Goal: Task Accomplishment & Management: Complete application form

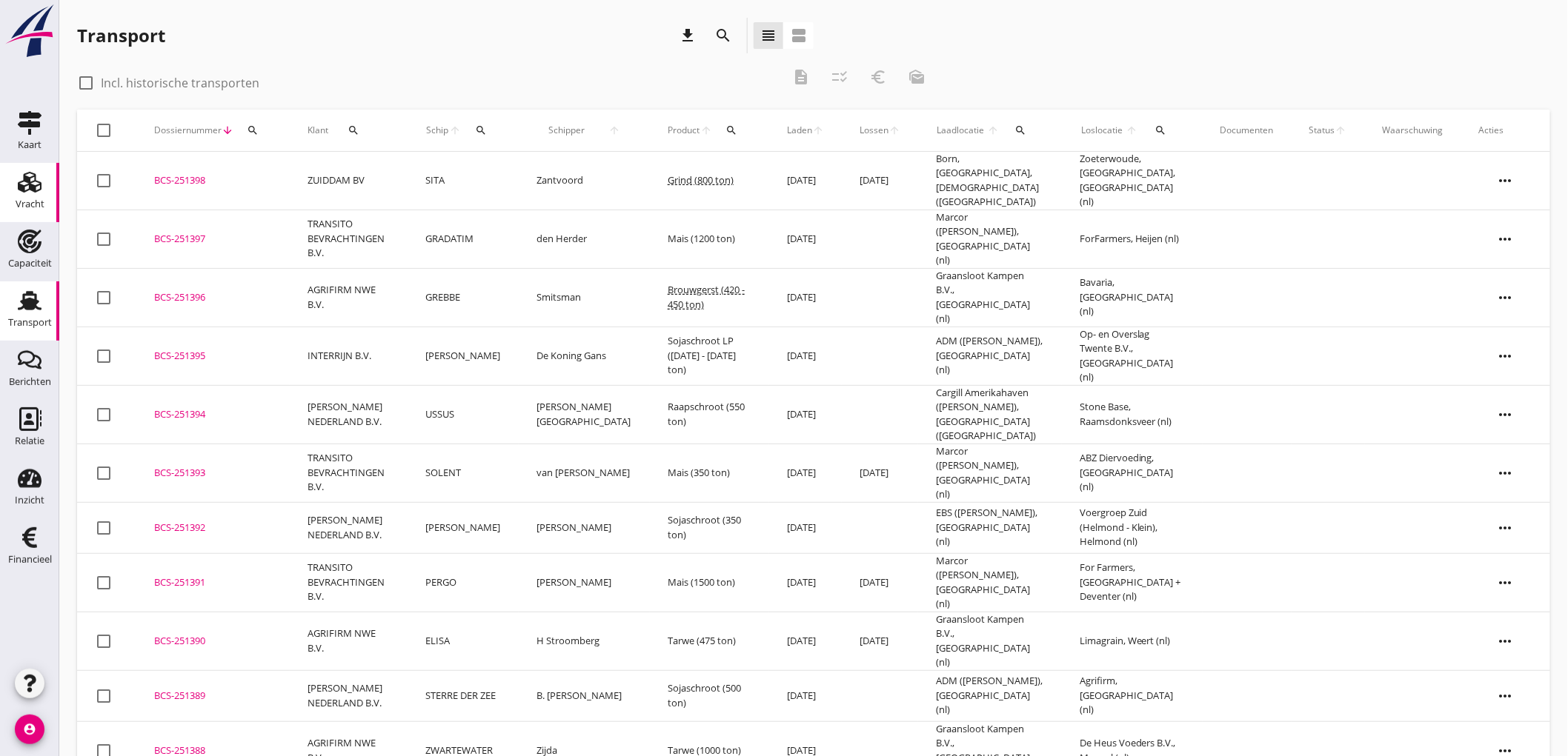
click at [43, 186] on div "Vracht" at bounding box center [29, 182] width 36 height 24
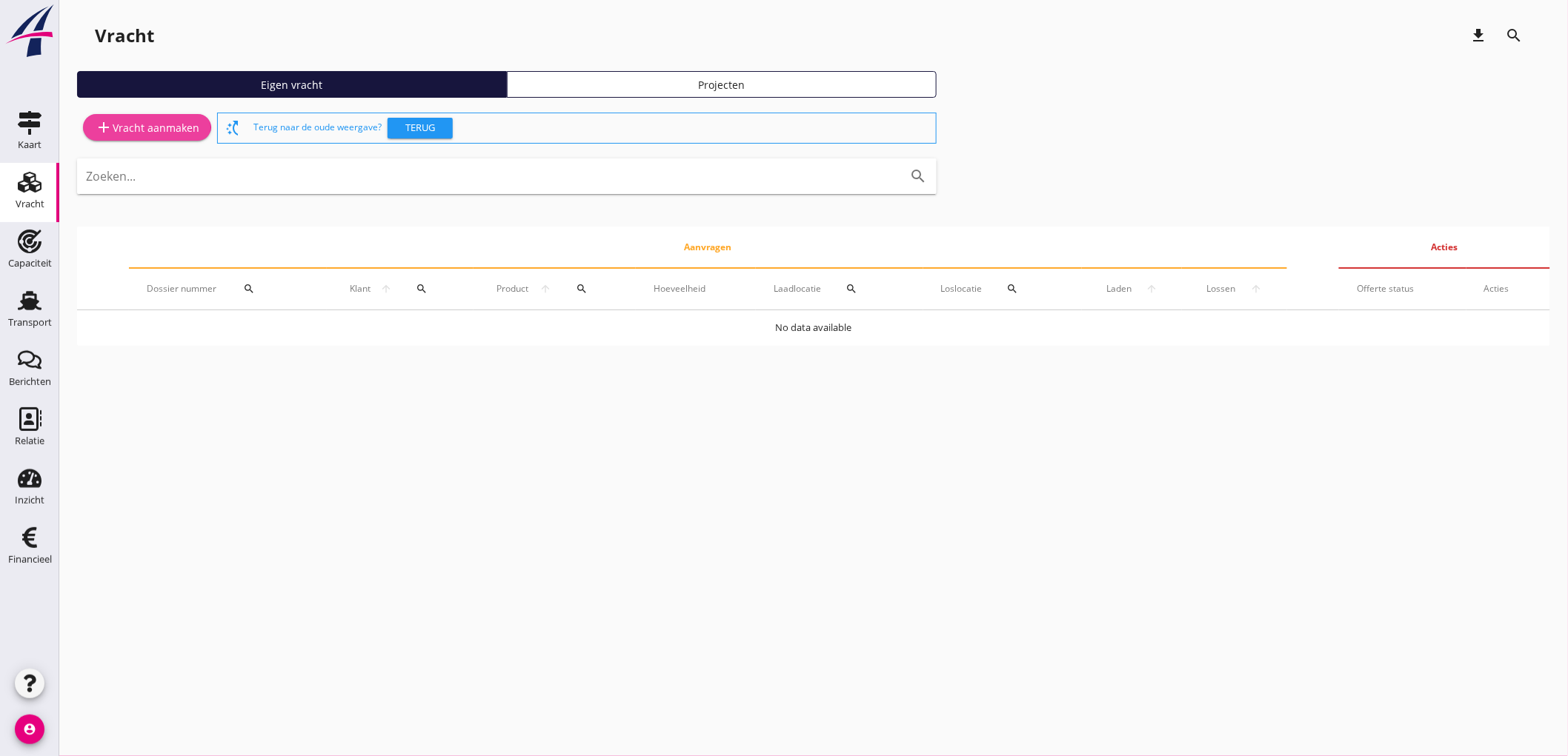
click at [152, 121] on div "add Vracht aanmaken" at bounding box center [147, 127] width 104 height 17
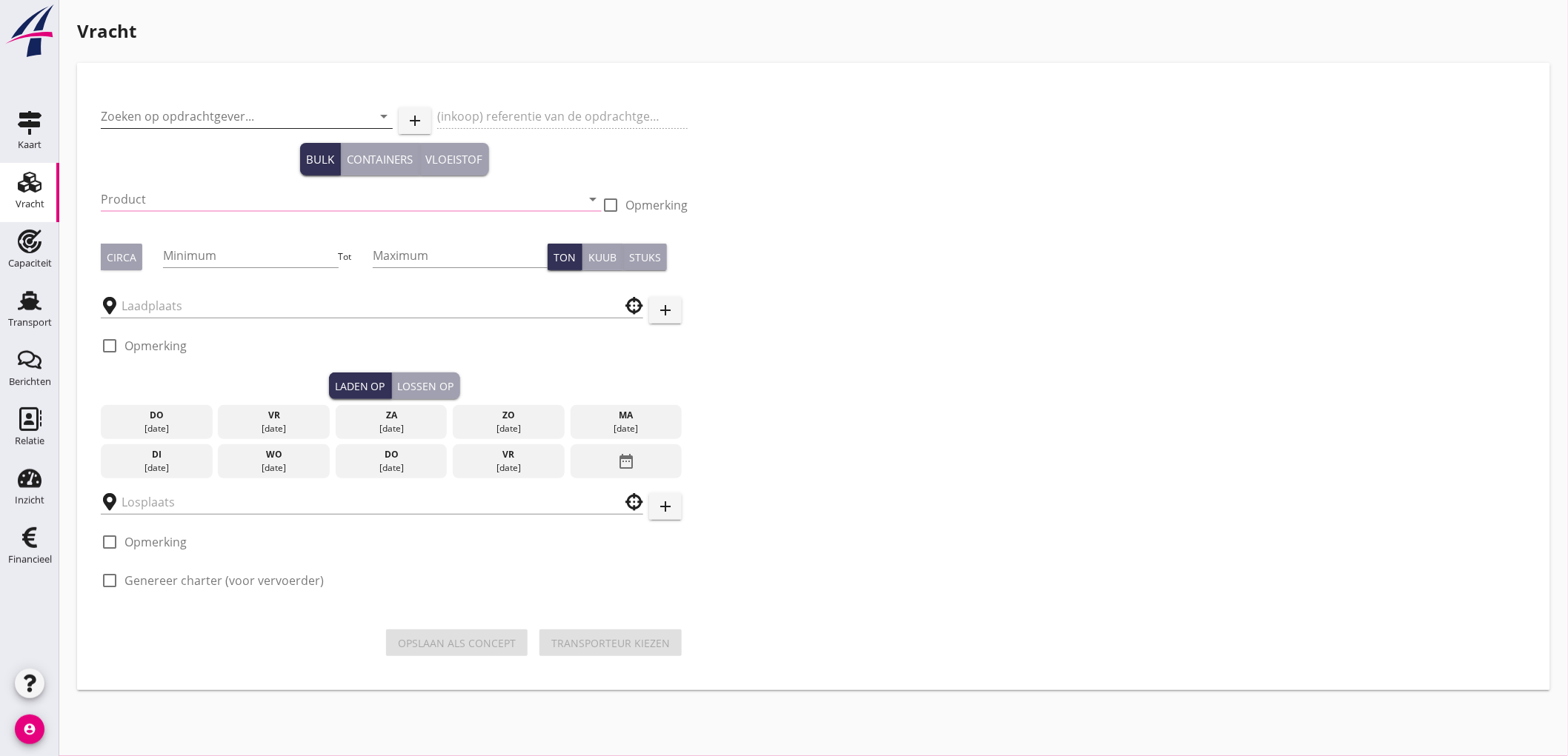
click at [184, 111] on input "Zoeken op opdrachtgever..." at bounding box center [225, 116] width 250 height 24
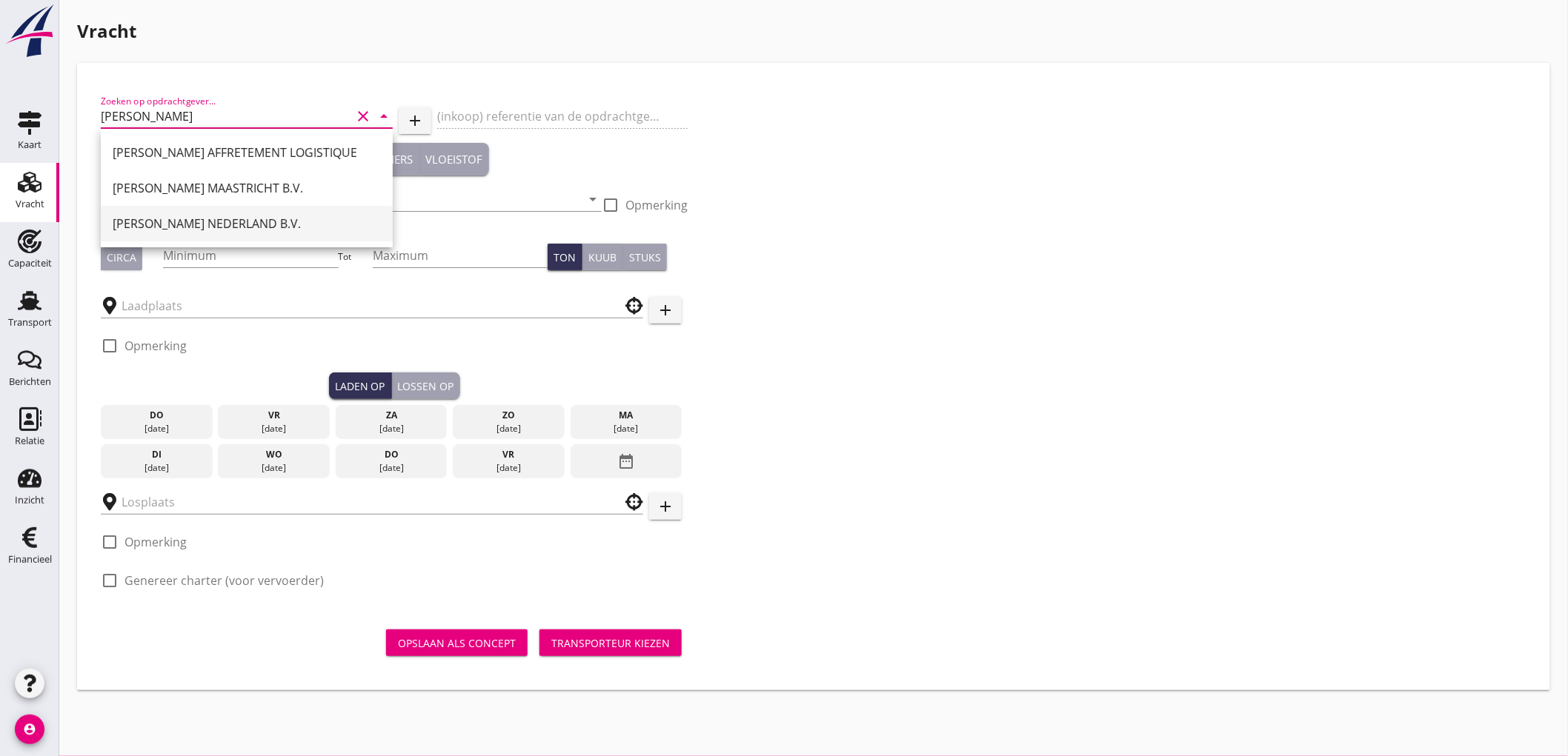
click at [188, 218] on div "PETERSON NEDERLAND B.V." at bounding box center [247, 223] width 269 height 17
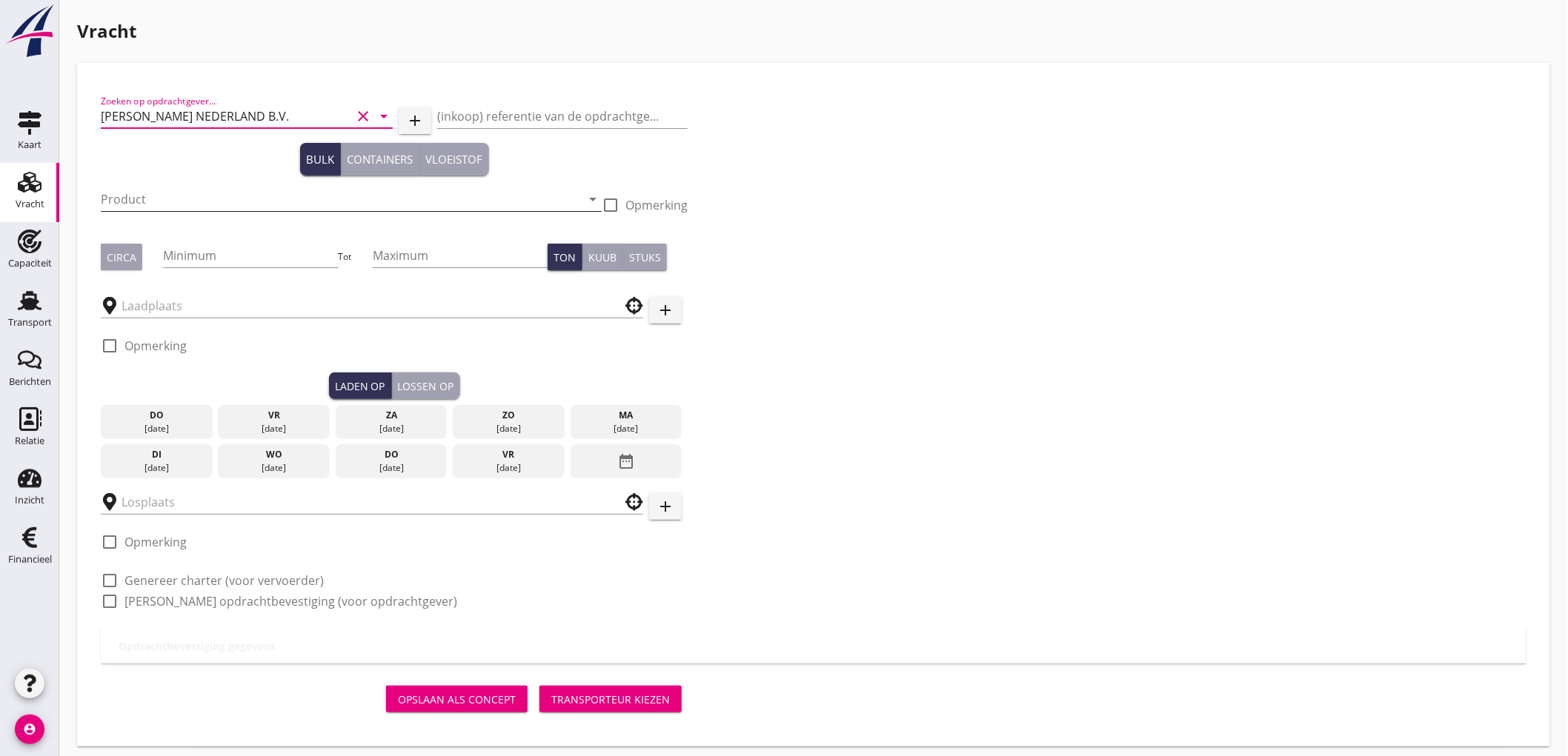
type input "PETERSON NEDERLAND B.V."
click at [160, 206] on input "Product" at bounding box center [340, 199] width 480 height 24
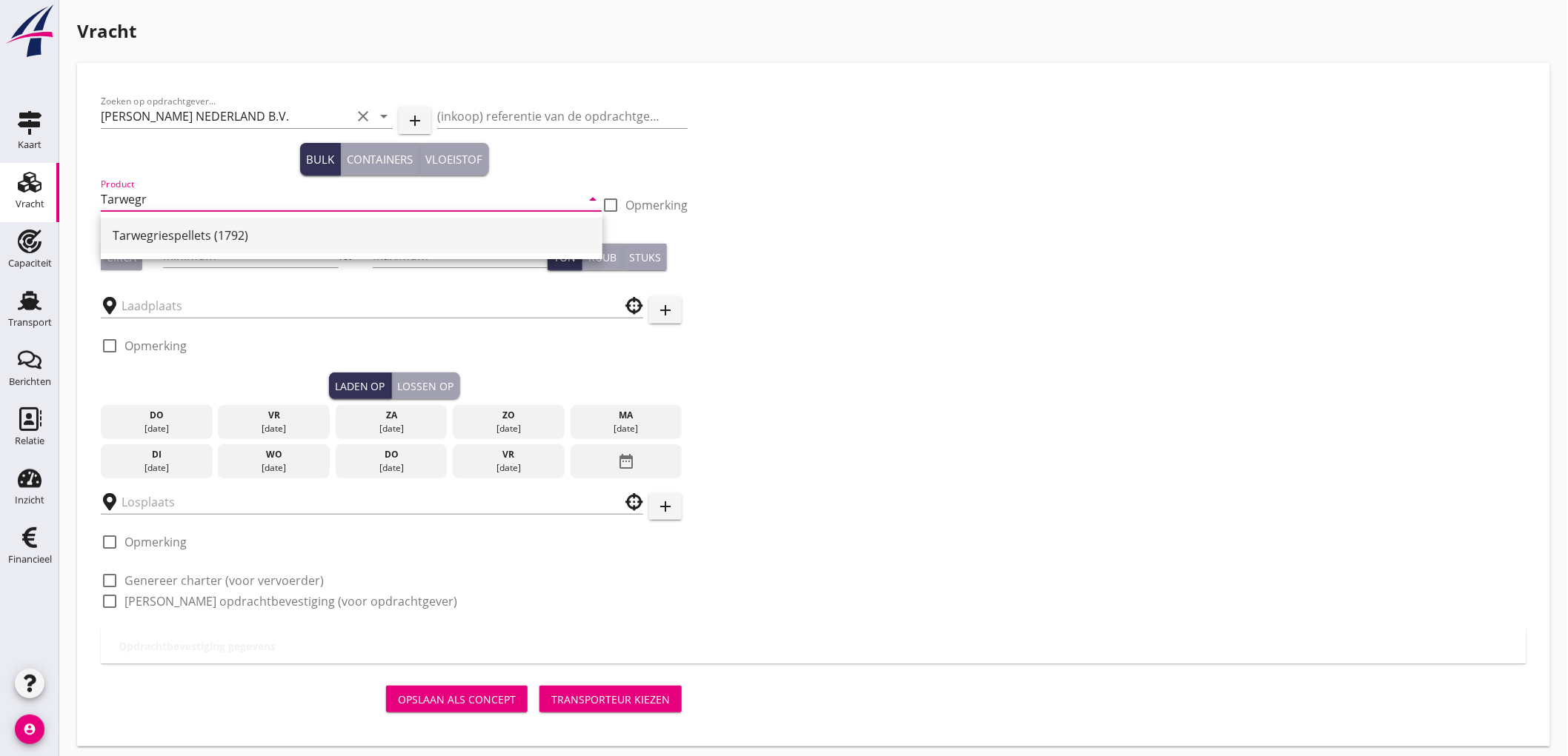
click at [278, 222] on div "Tarwegriespellets (1792)" at bounding box center [352, 236] width 478 height 36
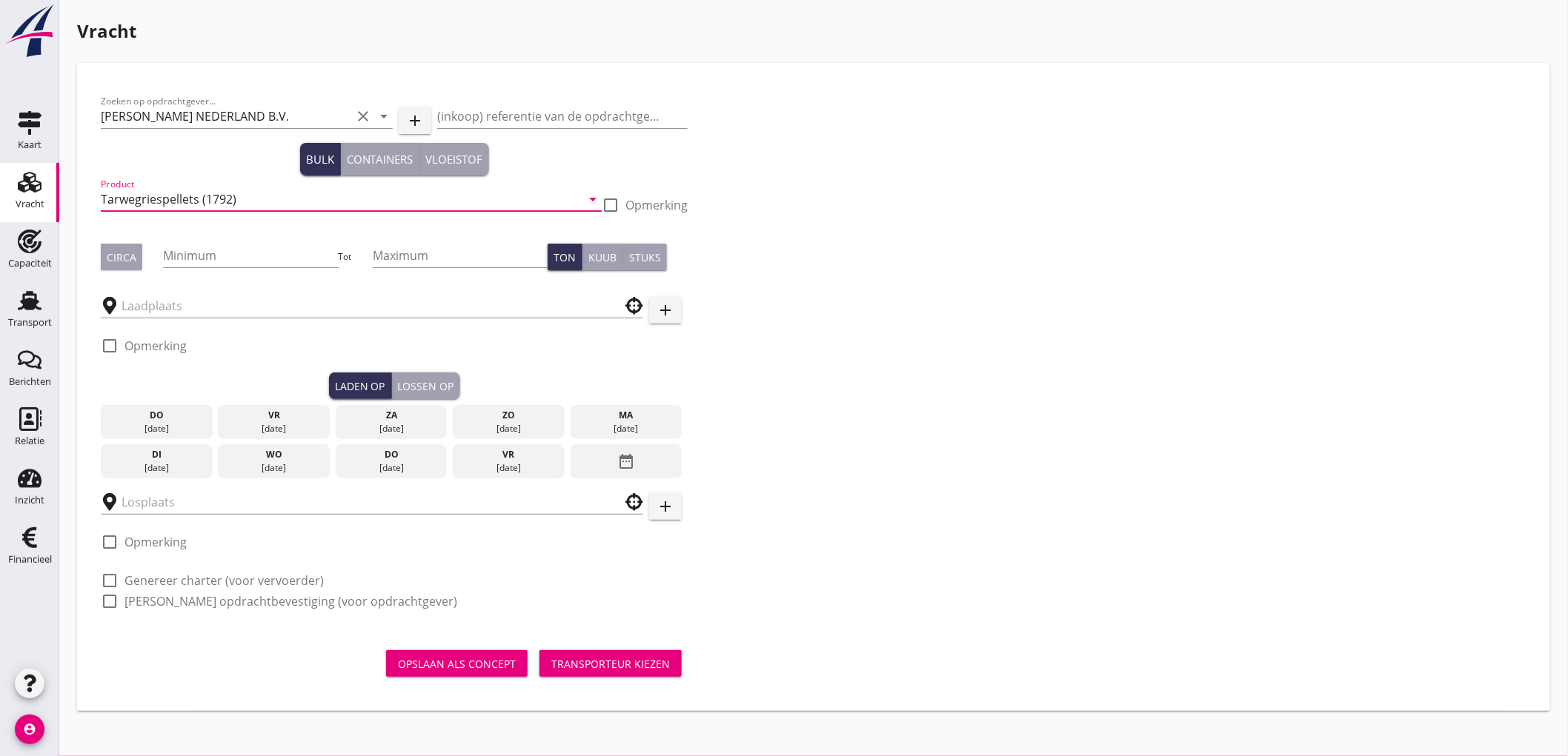
type input "Tarwegriespellets (1792)"
click at [125, 255] on div "Circa" at bounding box center [121, 258] width 30 height 15
click at [208, 266] on div "Minimum" at bounding box center [250, 255] width 175 height 24
type input "500"
click at [218, 307] on input "text" at bounding box center [361, 306] width 480 height 24
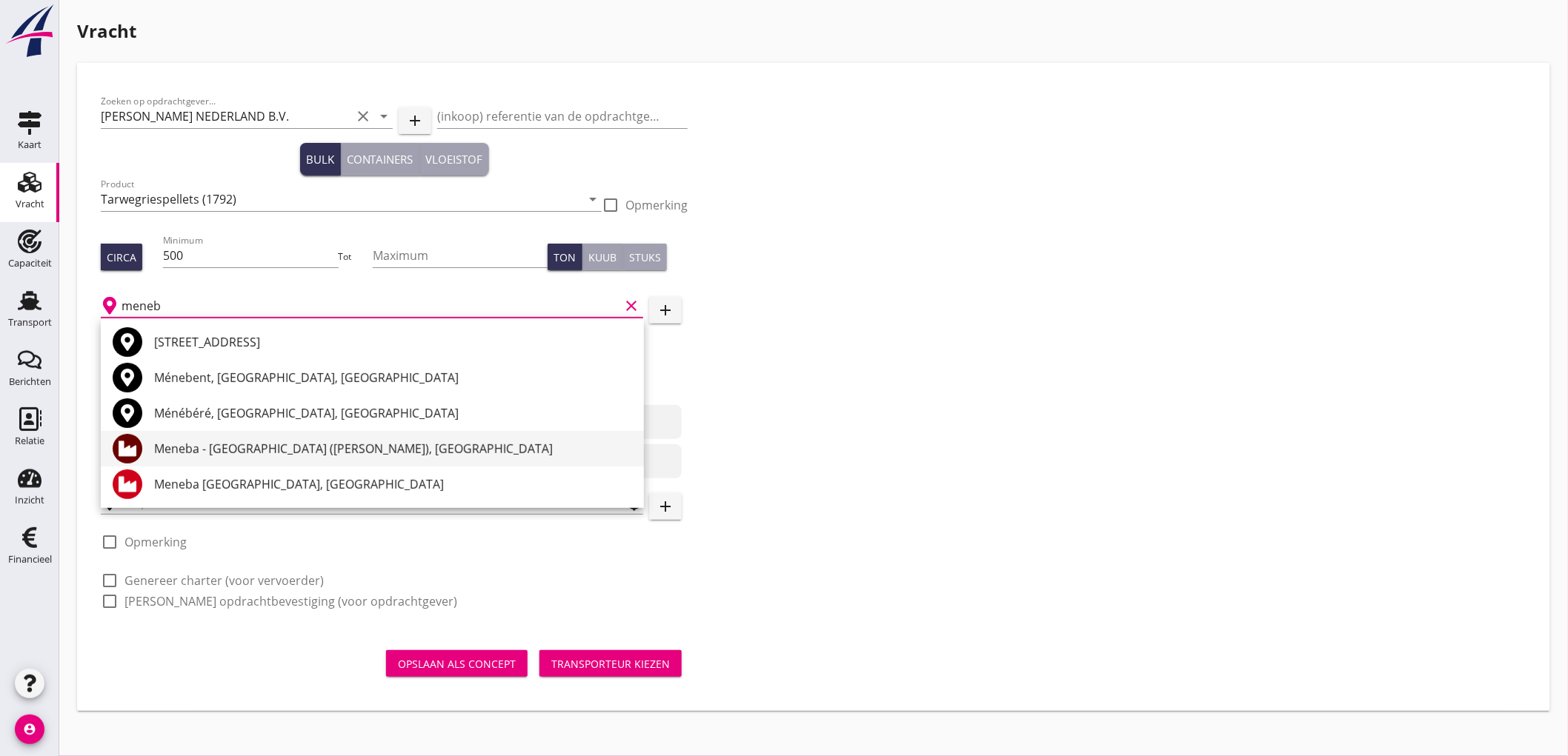
click at [226, 454] on div "Meneba - Maashaven (melden Peterson), Rotterdam" at bounding box center [393, 449] width 478 height 17
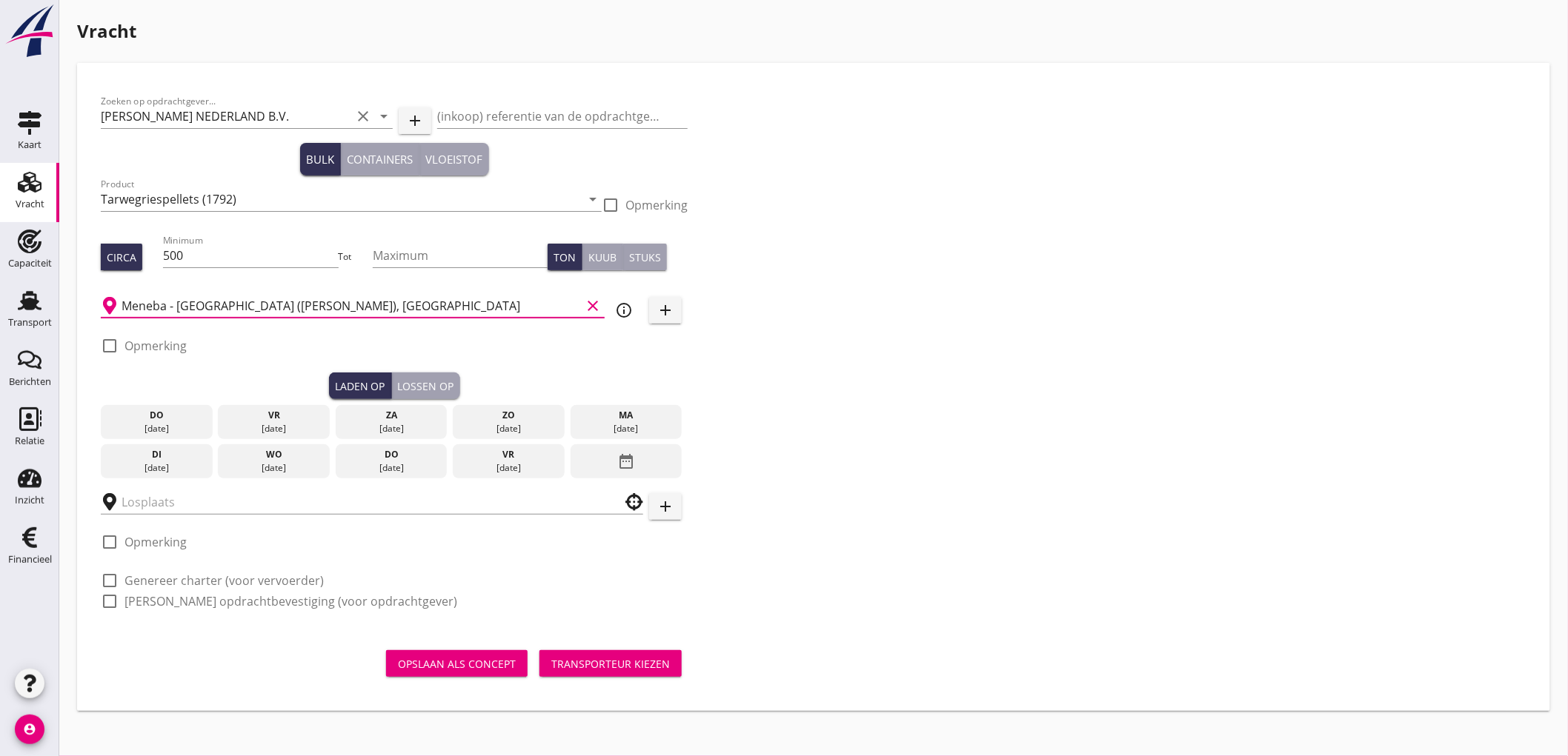
type input "Meneba - Maashaven (melden Peterson), Rotterdam"
click at [602, 422] on div "15 sep." at bounding box center [627, 429] width 104 height 14
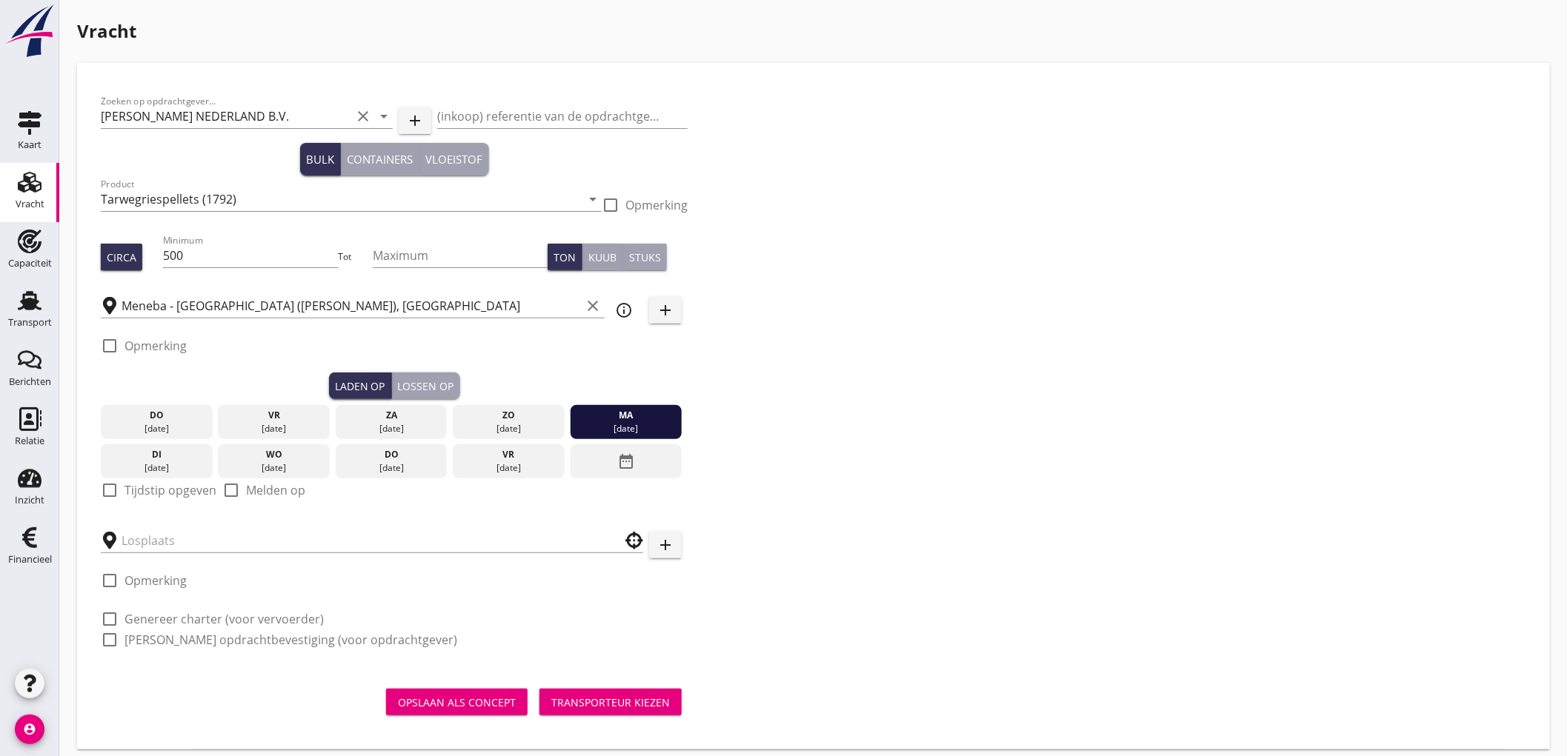
click at [157, 492] on label "Tijdstip opgeven" at bounding box center [170, 490] width 92 height 14
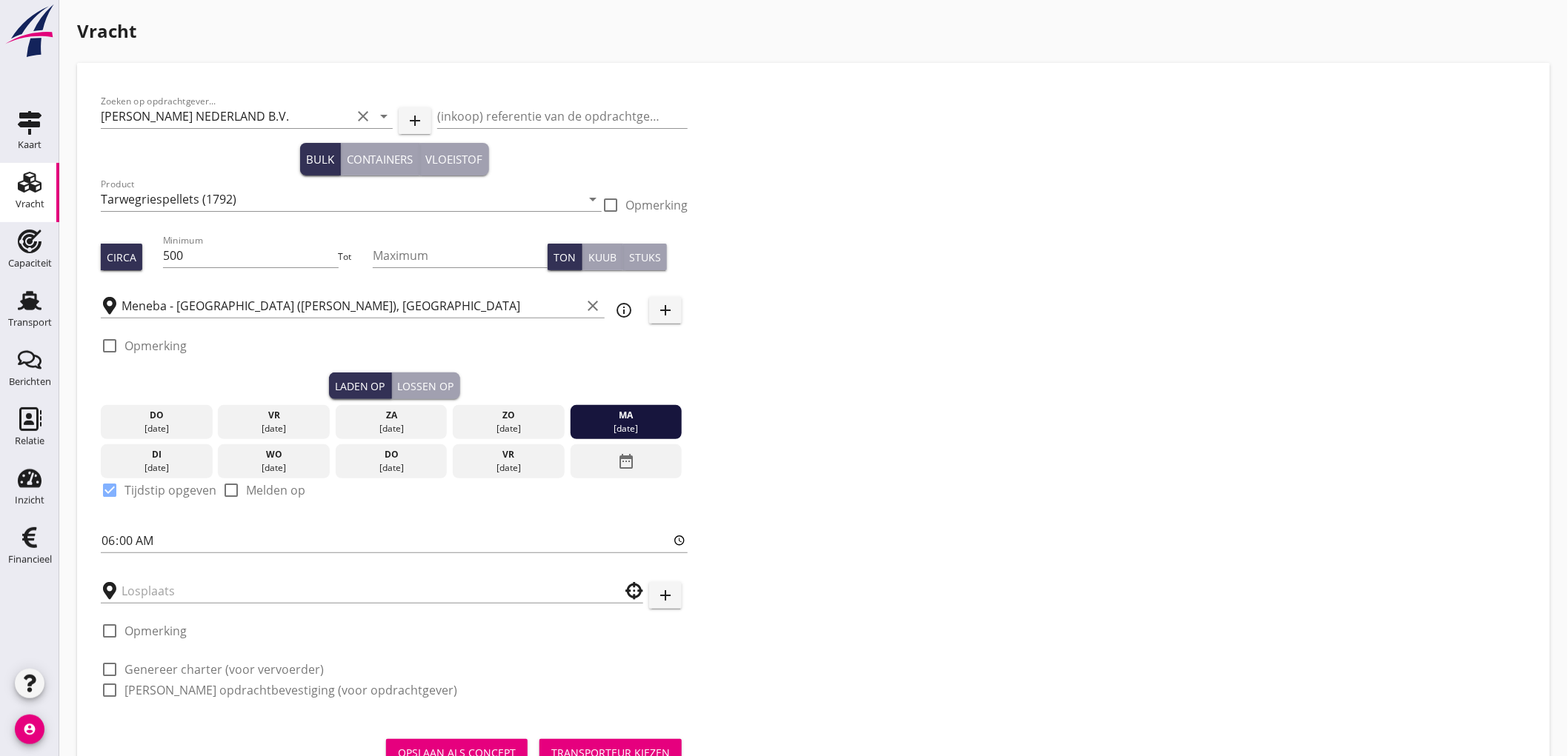
checkbox input "true"
click at [111, 546] on input "06:00" at bounding box center [394, 541] width 587 height 24
type input "12:00"
click at [168, 576] on div at bounding box center [372, 587] width 543 height 33
click at [157, 590] on input "text" at bounding box center [361, 591] width 480 height 24
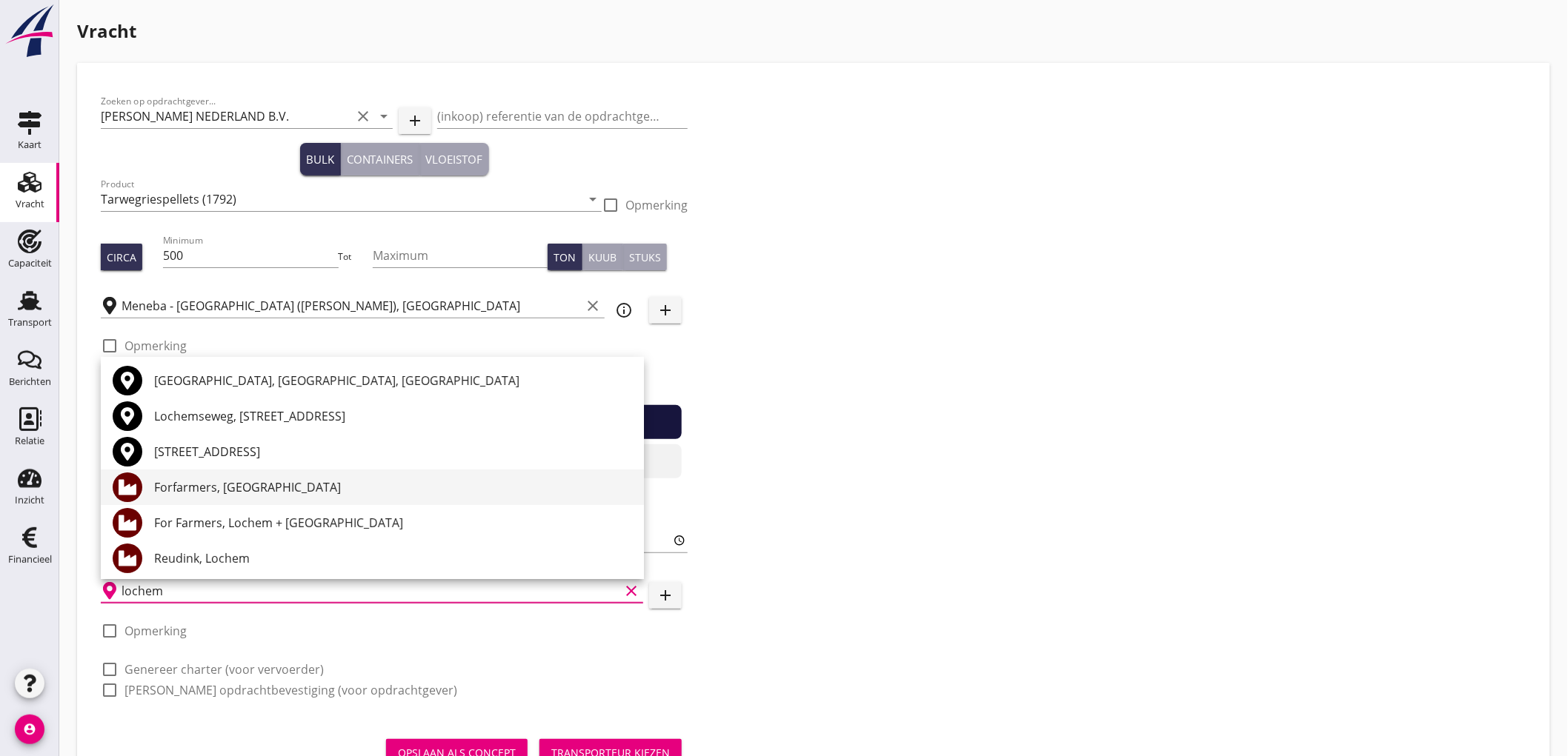
click at [443, 479] on div "Forfarmers, Lochem" at bounding box center [393, 488] width 478 height 17
type input "Forfarmers, Lochem"
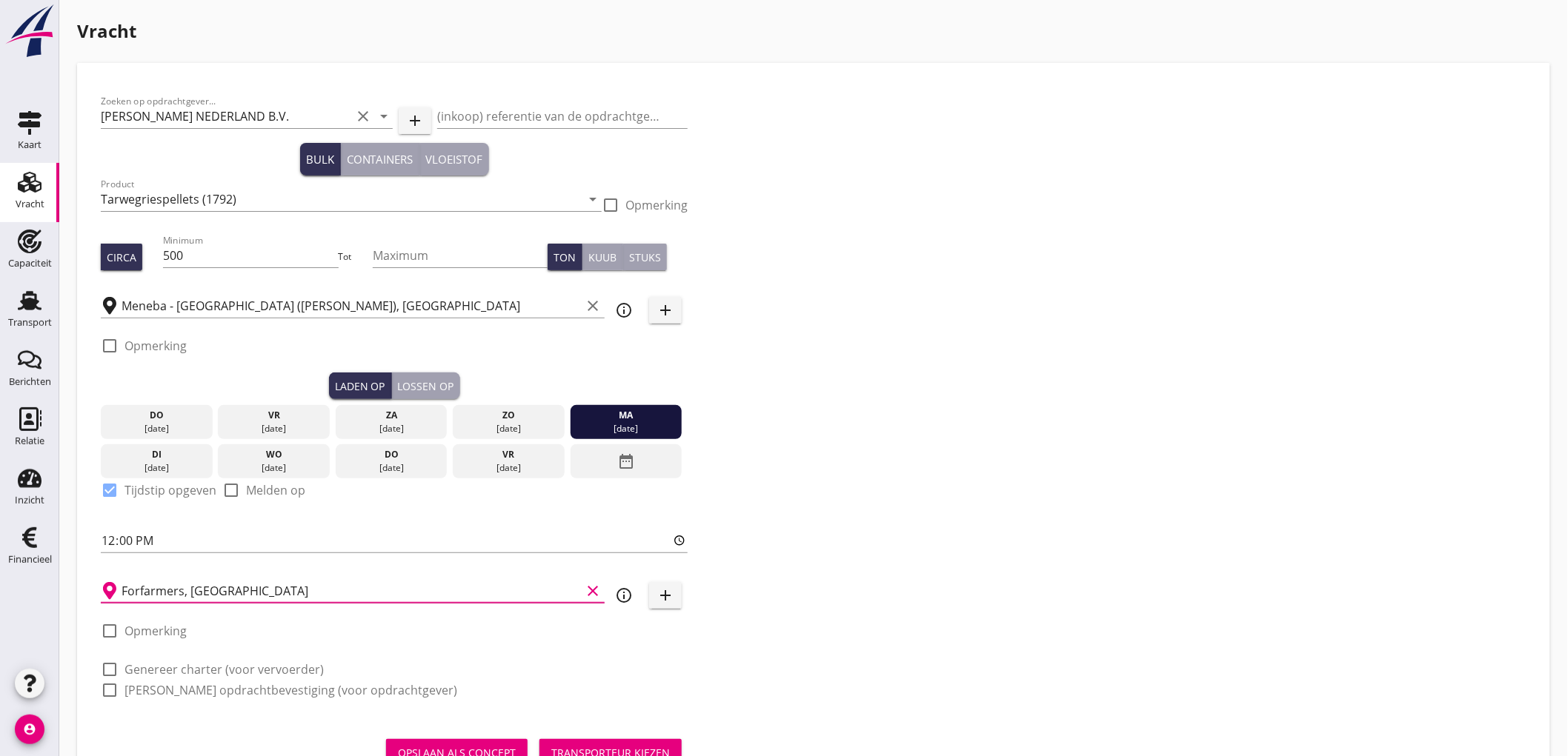
scroll to position [61, 0]
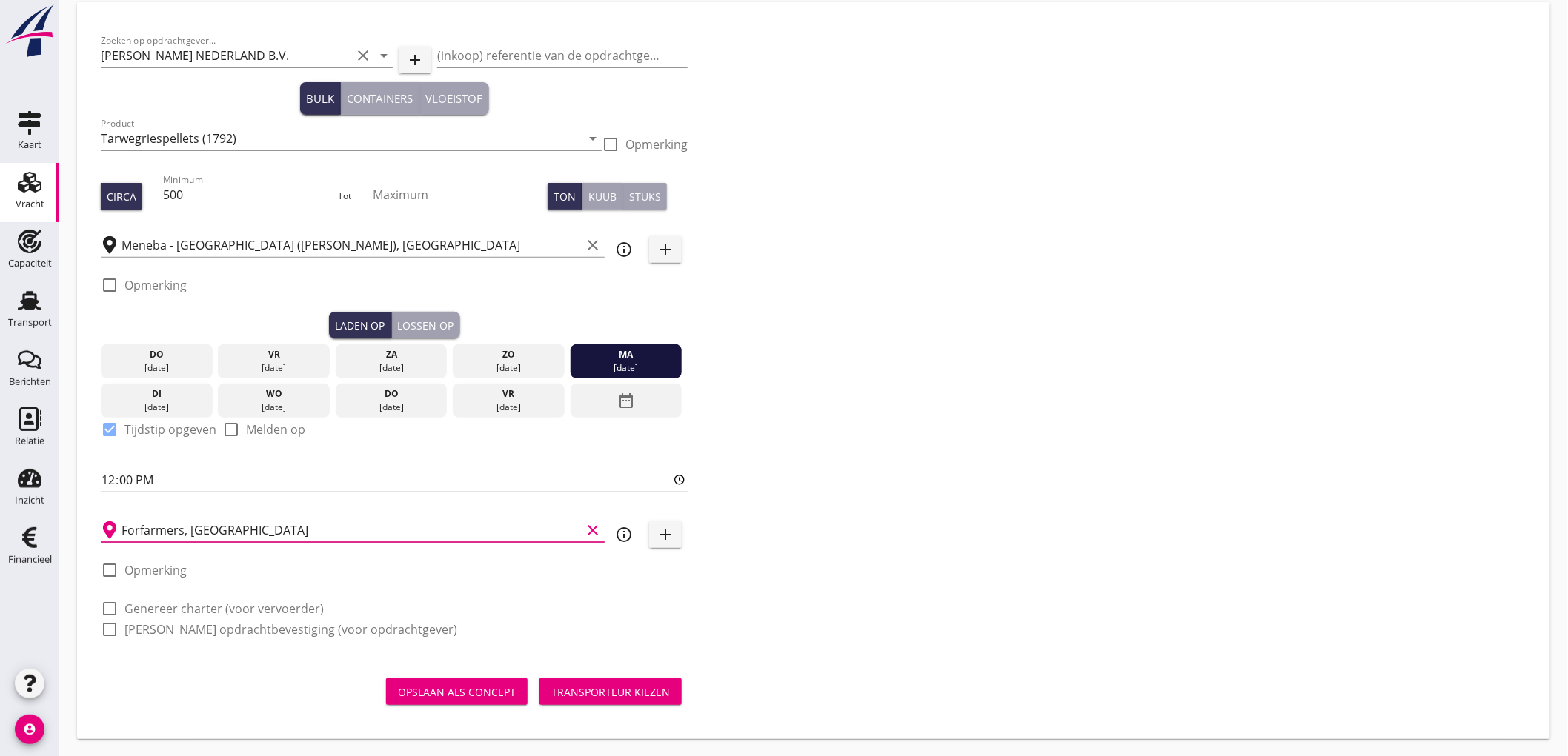
click at [156, 602] on label "Genereer charter (voor vervoerder)" at bounding box center [224, 608] width 199 height 14
checkbox input "true"
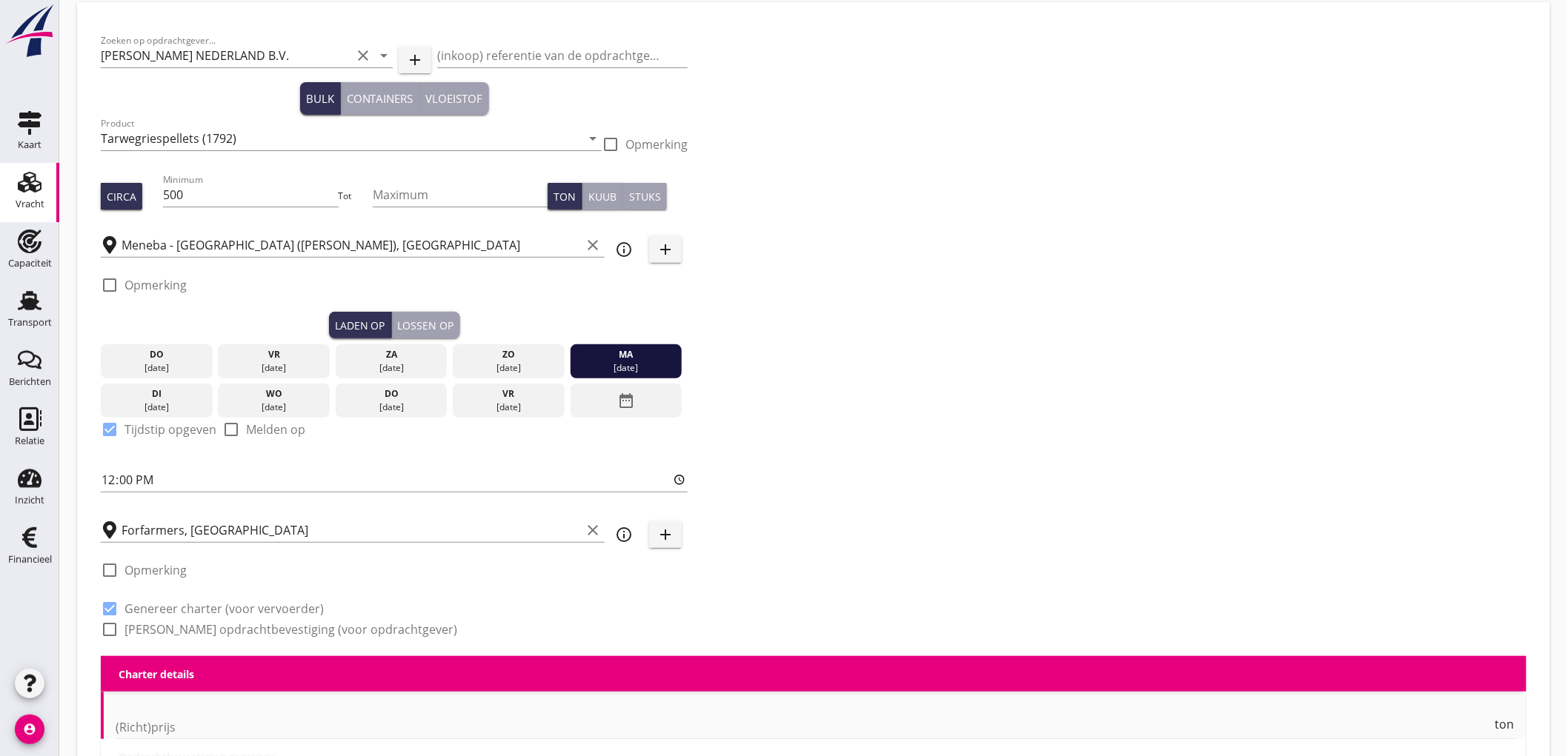
click at [156, 616] on div "check_box Genereer charter (voor vervoerder)" at bounding box center [212, 608] width 223 height 17
checkbox input "true"
click at [156, 625] on label "Genereer opdrachtbevestiging (voor opdrachtgever)" at bounding box center [291, 629] width 332 height 14
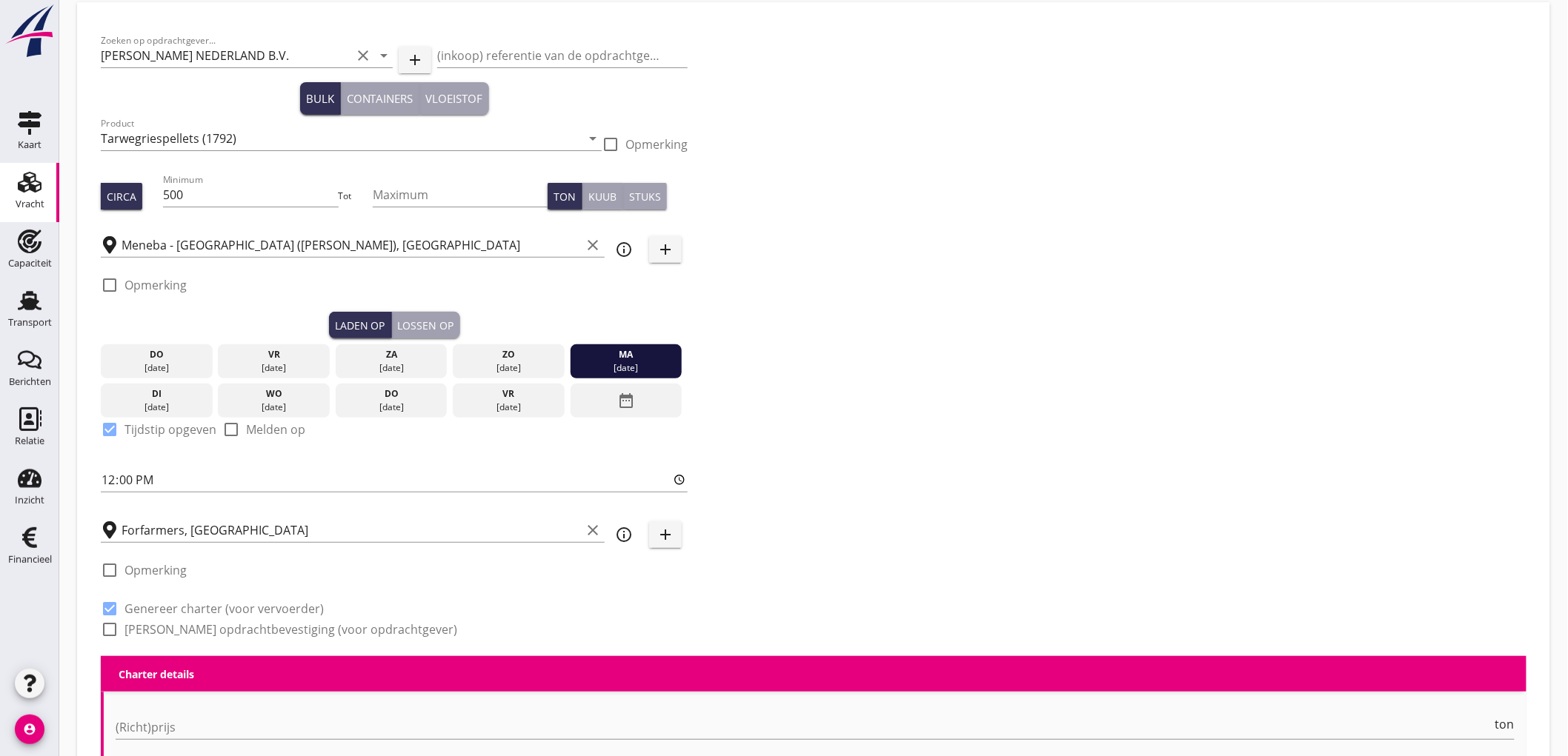
checkbox input "true"
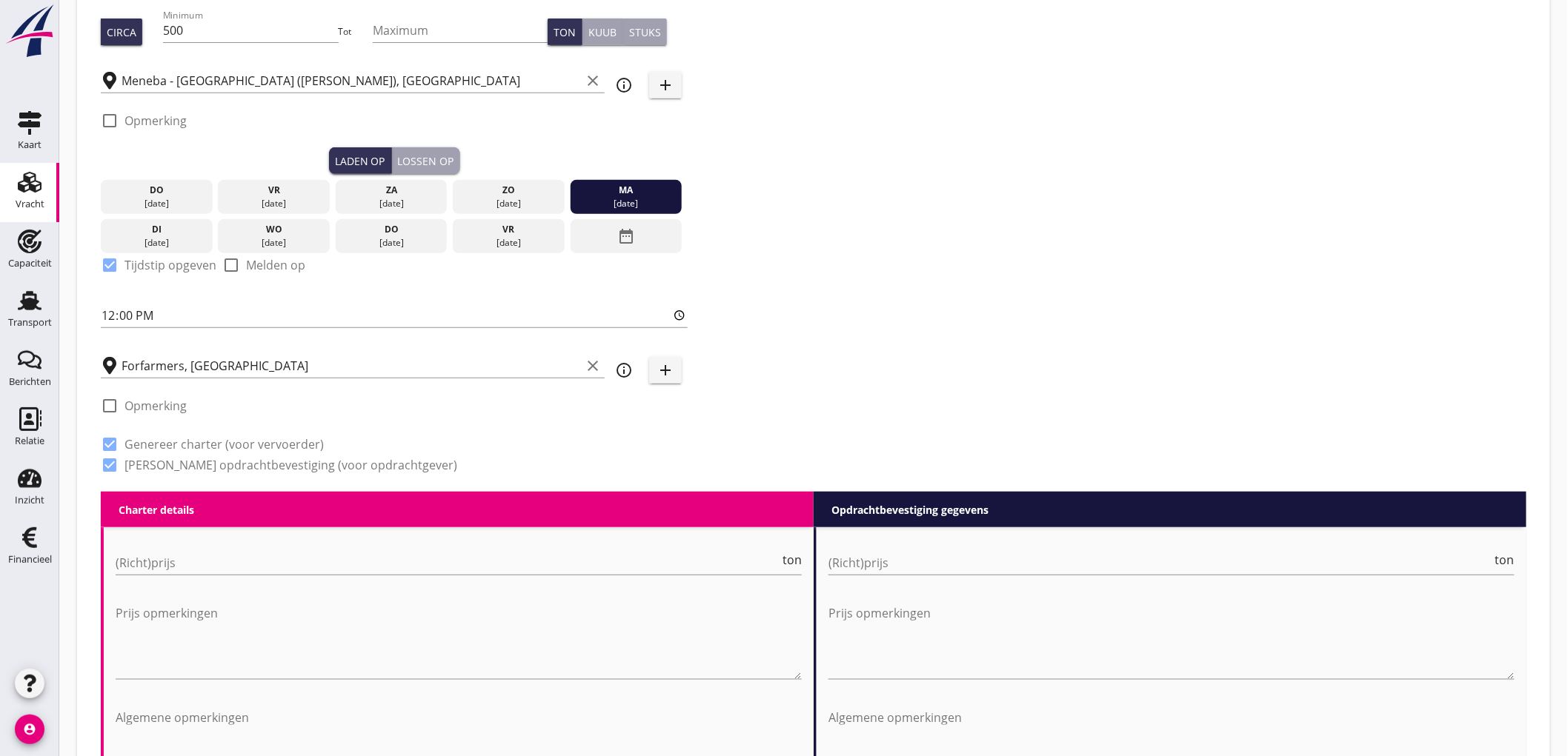
scroll to position [307, 0]
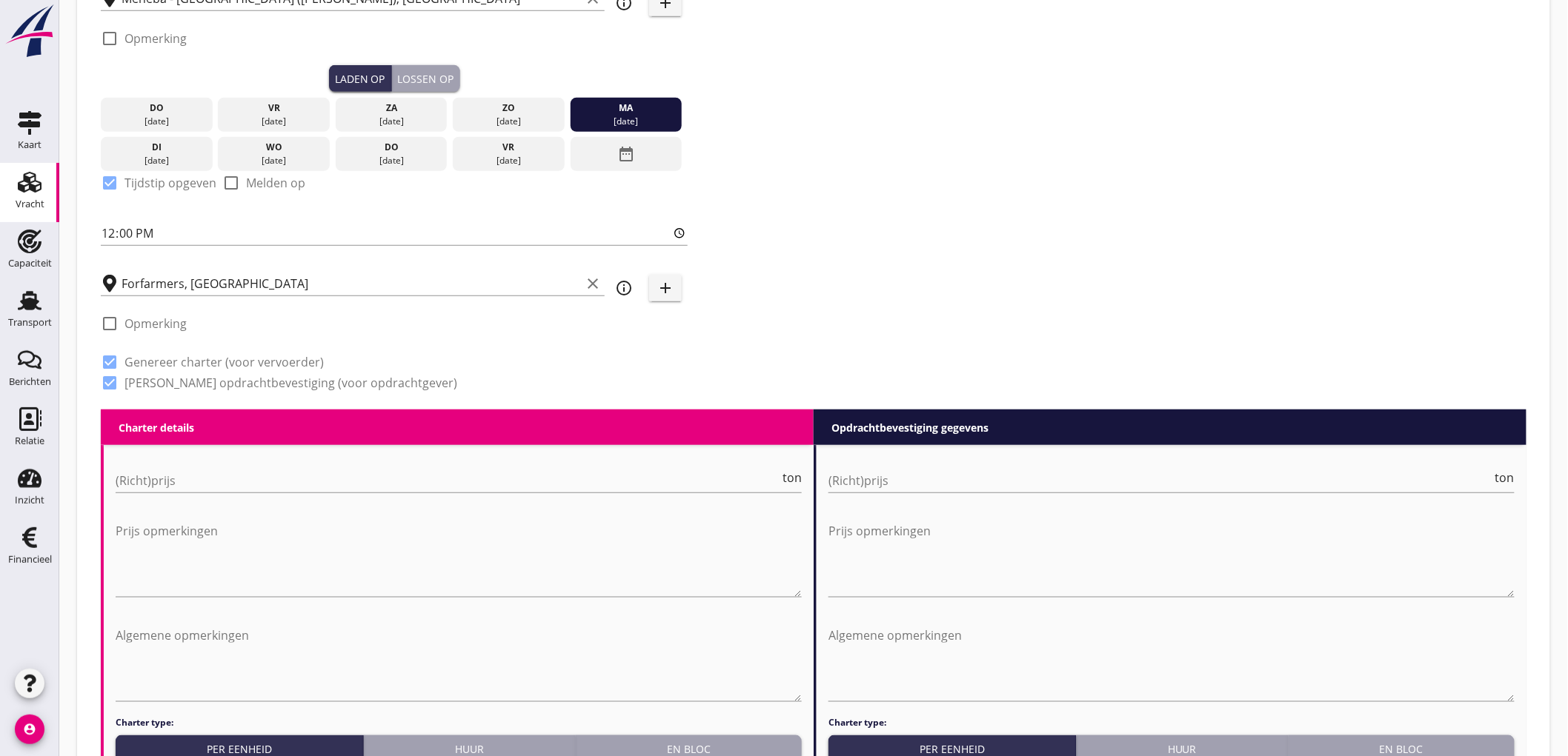
click at [235, 465] on div "(Richt)prijs ton" at bounding box center [459, 483] width 686 height 47
type input "3750"
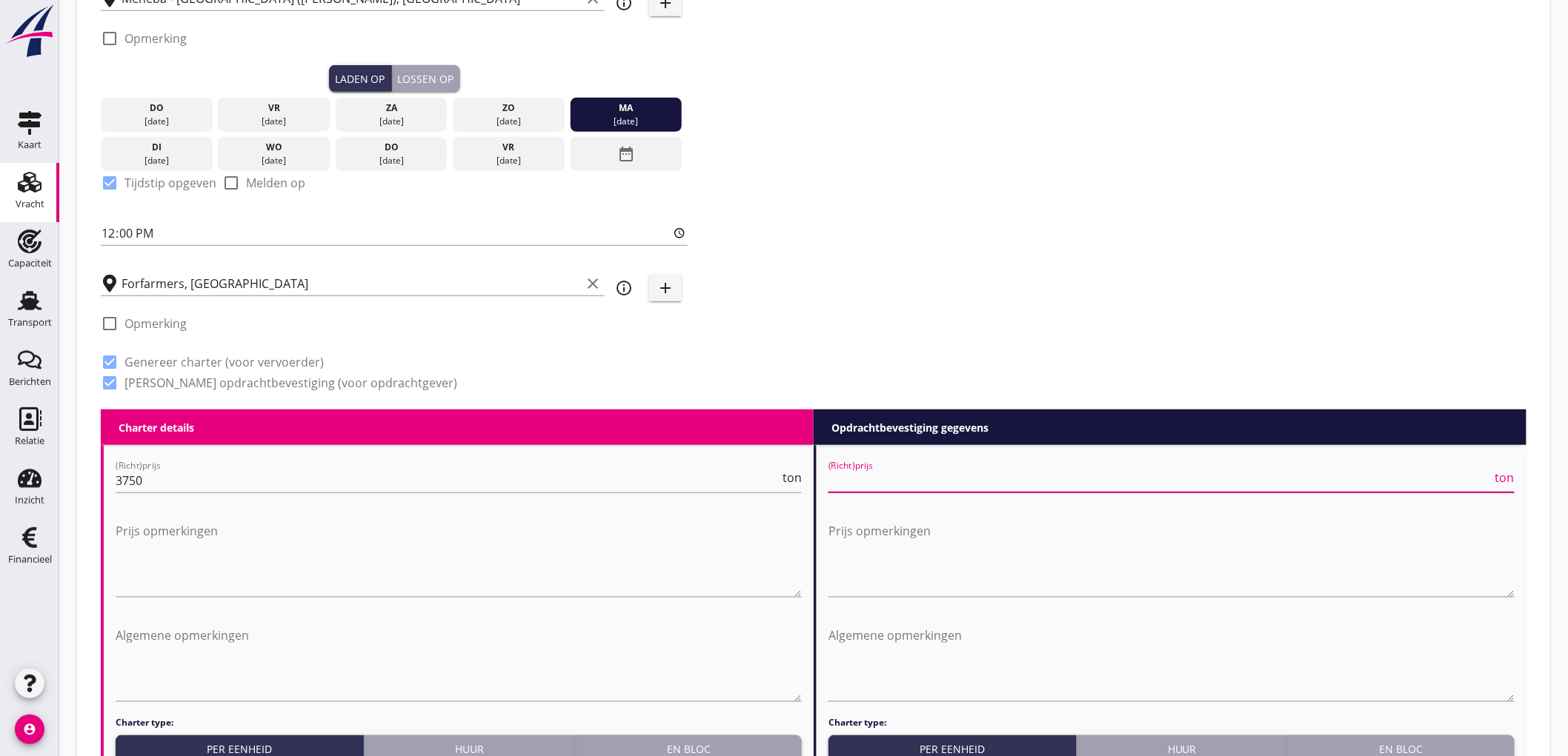
click at [870, 490] on input "(Richt)prijs" at bounding box center [1160, 481] width 664 height 24
type input "3750"
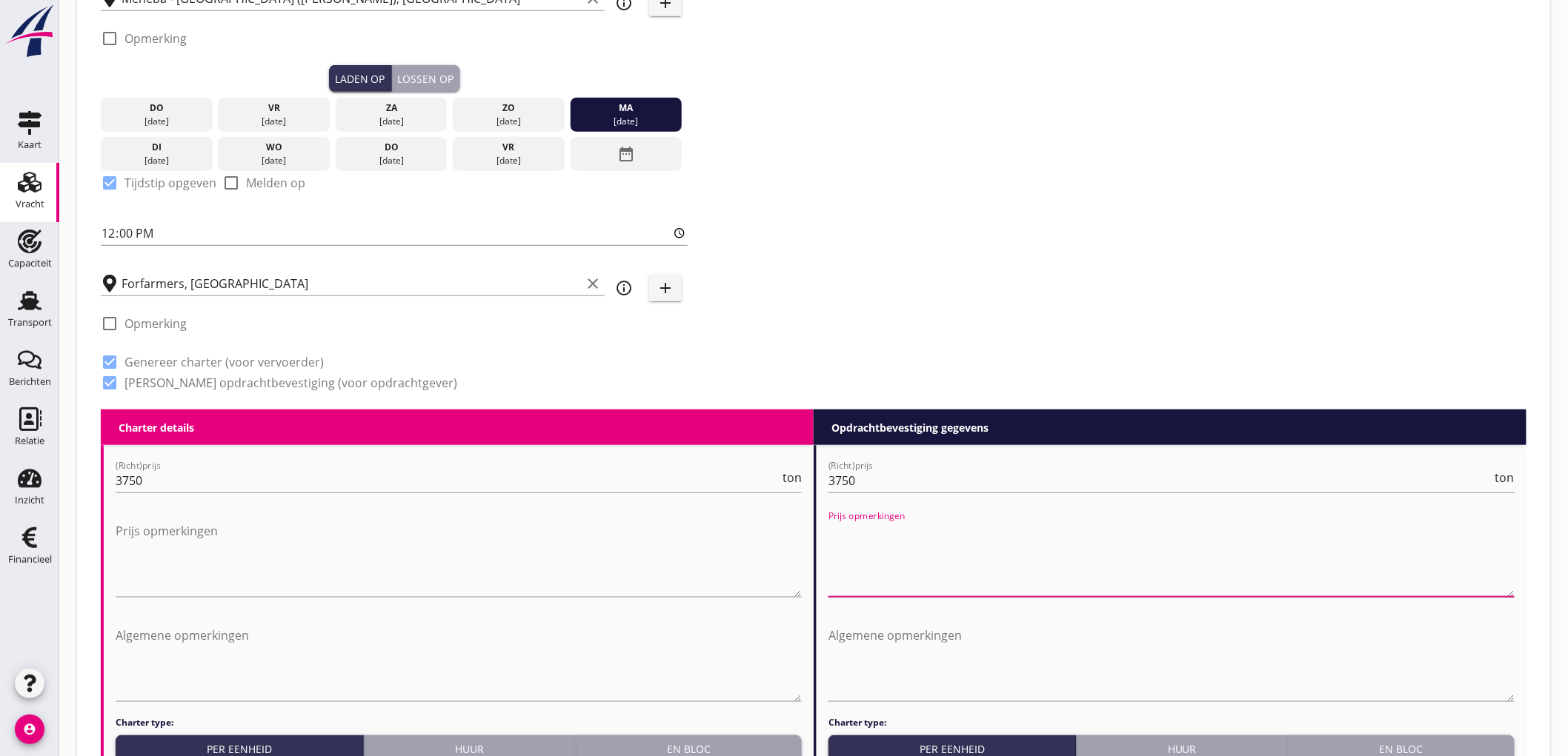
scroll to position [554, 0]
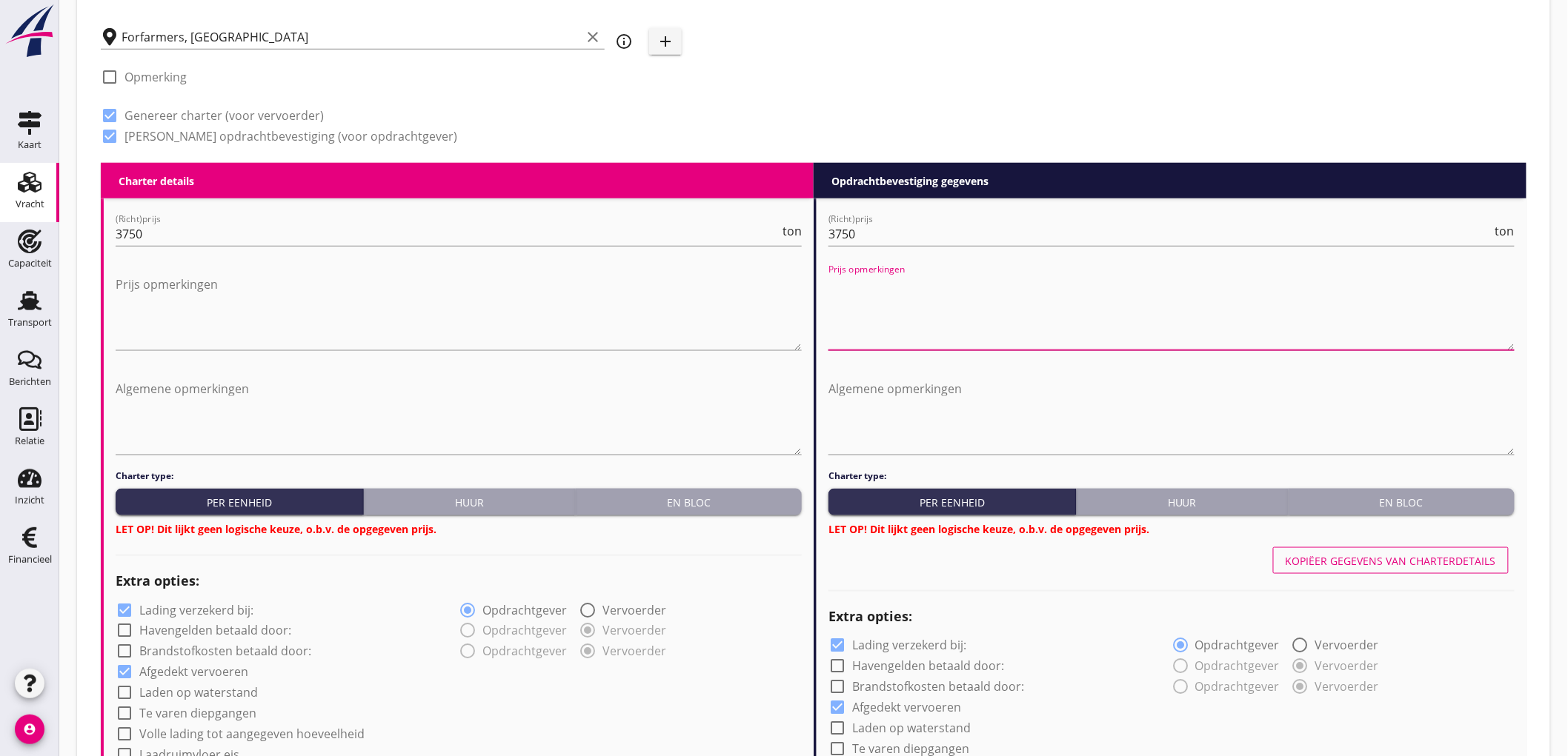
click at [727, 499] on div "En bloc" at bounding box center [689, 502] width 214 height 15
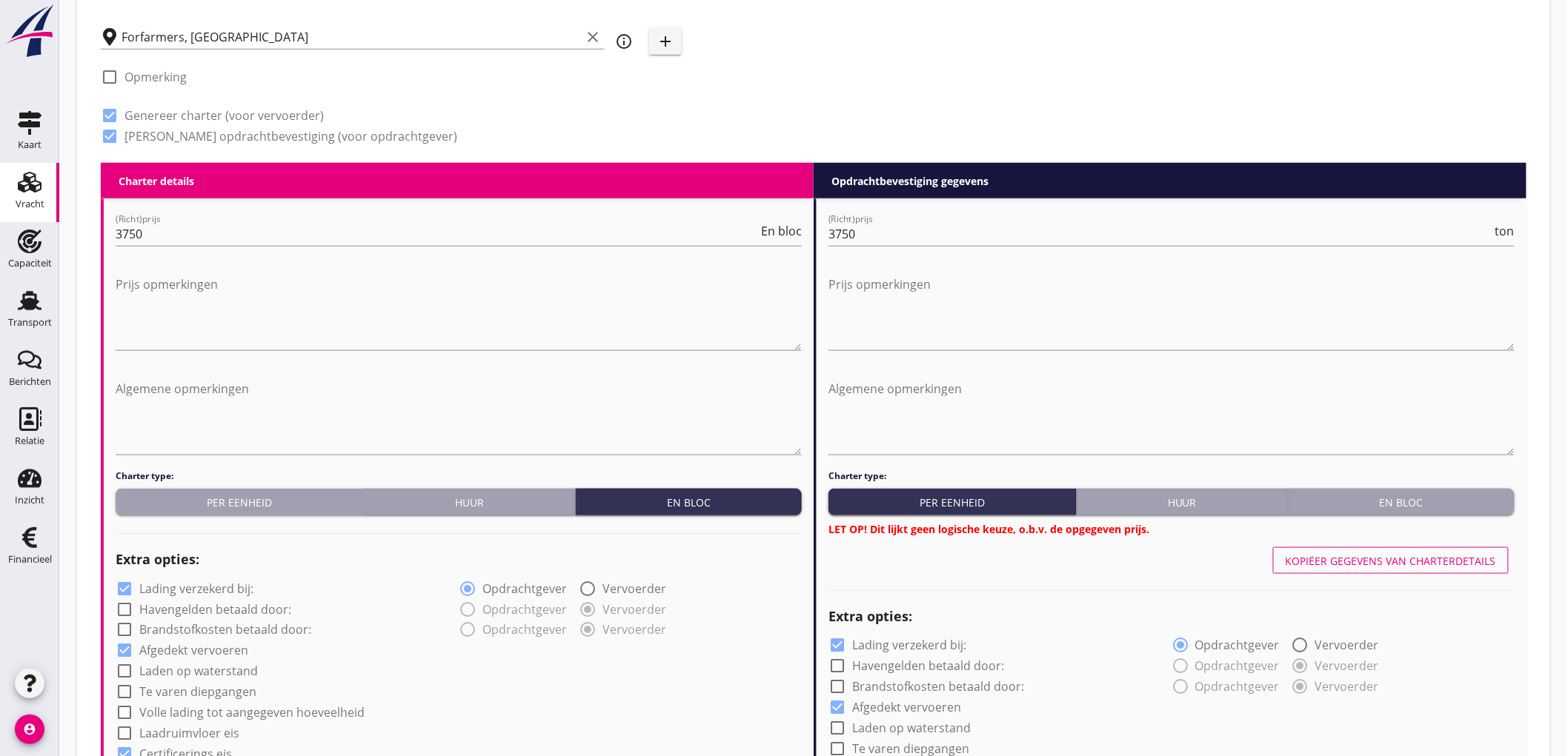
click at [1468, 504] on div "En bloc" at bounding box center [1402, 502] width 214 height 15
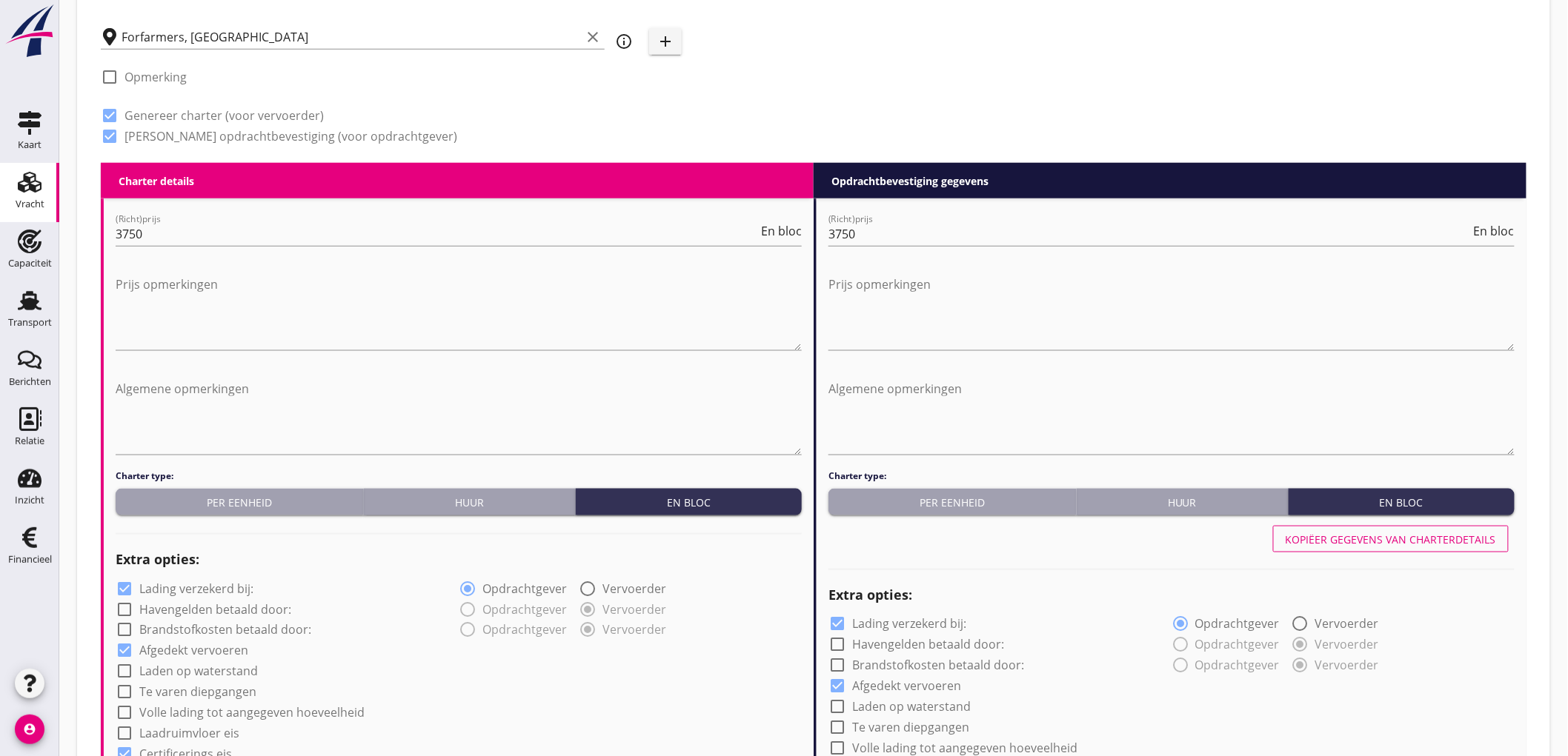
scroll to position [801, 0]
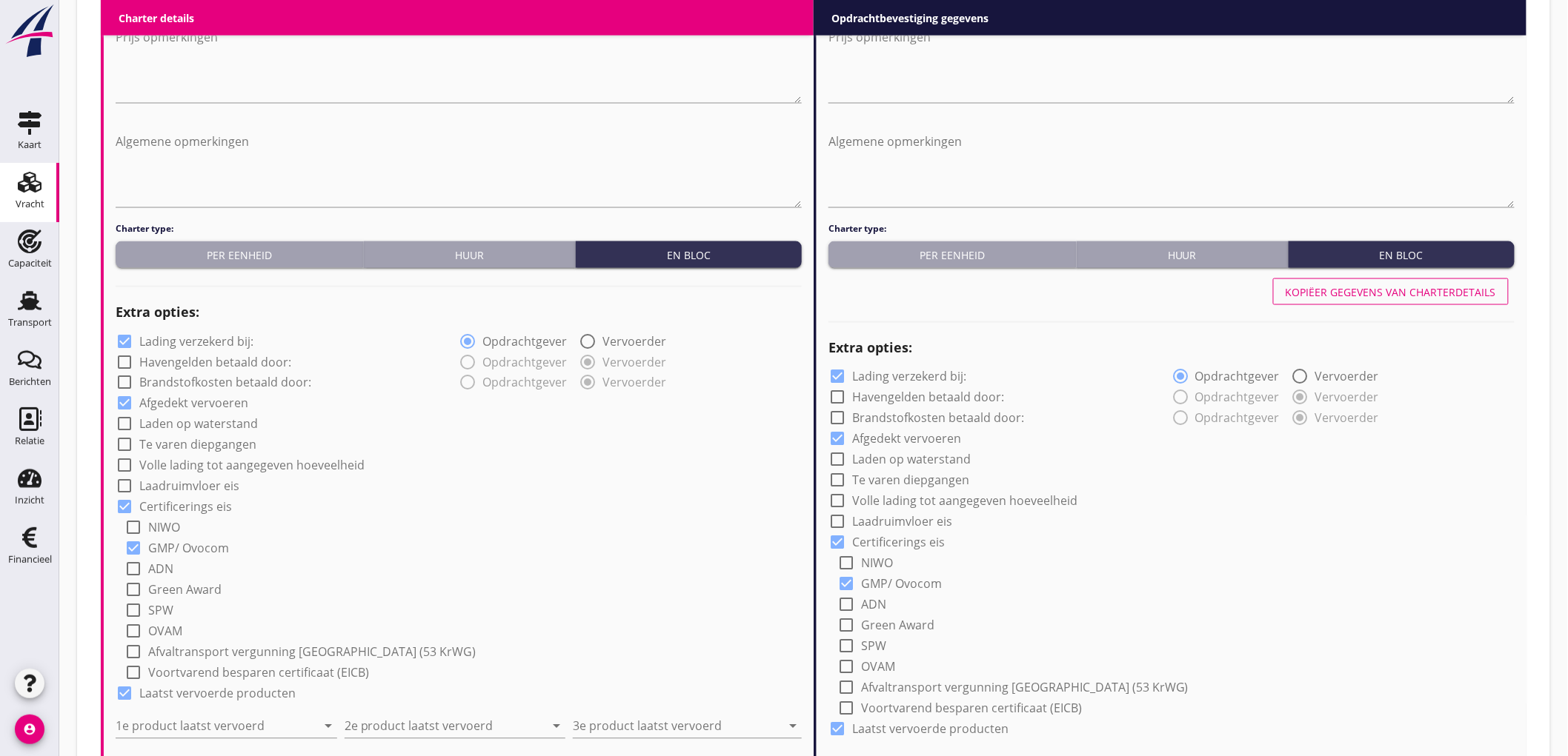
drag, startPoint x: 141, startPoint y: 339, endPoint x: 453, endPoint y: 339, distance: 312.0
click at [142, 339] on label "Lading verzekerd bij:" at bounding box center [196, 341] width 114 height 14
checkbox input "false"
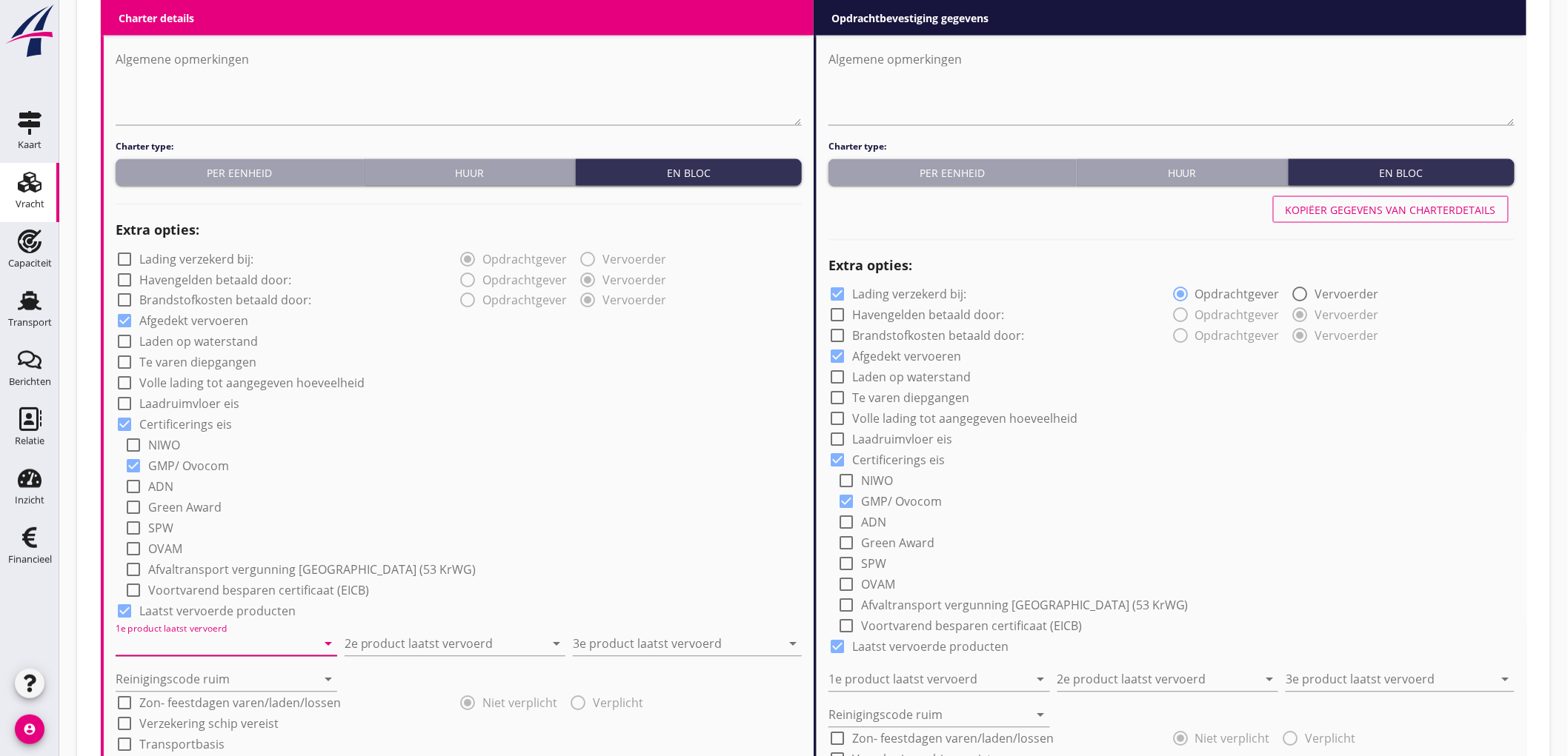
click at [170, 647] on input "1e product laatst vervoerd" at bounding box center [216, 644] width 201 height 24
type input "Sojaschroot (1720)"
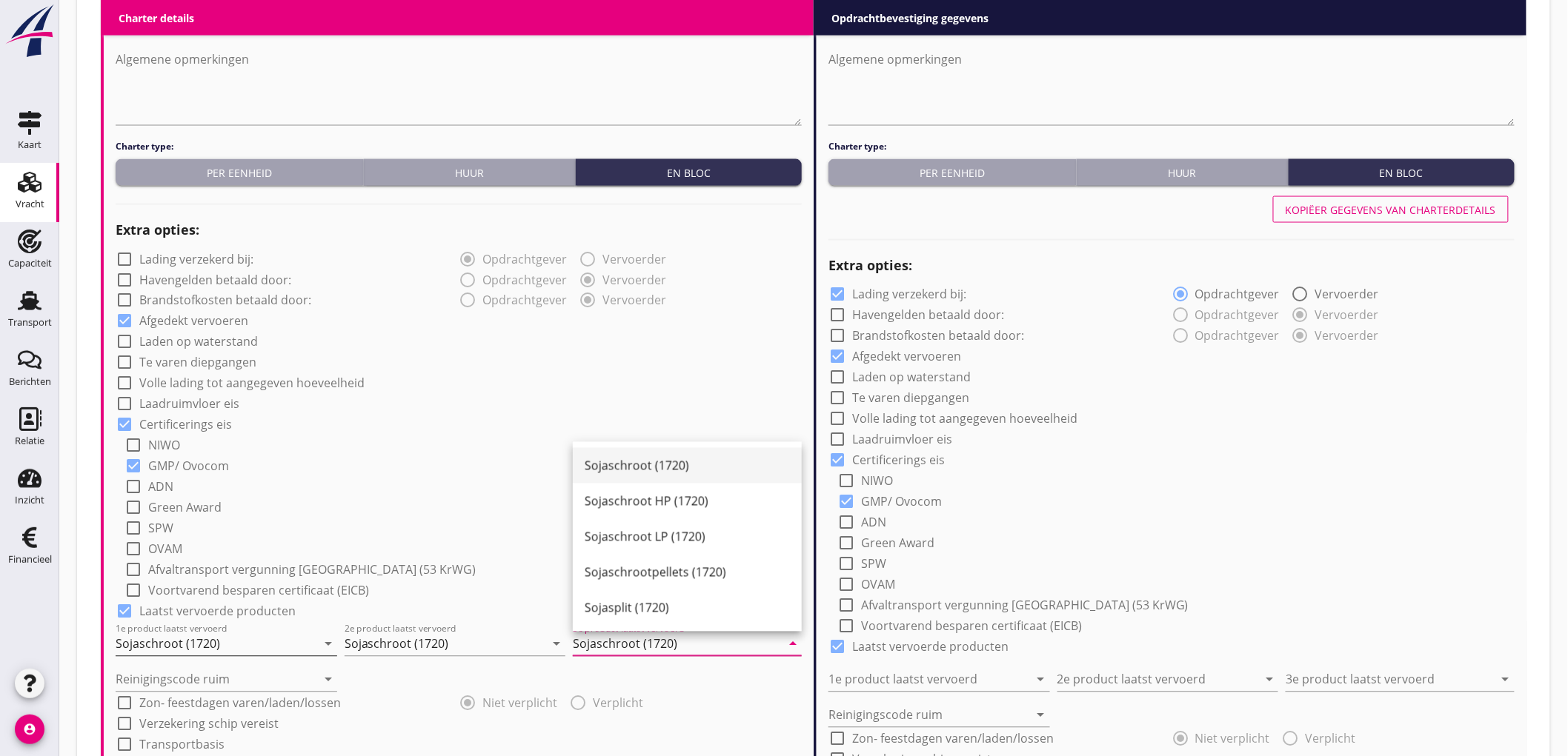
type input "Sojaschroot (1720)"
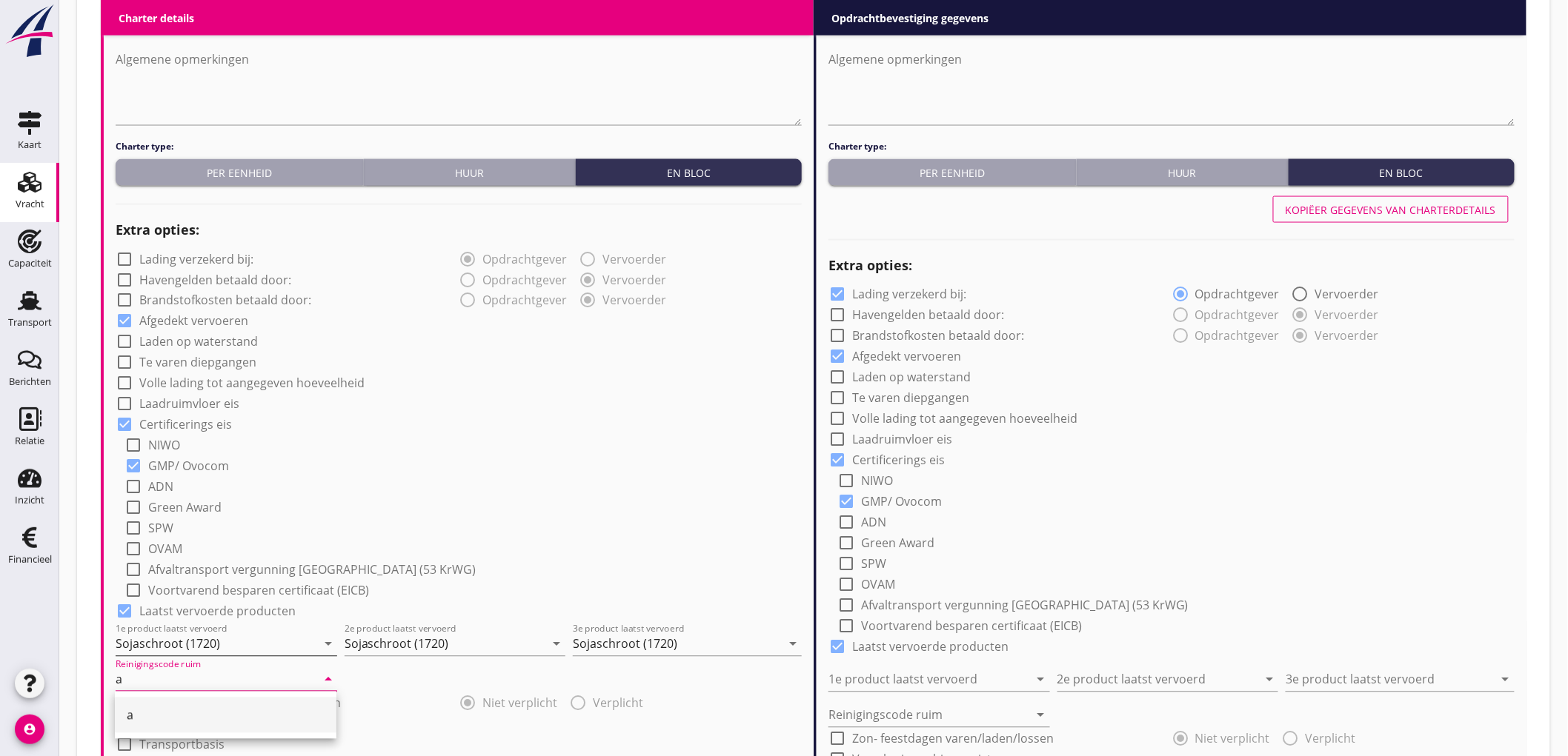
type input "a"
click at [750, 434] on div "check_box_outline_blank NIWO" at bounding box center [463, 444] width 677 height 20
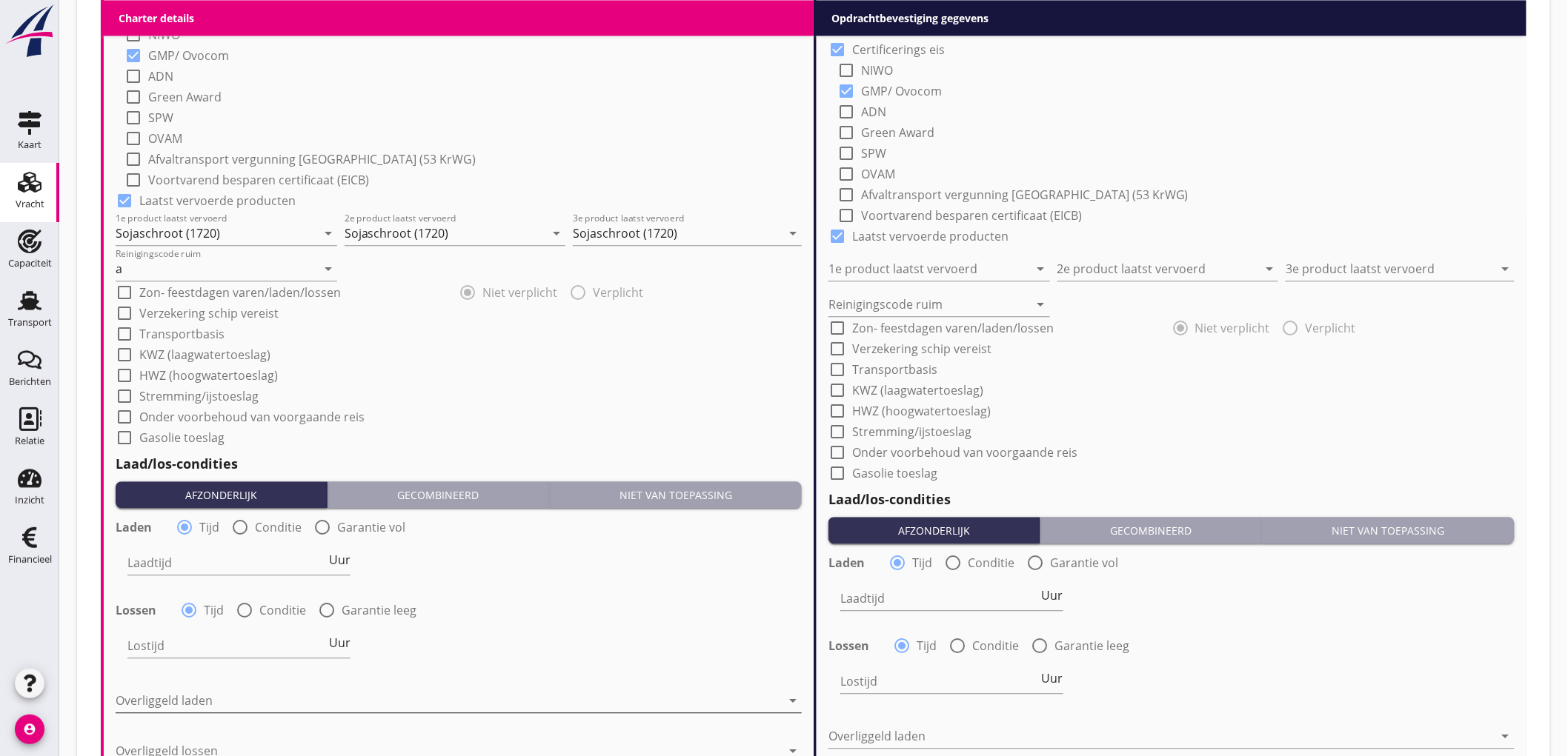
scroll to position [1624, 0]
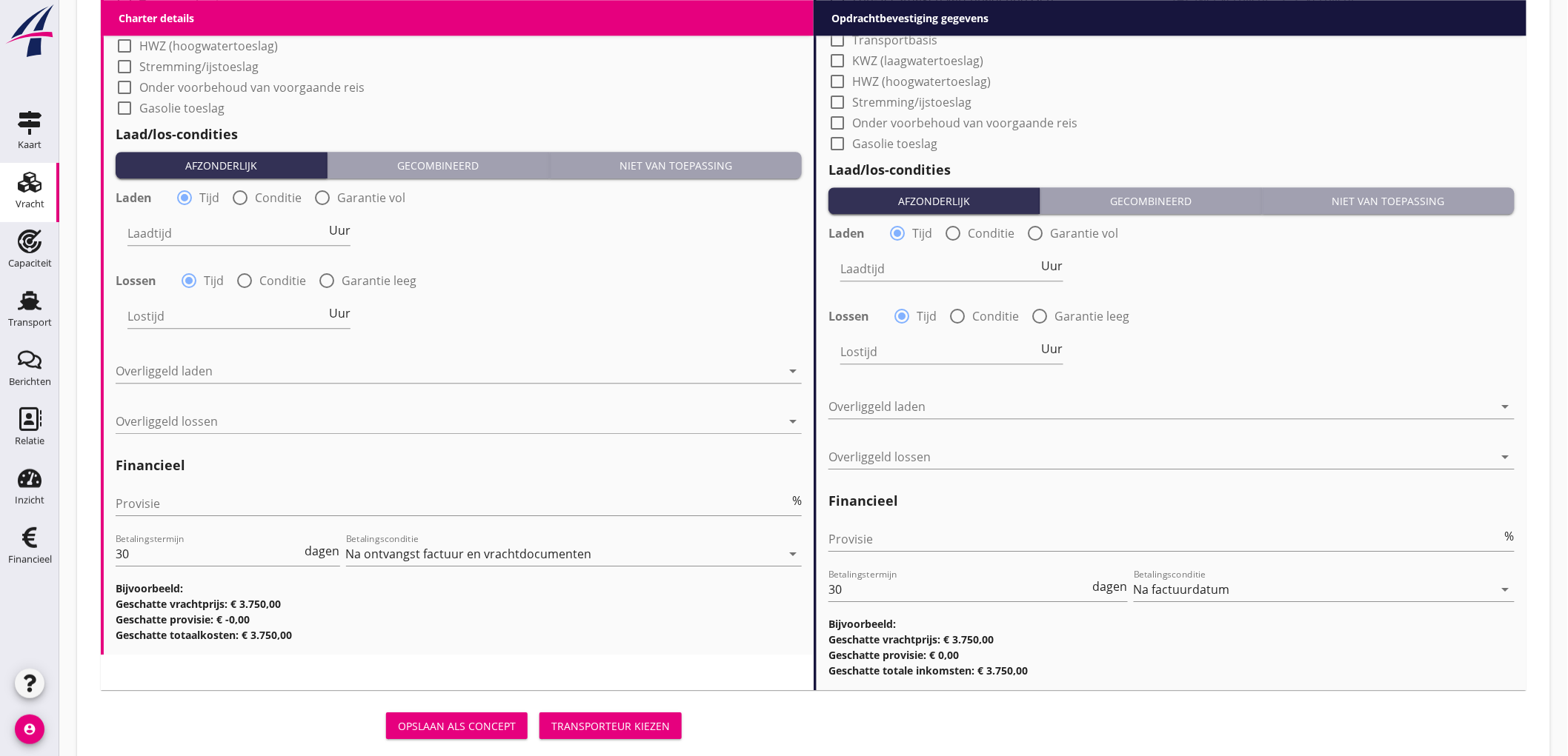
click at [237, 194] on div at bounding box center [241, 198] width 25 height 25
radio input "false"
radio input "true"
click at [197, 226] on div at bounding box center [285, 233] width 315 height 24
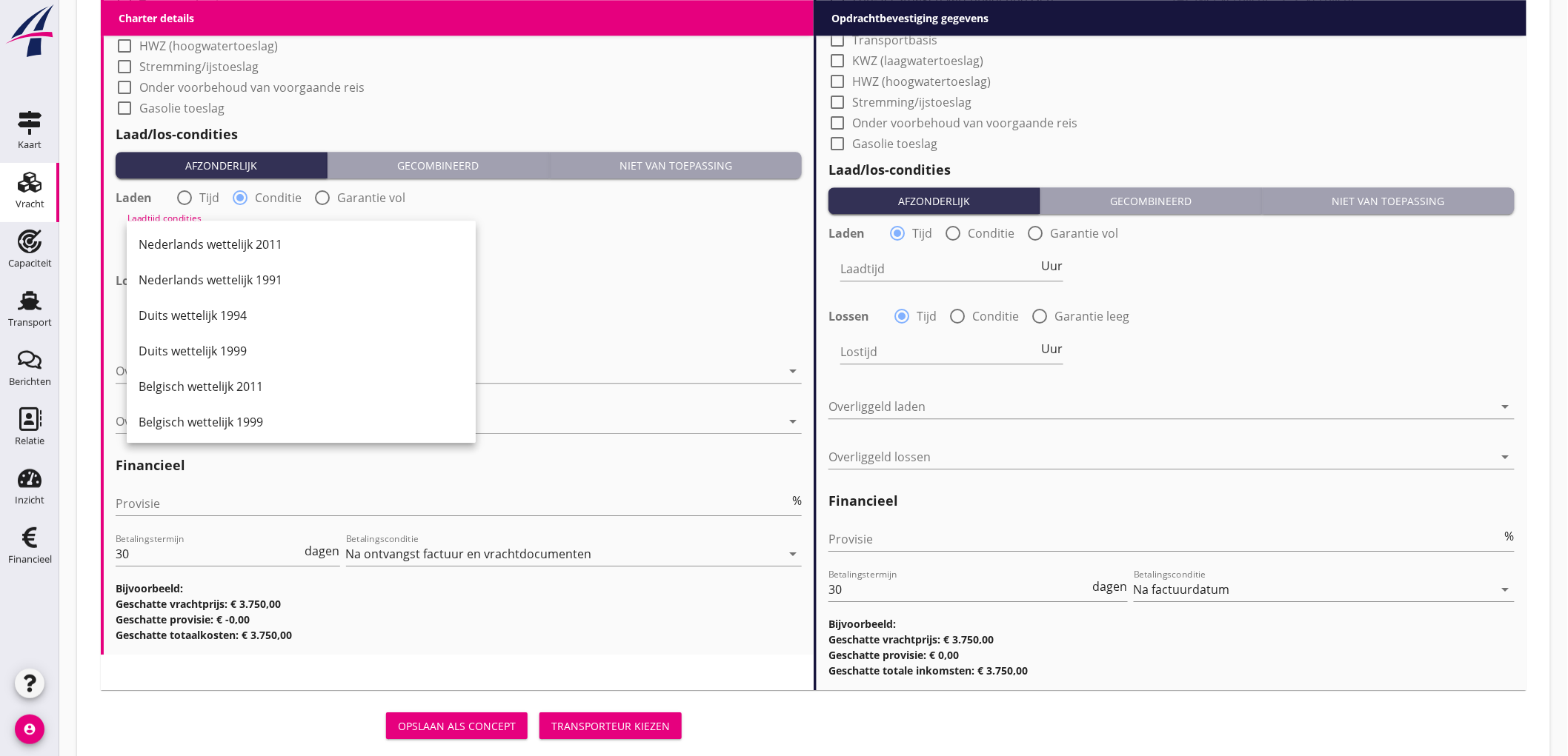
click at [197, 227] on div "Nederlands wettelijk 2011" at bounding box center [300, 244] width 326 height 36
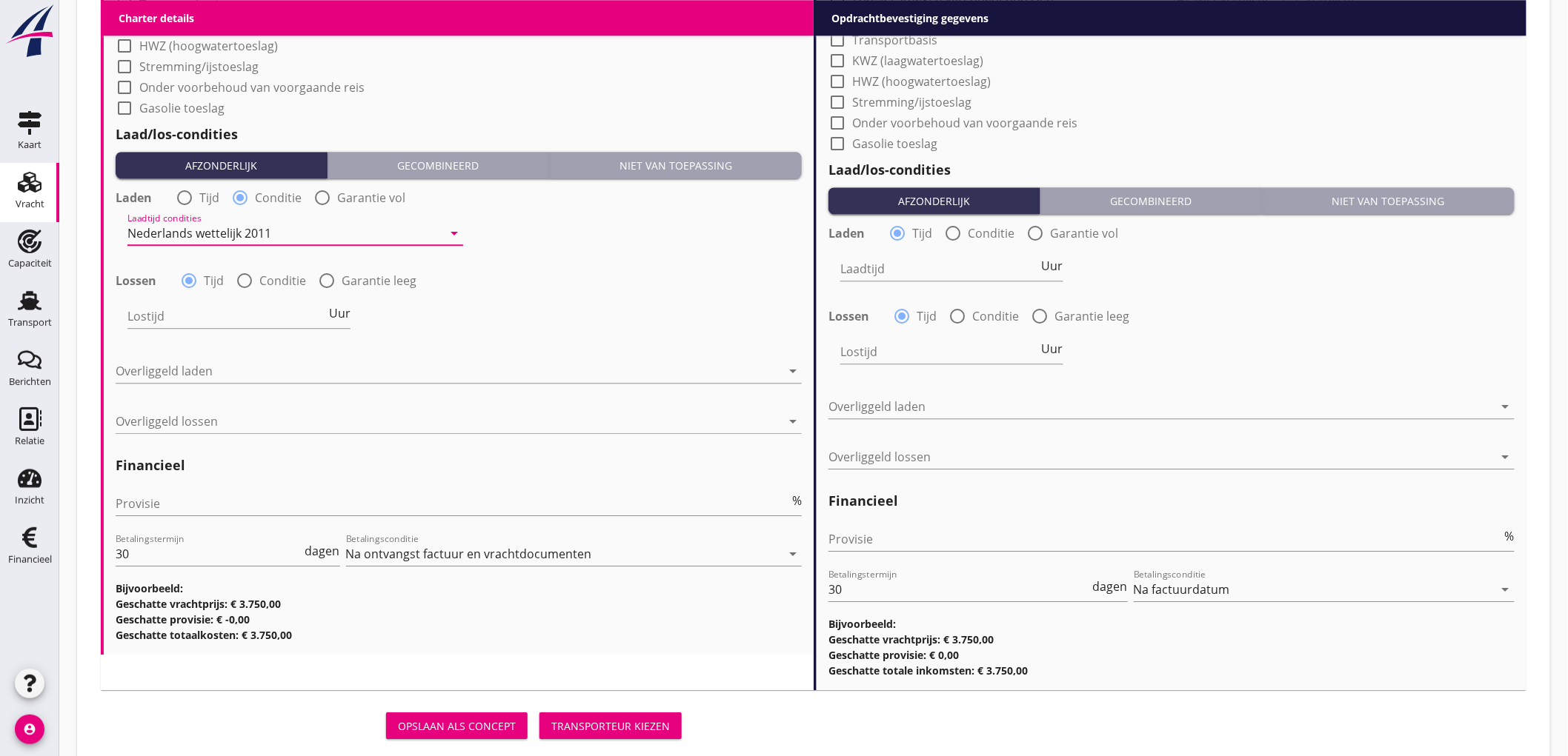
click at [274, 282] on label "Conditie" at bounding box center [283, 280] width 46 height 14
radio input "false"
radio input "true"
click at [182, 306] on div at bounding box center [285, 316] width 315 height 24
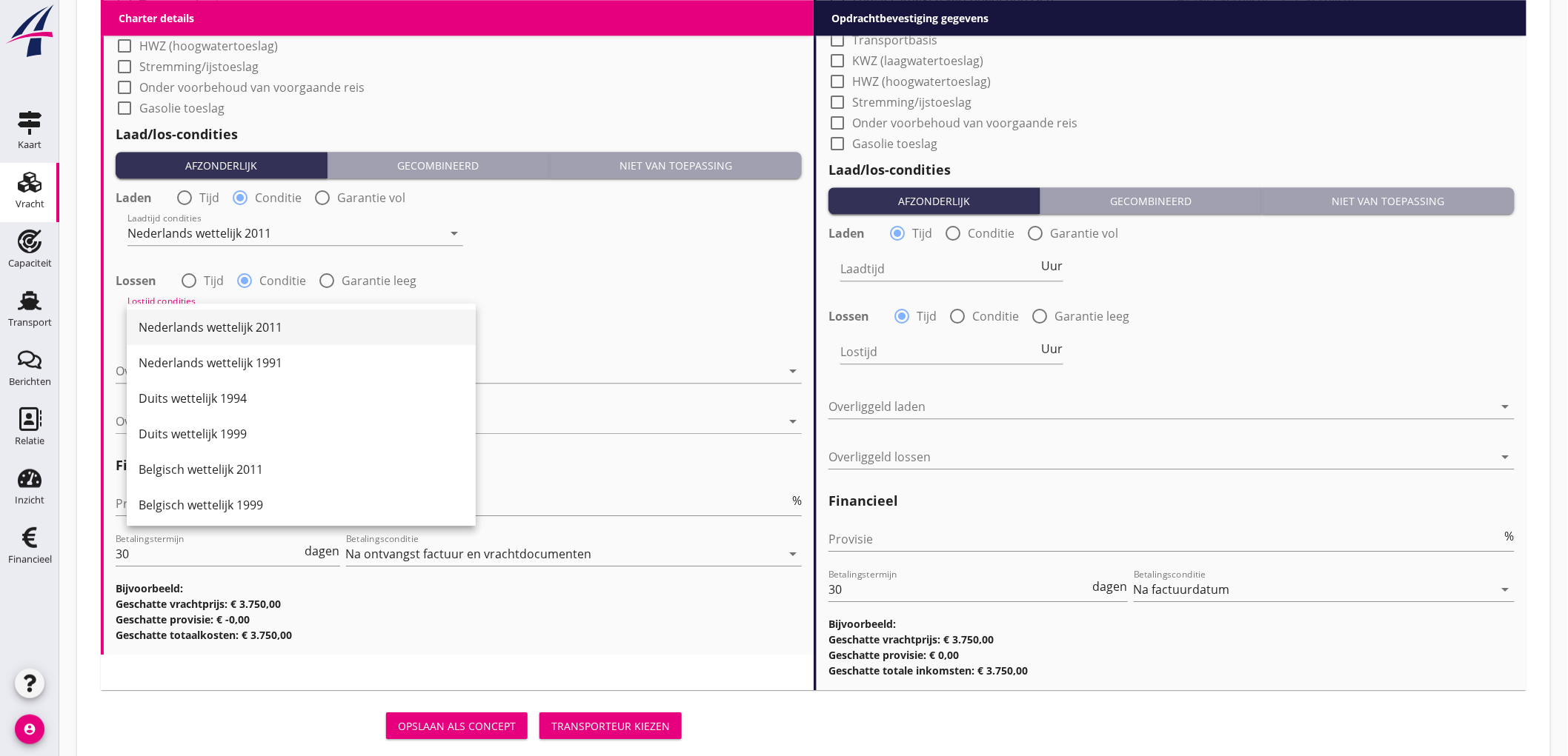
click at [182, 322] on div "Nederlands wettelijk 2011" at bounding box center [300, 327] width 326 height 17
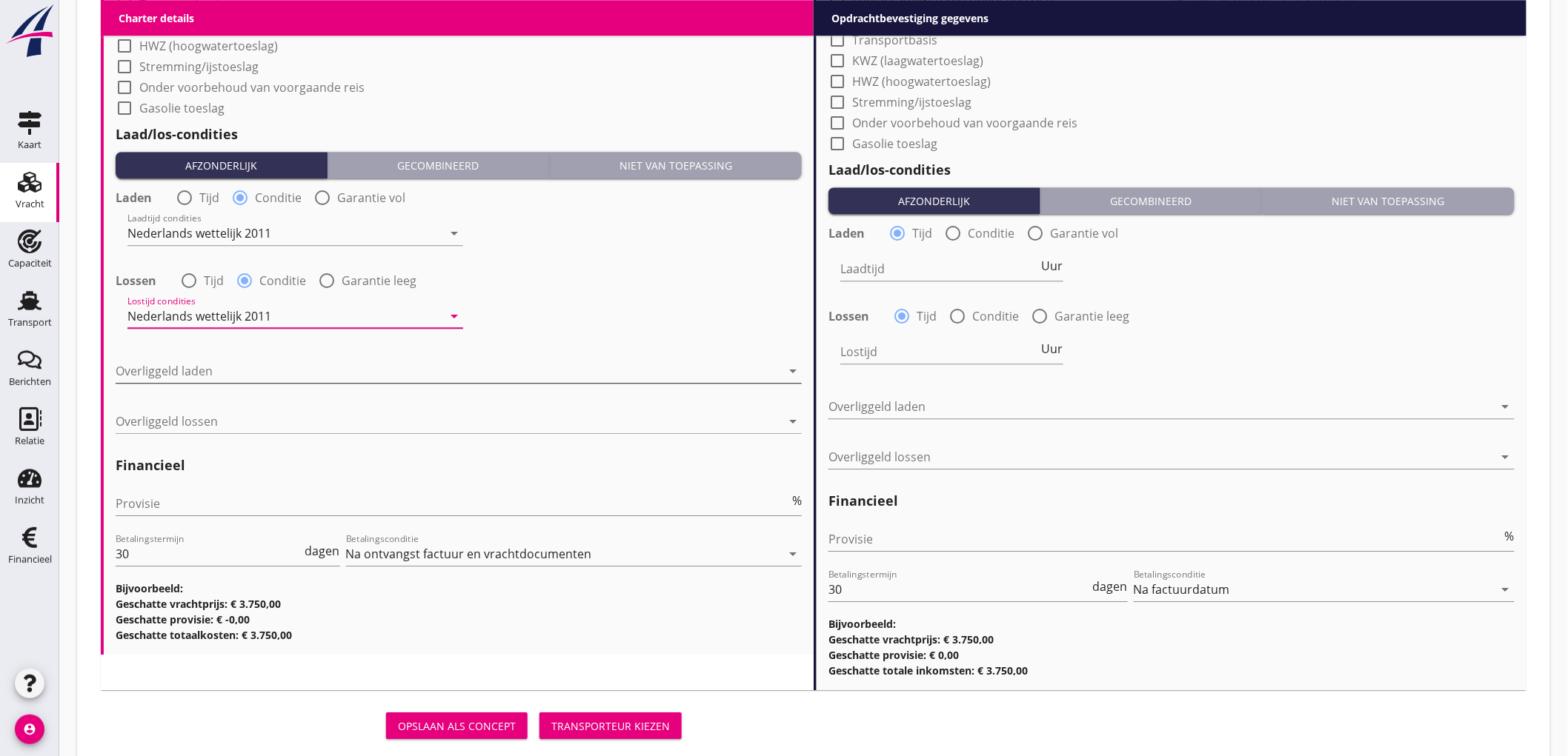
click at [205, 378] on div at bounding box center [448, 371] width 666 height 24
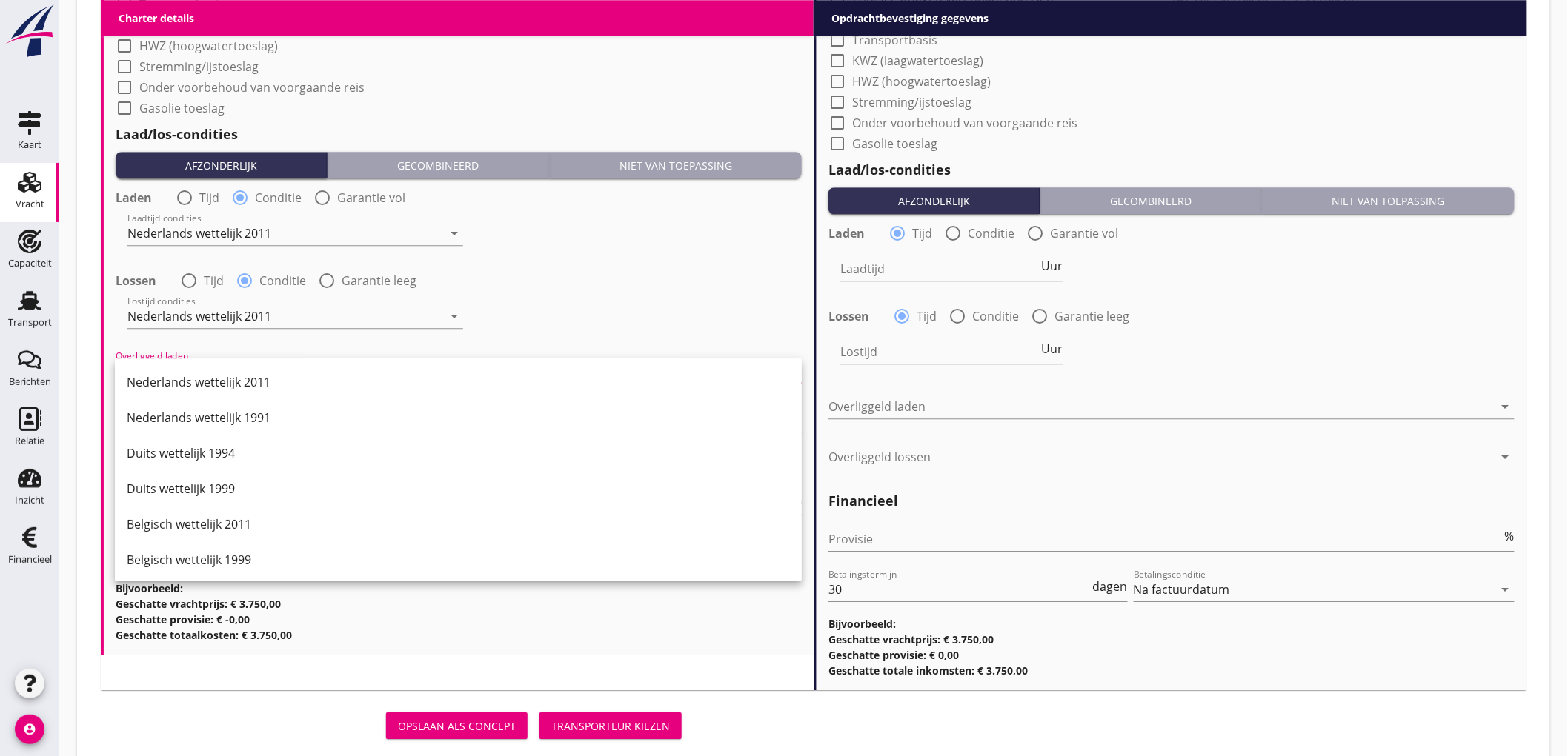
click at [205, 378] on div "Nederlands wettelijk 2011" at bounding box center [458, 382] width 664 height 17
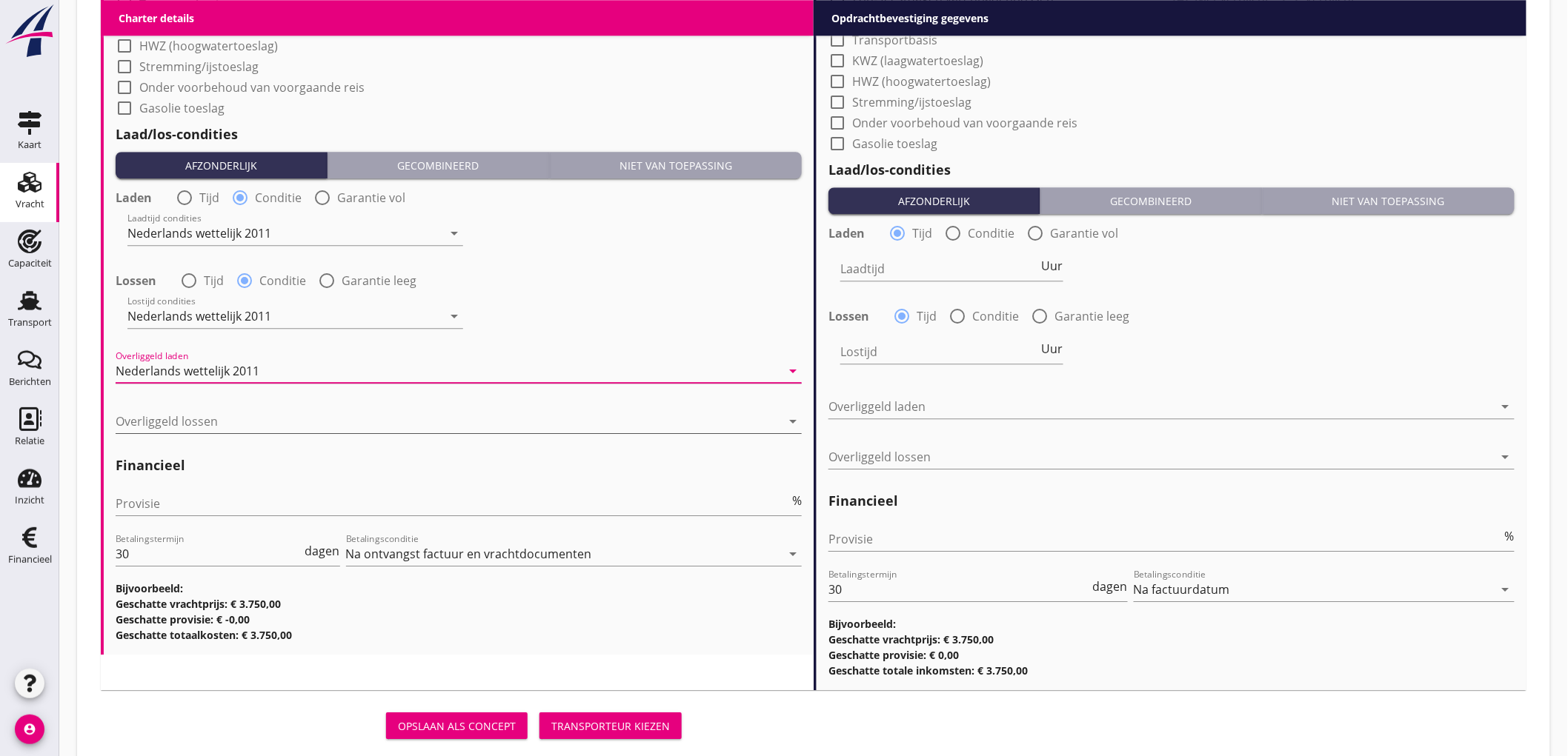
click at [202, 413] on div at bounding box center [448, 421] width 666 height 24
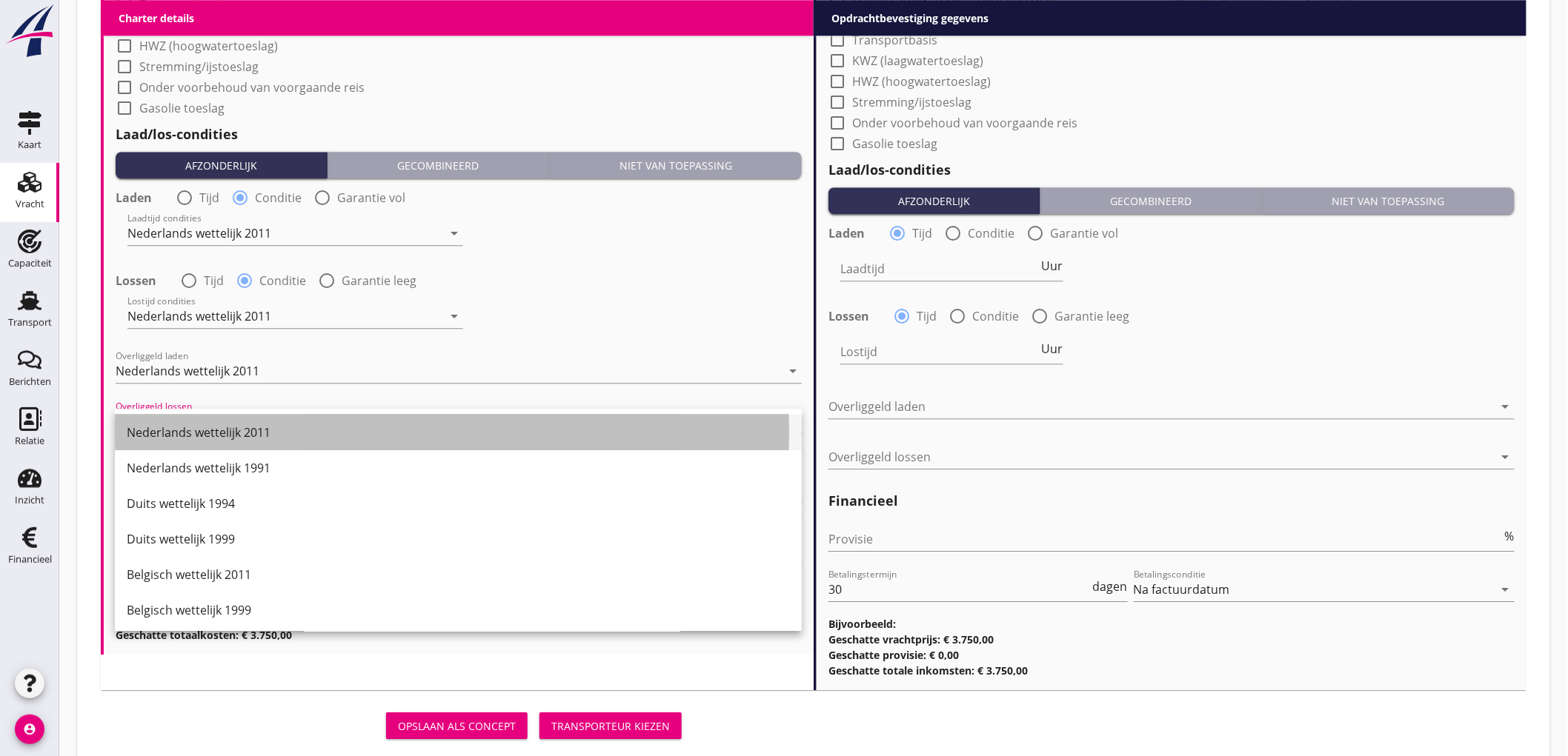
click at [201, 422] on div "Nederlands wettelijk 2011" at bounding box center [458, 433] width 664 height 36
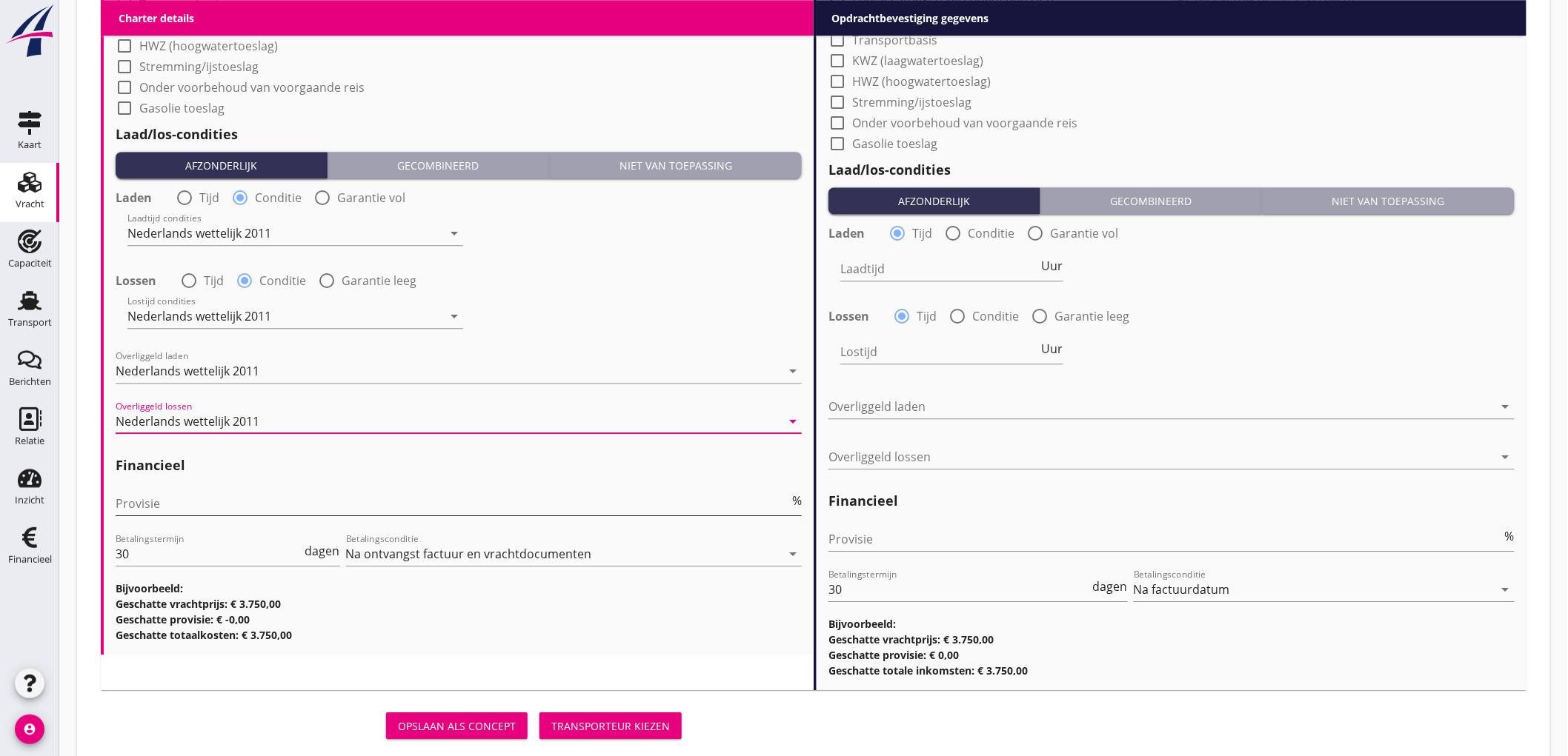
click at [191, 514] on input "Provisie" at bounding box center [452, 503] width 673 height 24
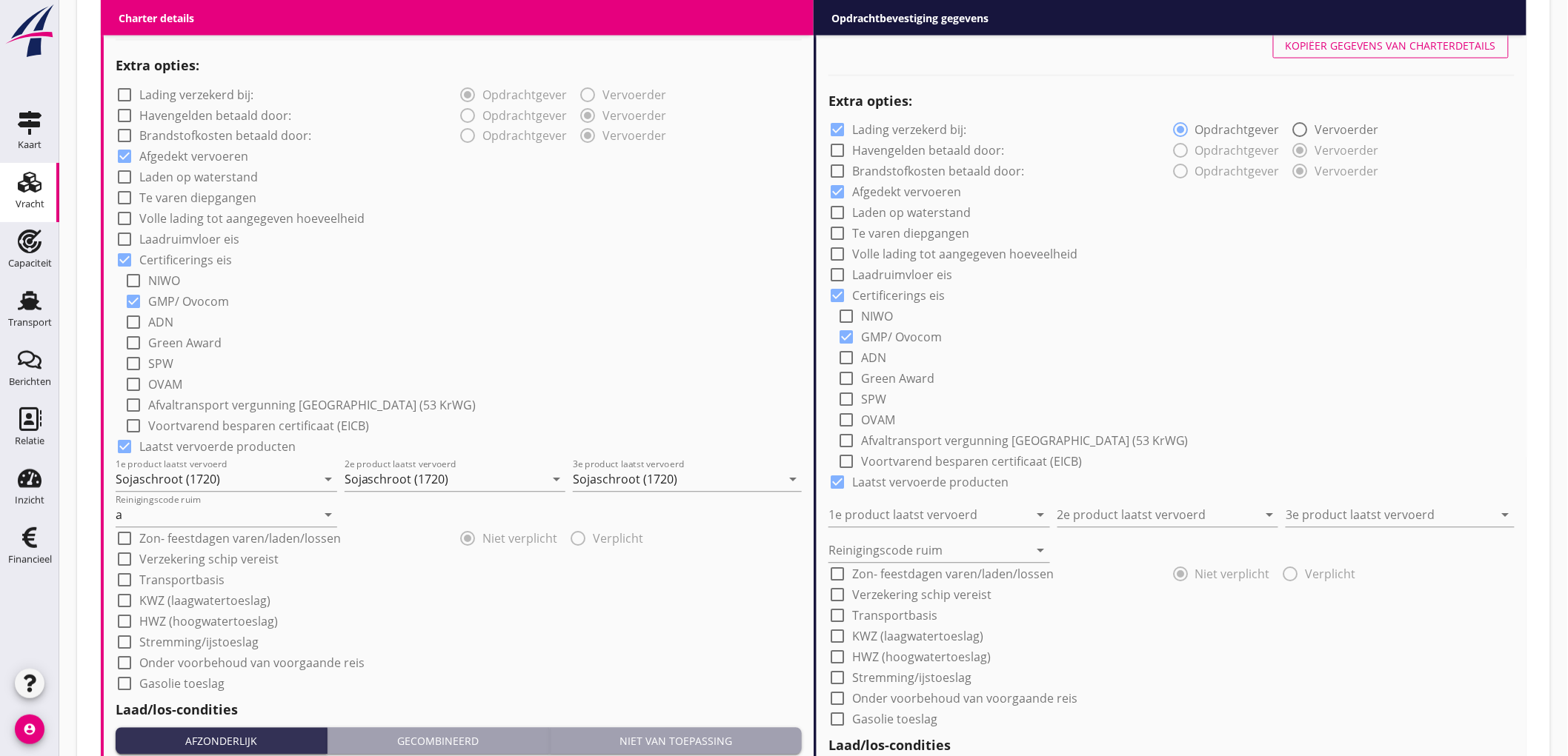
scroll to position [966, 0]
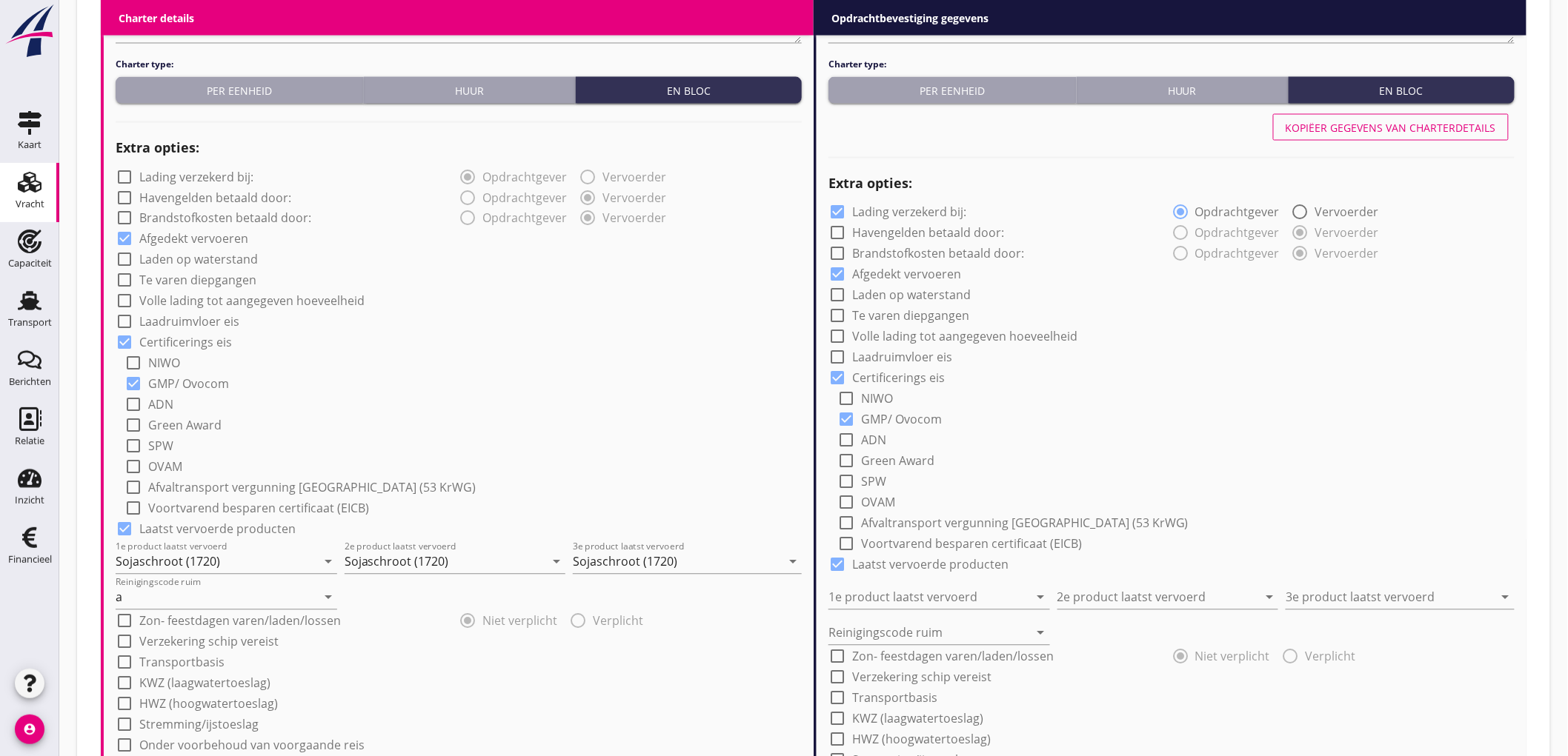
type input "5"
click at [1487, 134] on div "Kopiëer gegevens van charterdetails" at bounding box center [1391, 127] width 211 height 15
checkbox input "false"
type input "Sojaschroot (1720)"
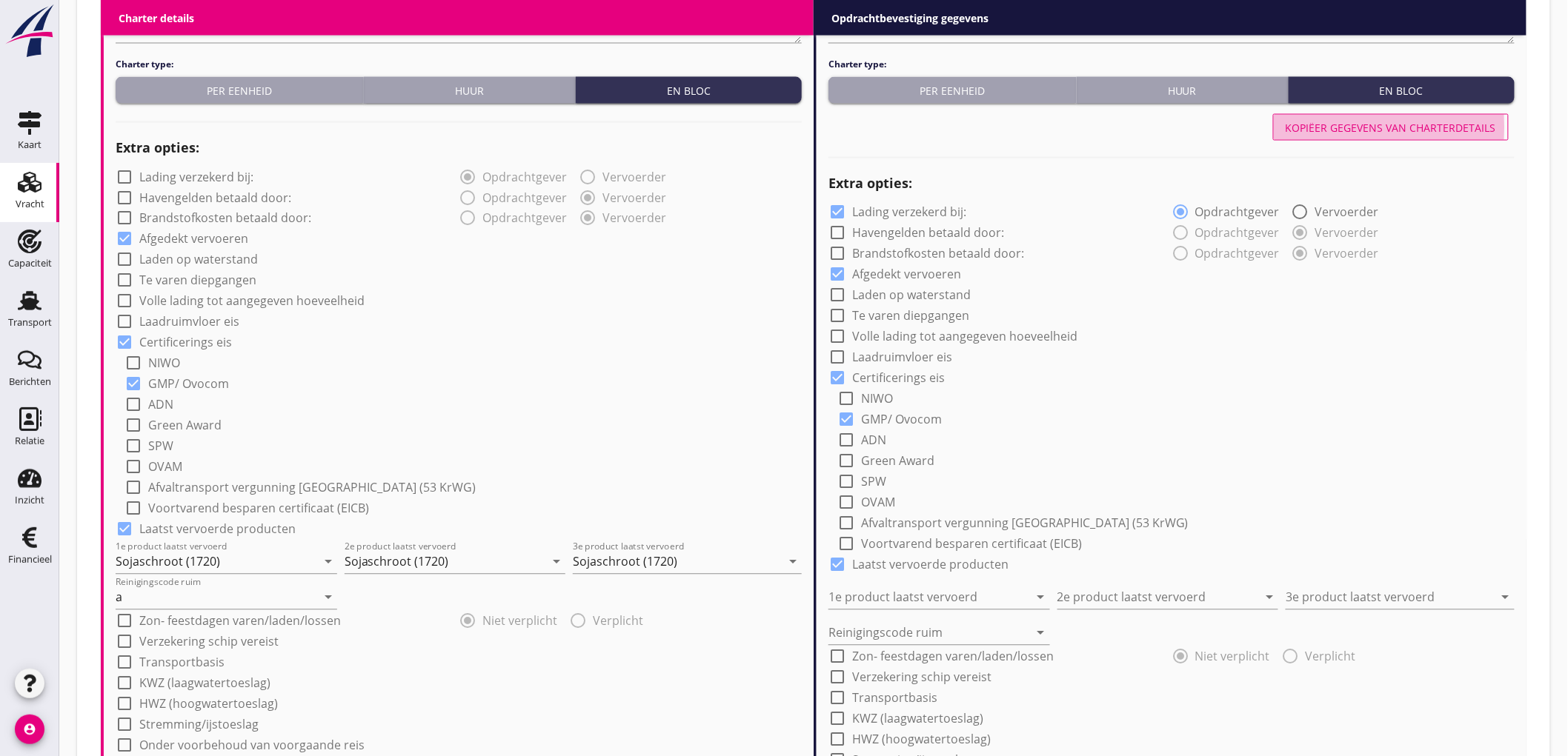
type input "Sojaschroot (1720)"
type input "a"
radio input "false"
radio input "true"
radio input "false"
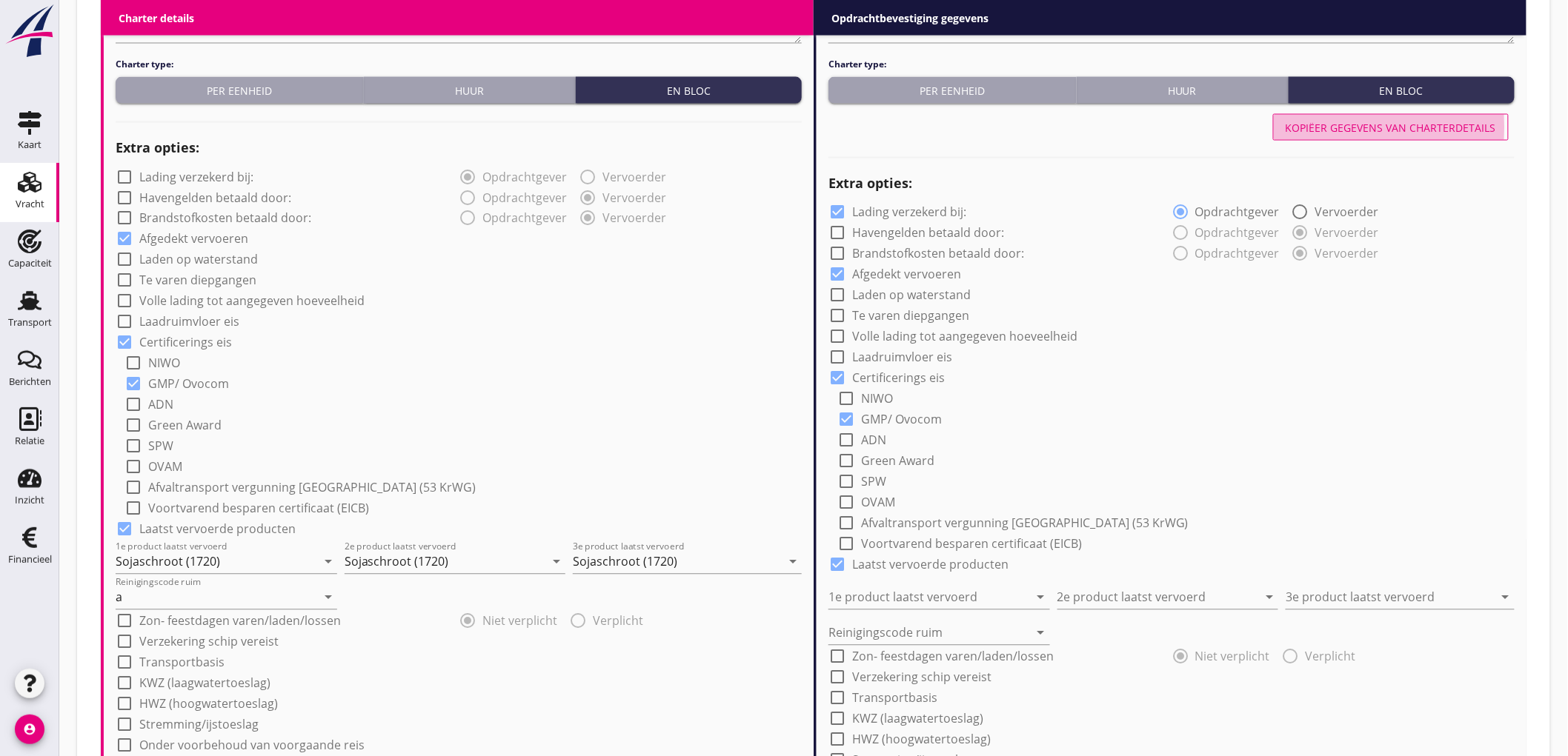
radio input "true"
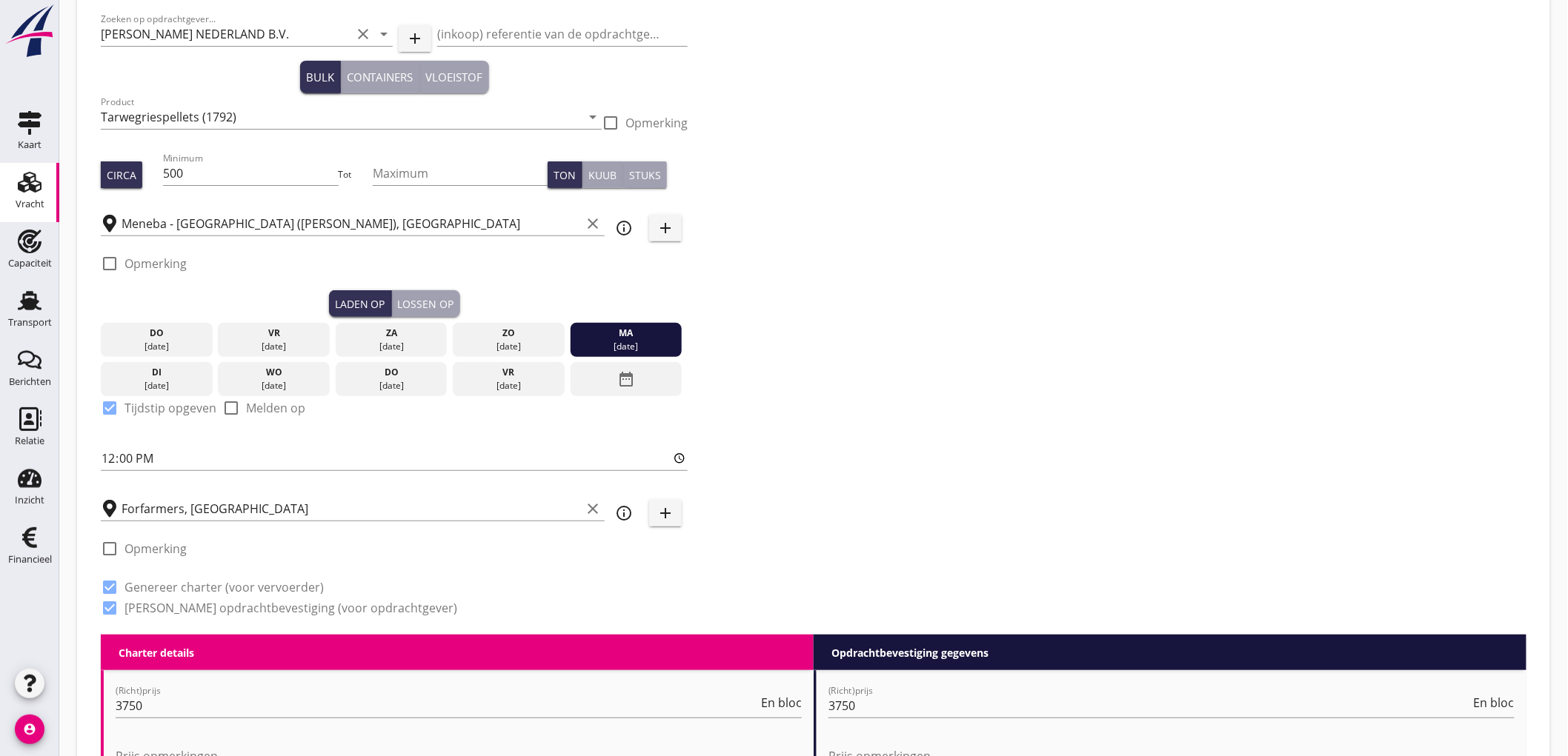
scroll to position [0, 0]
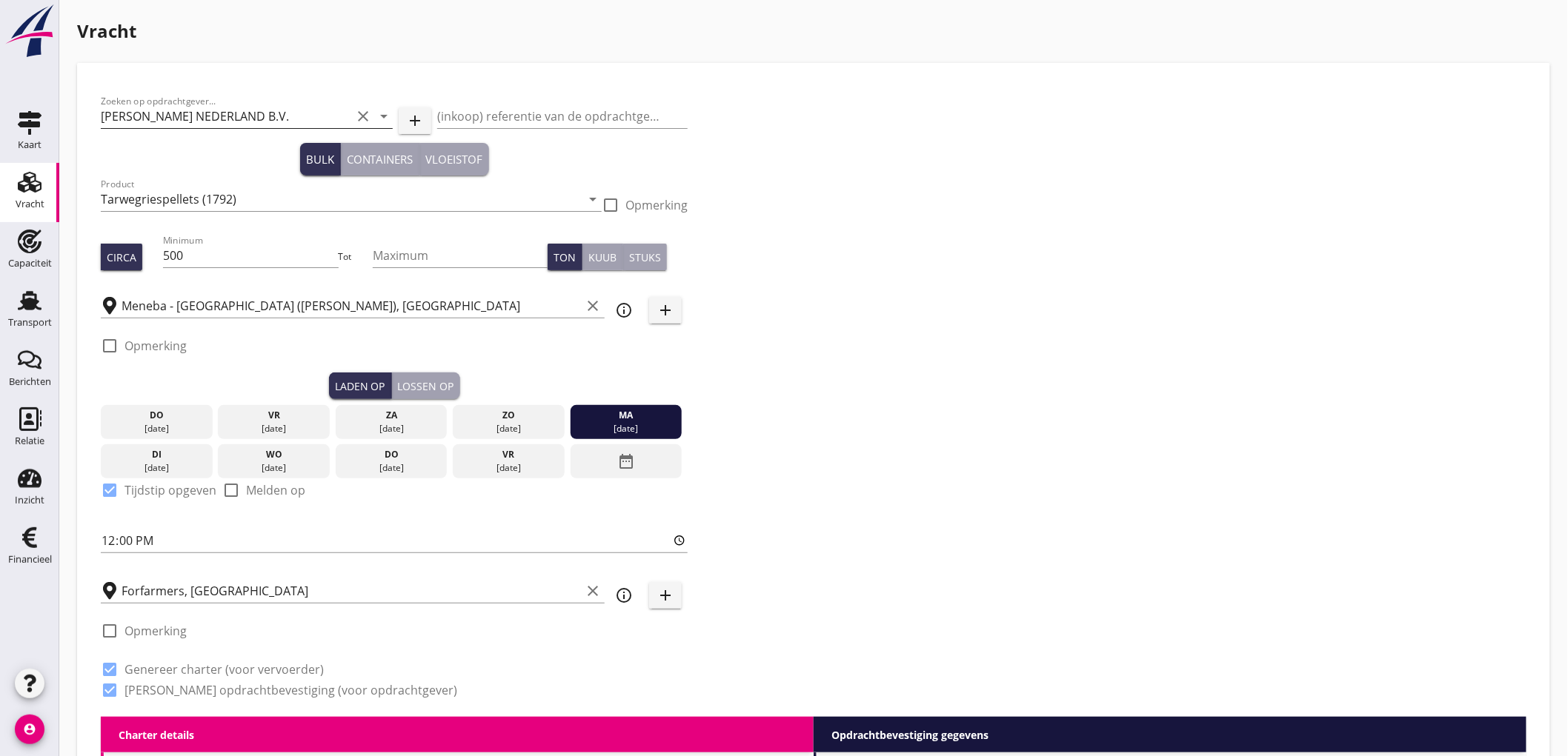
click at [361, 115] on icon "clear" at bounding box center [363, 116] width 17 height 17
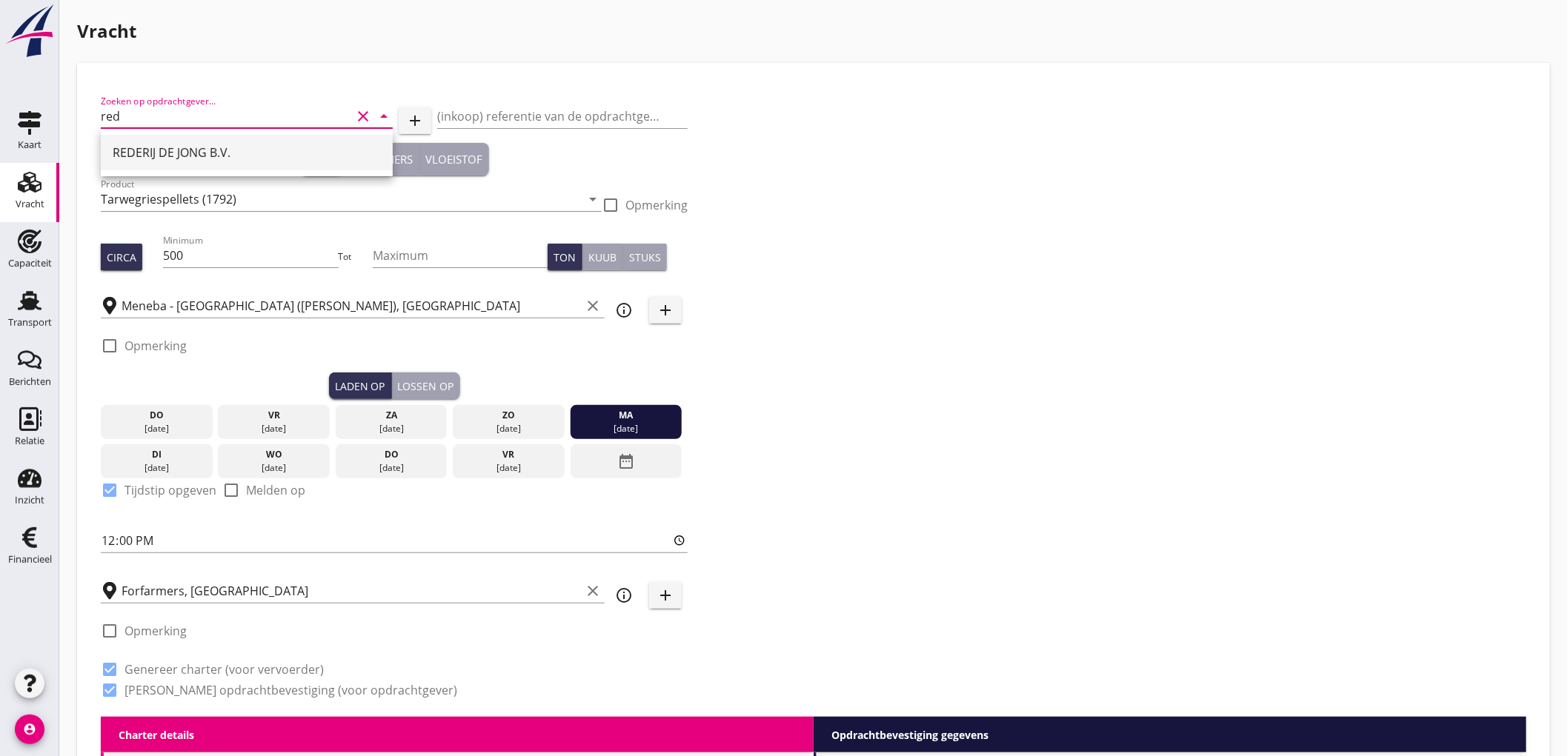
click at [221, 148] on div "REDERIJ DE JONG B.V." at bounding box center [247, 153] width 269 height 17
type input "REDERIJ DE JONG B.V."
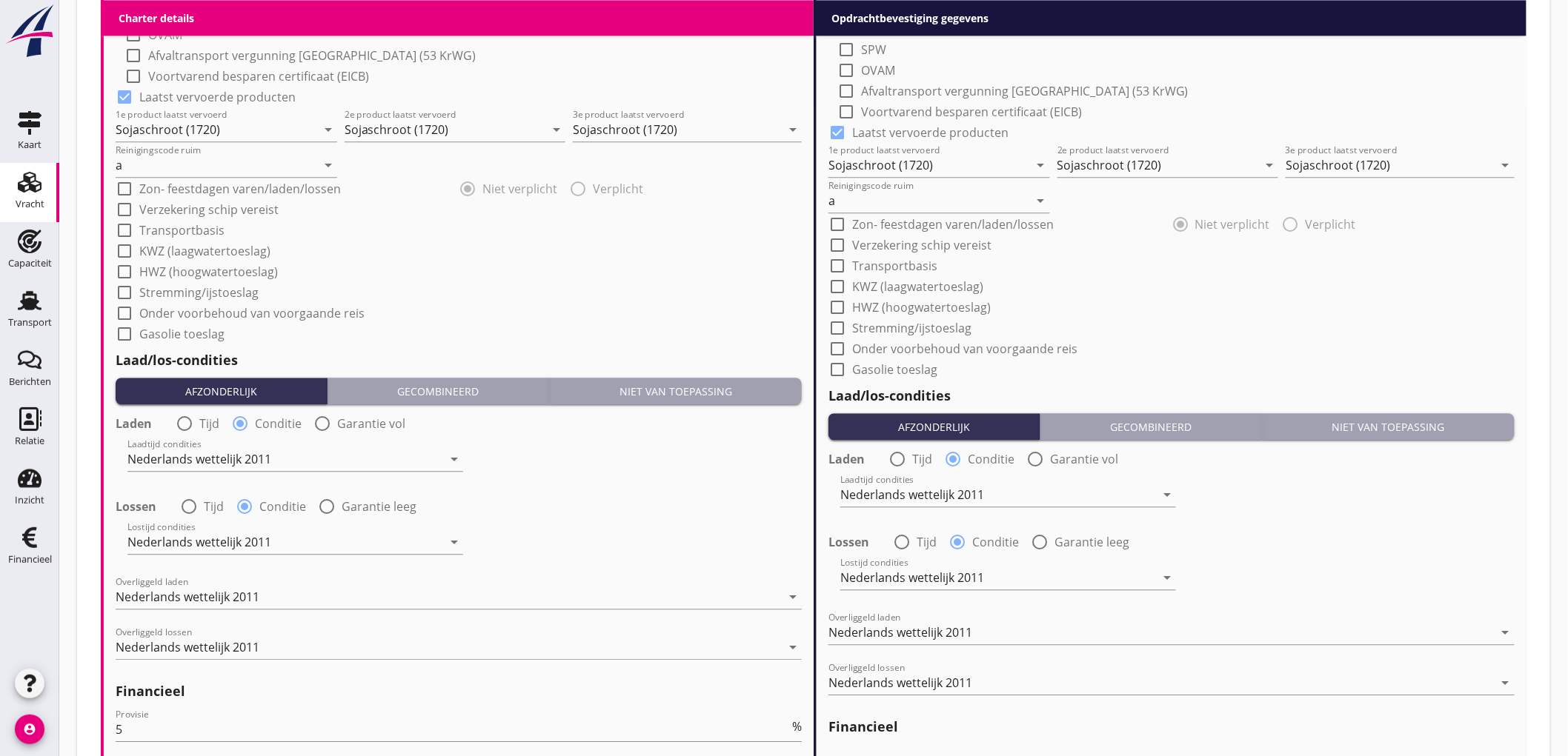
scroll to position [1658, 0]
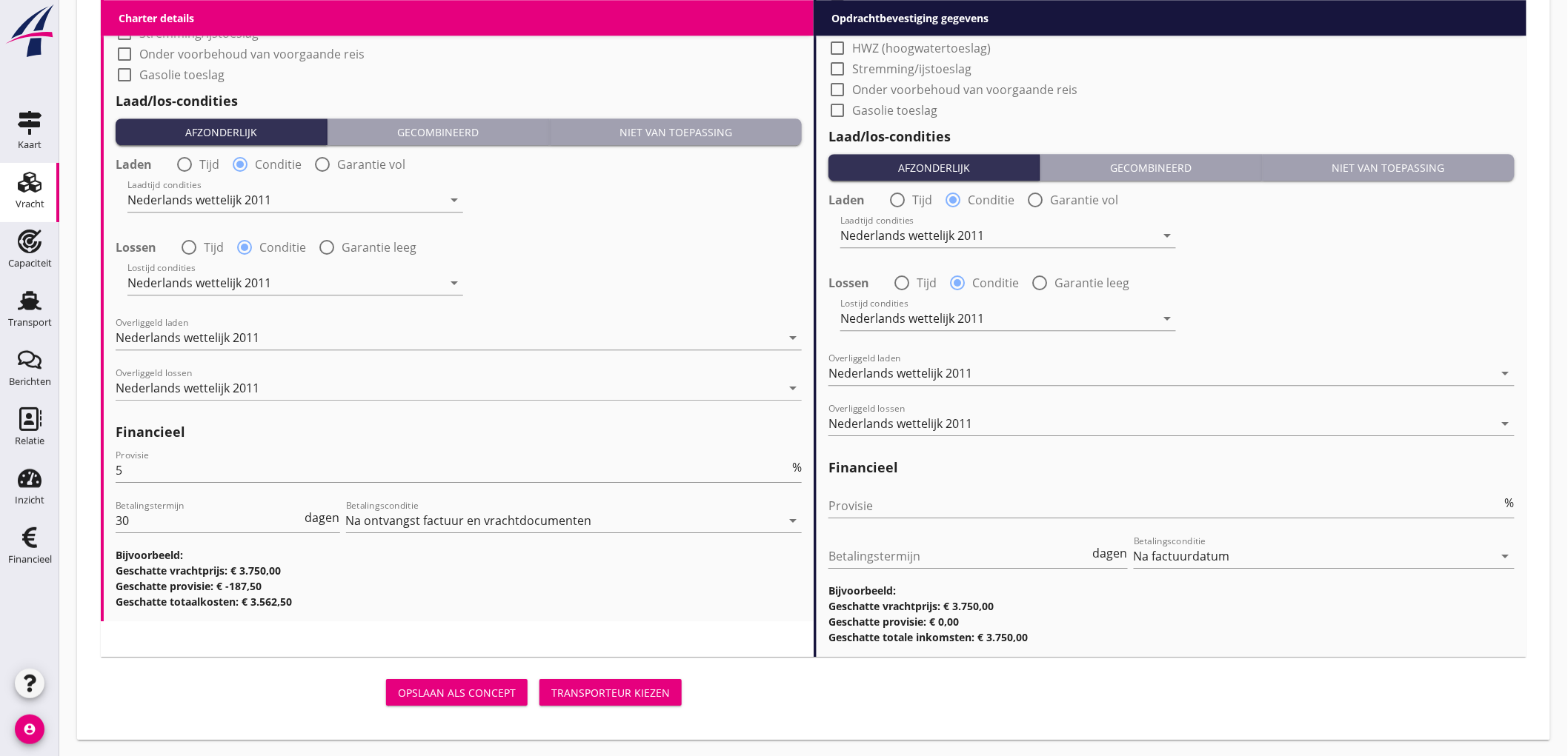
type input "REDERIJ DE JONG B.V."
click at [636, 685] on button "Transporteur kiezen" at bounding box center [611, 692] width 142 height 27
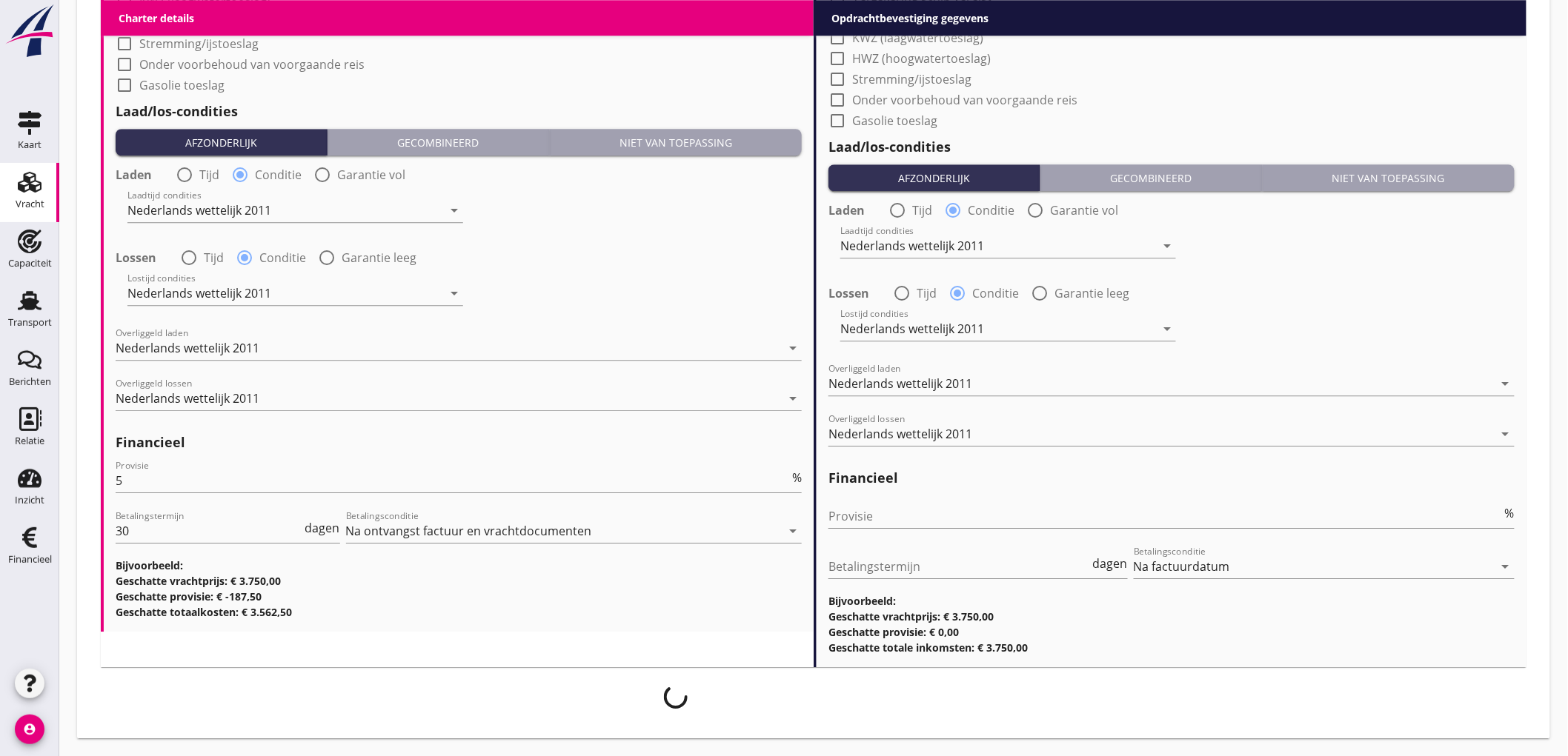
scroll to position [1646, 0]
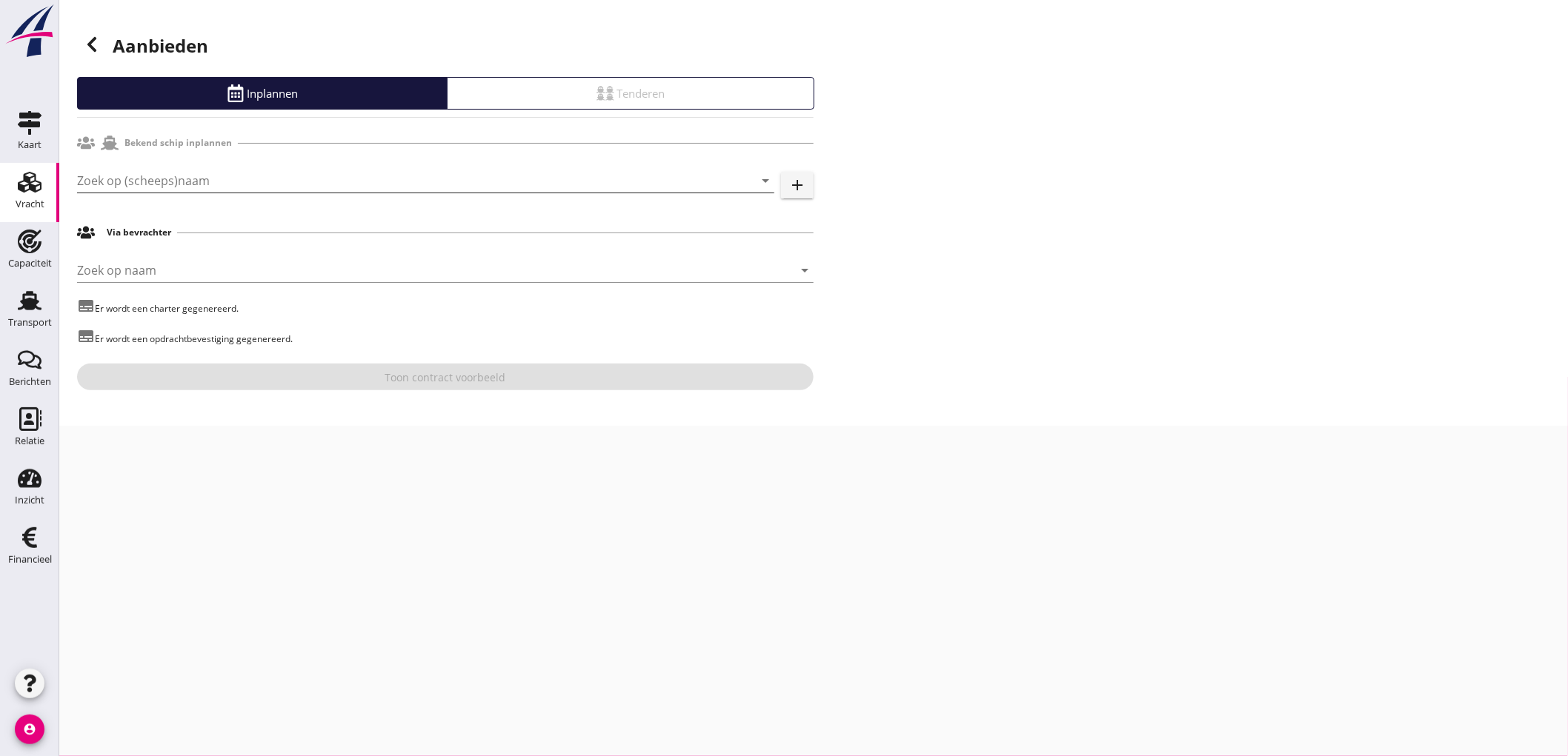
click at [149, 180] on input "Zoek op (scheeps)naam" at bounding box center [405, 181] width 656 height 24
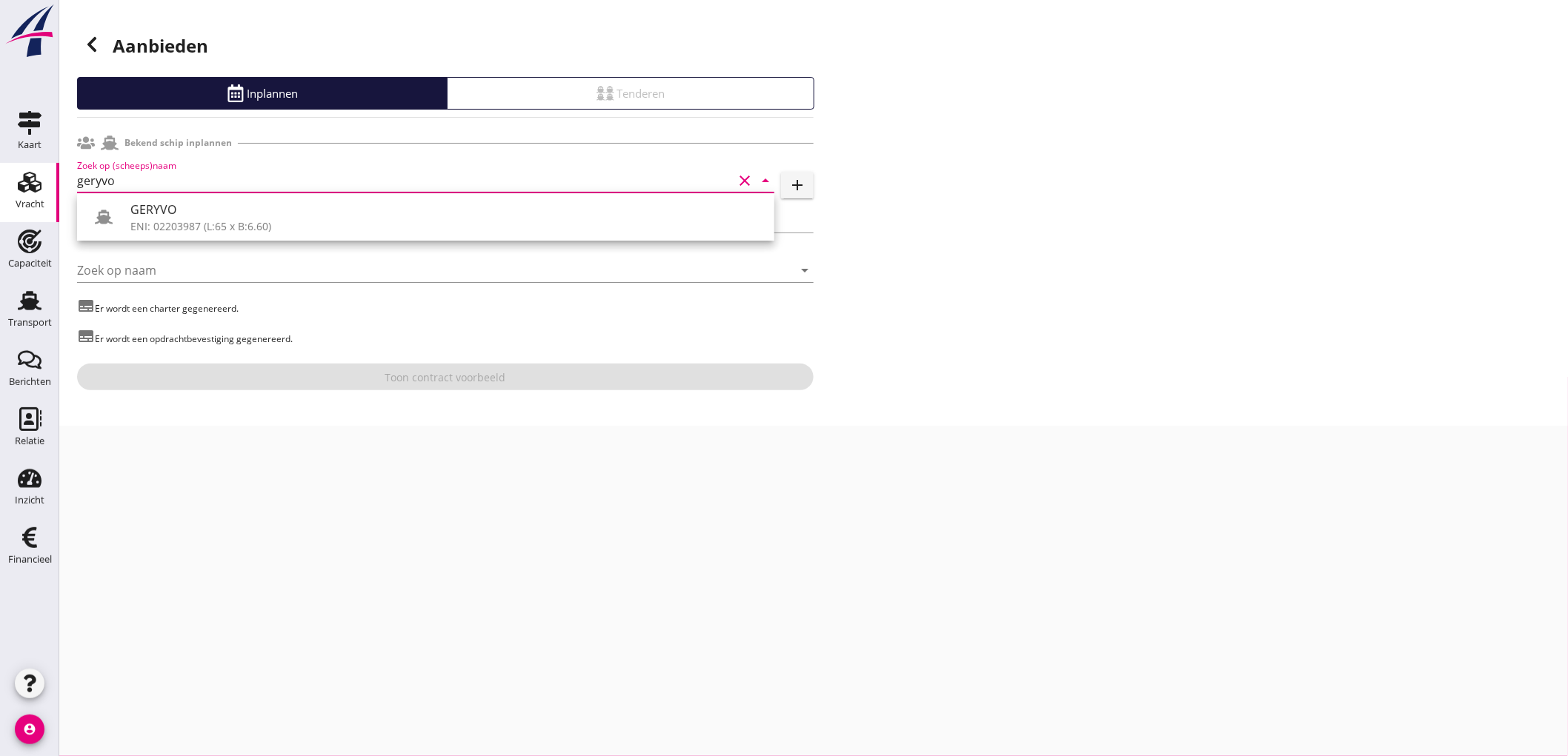
click at [176, 216] on div "GERYVO" at bounding box center [446, 210] width 632 height 17
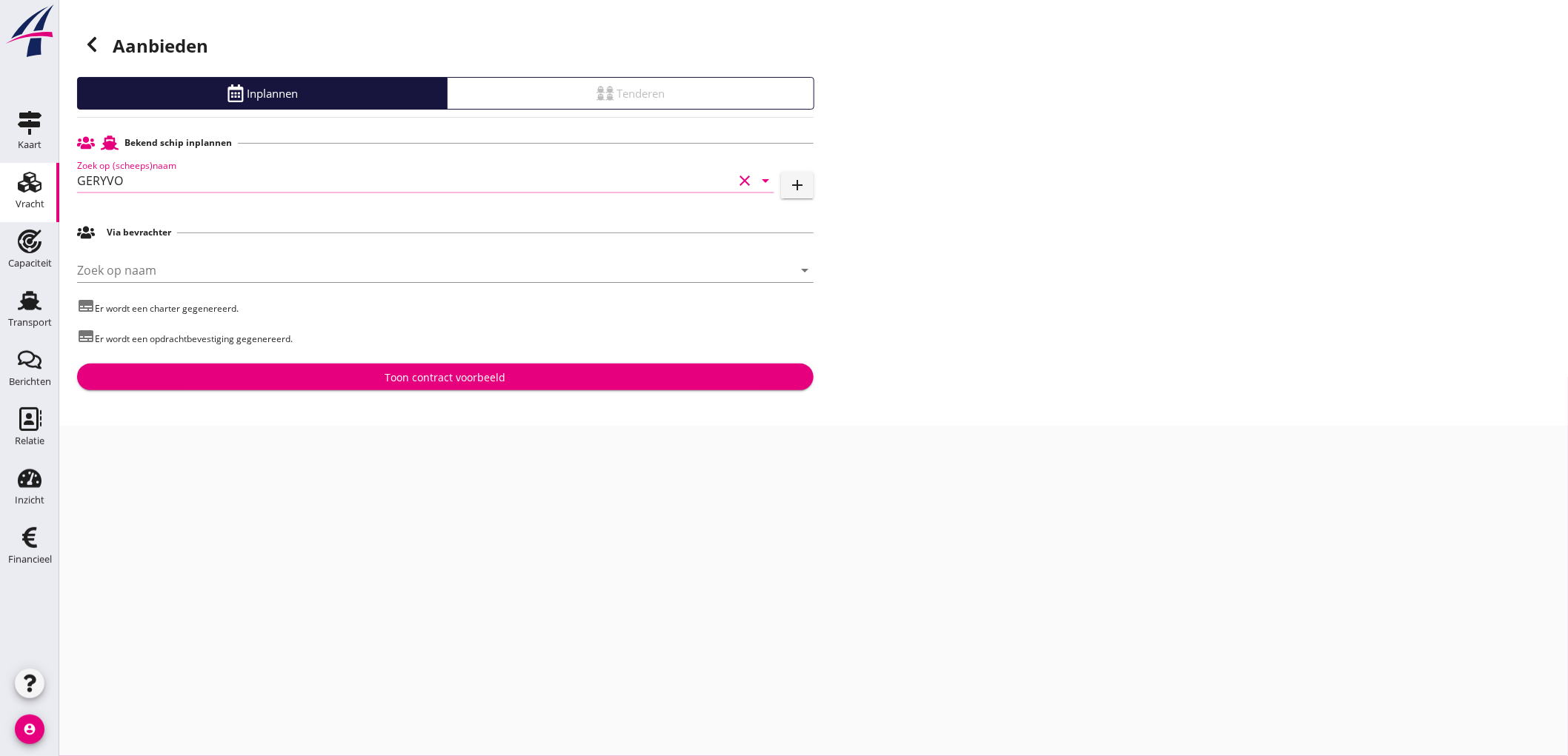
type input "GERYVO"
click at [344, 396] on div "Aanbieden Inplannen Tenderen Bekend schip inplannen Zoek op (scheeps)naam GERYV…" at bounding box center [813, 212] width 1509 height 426
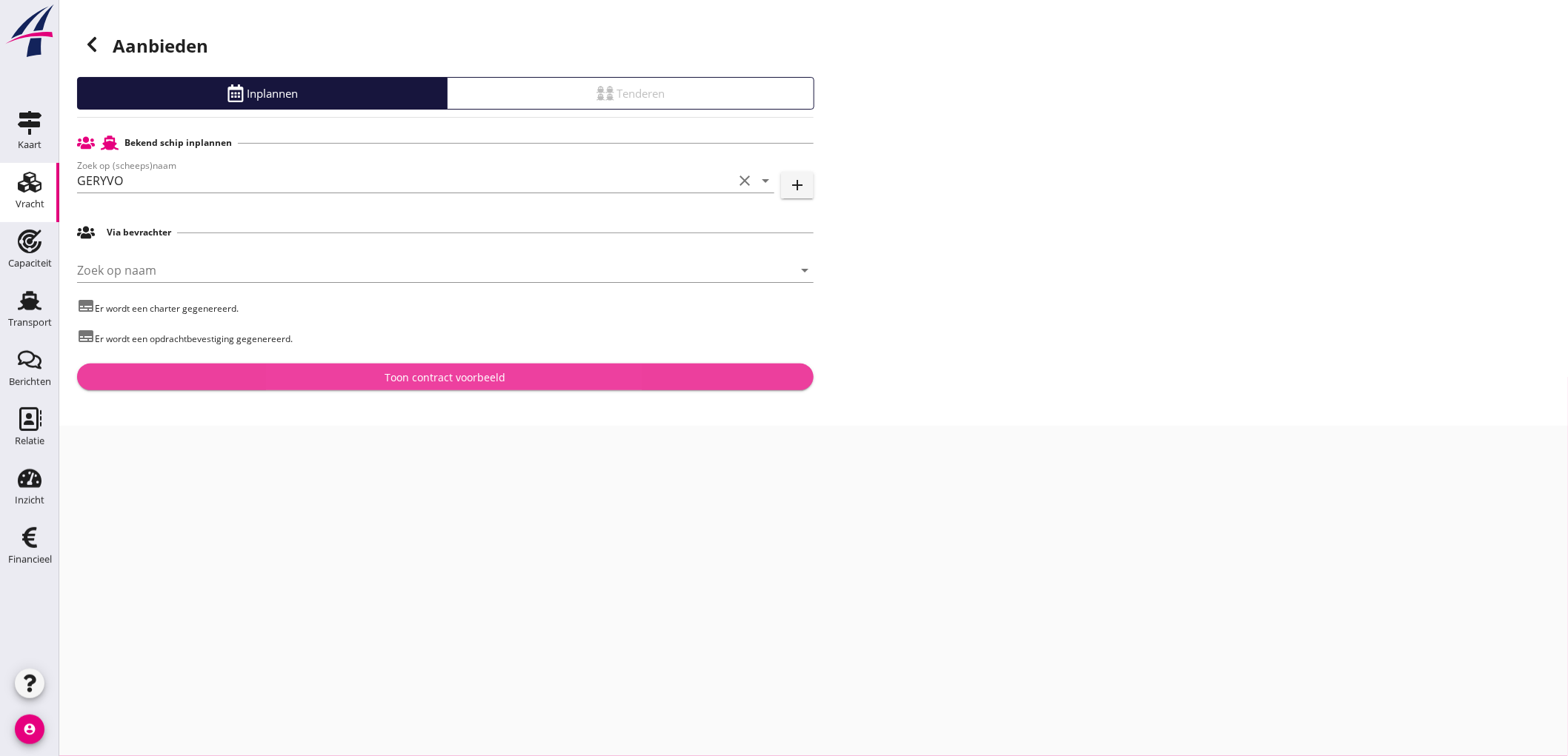
click at [353, 382] on div "Toon contract voorbeeld" at bounding box center [445, 378] width 713 height 15
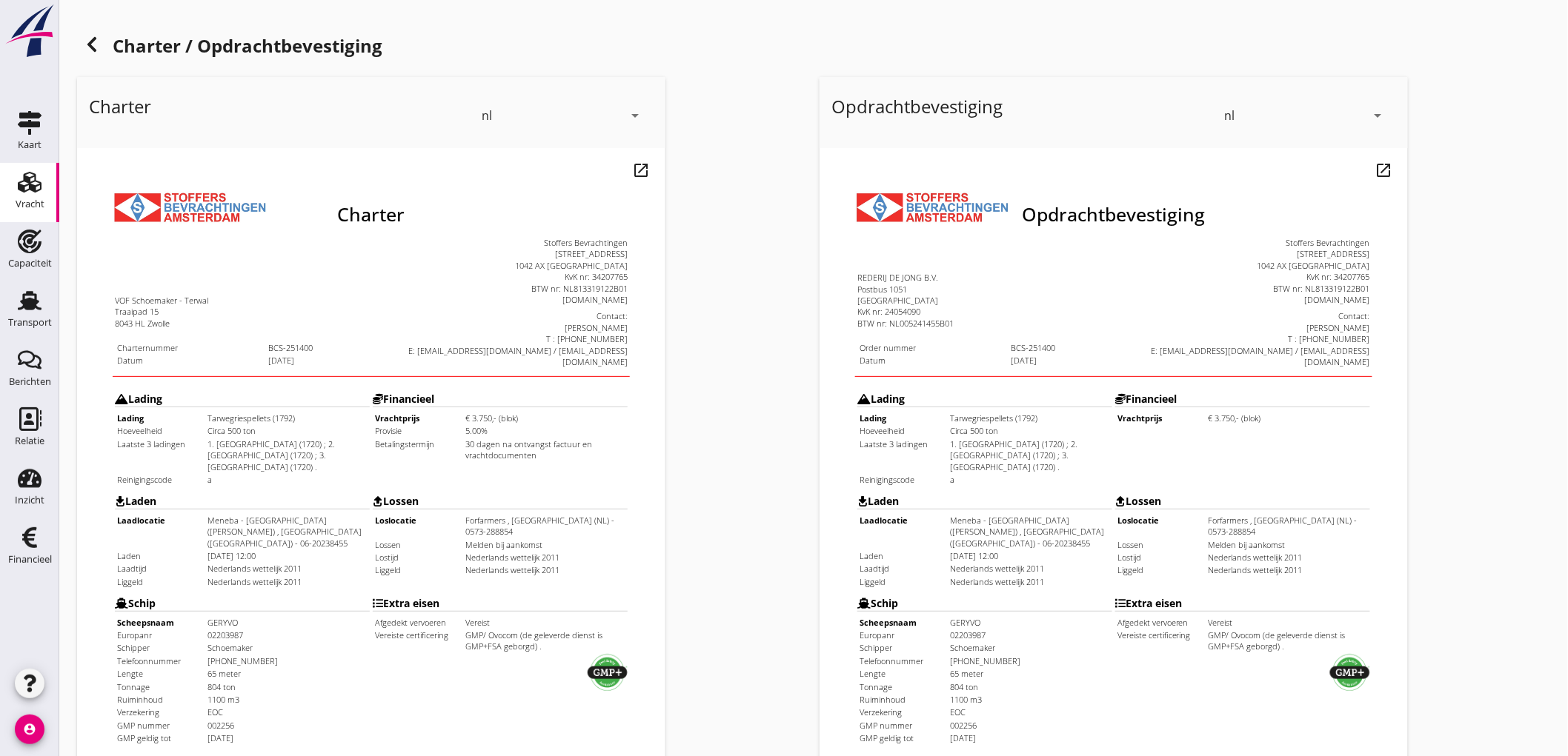
scroll to position [339, 0]
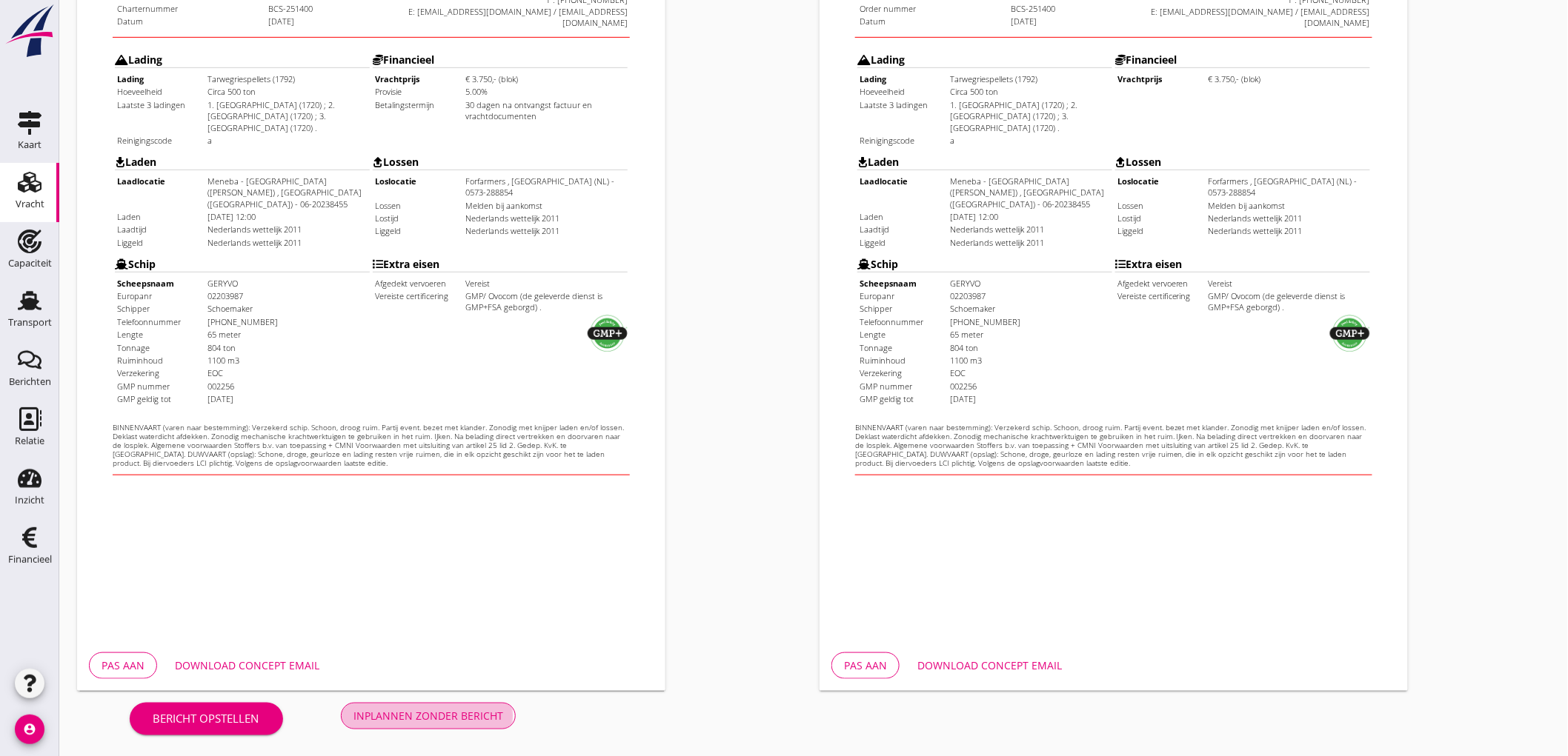
click at [479, 716] on div "Inplannen zonder bericht" at bounding box center [428, 715] width 150 height 15
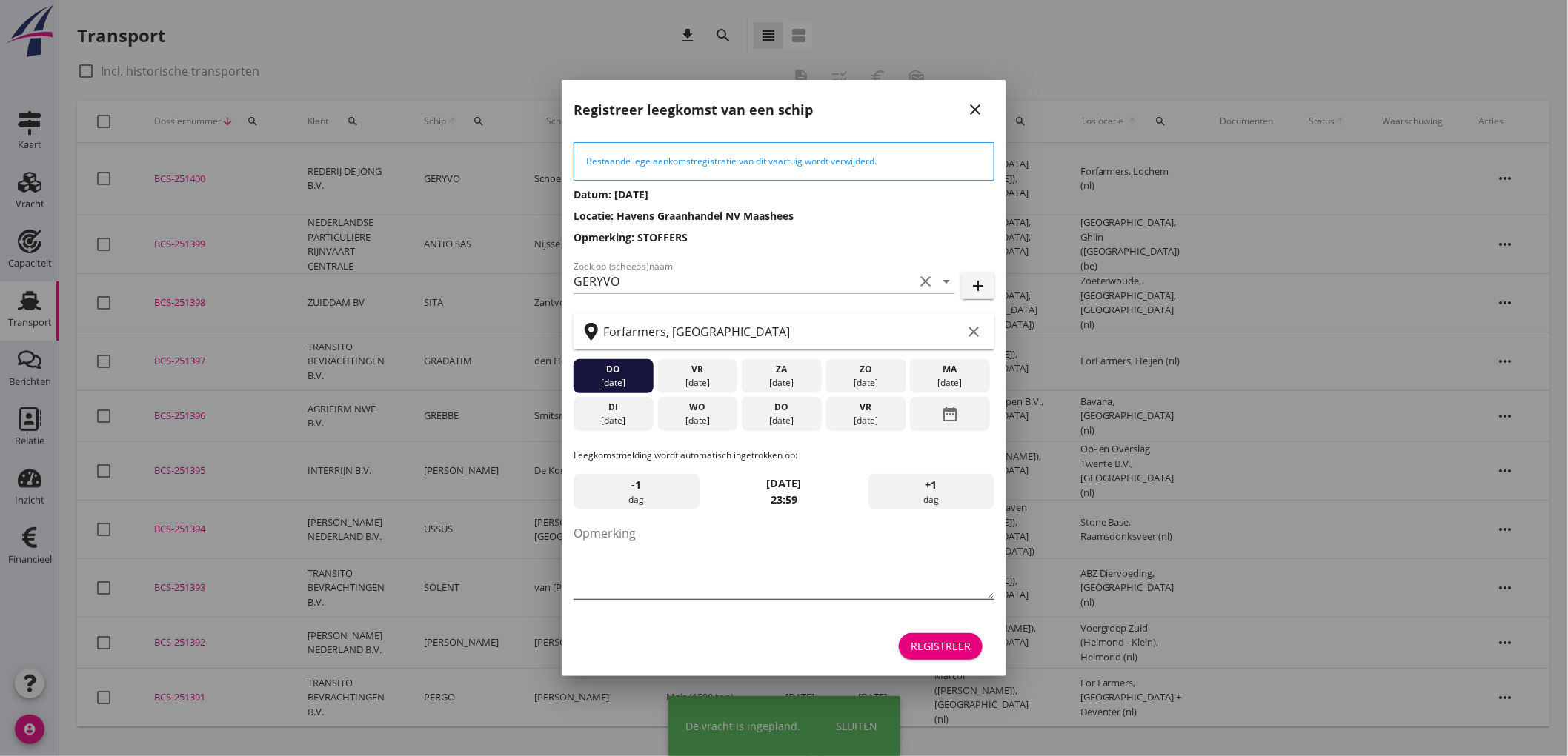
click at [673, 546] on textarea "Opmerking" at bounding box center [784, 560] width 421 height 78
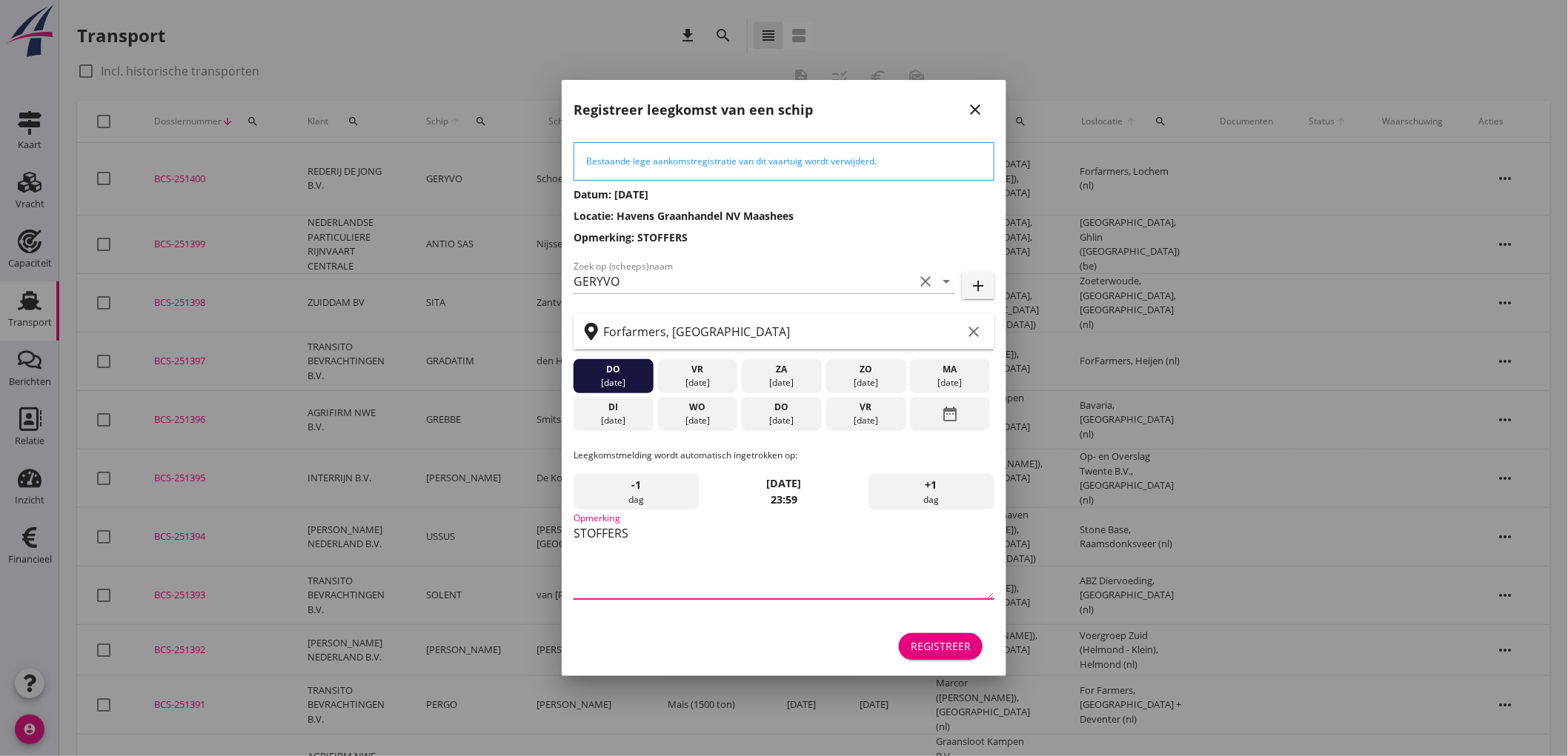
type textarea "STOFFERS"
click at [693, 424] on div "17 sep." at bounding box center [697, 421] width 72 height 14
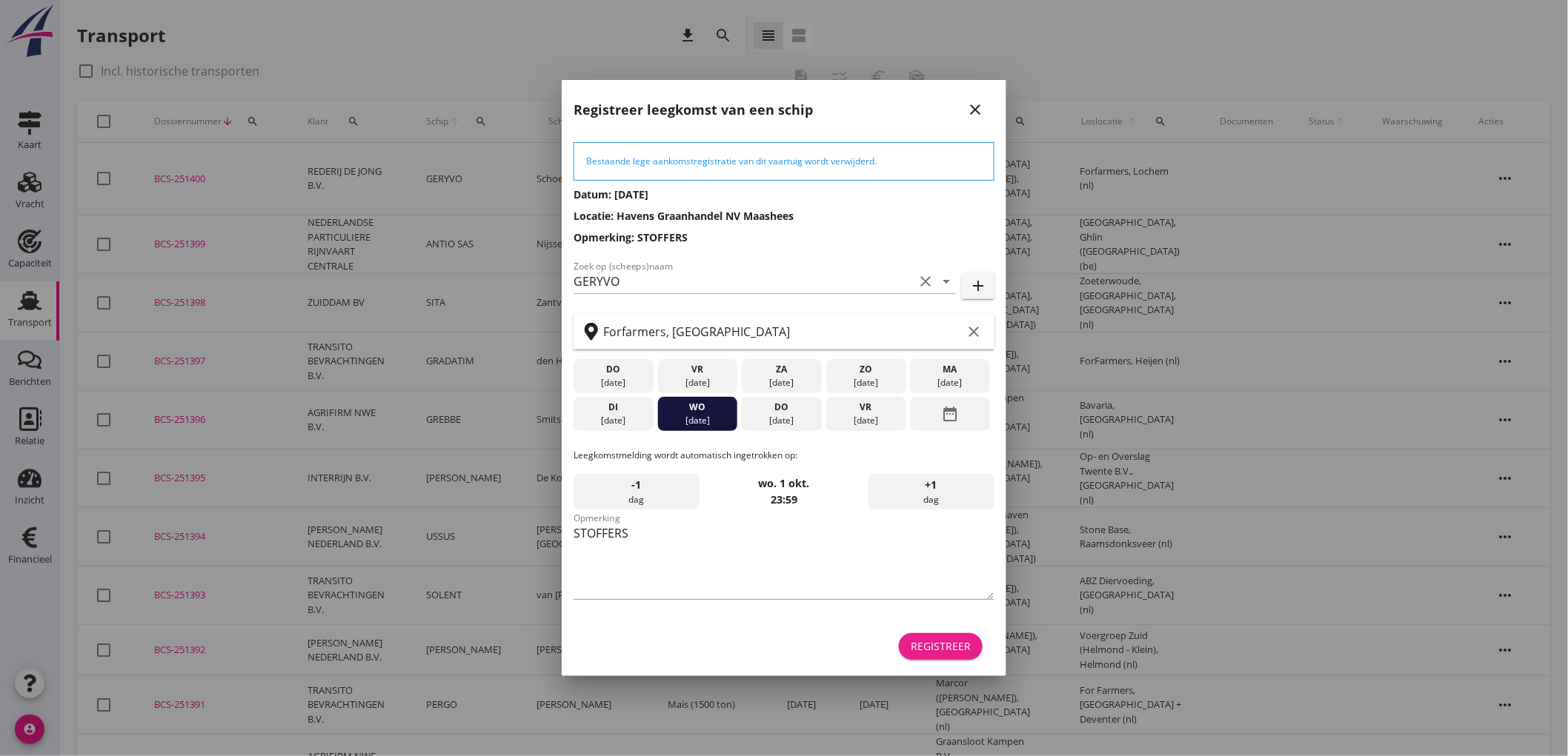
click at [928, 639] on button "Registreer" at bounding box center [941, 647] width 84 height 27
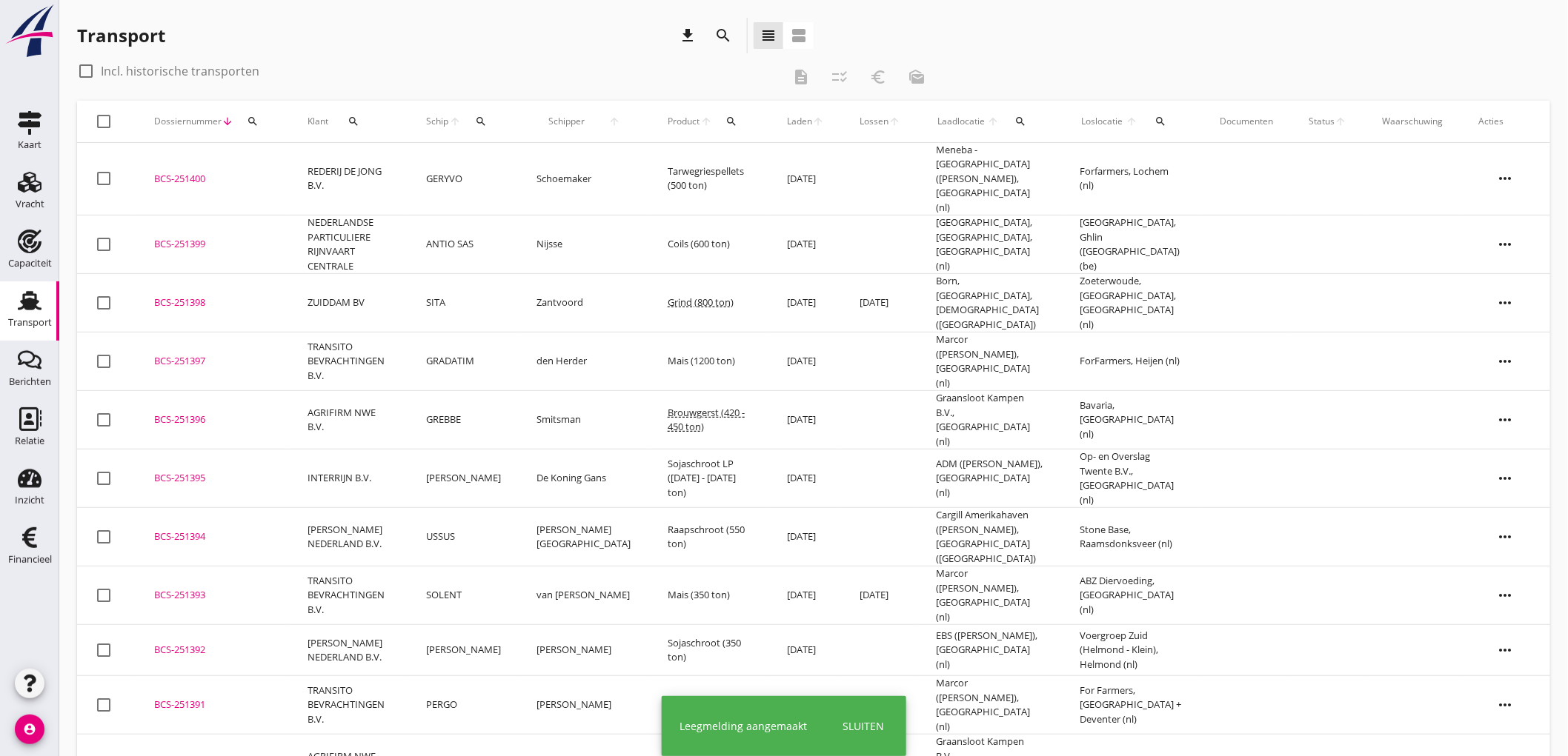
click at [520, 160] on td "GERYVO" at bounding box center [464, 179] width 111 height 72
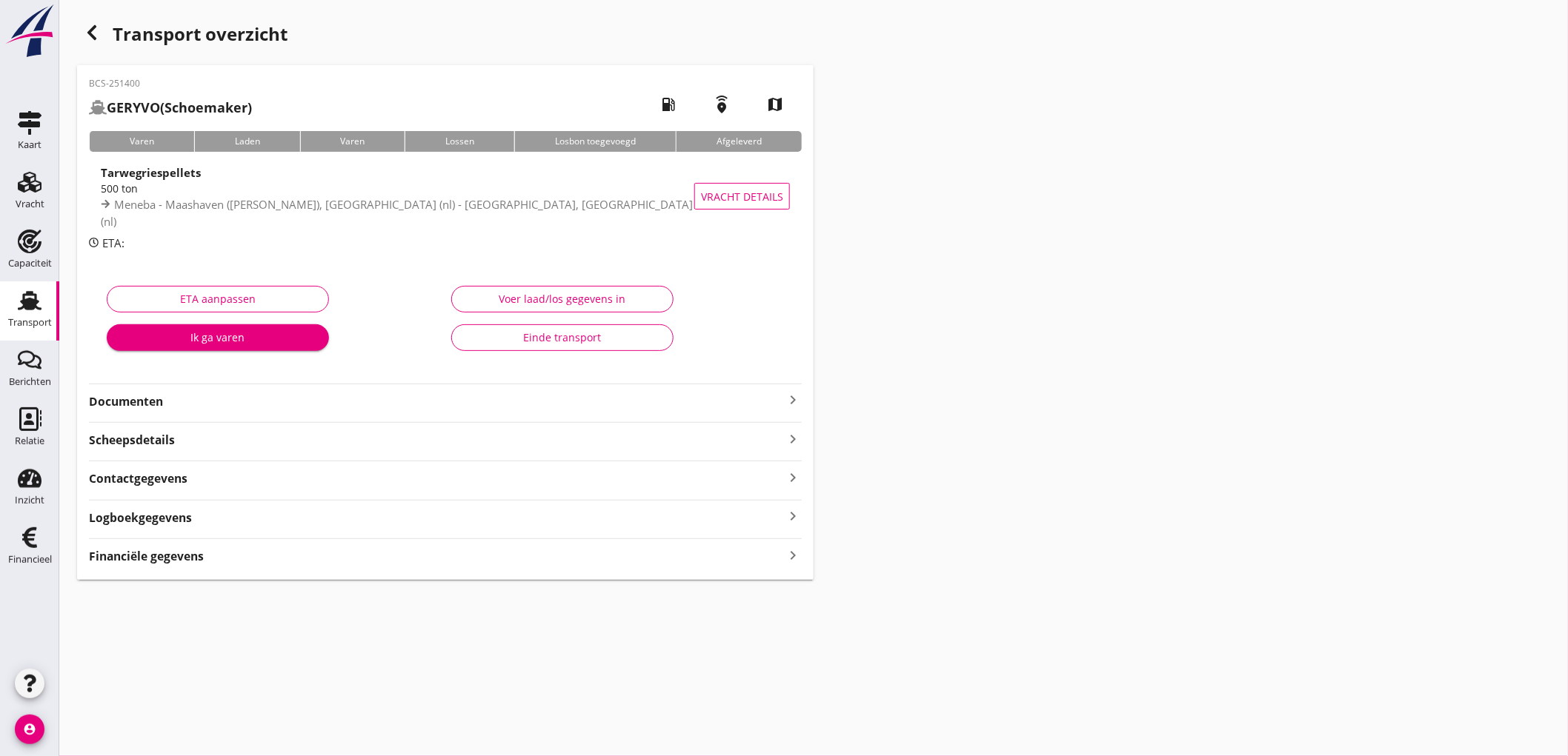
click at [441, 228] on div "Tarwegriespellets 500 ton Meneba - Maashaven (melden Peterson), Rotterdam (nl) …" at bounding box center [445, 196] width 713 height 77
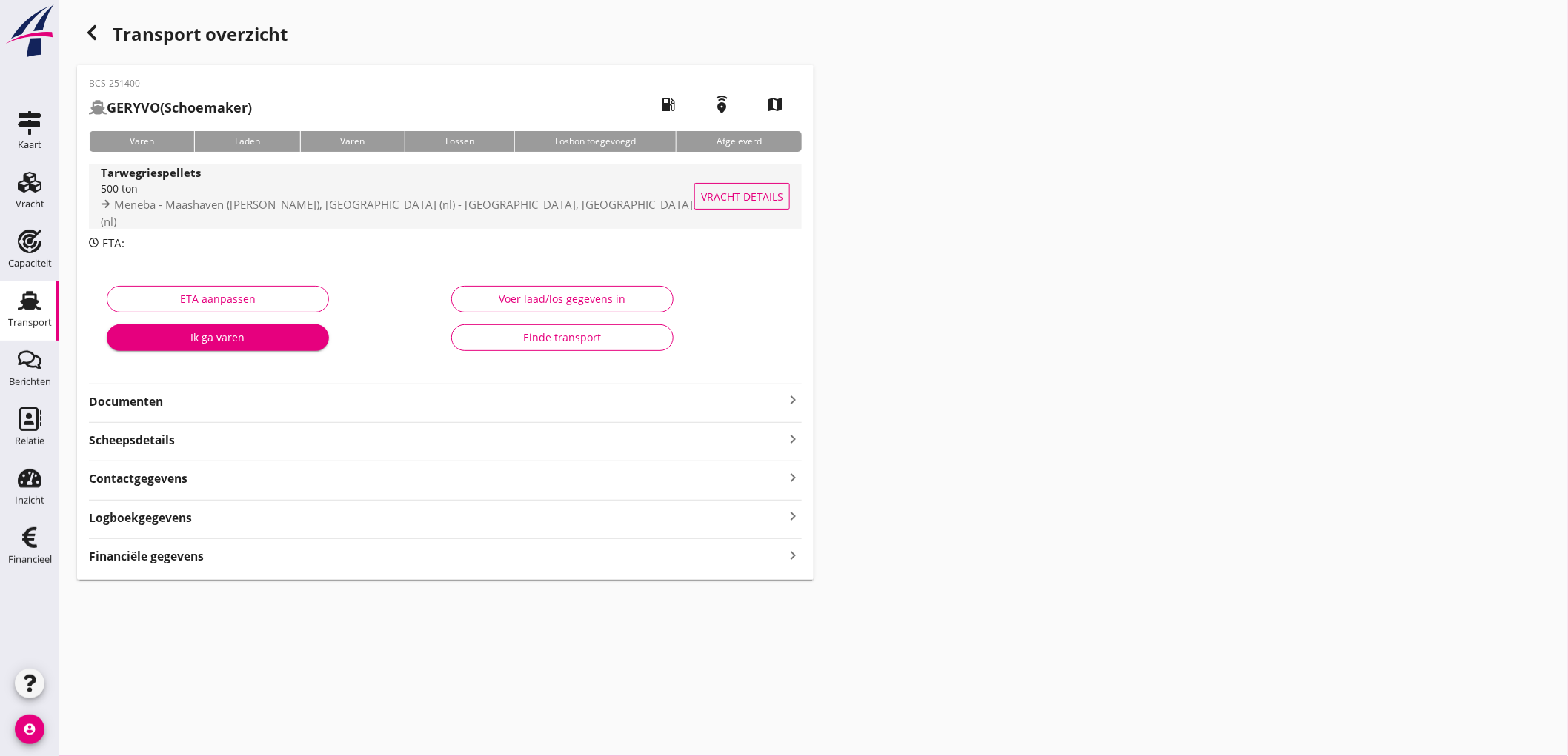
click at [456, 206] on span "Meneba - Maashaven (melden Peterson), Rotterdam (nl) - Forfarmers, Lochem (nl)" at bounding box center [396, 212] width 592 height 32
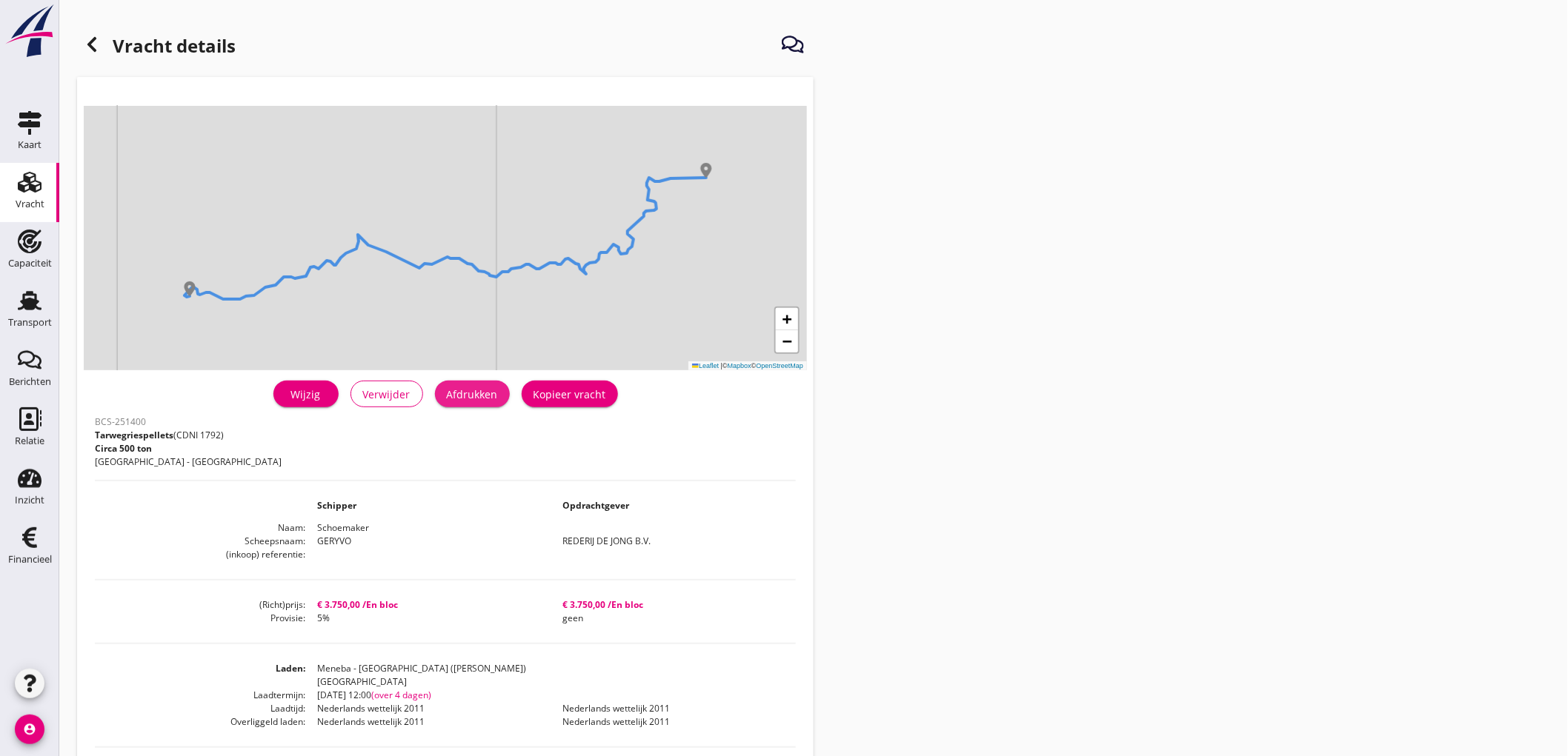
click at [483, 394] on div "Afdrukken" at bounding box center [472, 394] width 51 height 15
click at [97, 49] on icon at bounding box center [92, 44] width 17 height 17
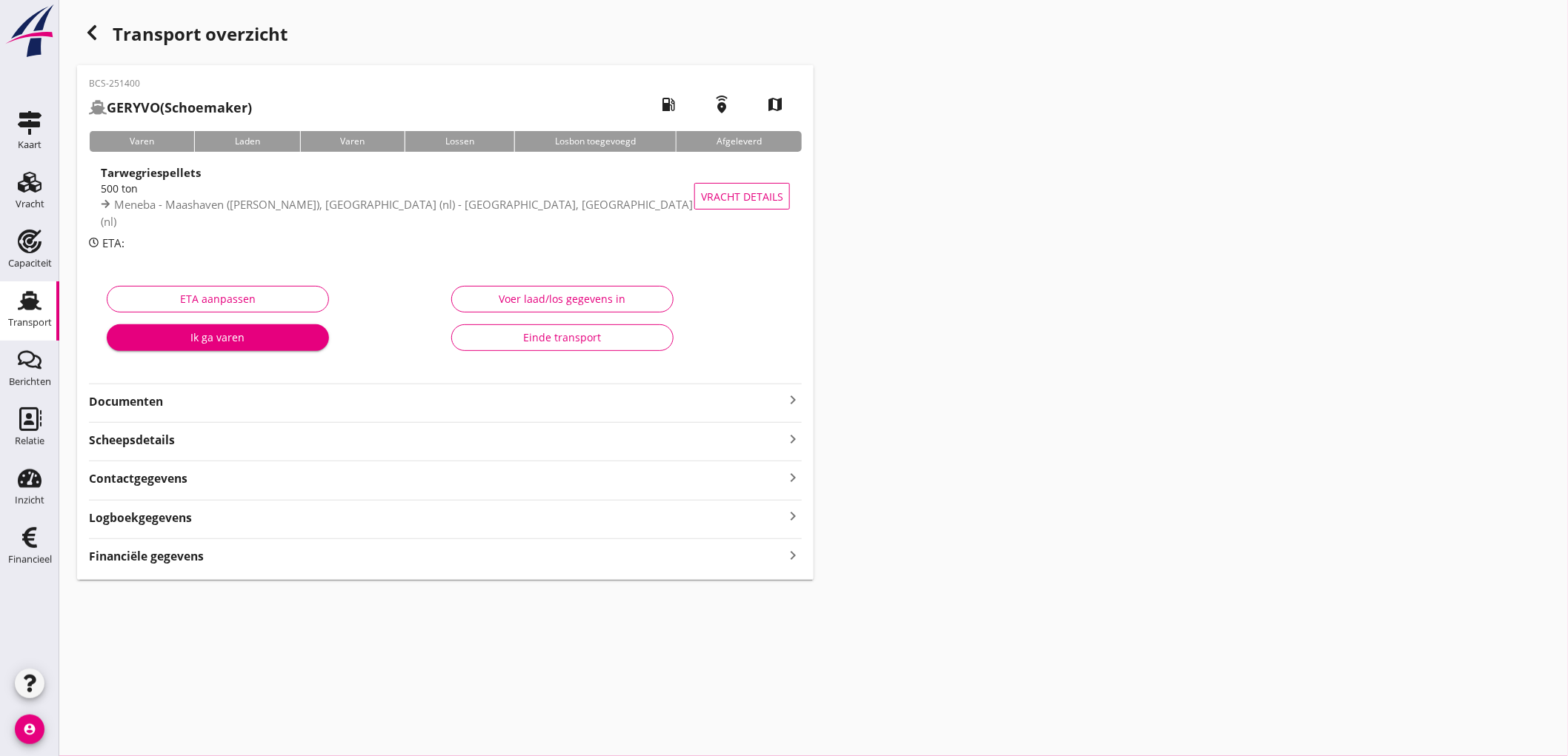
click at [196, 403] on strong "Documenten" at bounding box center [437, 402] width 696 height 17
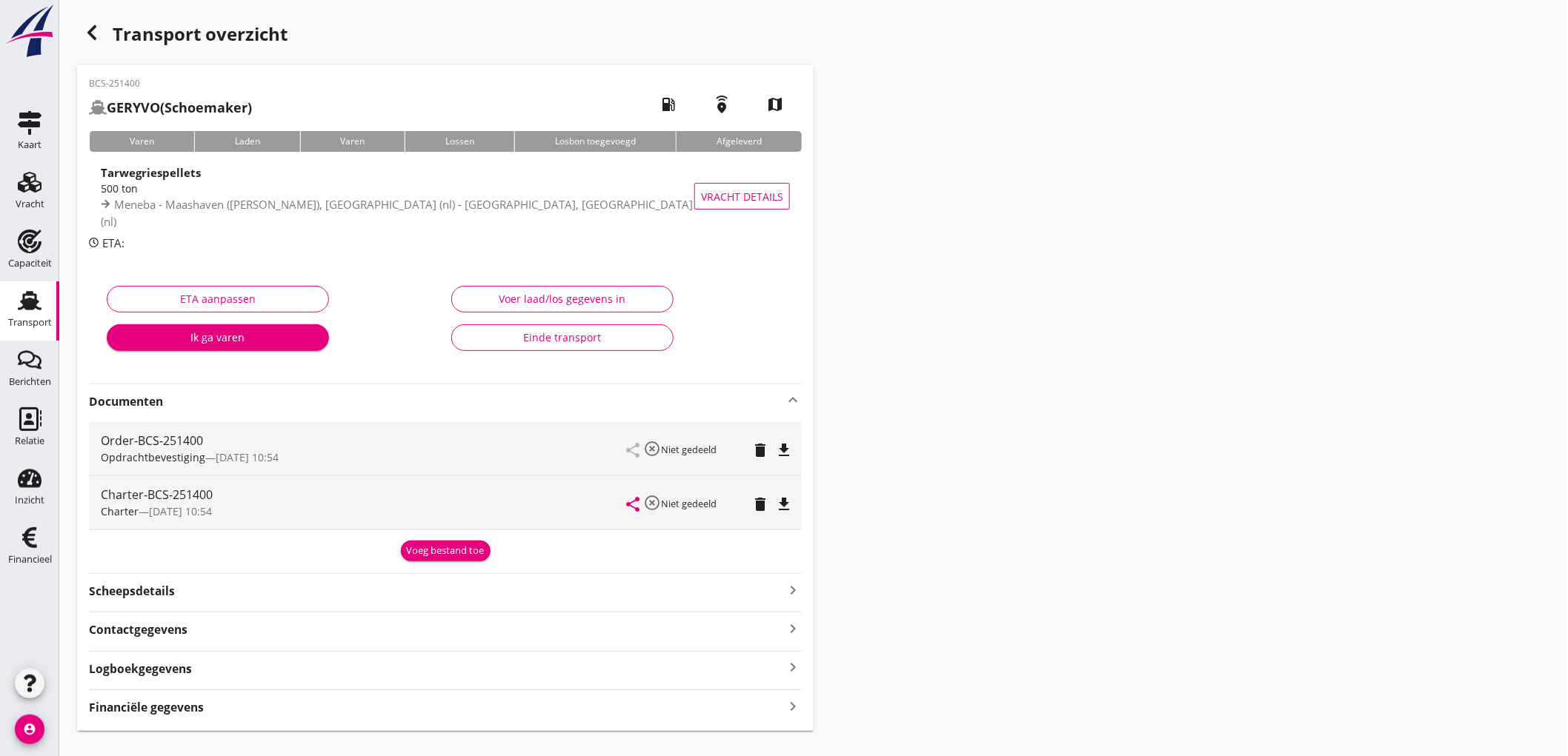
click at [783, 452] on icon "file_download" at bounding box center [784, 450] width 17 height 17
click at [776, 506] on icon "file_download" at bounding box center [784, 504] width 17 height 17
click at [138, 712] on strong "Financiële gegevens" at bounding box center [146, 708] width 115 height 17
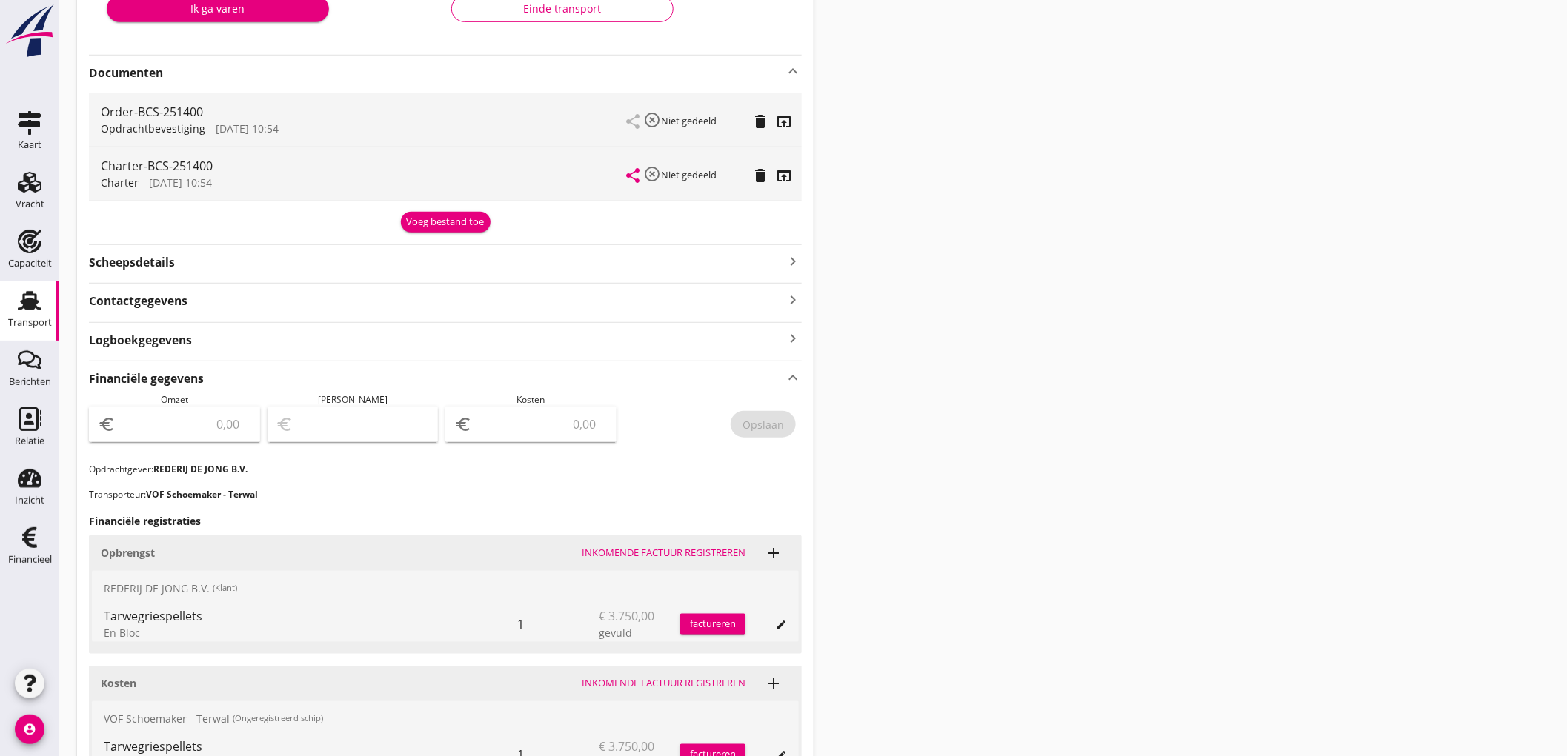
scroll to position [411, 0]
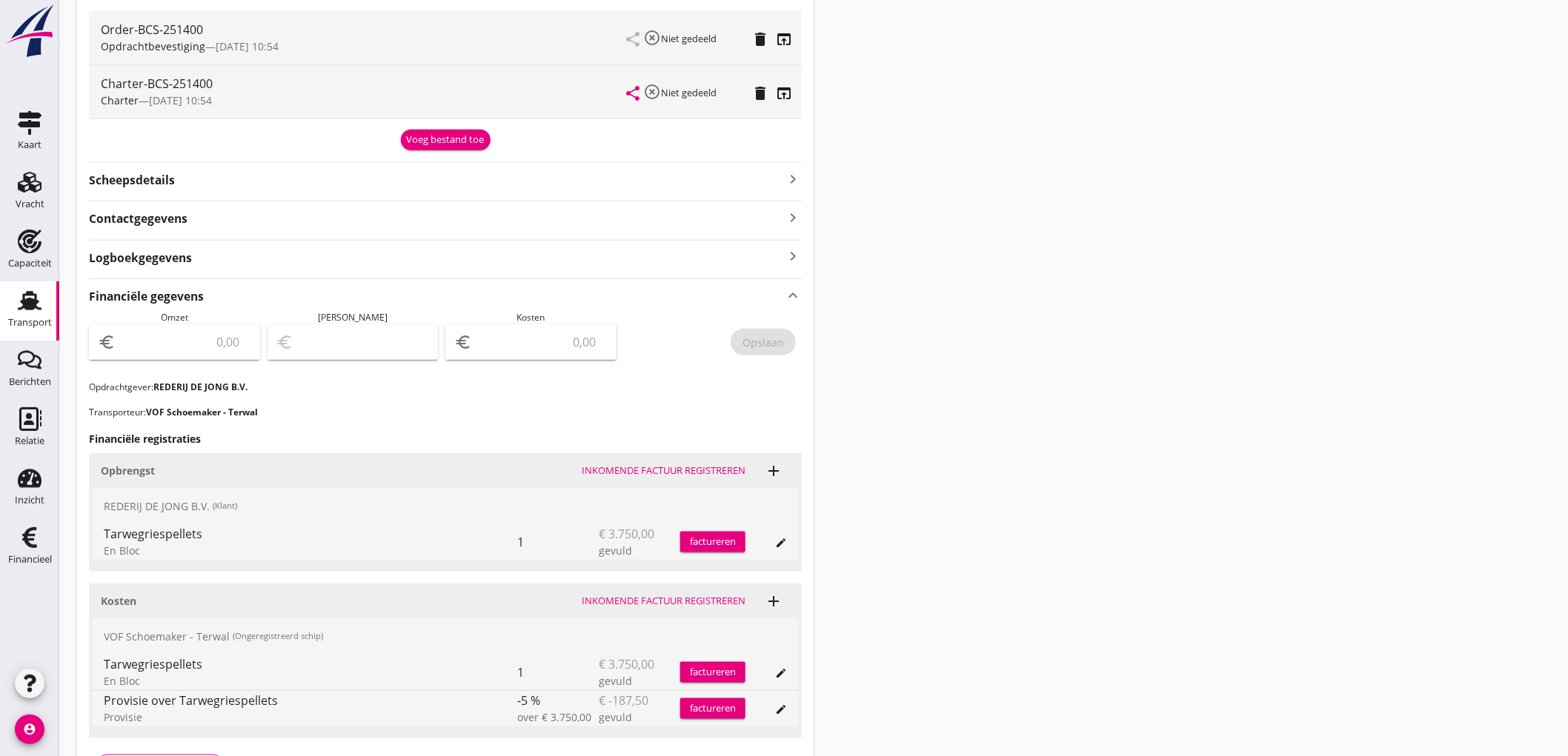
click at [180, 344] on input "number" at bounding box center [185, 342] width 132 height 24
type input "3750"
type input "3747.00"
type input "3"
type input "3715.00"
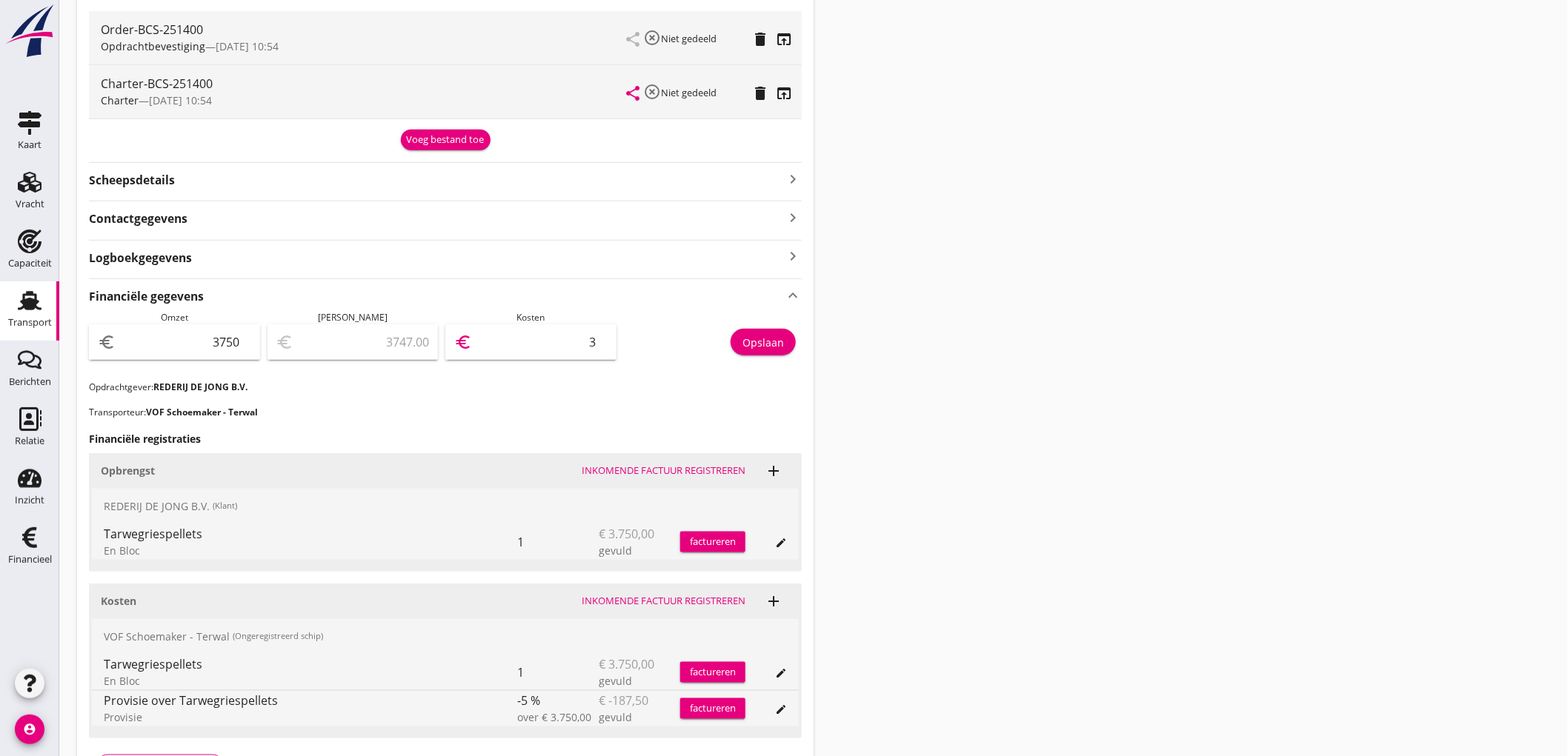
type input "35"
type input "3394.00"
type input "356"
type input "188.00"
type input "3562"
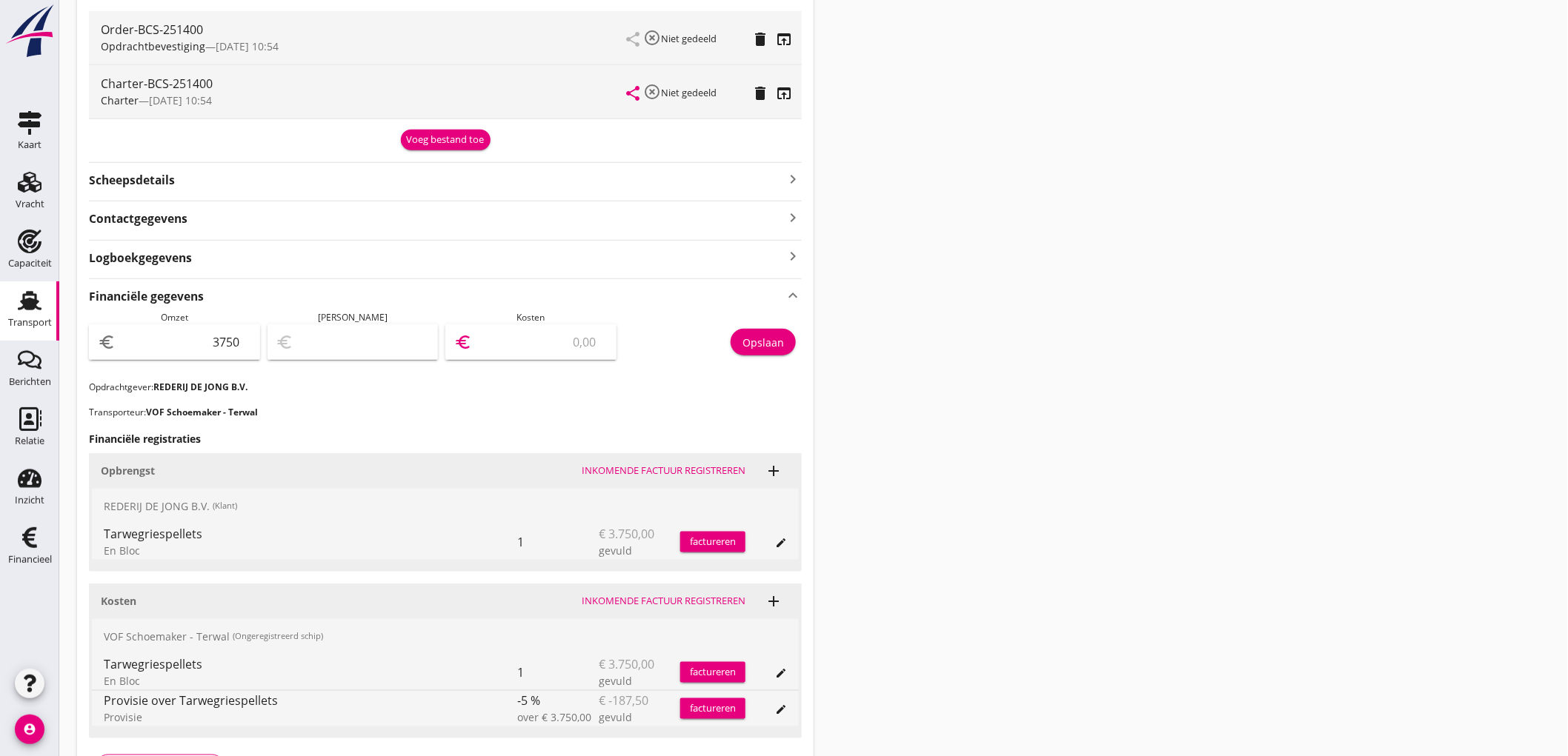
type input "187.50"
type input "3562.50"
click at [777, 342] on div "Opslaan" at bounding box center [763, 343] width 42 height 15
click at [19, 319] on div "Transport" at bounding box center [29, 322] width 43 height 10
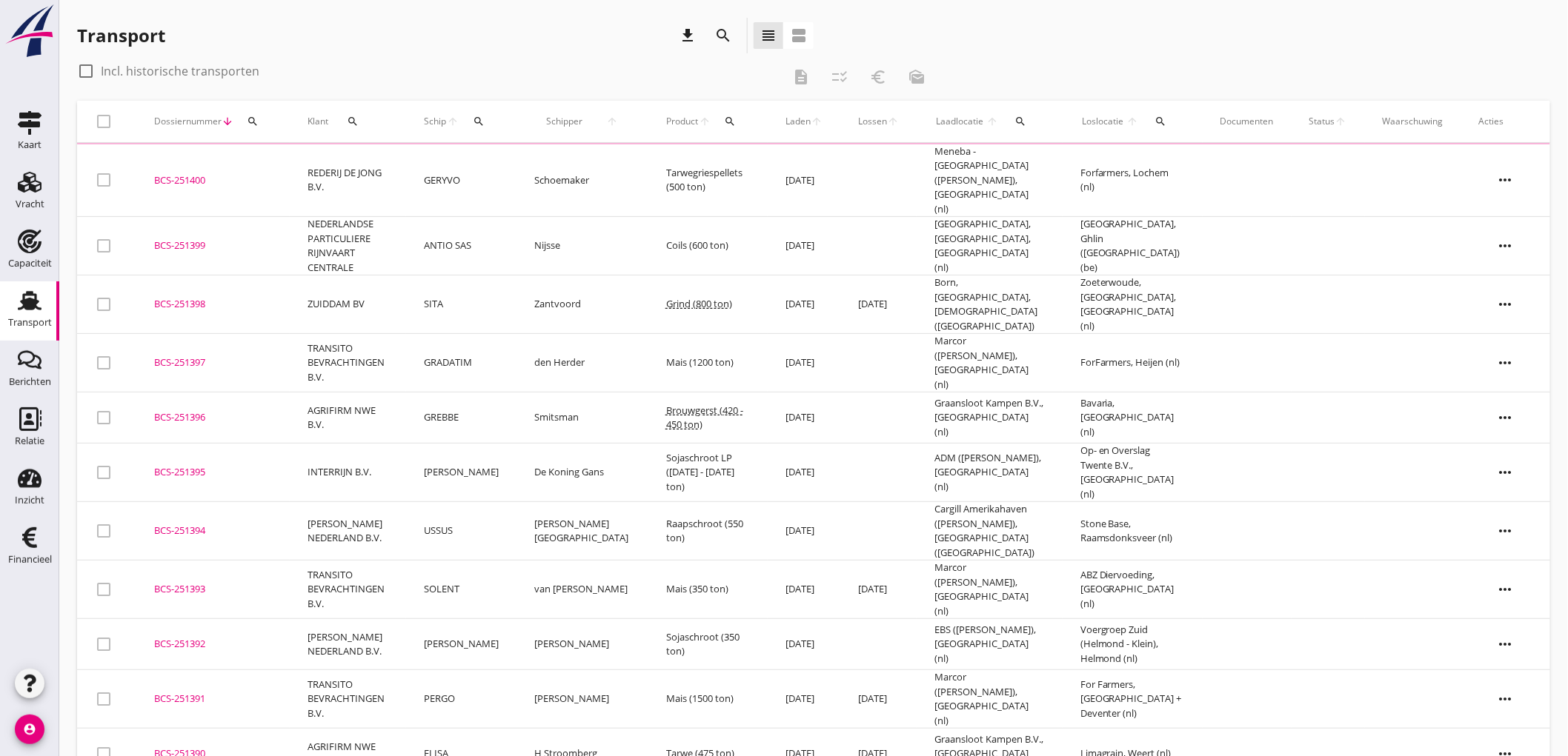
click at [355, 278] on td "ZUIDDAM BV" at bounding box center [348, 304] width 116 height 59
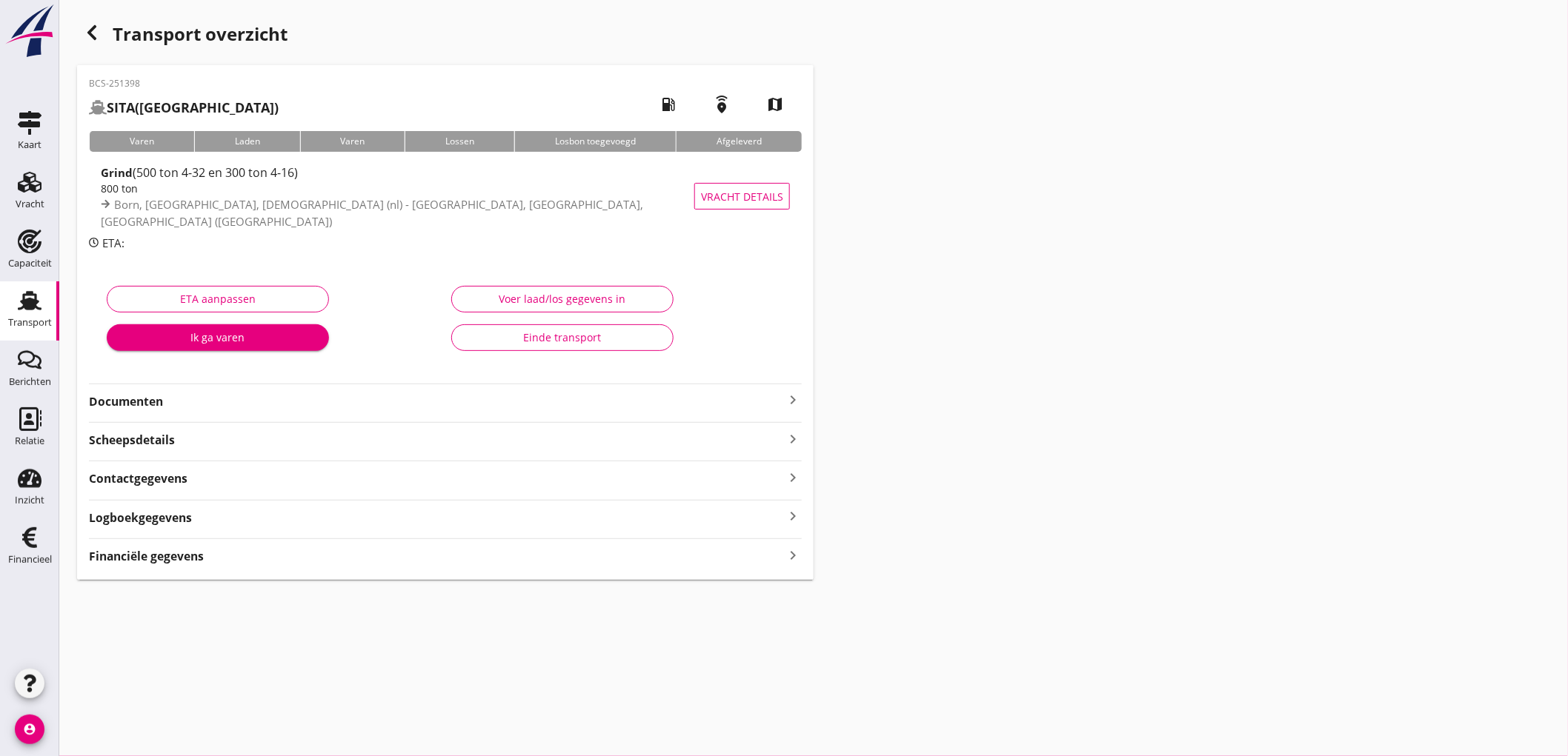
click at [201, 552] on strong "Financiële gegevens" at bounding box center [146, 557] width 115 height 17
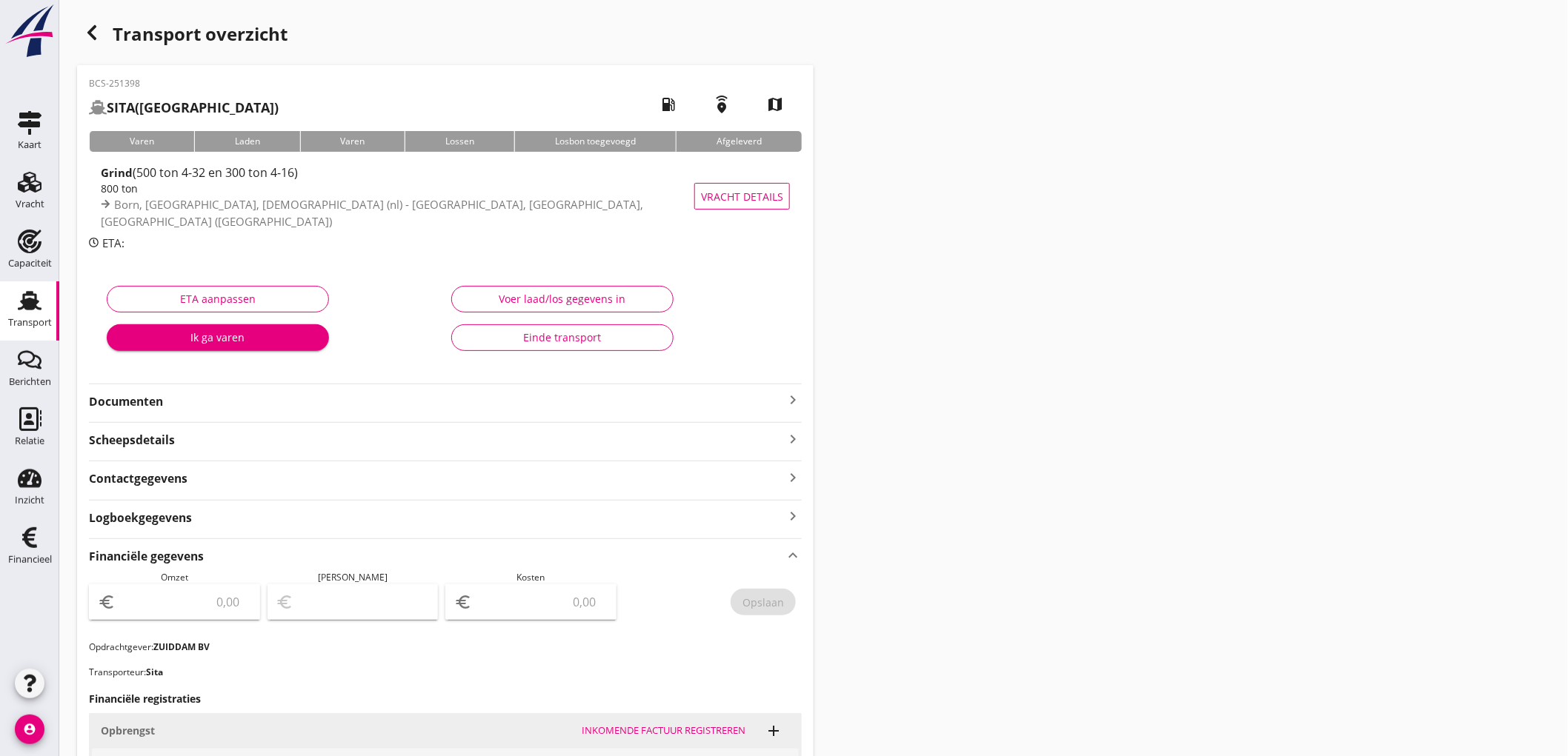
scroll to position [364, 0]
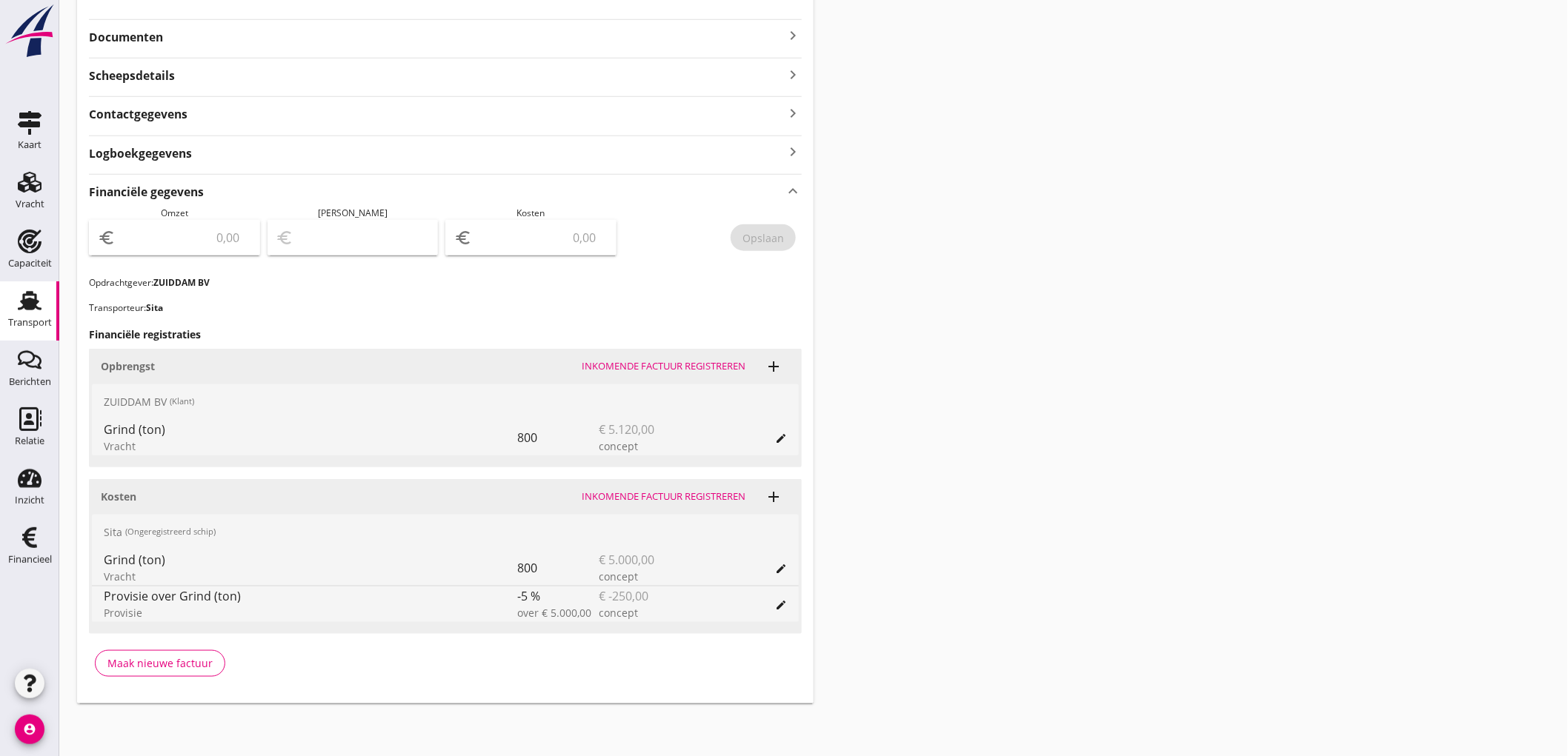
click at [223, 239] on input "number" at bounding box center [185, 238] width 132 height 24
type input "5120"
type input "5116.00"
type input "4"
type input "5073.00"
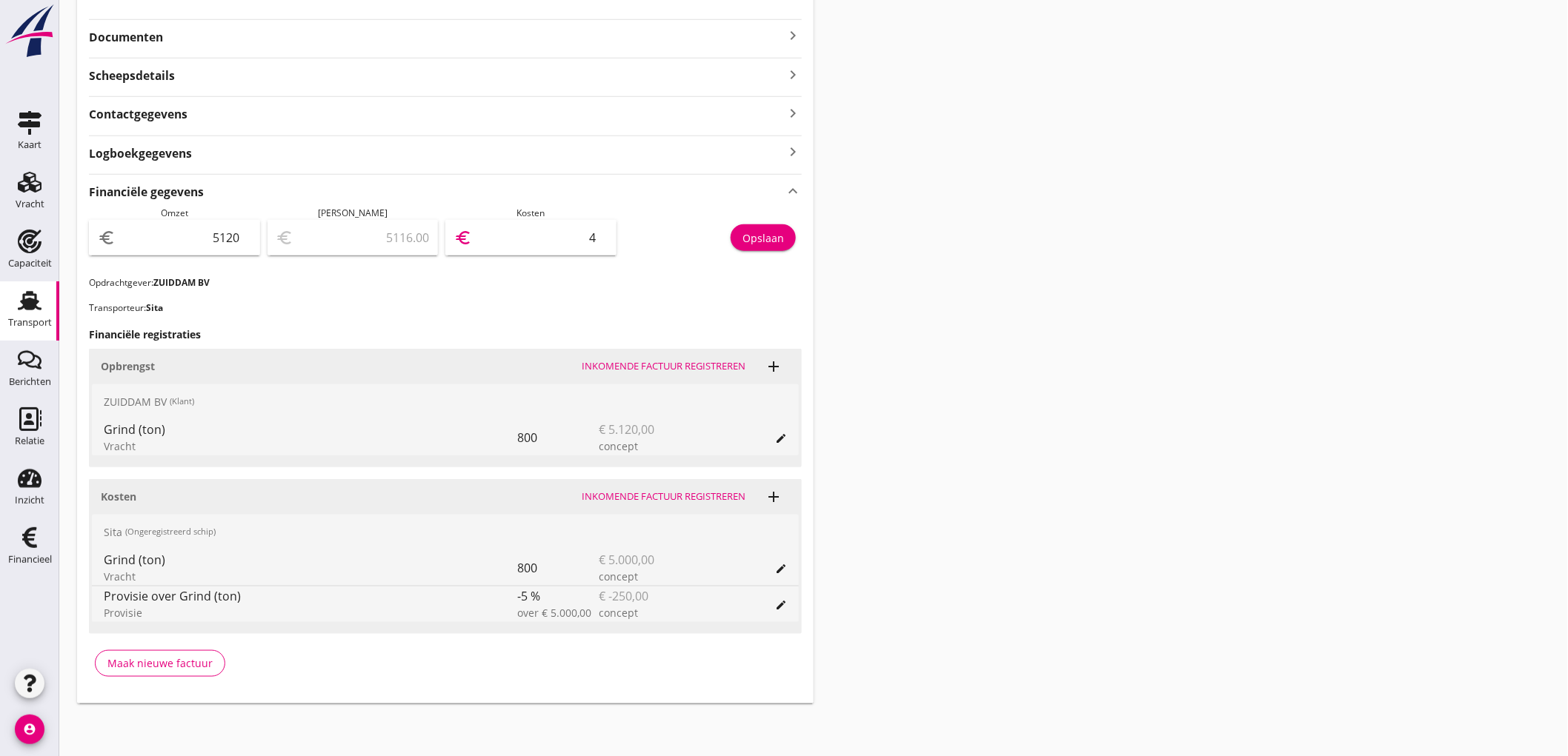
type input "47"
type input "4645.00"
type input "475"
type input "370.00"
type input "4750"
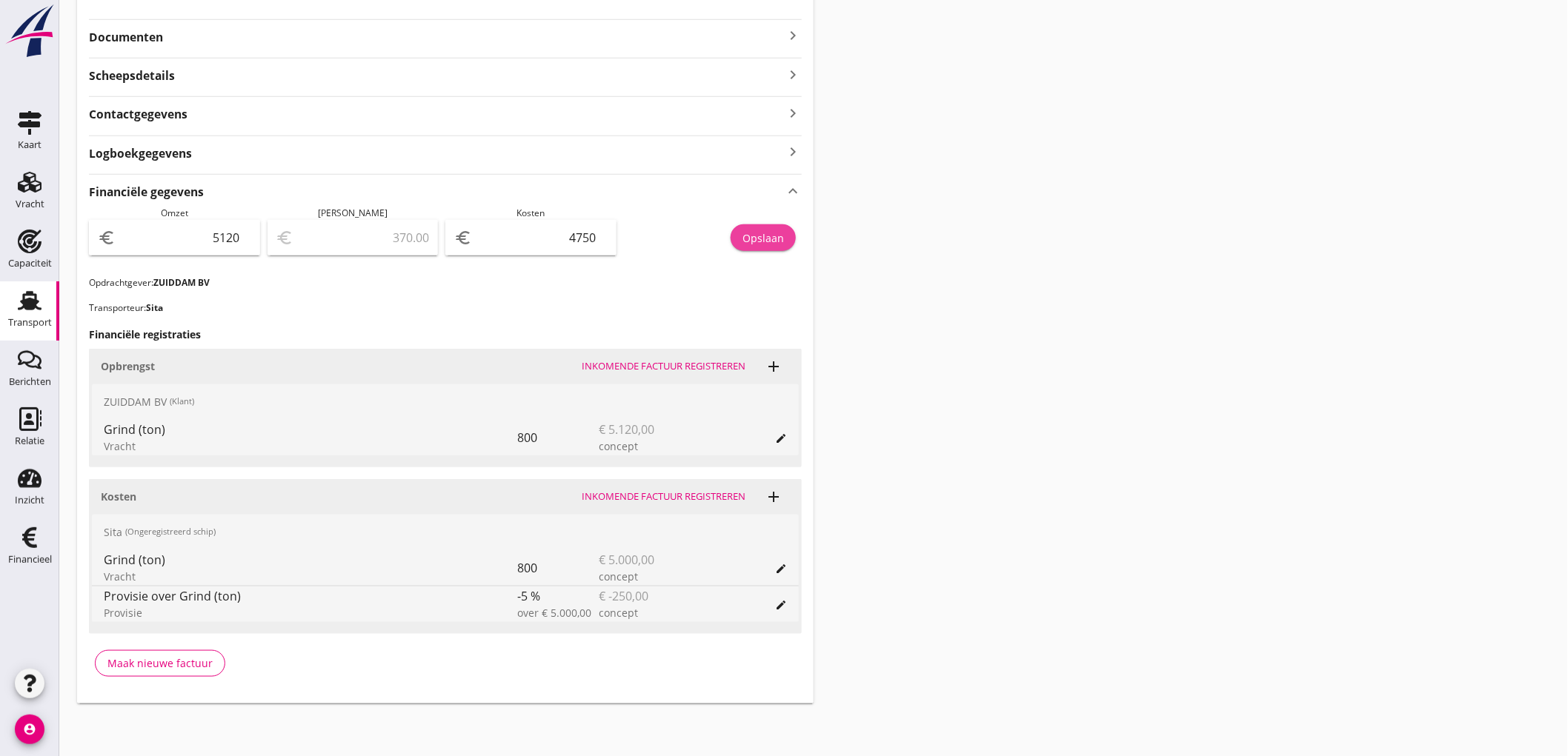
click at [765, 250] on button "Opslaan" at bounding box center [763, 238] width 66 height 27
click at [30, 308] on use at bounding box center [29, 300] width 24 height 19
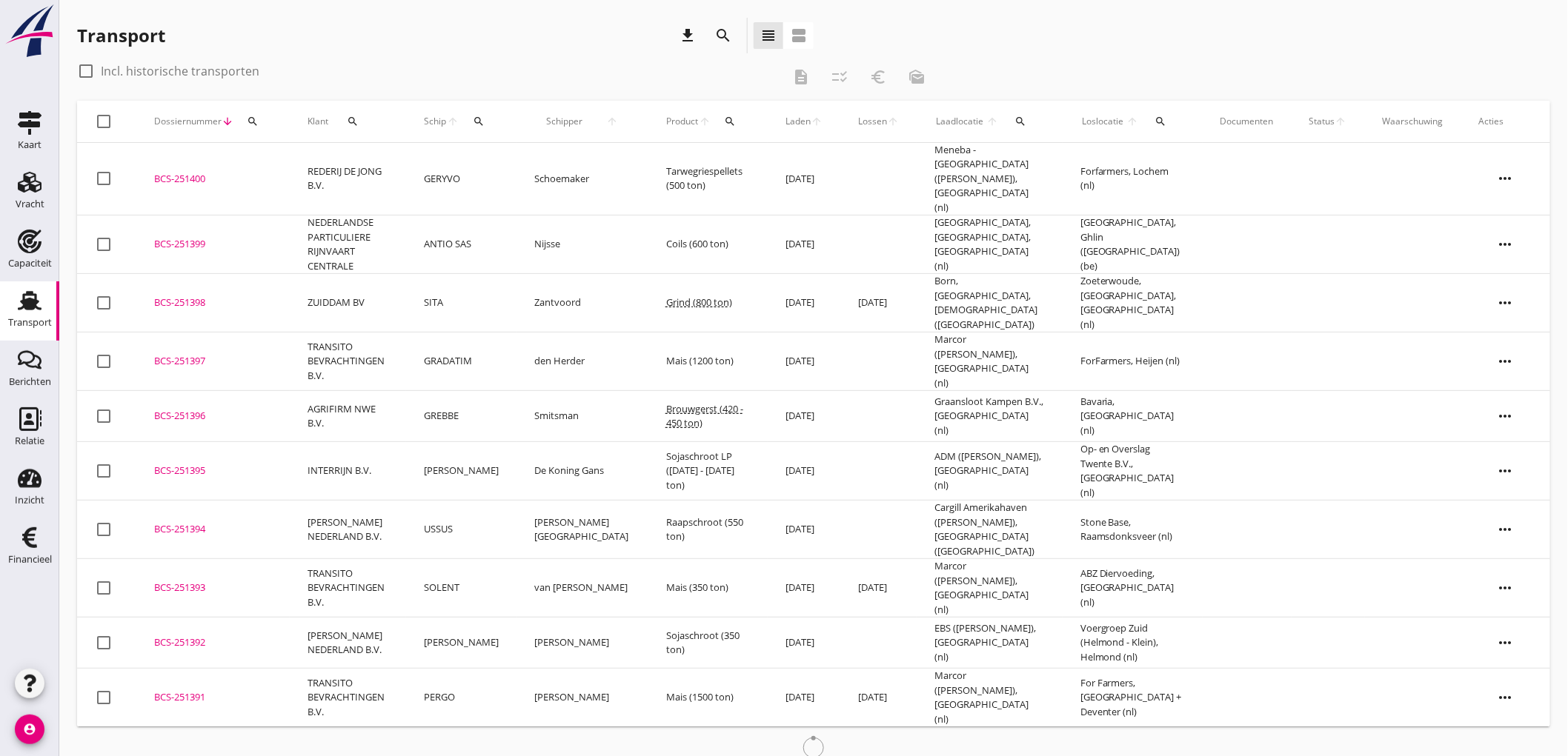
click at [347, 215] on td "NEDERLANDSE PARTICULIERE RIJNVAART CENTRALE" at bounding box center [348, 244] width 116 height 59
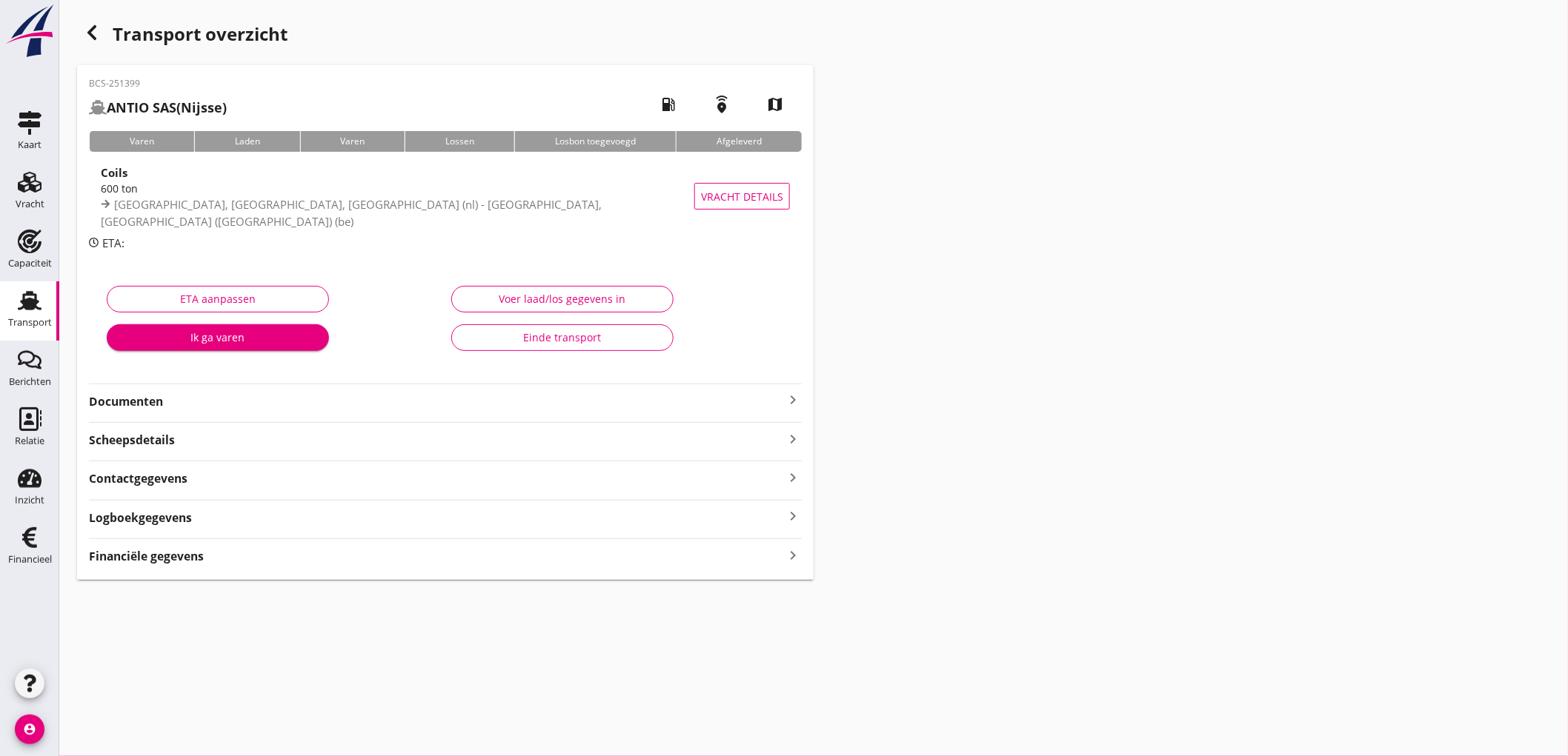
click at [126, 440] on strong "Scheepsdetails" at bounding box center [131, 440] width 86 height 17
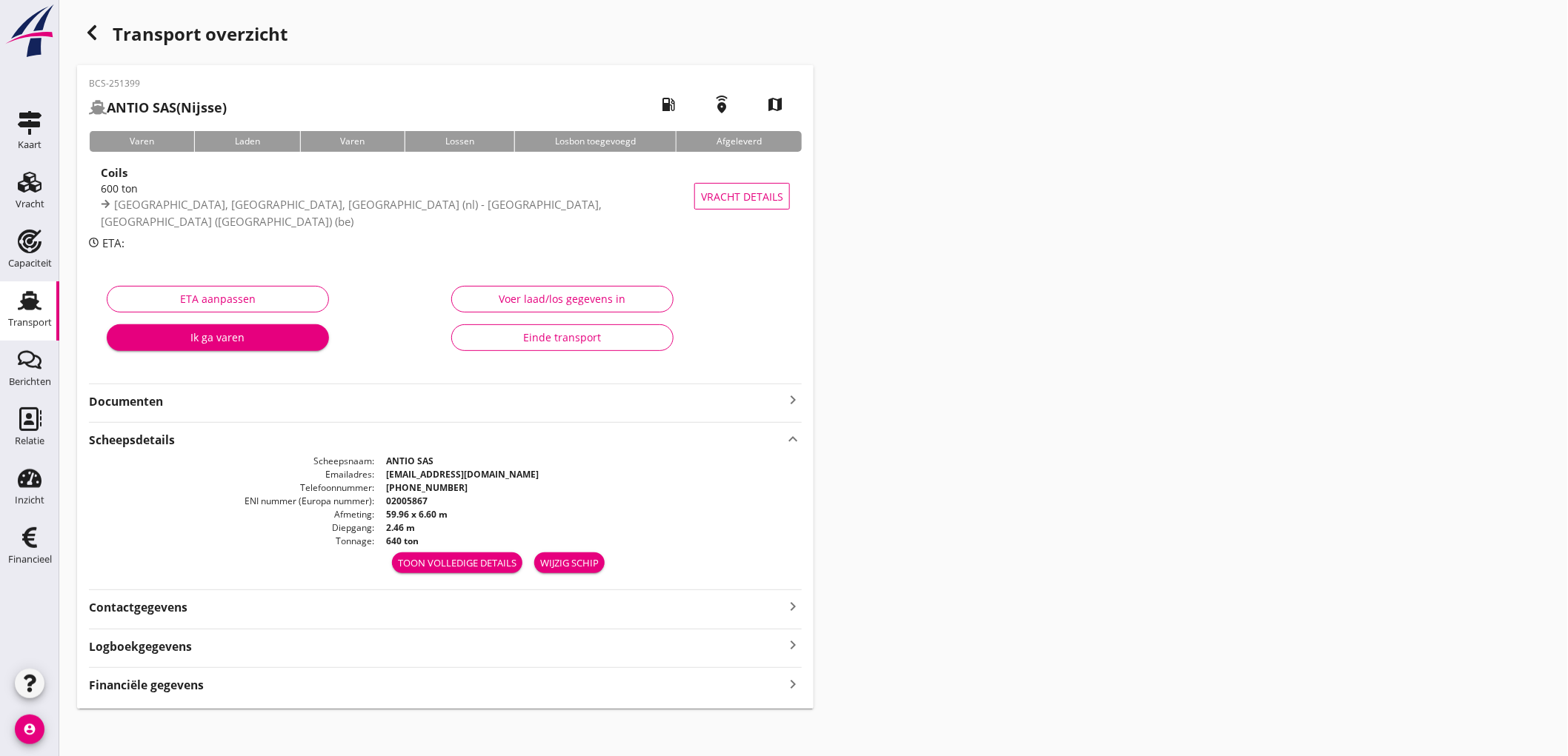
click at [220, 692] on div "Financiële gegevens keyboard_arrow_right" at bounding box center [445, 684] width 713 height 20
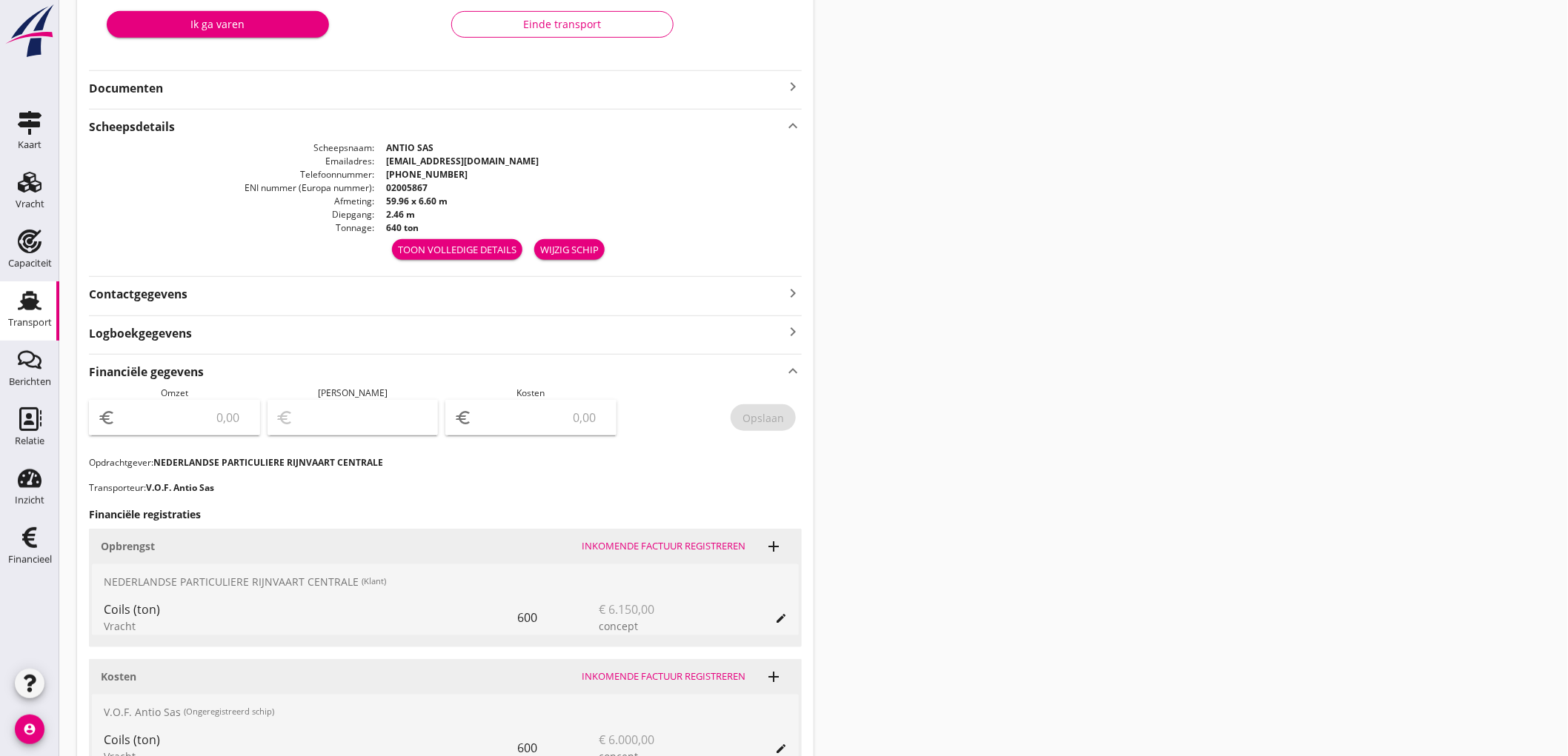
scroll to position [493, 0]
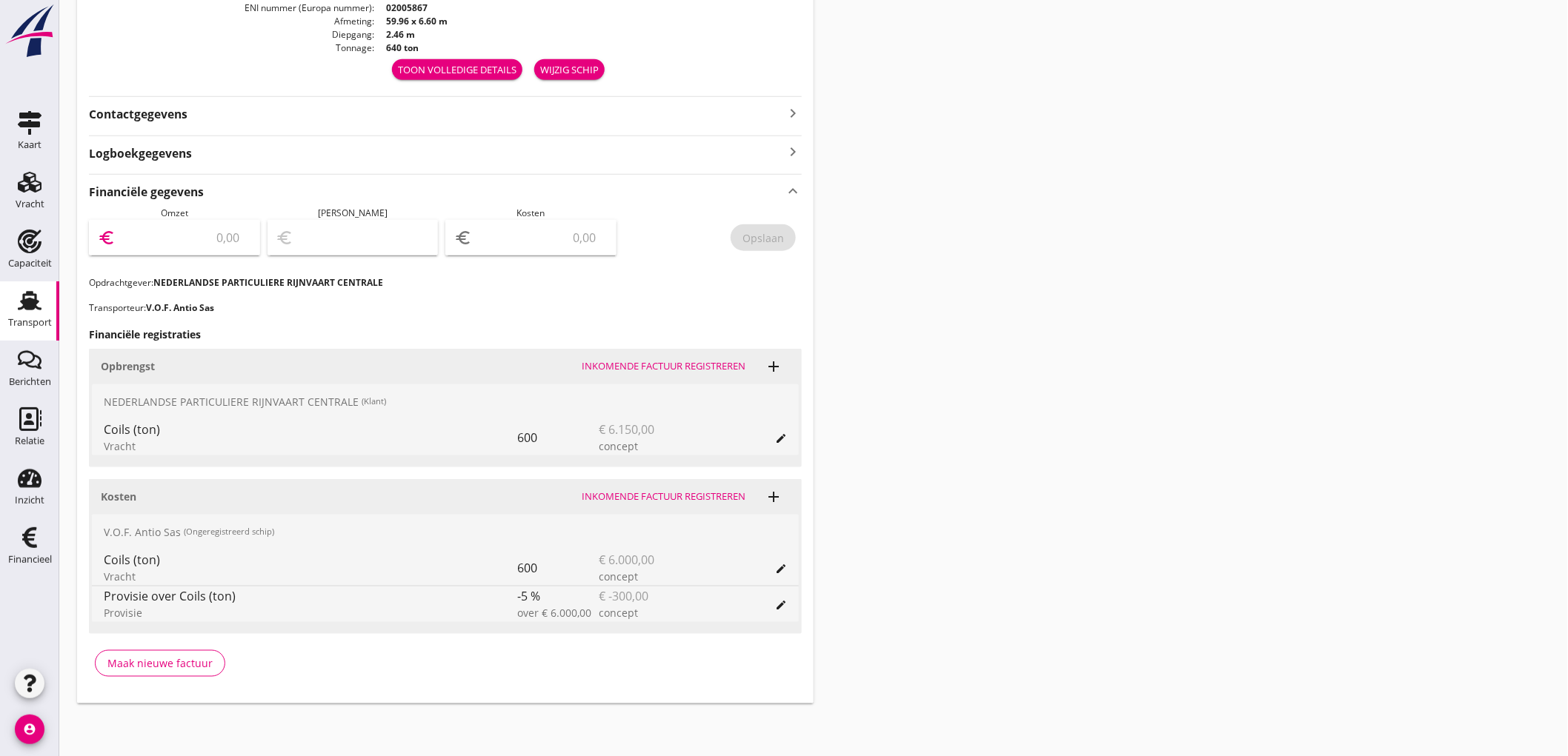
click at [189, 237] on input "number" at bounding box center [185, 238] width 132 height 24
type input "6150"
type input "6145.00"
type input "5"
type input "6093.00"
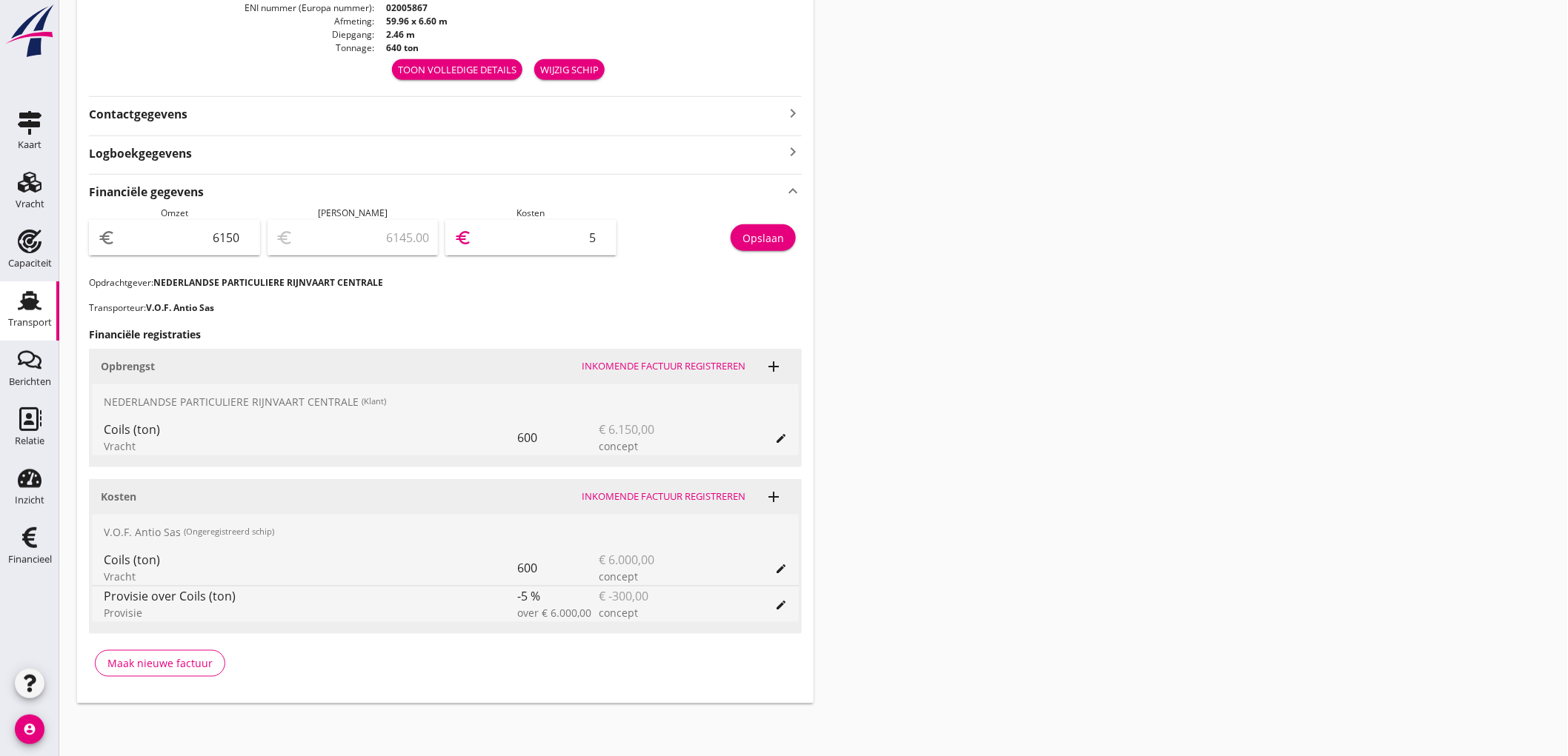
type input "57"
type input "5580.00"
type input "570"
type input "450.00"
type input "5700"
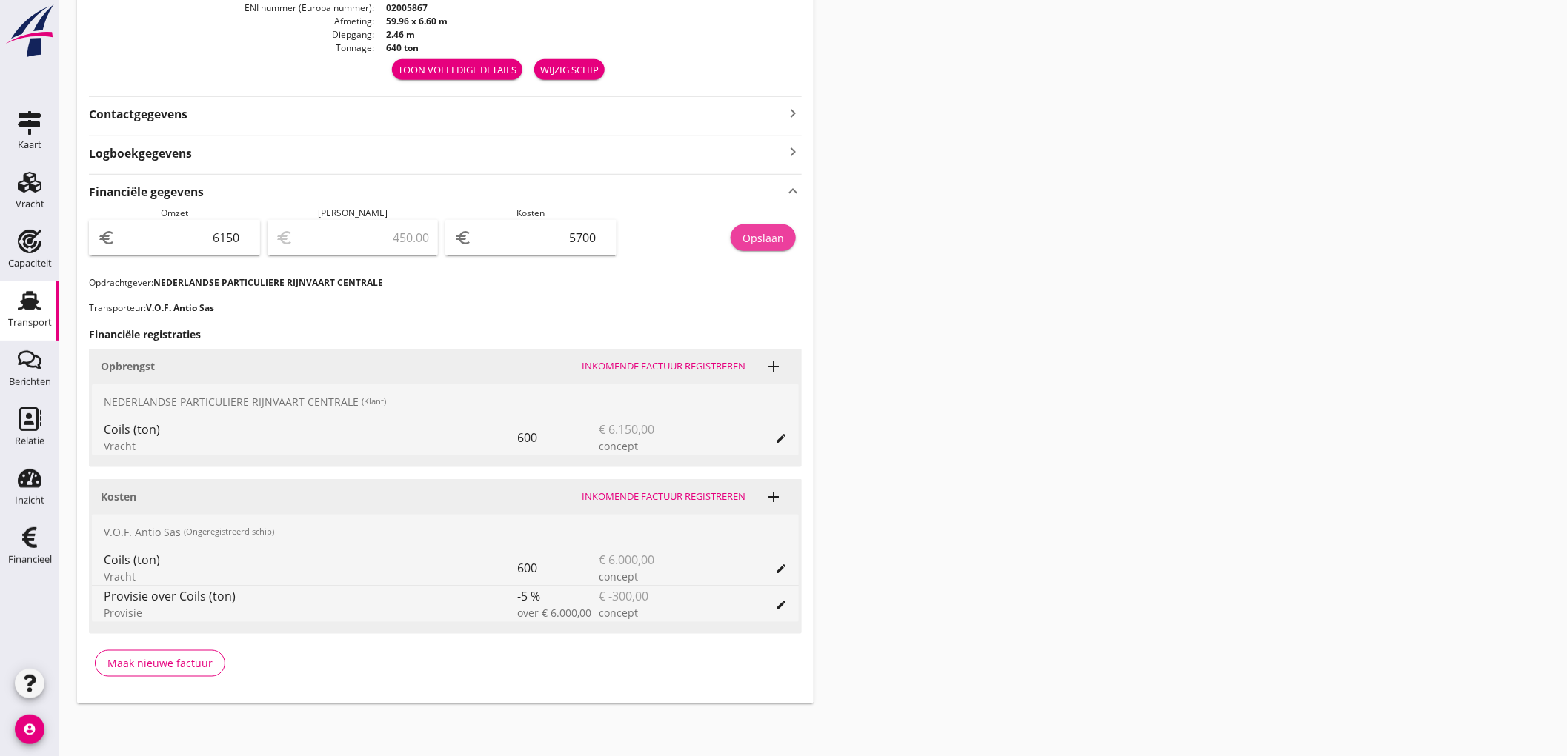
click at [768, 242] on div "Opslaan" at bounding box center [763, 238] width 42 height 15
click at [27, 309] on use at bounding box center [29, 300] width 24 height 19
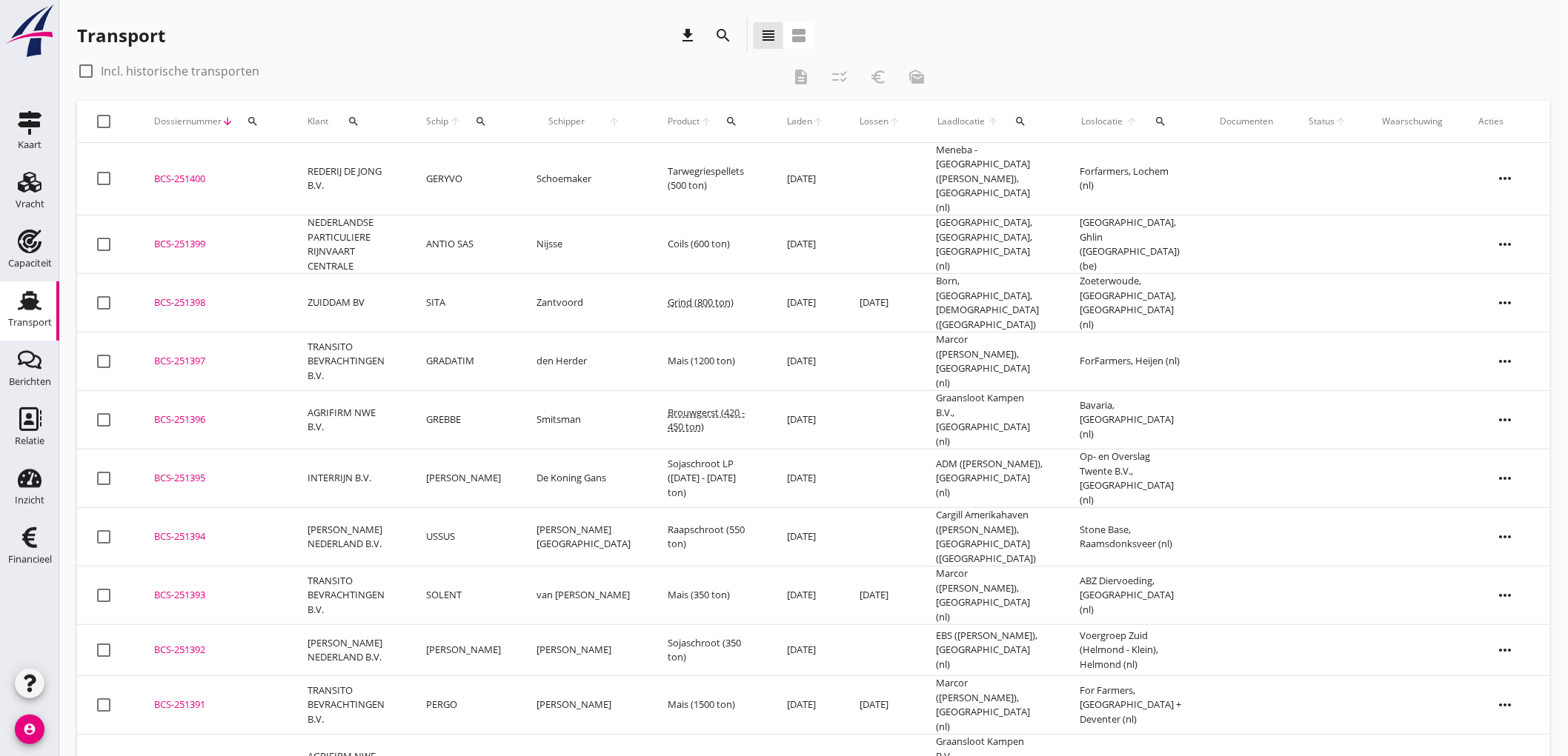
click at [502, 215] on td "ANTIO SAS" at bounding box center [464, 244] width 111 height 59
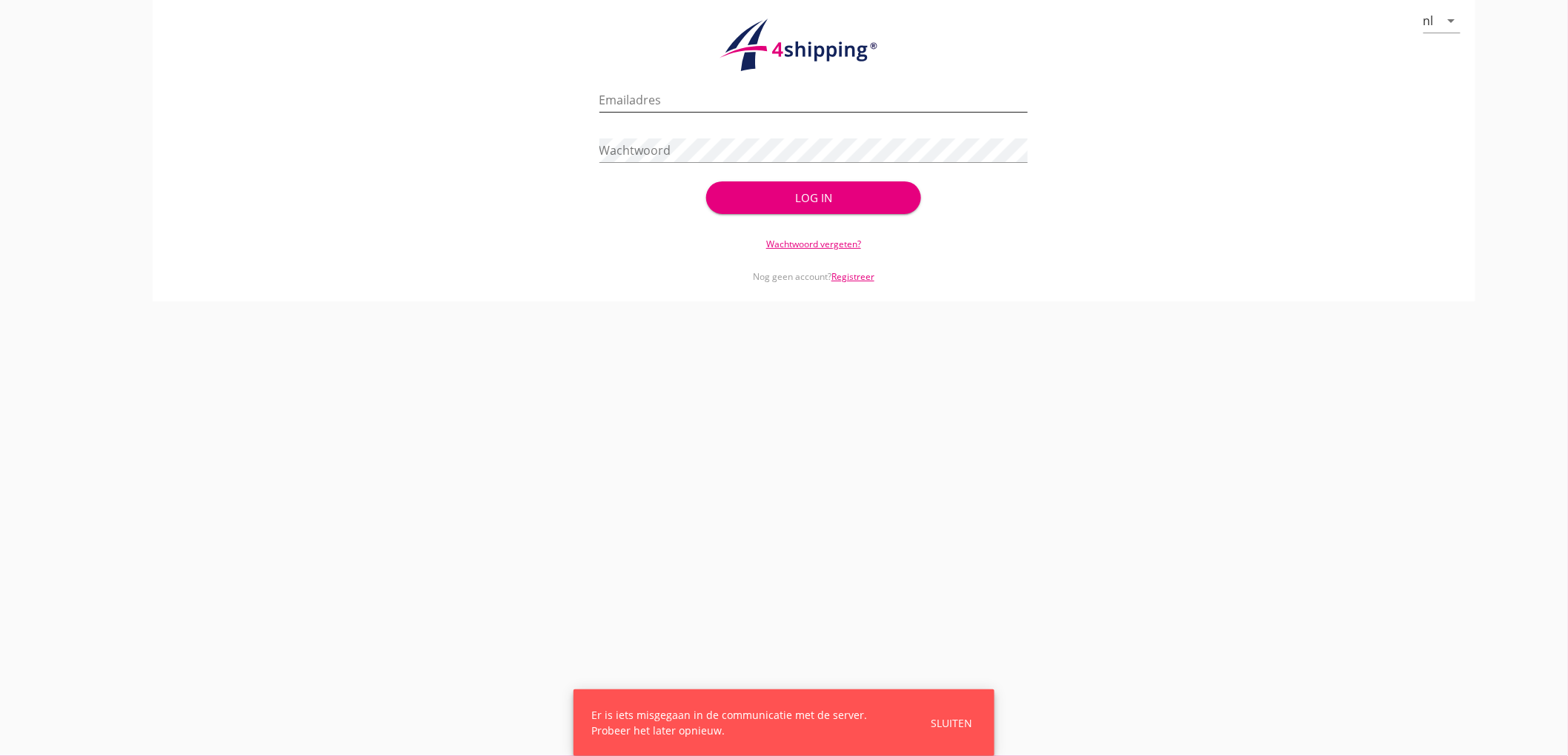
click at [727, 101] on input "Emailadres" at bounding box center [814, 99] width 429 height 24
type input "bouman@stoffersbevrachtingen.nl"
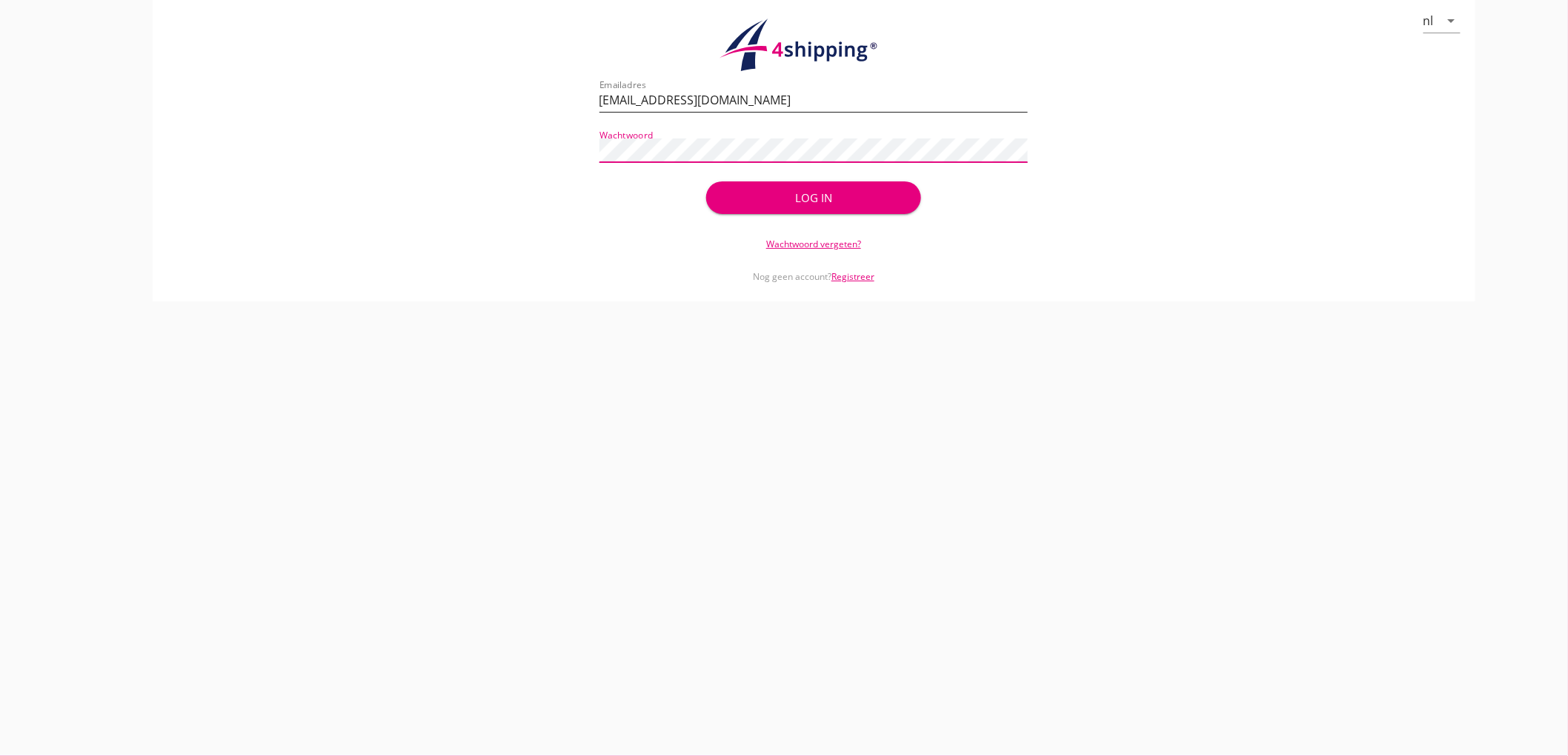
click at [706, 182] on button "Log in" at bounding box center [813, 198] width 214 height 33
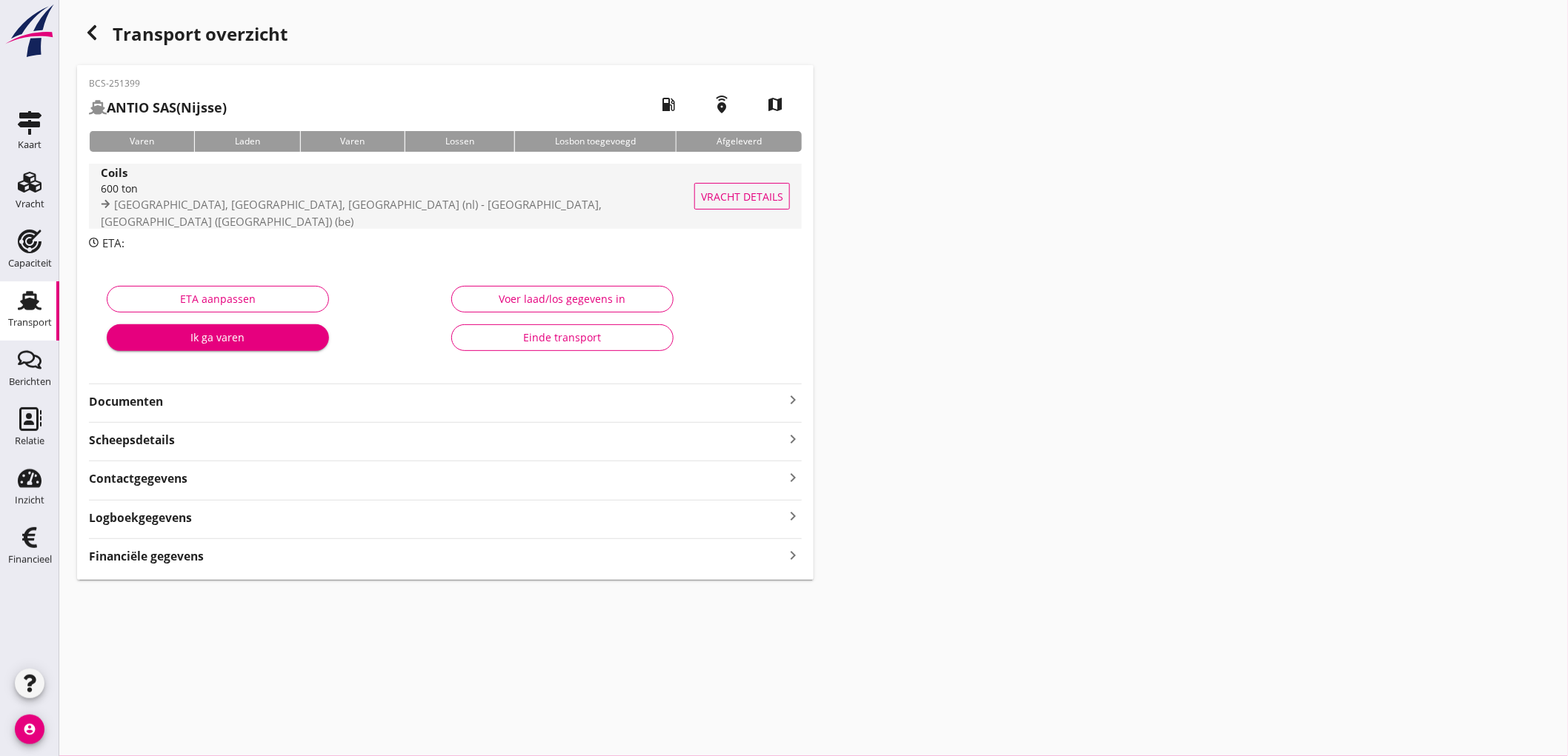
click at [248, 228] on div "Coils 600 ton IJmuiden, North Holland, Netherlands (nl) - Hainaut Terminal, Ghl…" at bounding box center [445, 196] width 713 height 77
click at [255, 211] on span "IJmuiden, North Holland, Netherlands (nl) - Hainaut Terminal, Ghlin (Mons) (be)" at bounding box center [351, 212] width 501 height 32
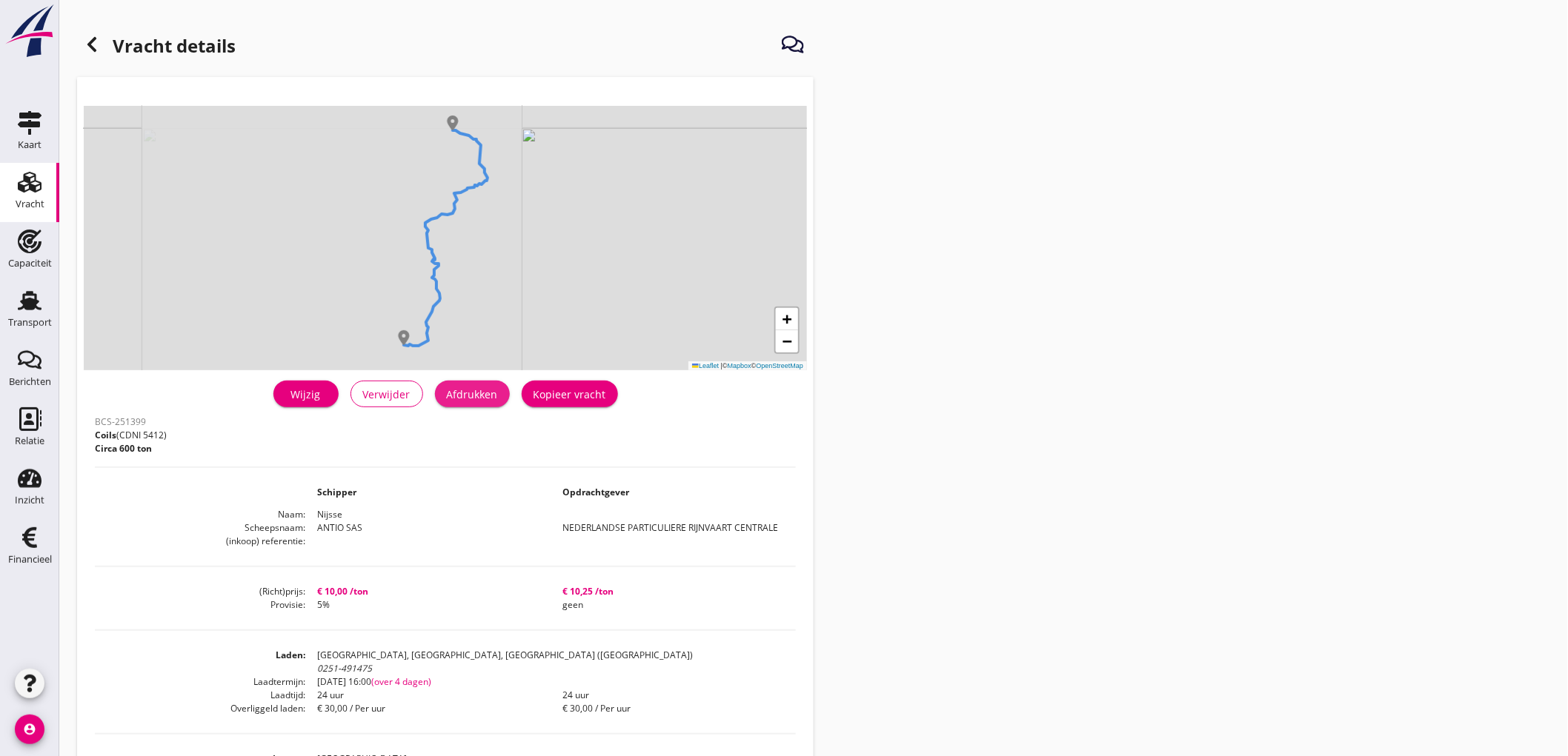
click at [469, 385] on button "Afdrukken" at bounding box center [471, 394] width 74 height 27
click at [94, 46] on icon at bounding box center [92, 44] width 17 height 17
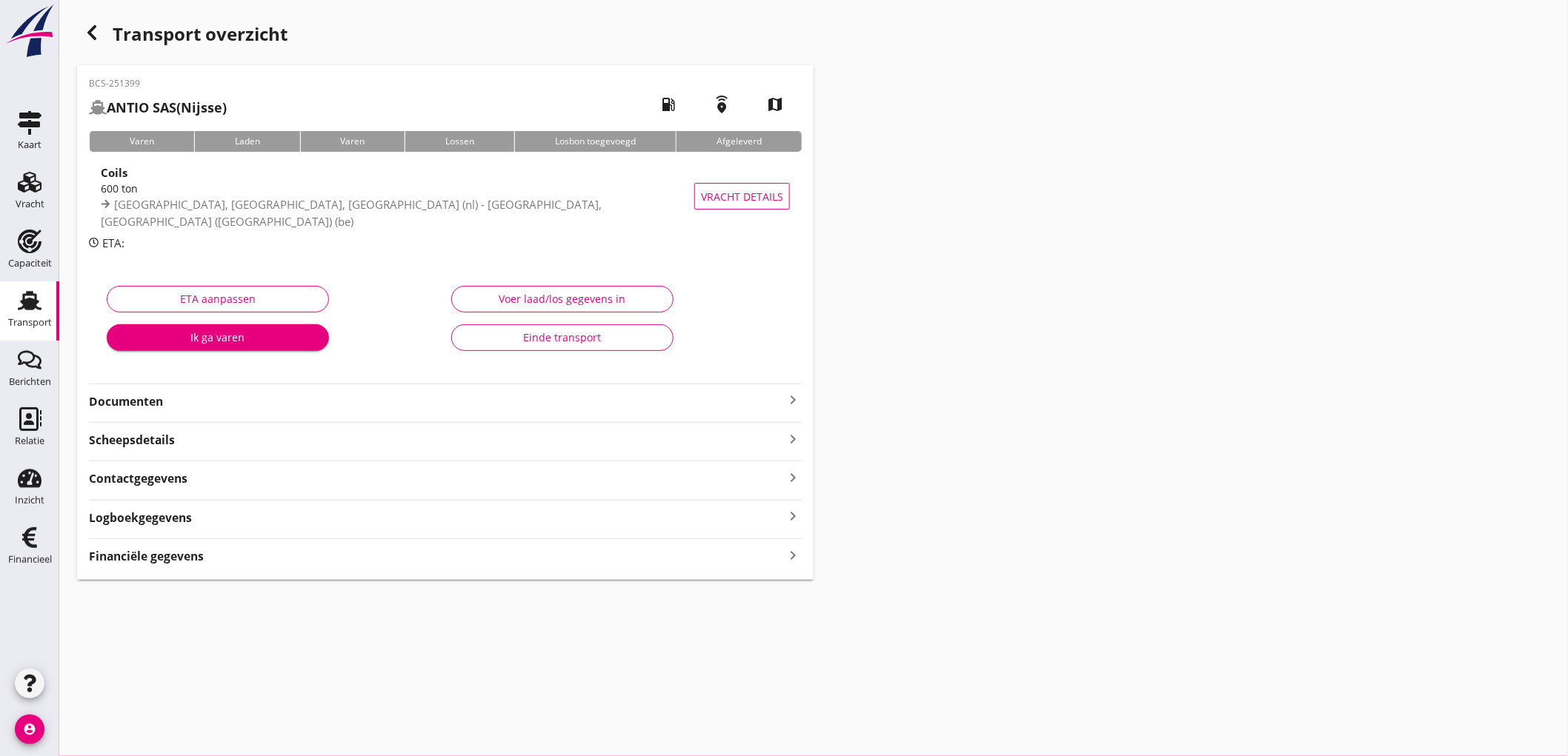
click at [183, 280] on div "ETA aanpassen Ik ga varen" at bounding box center [272, 322] width 345 height 94
click at [168, 403] on strong "Documenten" at bounding box center [437, 402] width 696 height 17
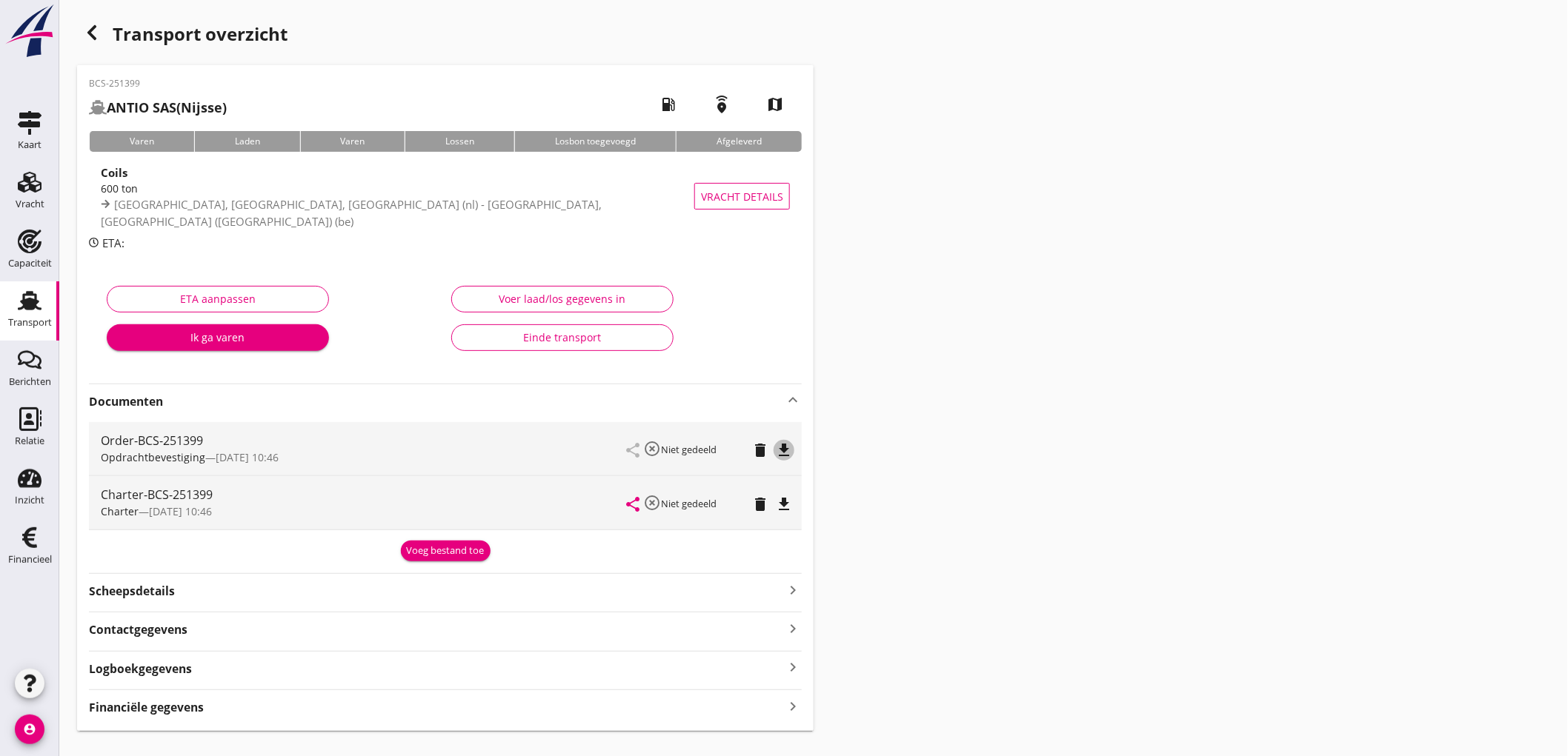
click at [791, 447] on icon "file_download" at bounding box center [784, 450] width 17 height 17
click at [789, 510] on icon "file_download" at bounding box center [784, 504] width 17 height 17
click at [11, 315] on div "Transport" at bounding box center [29, 322] width 43 height 20
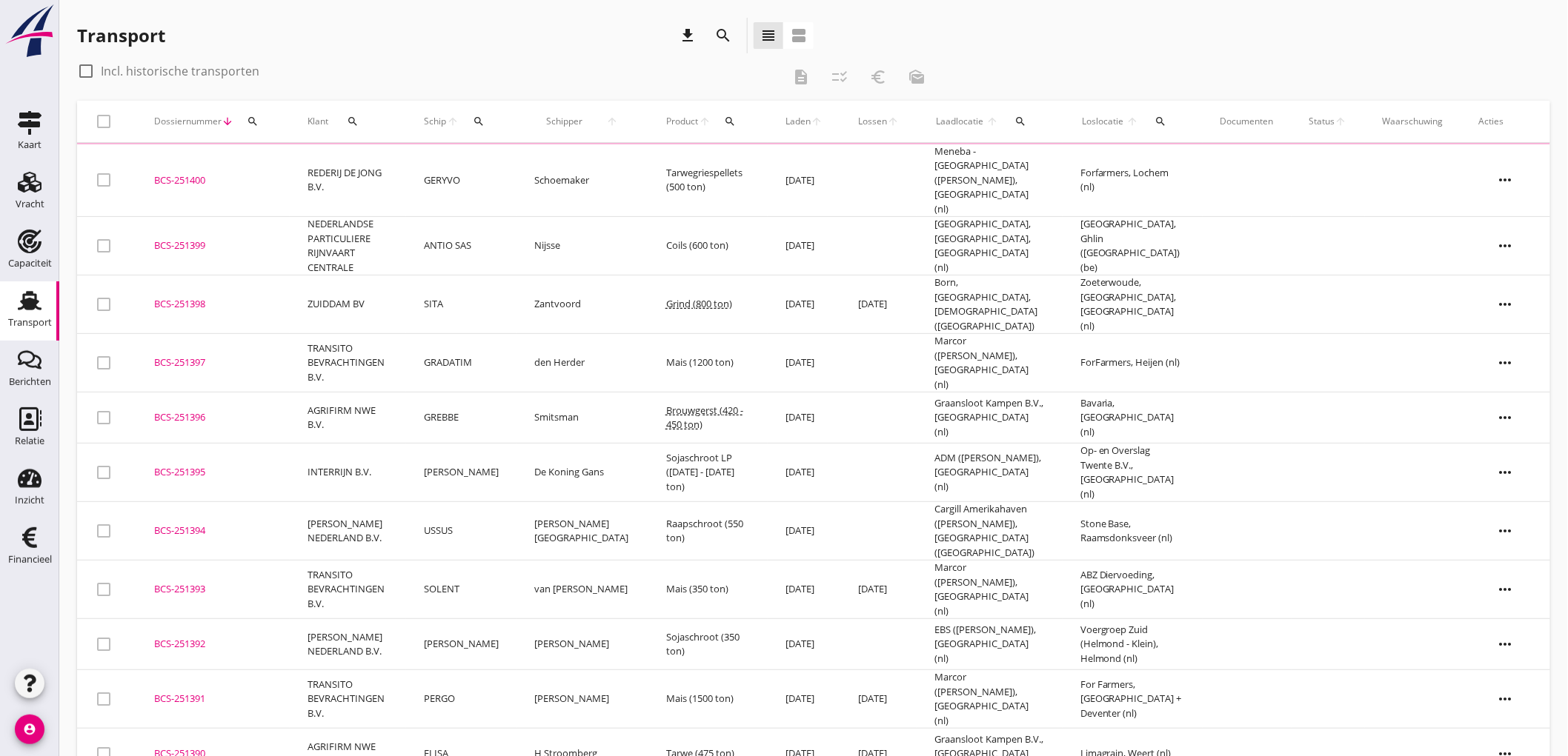
click at [290, 217] on td "NEDERLANDSE PARTICULIERE RIJNVAART CENTRALE" at bounding box center [348, 246] width 116 height 59
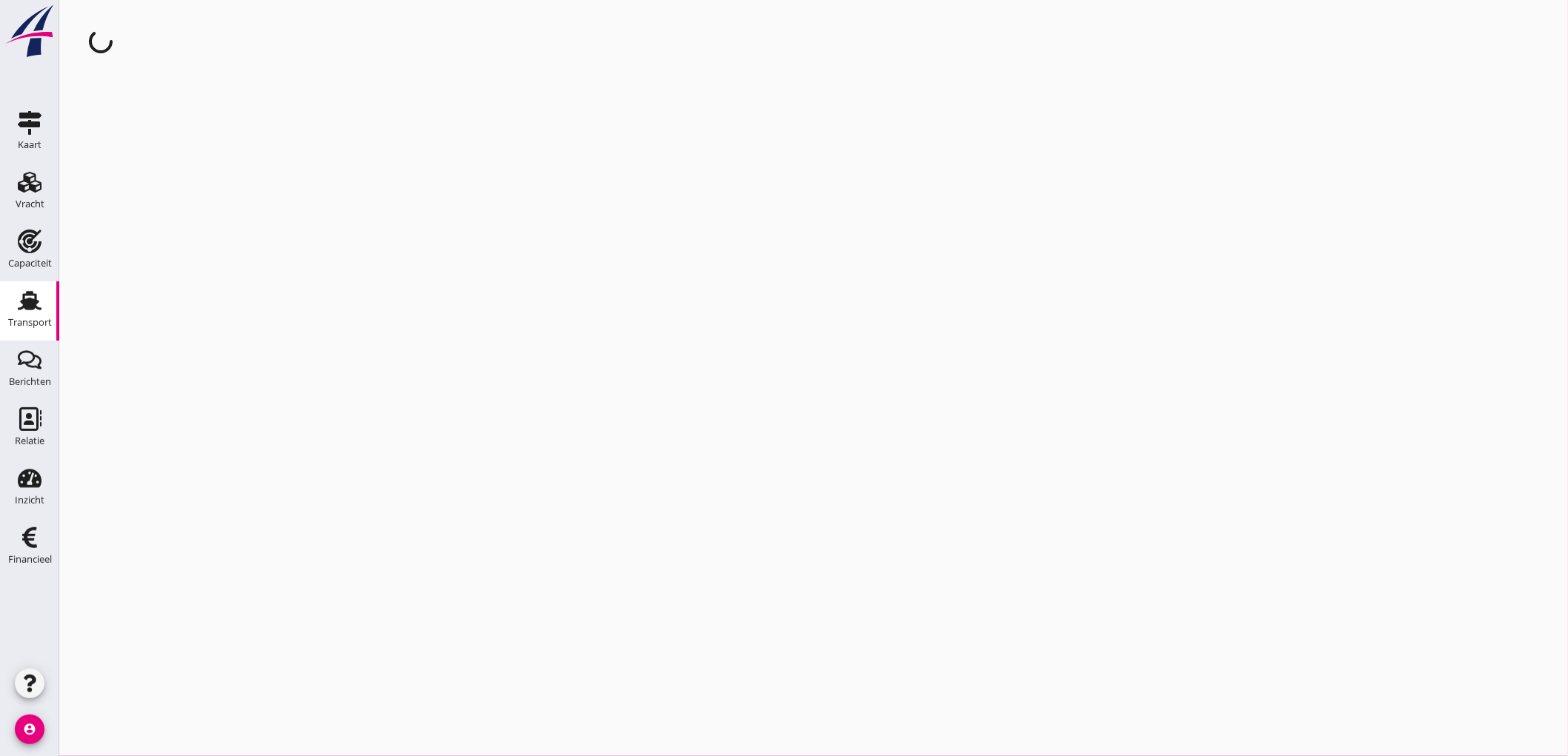
click at [50, 300] on link "Transport Transport" at bounding box center [29, 311] width 59 height 59
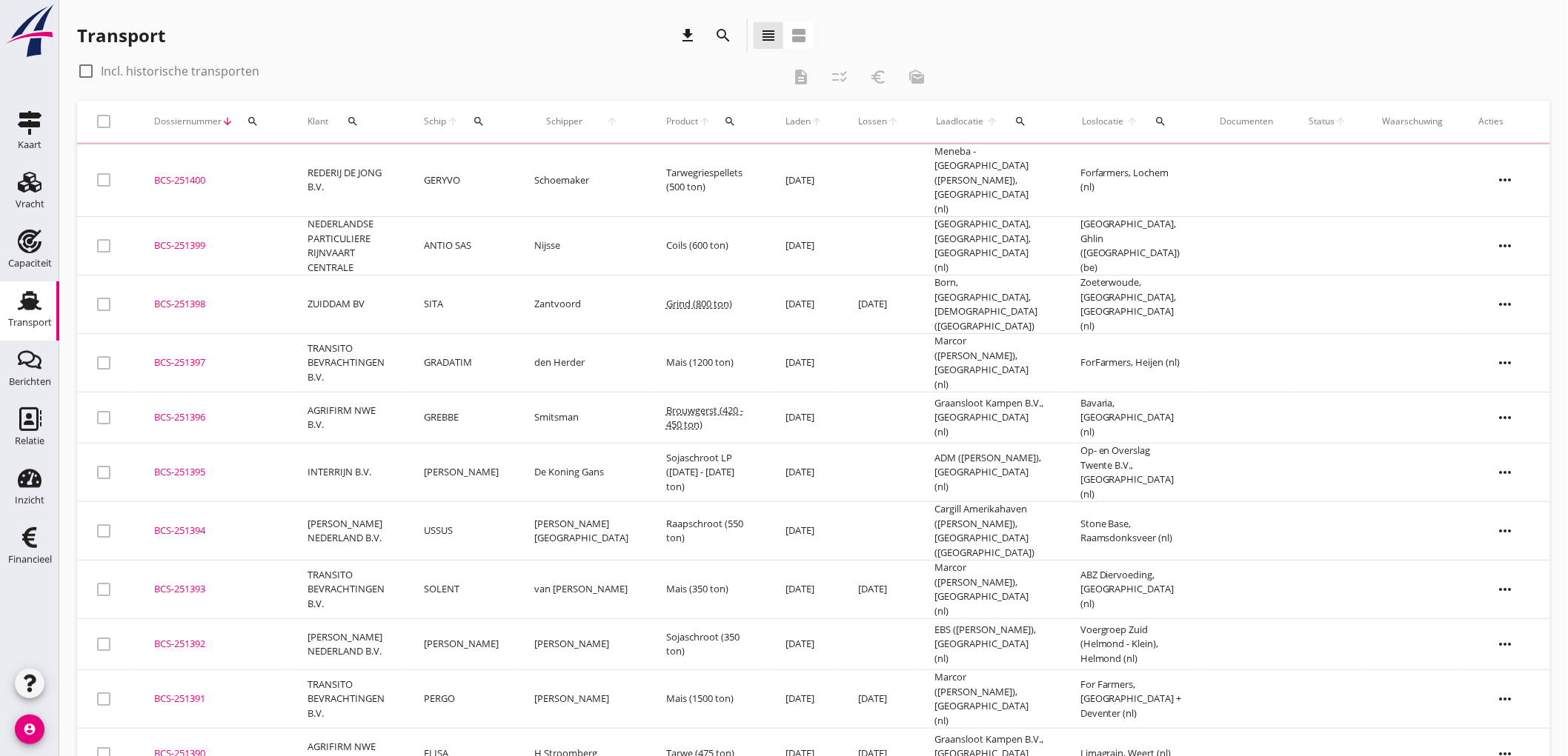
click at [406, 275] on td "ZUIDDAM BV" at bounding box center [348, 304] width 116 height 59
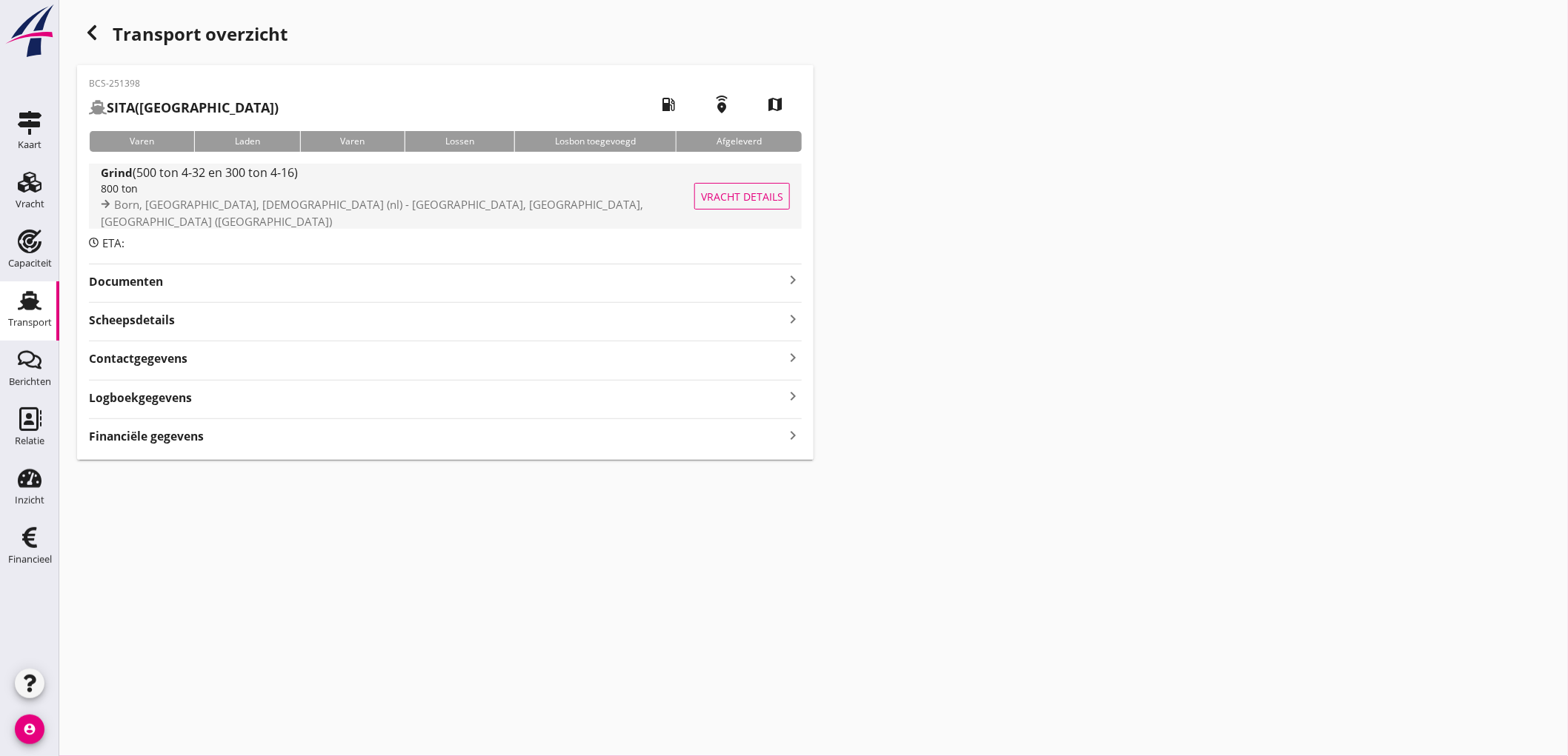
click at [282, 196] on div "800 ton" at bounding box center [407, 188] width 613 height 15
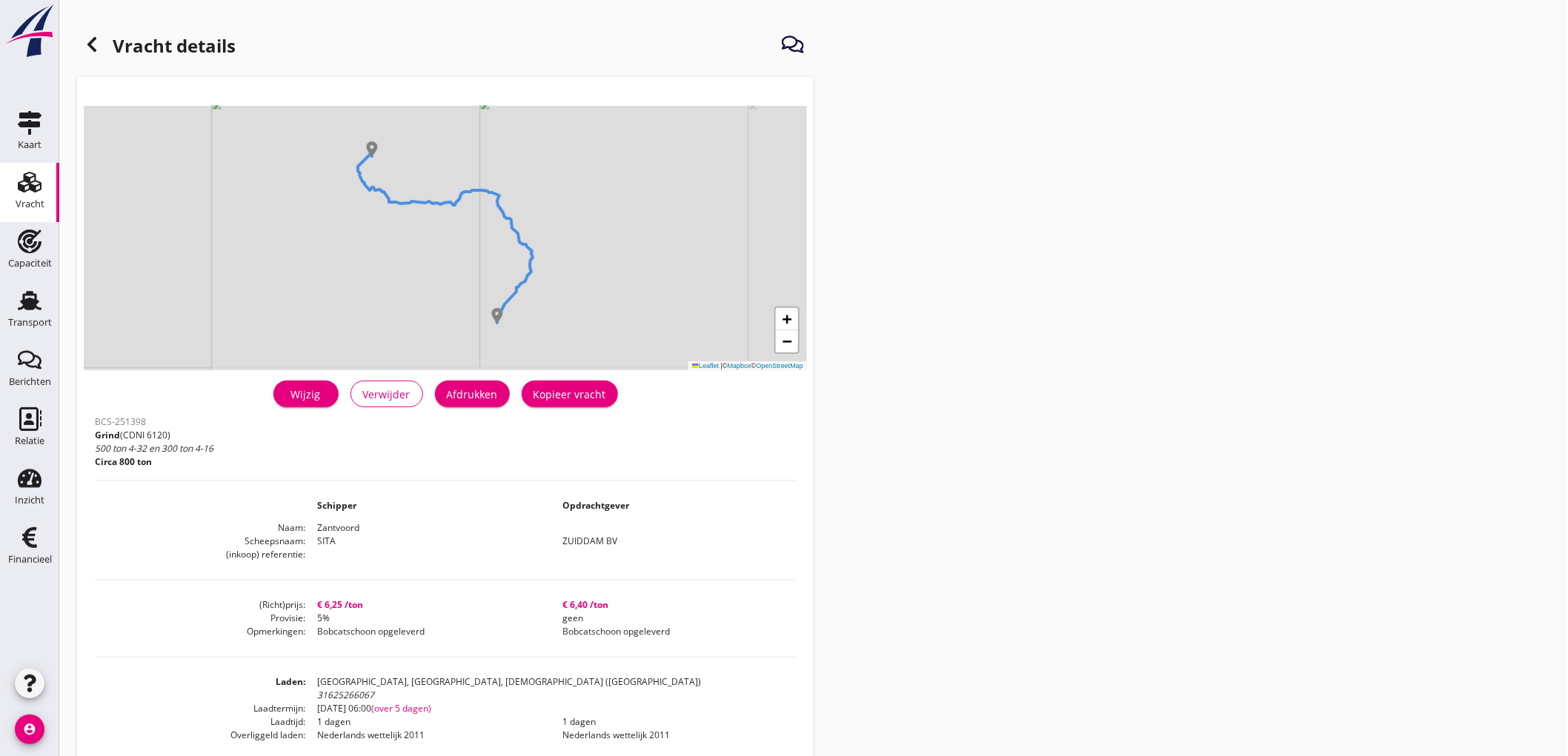
click at [465, 402] on div "Afdrukken" at bounding box center [472, 394] width 51 height 15
click at [91, 44] on icon at bounding box center [92, 44] width 17 height 17
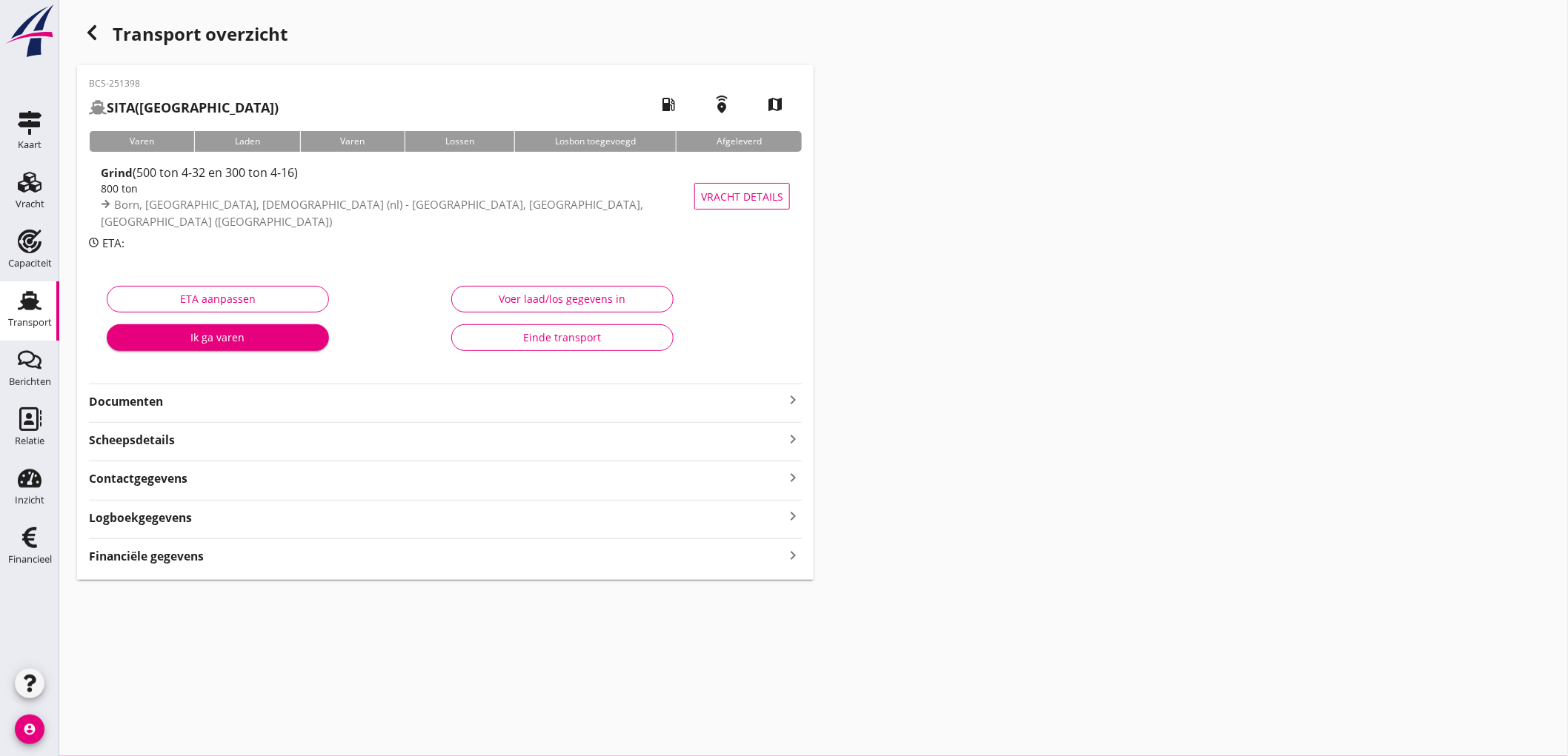
click at [189, 400] on strong "Documenten" at bounding box center [437, 402] width 696 height 17
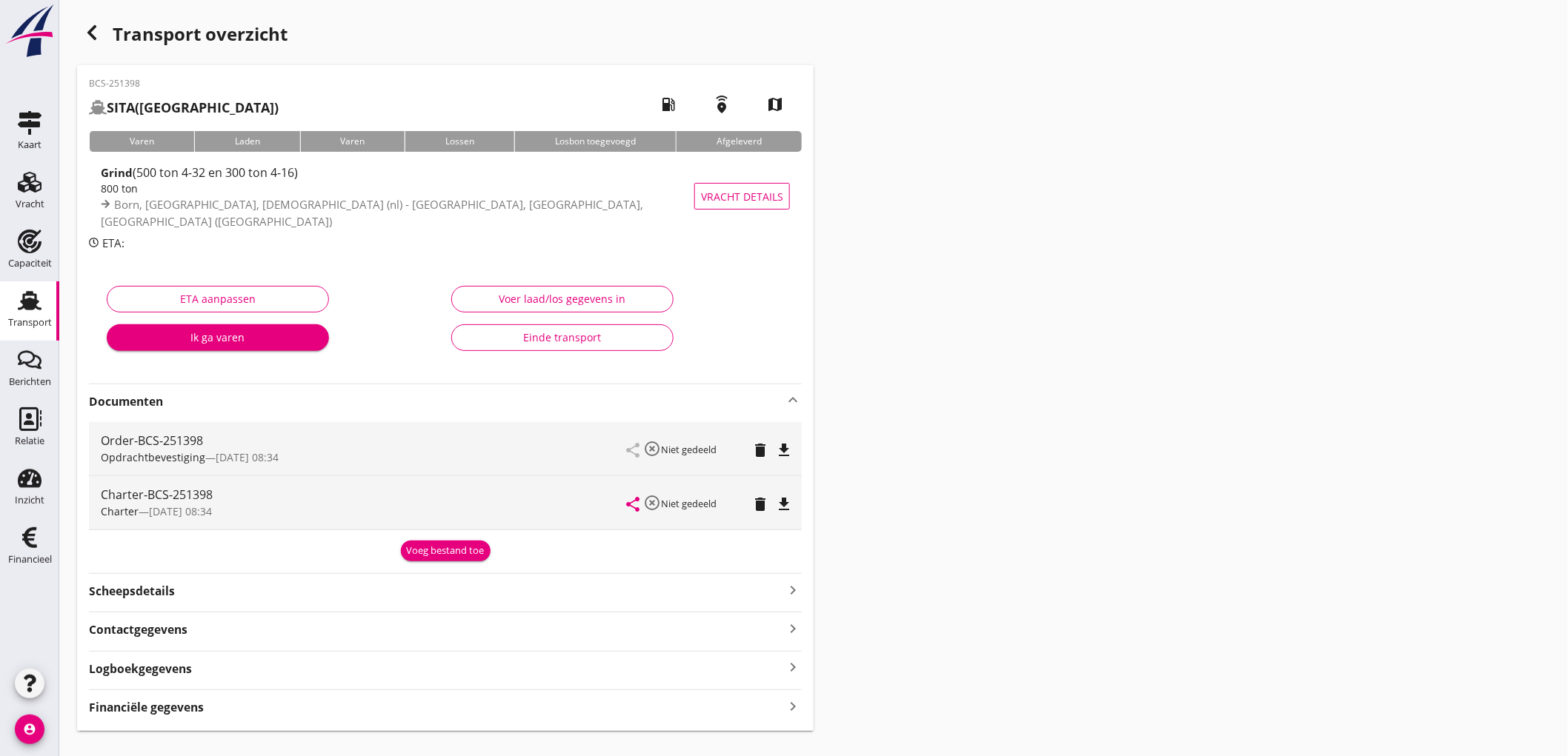
click at [793, 450] on icon "file_download" at bounding box center [784, 450] width 17 height 17
click at [782, 501] on icon "file_download" at bounding box center [784, 504] width 17 height 17
click at [13, 311] on div "Transport" at bounding box center [29, 300] width 36 height 24
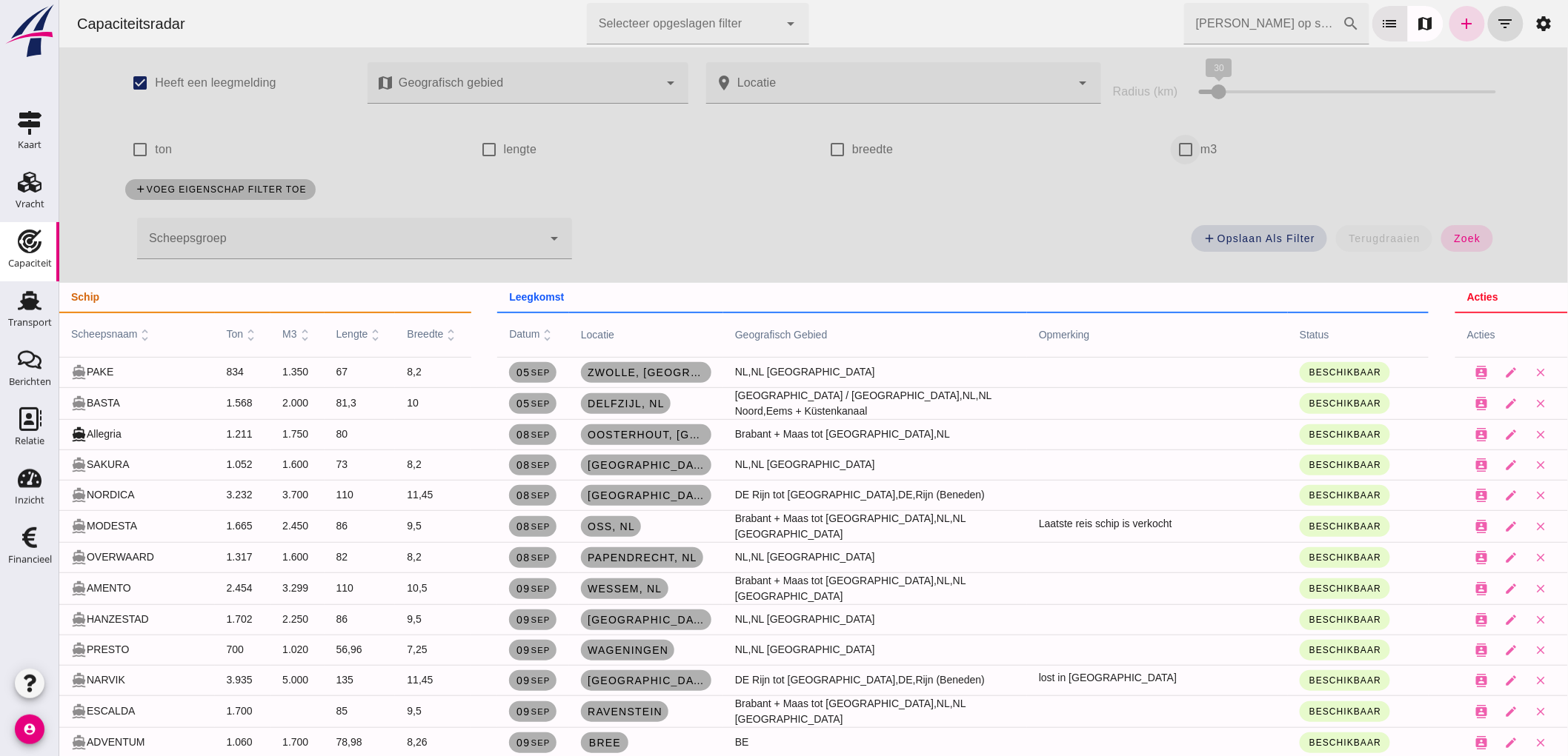
click at [1176, 150] on input "m3" at bounding box center [1184, 150] width 30 height 30
checkbox input "true"
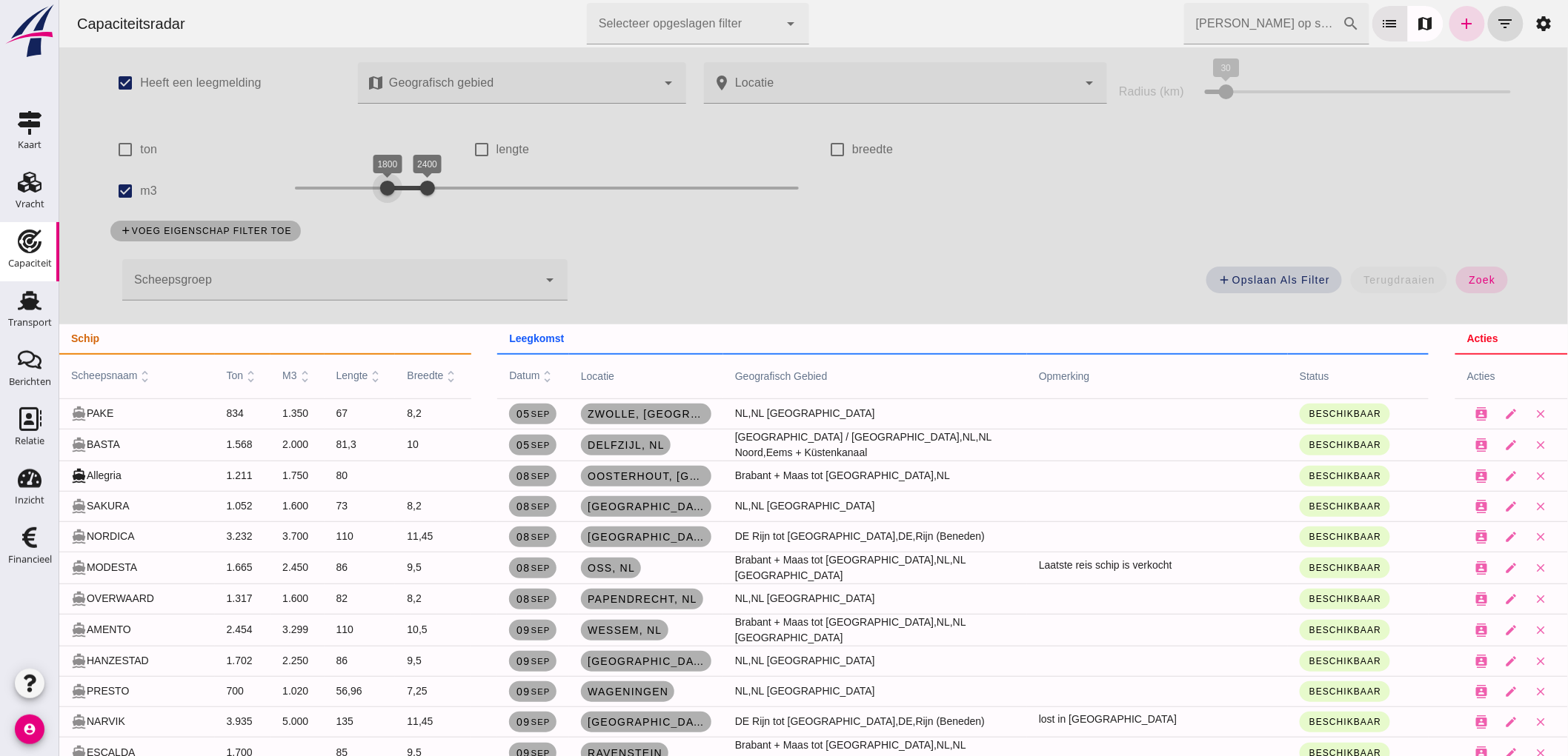
drag, startPoint x: 371, startPoint y: 183, endPoint x: 380, endPoint y: 190, distance: 11.4
click at [380, 190] on div at bounding box center [386, 188] width 30 height 30
drag, startPoint x: 419, startPoint y: 182, endPoint x: 390, endPoint y: 196, distance: 32.2
click at [452, 196] on div "2900" at bounding box center [459, 187] width 14 height 14
drag, startPoint x: 381, startPoint y: 190, endPoint x: 362, endPoint y: 199, distance: 21.0
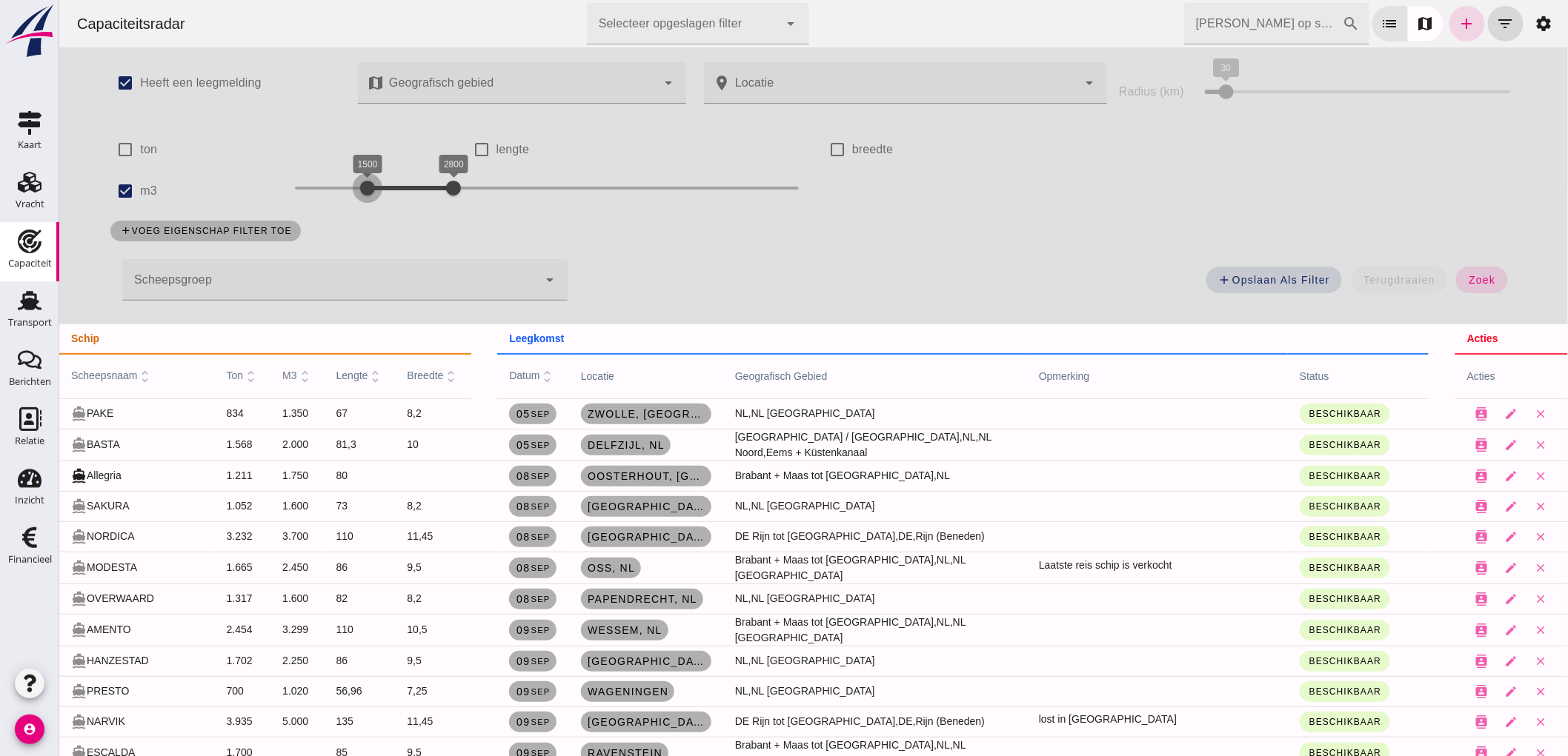
click at [362, 199] on div at bounding box center [366, 188] width 30 height 30
drag, startPoint x: 441, startPoint y: 186, endPoint x: 390, endPoint y: 202, distance: 53.5
click at [392, 202] on div at bounding box center [407, 188] width 30 height 30
click at [1468, 275] on span "zoek" at bounding box center [1481, 280] width 27 height 12
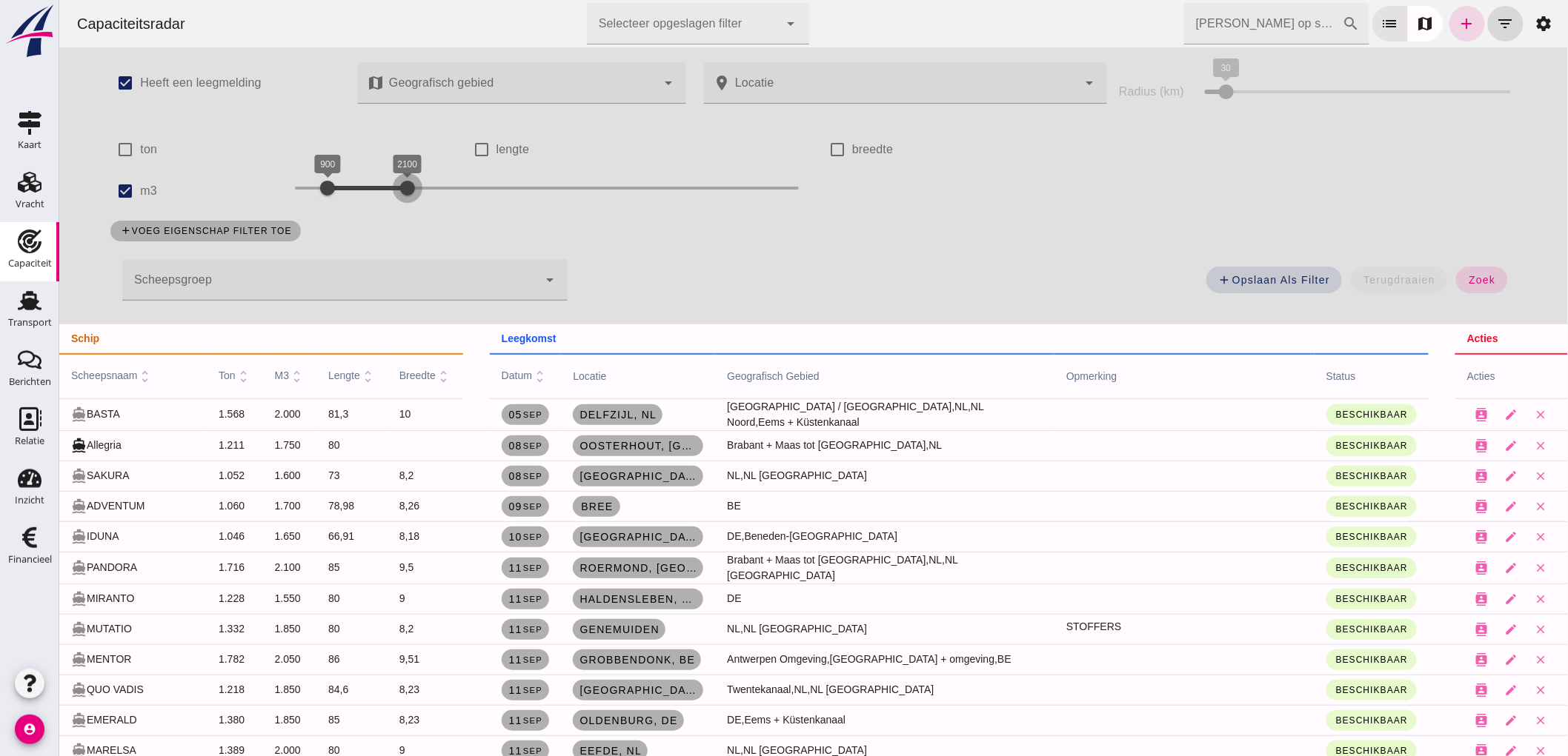
drag, startPoint x: 331, startPoint y: 189, endPoint x: 413, endPoint y: 186, distance: 82.1
click at [413, 186] on div at bounding box center [407, 188] width 30 height 30
drag, startPoint x: 403, startPoint y: 192, endPoint x: 351, endPoint y: 208, distance: 54.4
click at [351, 208] on div "900 1300 900 1300" at bounding box center [546, 190] width 533 height 42
click at [1468, 278] on span "zoek" at bounding box center [1481, 280] width 27 height 12
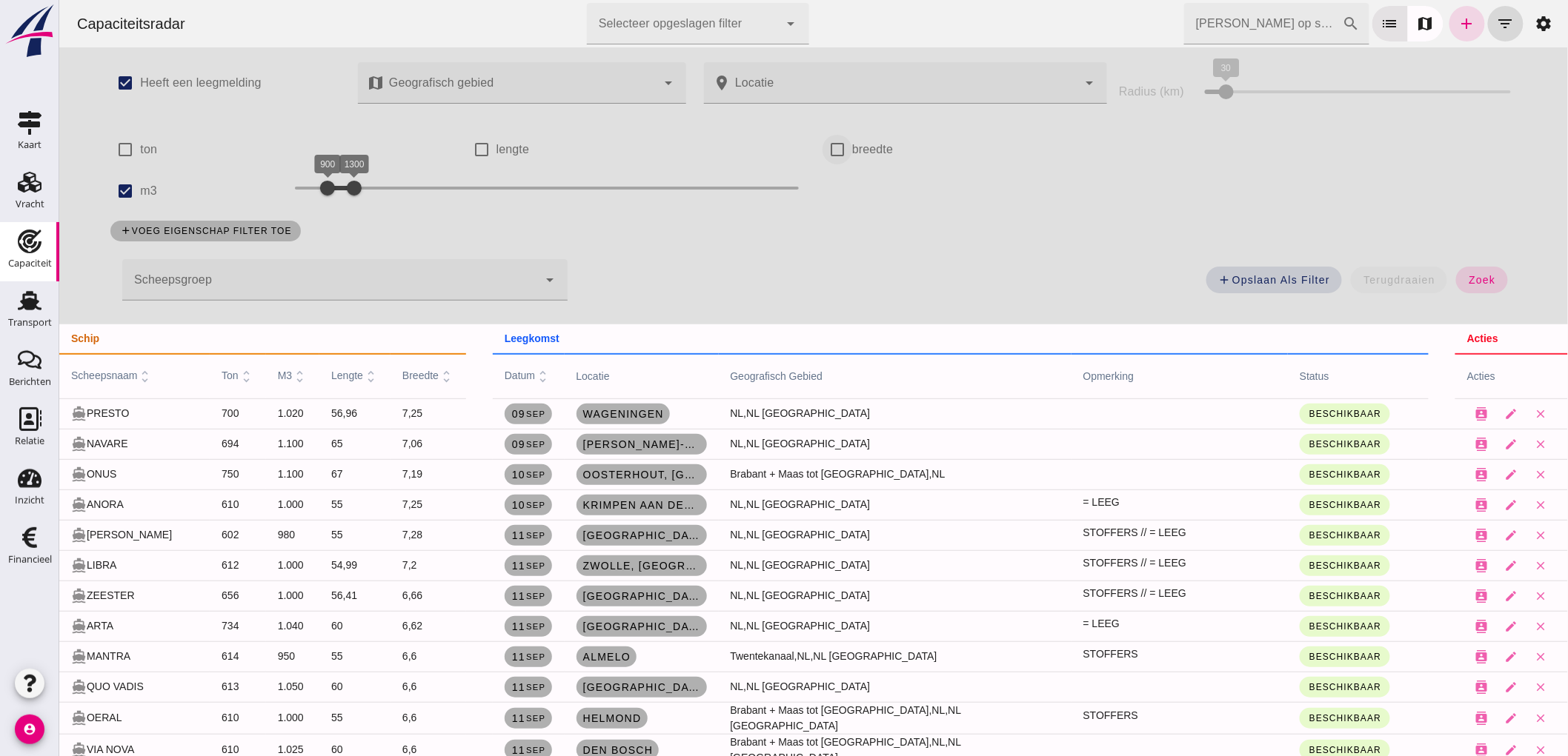
click at [831, 148] on input "breedte" at bounding box center [837, 150] width 30 height 30
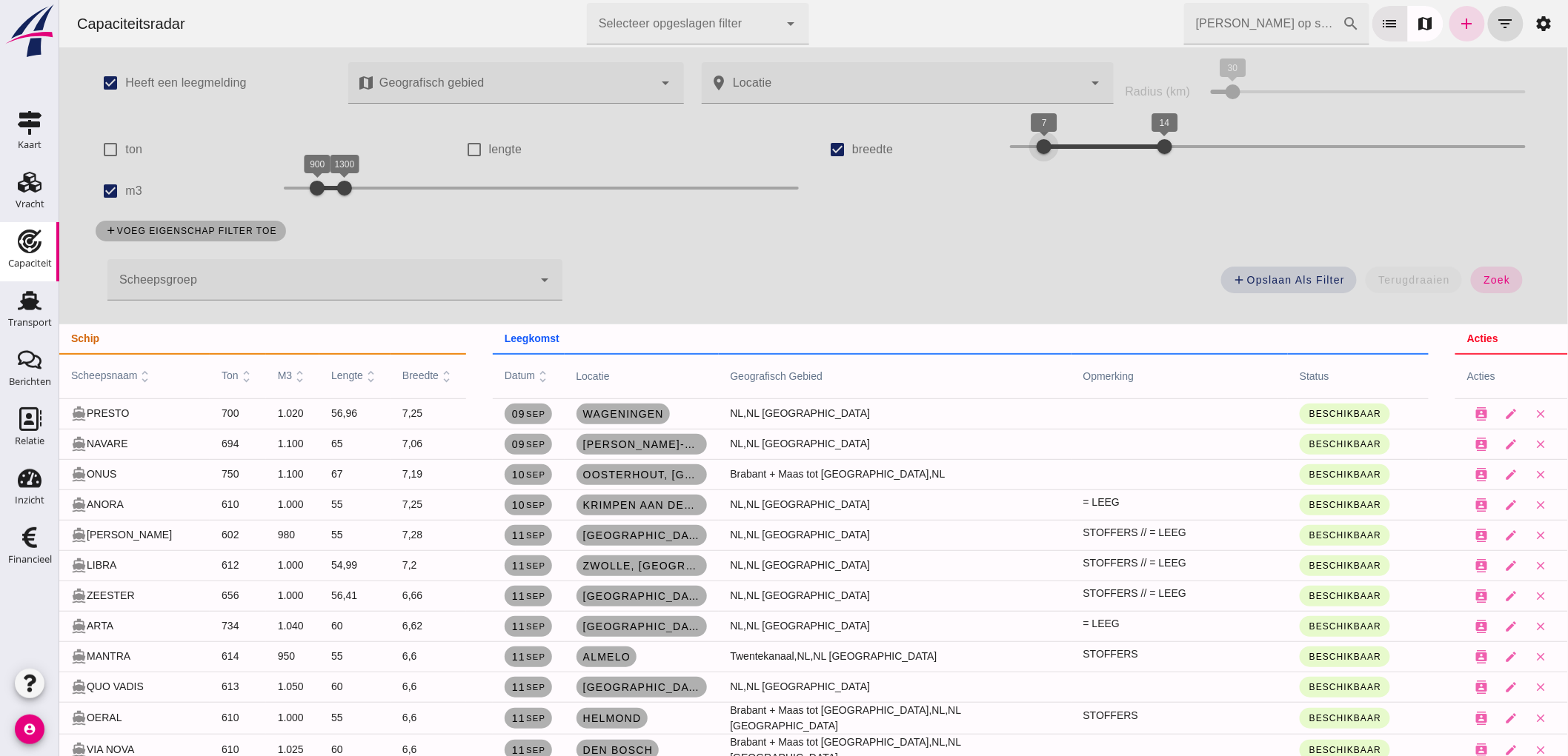
drag, startPoint x: 1039, startPoint y: 145, endPoint x: 1031, endPoint y: 146, distance: 8.1
click at [1031, 146] on div "7 14 7 14" at bounding box center [1267, 147] width 515 height 24
drag, startPoint x: 1157, startPoint y: 152, endPoint x: 1063, endPoint y: 148, distance: 94.1
click at [1070, 153] on div at bounding box center [1078, 147] width 30 height 30
drag, startPoint x: 1040, startPoint y: 147, endPoint x: 996, endPoint y: 161, distance: 46.2
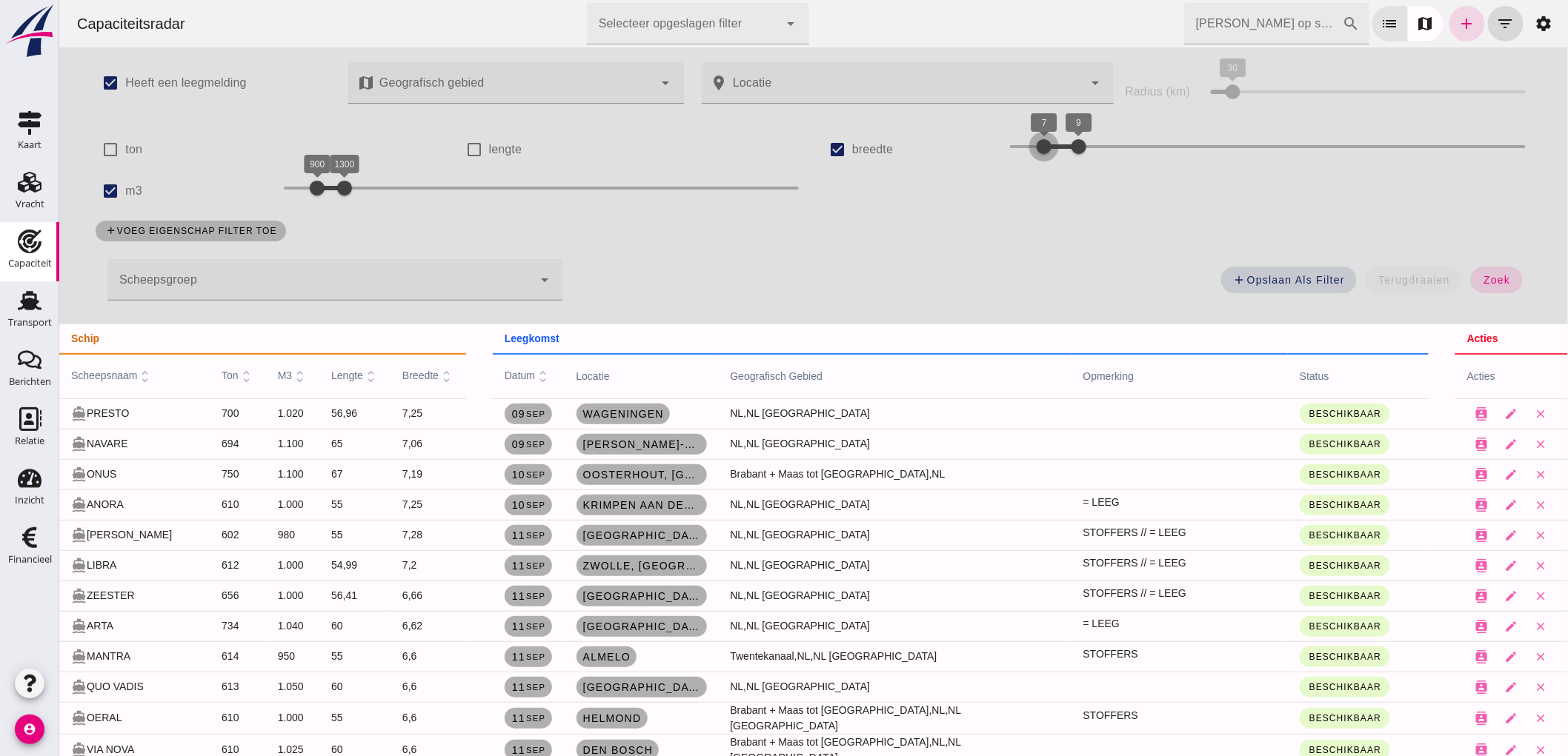
click at [1037, 154] on div "7" at bounding box center [1043, 146] width 14 height 14
drag, startPoint x: 1069, startPoint y: 152, endPoint x: 1031, endPoint y: 160, distance: 38.8
click at [1031, 160] on div at bounding box center [1043, 147] width 30 height 30
click at [1493, 284] on span "zoek" at bounding box center [1496, 280] width 27 height 12
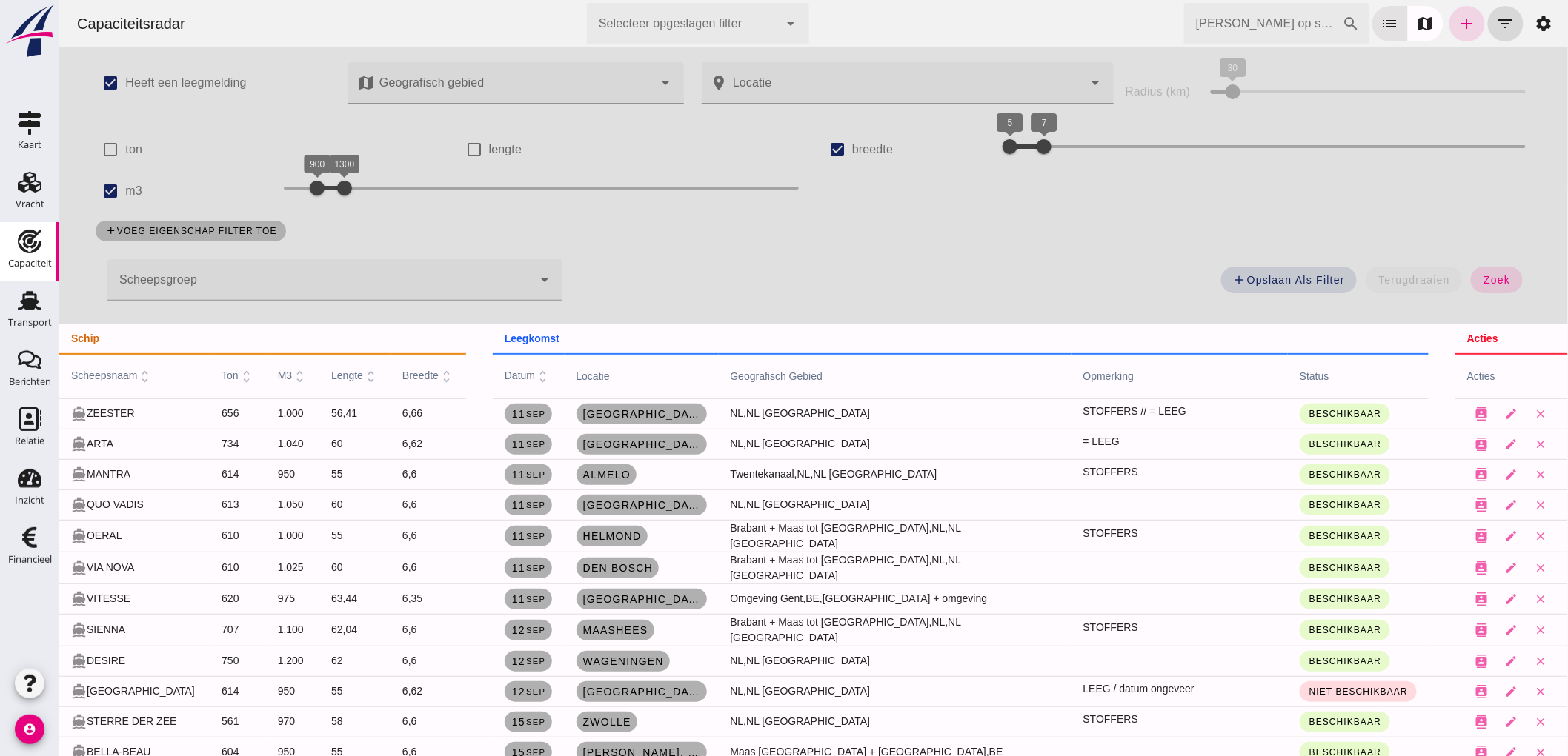
scroll to position [82, 0]
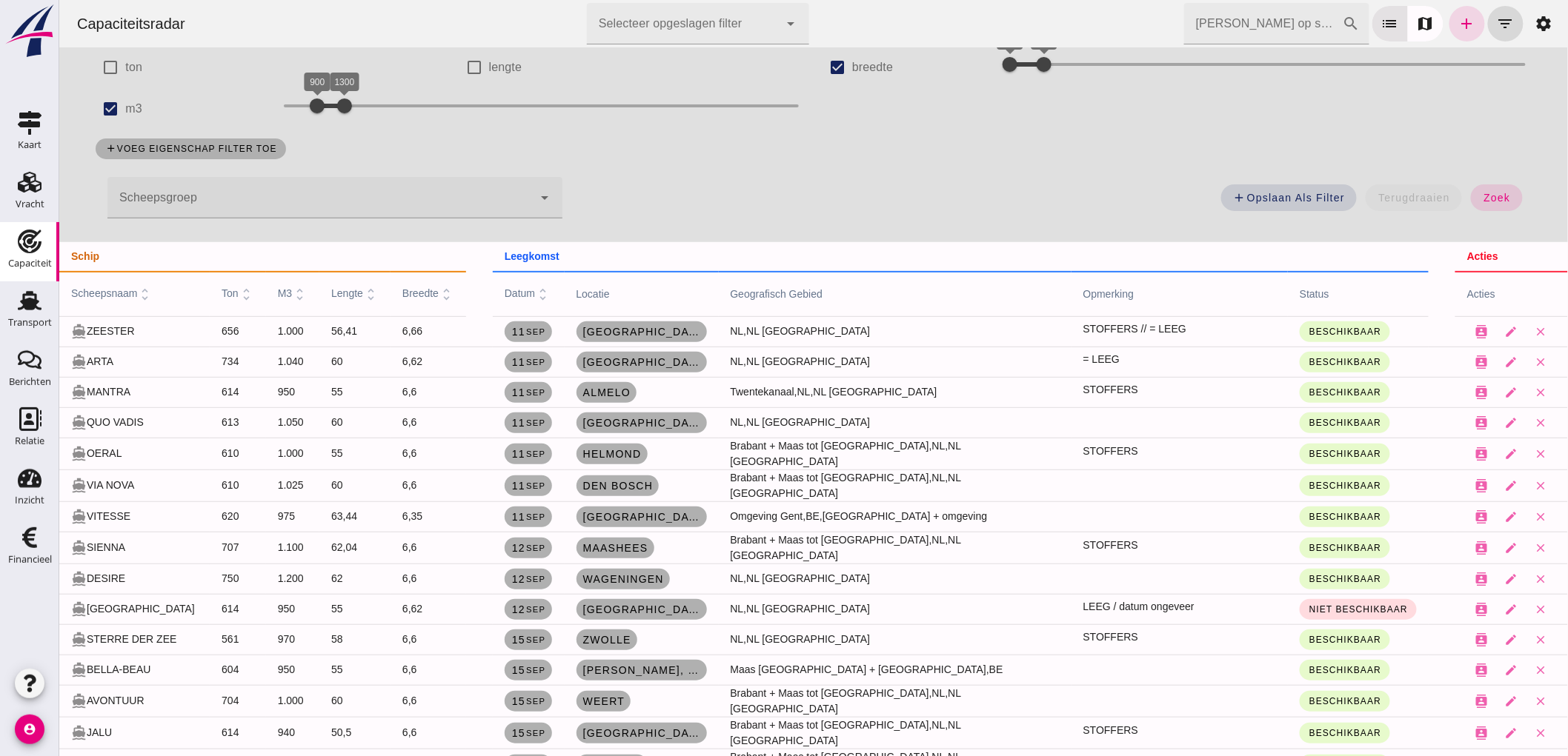
drag, startPoint x: 349, startPoint y: 616, endPoint x: 358, endPoint y: 611, distance: 10.3
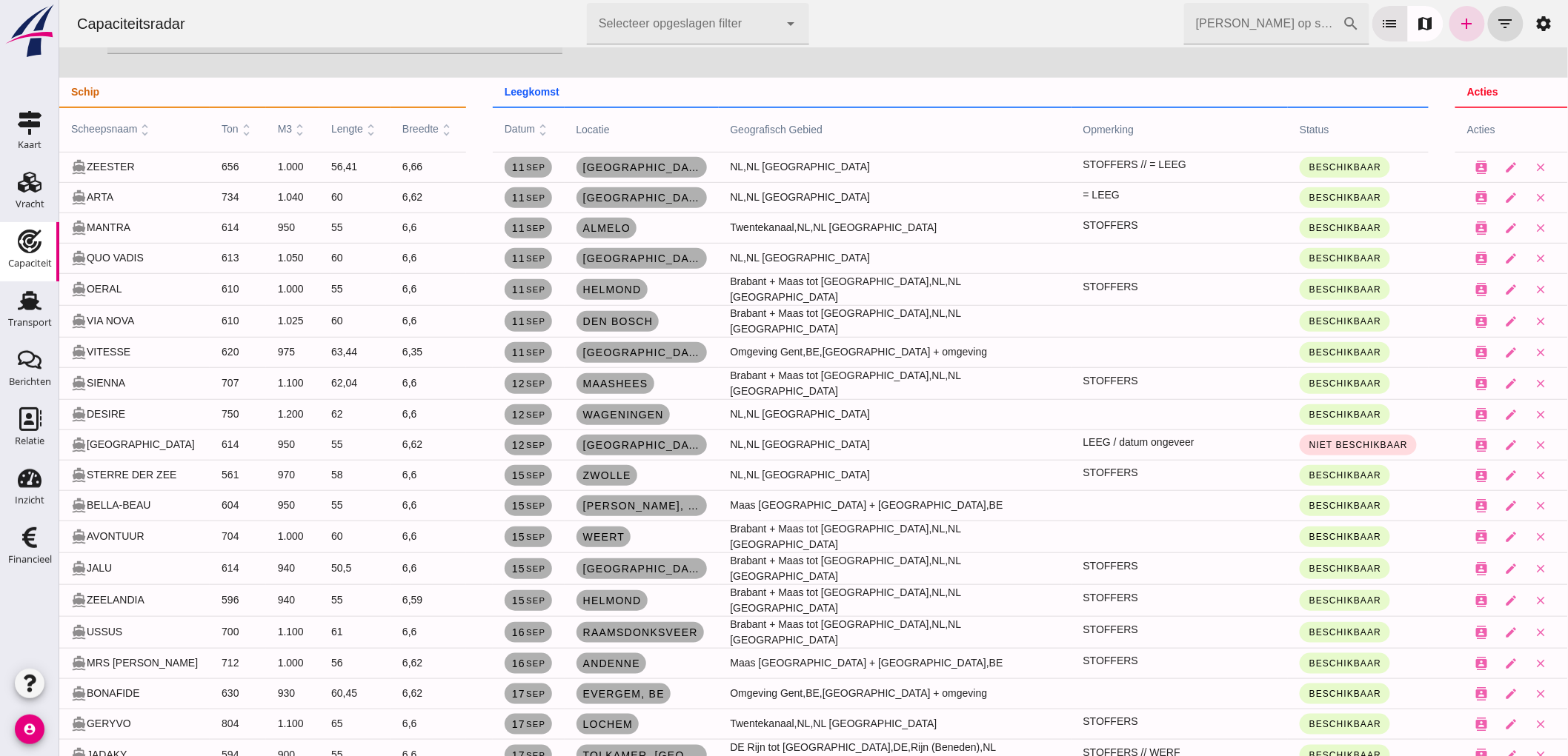
scroll to position [0, 0]
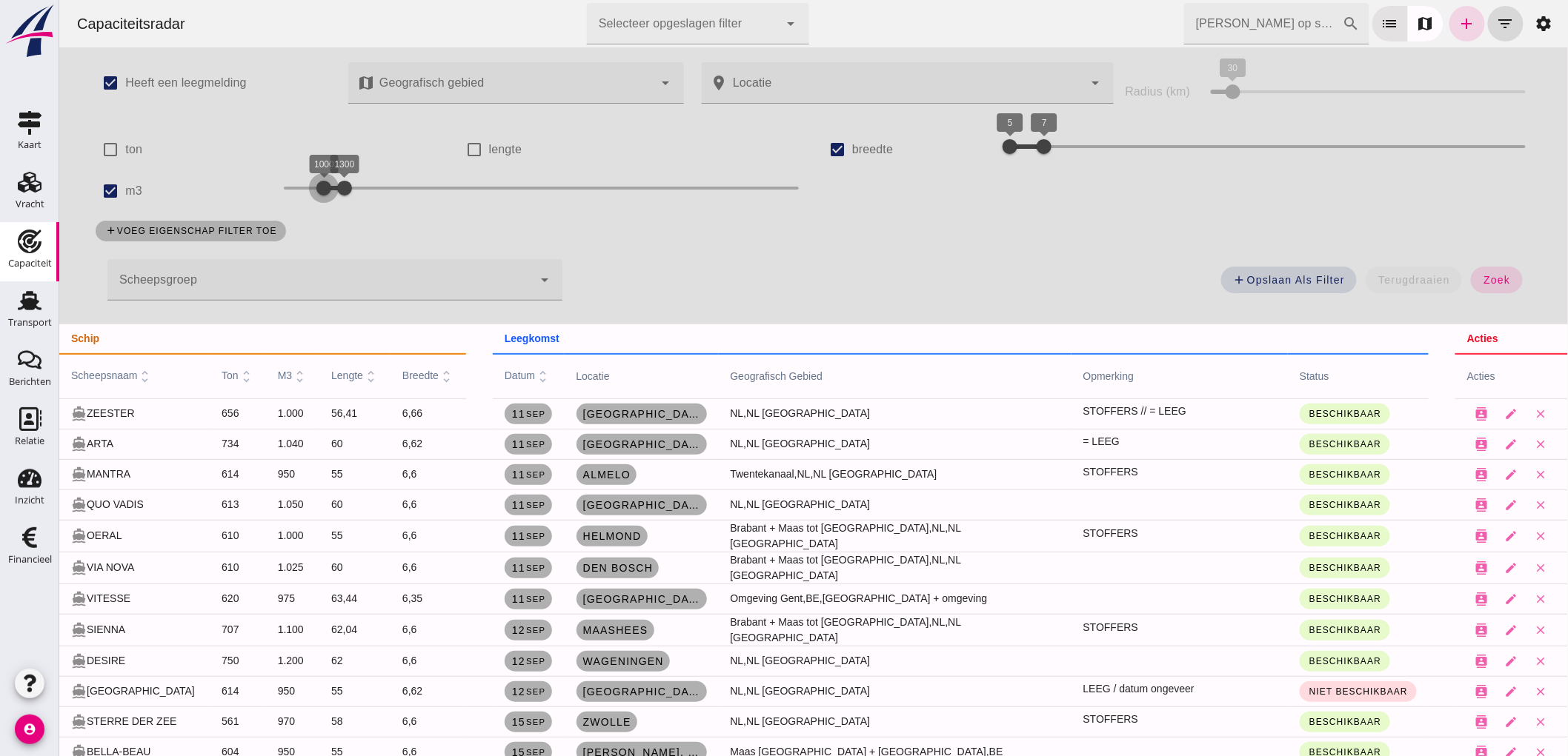
drag, startPoint x: 314, startPoint y: 186, endPoint x: 320, endPoint y: 191, distance: 7.8
click at [320, 191] on div at bounding box center [323, 188] width 30 height 30
drag, startPoint x: 329, startPoint y: 188, endPoint x: 404, endPoint y: 202, distance: 76.3
click at [407, 211] on div "check_box Heeft een leegmelding map Geografisch gebied Geografisch gebied cance…" at bounding box center [813, 185] width 1466 height 277
drag, startPoint x: 323, startPoint y: 191, endPoint x: 341, endPoint y: 211, distance: 26.9
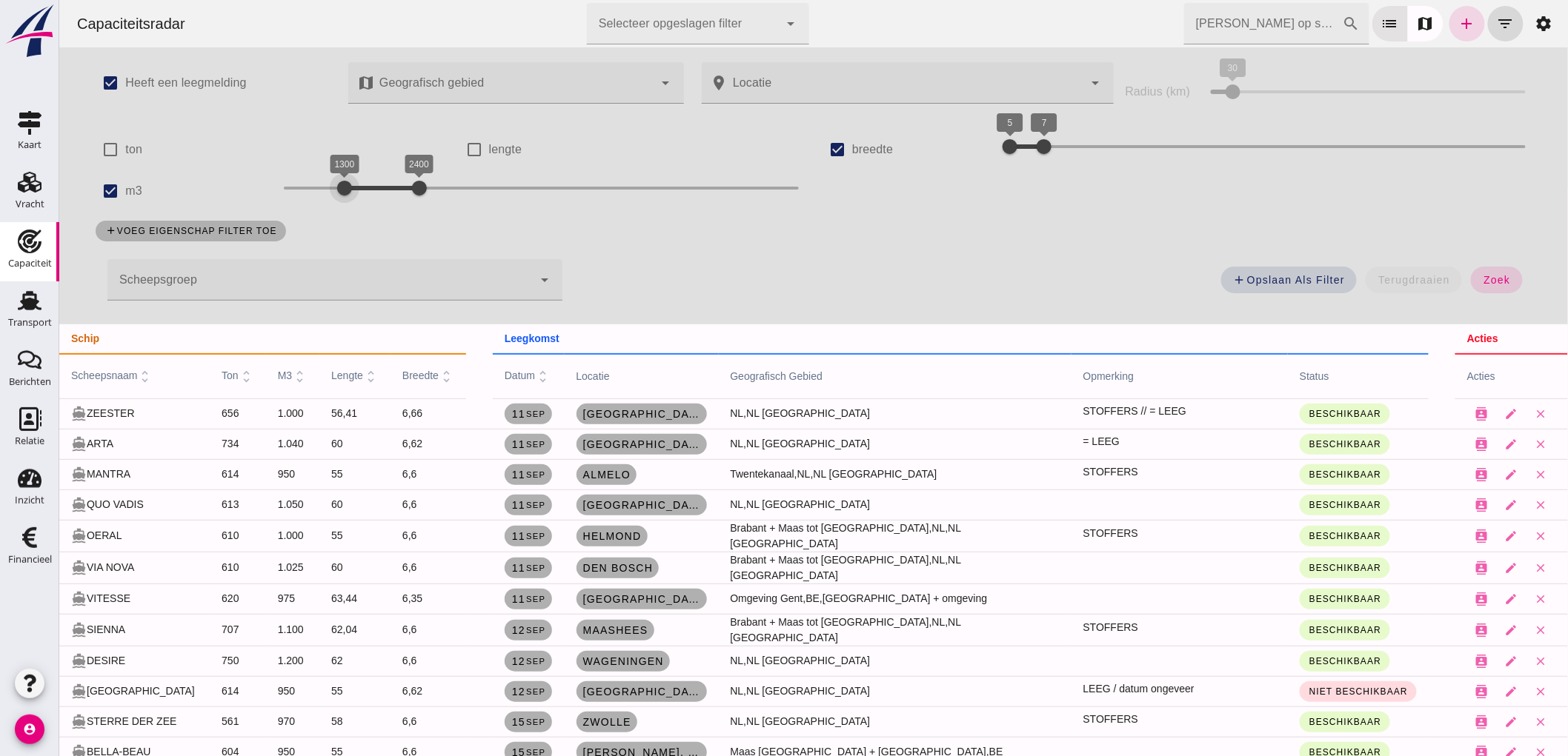
click at [341, 211] on div "check_box Heeft een leegmelding map Geografisch gebied Geografisch gebied cance…" at bounding box center [813, 185] width 1466 height 277
drag, startPoint x: 410, startPoint y: 185, endPoint x: 411, endPoint y: 196, distance: 11.0
click at [422, 197] on div at bounding box center [432, 188] width 30 height 30
click at [1470, 274] on button "zoek" at bounding box center [1496, 280] width 51 height 27
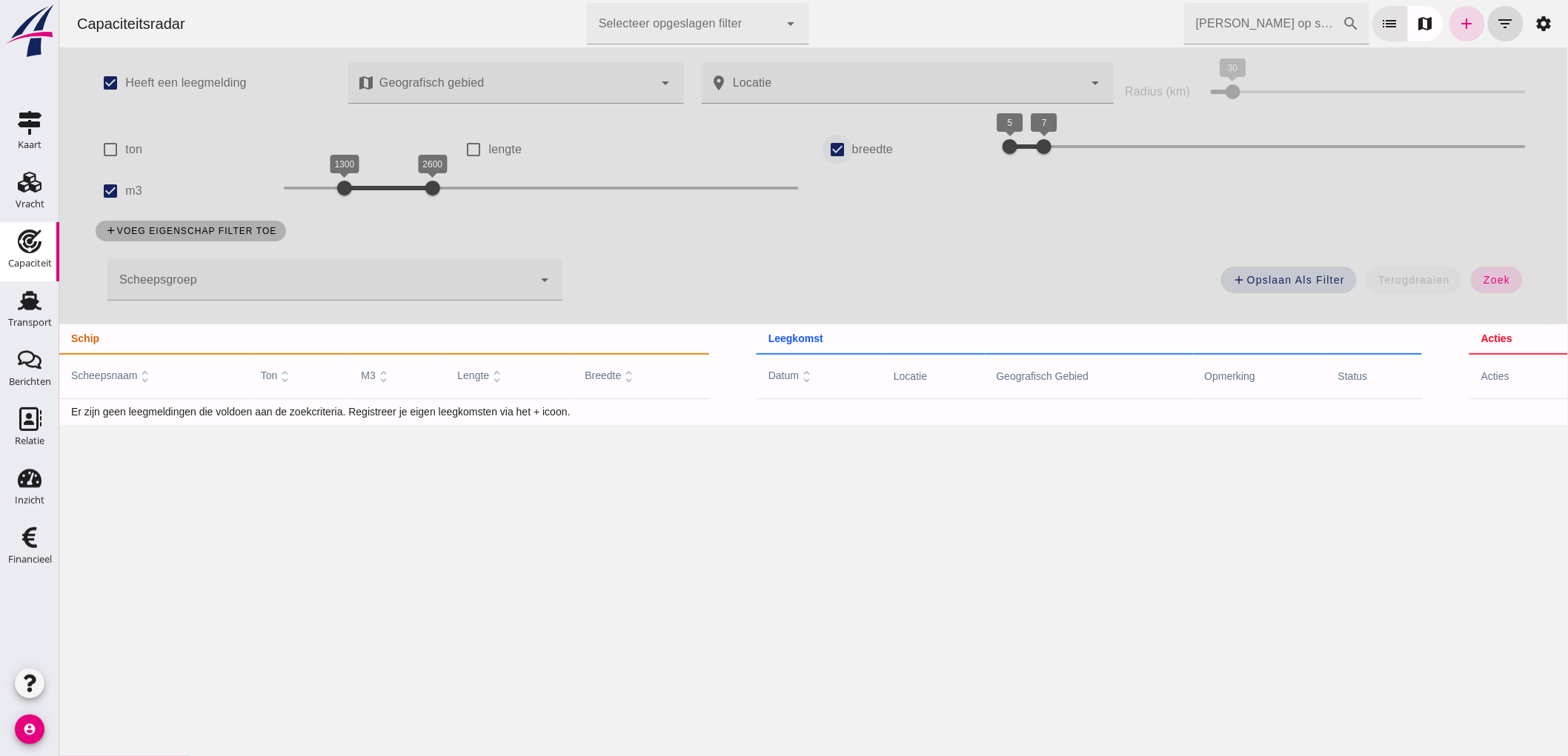
click at [836, 142] on input "breedte" at bounding box center [837, 150] width 30 height 30
checkbox input "false"
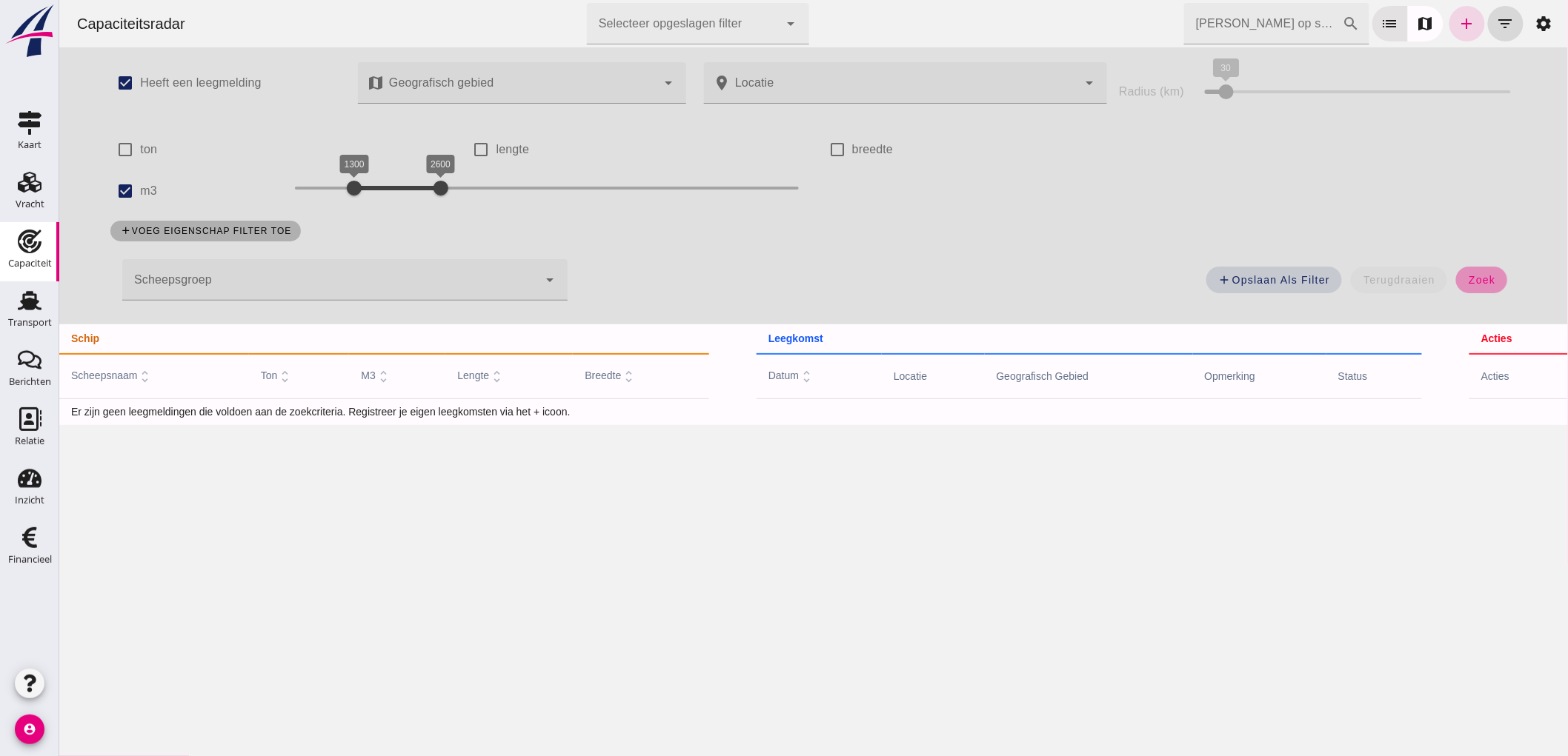
click at [1495, 285] on button "zoek" at bounding box center [1481, 280] width 51 height 27
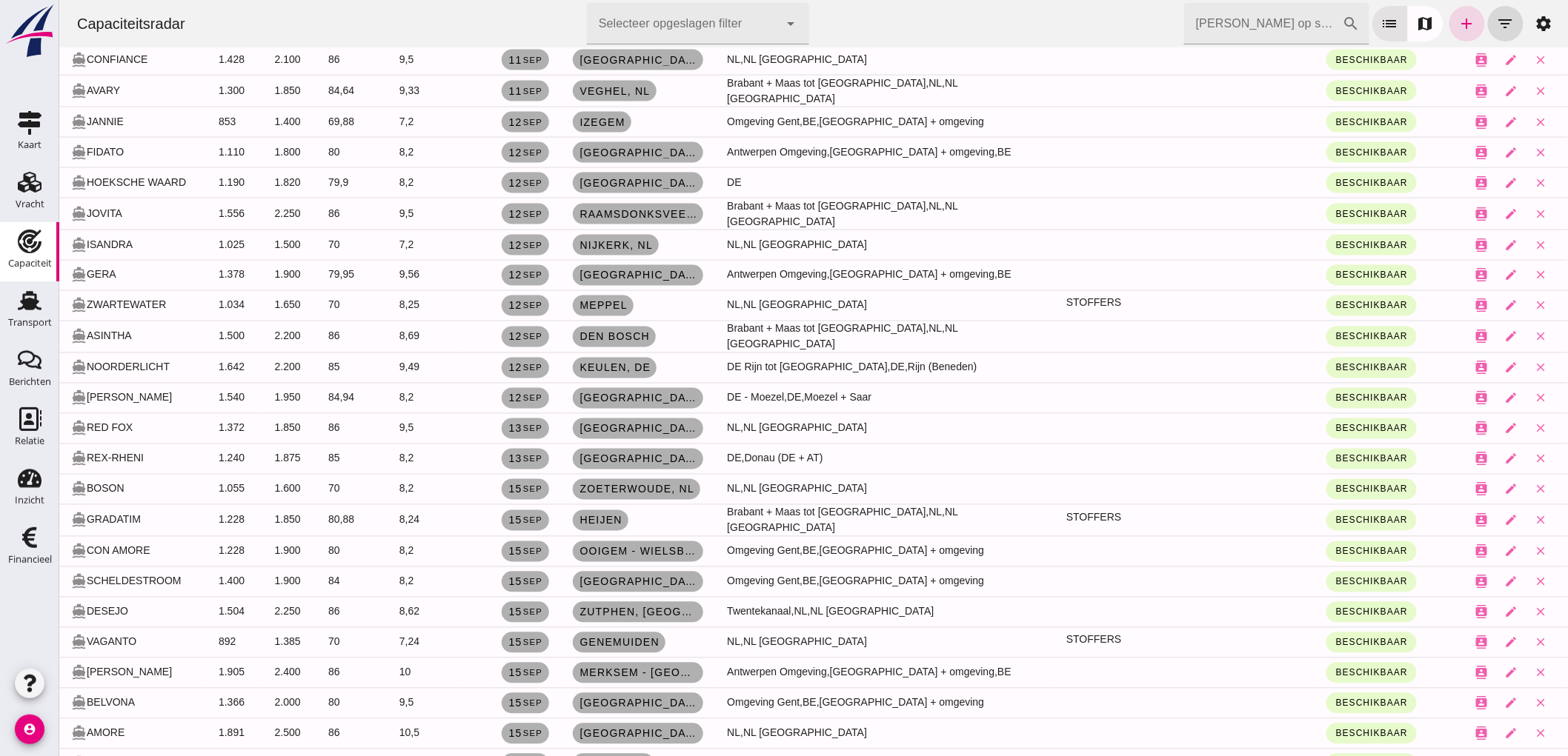
scroll to position [823, 0]
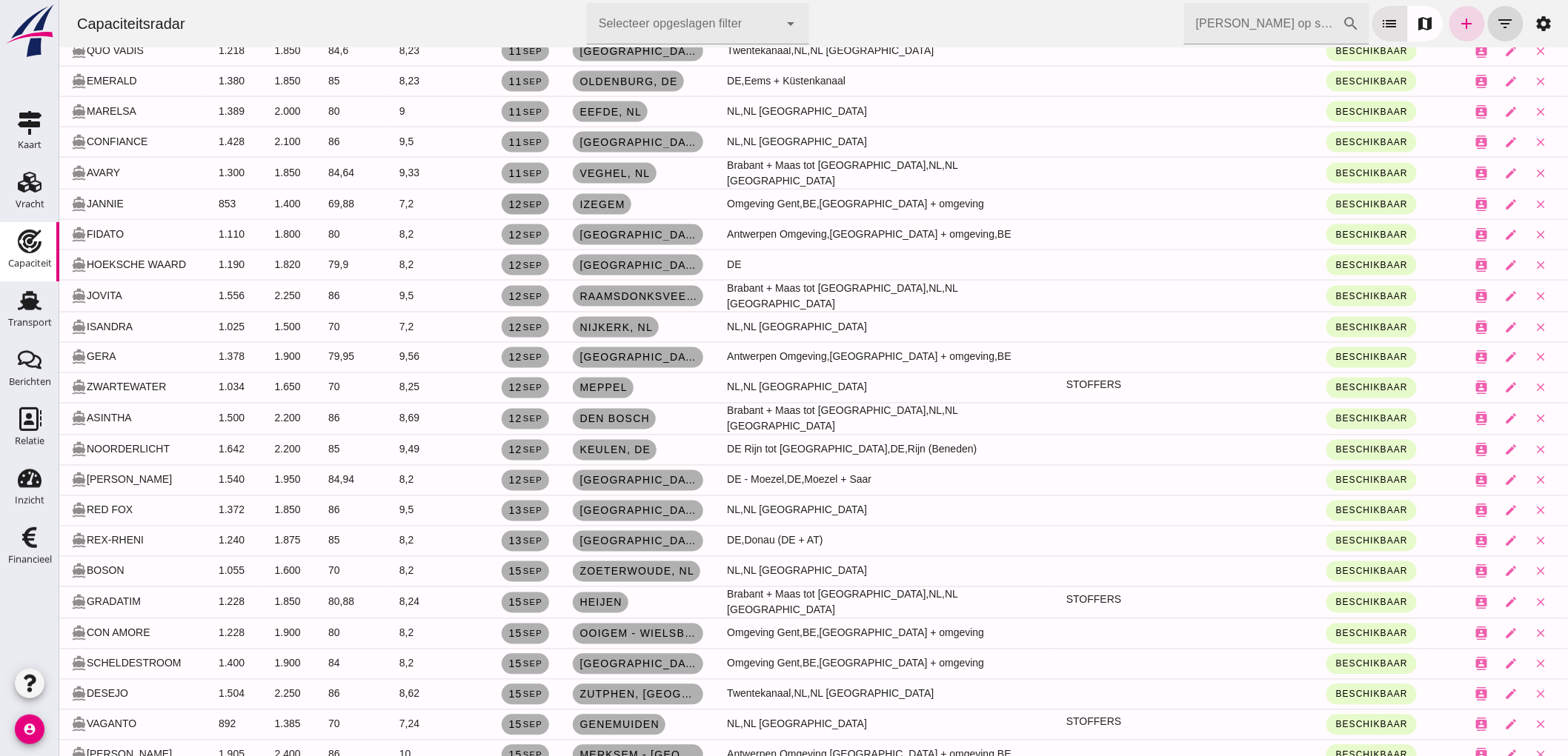
click at [538, 200] on small "sep" at bounding box center [531, 204] width 20 height 9
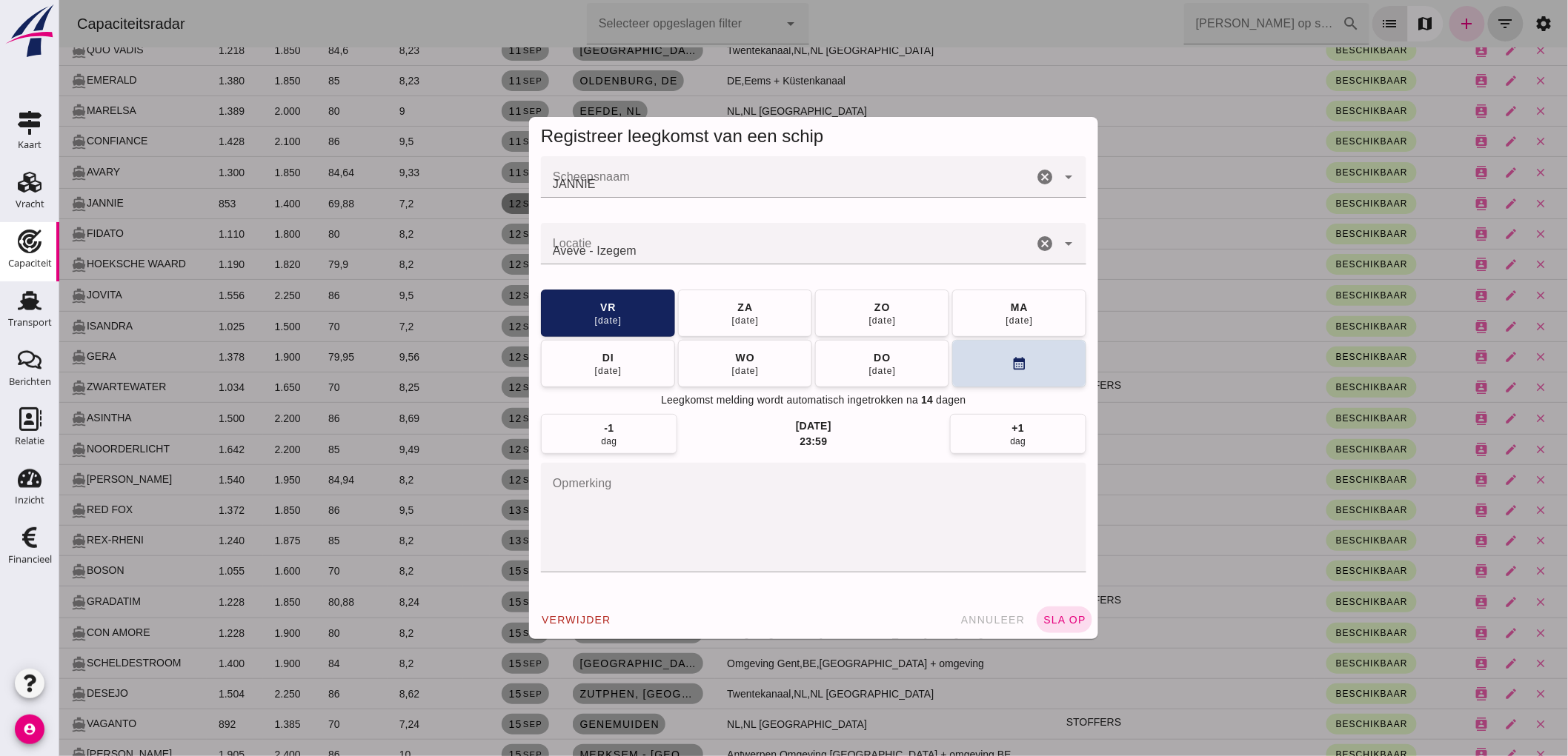
scroll to position [0, 0]
click at [623, 366] on button "di 16 sep" at bounding box center [607, 362] width 134 height 47
click at [625, 364] on button "za 20 sep" at bounding box center [607, 362] width 134 height 47
click at [1037, 367] on button "calendar_month" at bounding box center [1018, 362] width 134 height 47
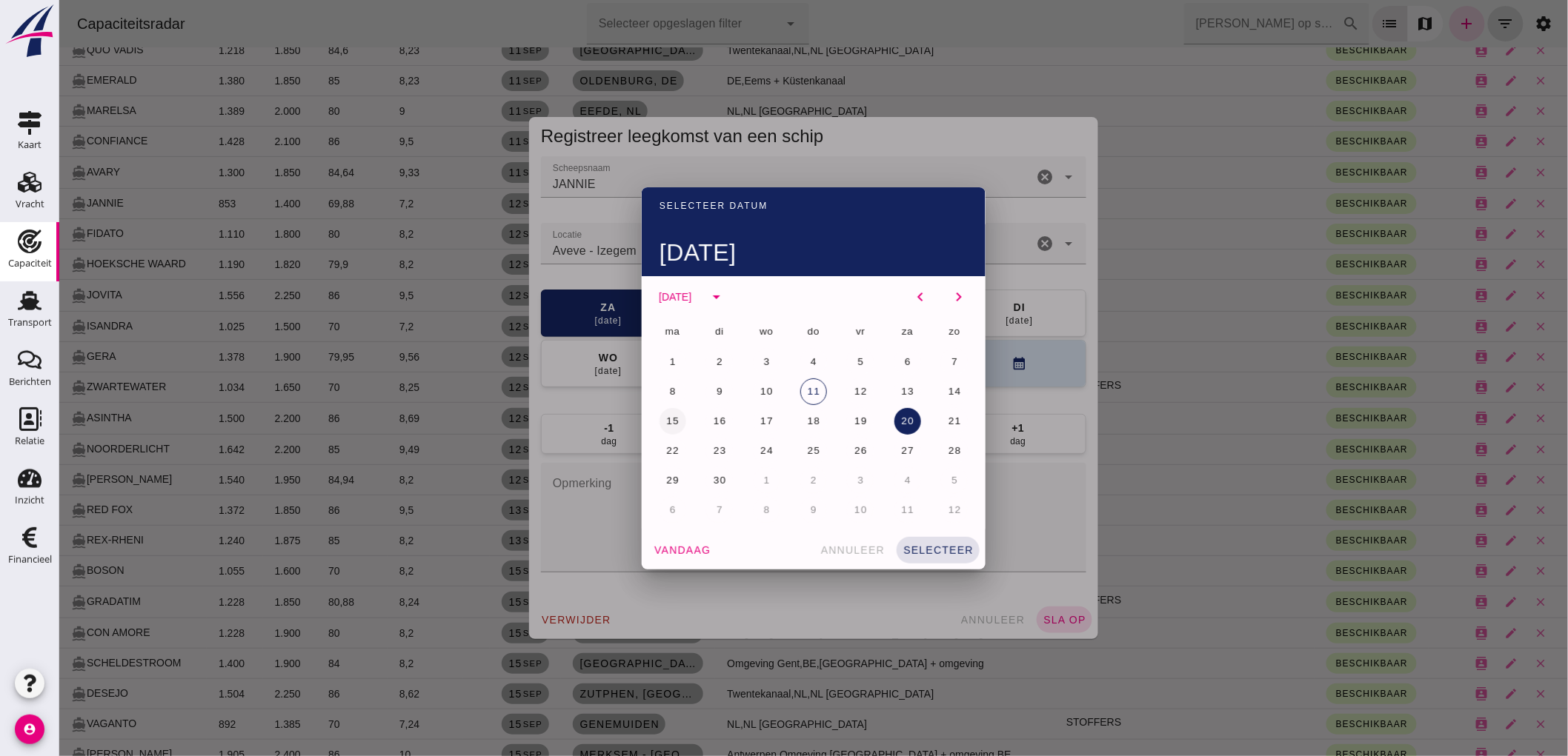
click at [664, 412] on button "15" at bounding box center [672, 422] width 27 height 27
click at [960, 548] on span "selecteer" at bounding box center [938, 550] width 71 height 12
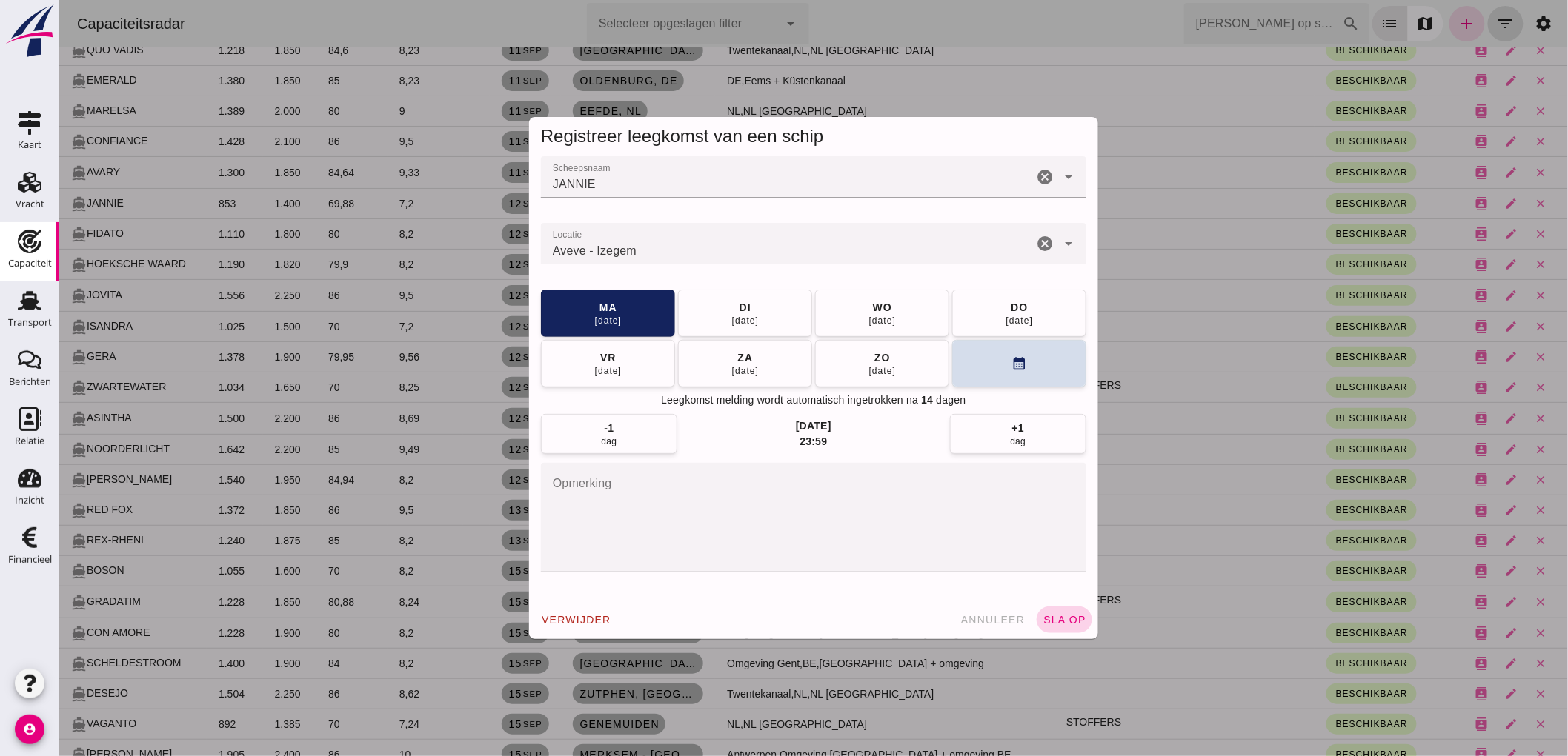
click at [1054, 625] on span "sla op" at bounding box center [1064, 620] width 43 height 12
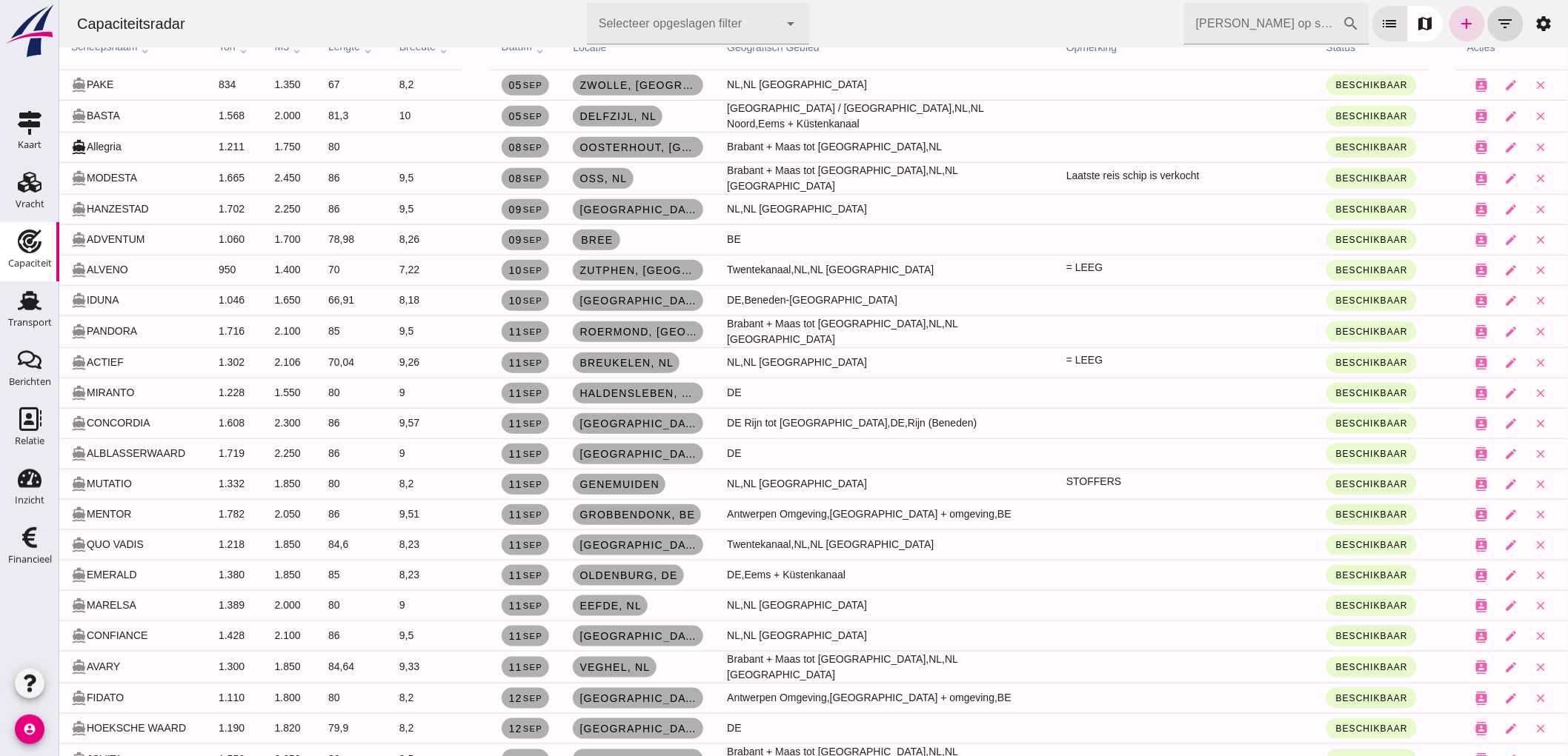
scroll to position [164, 0]
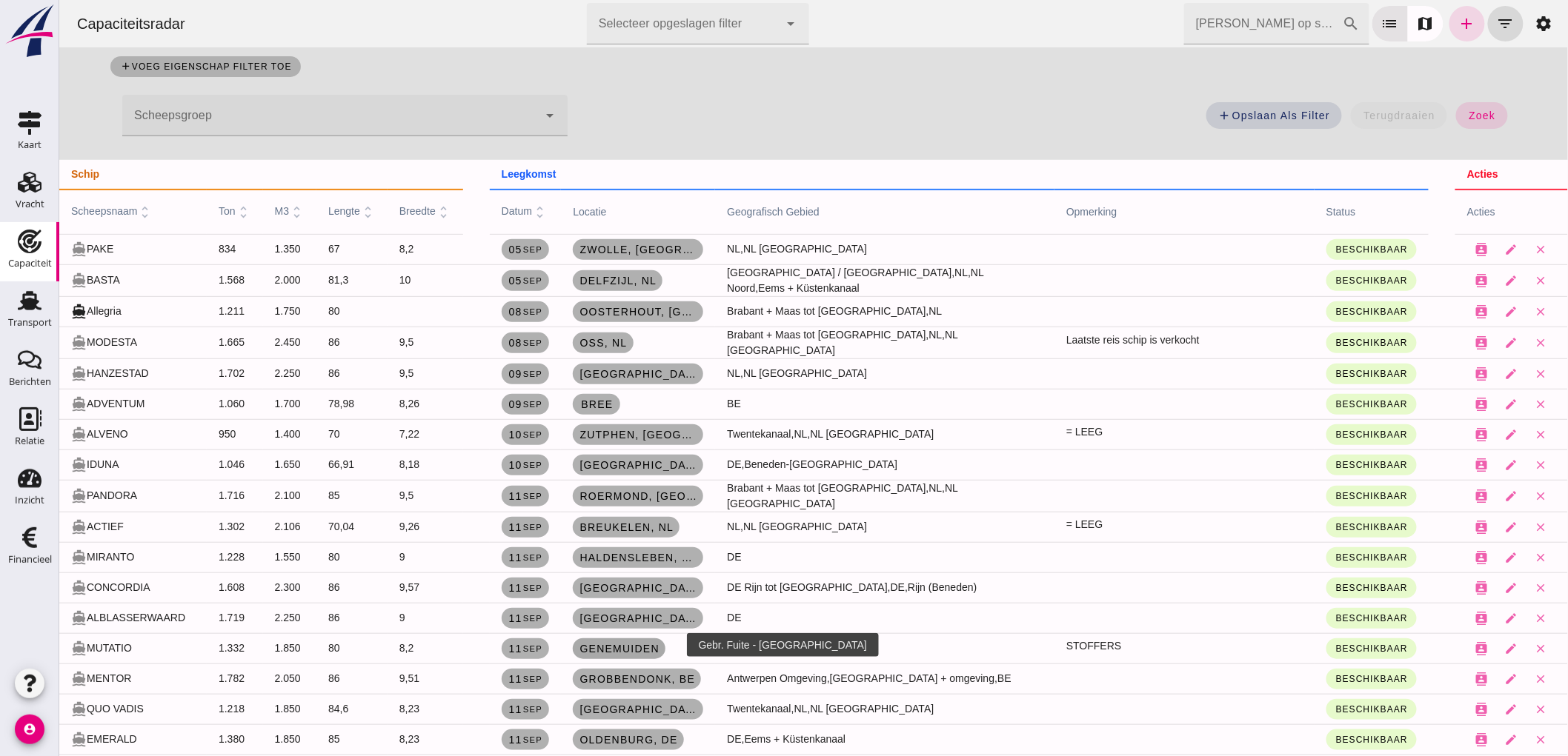
click at [604, 645] on span "Genemuiden" at bounding box center [618, 649] width 81 height 12
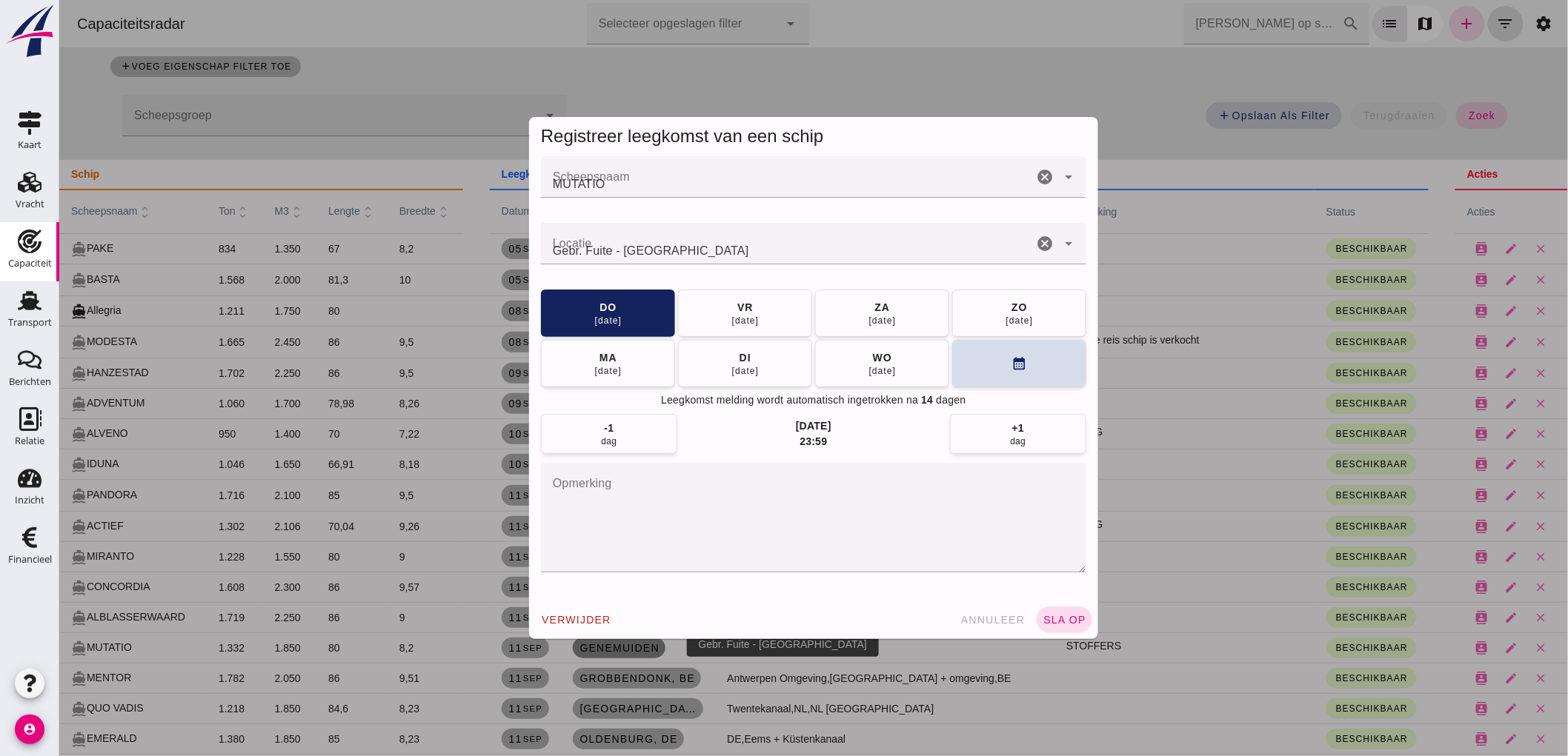
scroll to position [0, 0]
click at [1002, 620] on span "annuleer" at bounding box center [992, 620] width 66 height 12
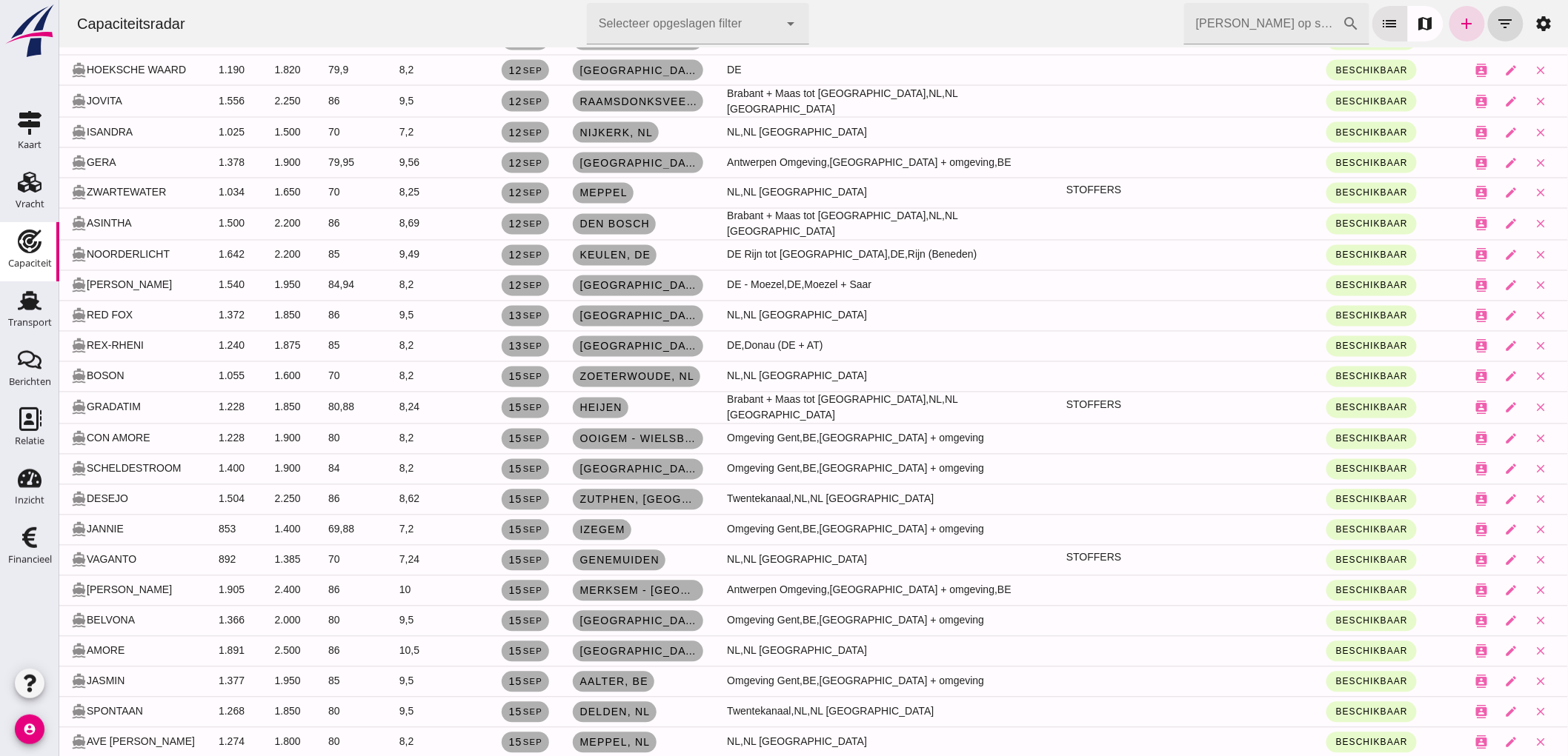
scroll to position [905, 0]
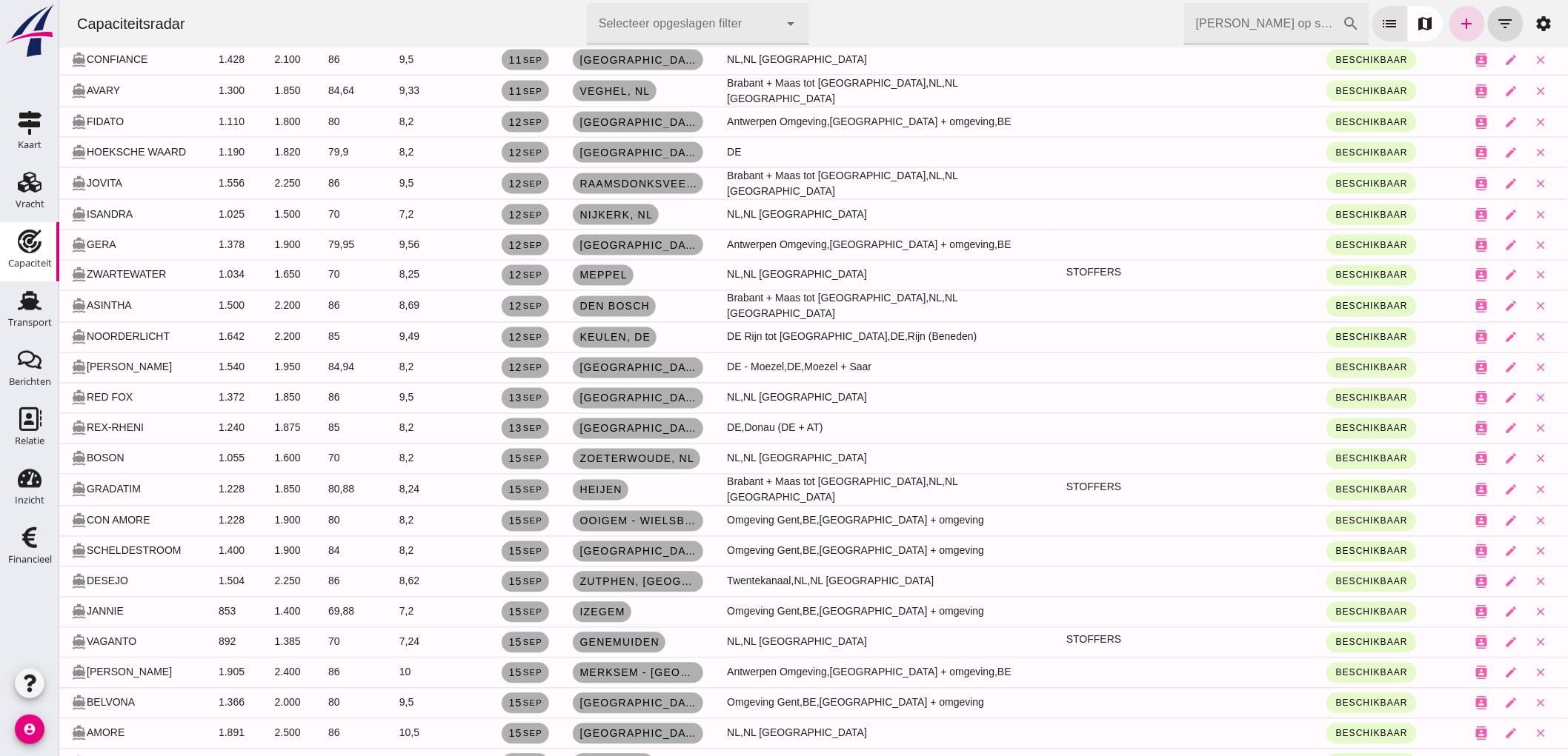
click at [611, 74] on td "Veghel, nl" at bounding box center [638, 90] width 155 height 32
click at [609, 87] on span "Veghel, nl" at bounding box center [613, 91] width 71 height 12
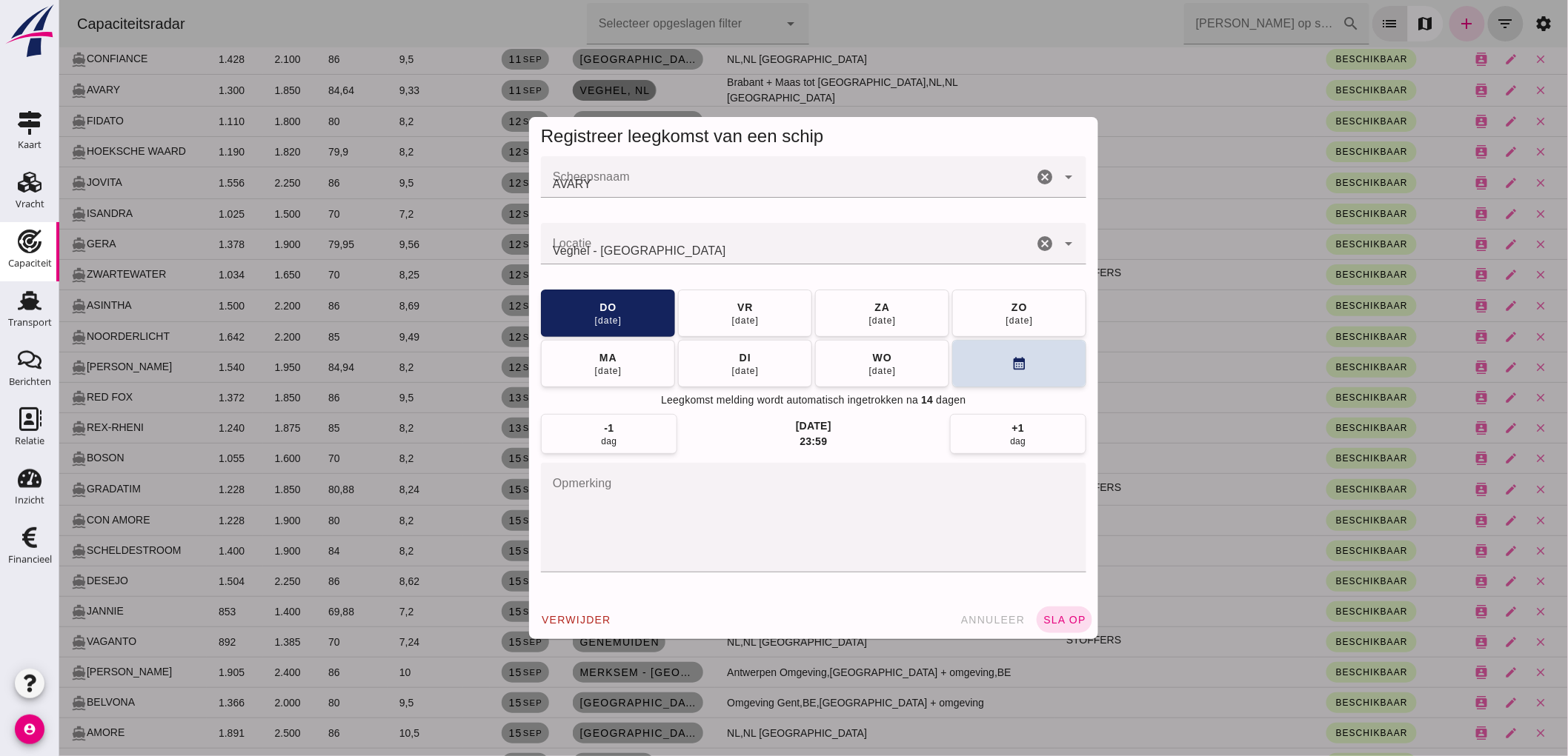
scroll to position [0, 0]
click at [1040, 240] on icon "cancel" at bounding box center [1044, 243] width 17 height 17
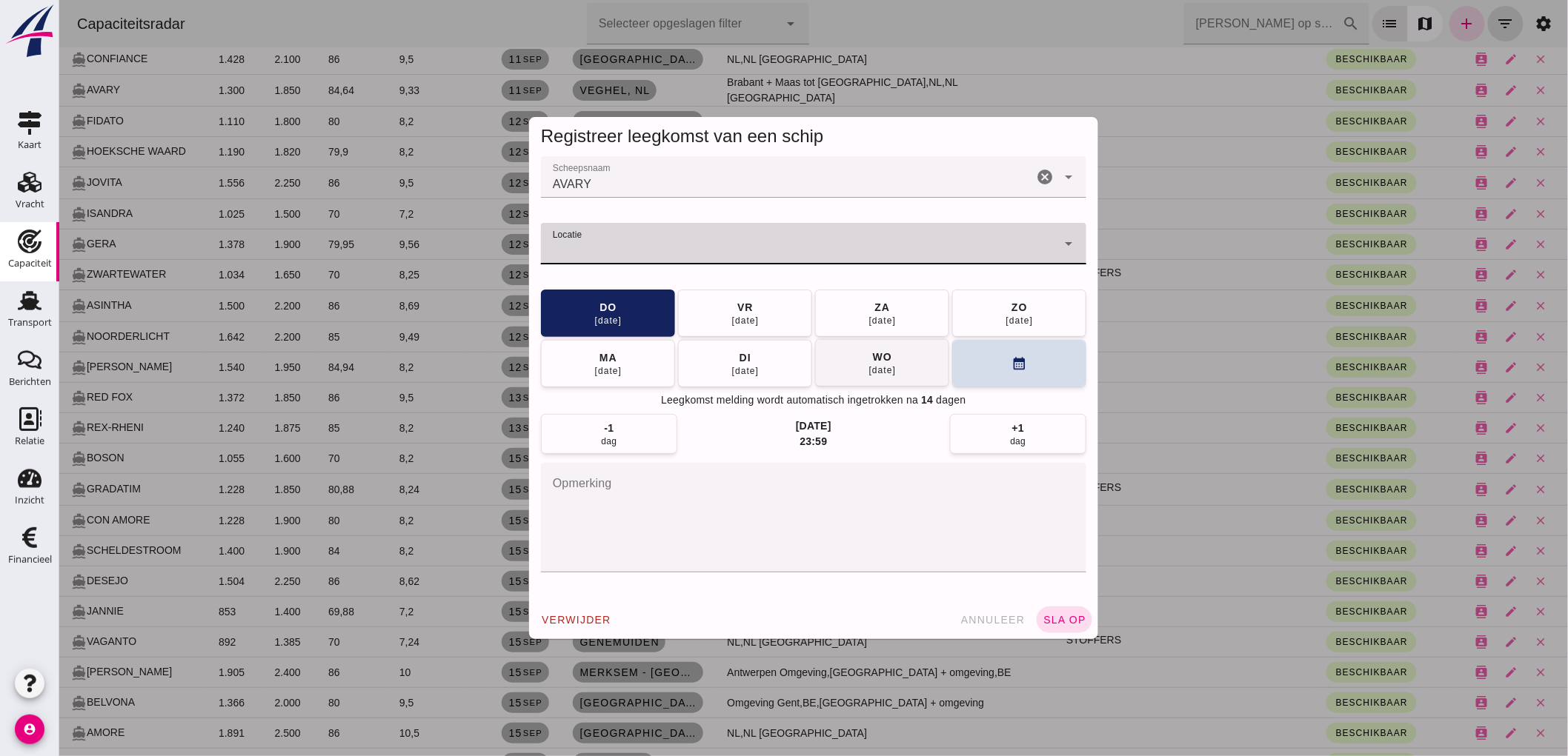
click at [898, 368] on button "wo 17 sep" at bounding box center [881, 362] width 134 height 47
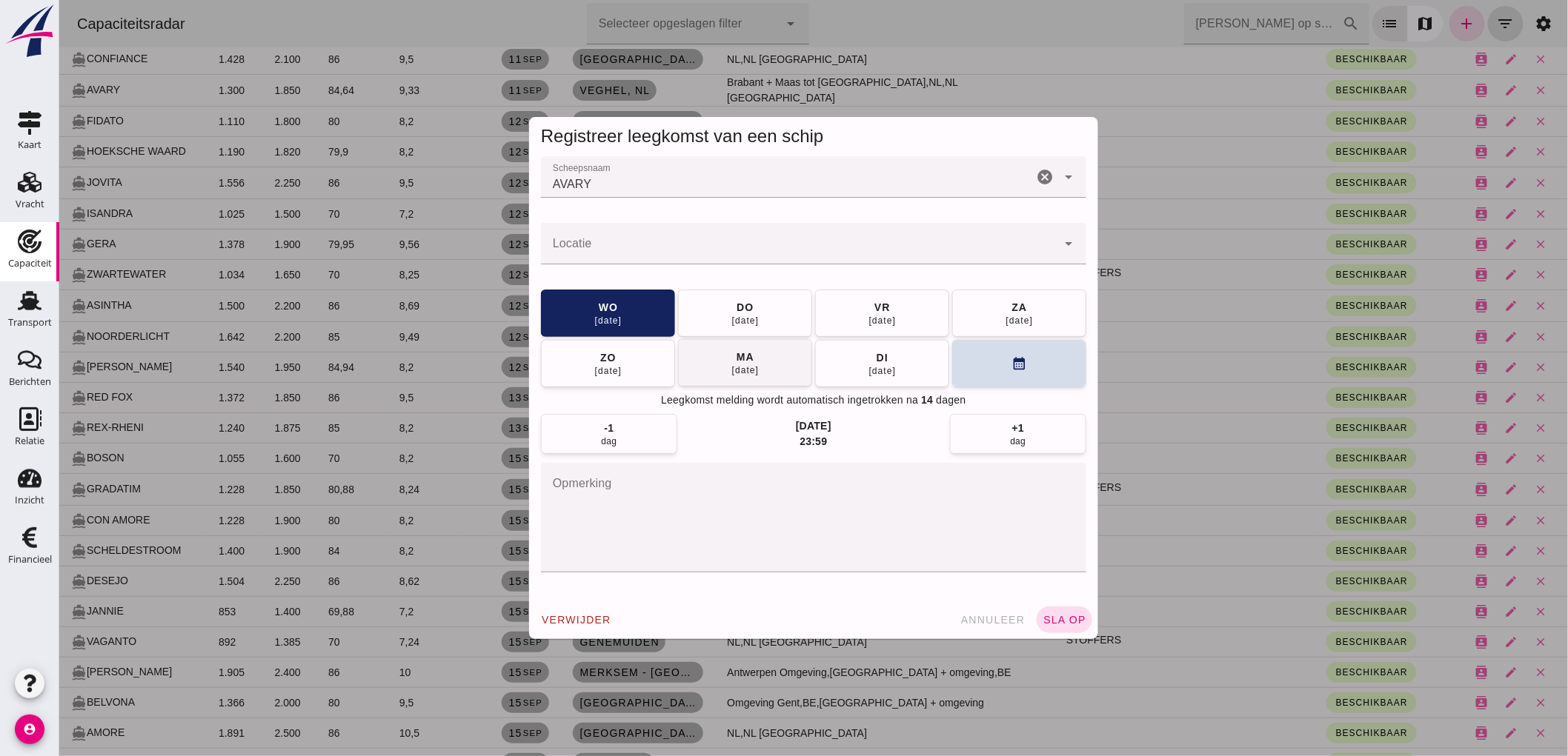
click at [717, 368] on button "ma 22 sep" at bounding box center [744, 362] width 134 height 47
click at [691, 249] on input "Locatie" at bounding box center [798, 251] width 516 height 17
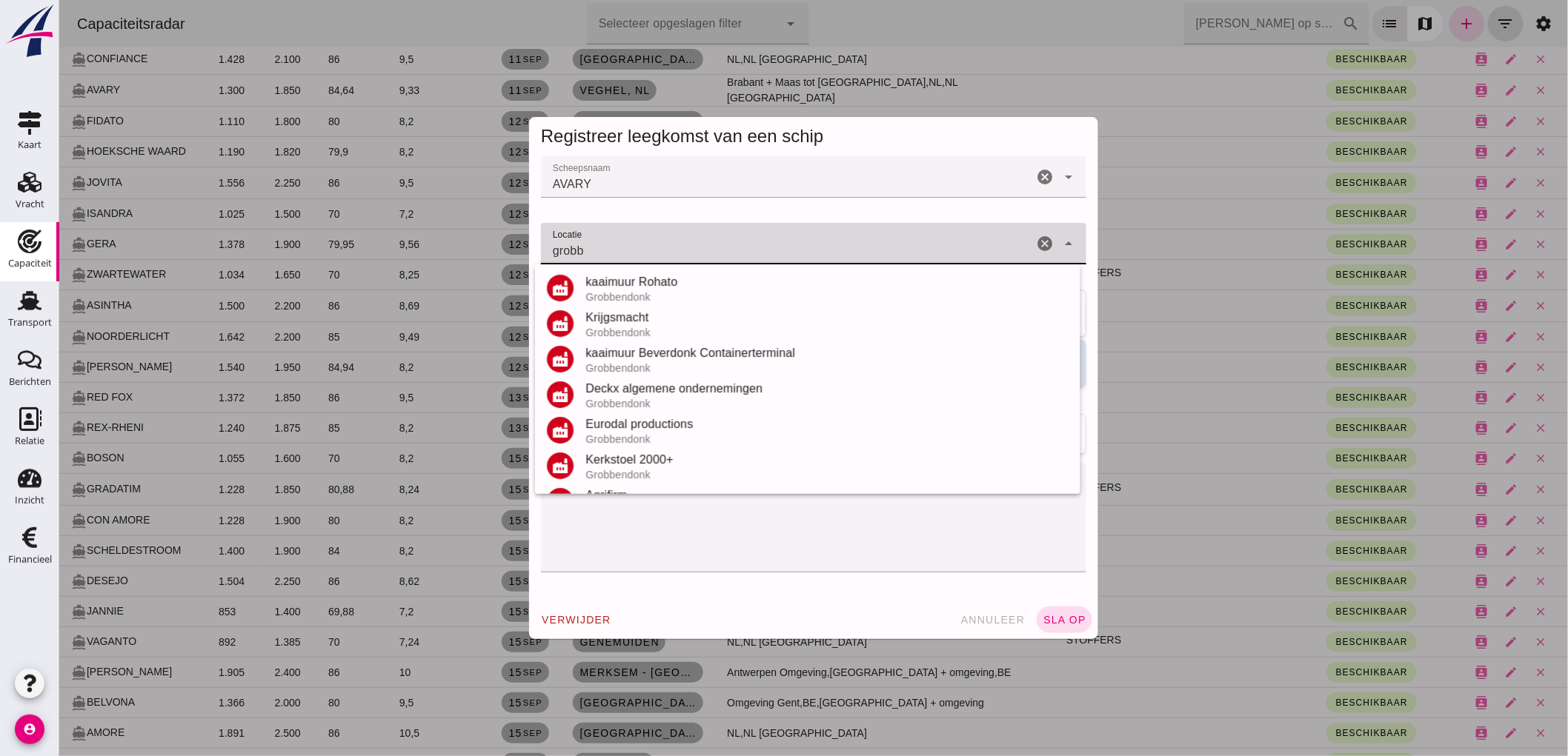
scroll to position [174, 0]
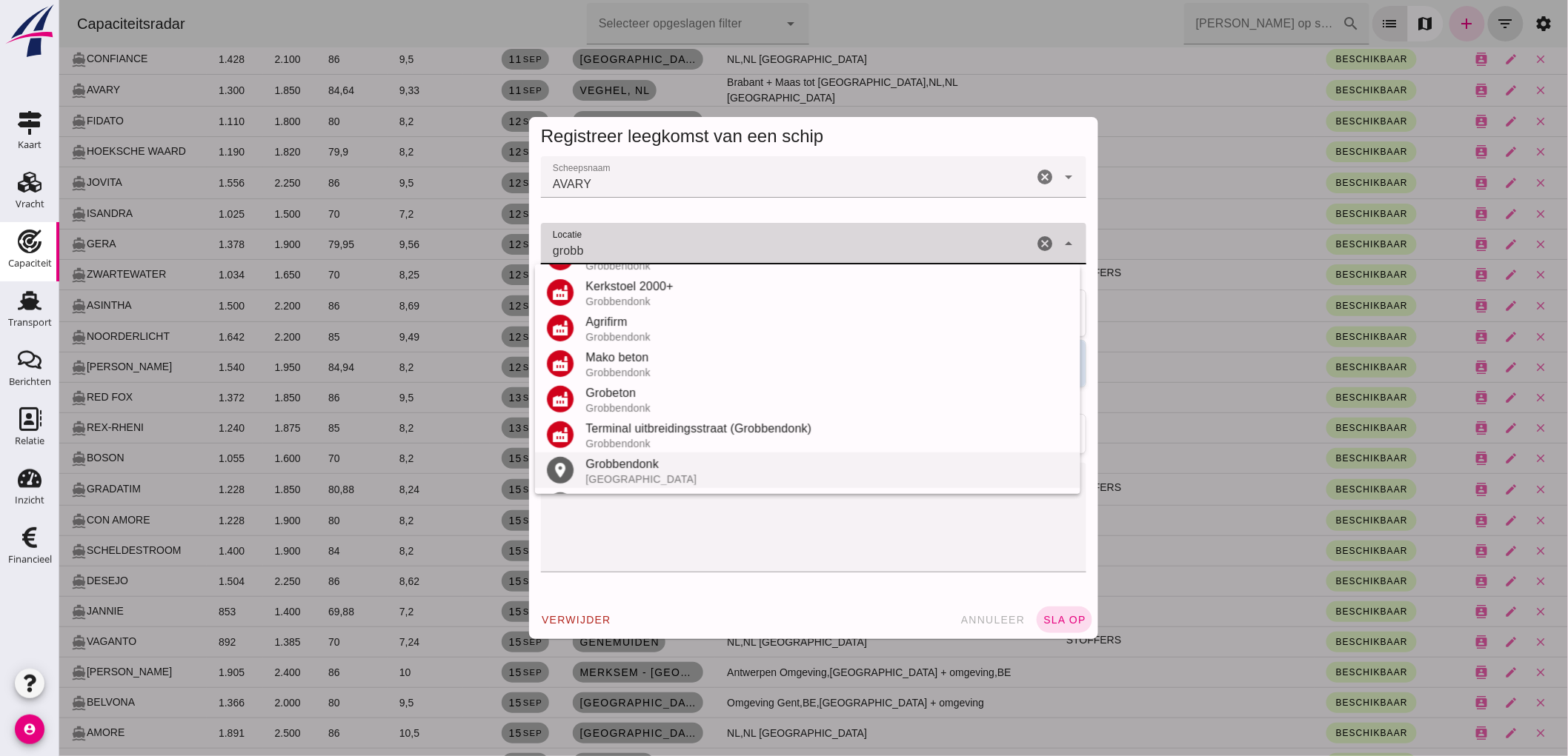
click at [645, 464] on div "Grobbendonk" at bounding box center [826, 464] width 483 height 17
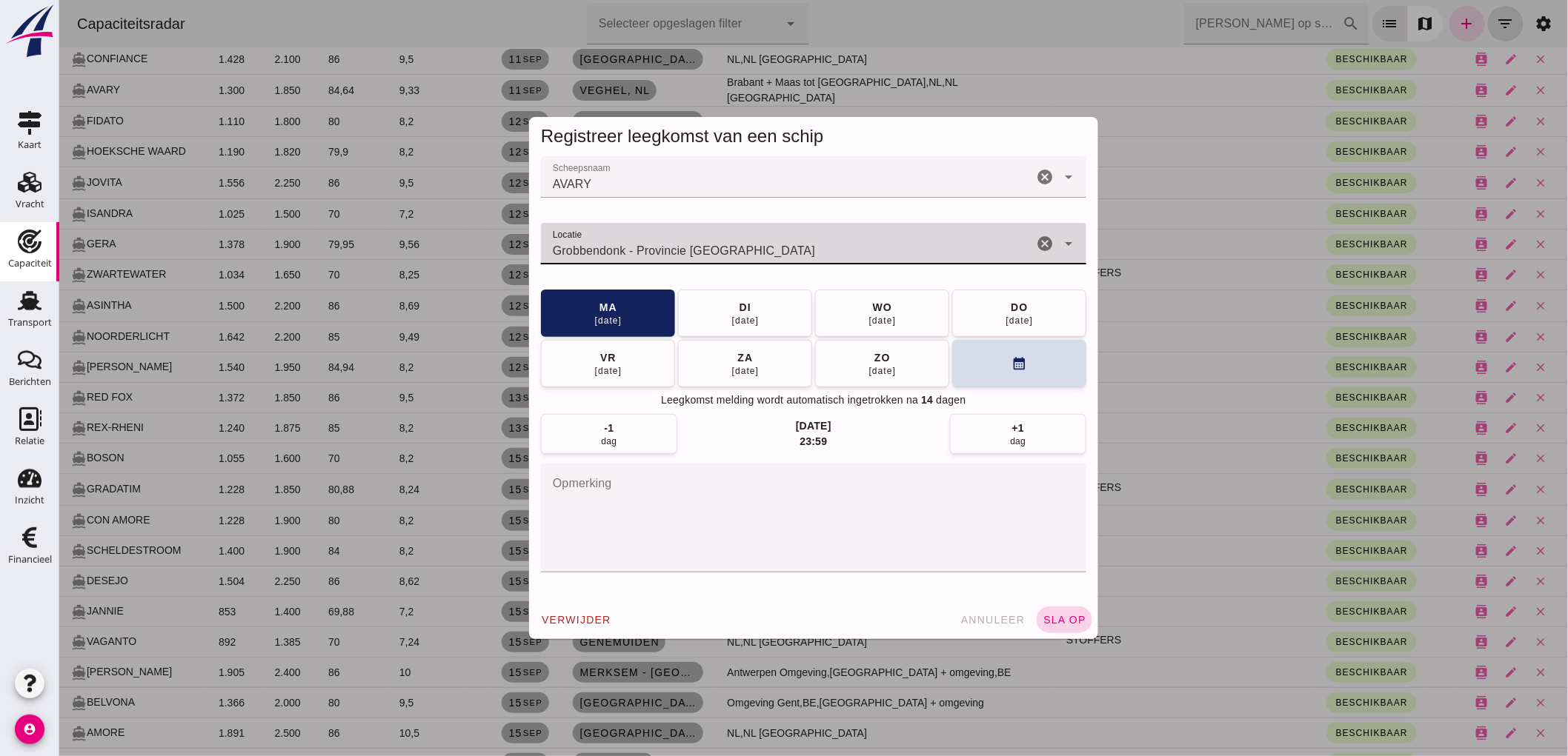
type input "Grobbendonk - Provincie Antwerpen"
click at [1042, 616] on span "sla op" at bounding box center [1064, 620] width 43 height 12
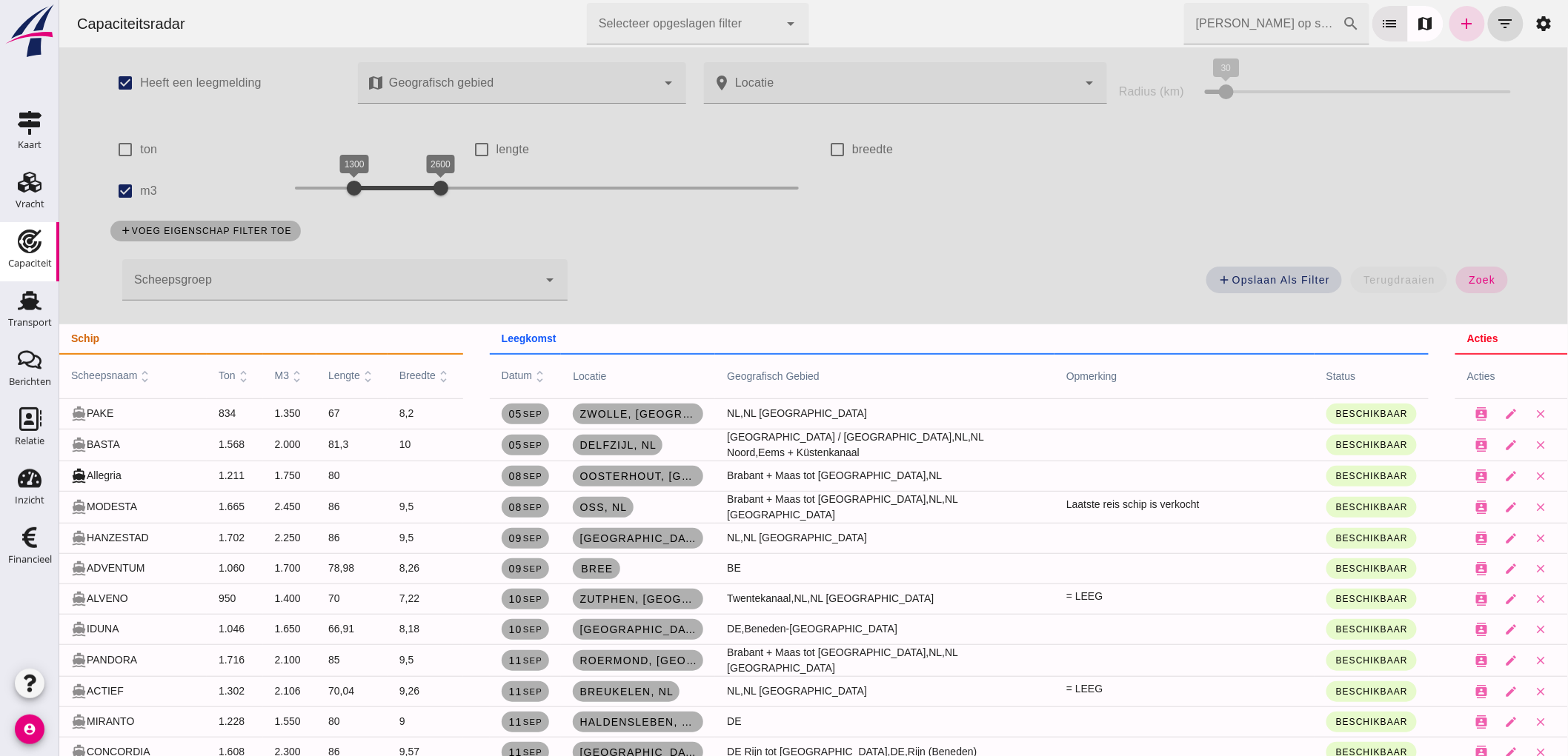
scroll to position [82, 0]
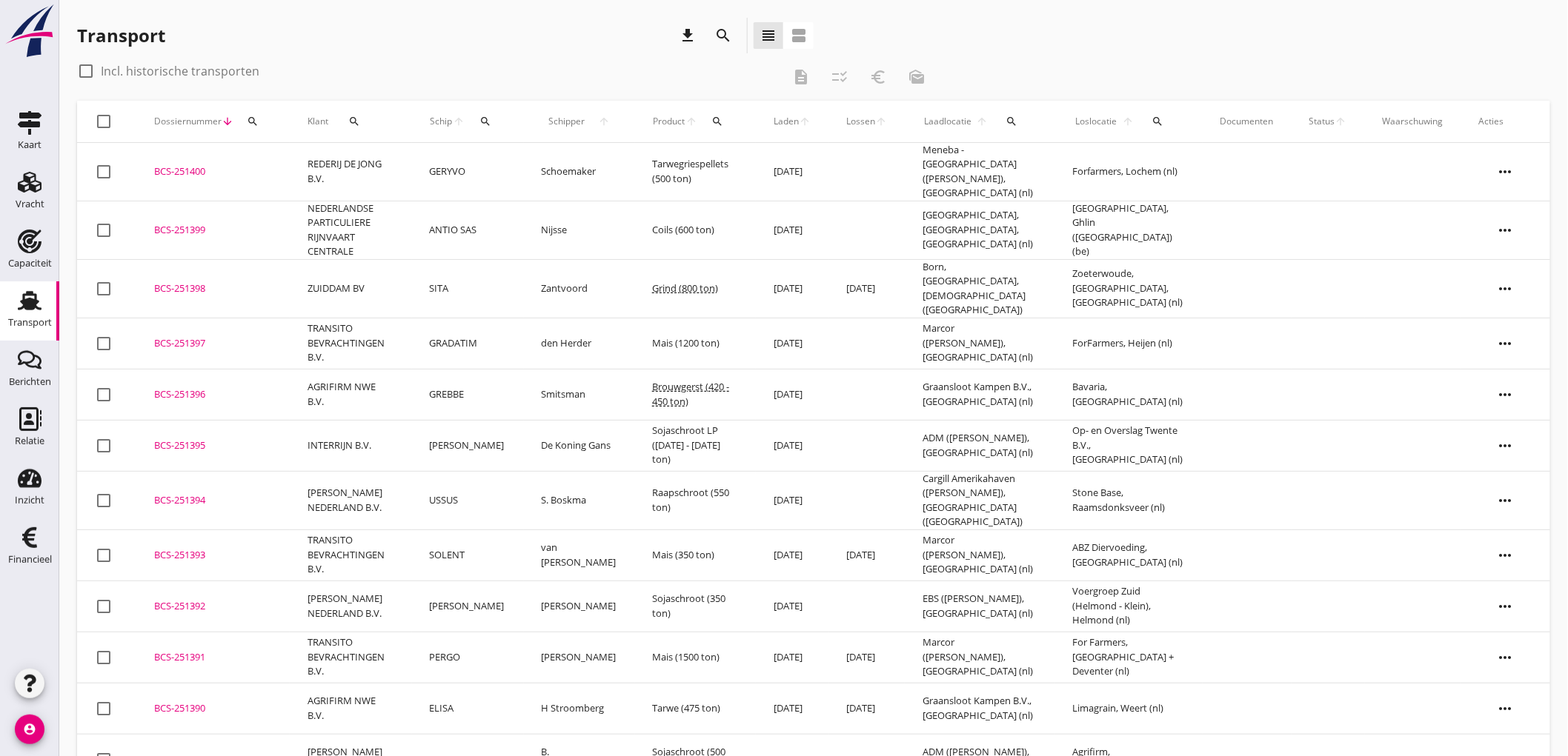
scroll to position [482, 0]
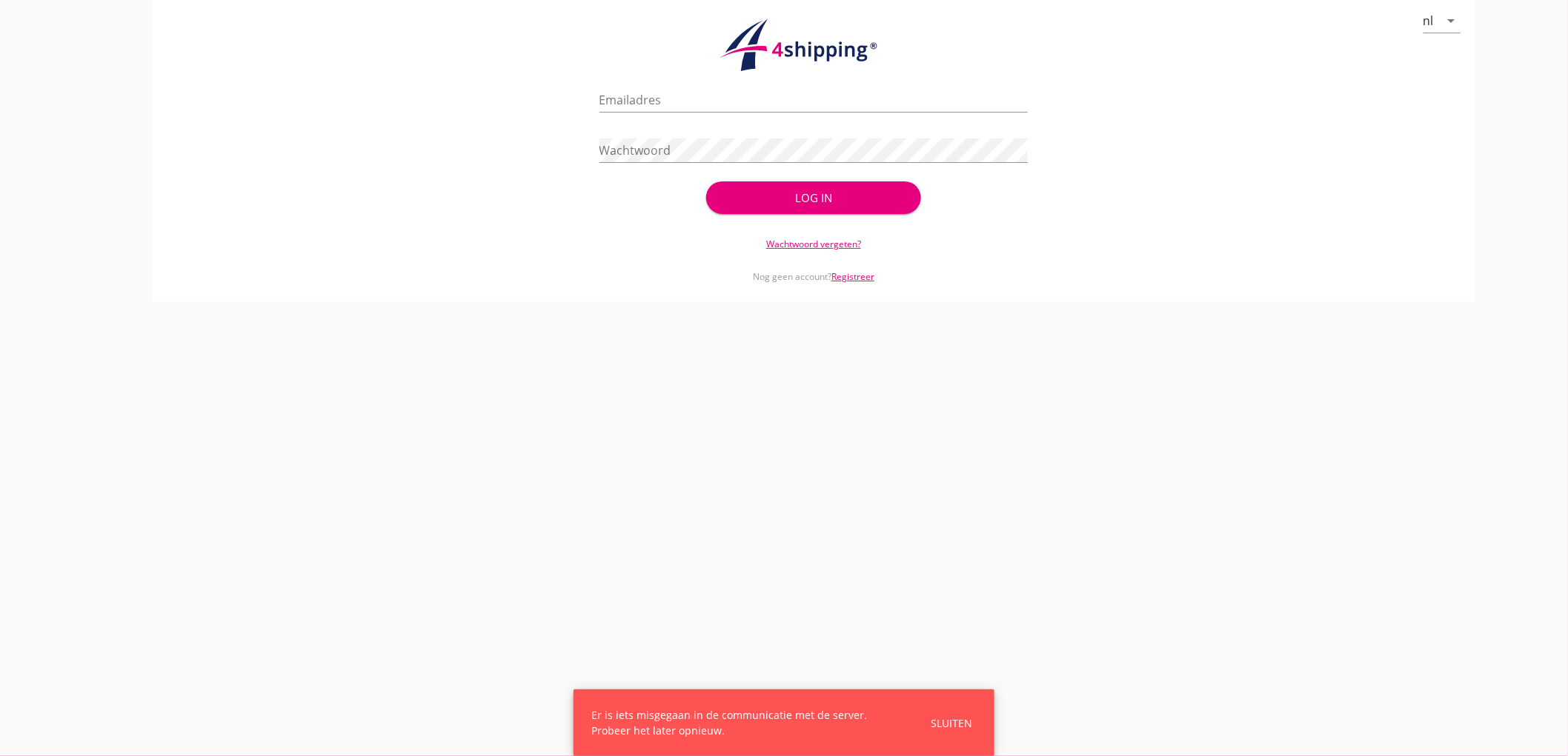
click at [728, 129] on div "Wachtwoord" at bounding box center [814, 153] width 429 height 47
click at [730, 102] on input "Emailadres" at bounding box center [814, 99] width 429 height 24
type input "bouman@stoffersbevrachtingen.nl"
click at [706, 182] on button "Log in" at bounding box center [813, 198] width 214 height 33
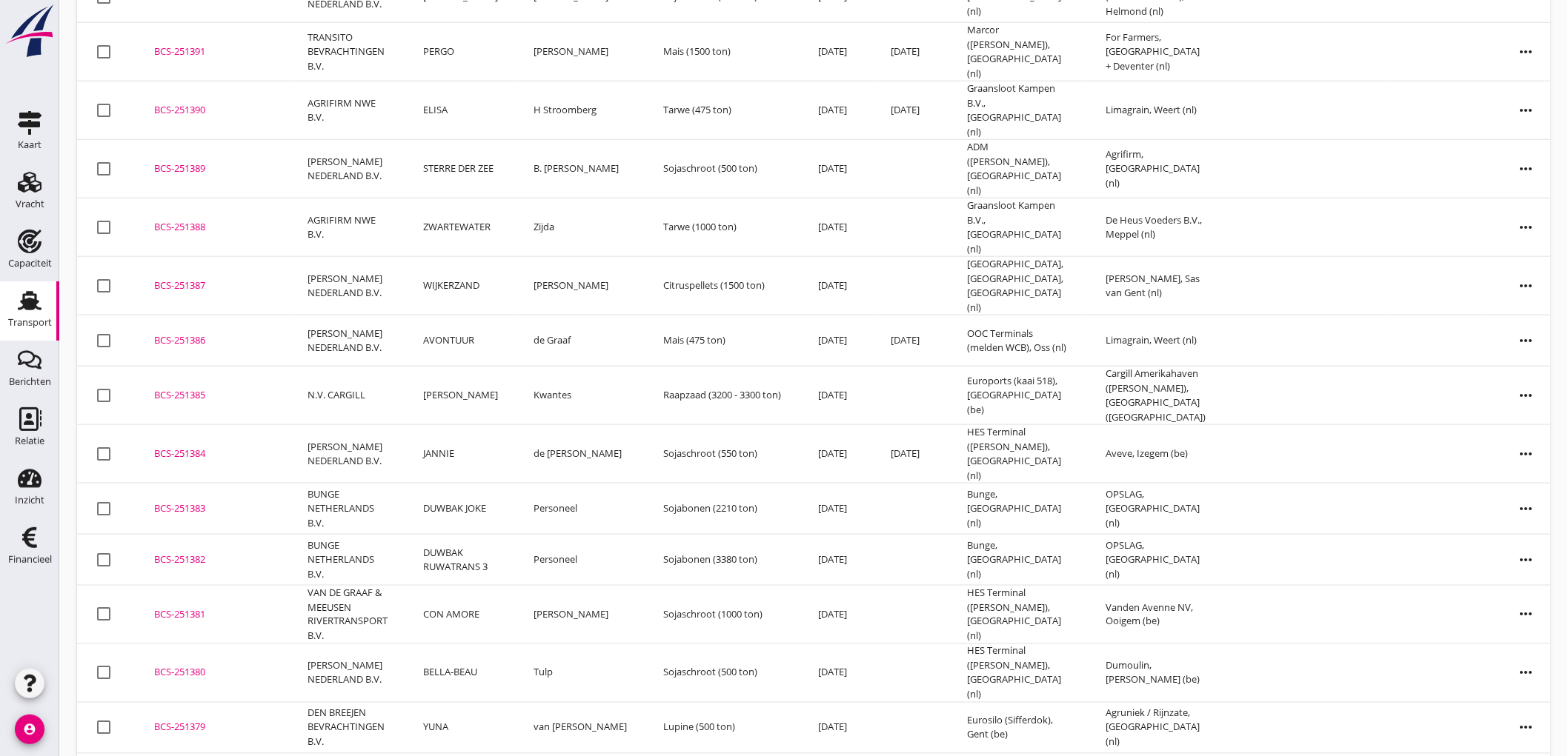
scroll to position [818, 0]
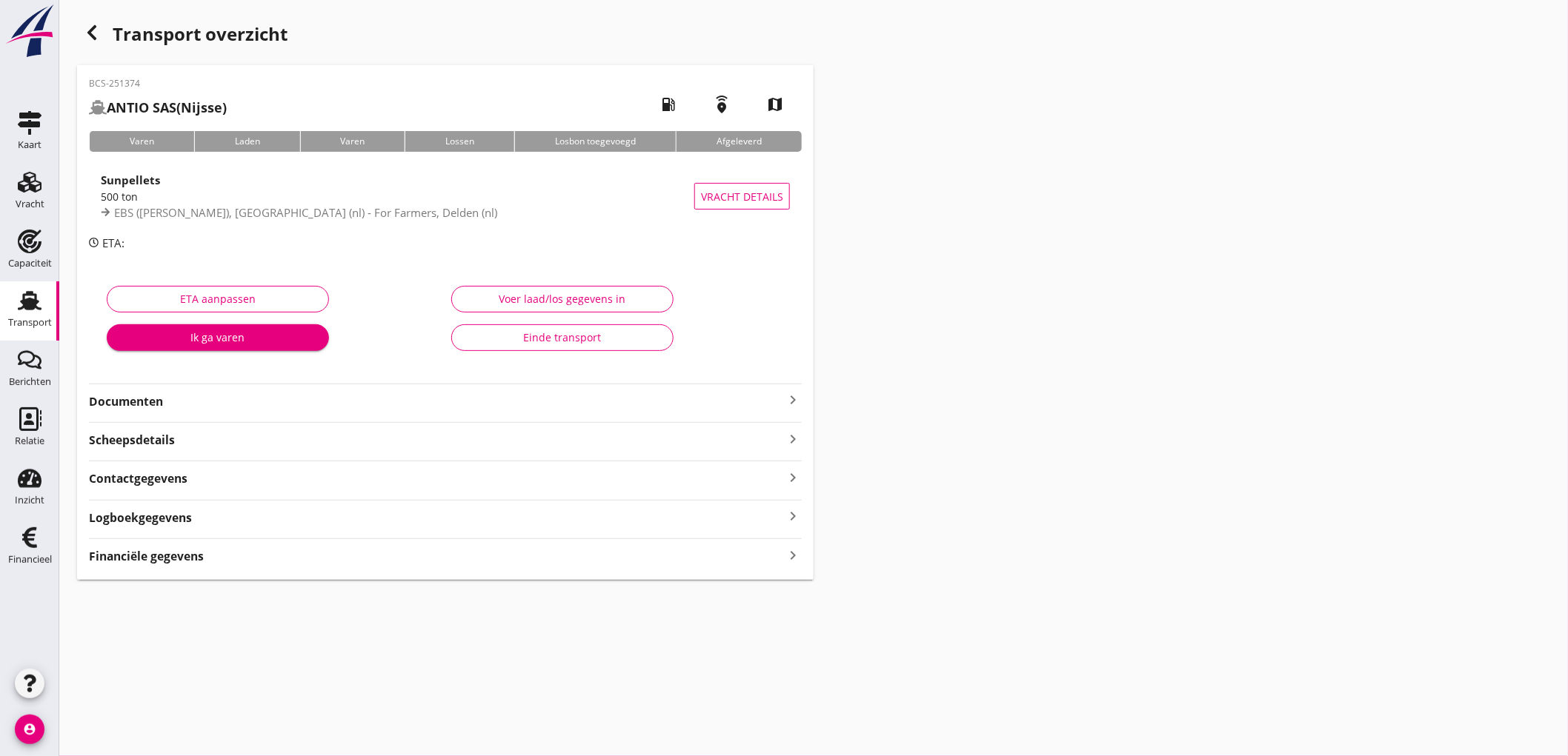
click at [117, 395] on strong "Documenten" at bounding box center [437, 402] width 696 height 17
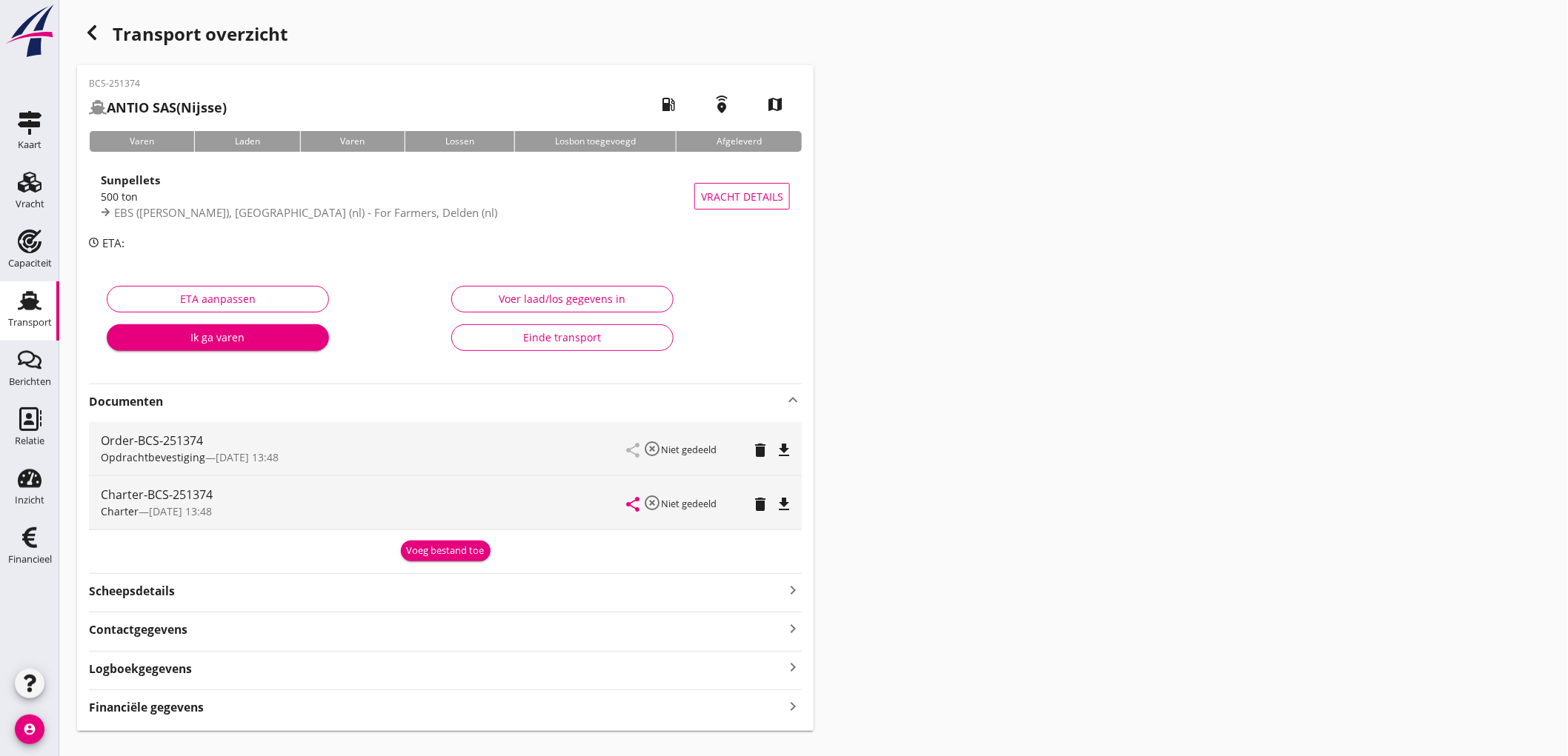
click at [447, 549] on div "Voeg bestand toe" at bounding box center [445, 550] width 78 height 14
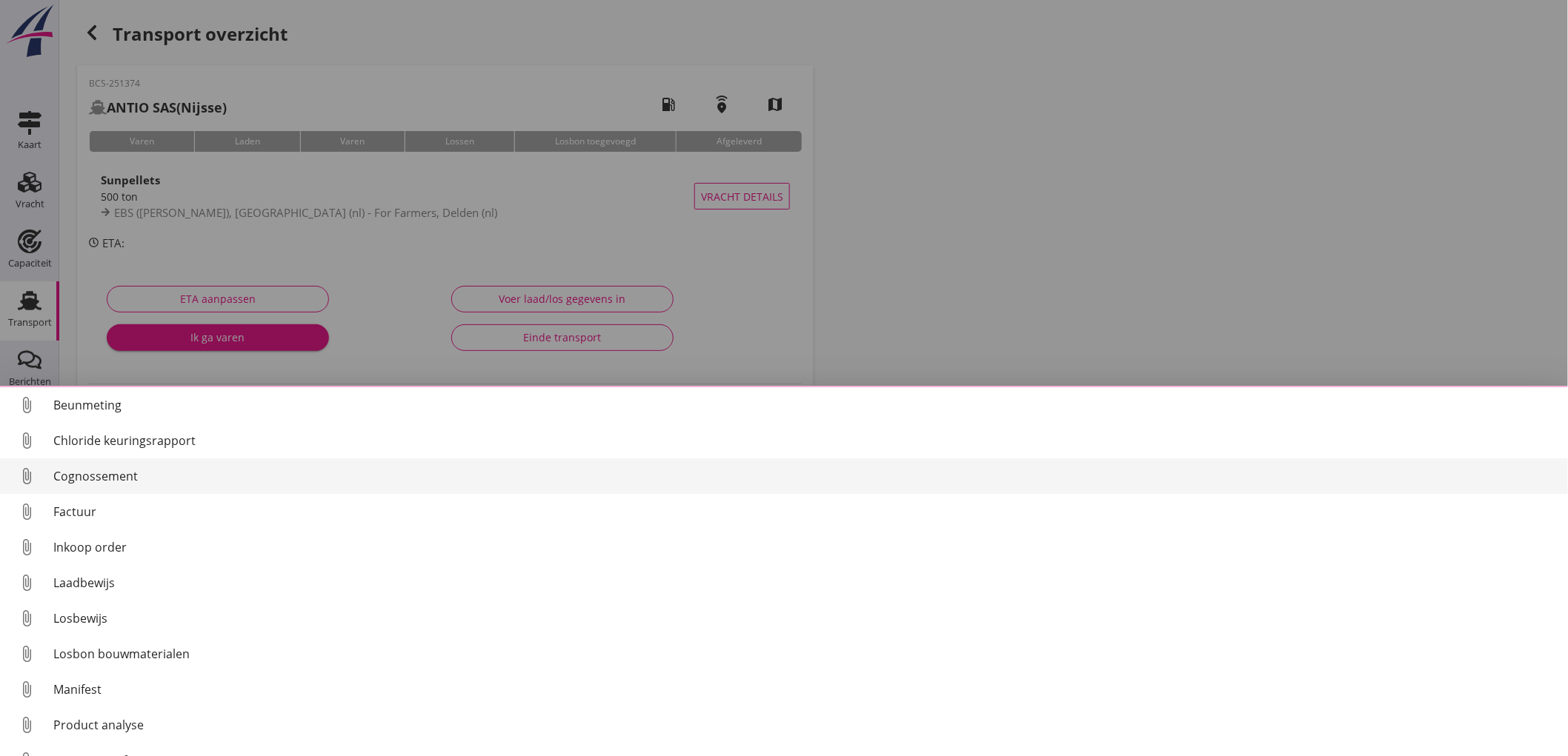
click at [136, 482] on div "Cognossement" at bounding box center [805, 476] width 1503 height 17
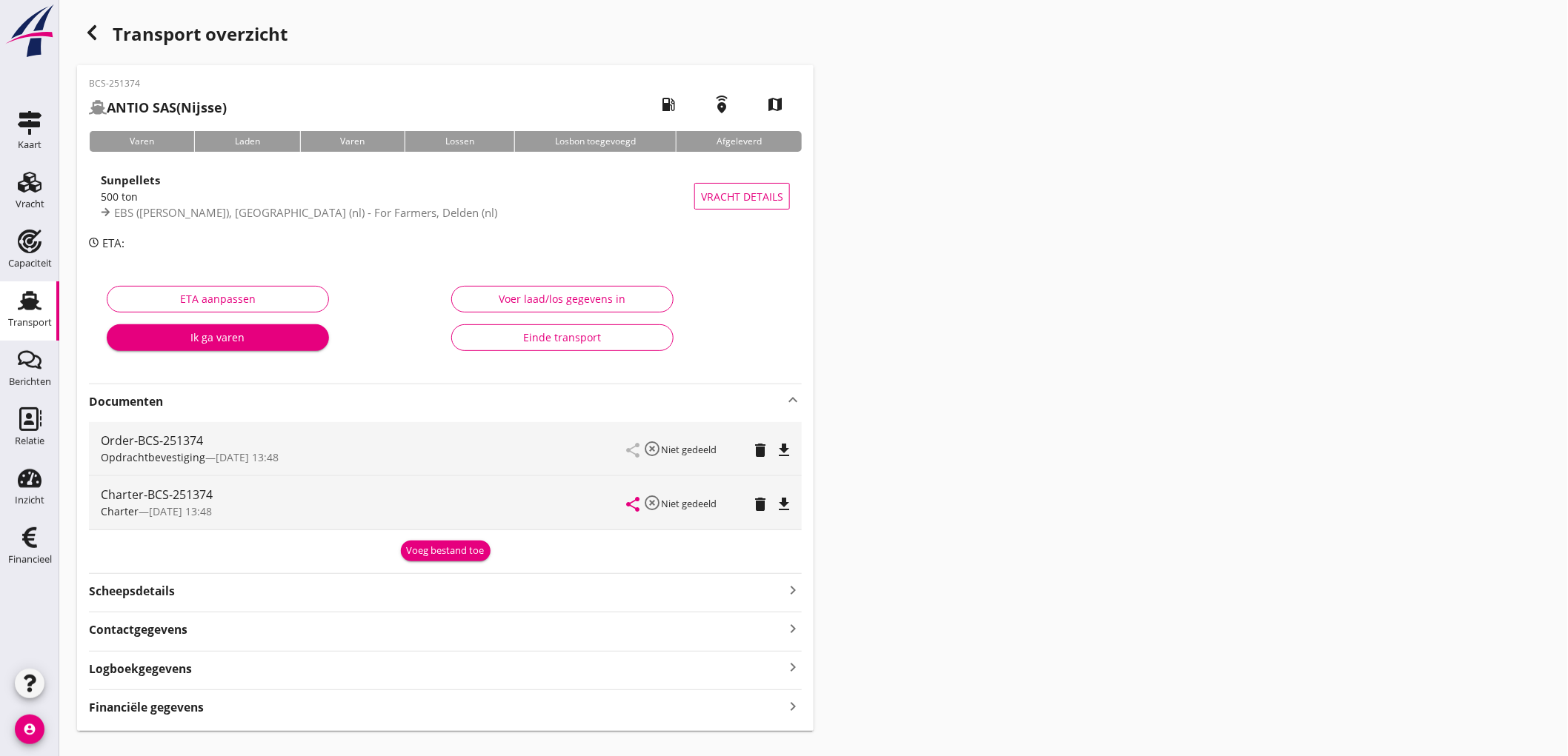
click at [494, 558] on div "Voeg bestand toe" at bounding box center [445, 548] width 713 height 25
click at [472, 555] on div "Voeg bestand toe" at bounding box center [445, 550] width 78 height 14
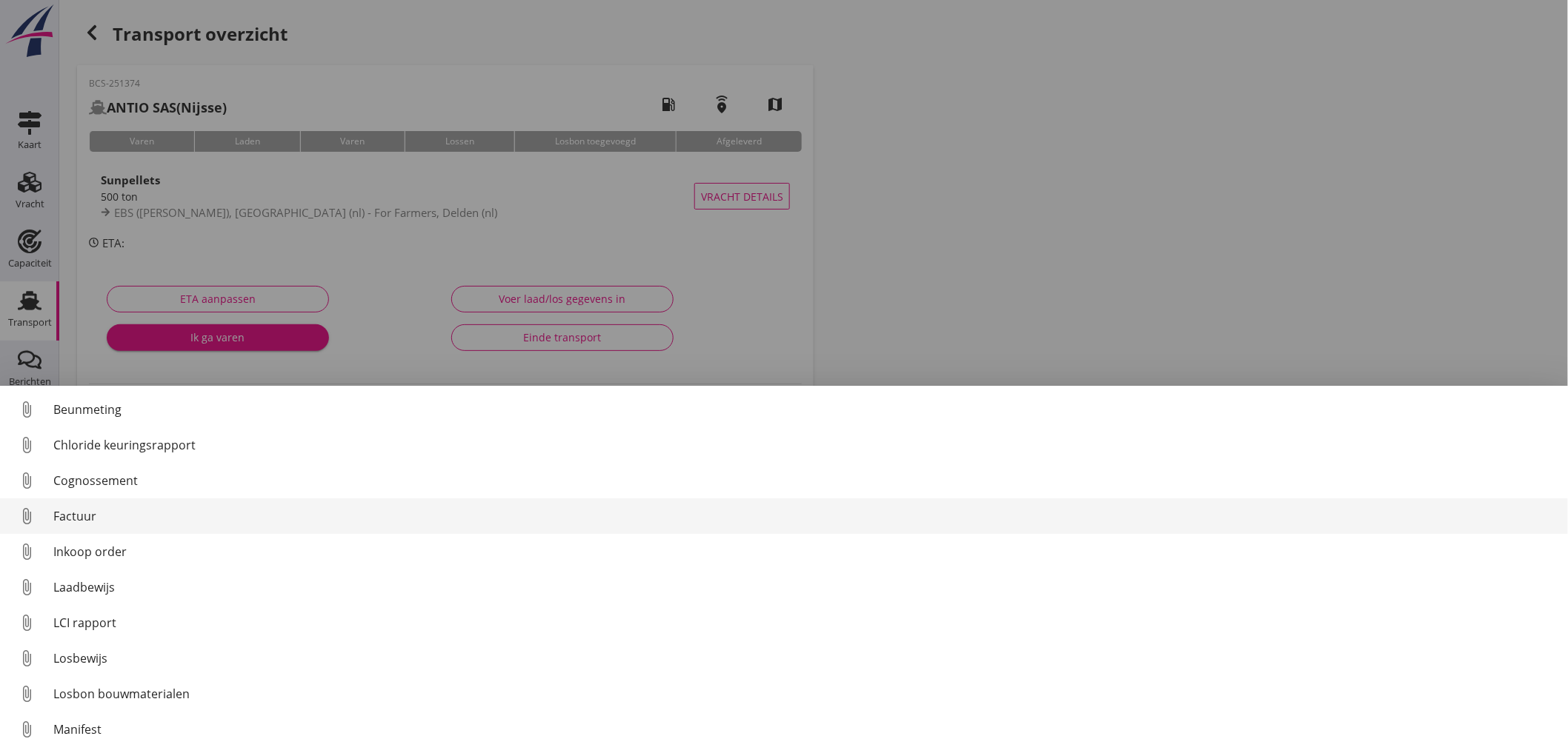
click at [203, 523] on div "Factuur" at bounding box center [805, 517] width 1503 height 17
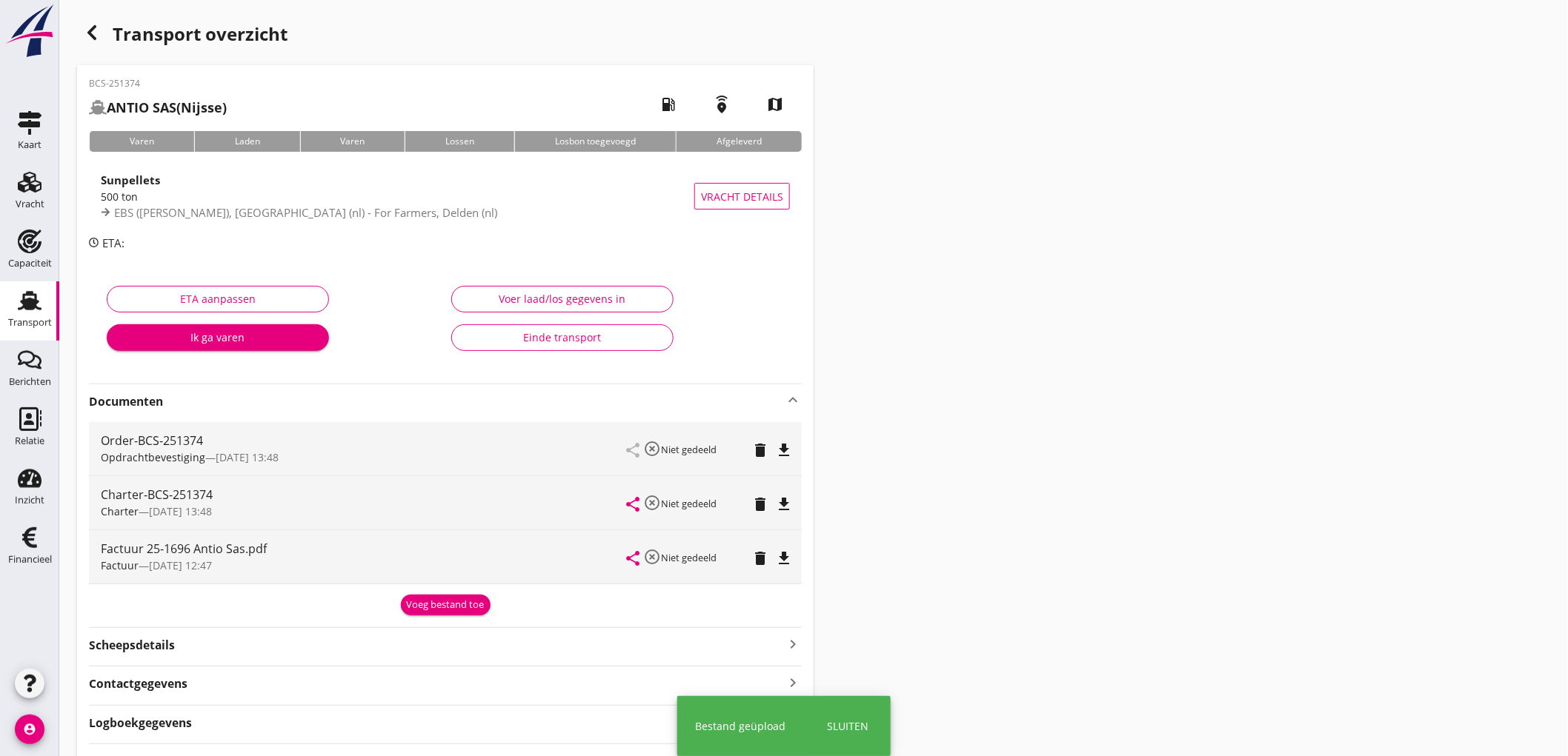
click at [447, 610] on div "Voeg bestand toe" at bounding box center [445, 604] width 78 height 14
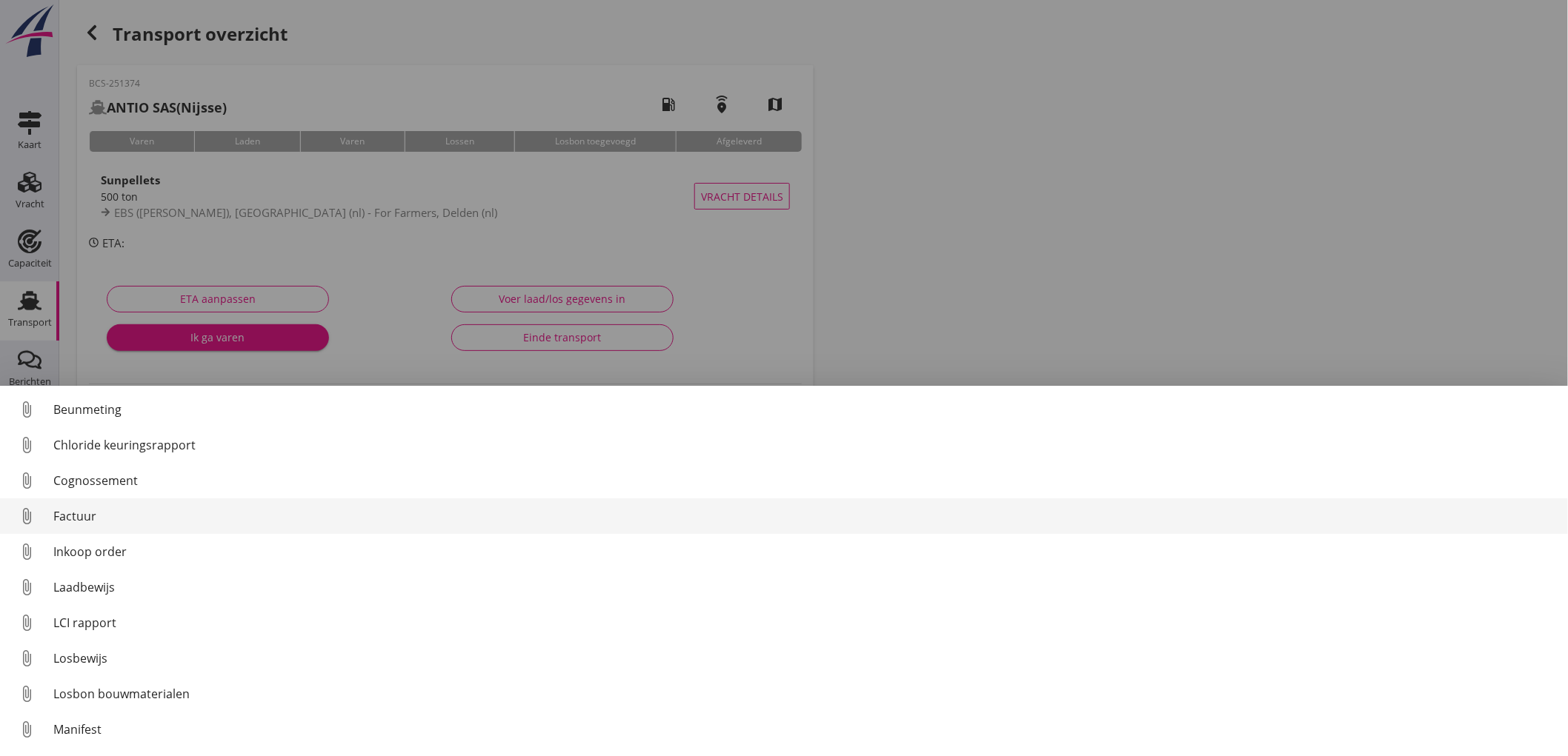
click at [141, 522] on div "Factuur" at bounding box center [805, 517] width 1503 height 17
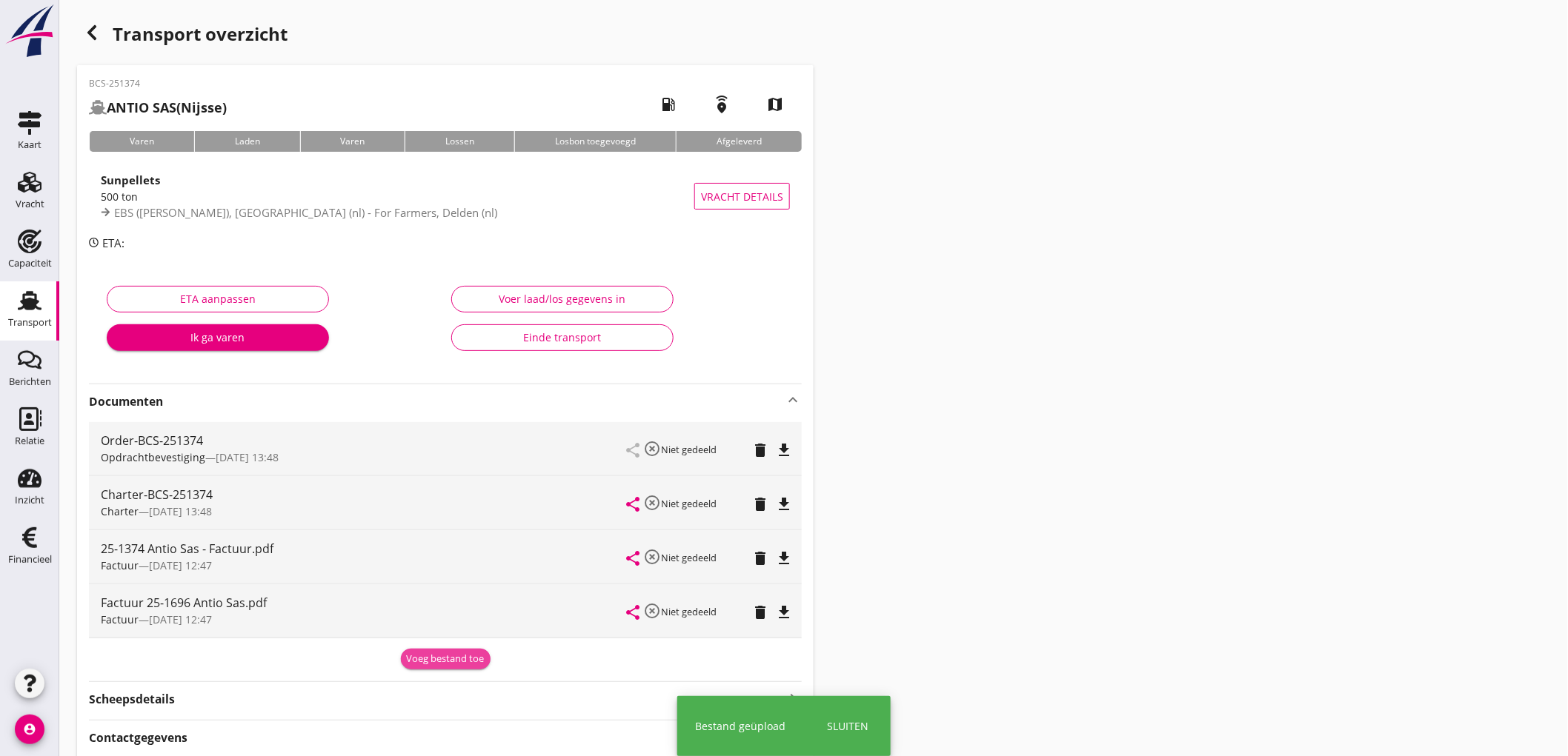
click at [446, 658] on div "Voeg bestand toe" at bounding box center [445, 658] width 78 height 14
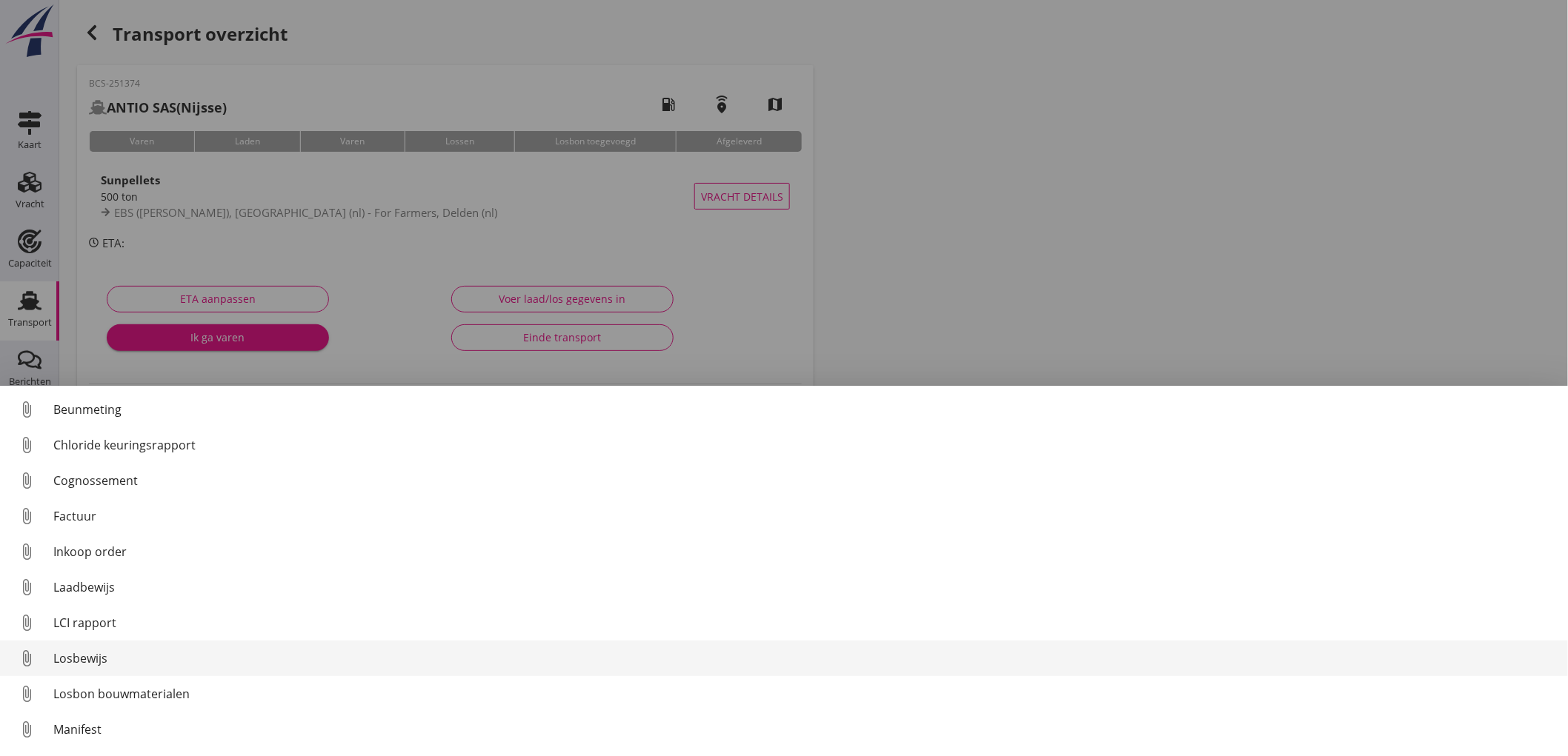
click at [104, 660] on div "Losbewijs" at bounding box center [805, 658] width 1503 height 17
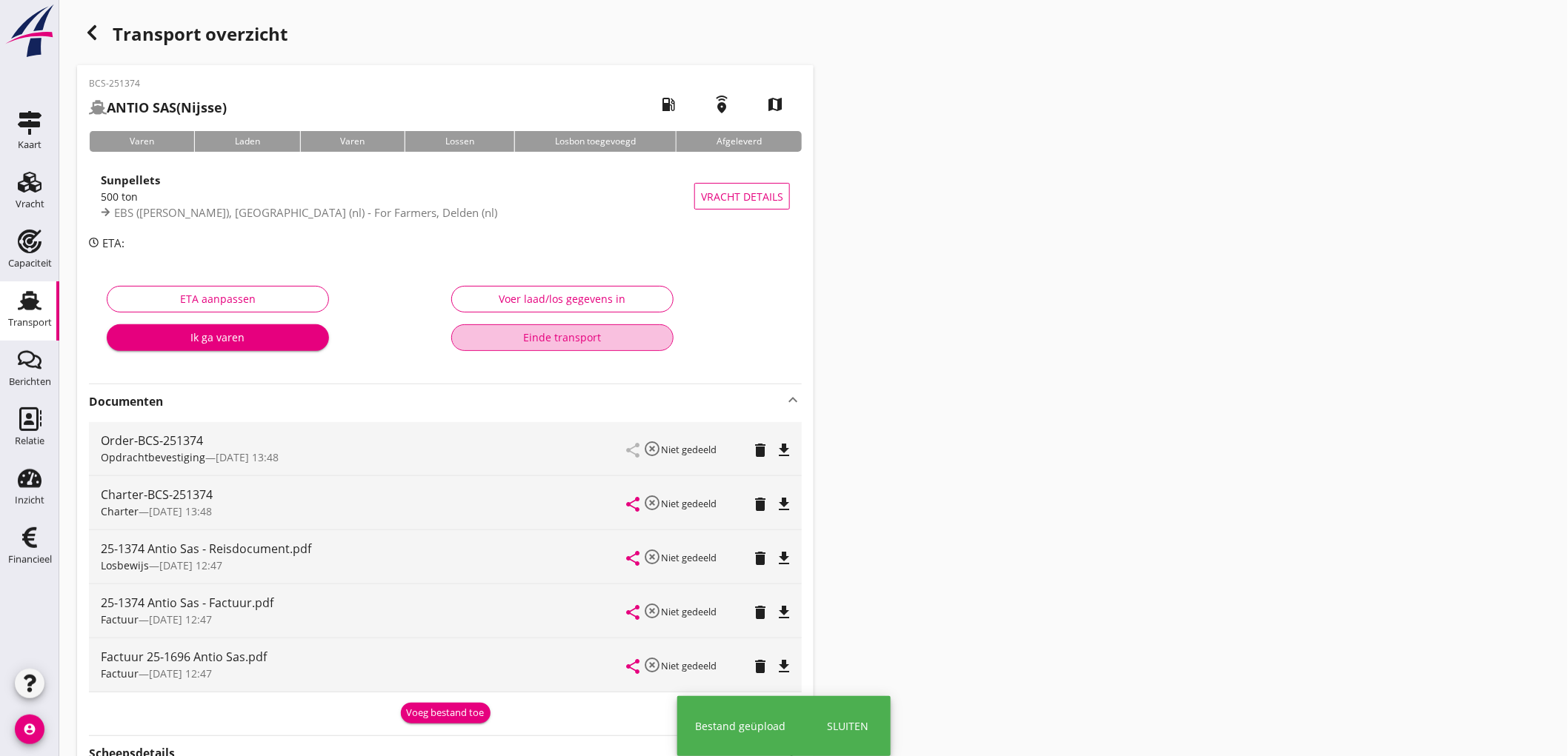
click at [627, 333] on div "Einde transport" at bounding box center [562, 337] width 197 height 15
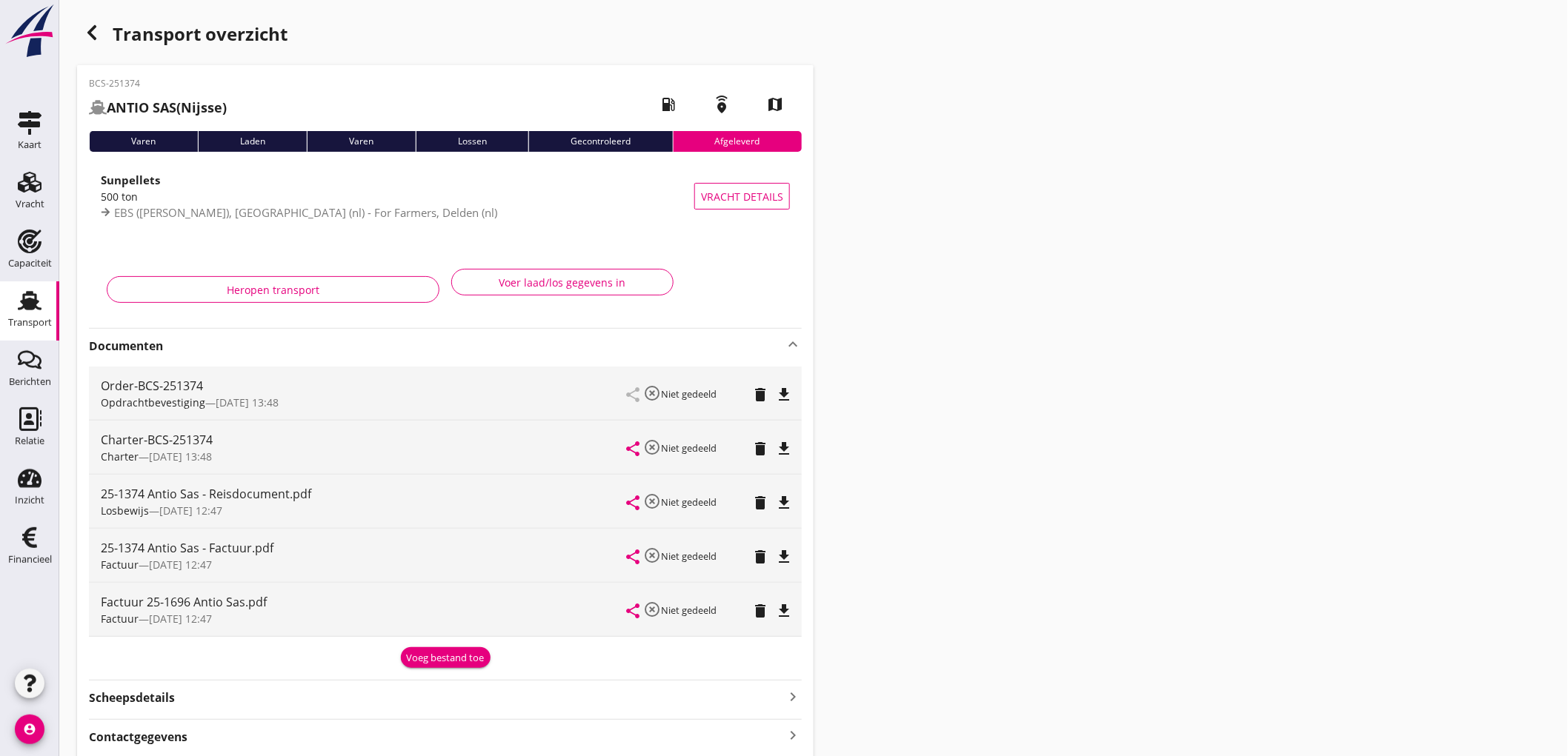
click at [30, 315] on div "Transport" at bounding box center [29, 322] width 43 height 20
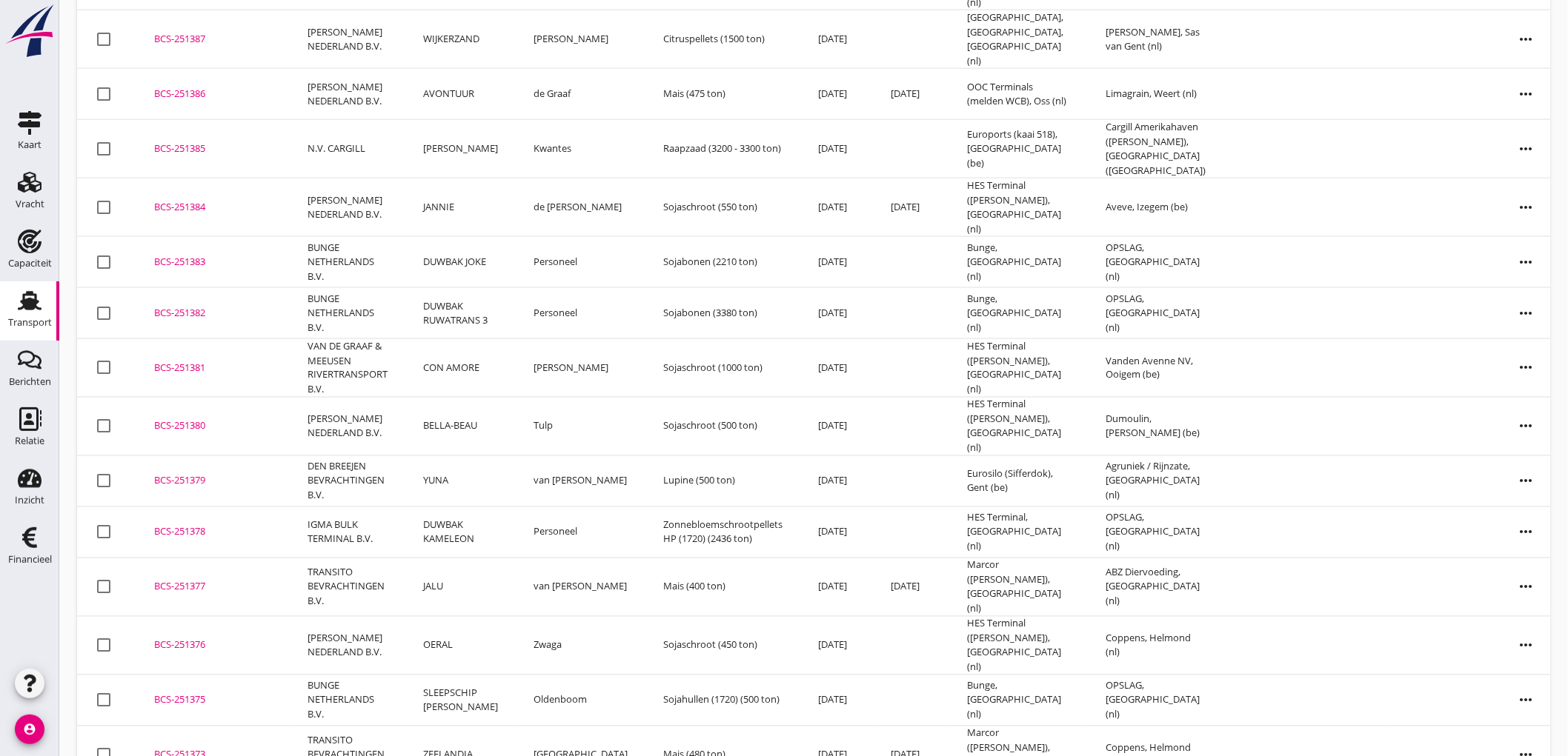
scroll to position [1000, 0]
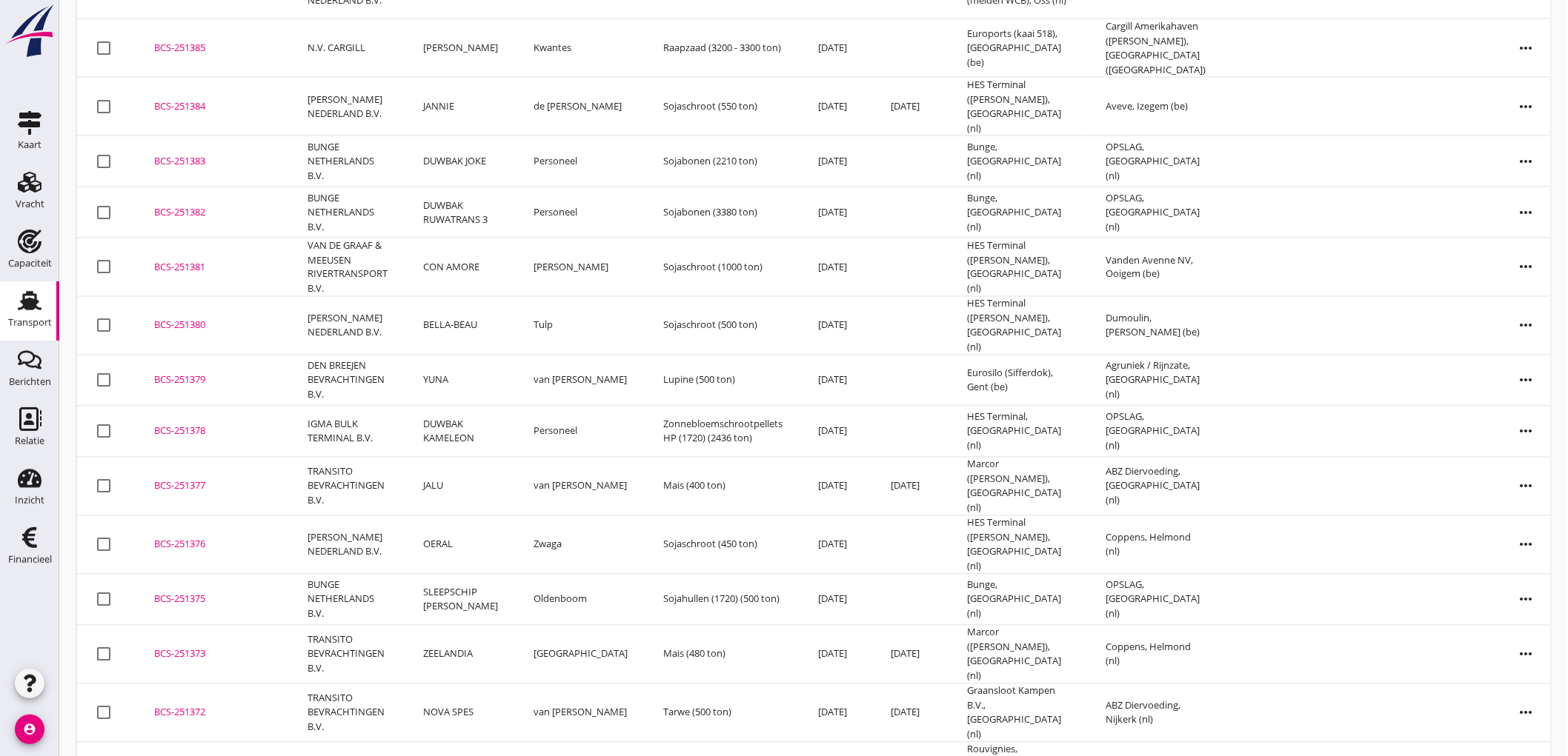
click at [501, 685] on td "NOVA SPES" at bounding box center [461, 714] width 110 height 59
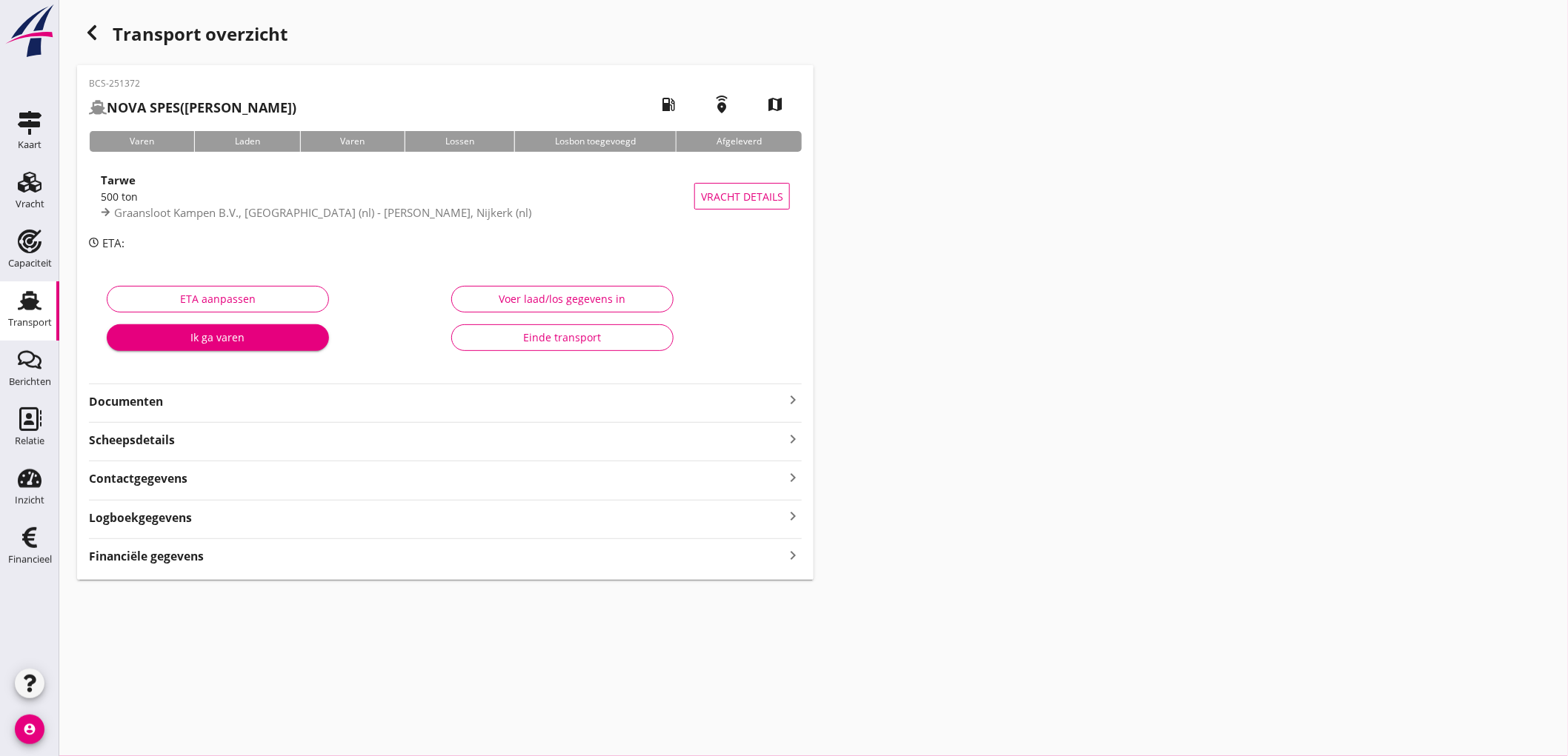
click at [231, 400] on strong "Documenten" at bounding box center [437, 402] width 696 height 17
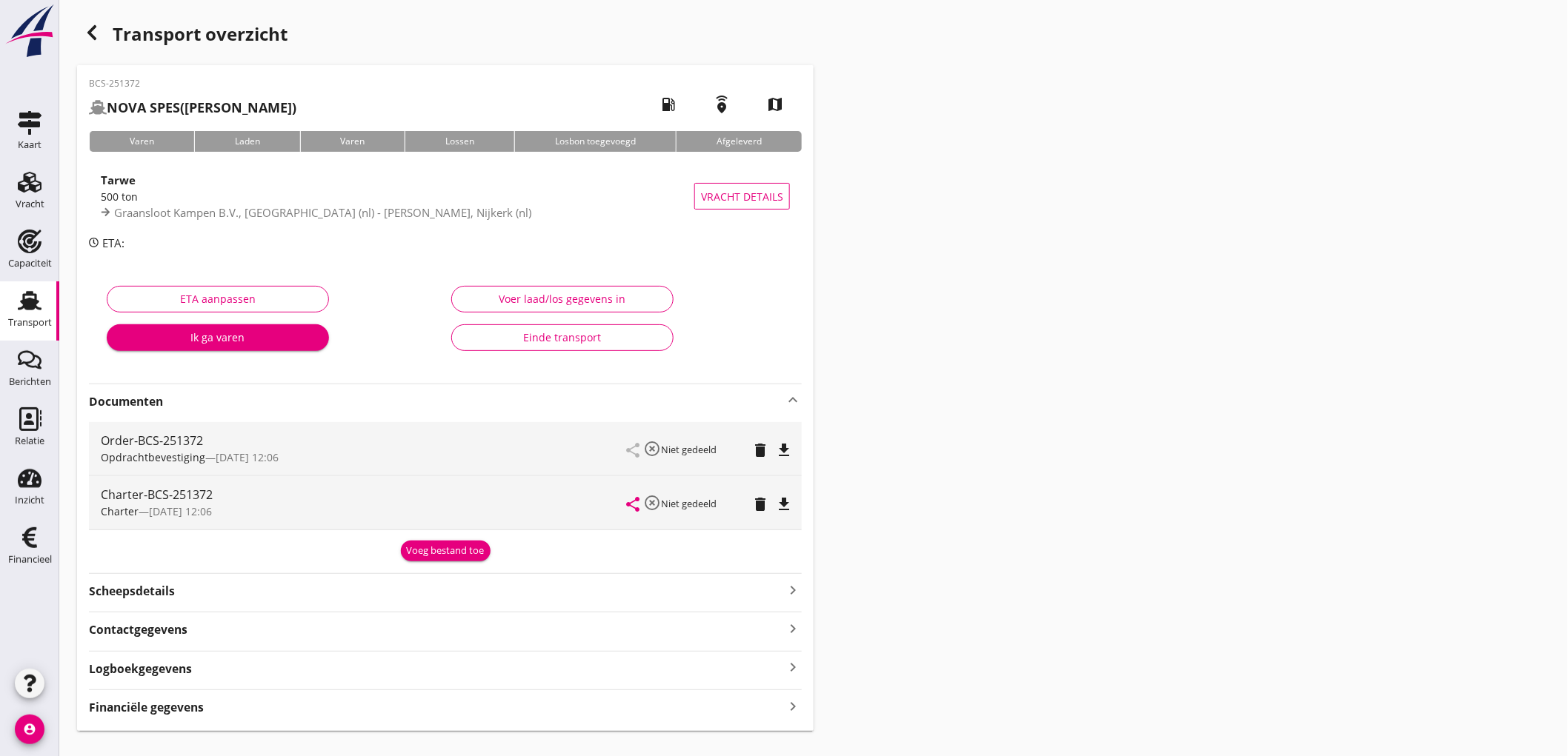
scroll to position [28, 0]
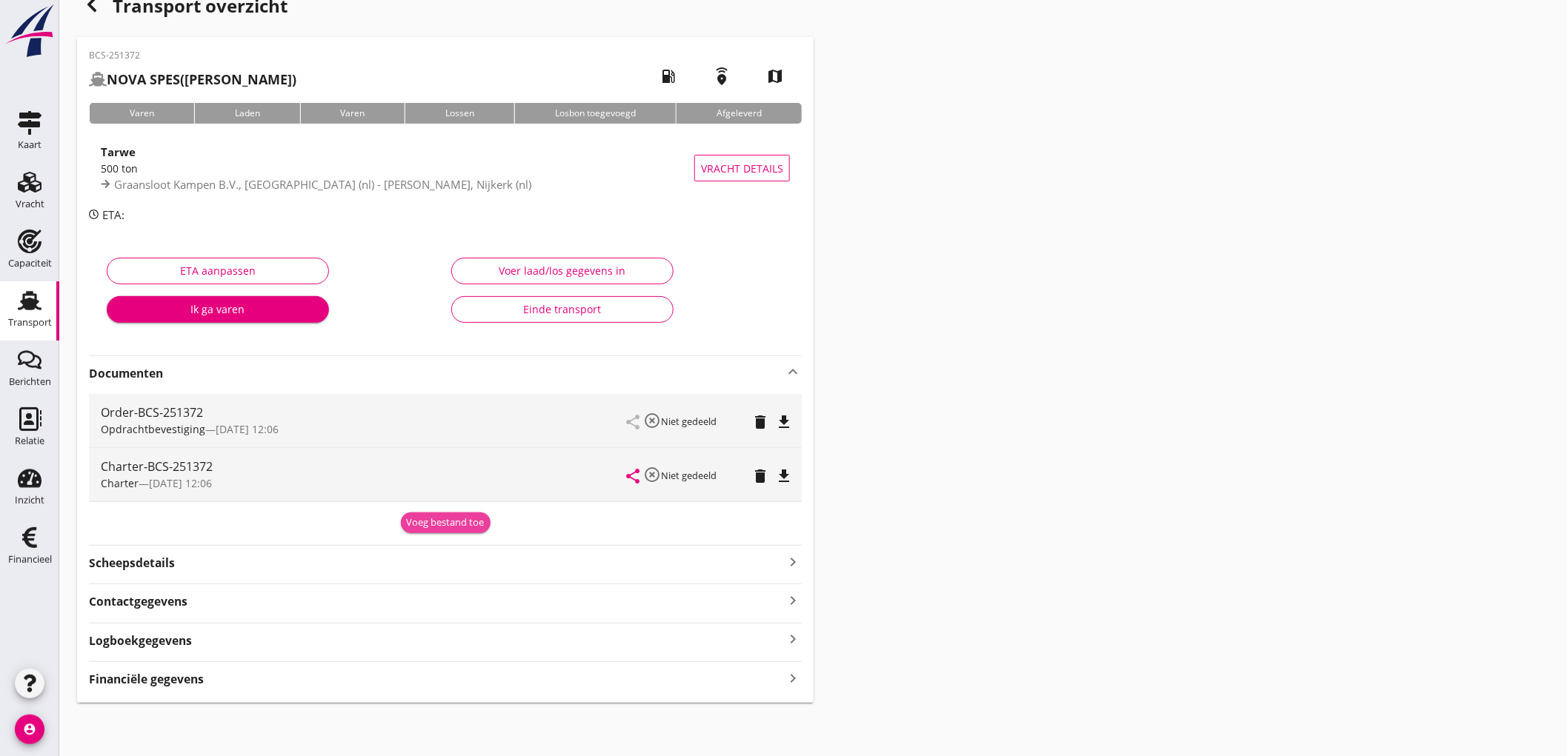
click at [415, 518] on div "Voeg bestand toe" at bounding box center [445, 522] width 78 height 14
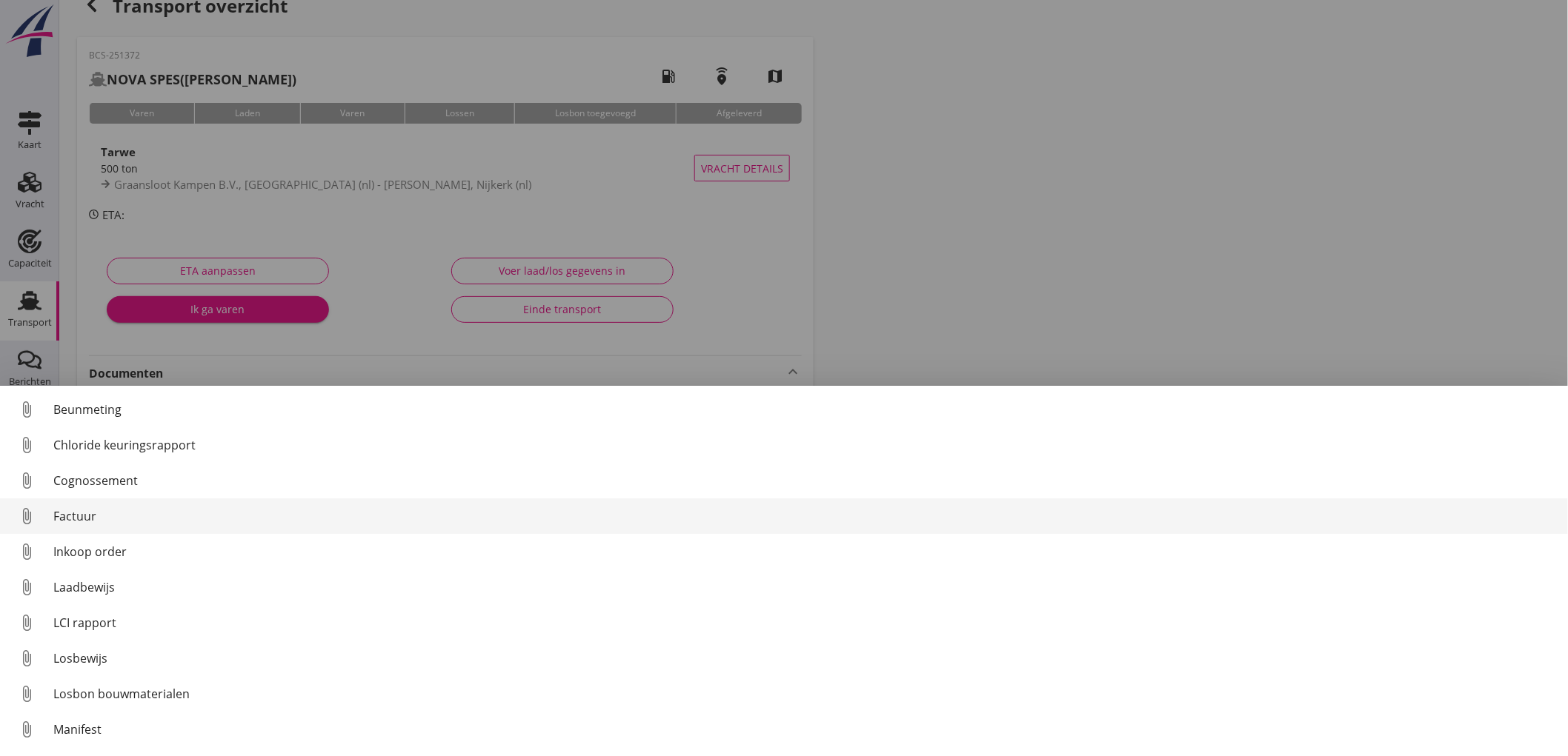
click at [164, 512] on div "Factuur" at bounding box center [805, 517] width 1503 height 17
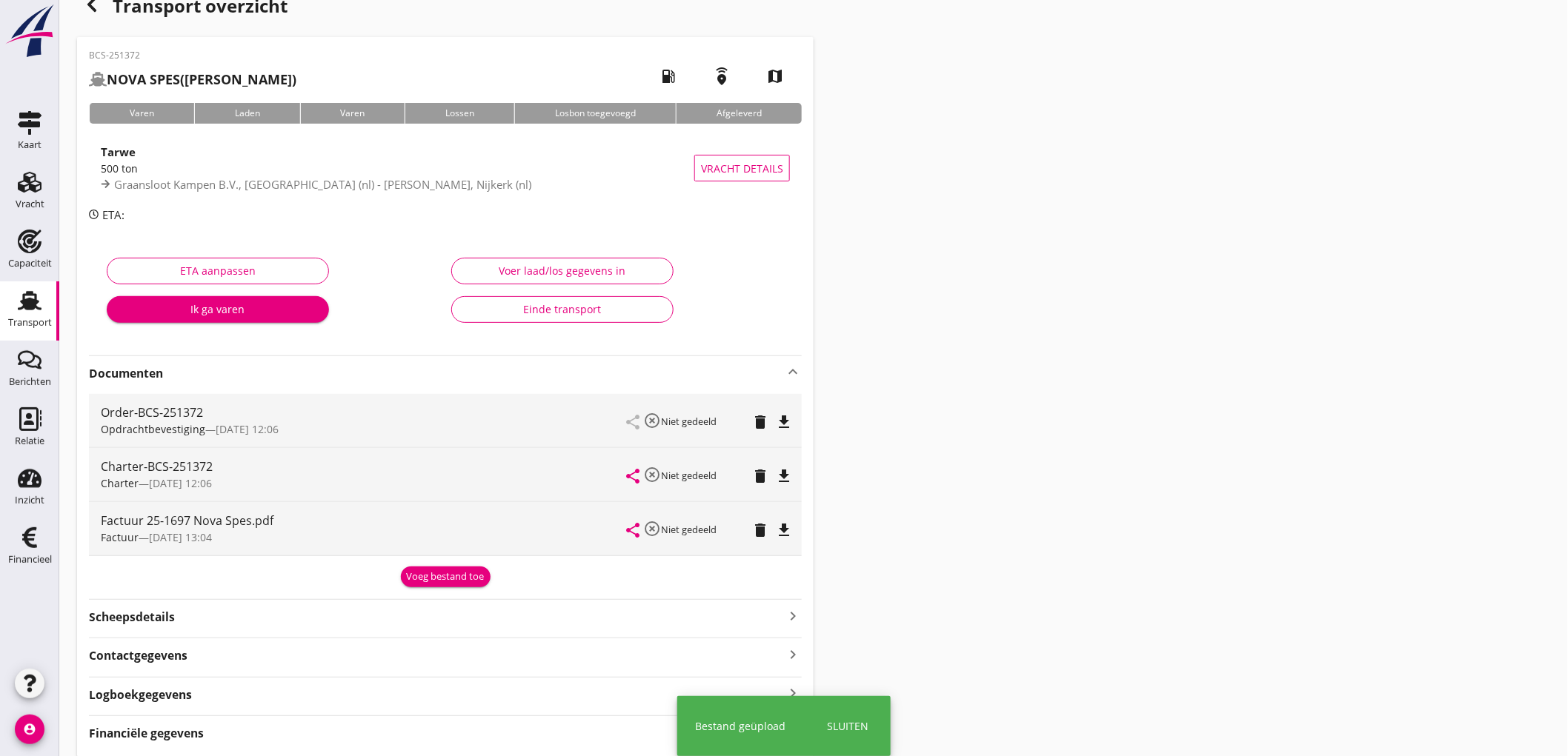
click at [441, 587] on div "BCS-251372 NOVA SPES (van Aken) local_gas_station emergency_share map Varen Lad…" at bounding box center [445, 397] width 737 height 720
click at [436, 574] on div "Voeg bestand toe" at bounding box center [445, 576] width 78 height 14
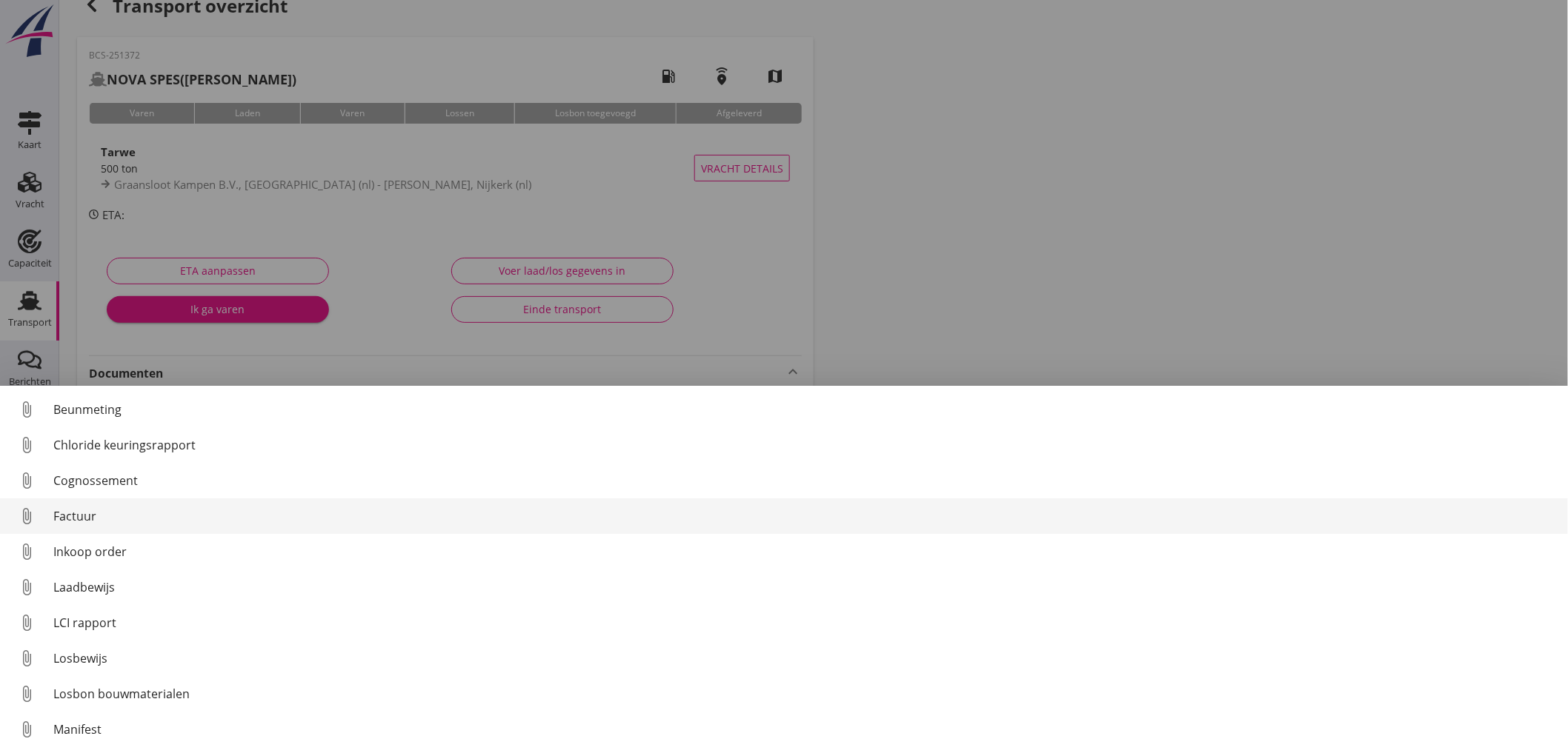
click at [134, 513] on div "Factuur" at bounding box center [805, 517] width 1503 height 17
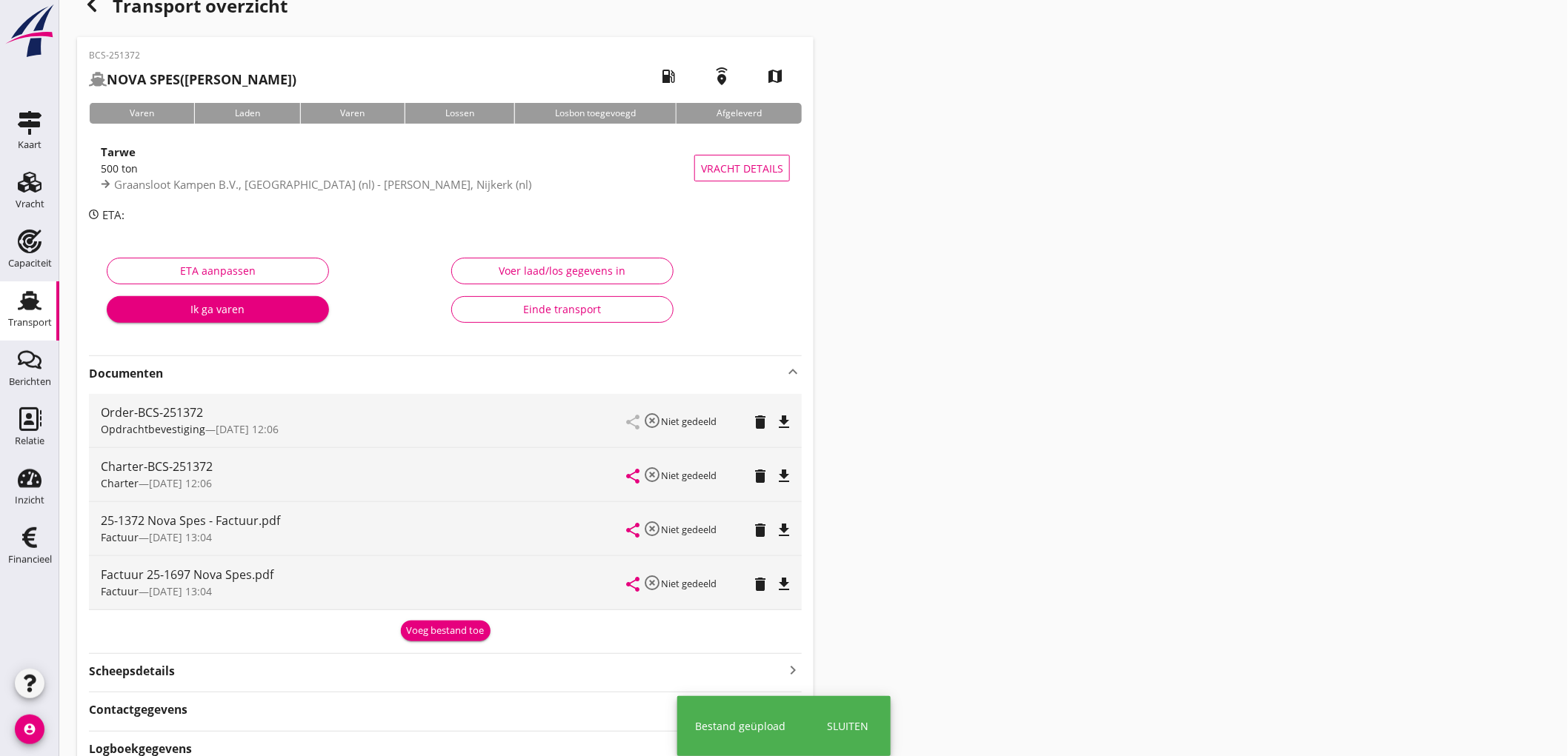
click at [456, 628] on div "Voeg bestand toe" at bounding box center [445, 630] width 78 height 14
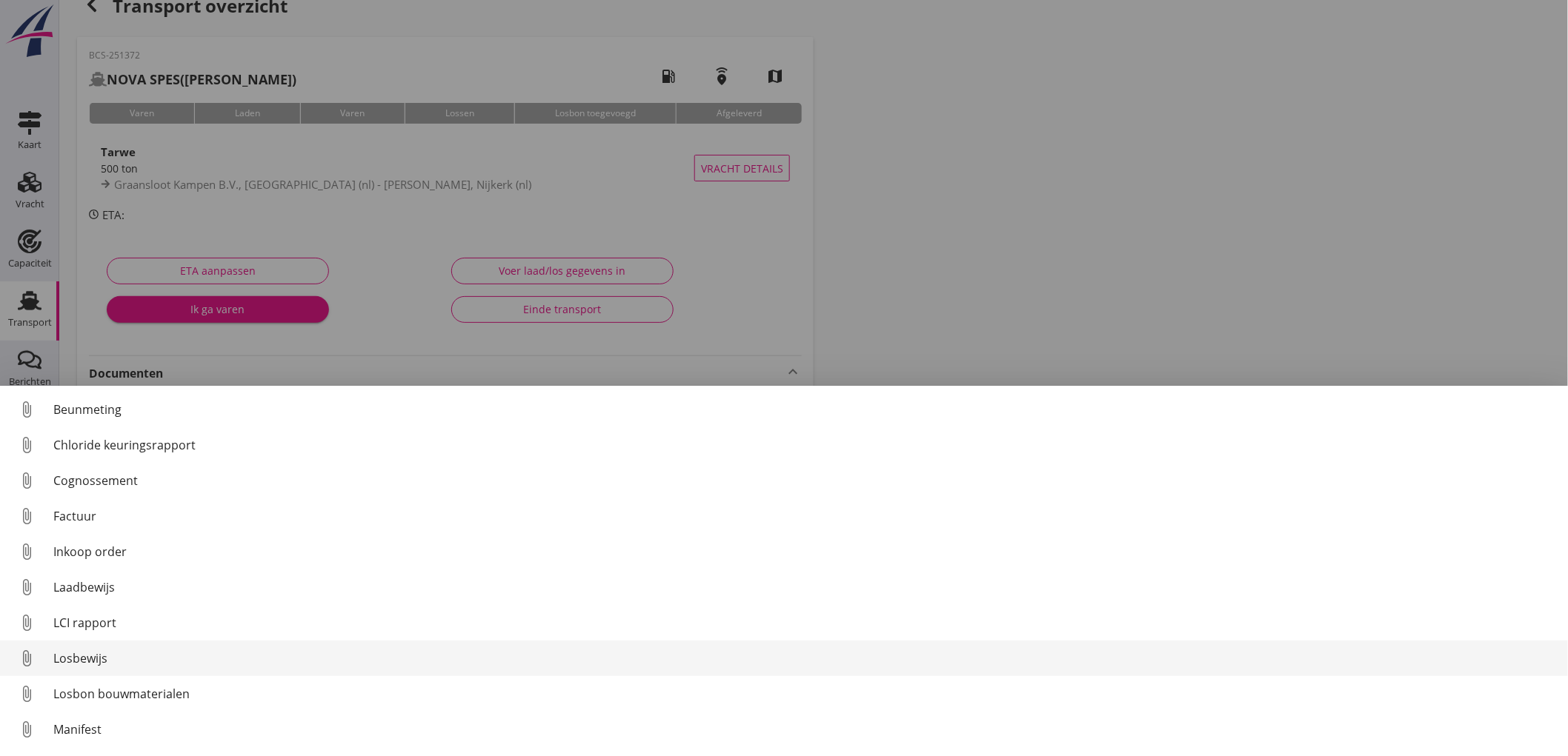
click at [121, 651] on div "Losbewijs" at bounding box center [805, 658] width 1503 height 17
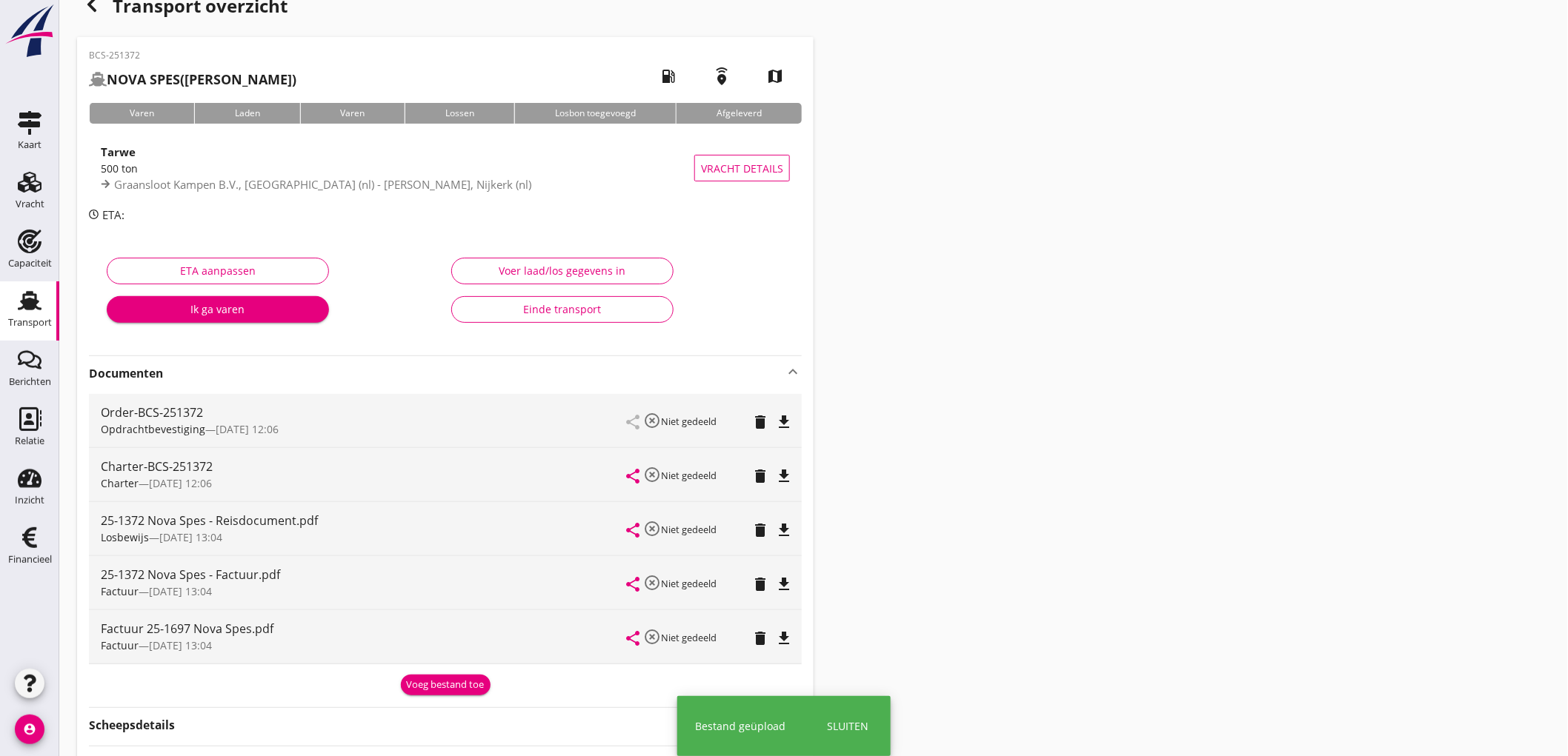
click at [588, 306] on div "Einde transport" at bounding box center [562, 309] width 197 height 15
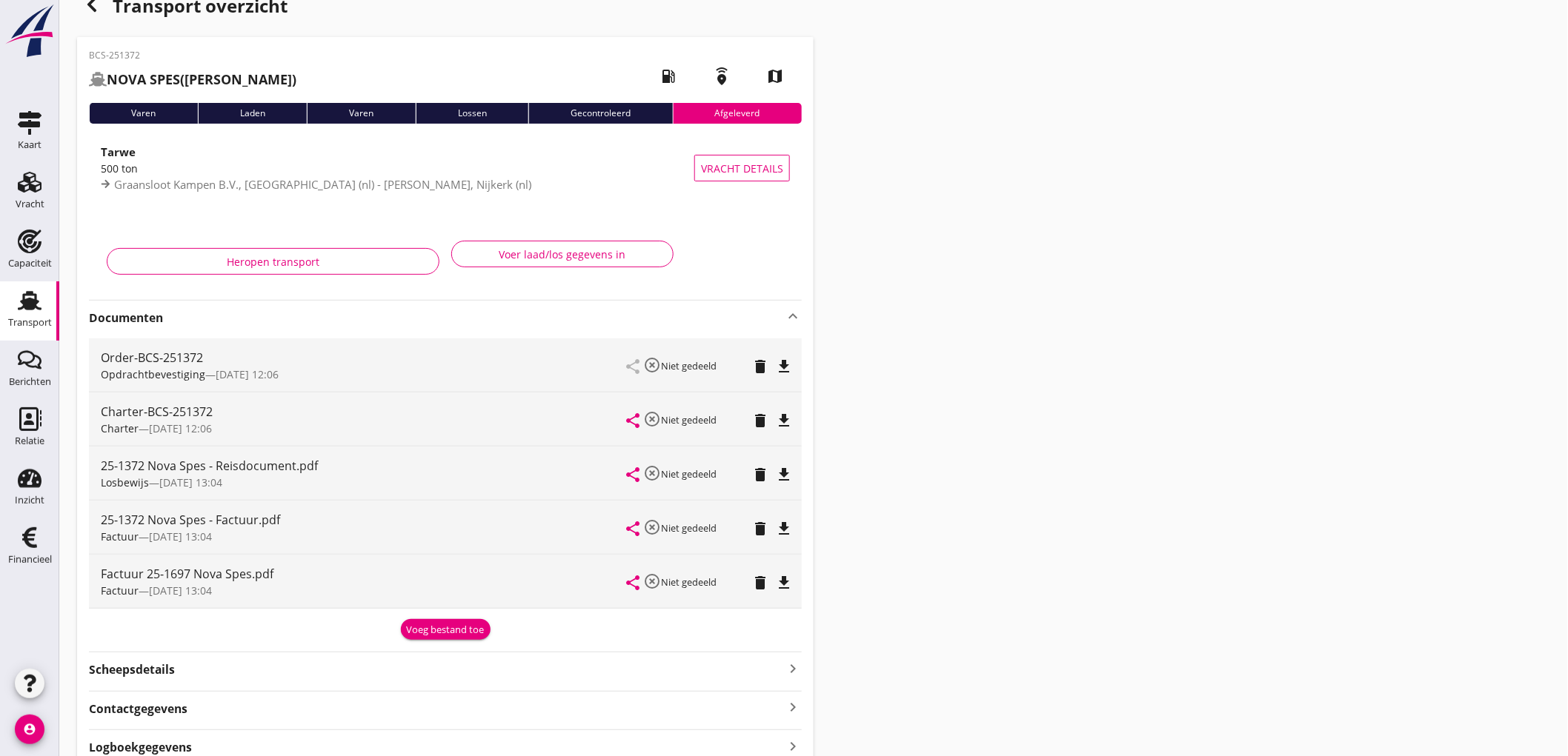
click at [24, 309] on icon "Transport" at bounding box center [29, 300] width 24 height 24
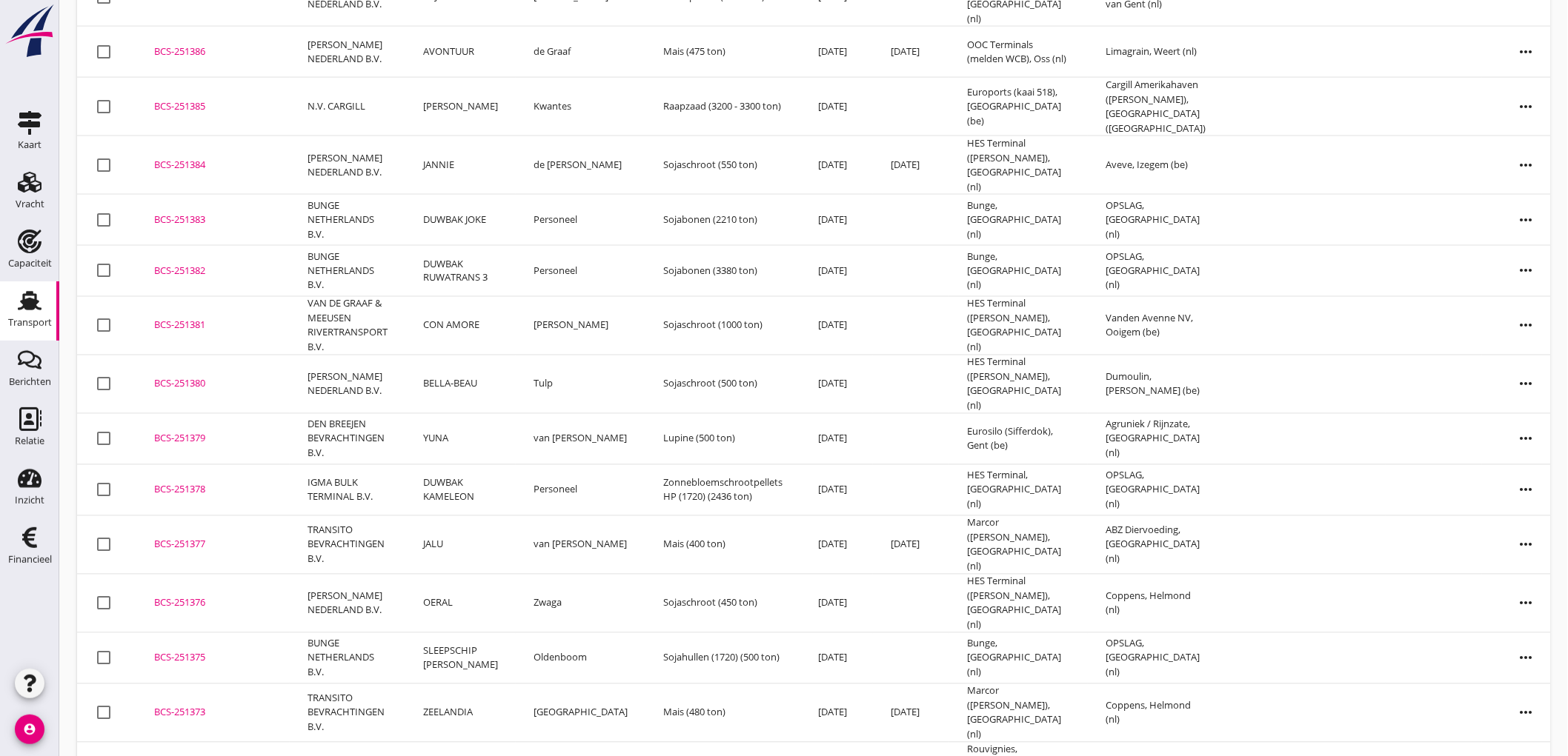
scroll to position [1247, 0]
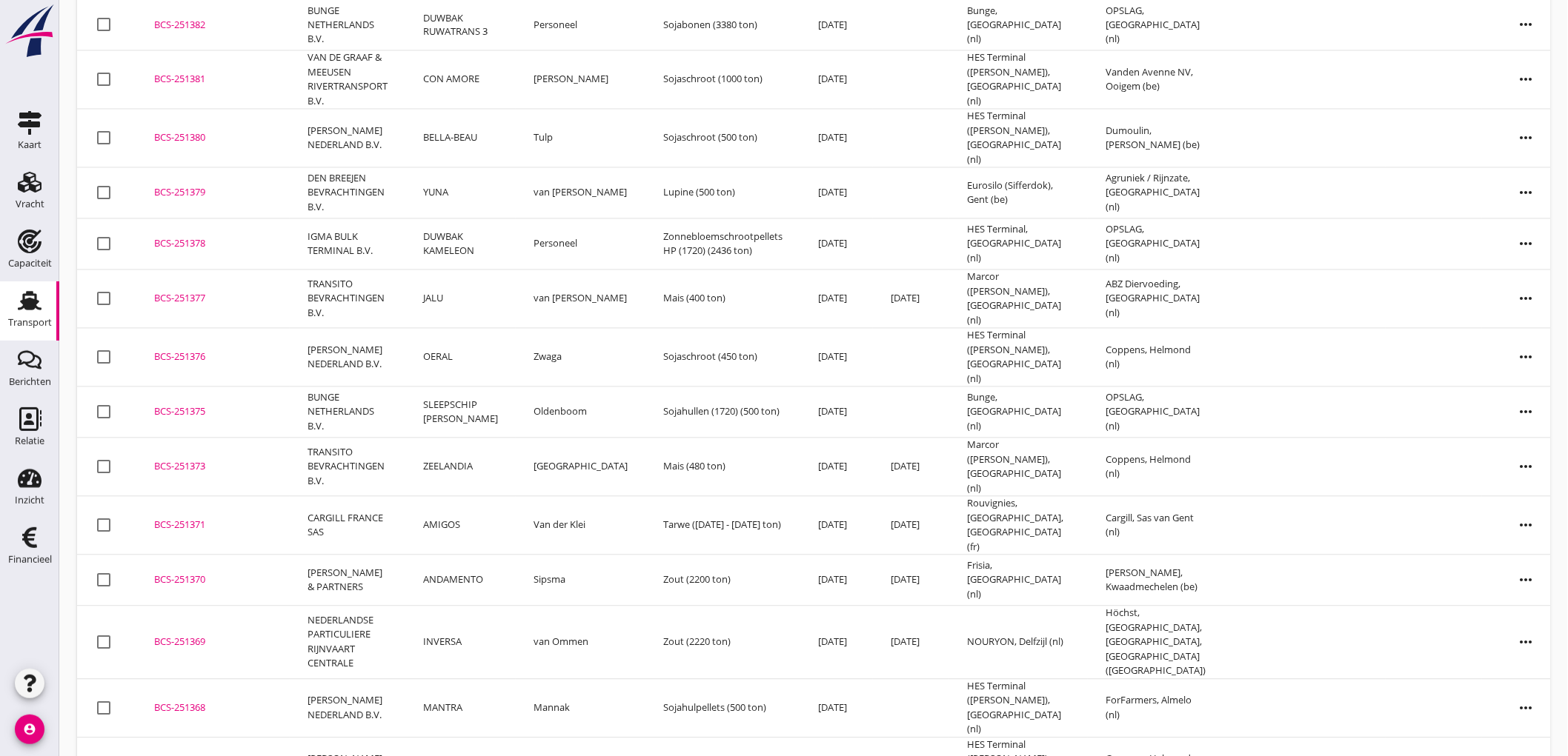
click at [478, 737] on td "DEO GRATIAS" at bounding box center [461, 766] width 110 height 59
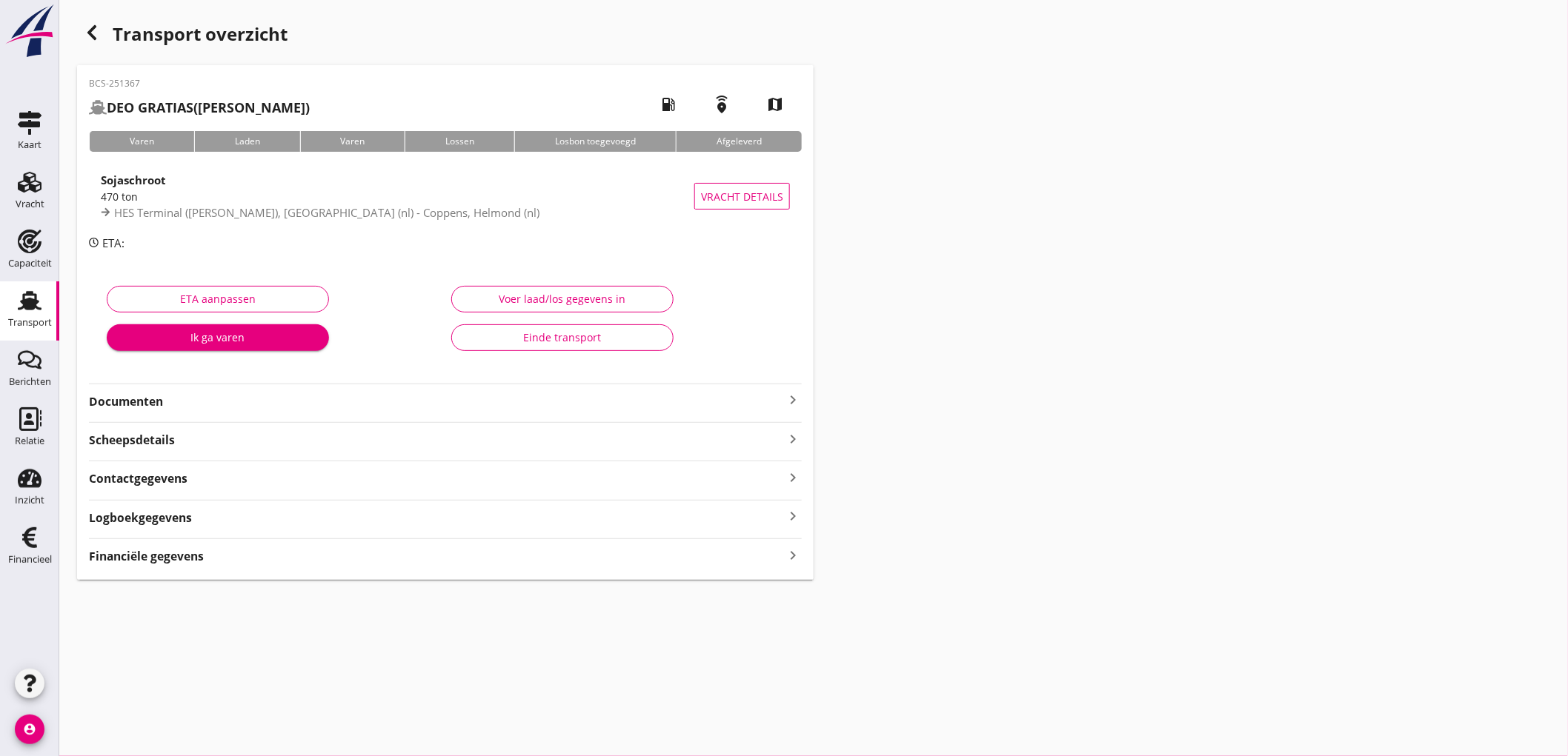
click at [241, 399] on strong "Documenten" at bounding box center [437, 402] width 696 height 17
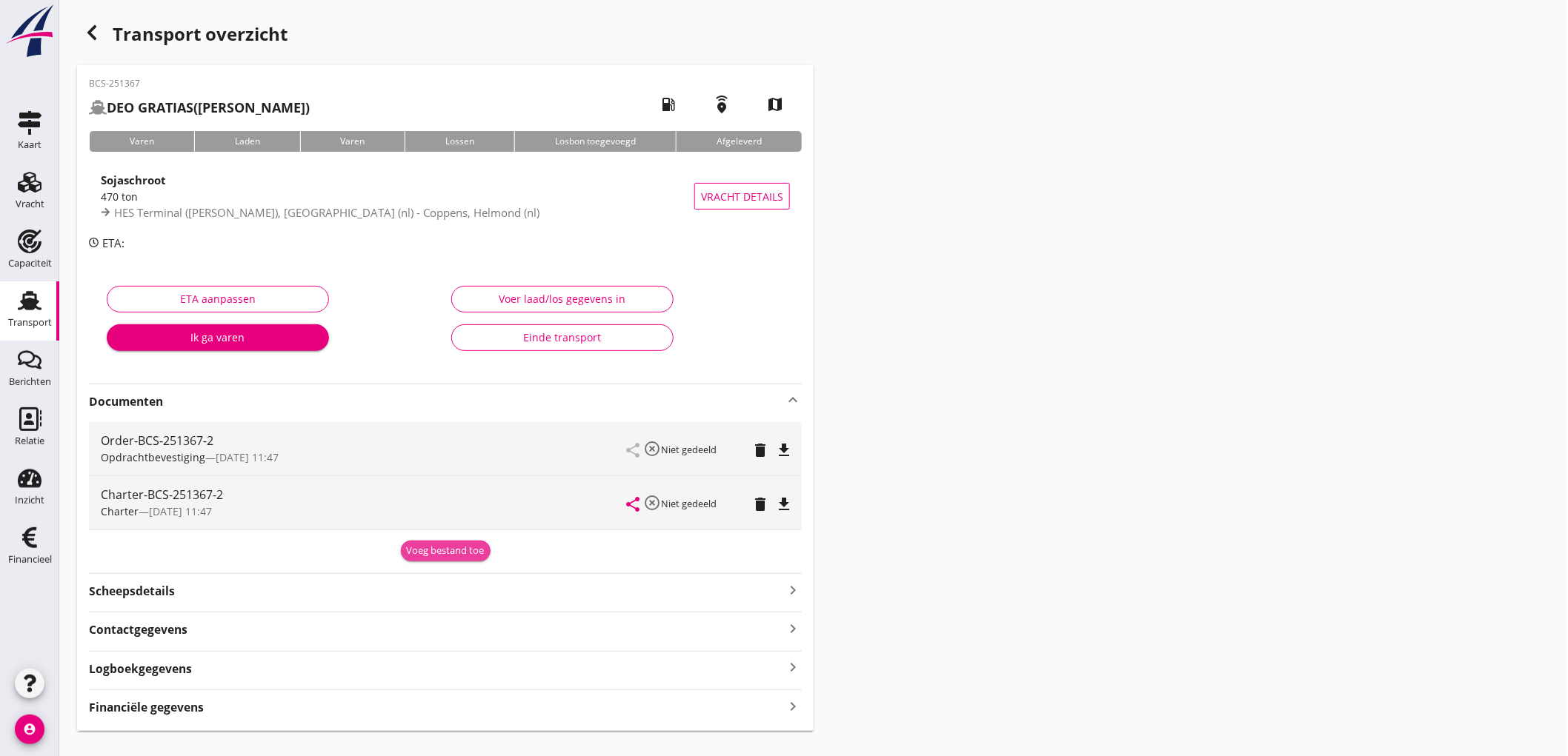
click at [422, 549] on div "Voeg bestand toe" at bounding box center [445, 550] width 78 height 14
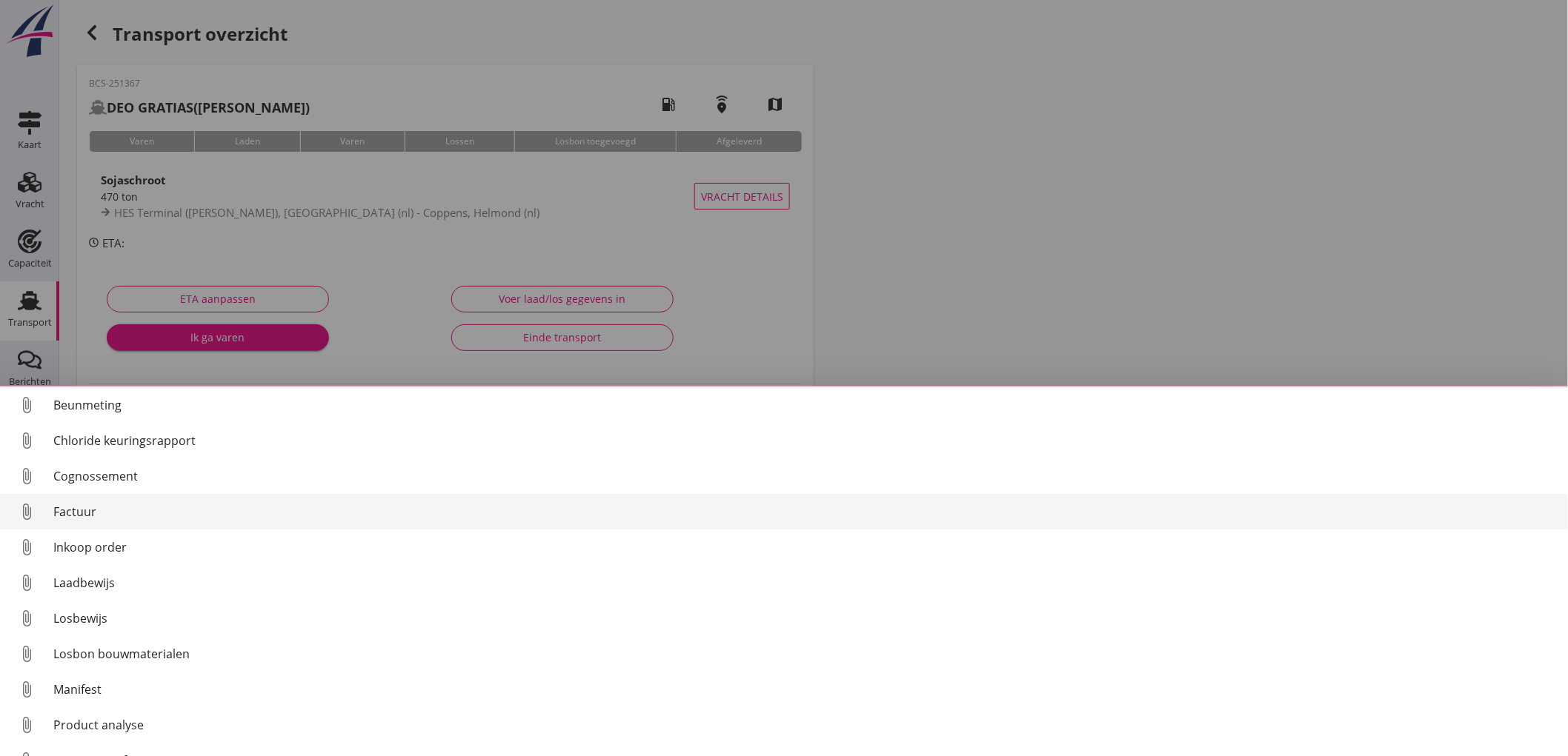
click at [84, 502] on link "attach_file Factuur" at bounding box center [784, 512] width 1568 height 36
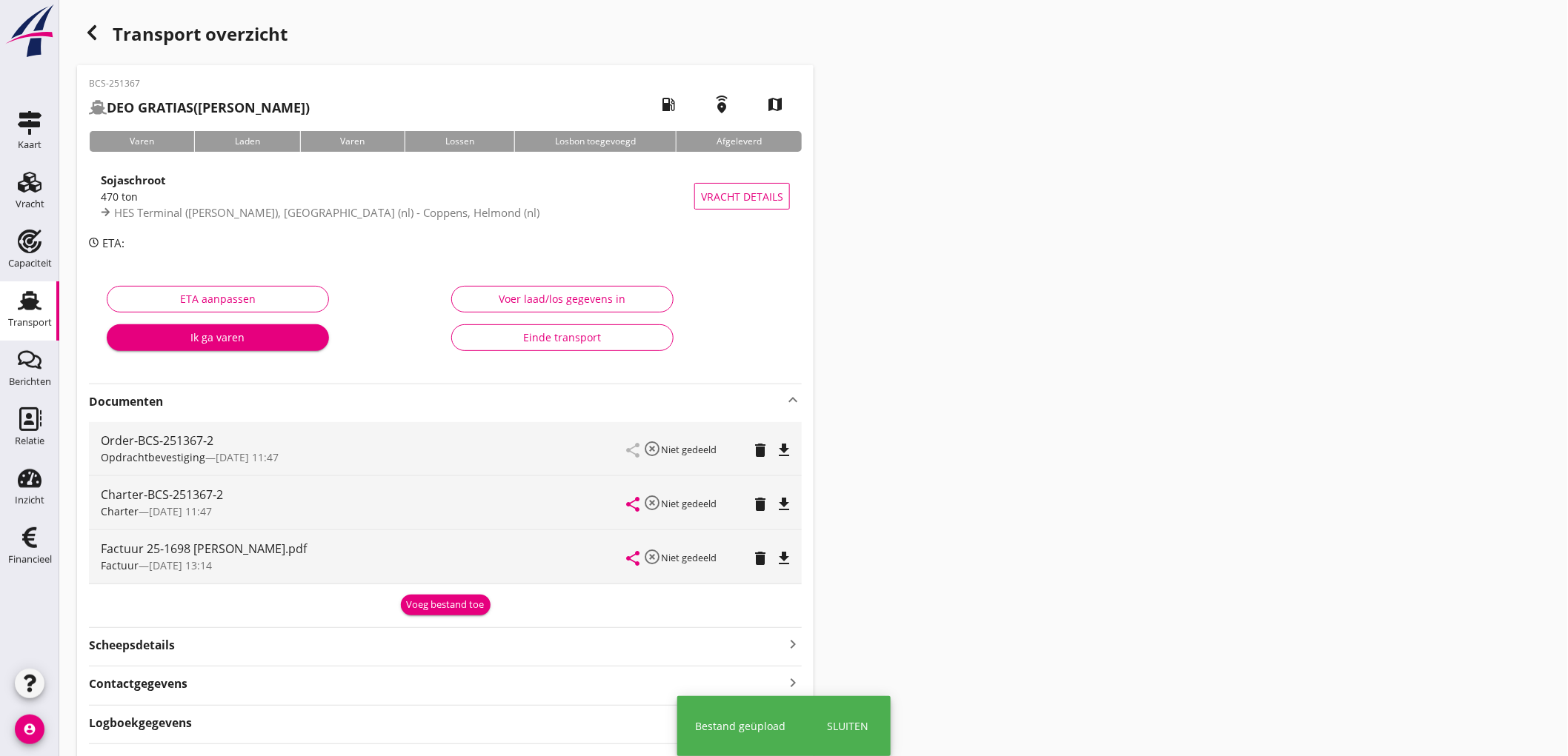
click at [441, 606] on div "Voeg bestand toe" at bounding box center [445, 604] width 78 height 14
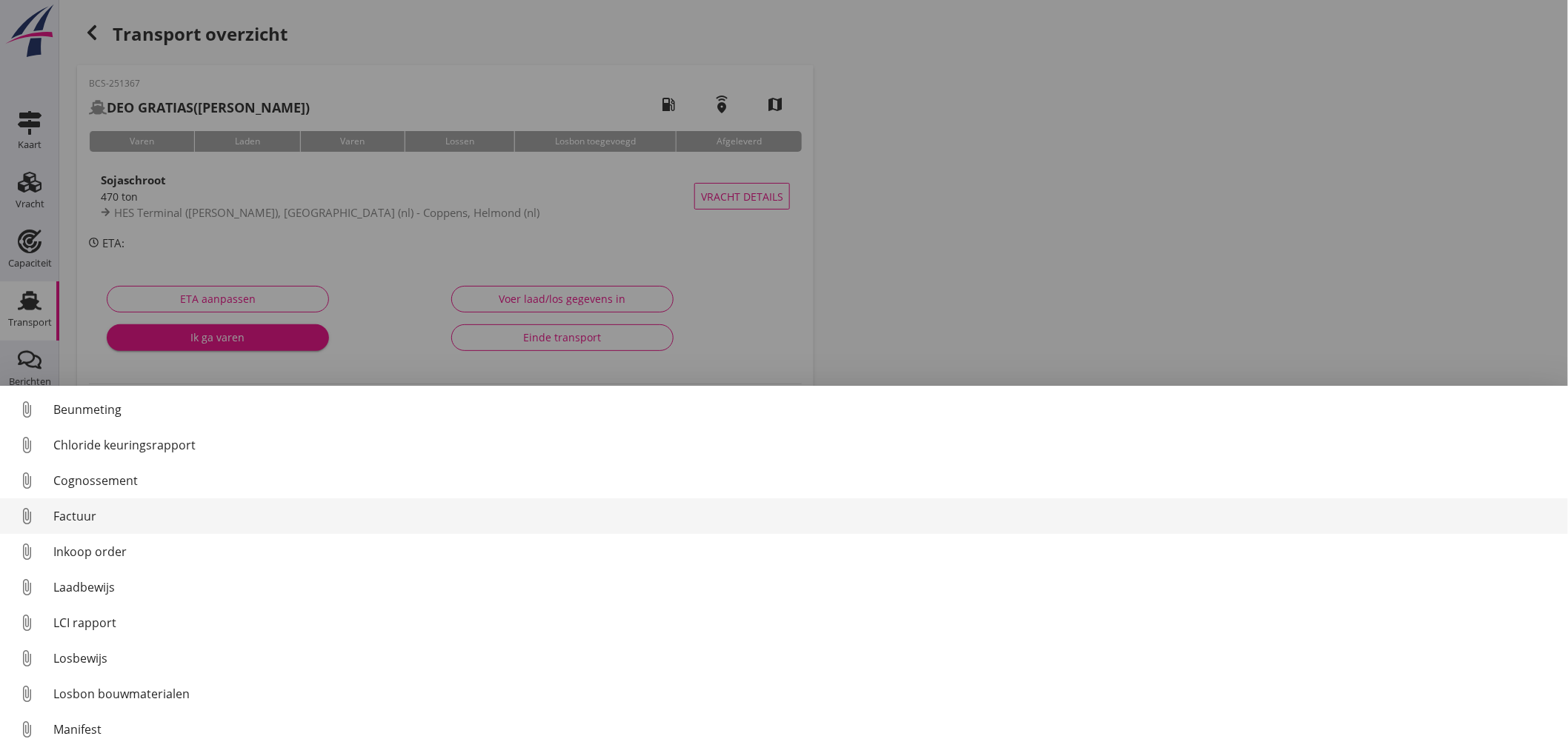
click at [123, 510] on div "Factuur" at bounding box center [805, 517] width 1503 height 17
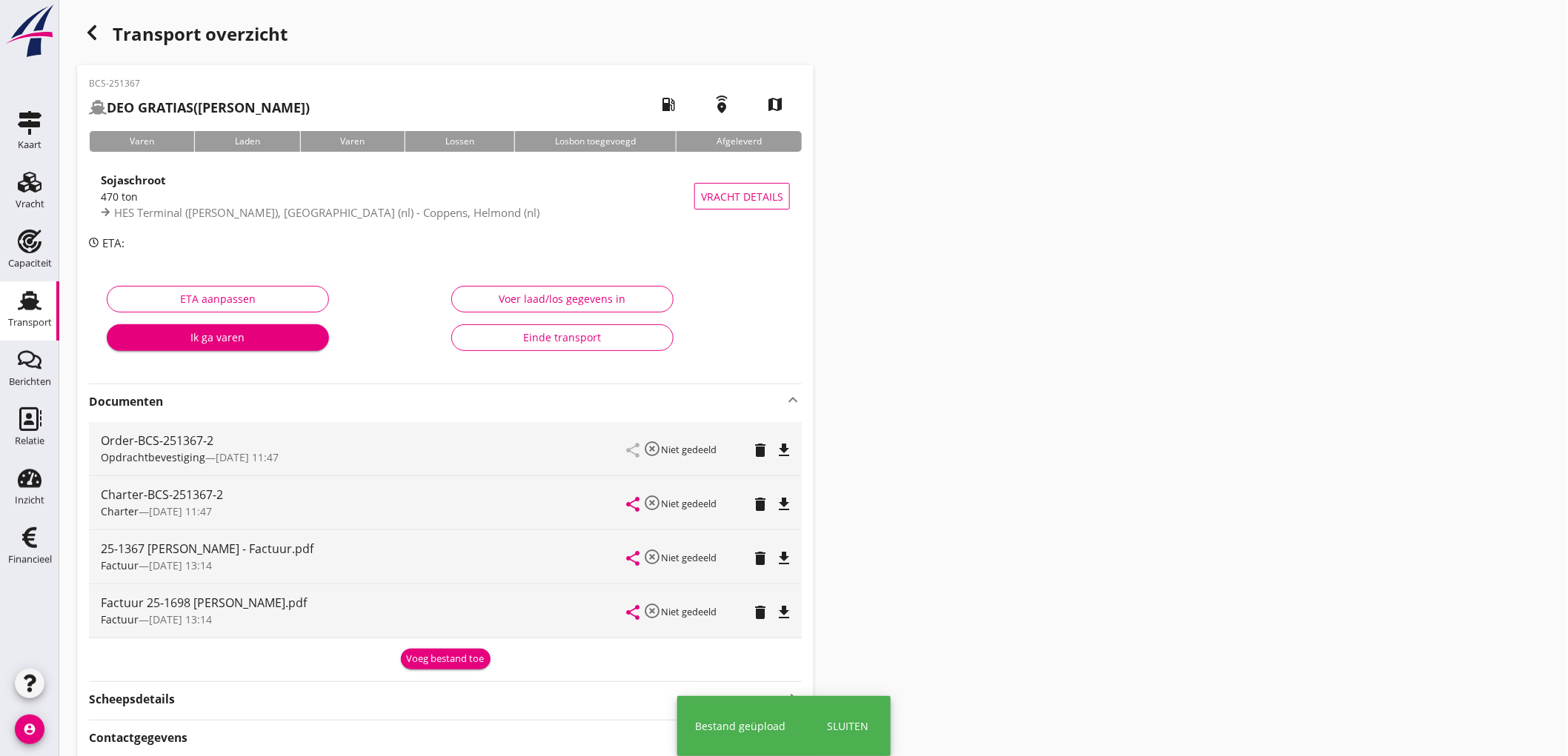
click at [444, 657] on div "Voeg bestand toe" at bounding box center [445, 658] width 78 height 14
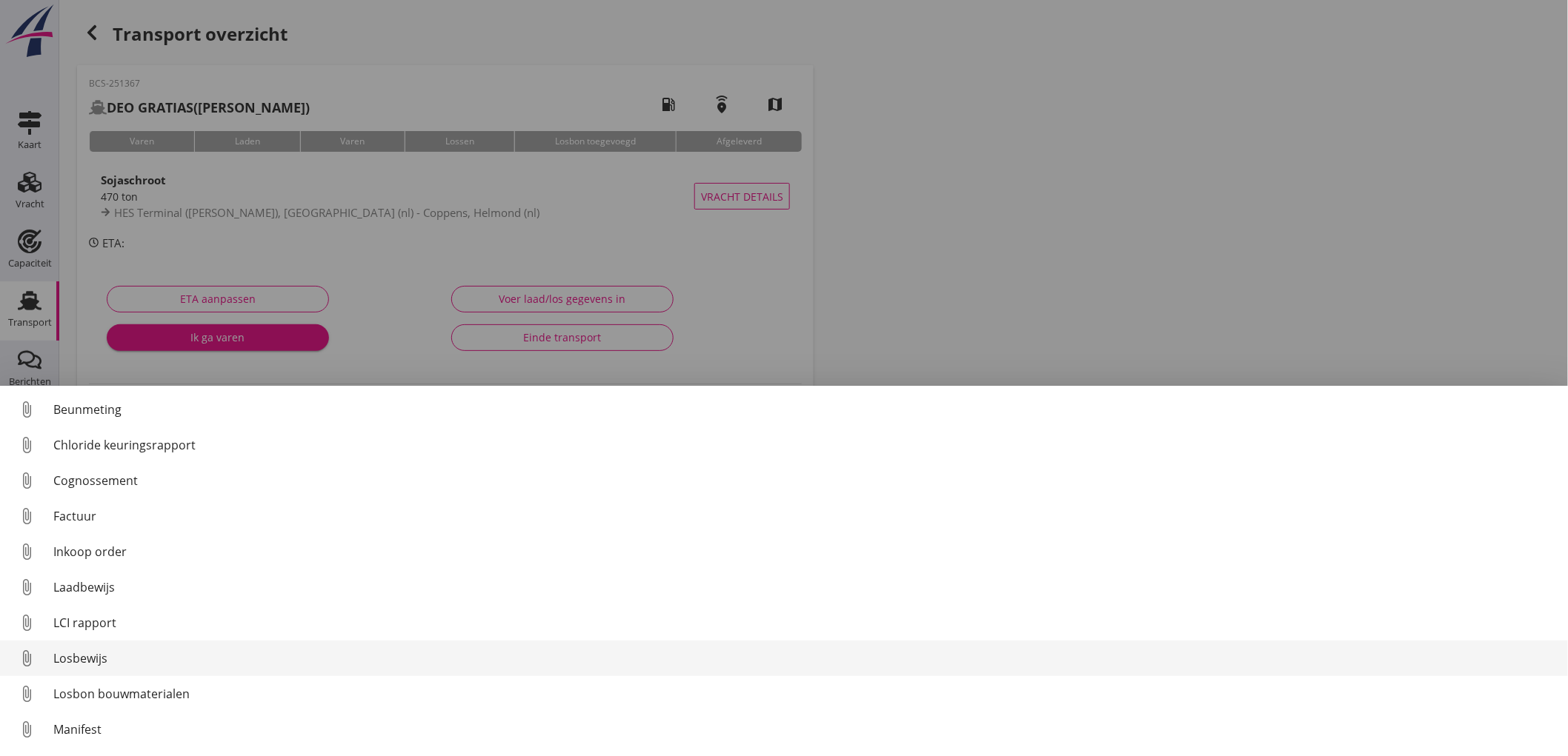
click at [98, 658] on div "Losbewijs" at bounding box center [805, 658] width 1503 height 17
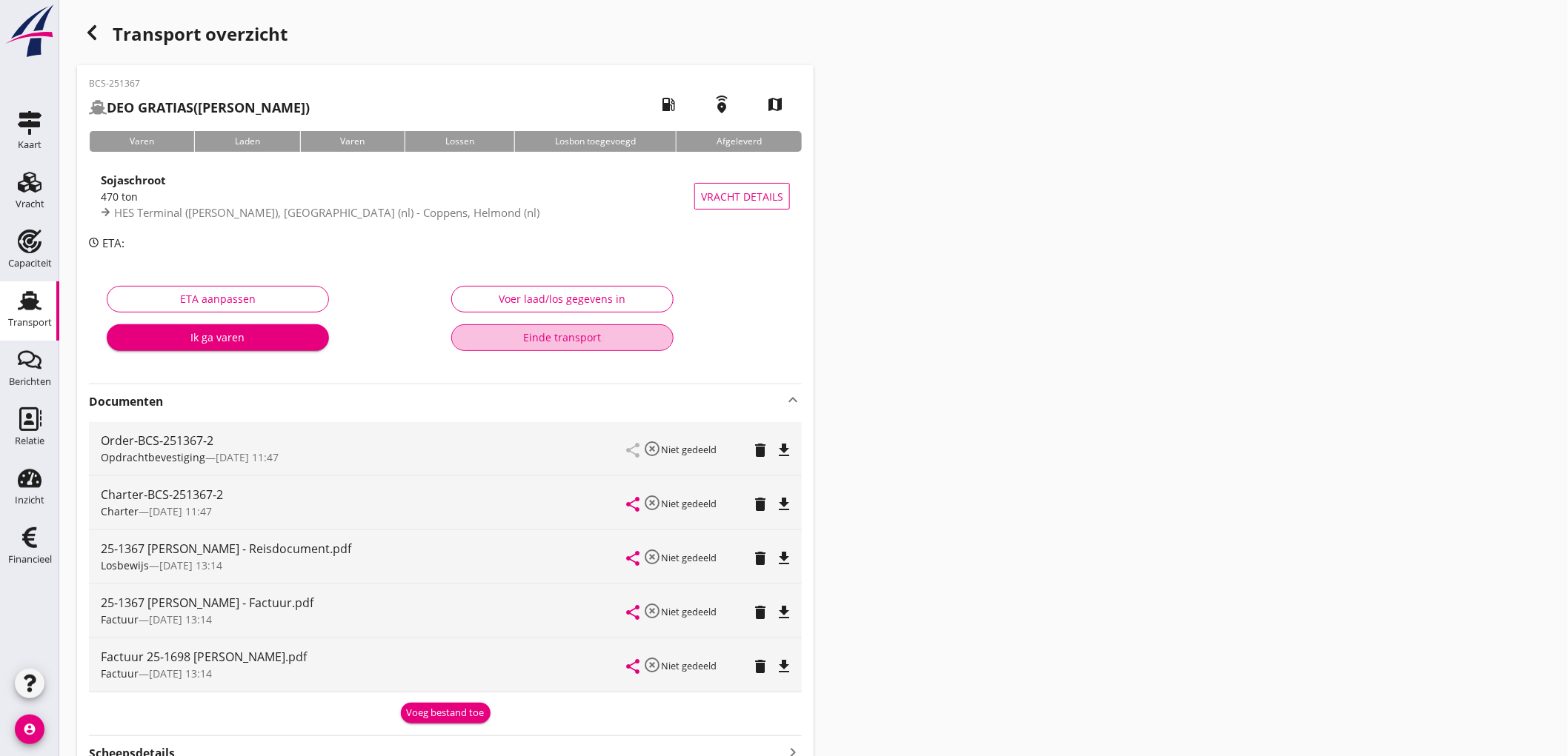
click at [530, 341] on div "Einde transport" at bounding box center [562, 337] width 197 height 15
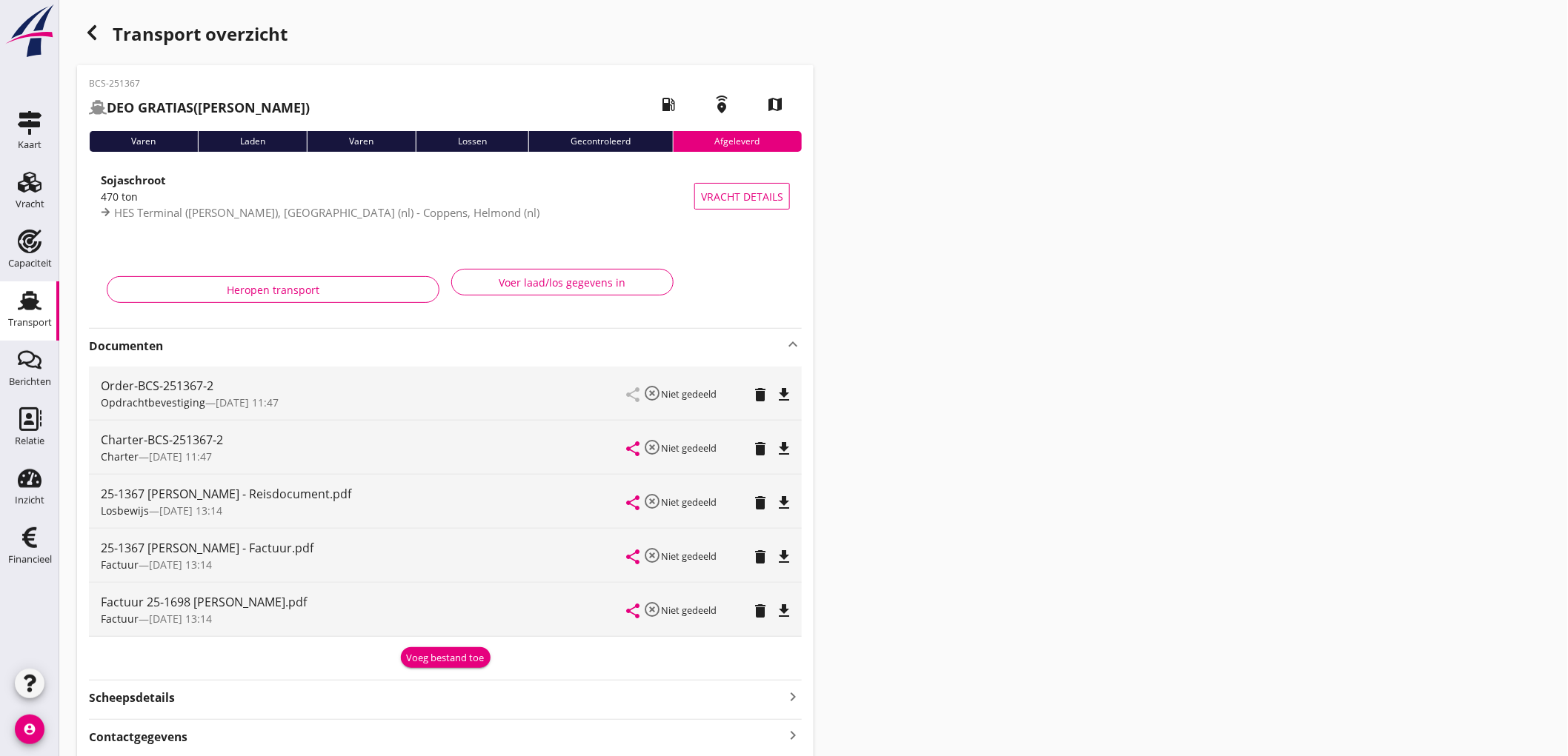
click at [5, 308] on link "Transport Transport" at bounding box center [29, 311] width 59 height 59
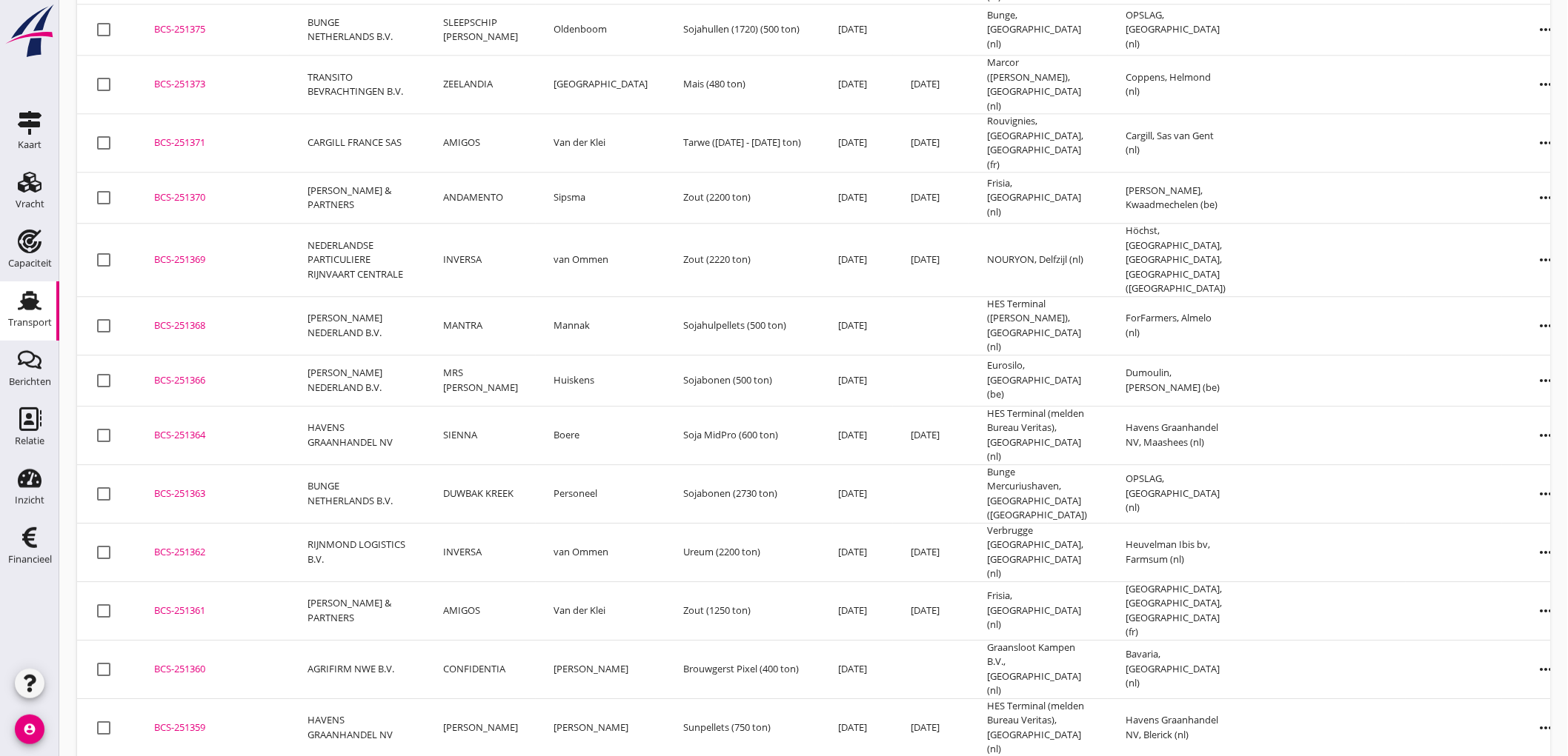
scroll to position [1712, 0]
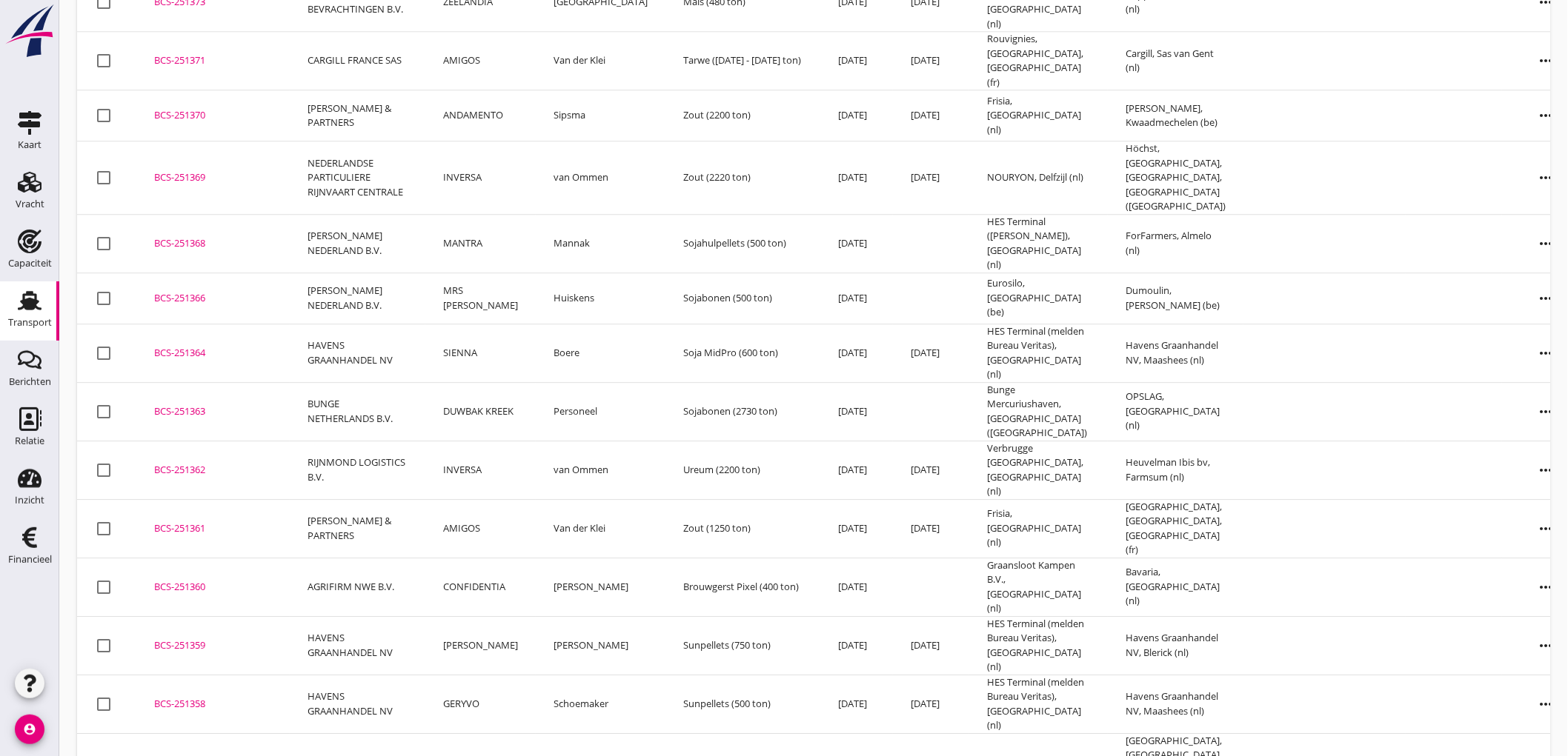
click at [499, 734] on td "ANDAMENTO" at bounding box center [480, 763] width 110 height 59
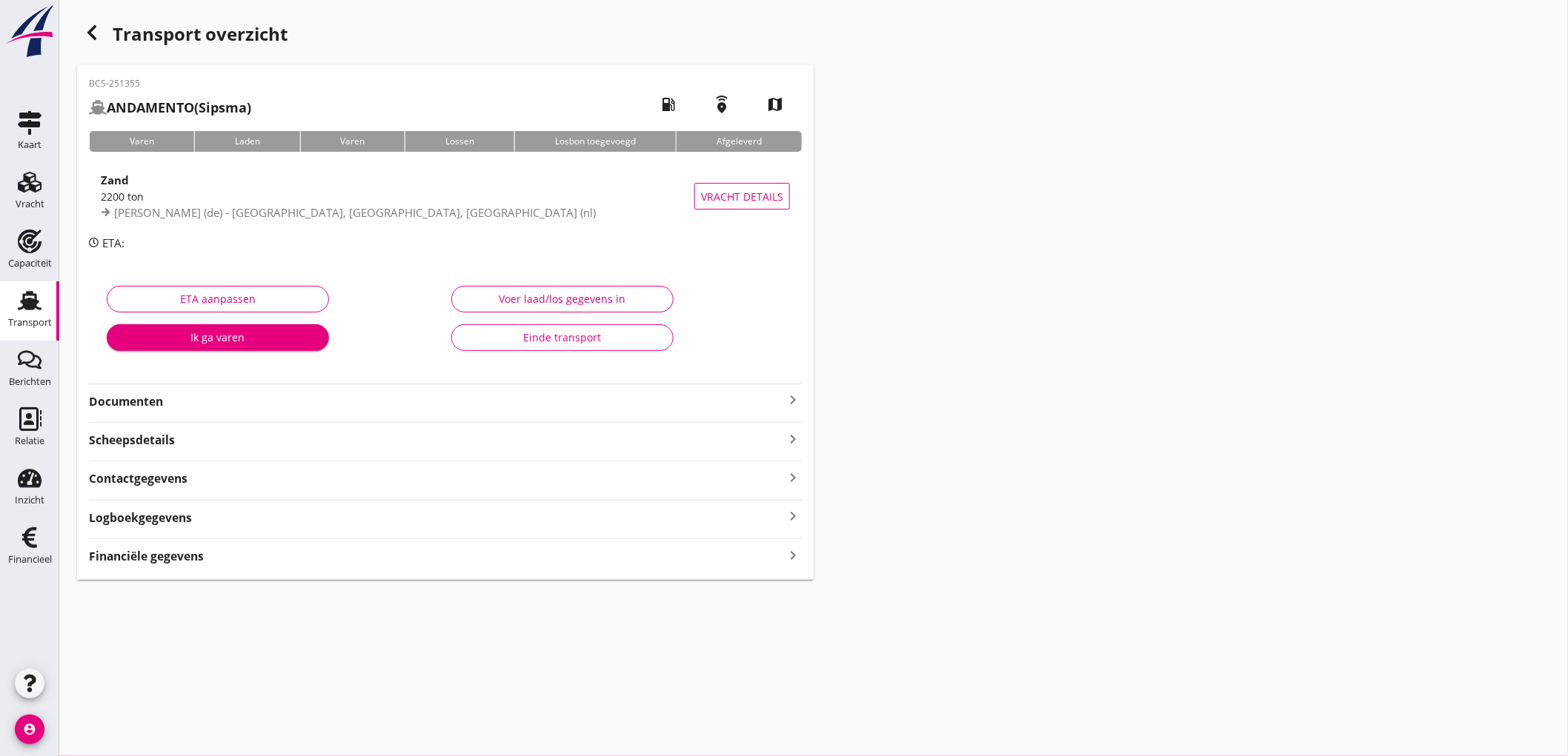
click at [137, 399] on strong "Documenten" at bounding box center [437, 402] width 696 height 17
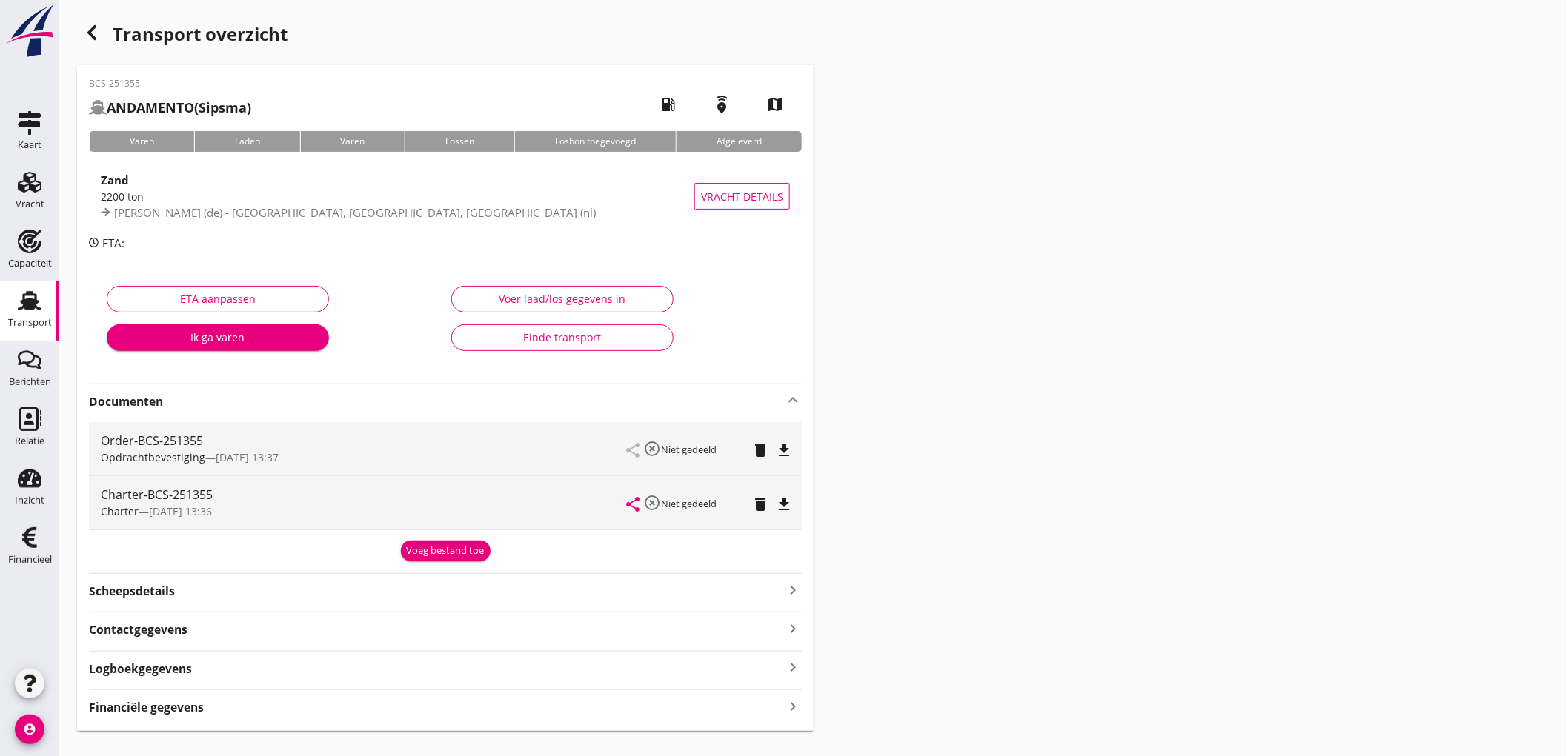
click at [413, 546] on div "Voeg bestand toe" at bounding box center [445, 550] width 78 height 14
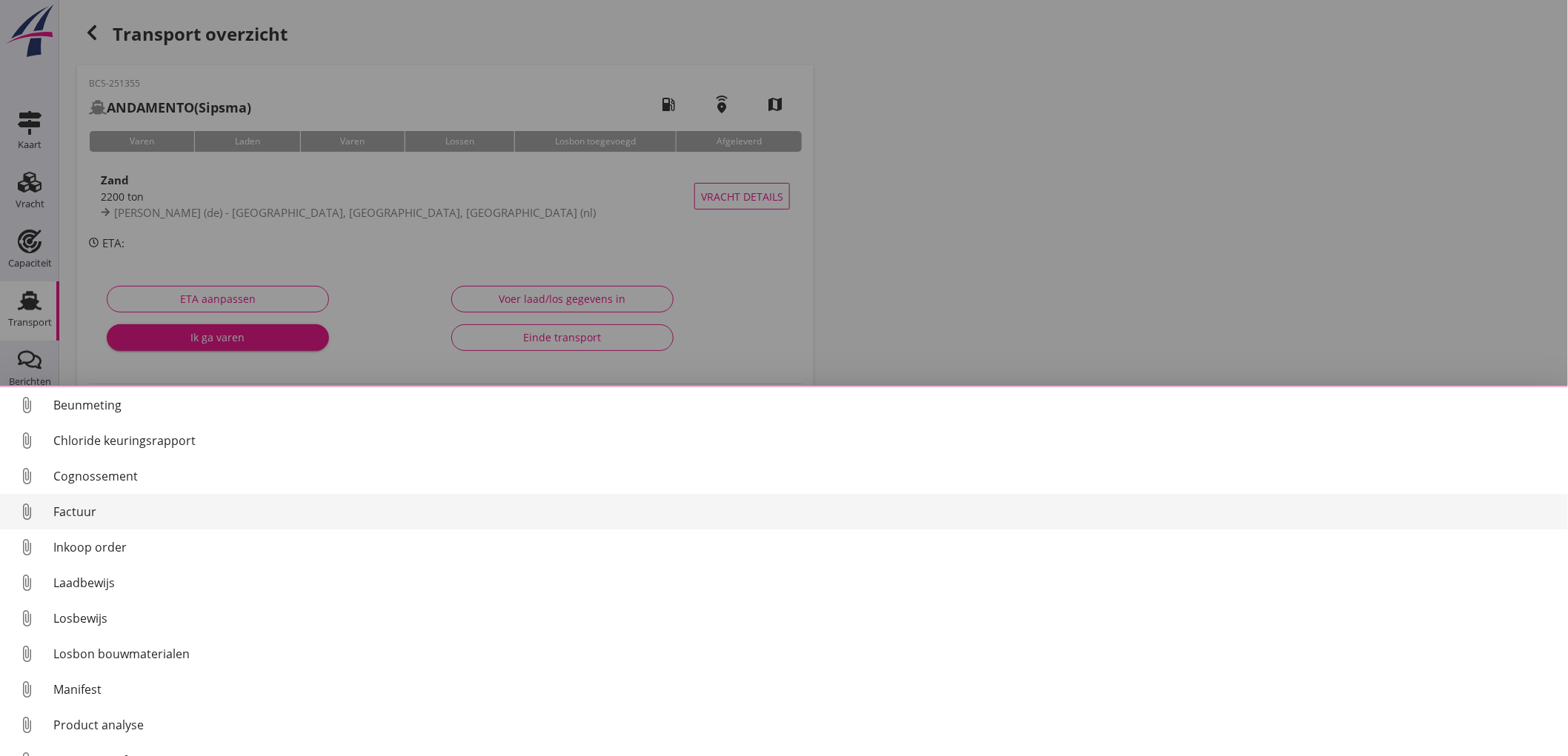
click at [149, 504] on link "attach_file Factuur" at bounding box center [784, 512] width 1568 height 36
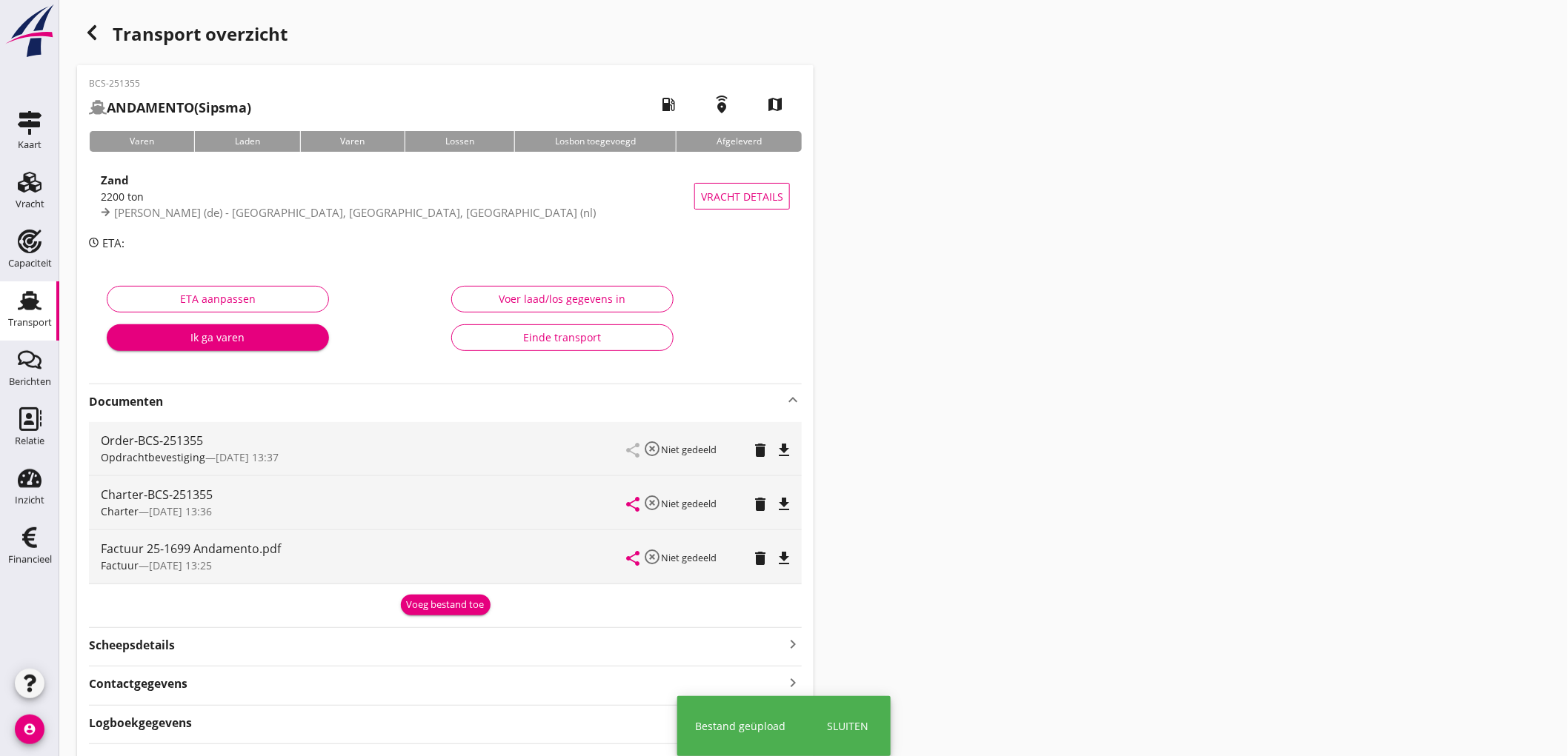
click at [438, 602] on div "Voeg bestand toe" at bounding box center [445, 604] width 78 height 14
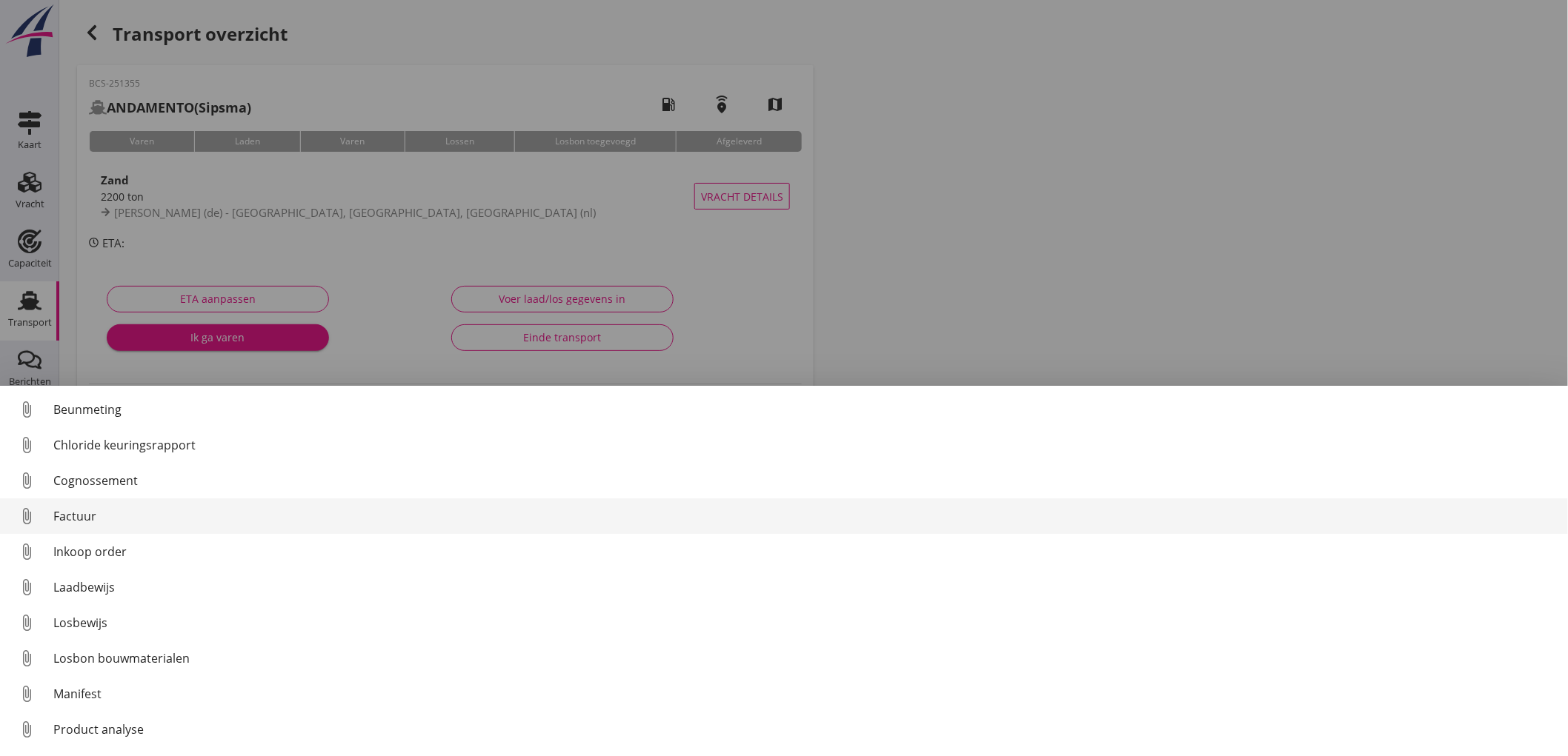
click at [145, 517] on div "Factuur" at bounding box center [805, 517] width 1503 height 17
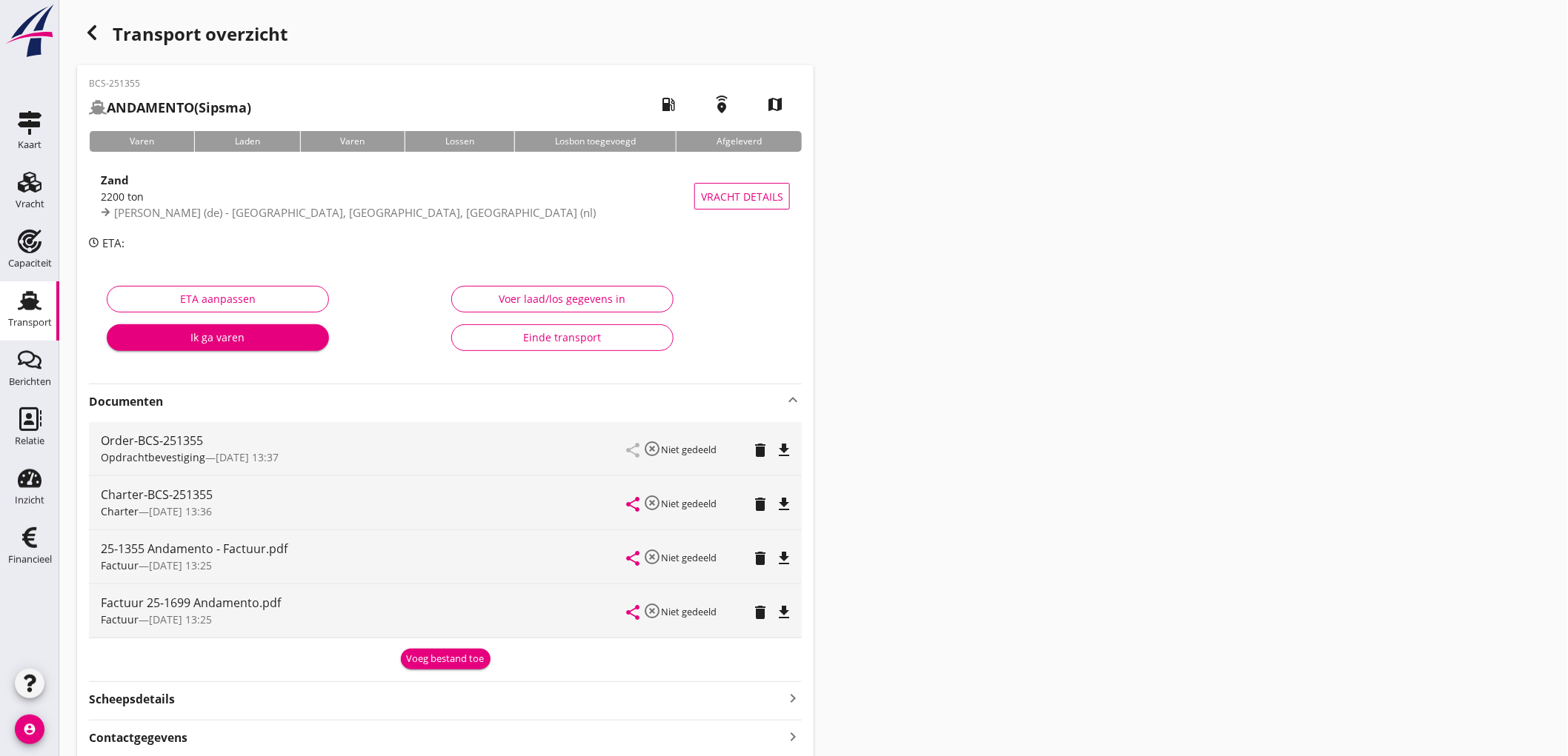
click at [438, 654] on div "Voeg bestand toe" at bounding box center [445, 658] width 78 height 14
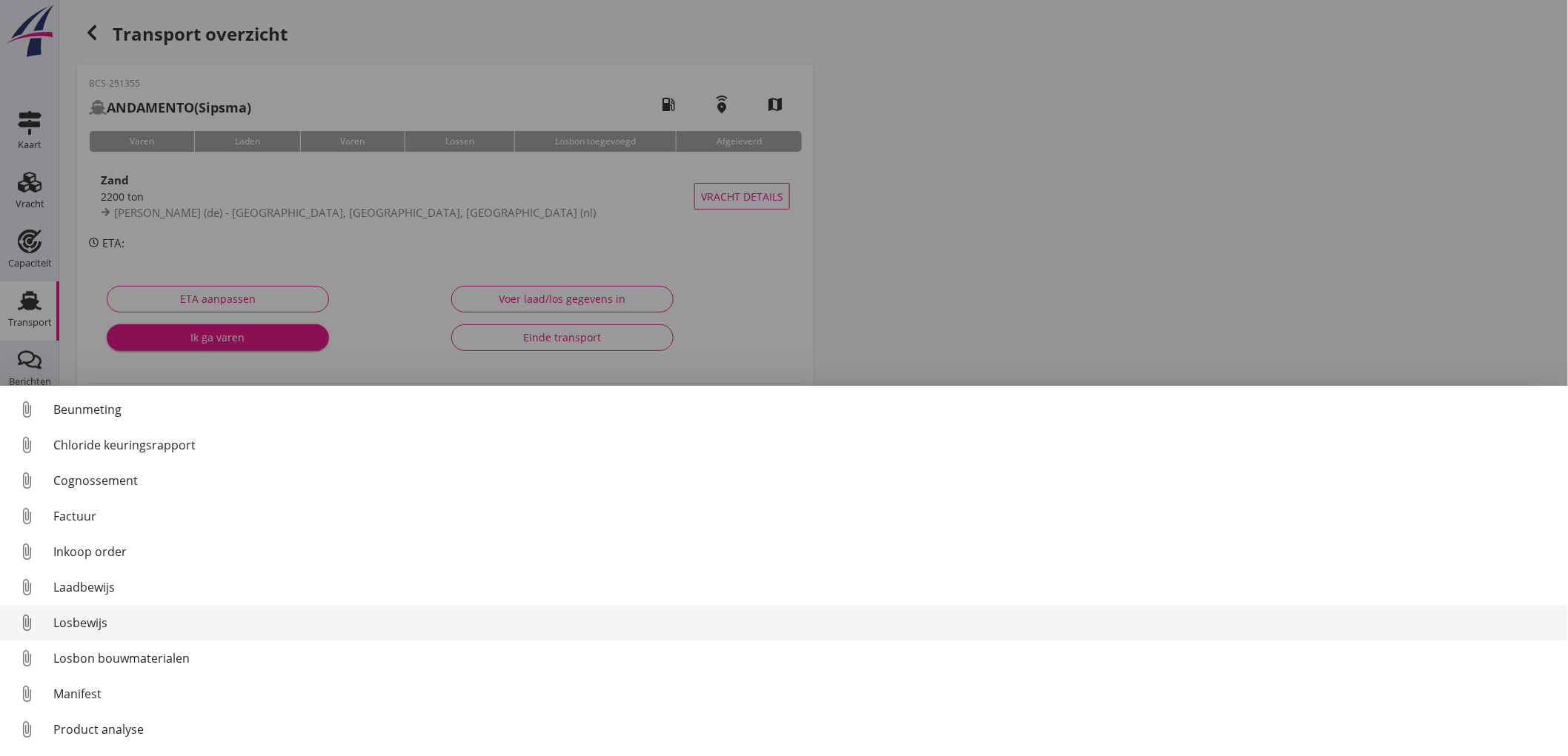
click at [160, 616] on div "Losbewijs" at bounding box center [805, 623] width 1503 height 17
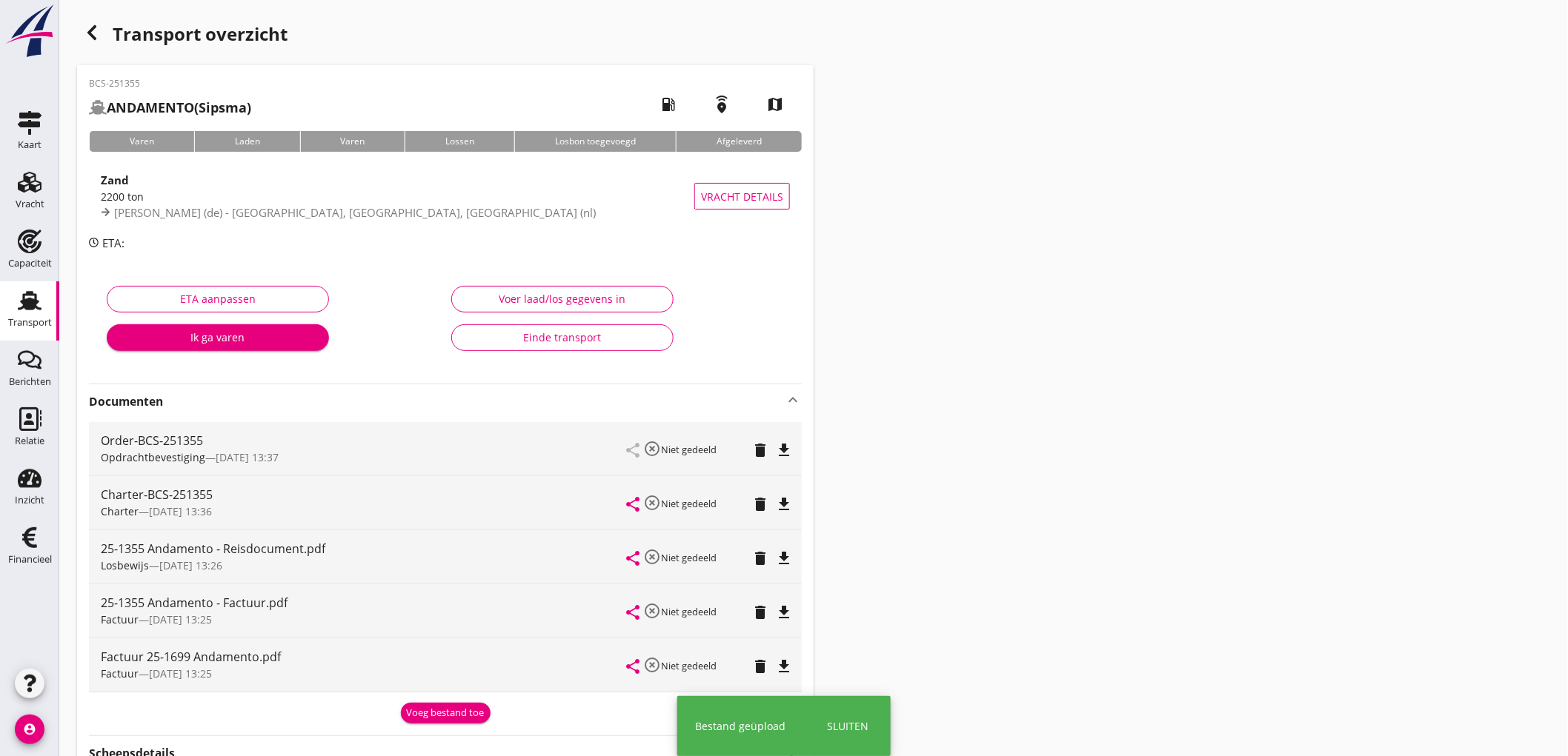
click at [581, 339] on div "Einde transport" at bounding box center [562, 337] width 197 height 15
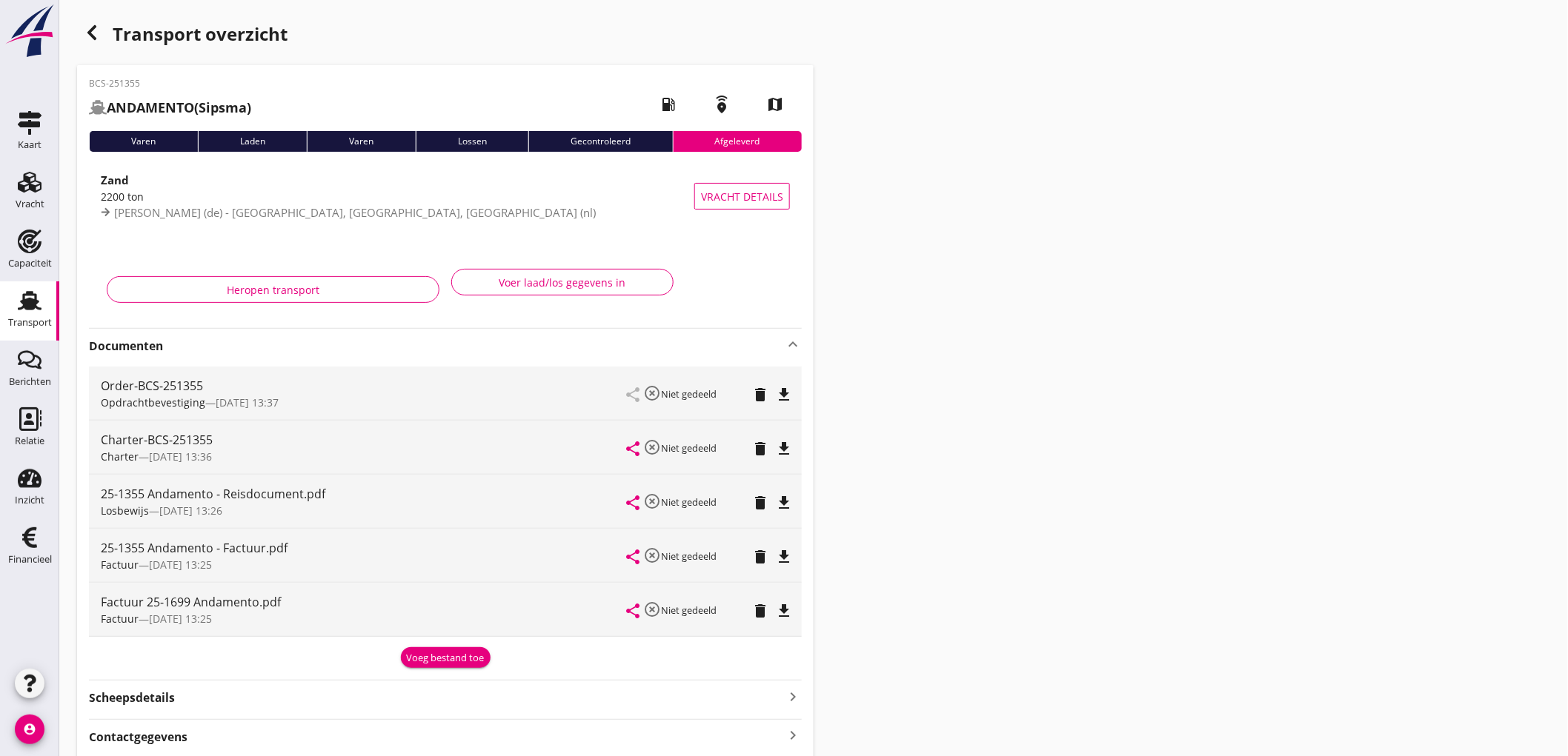
click at [27, 294] on use at bounding box center [29, 300] width 24 height 19
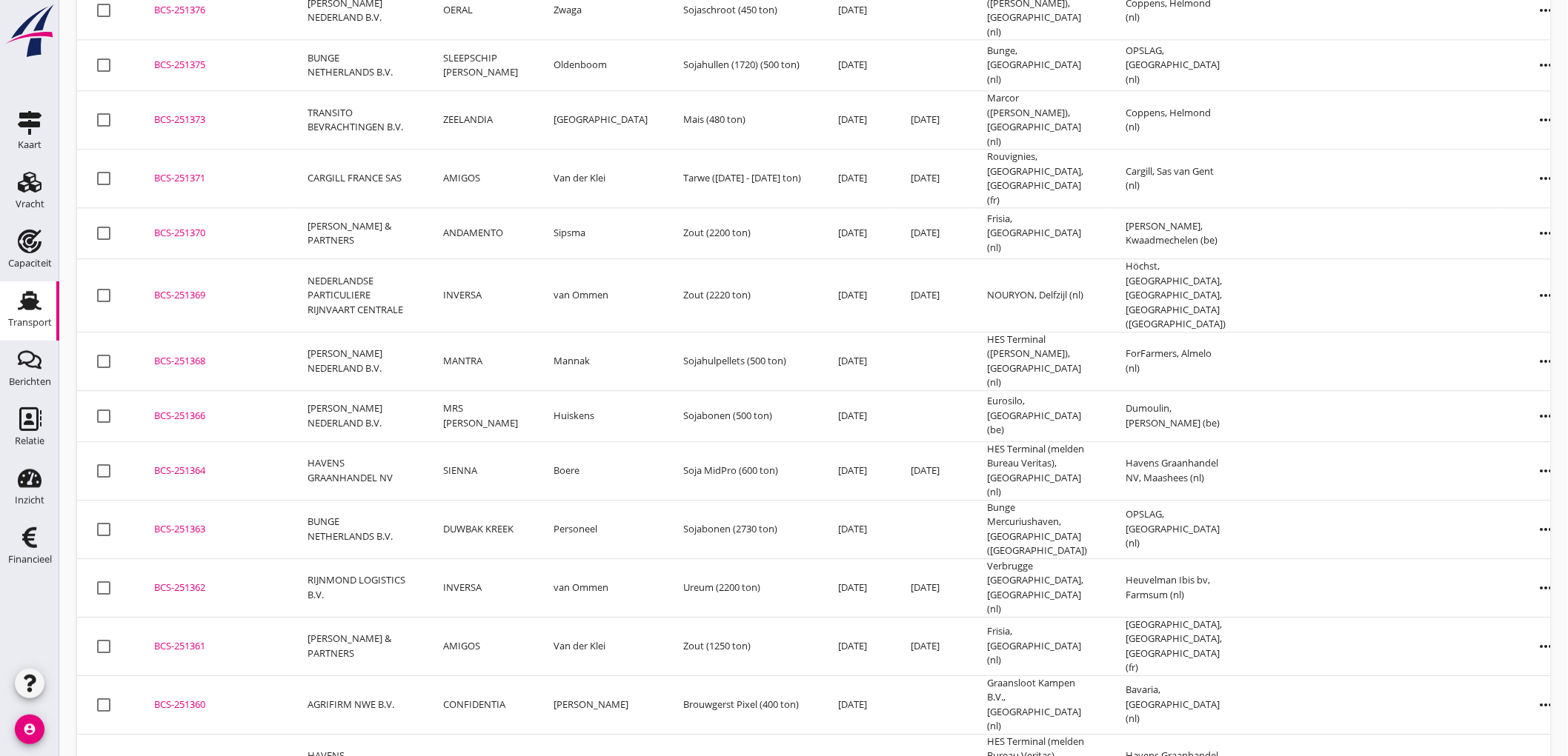
scroll to position [1676, 0]
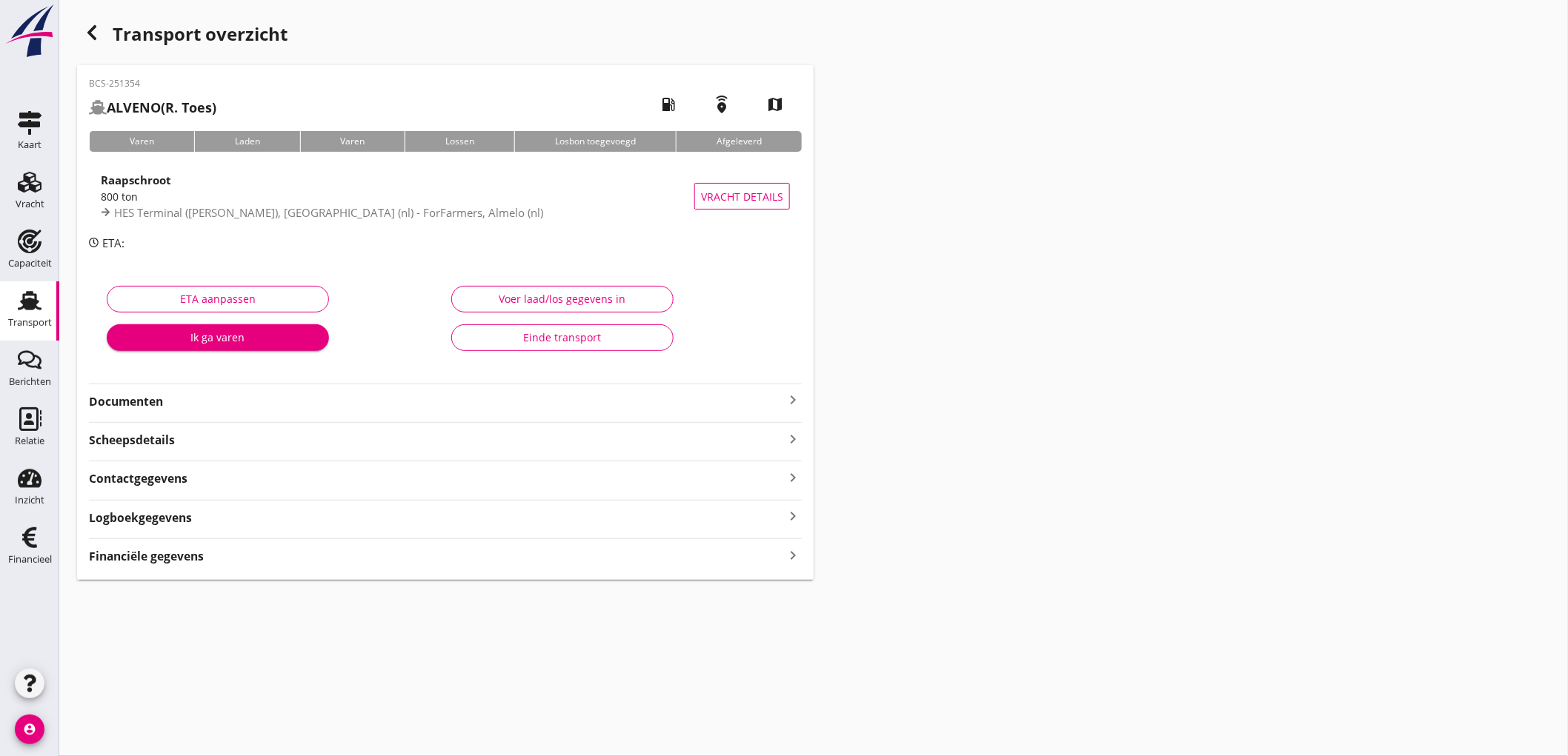
click at [527, 406] on strong "Documenten" at bounding box center [437, 402] width 696 height 17
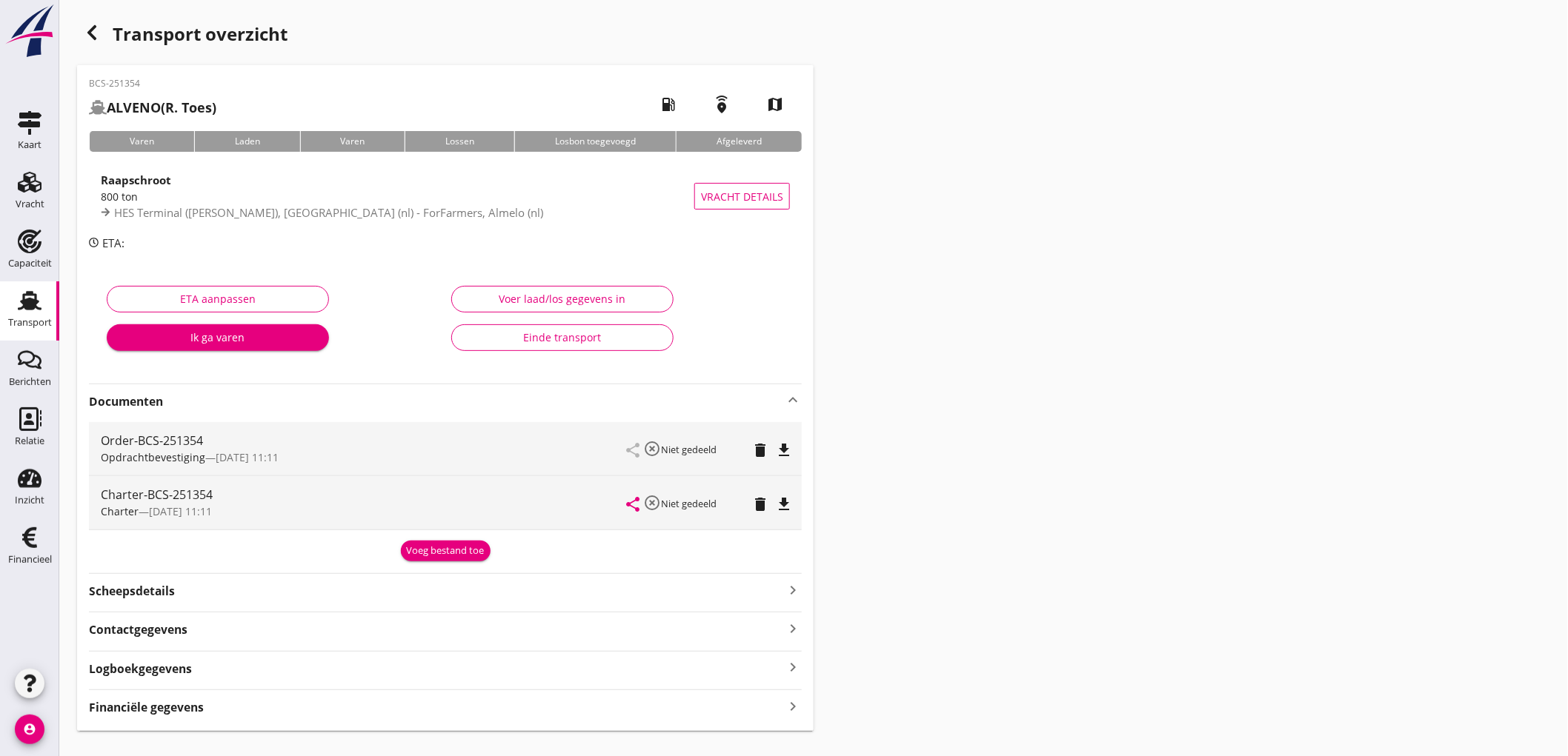
click at [434, 546] on div "Voeg bestand toe" at bounding box center [445, 550] width 78 height 14
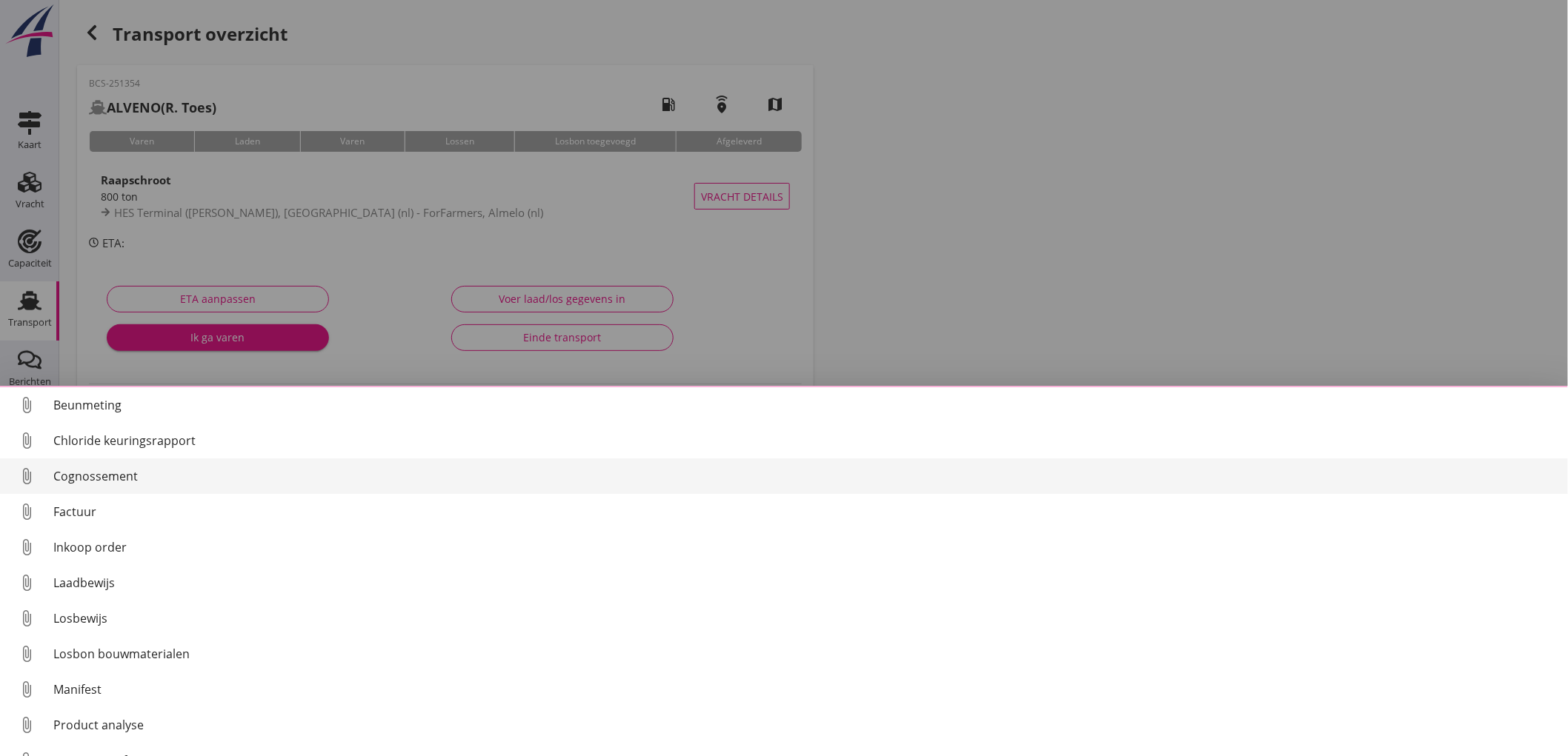
click at [132, 492] on link "attach_file Cognossement" at bounding box center [784, 476] width 1568 height 36
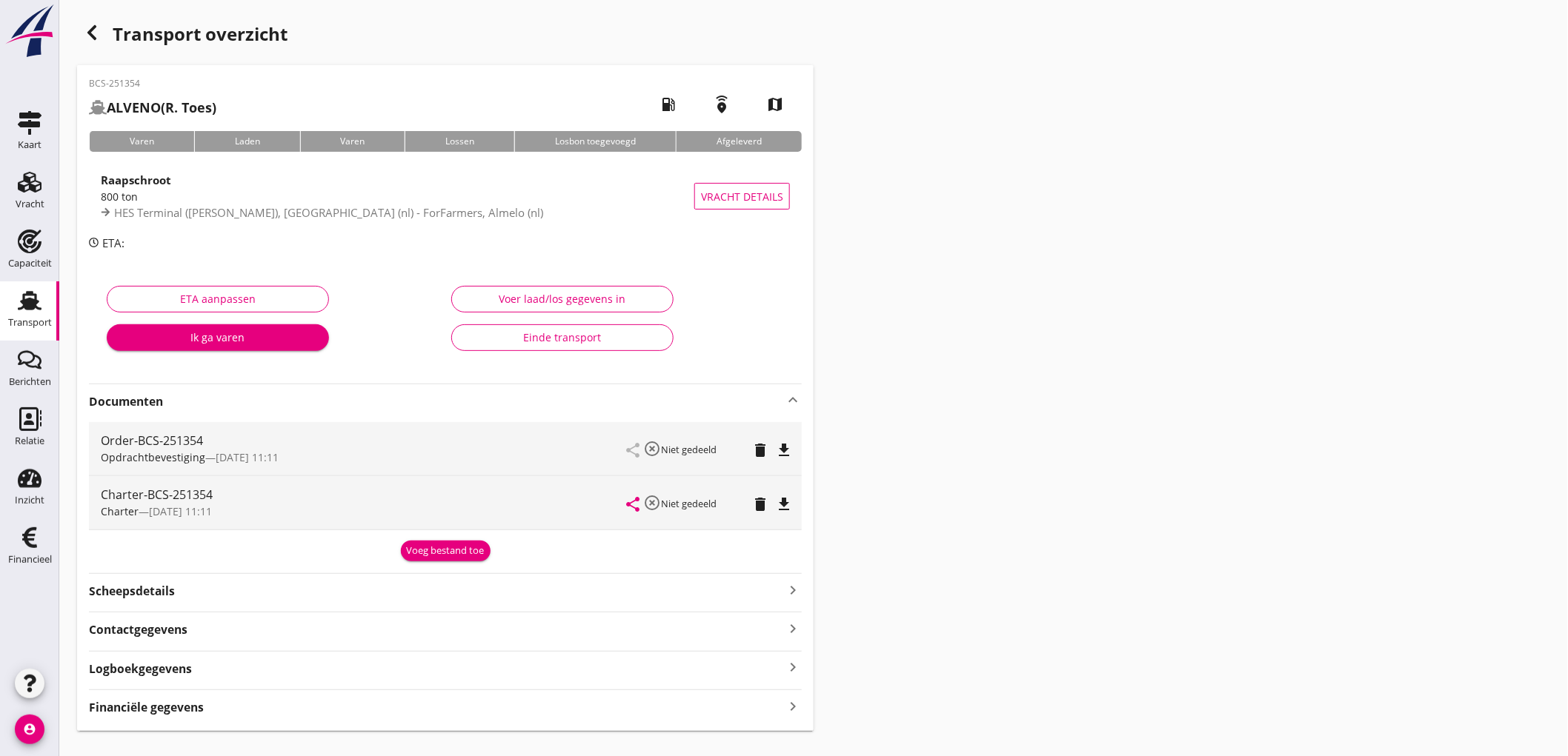
click at [425, 558] on button "Voeg bestand toe" at bounding box center [445, 550] width 90 height 20
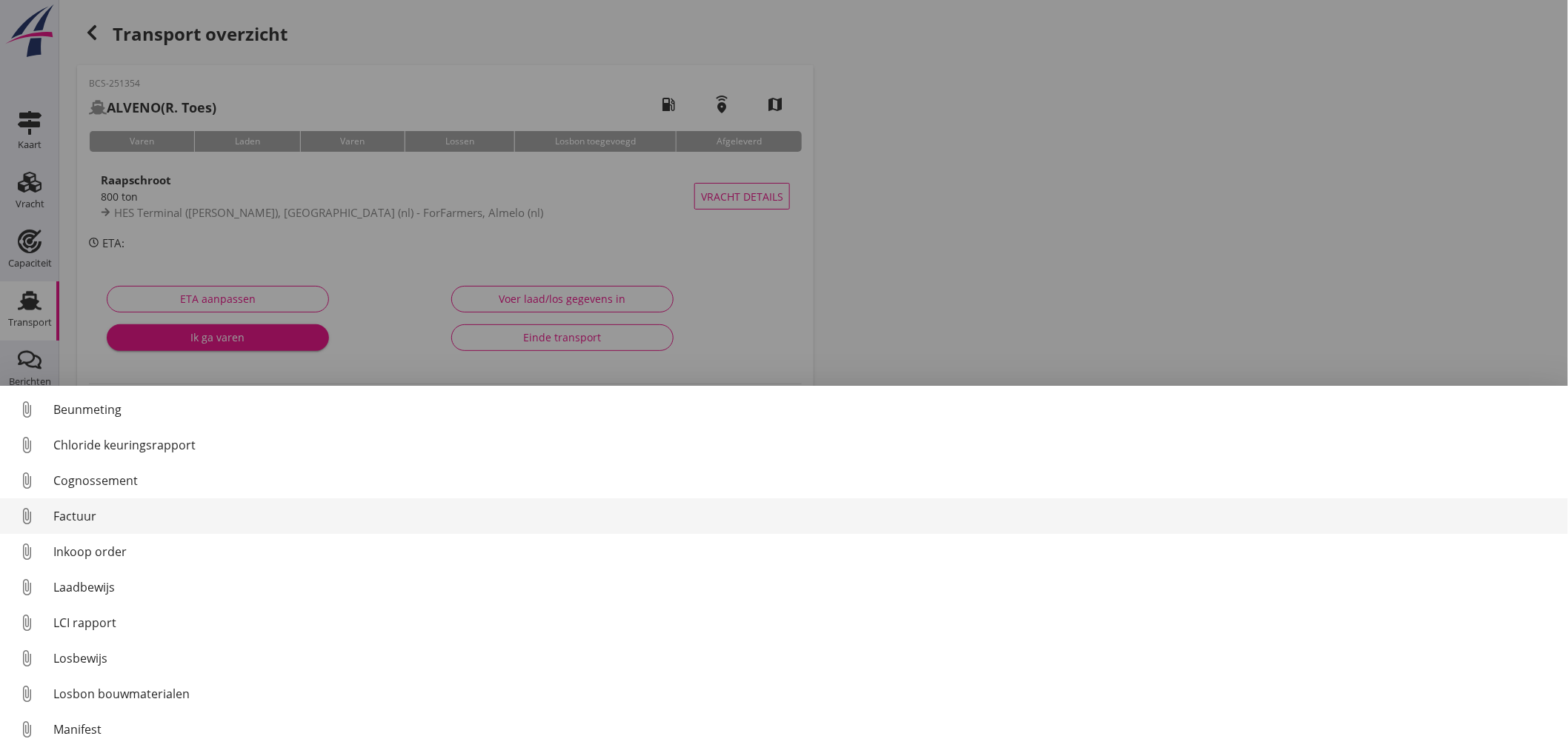
click at [46, 508] on div "attach_file" at bounding box center [32, 516] width 42 height 30
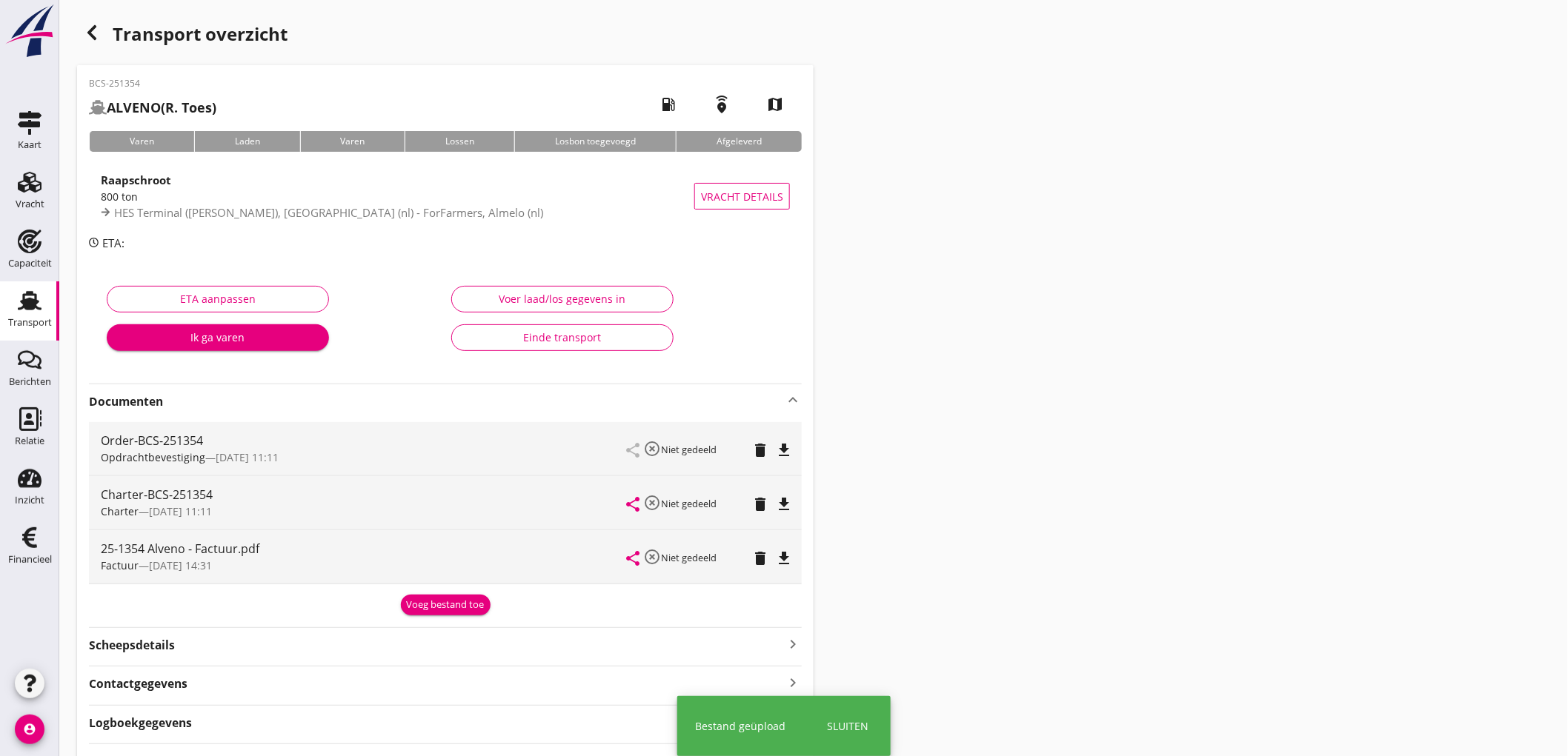
click at [438, 599] on div "Voeg bestand toe" at bounding box center [445, 604] width 78 height 14
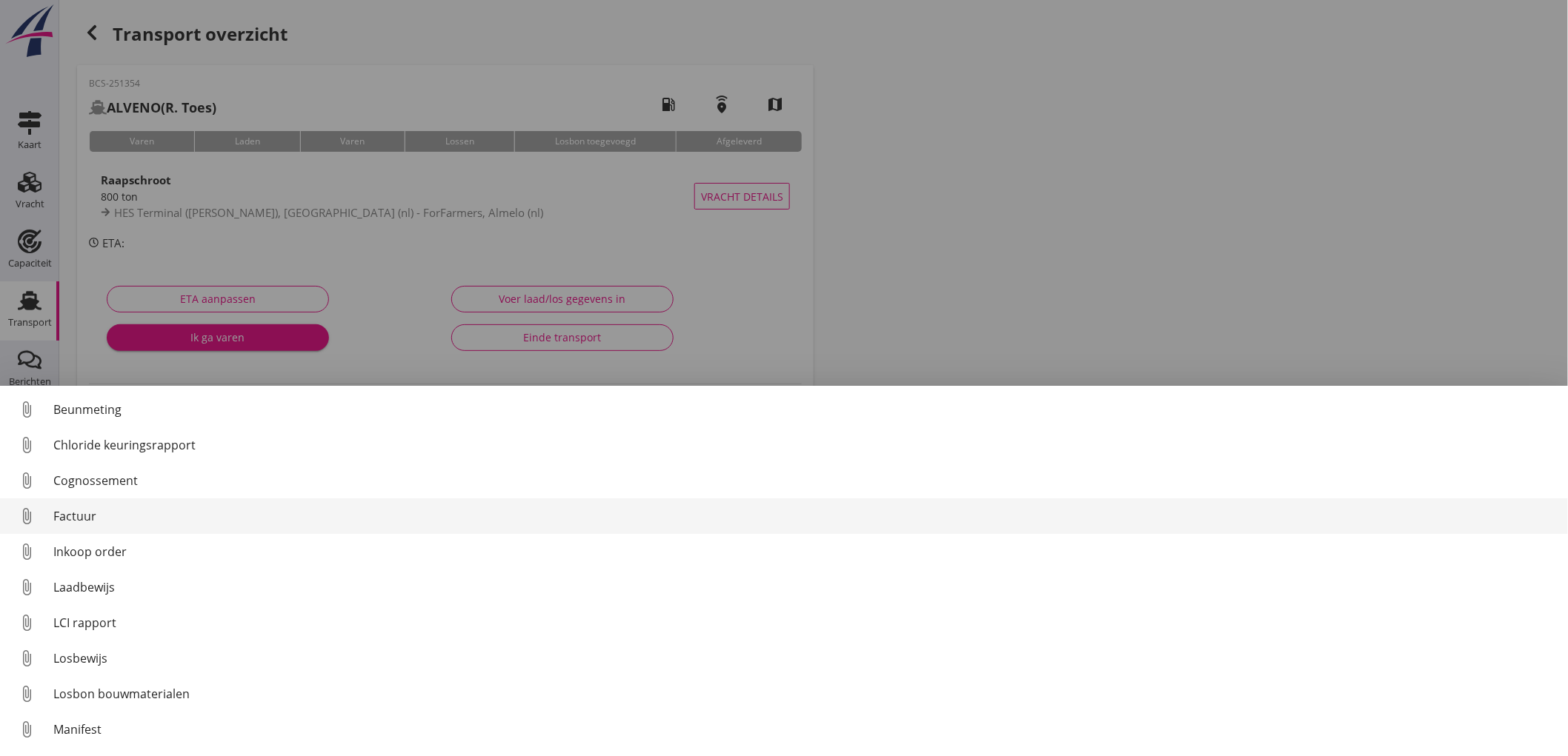
click at [117, 515] on div "Factuur" at bounding box center [805, 517] width 1503 height 17
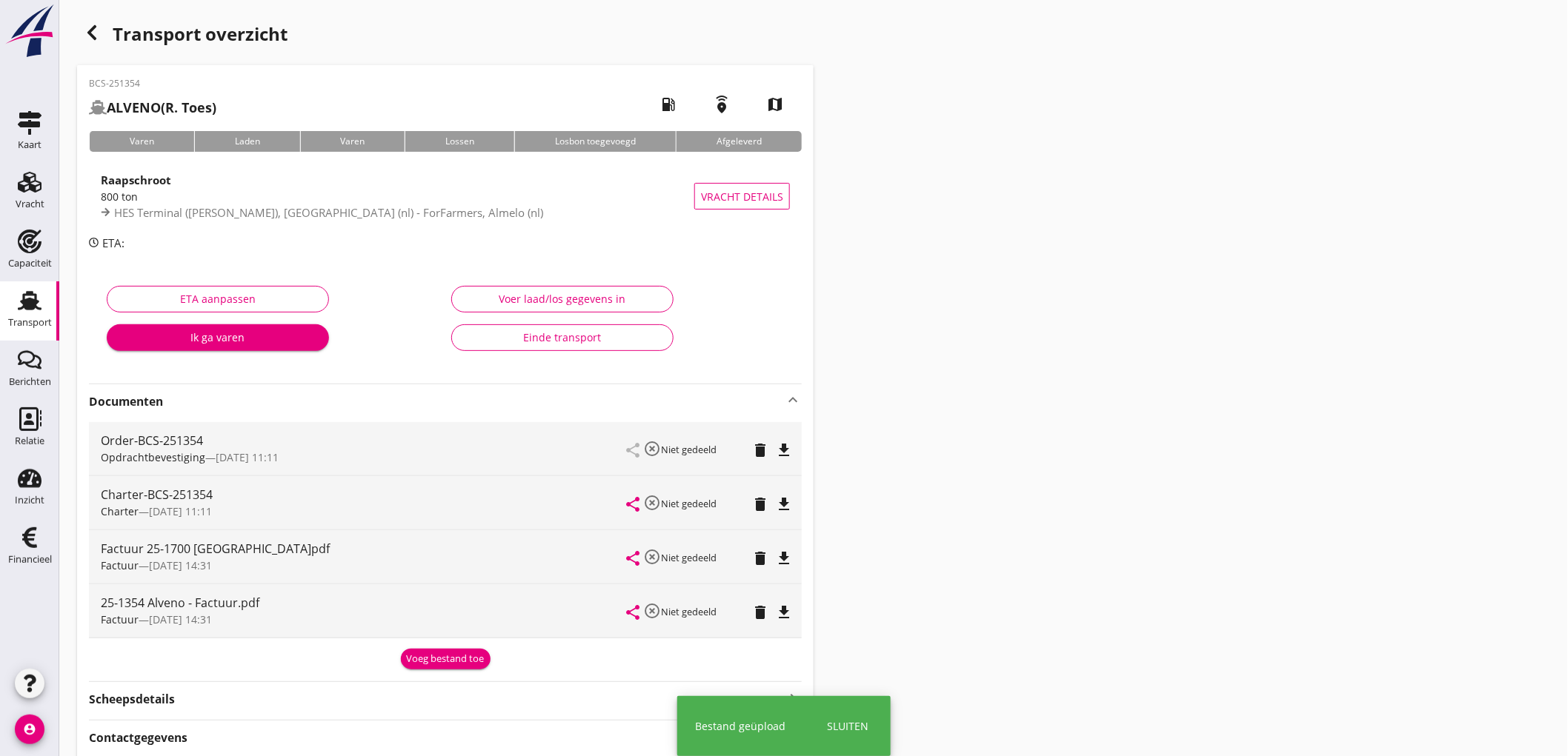
click at [438, 655] on div "Voeg bestand toe" at bounding box center [445, 658] width 78 height 14
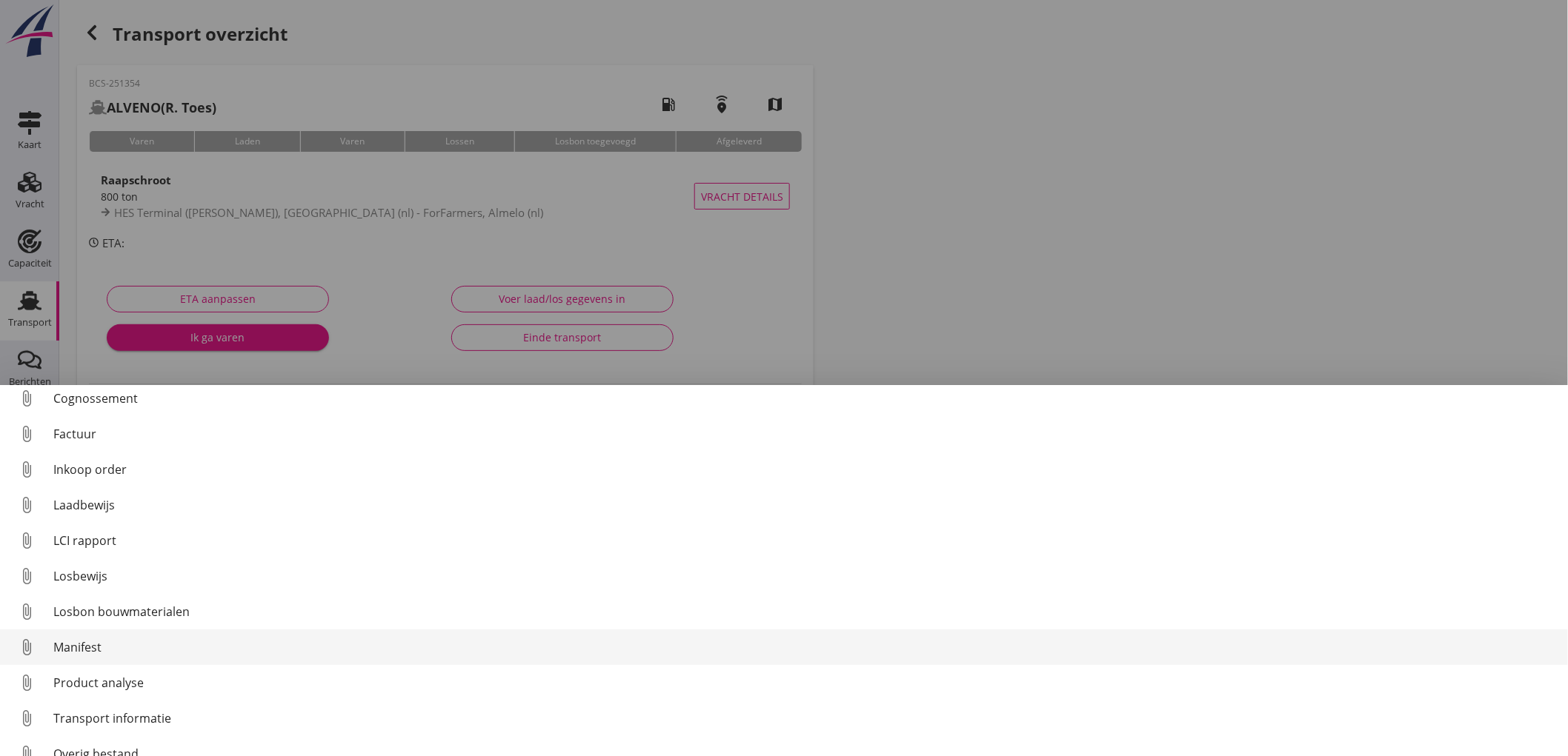
scroll to position [103, 0]
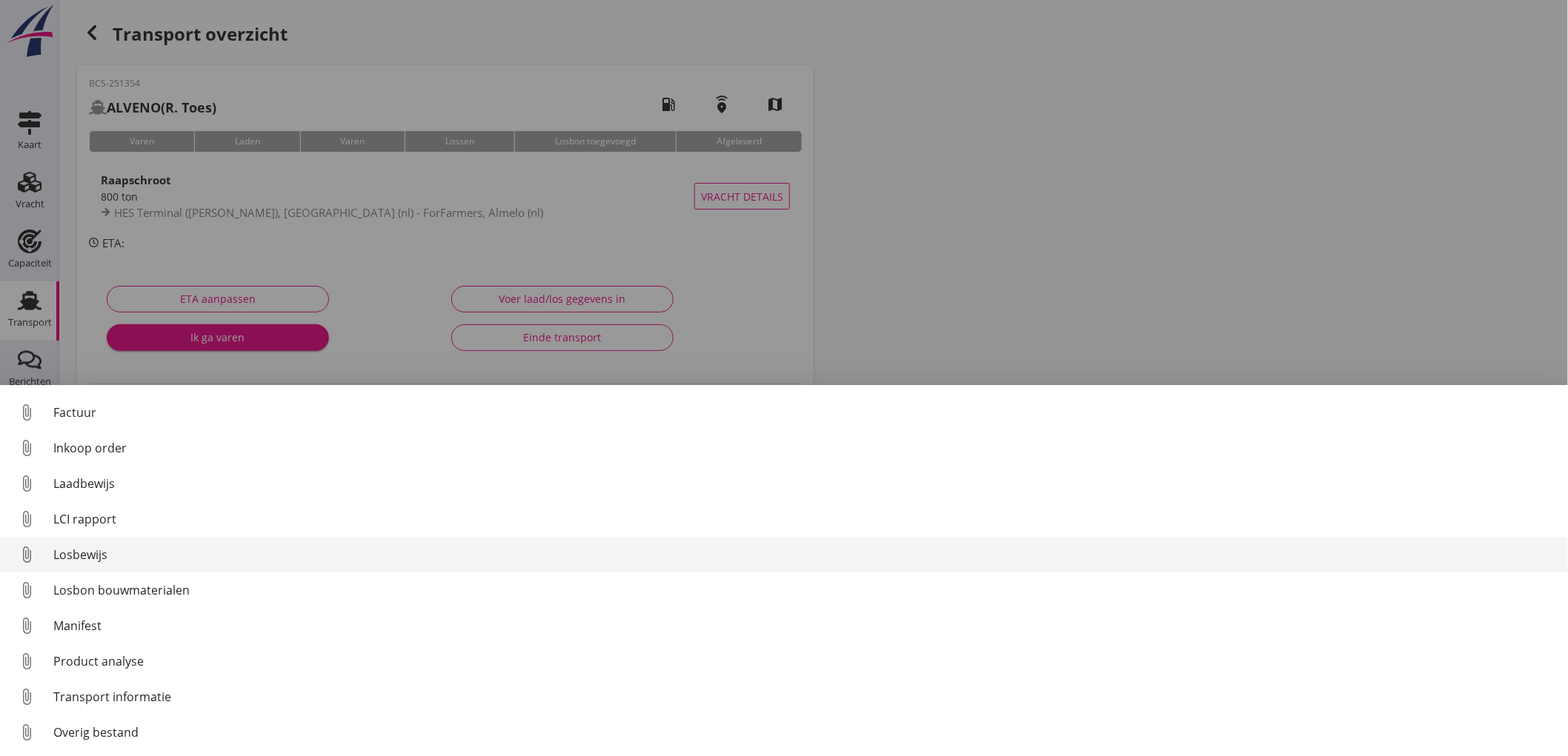
click at [122, 558] on div "Losbewijs" at bounding box center [805, 554] width 1503 height 17
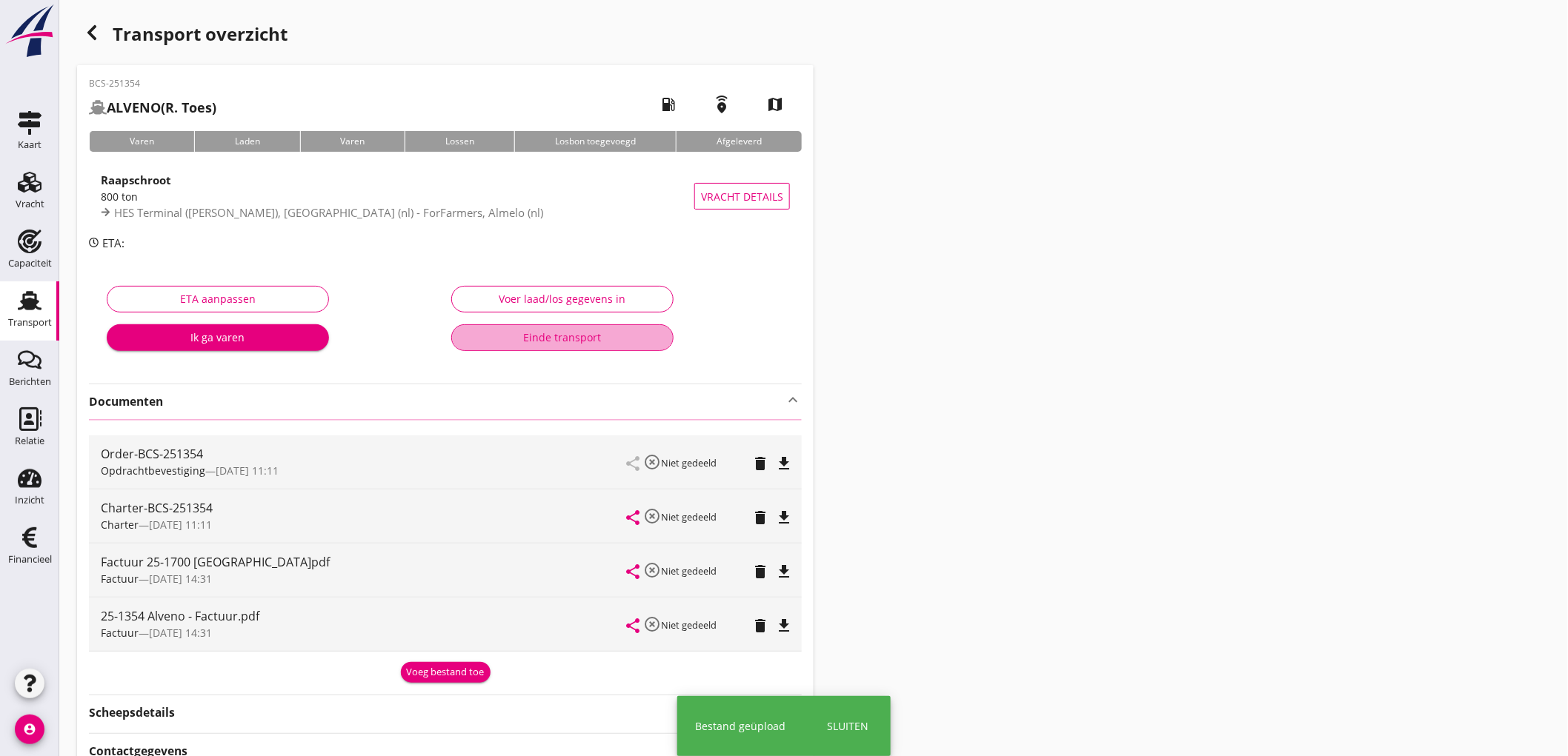
click at [553, 339] on div "Einde transport" at bounding box center [562, 337] width 197 height 15
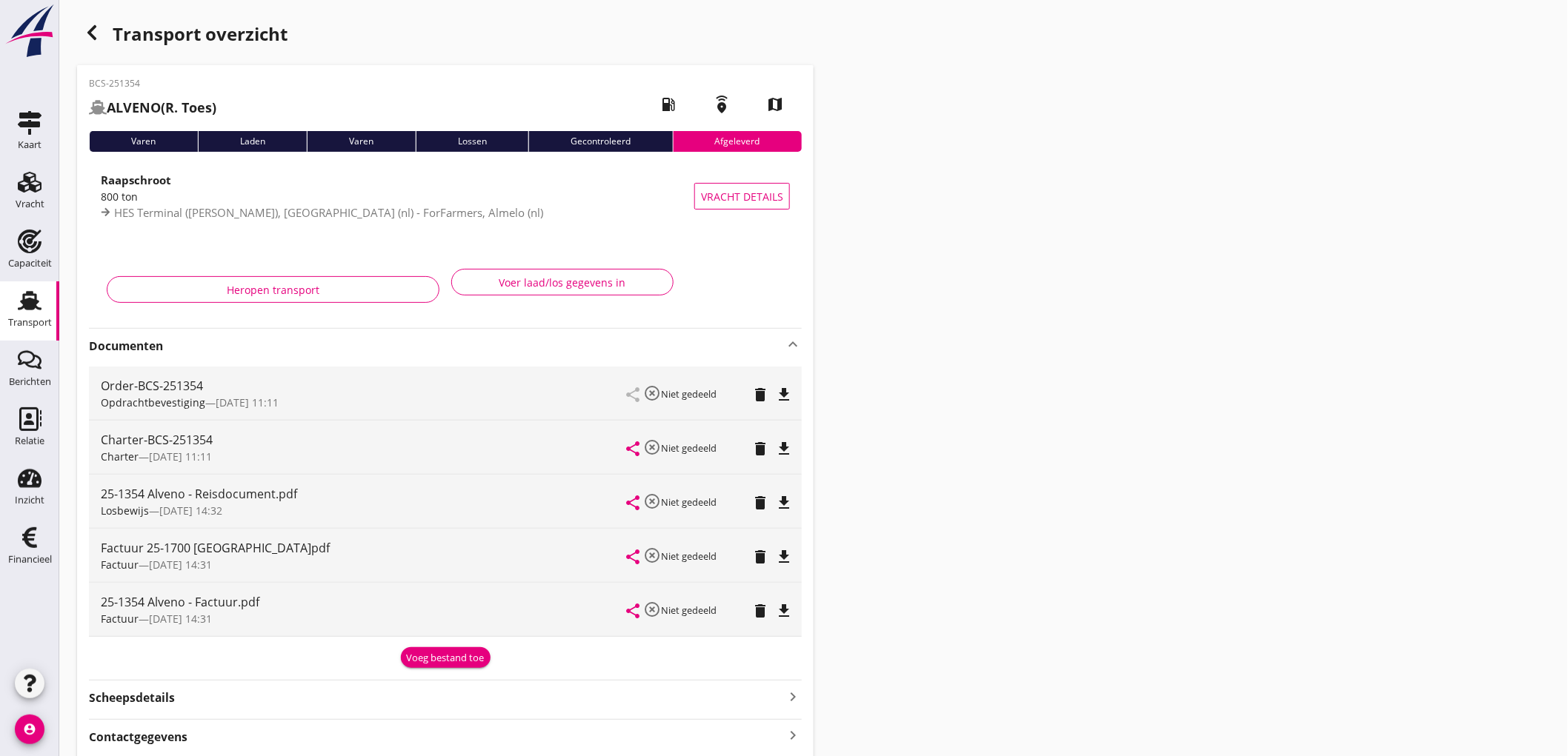
click at [34, 294] on use at bounding box center [29, 300] width 24 height 19
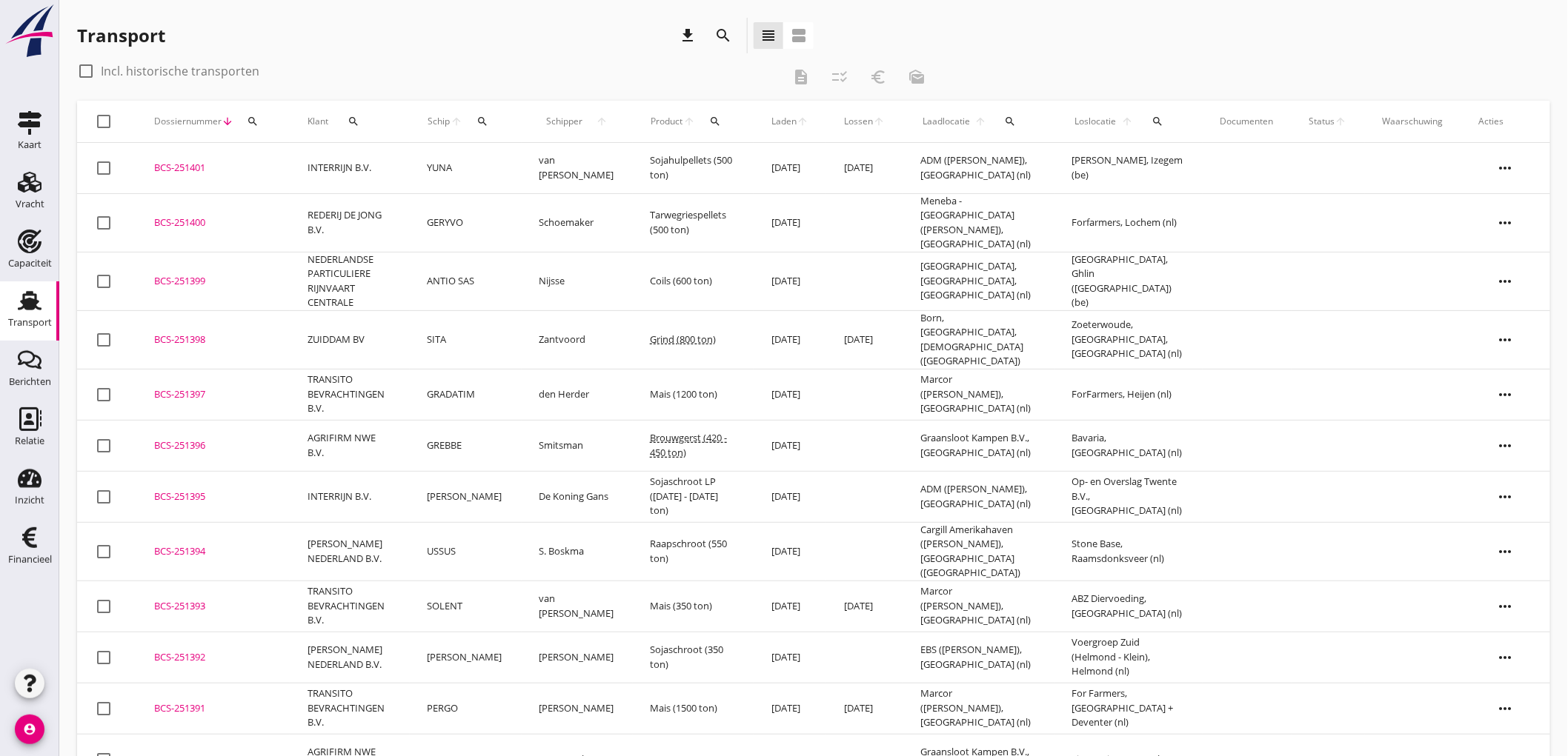
drag, startPoint x: 125, startPoint y: 111, endPoint x: 182, endPoint y: 132, distance: 60.7
click at [571, 141] on tr "check_box_outline_blank Dossiernummer arrow_downward search Klant search Schip …" at bounding box center [813, 121] width 1473 height 42
drag, startPoint x: 94, startPoint y: 103, endPoint x: 1070, endPoint y: 117, distance: 976.1
click at [1069, 120] on tr "check_box_outline_blank Dossiernummer arrow_downward search Klant search Schip …" at bounding box center [813, 121] width 1473 height 42
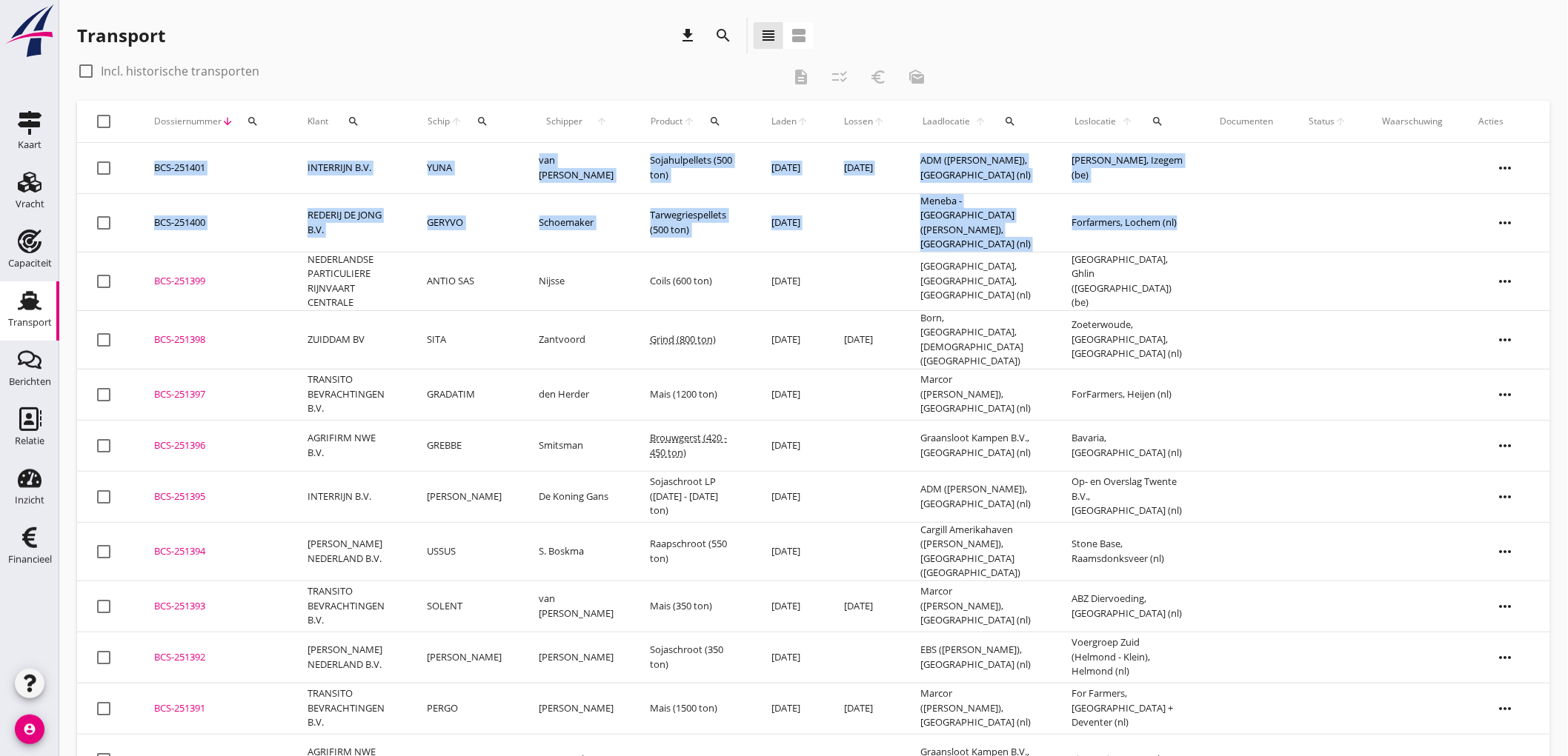
drag, startPoint x: 75, startPoint y: 93, endPoint x: 1317, endPoint y: 206, distance: 1247.1
click at [1318, 211] on div "Transport download search view_headline view_agenda check_box_outline_blank Inc…" at bounding box center [813, 609] width 1509 height 1219
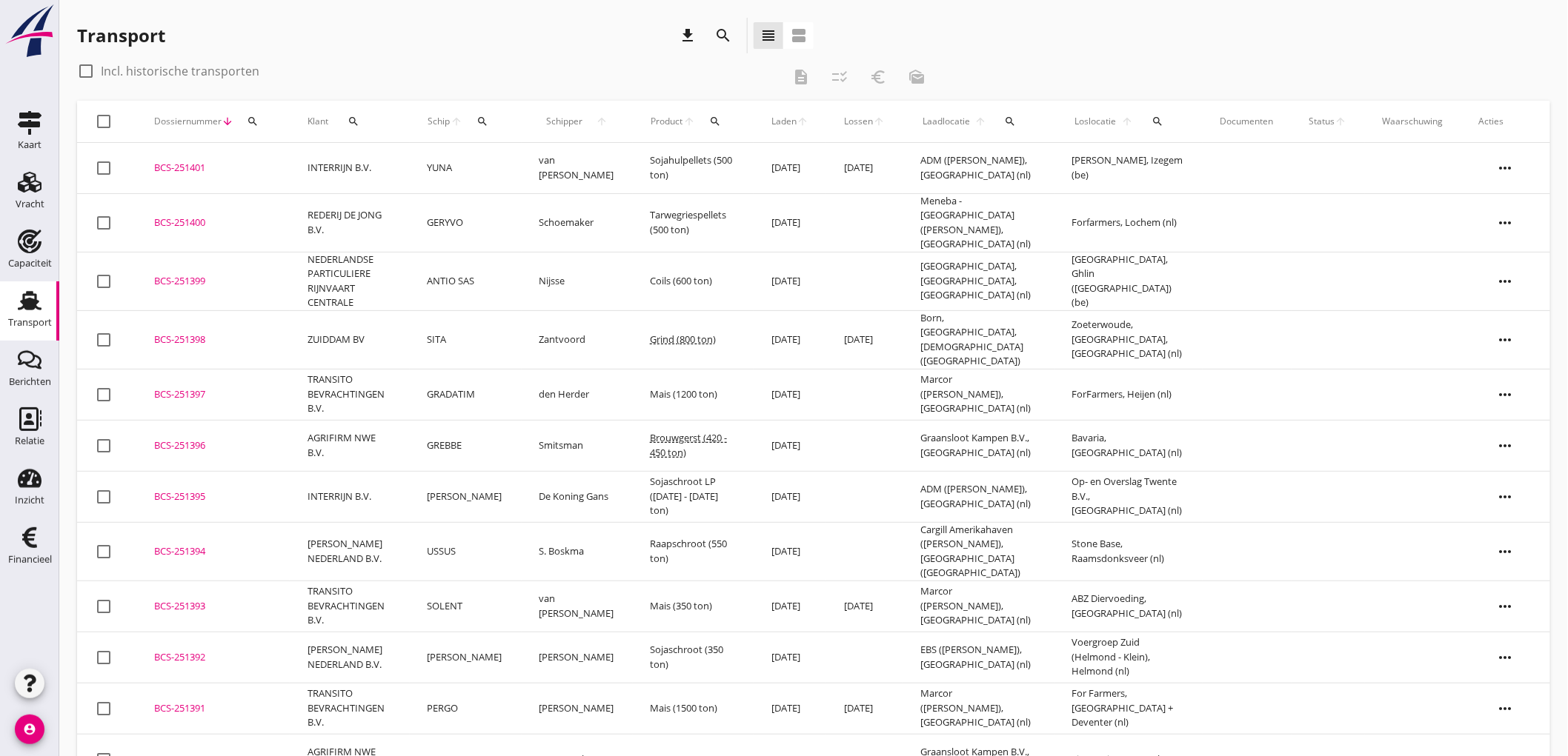
click at [423, 84] on div "check_box_outline_blank Incl. historische transporten description checklist_rtl…" at bounding box center [507, 76] width 860 height 36
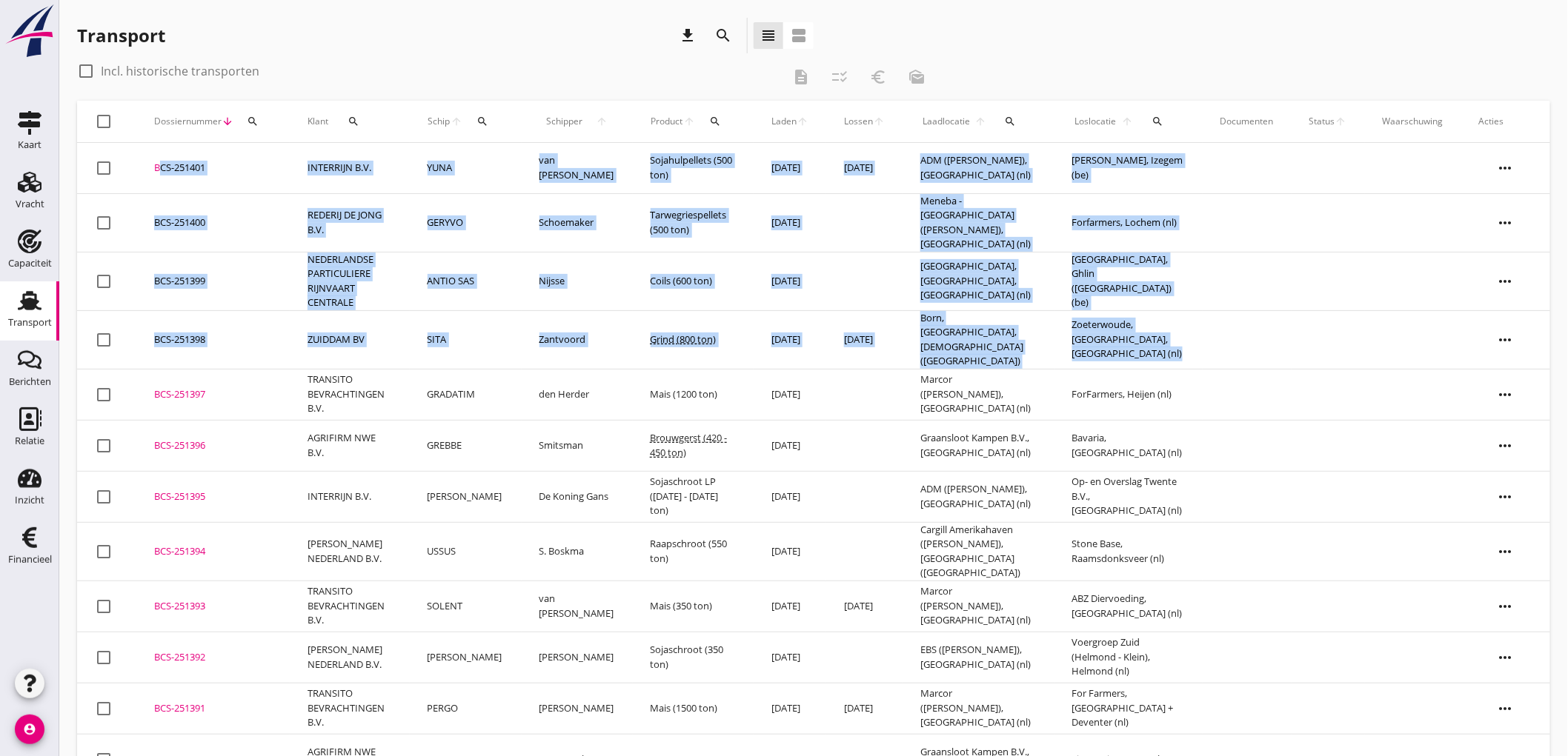
drag, startPoint x: 84, startPoint y: 145, endPoint x: 1396, endPoint y: 329, distance: 1324.8
click at [1396, 329] on tbody "check_box_outline_blank BCS-251401 upload_file Drop hier uw bestand om het aan …" at bounding box center [813, 672] width 1473 height 1058
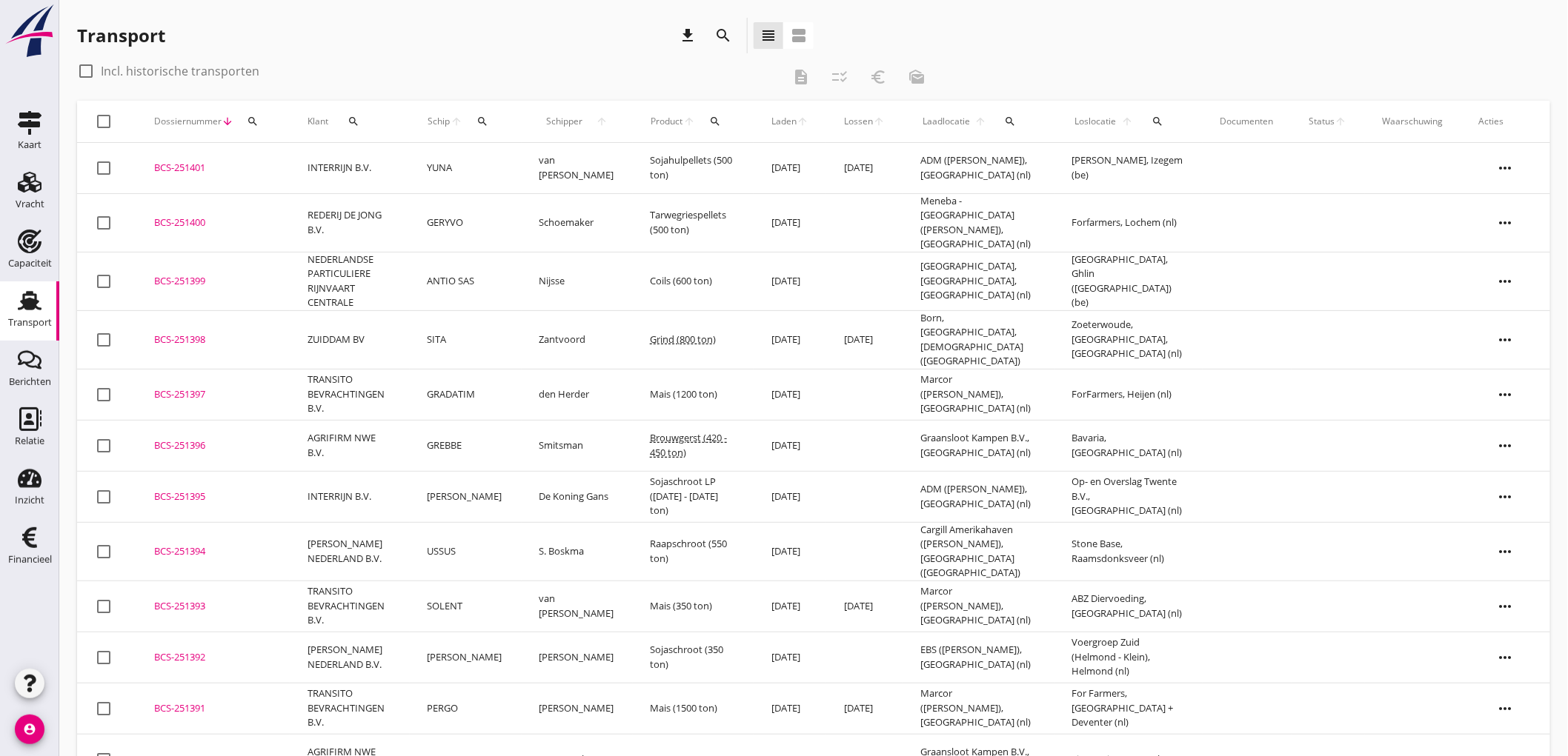
click at [299, 59] on div "check_box_outline_blank Incl. historische transporten" at bounding box center [430, 70] width 705 height 24
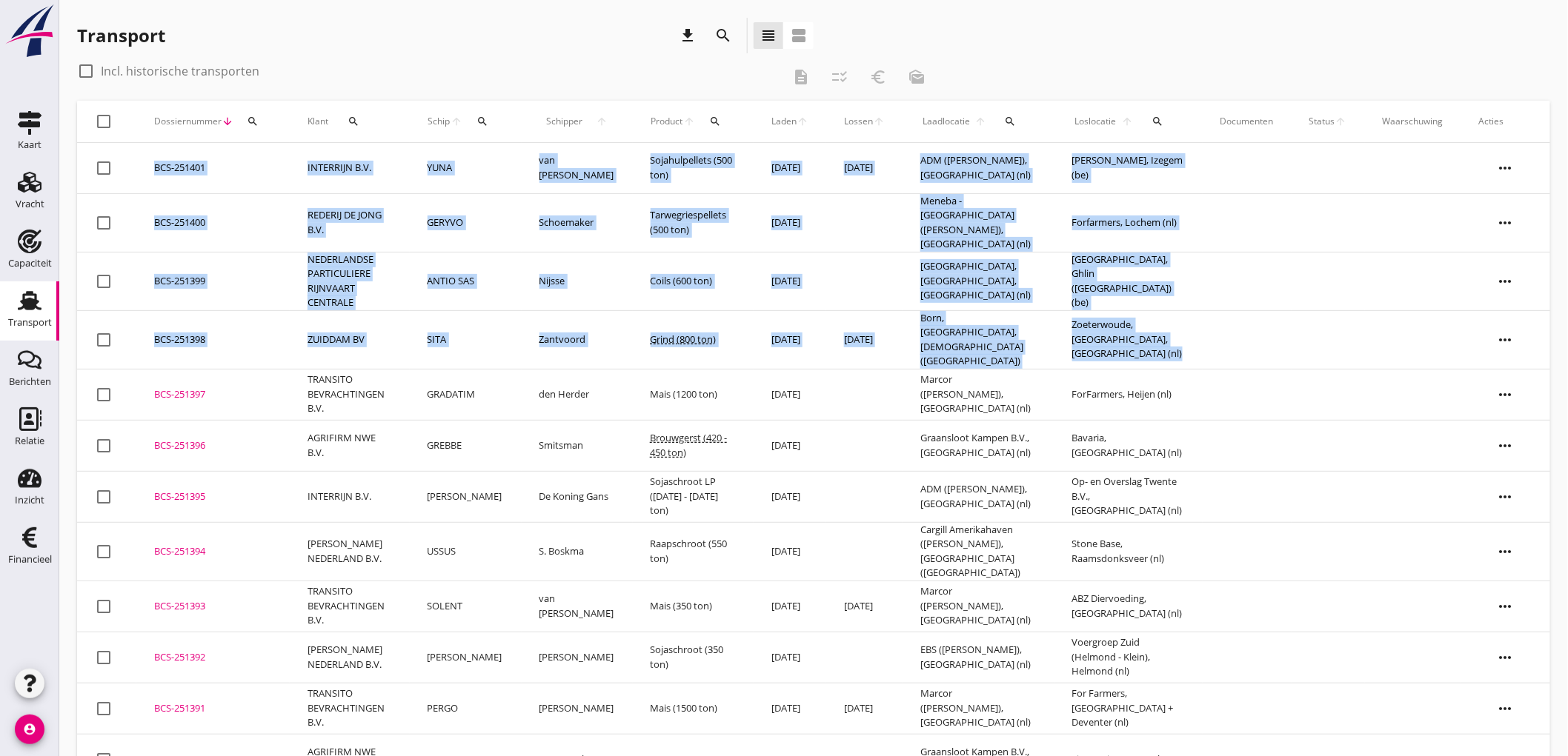
drag, startPoint x: 106, startPoint y: 87, endPoint x: 1339, endPoint y: 260, distance: 1245.1
click at [1443, 307] on div "check_box_outline_blank Incl. historische transporten description checklist_rtl…" at bounding box center [813, 630] width 1473 height 1142
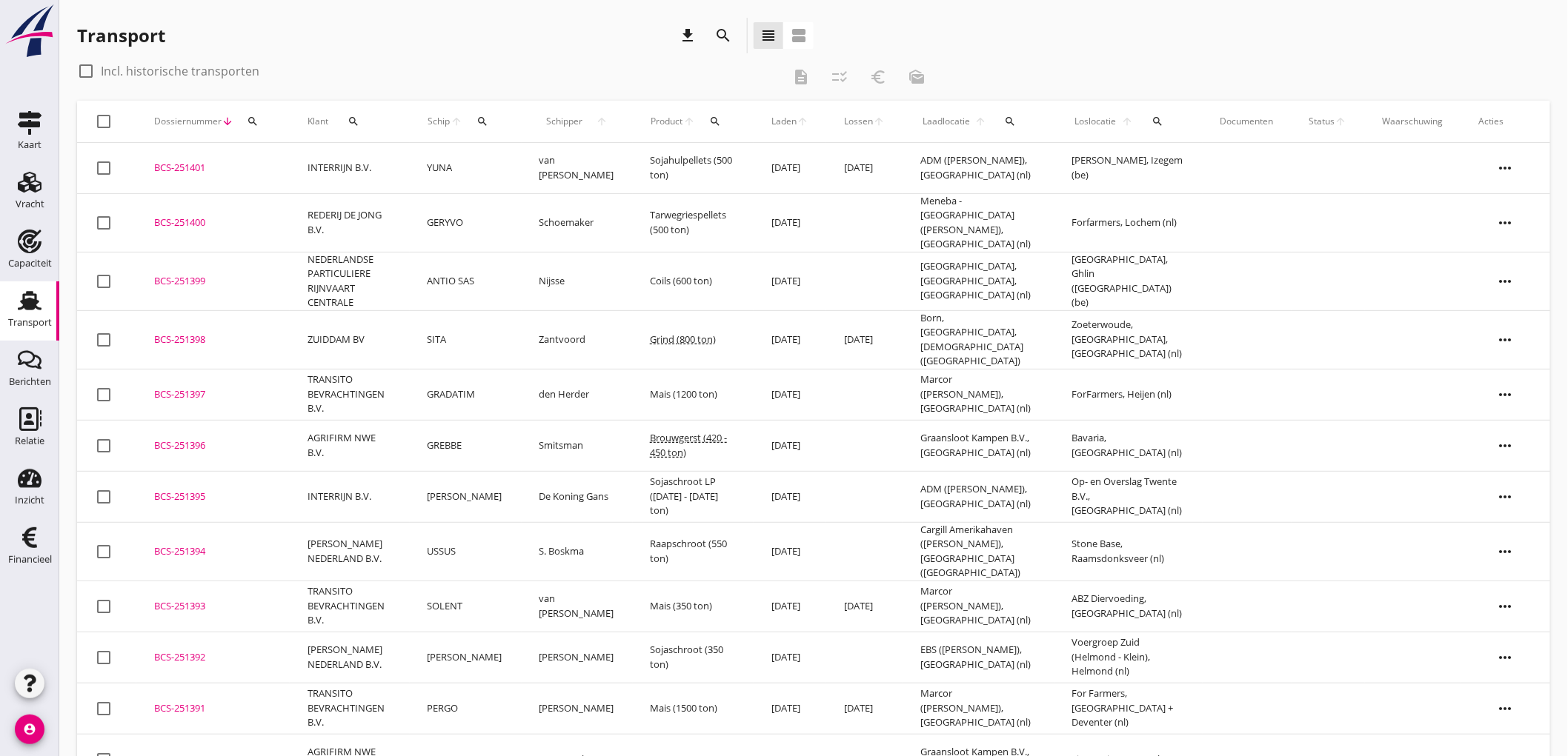
click at [1094, 46] on div "Transport download search view_headline view_agenda" at bounding box center [813, 38] width 1473 height 42
drag, startPoint x: 142, startPoint y: 102, endPoint x: 1157, endPoint y: 231, distance: 1023.2
click at [1157, 231] on table "check_box_outline_blank Dossiernummer arrow_downward search Klant search Schip …" at bounding box center [813, 651] width 1473 height 1101
click at [28, 197] on div "Vracht" at bounding box center [30, 204] width 29 height 20
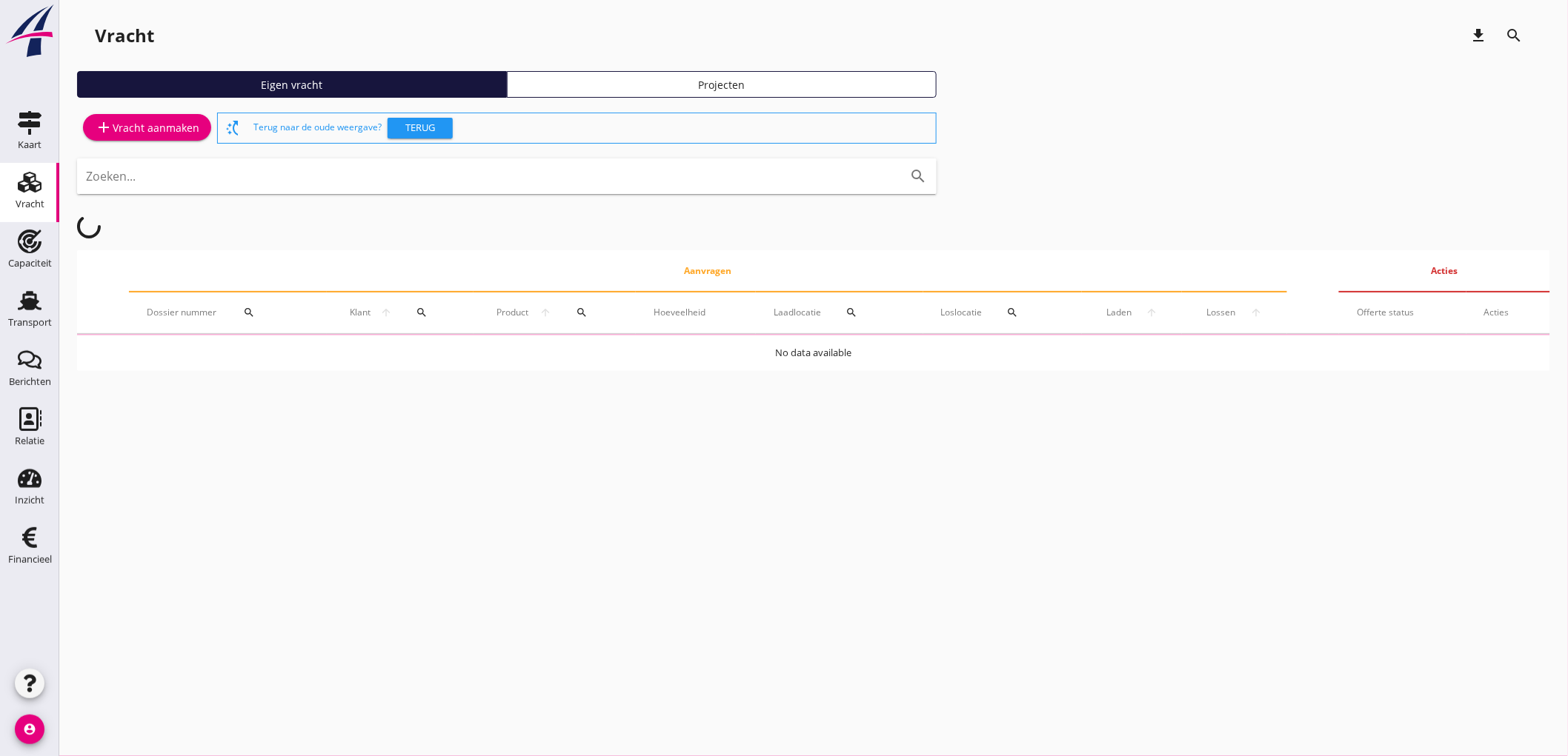
click at [185, 126] on div "add Vracht aanmaken" at bounding box center [147, 127] width 104 height 17
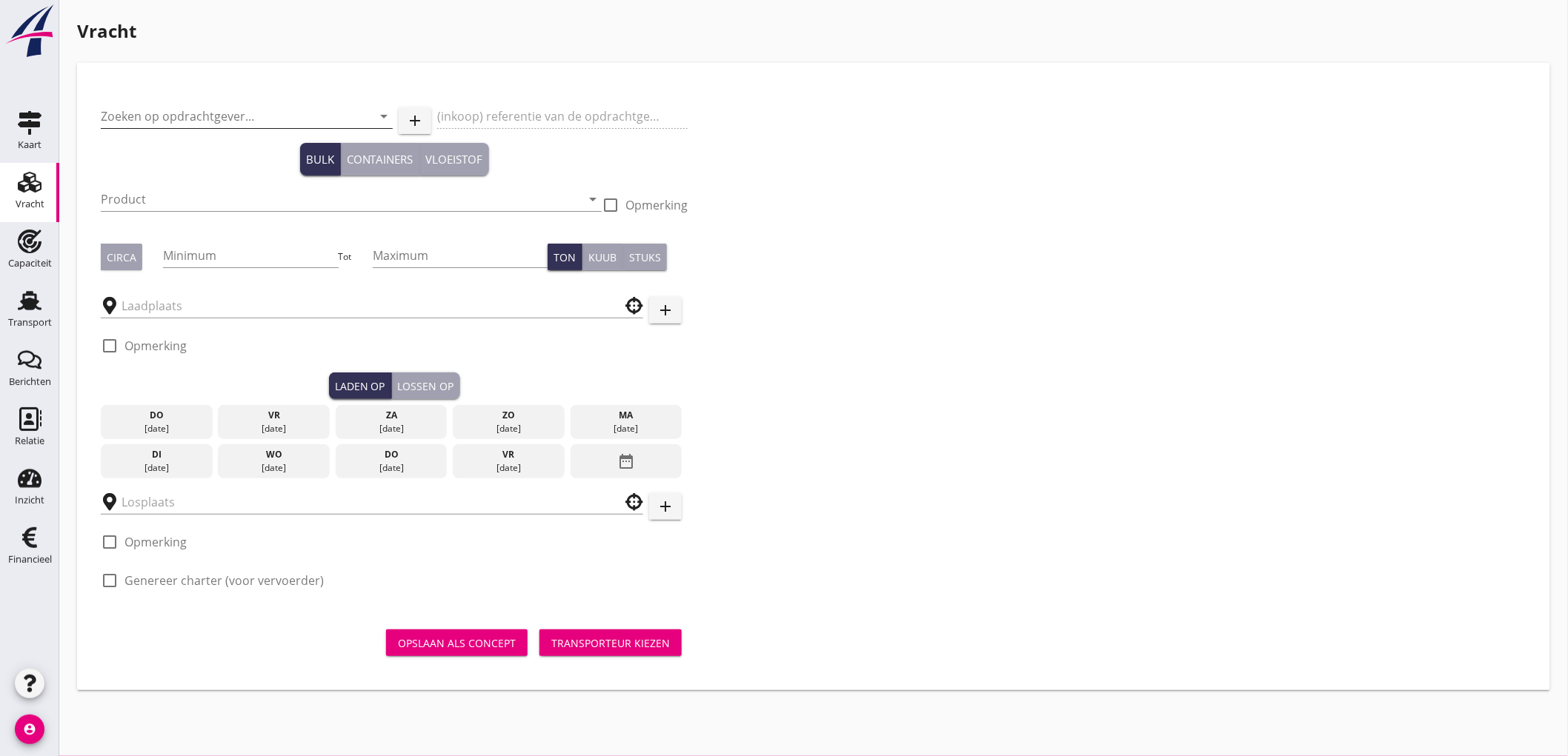
click at [200, 125] on input "Zoeken op opdrachtgever..." at bounding box center [225, 116] width 250 height 24
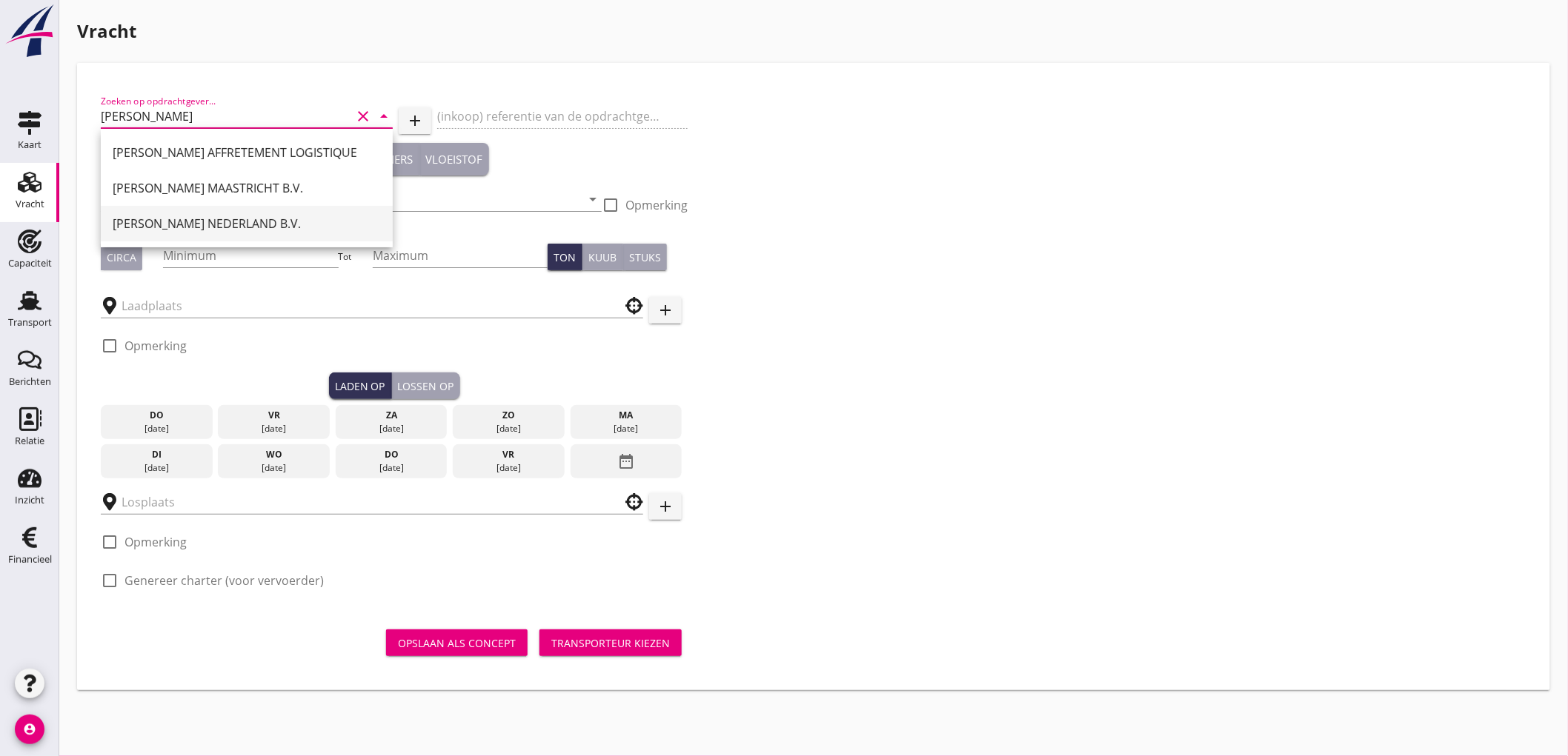
click at [151, 211] on div "PETERSON NEDERLAND B.V." at bounding box center [247, 223] width 269 height 36
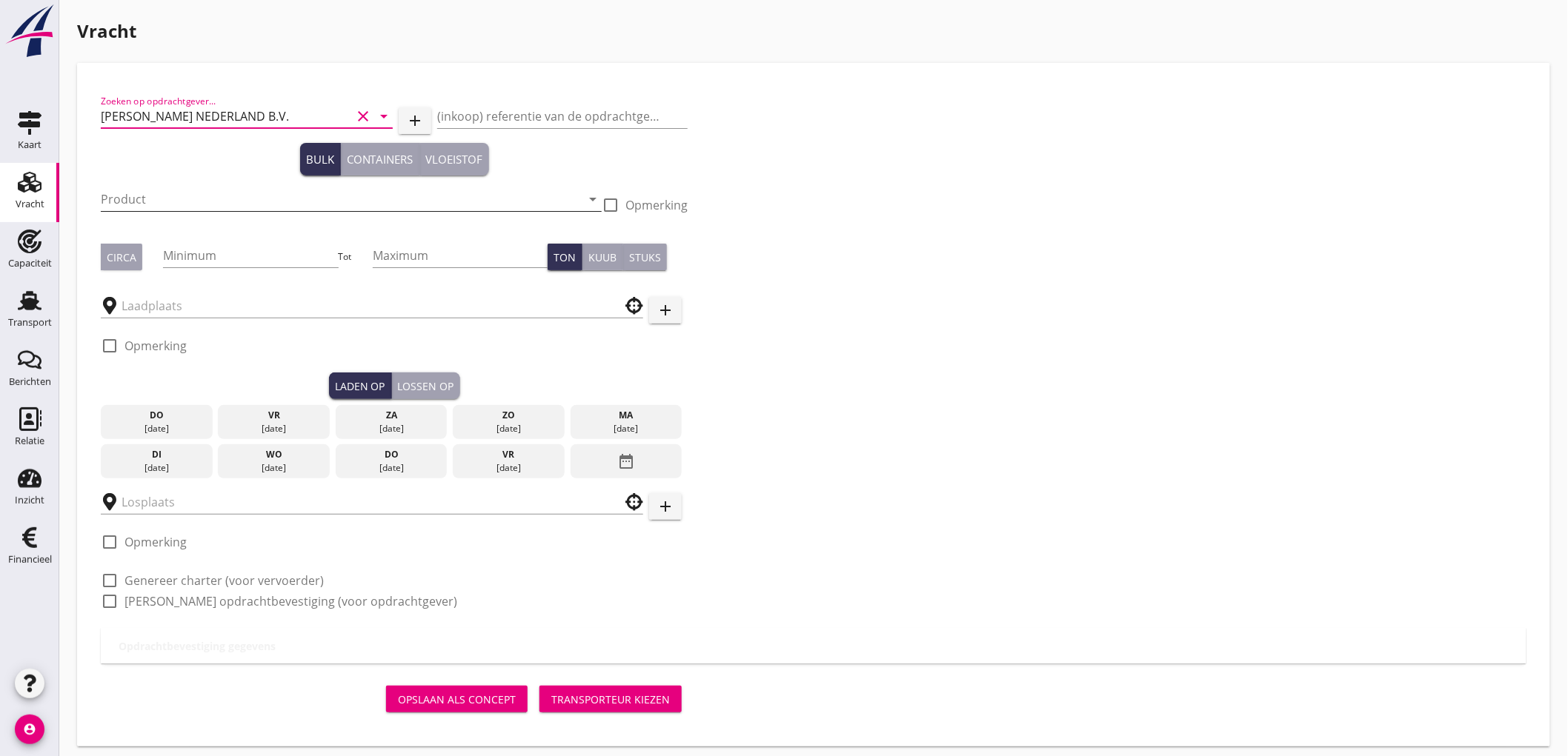
type input "PETERSON NEDERLAND B.V."
click at [141, 202] on input "Product" at bounding box center [340, 199] width 480 height 24
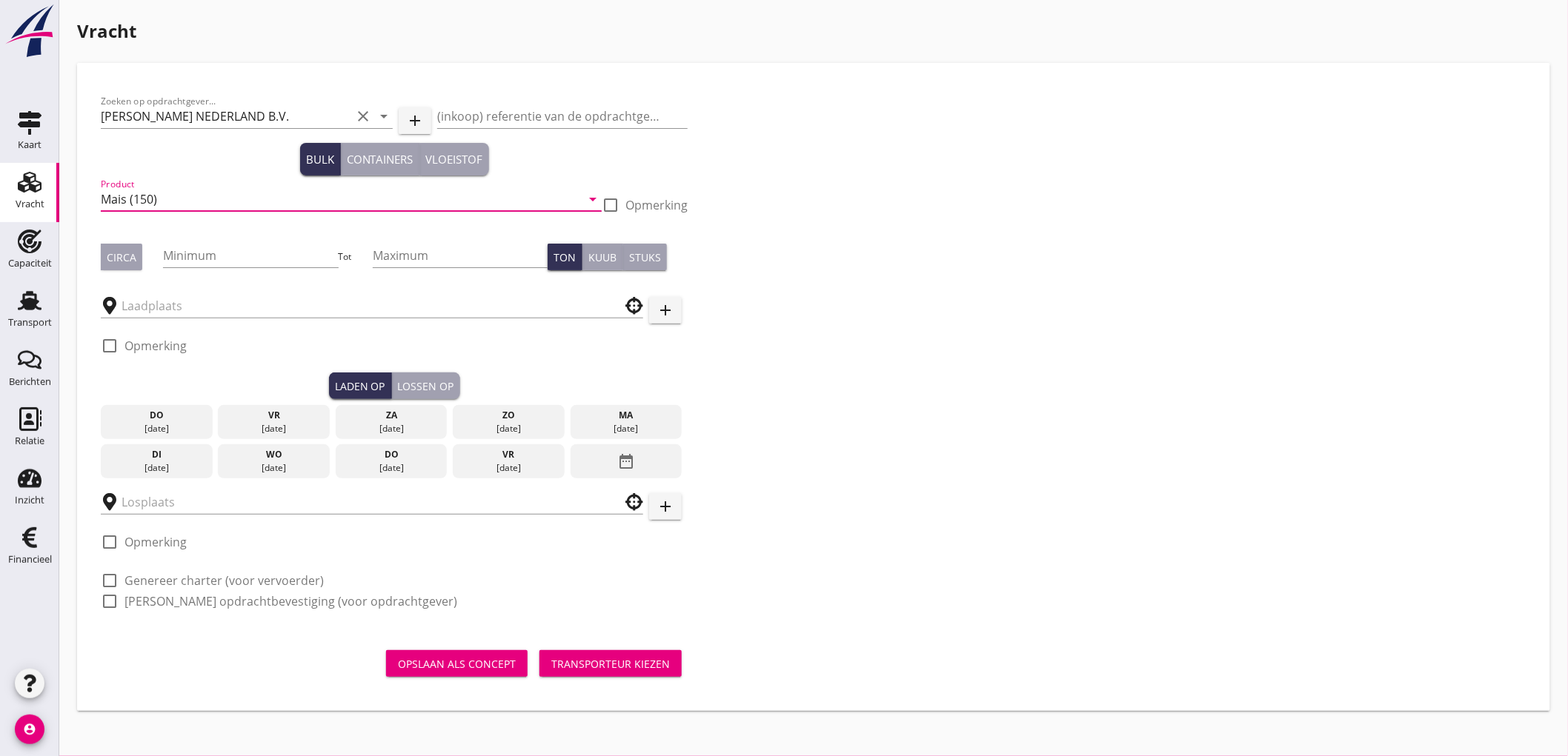
type input "Mais (150)"
click at [132, 254] on div "Circa" at bounding box center [121, 258] width 30 height 15
click at [223, 246] on input "Minimum" at bounding box center [250, 255] width 175 height 24
type input "1050"
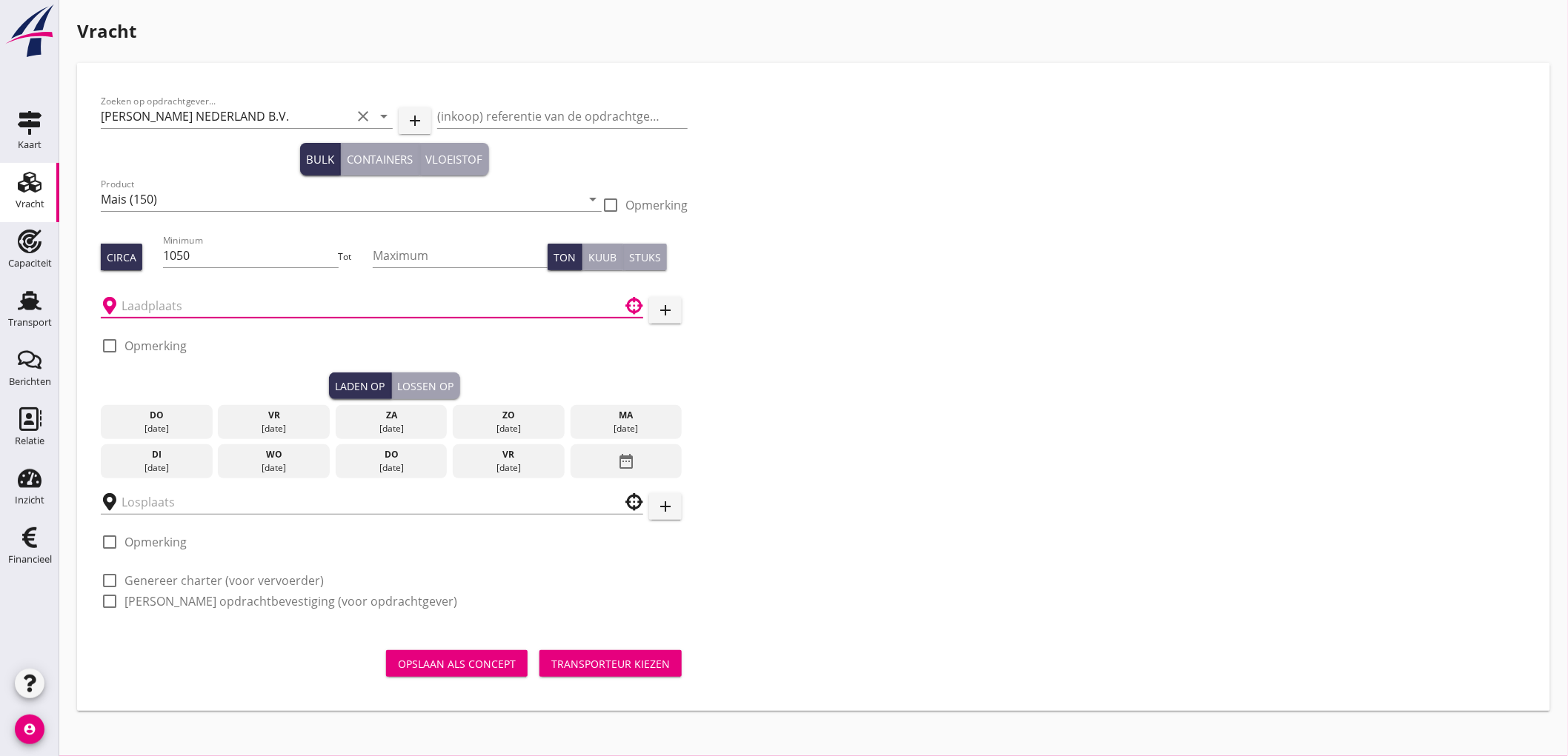
click at [210, 298] on input "text" at bounding box center [361, 306] width 480 height 24
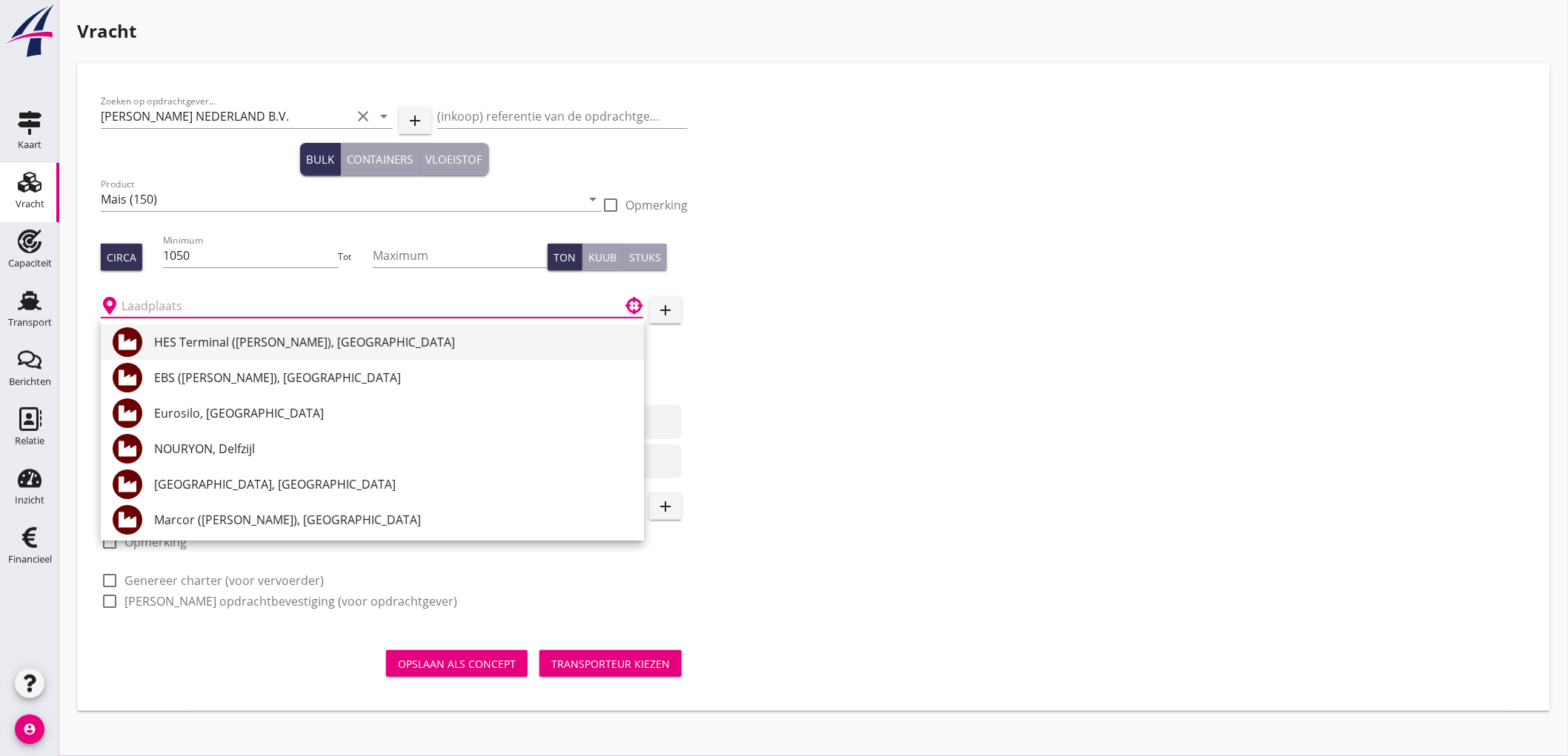
click at [231, 349] on div "HES Terminal (melden Peterson), Amsterdam" at bounding box center [393, 342] width 478 height 17
type input "HES Terminal (melden Peterson), Amsterdam"
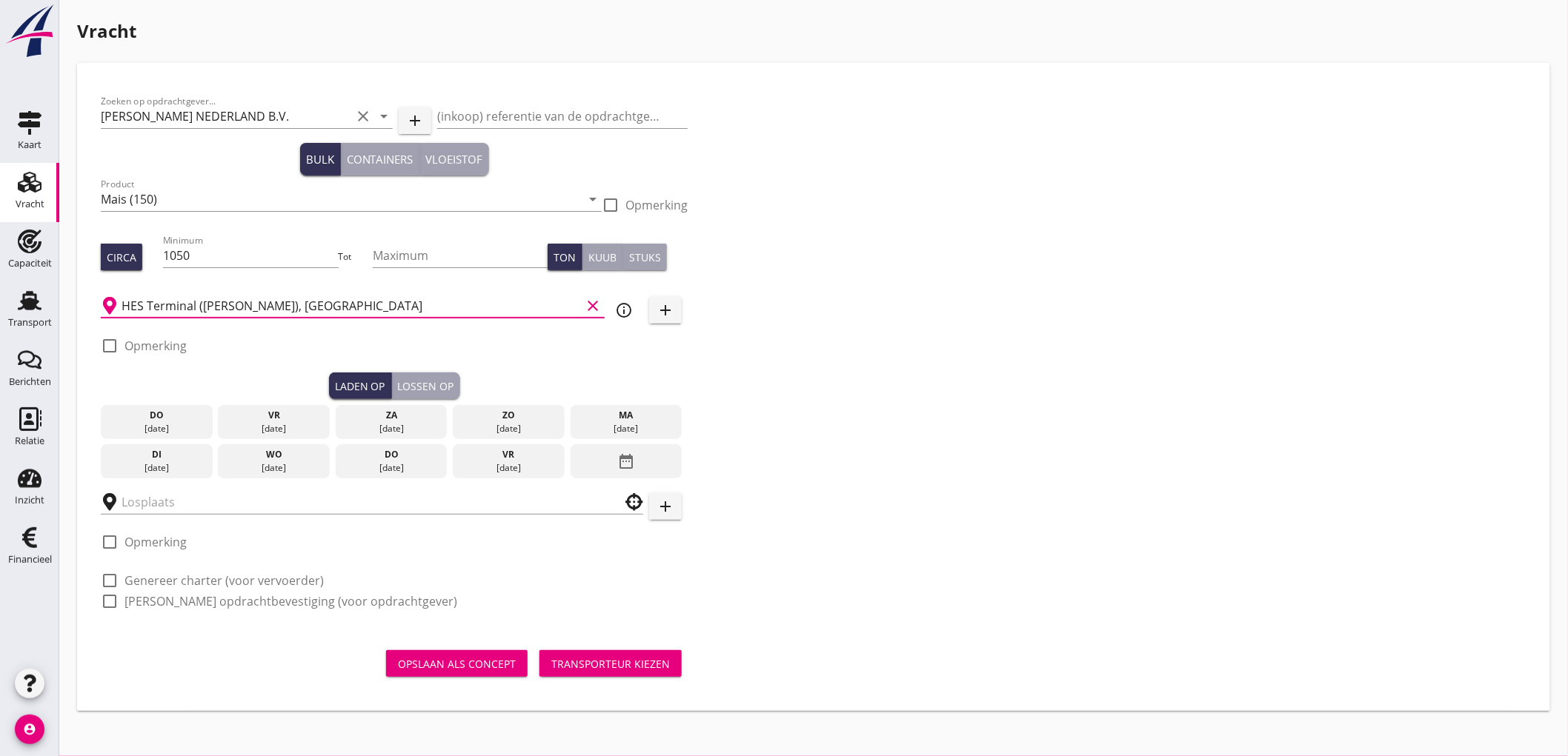
click at [150, 352] on label "Opmerking" at bounding box center [156, 346] width 62 height 14
checkbox input "true"
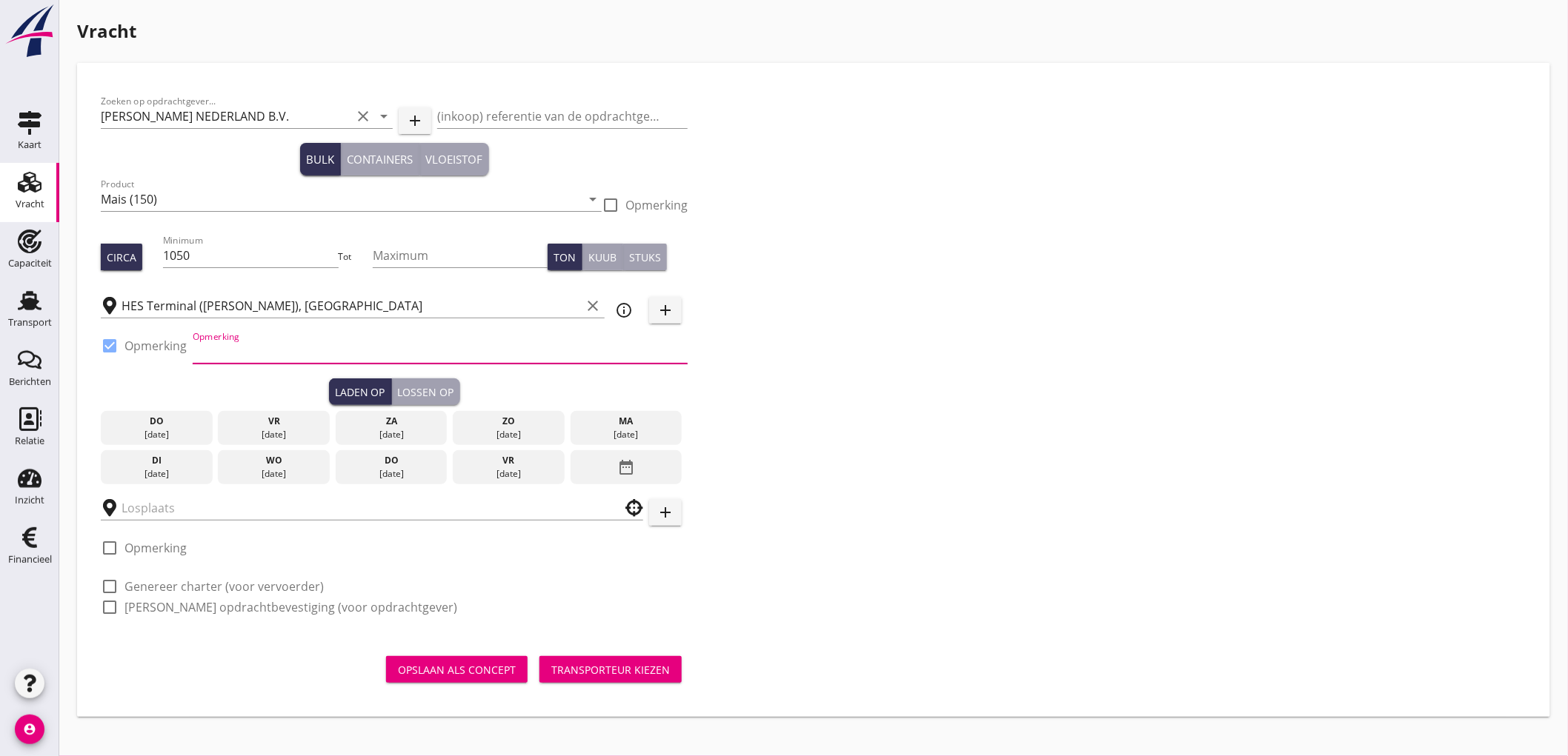
click at [242, 358] on input "Opmerking" at bounding box center [440, 351] width 495 height 24
type input "Ex. Opslag - Westhaven"
type button "load"
click at [641, 424] on div "ma" at bounding box center [627, 422] width 104 height 14
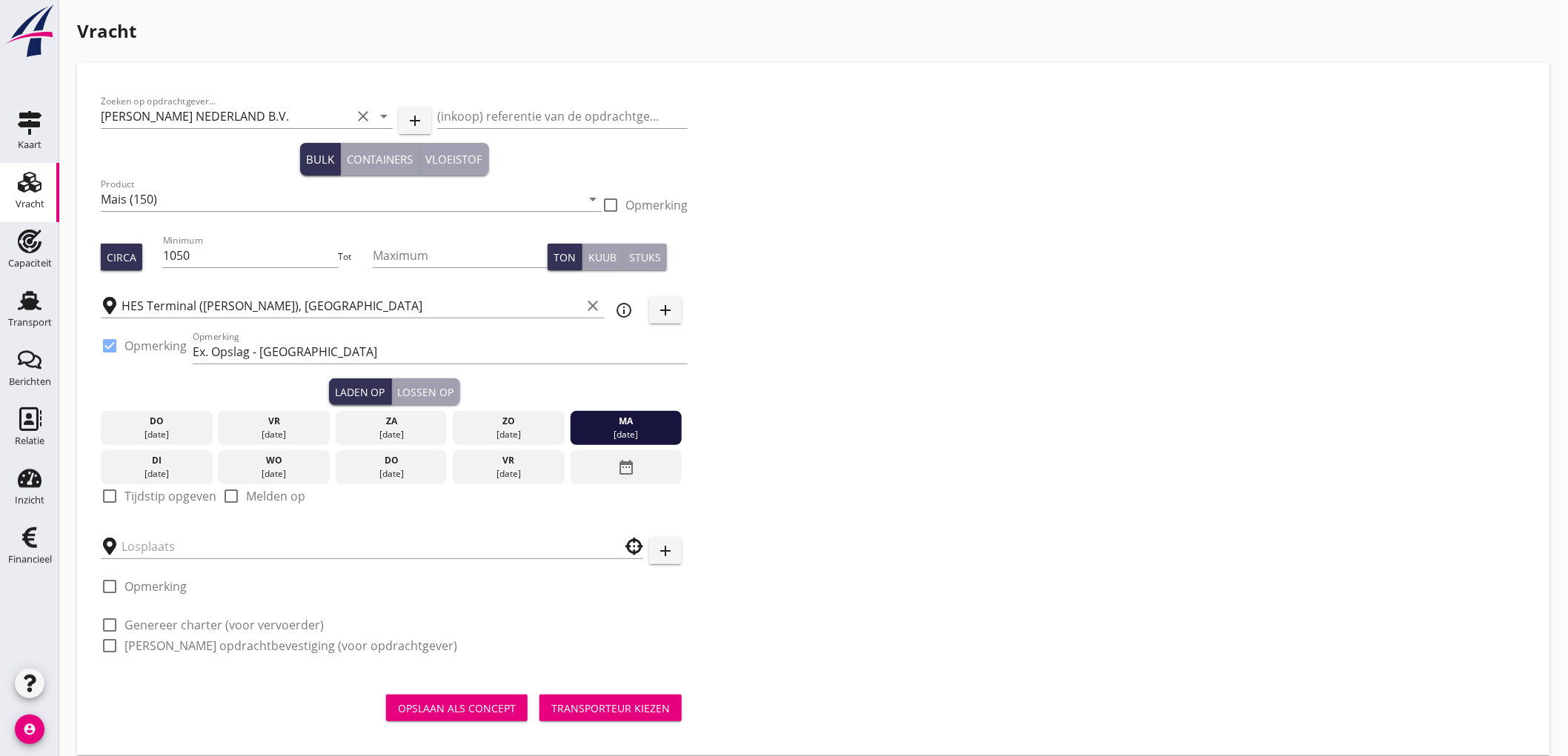
click at [144, 490] on label "Tijdstip opgeven" at bounding box center [170, 495] width 92 height 14
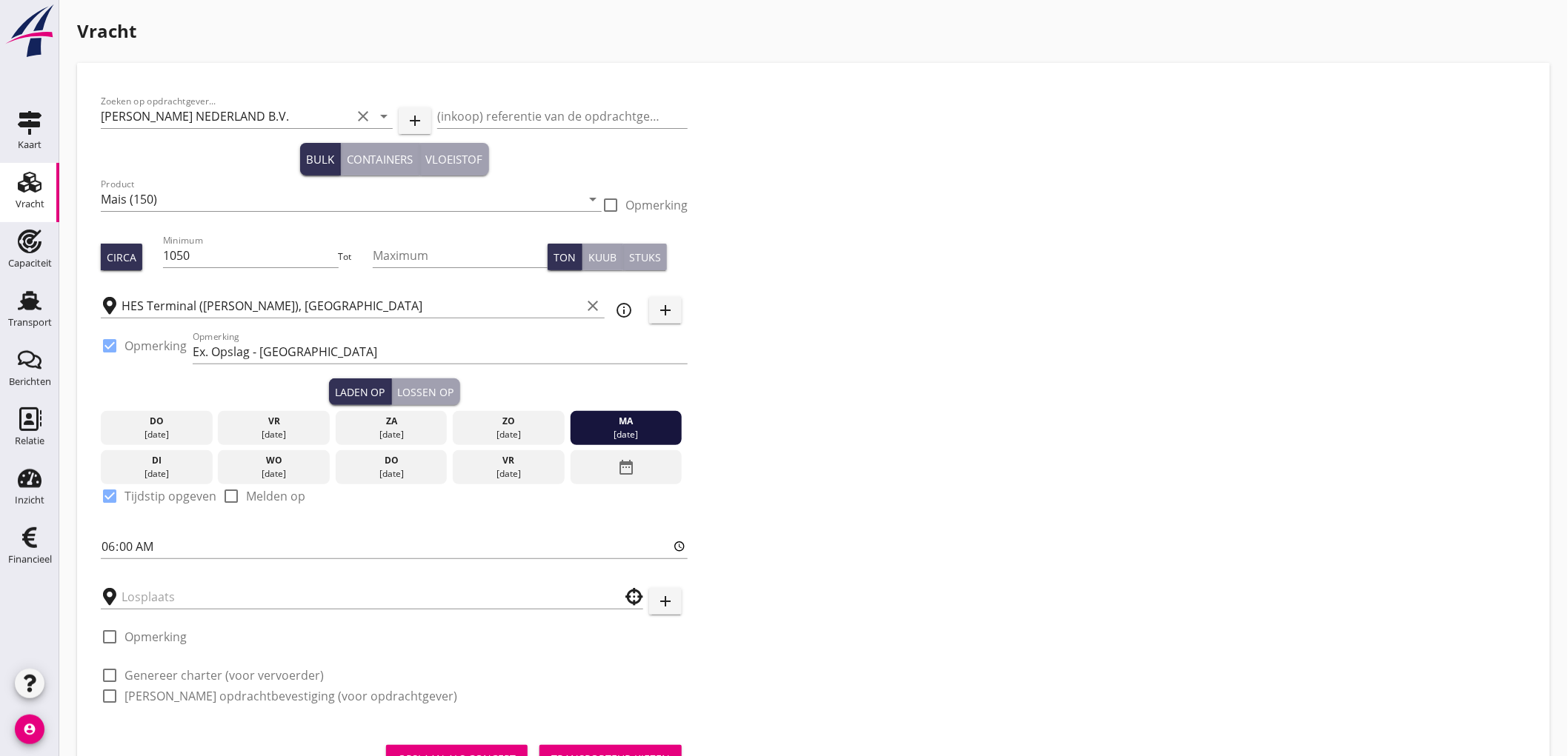
click at [145, 501] on label "Tijdstip opgeven" at bounding box center [170, 495] width 92 height 14
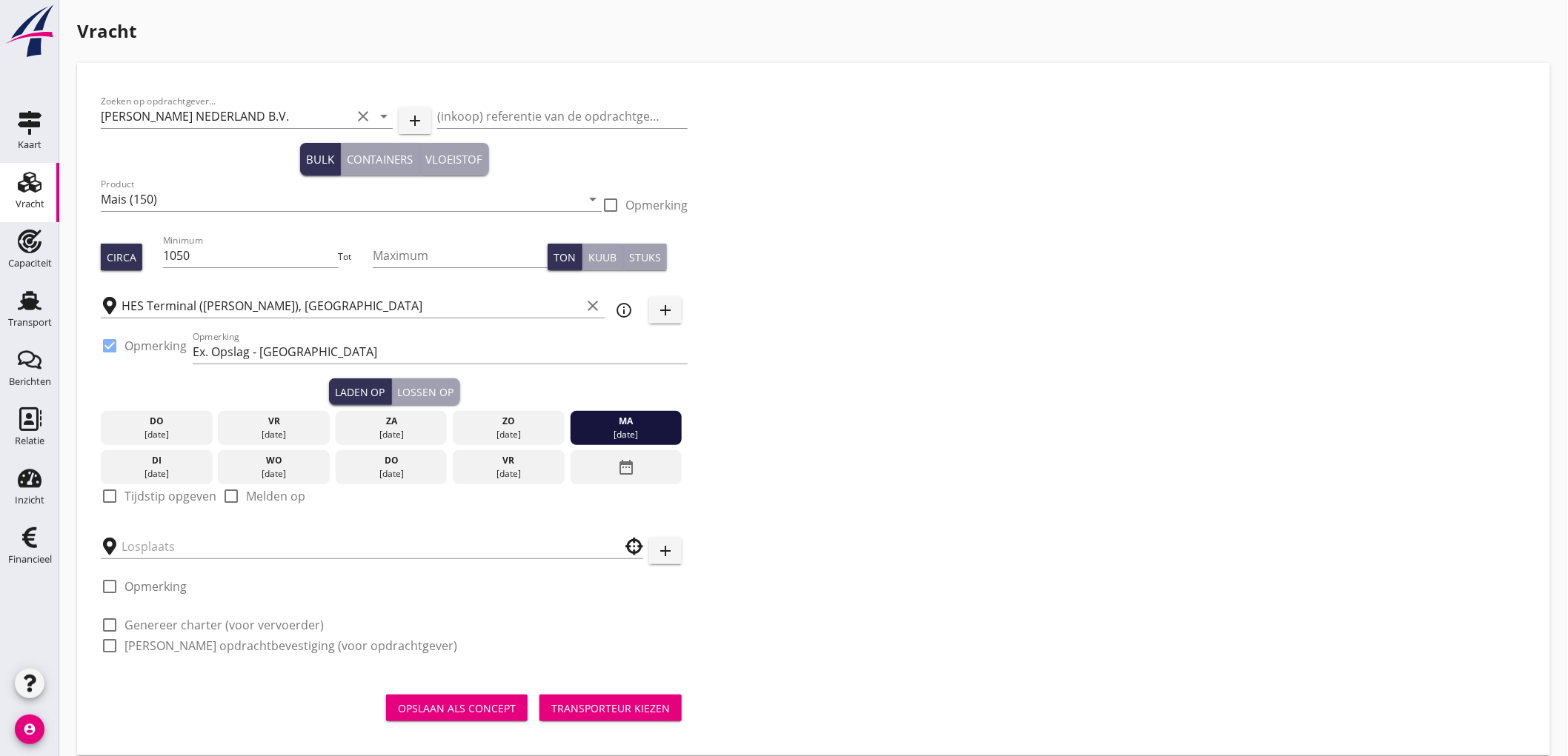
click at [145, 502] on label "Tijdstip opgeven" at bounding box center [170, 495] width 92 height 14
checkbox input "true"
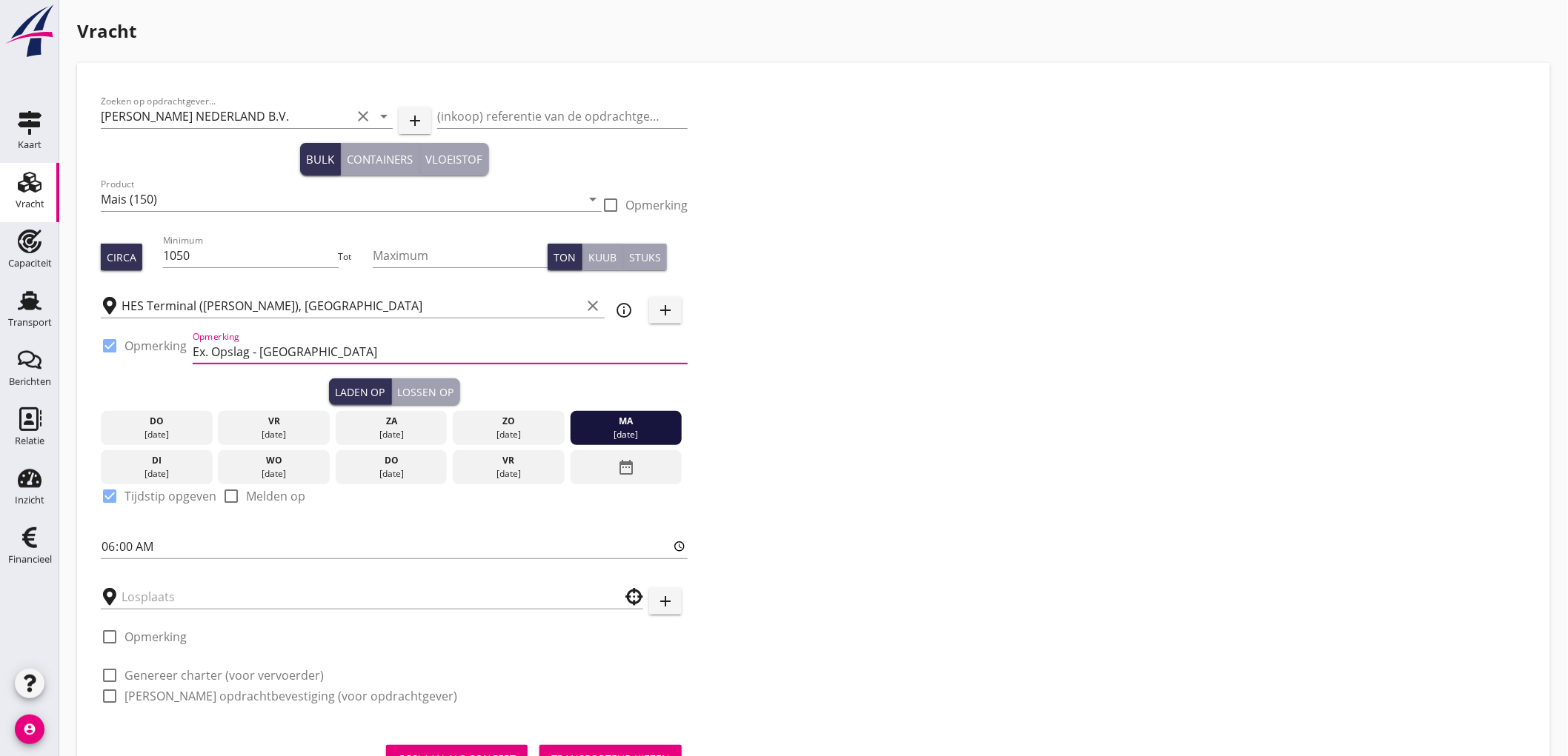
click at [270, 351] on input "Ex. Opslag - Westhaven" at bounding box center [440, 351] width 495 height 24
click at [205, 350] on input "Ex. Opslag - Westhaven" at bounding box center [440, 351] width 495 height 24
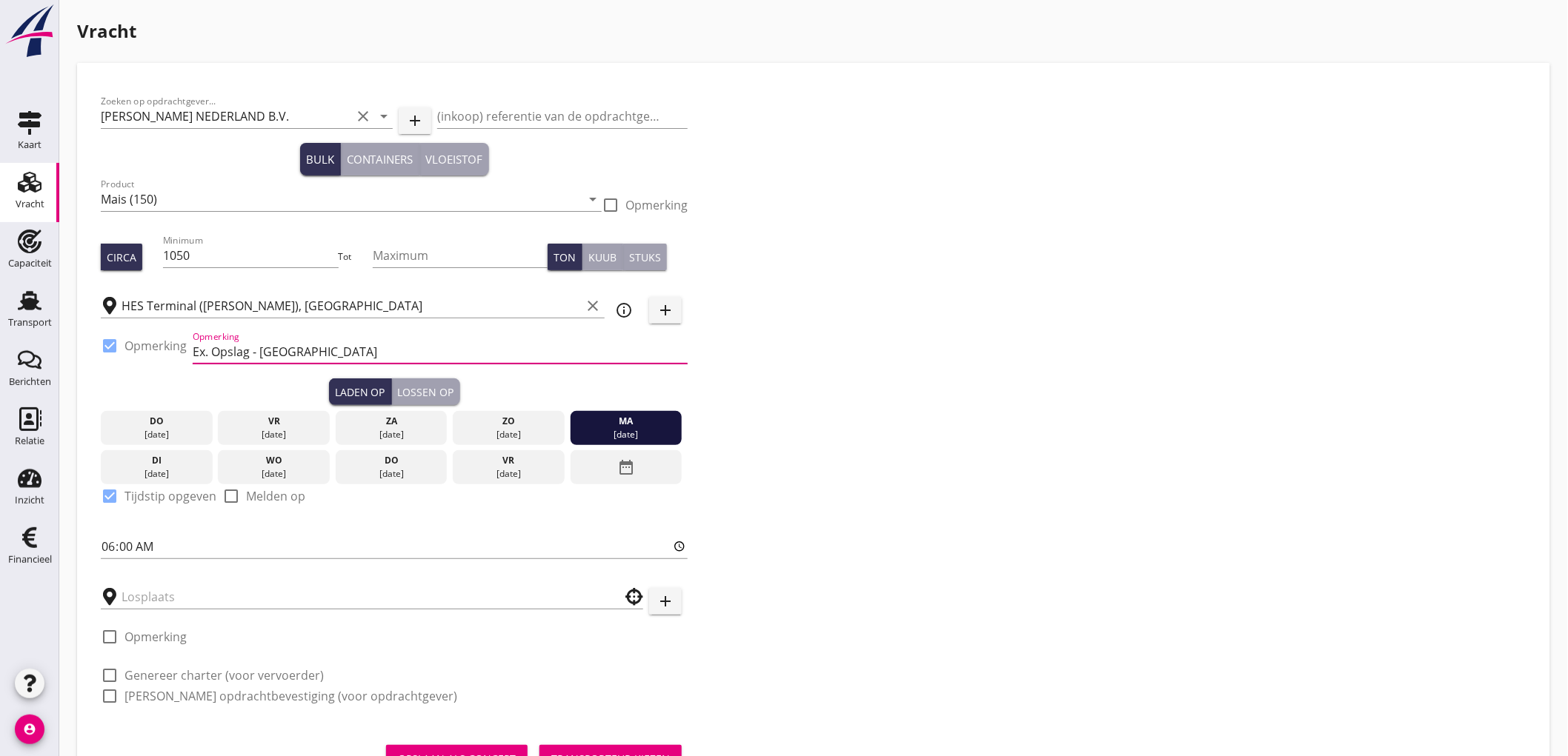
click at [205, 350] on input "Ex. Opslag - Westhaven" at bounding box center [440, 351] width 495 height 24
type input "Ex. REGGEDIJK - Westhaven / Mercuriushaven"
click at [148, 597] on input "text" at bounding box center [361, 597] width 480 height 24
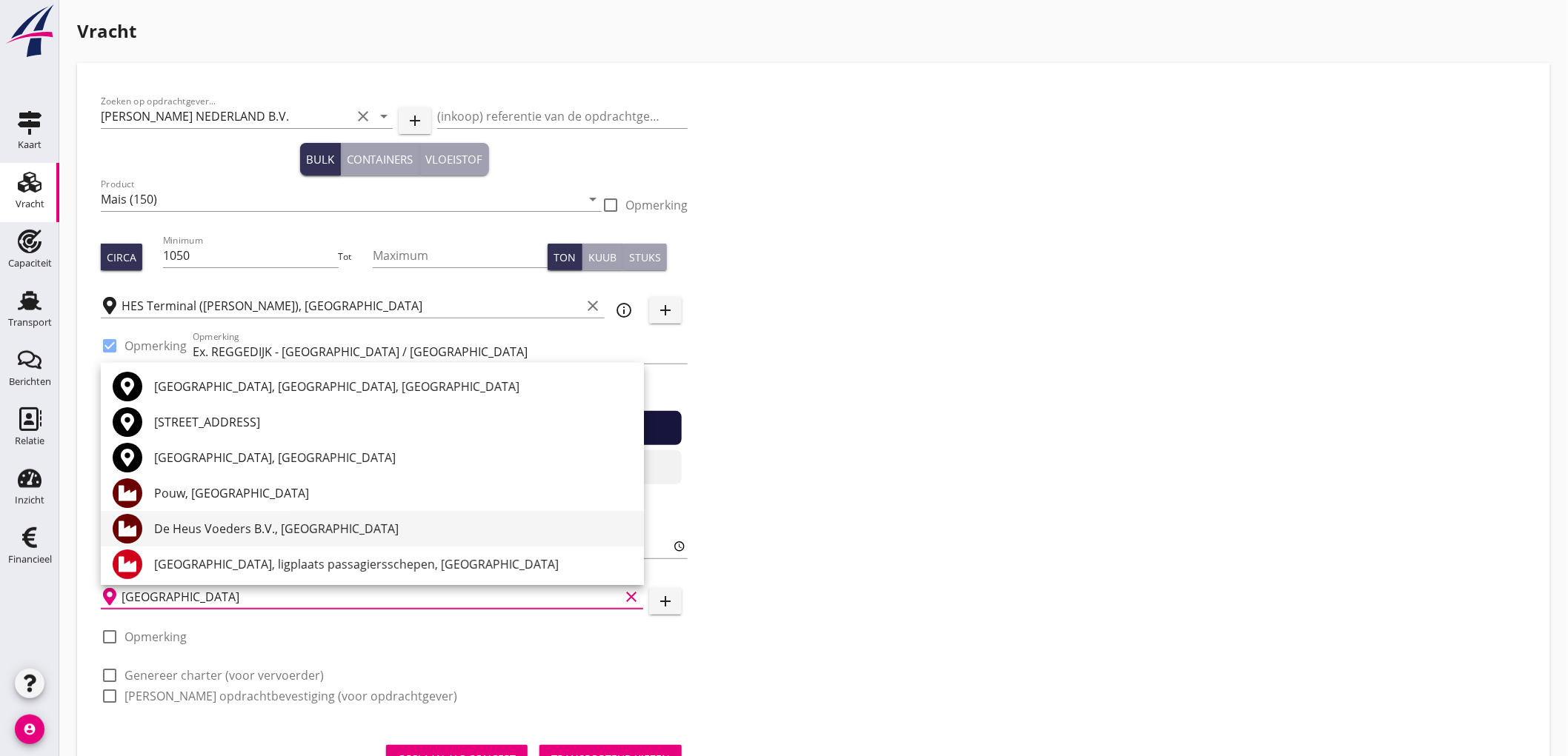
click at [237, 529] on div "De Heus Voeders B.V., Utrecht" at bounding box center [393, 529] width 478 height 17
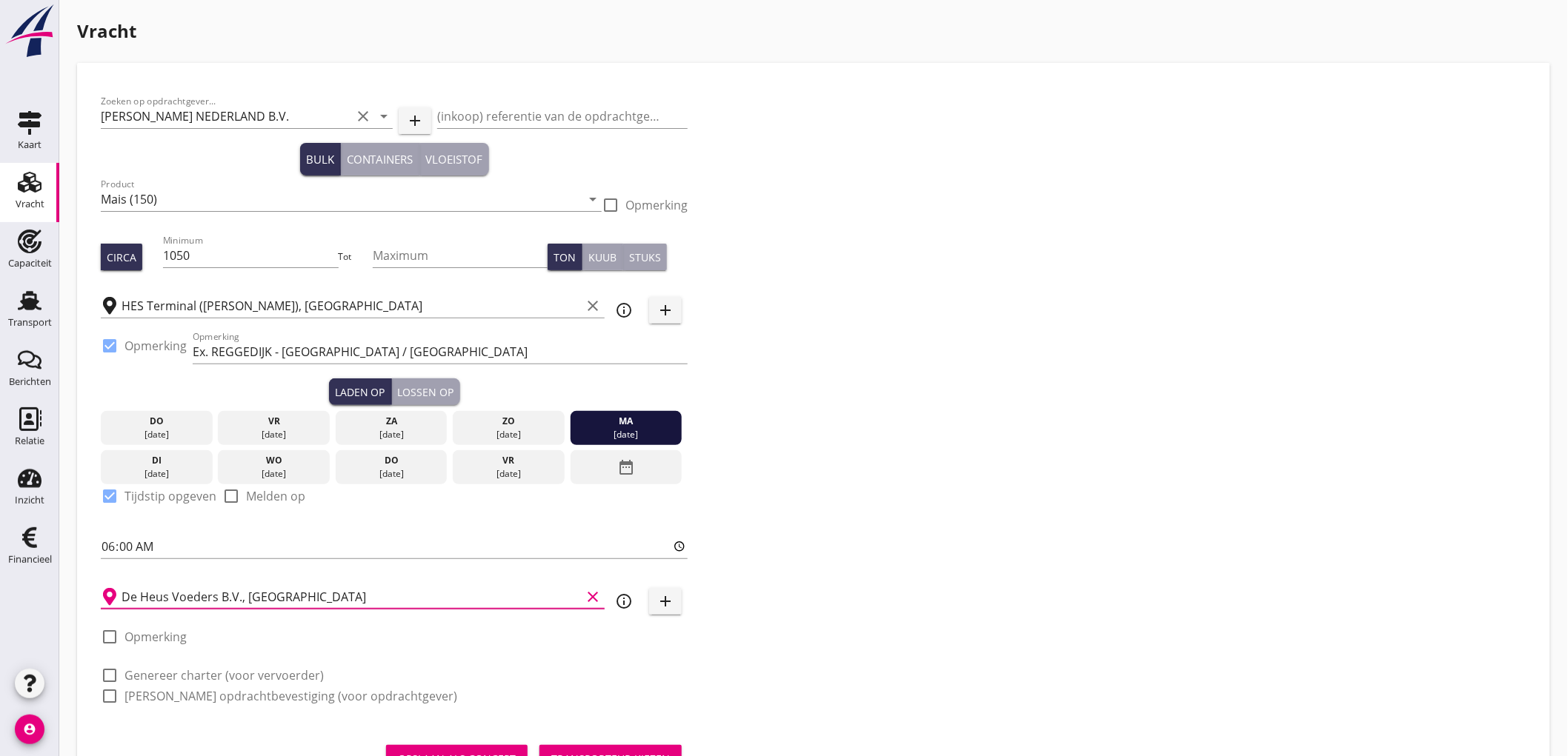
type input "De Heus Voeders B.V., Utrecht"
click at [243, 672] on label "Genereer charter (voor vervoerder)" at bounding box center [224, 675] width 199 height 14
checkbox input "true"
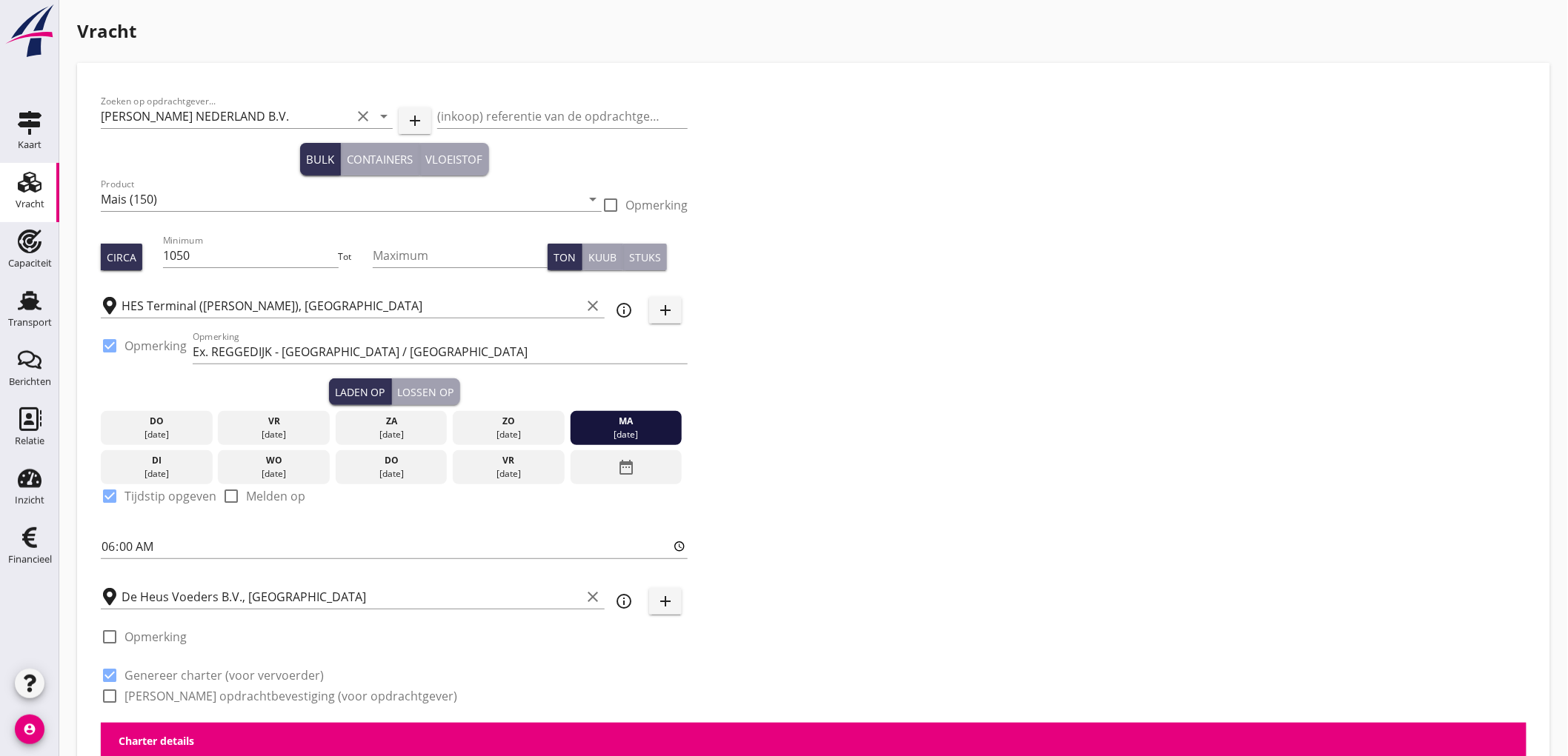
click at [219, 698] on label "Genereer opdrachtbevestiging (voor opdrachtgever)" at bounding box center [291, 695] width 332 height 14
checkbox input "true"
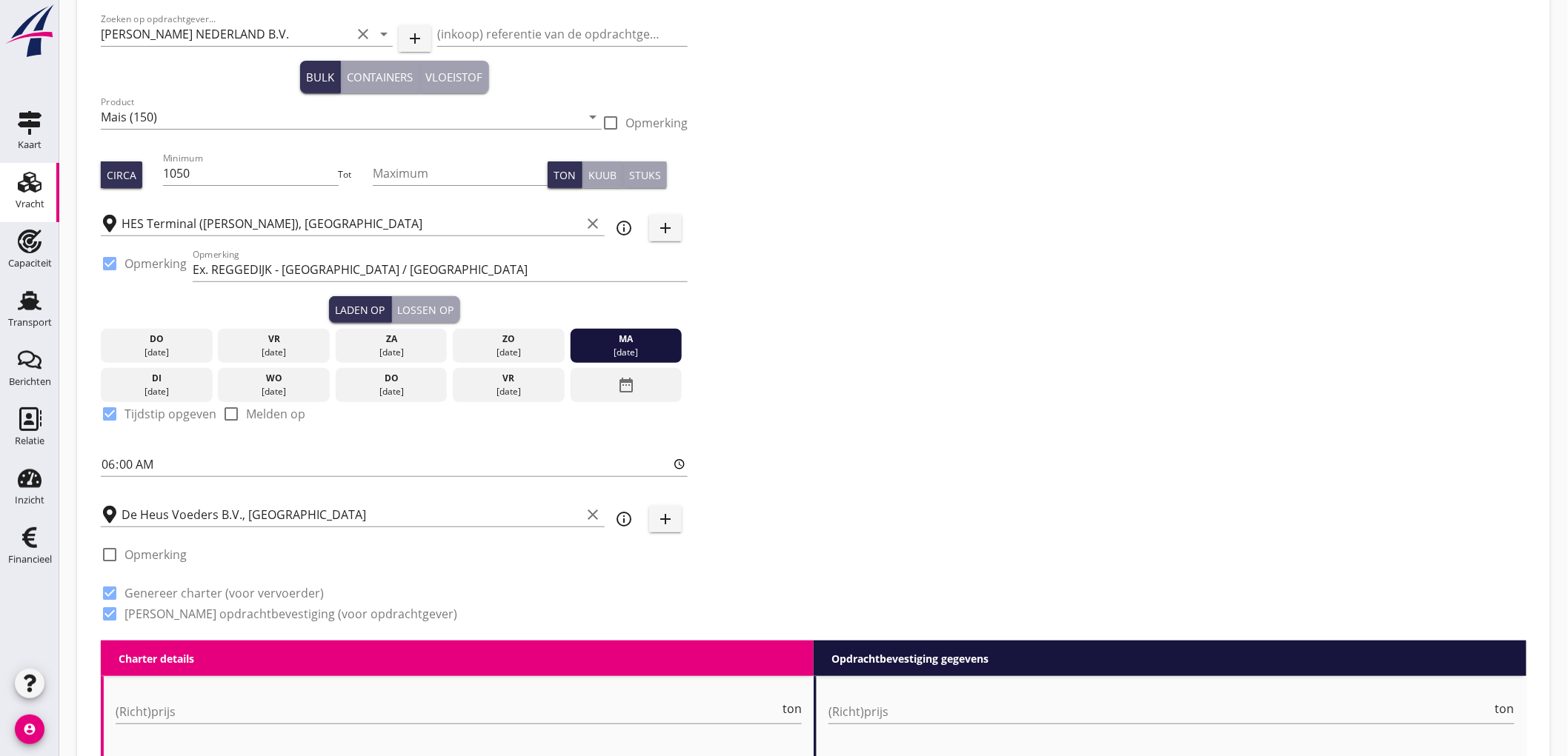
scroll to position [246, 0]
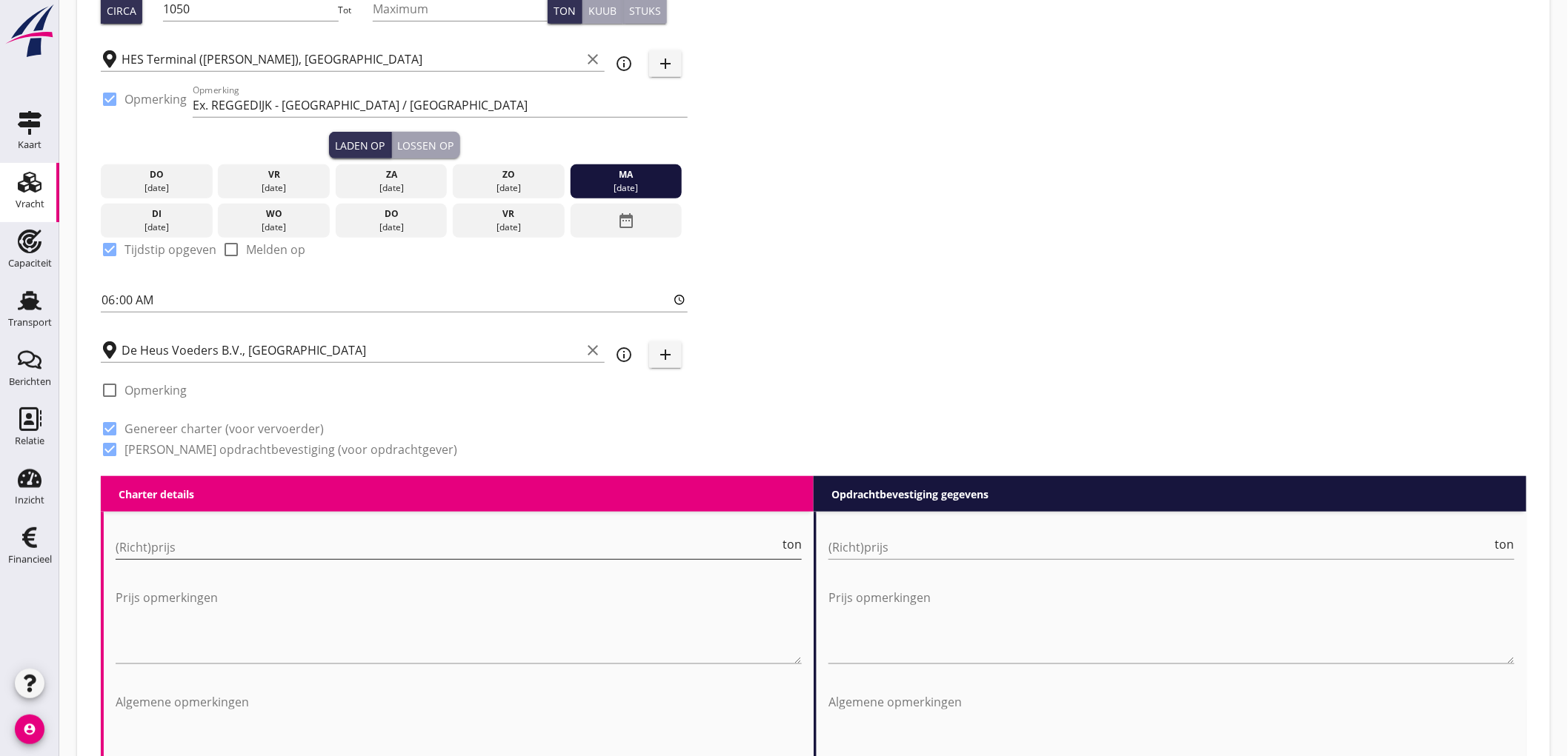
click at [189, 544] on input "(Richt)prijs" at bounding box center [447, 547] width 664 height 24
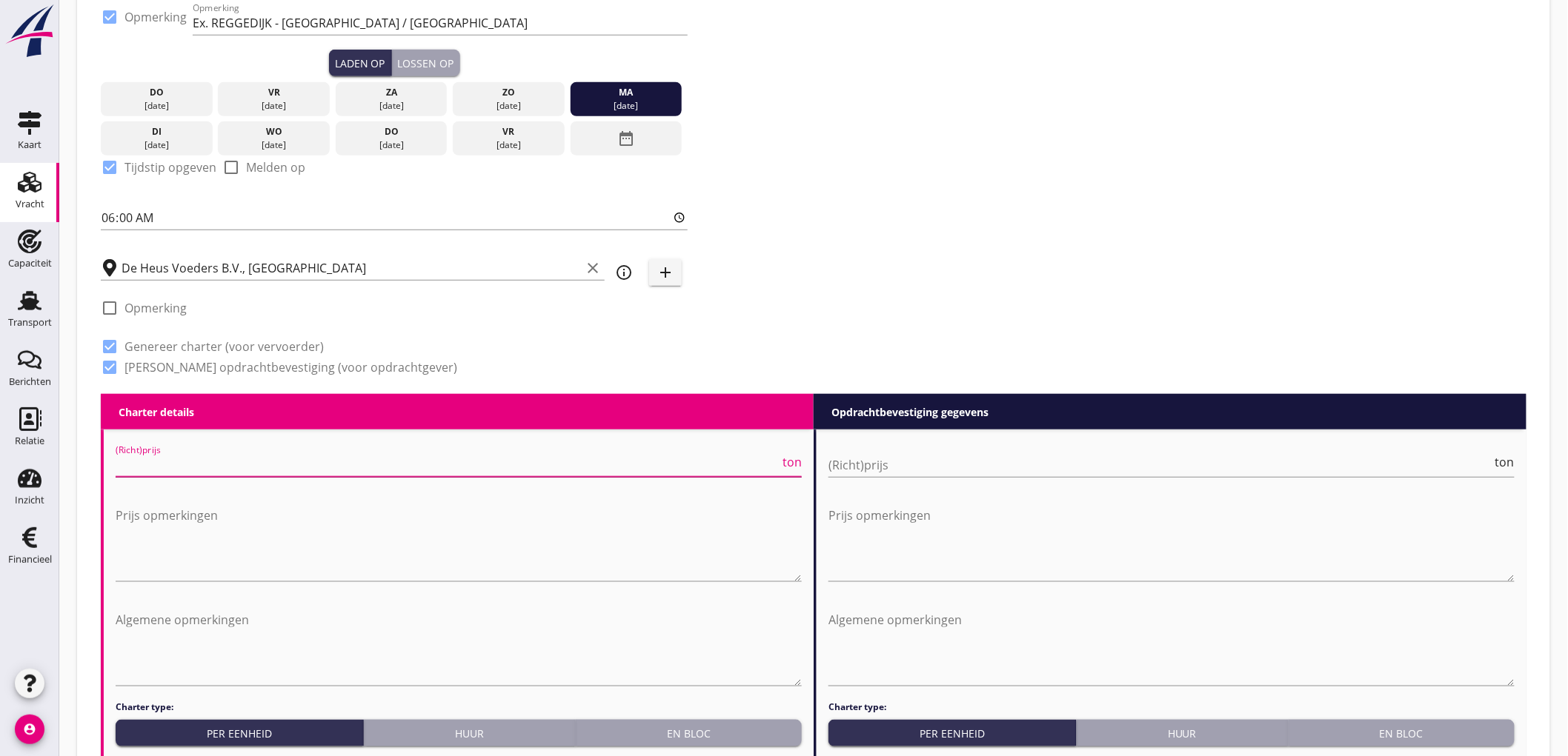
click at [378, 460] on input "(Richt)prijs" at bounding box center [447, 465] width 664 height 24
click at [441, 465] on input "(Richt)prijs" at bounding box center [447, 465] width 664 height 24
click at [220, 461] on input "(Richt)prijs" at bounding box center [447, 465] width 664 height 24
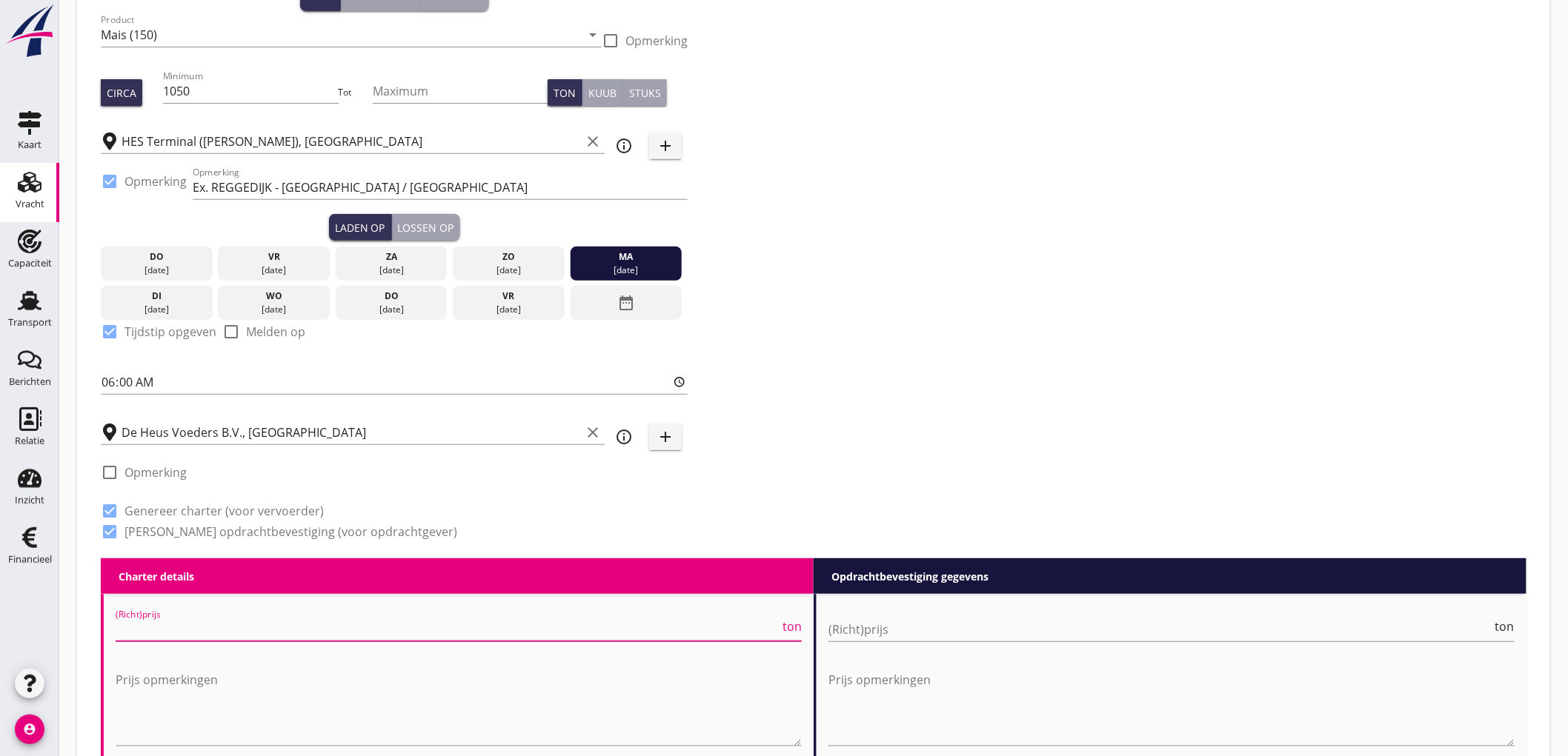
scroll to position [411, 0]
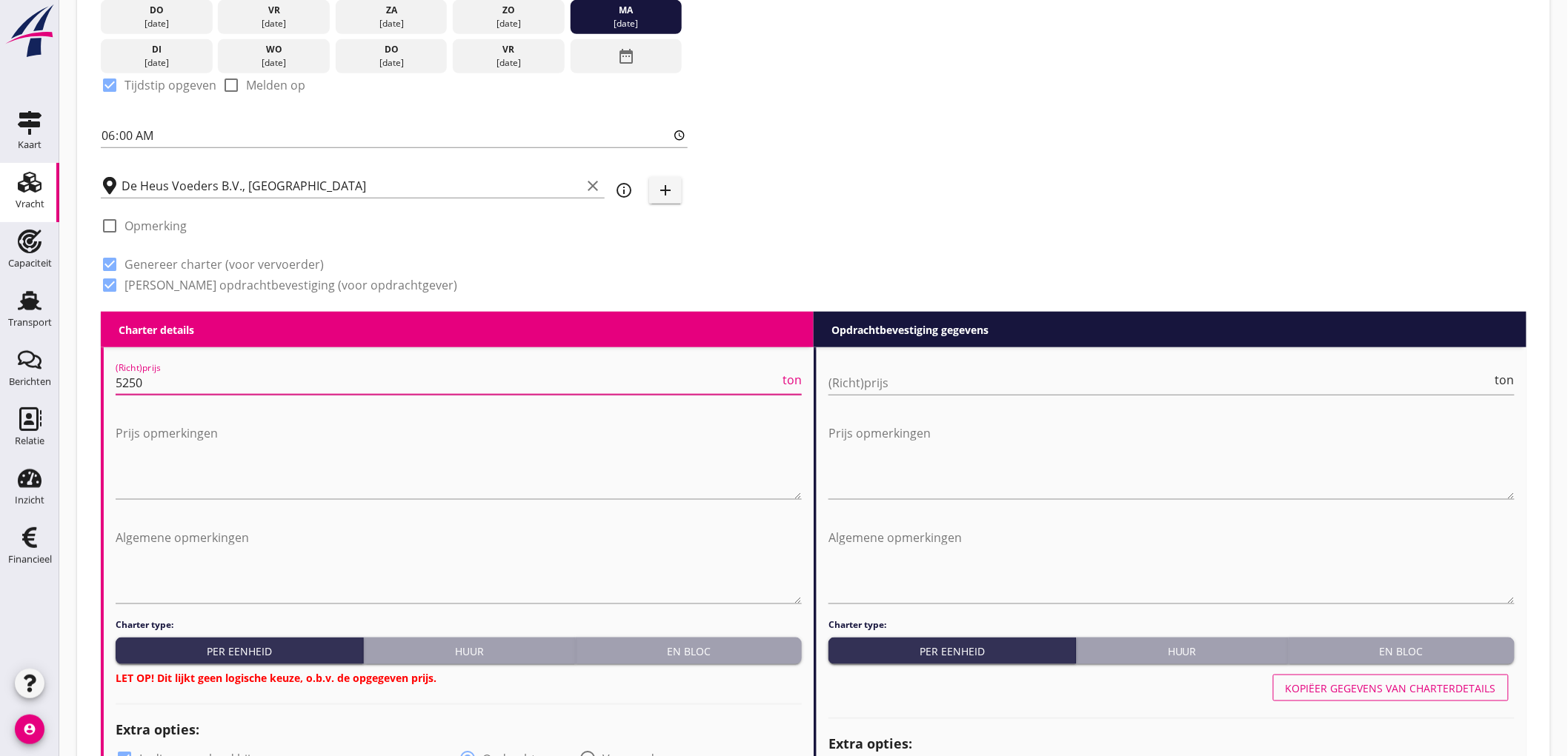
type input "5250"
click at [1027, 395] on div "(Richt)prijs ton" at bounding box center [1172, 390] width 686 height 39
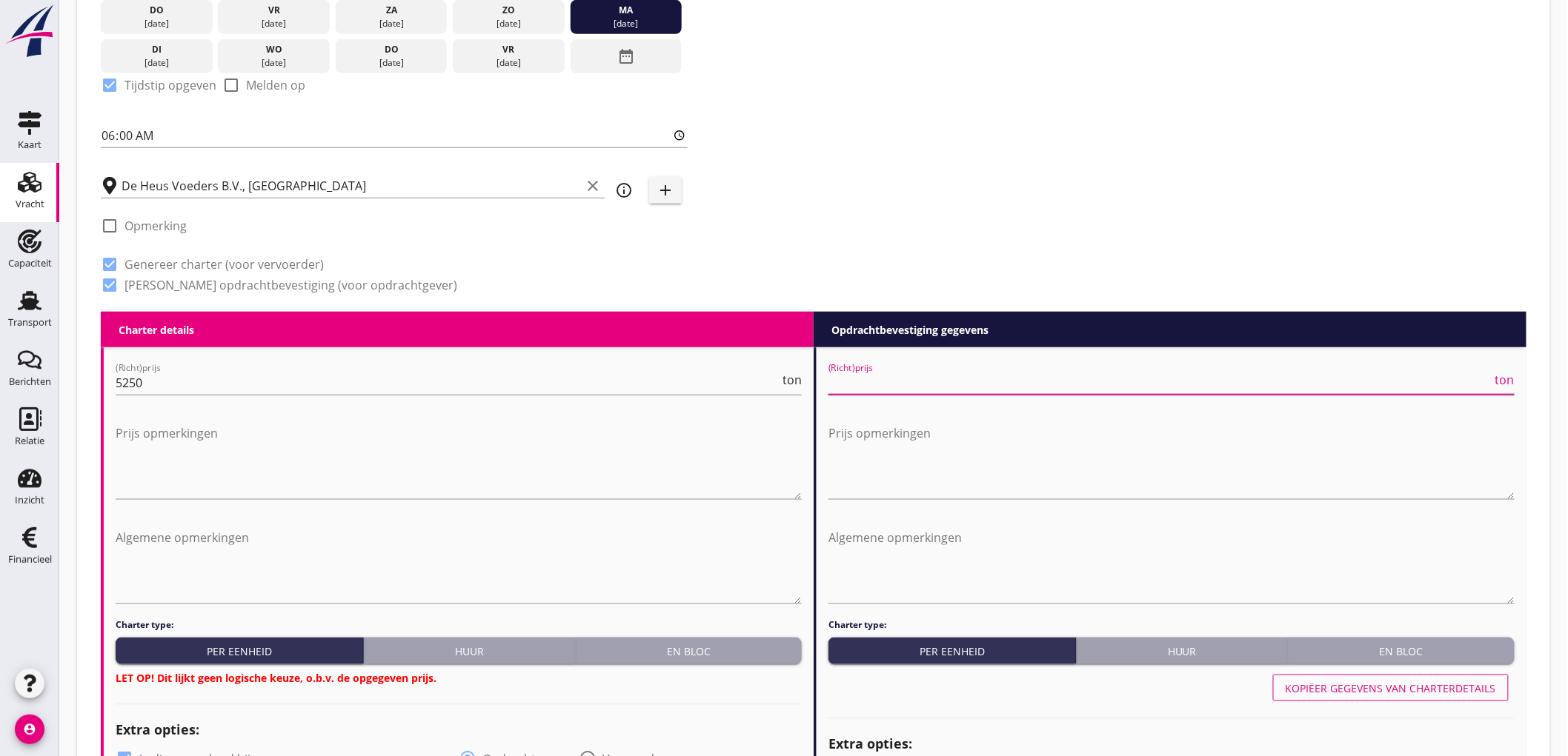
click at [1025, 371] on input "(Richt)prijs" at bounding box center [1160, 382] width 664 height 24
type input "5"
type input "5500"
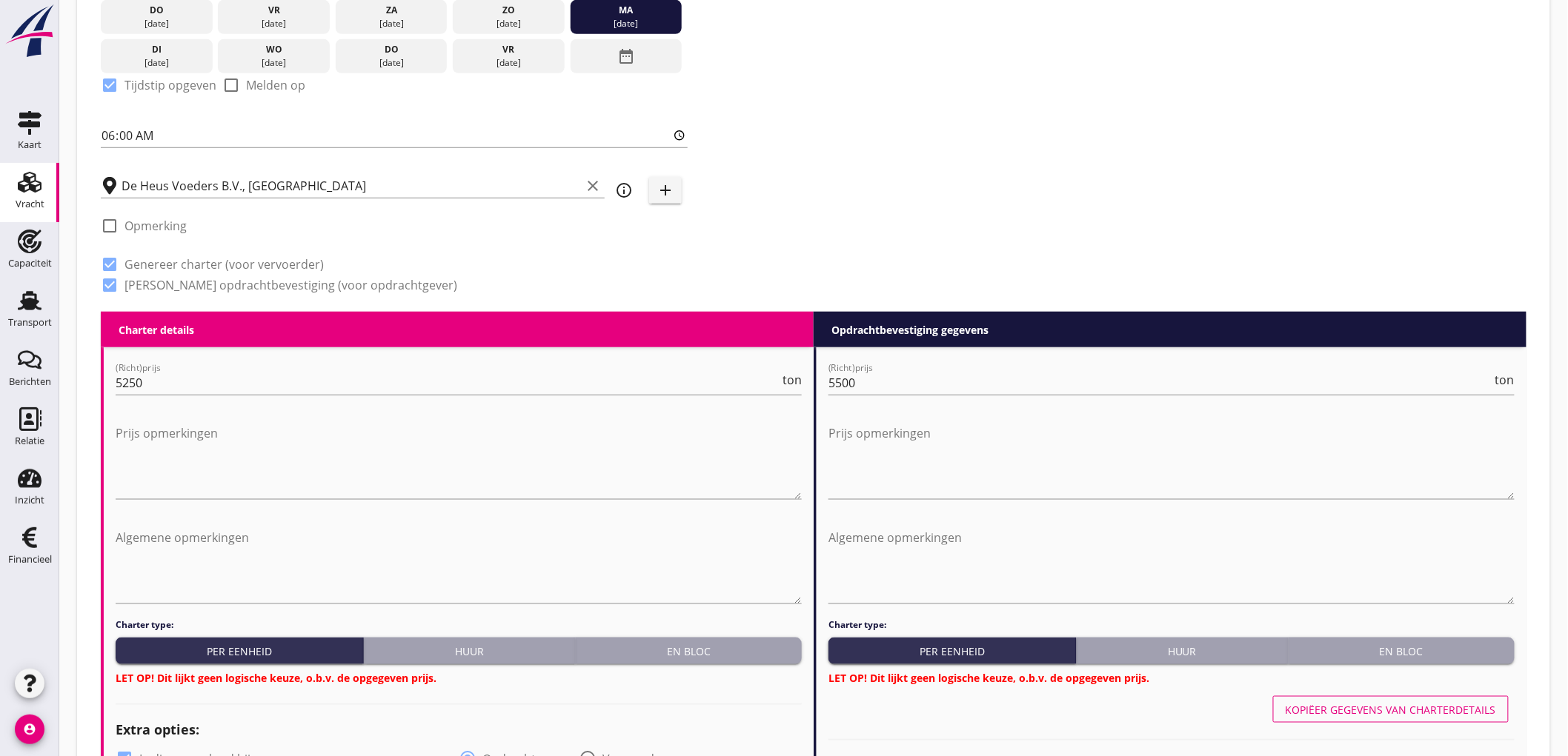
scroll to position [658, 0]
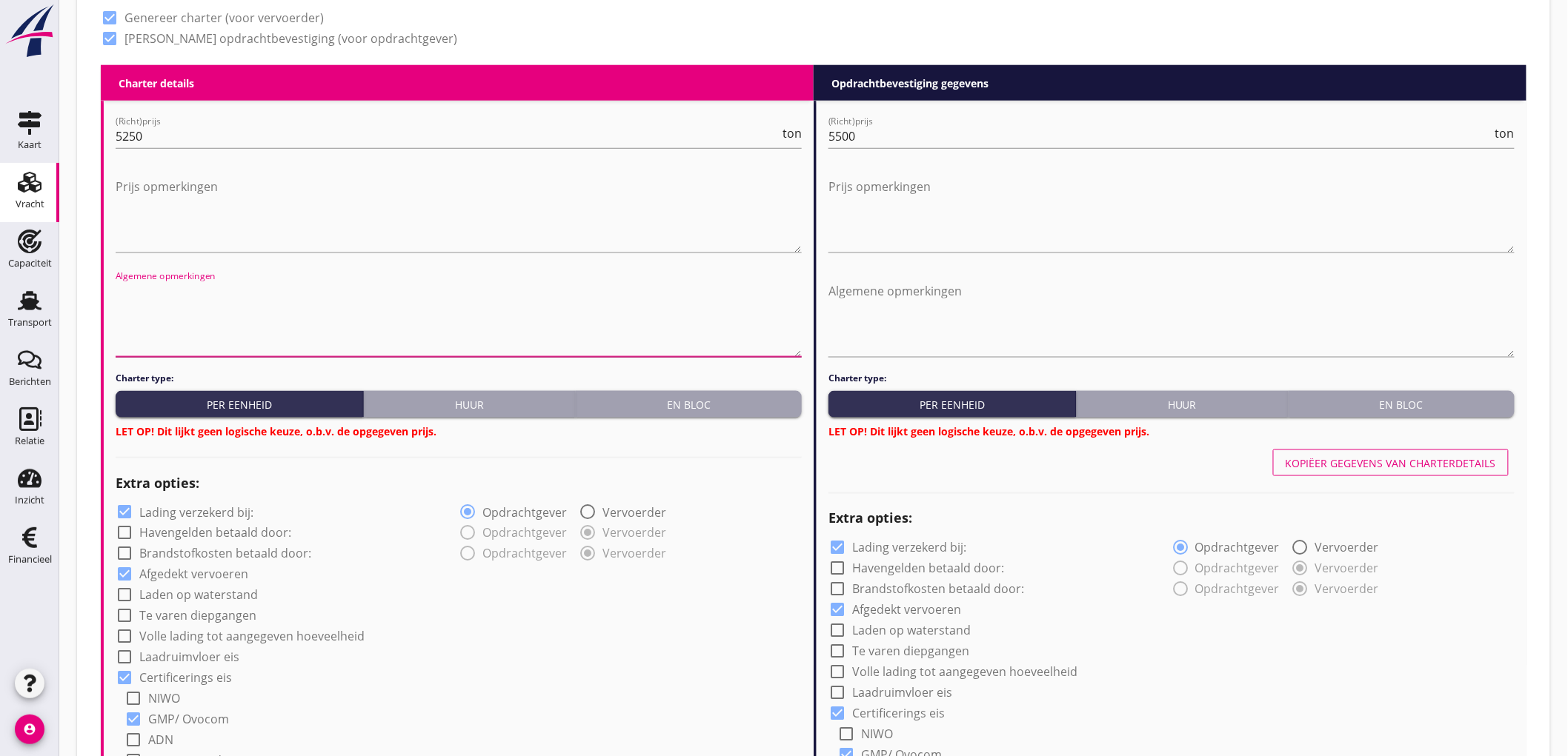
click at [202, 297] on textarea "Algemene opmerkingen" at bounding box center [459, 318] width 686 height 78
click at [763, 419] on div "Charter type: Per eenheid Huur En bloc LET OP! Dit lijkt geen logische keuze, o…" at bounding box center [459, 406] width 686 height 68
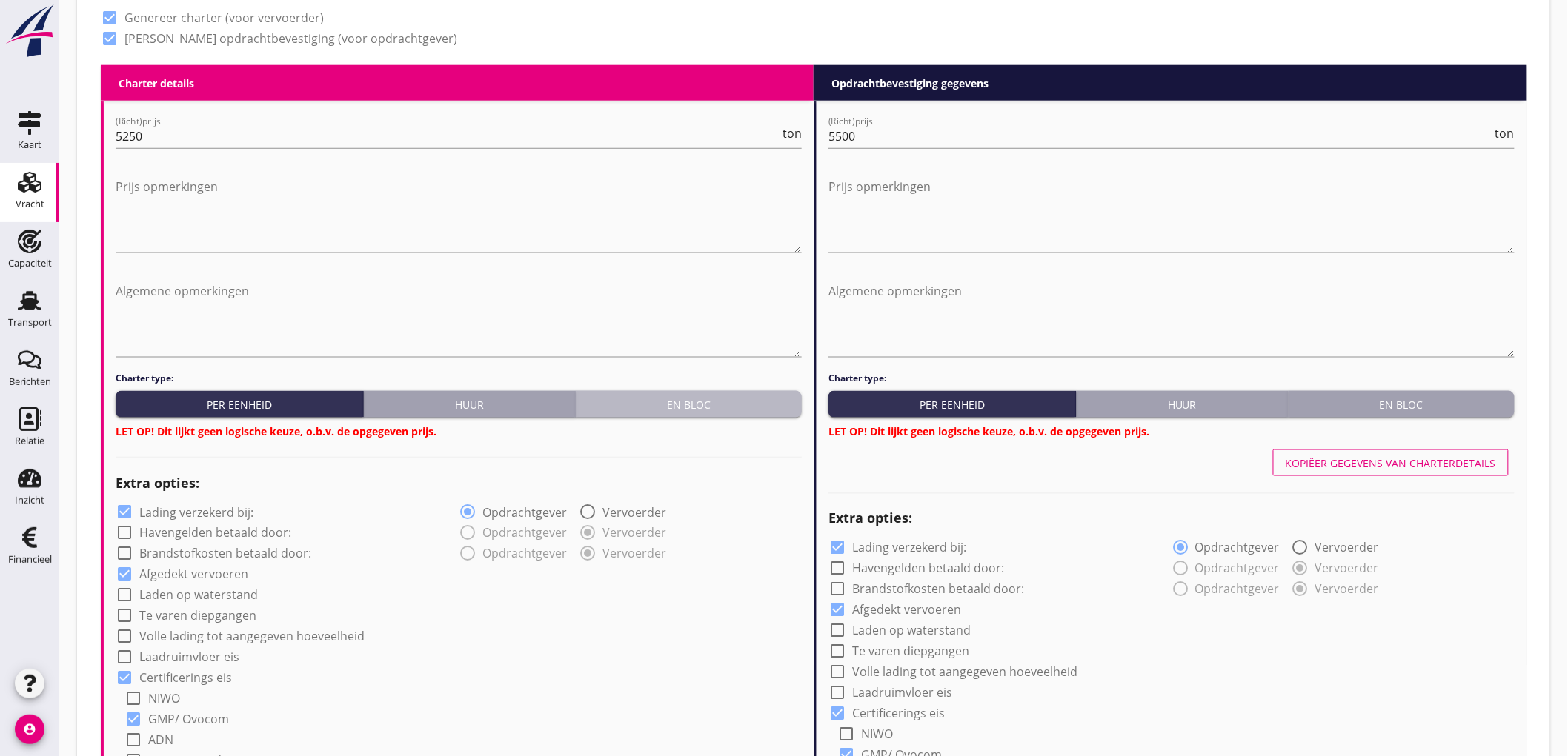
click at [759, 403] on div "En bloc" at bounding box center [689, 405] width 214 height 15
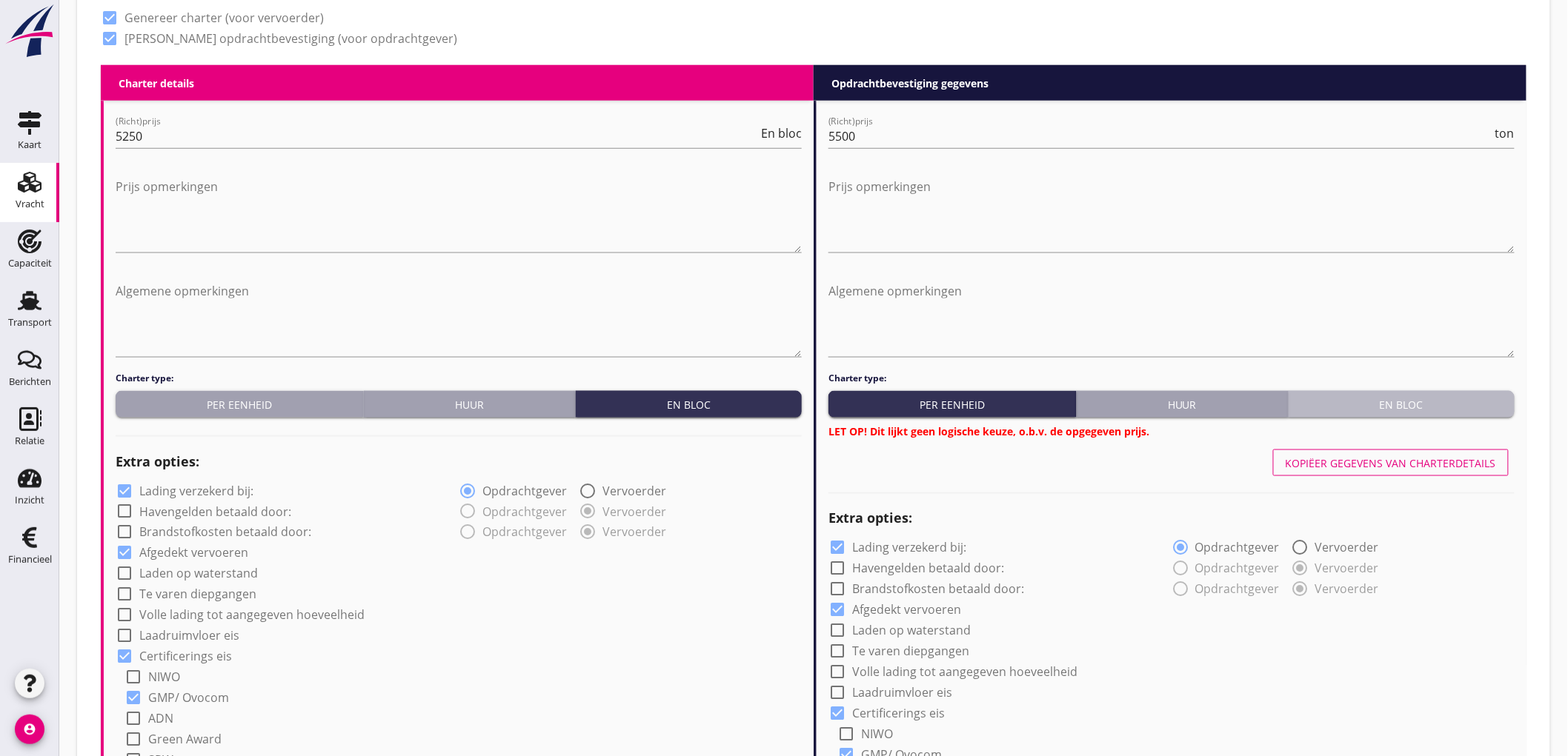
click at [1426, 407] on div "En bloc" at bounding box center [1402, 405] width 214 height 15
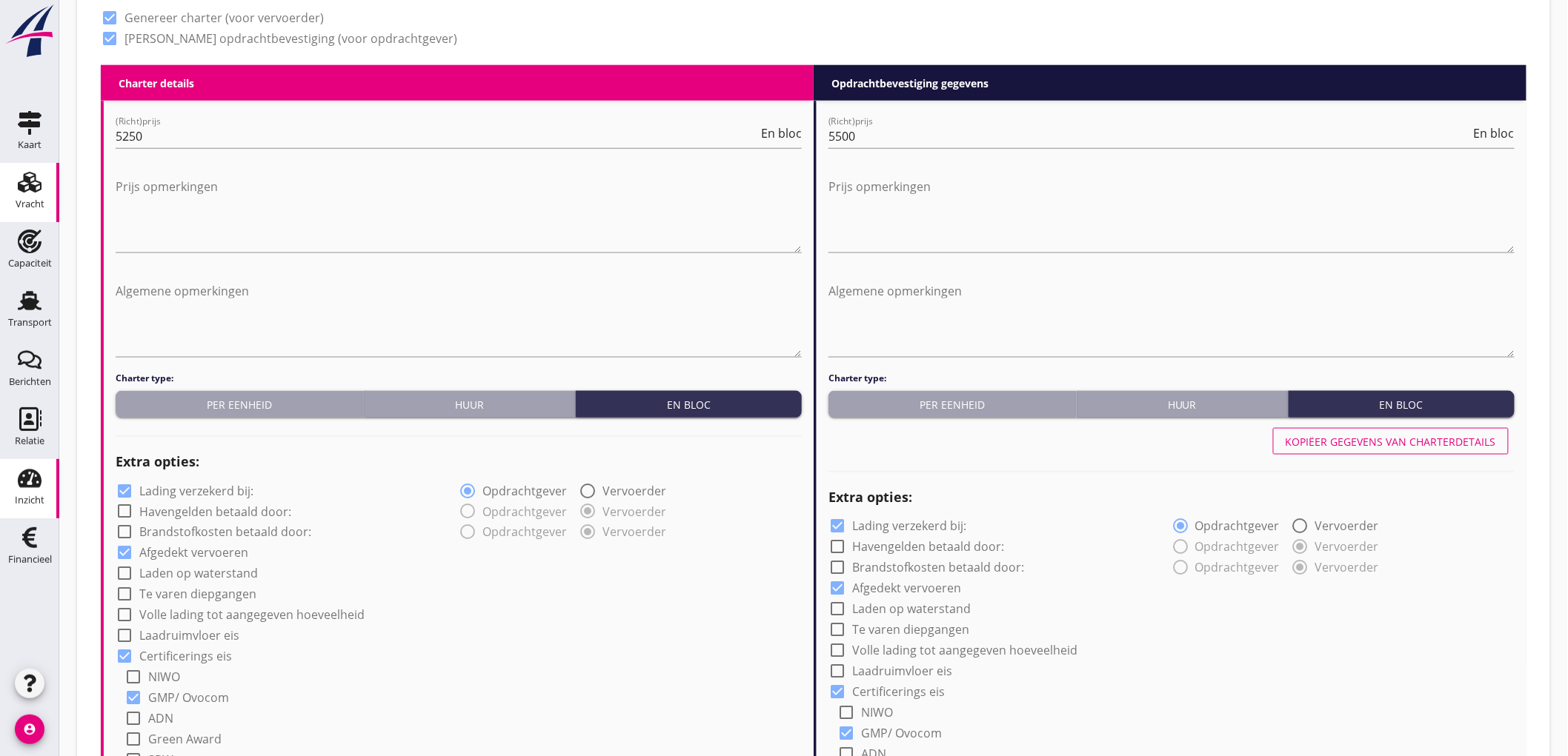
scroll to position [905, 0]
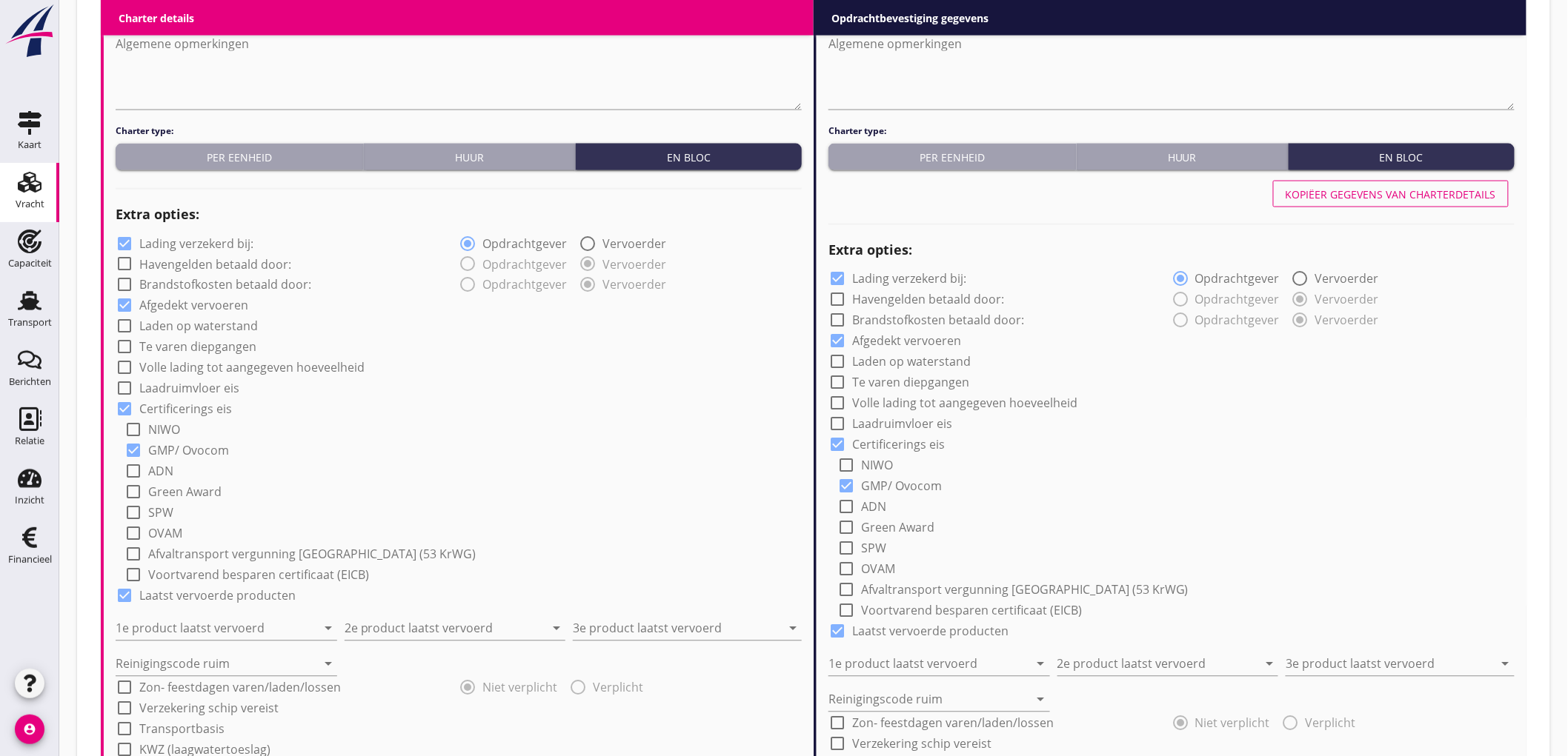
click at [145, 240] on label "Lading verzekerd bij:" at bounding box center [196, 243] width 114 height 14
checkbox input "false"
click at [196, 628] on input "1e product laatst vervoerd" at bounding box center [216, 629] width 201 height 24
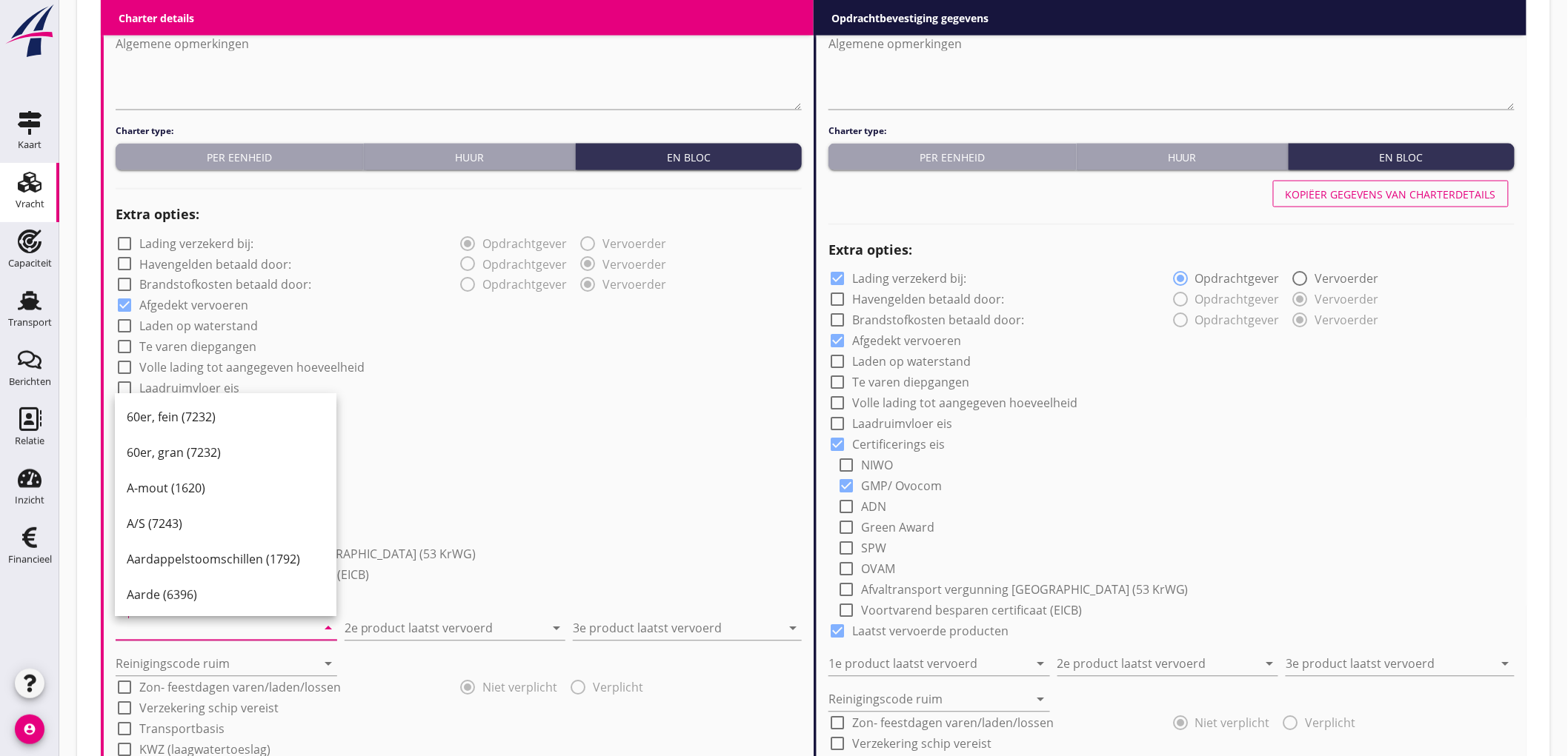
click at [569, 424] on div "check_box_outline_blank NIWO" at bounding box center [463, 428] width 677 height 20
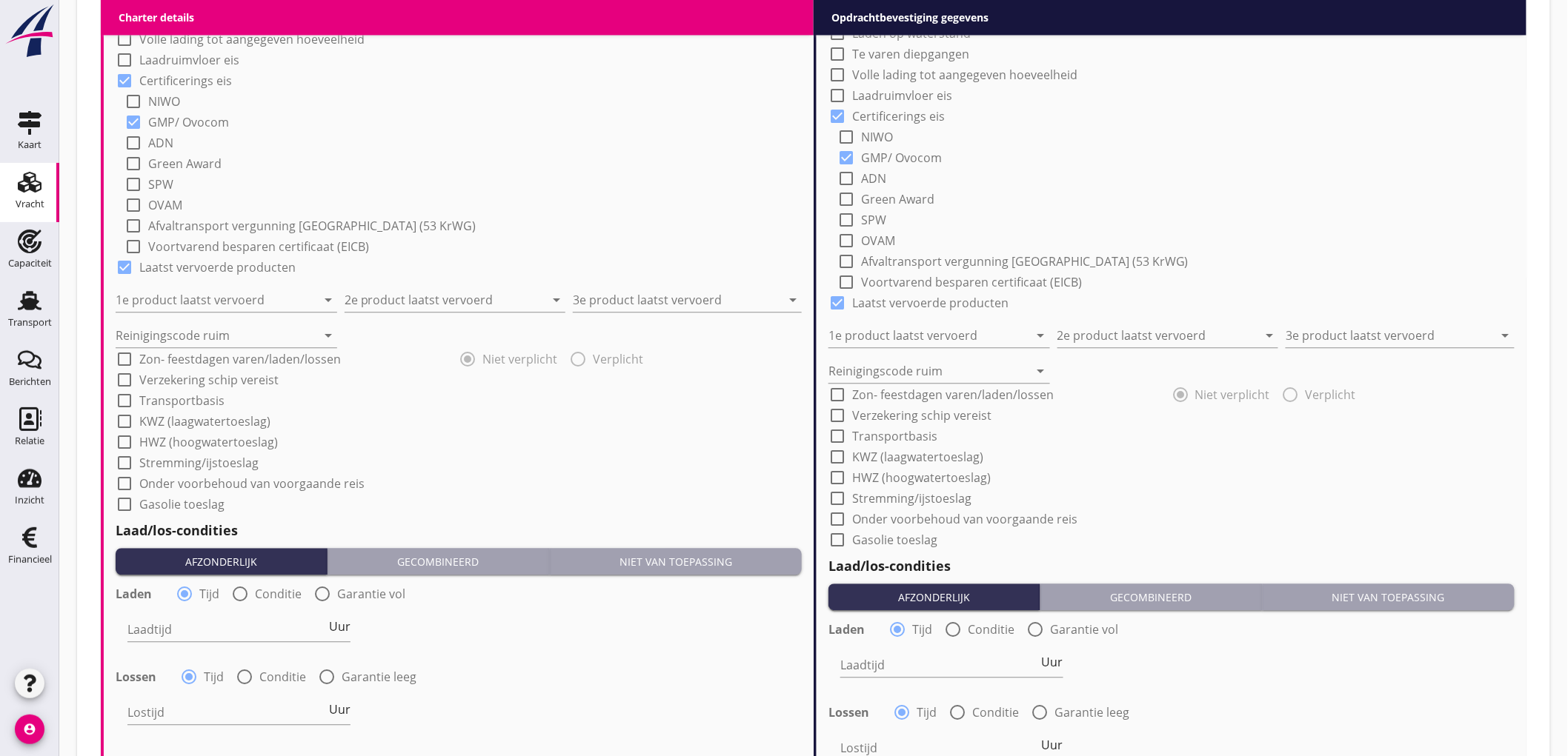
scroll to position [1481, 0]
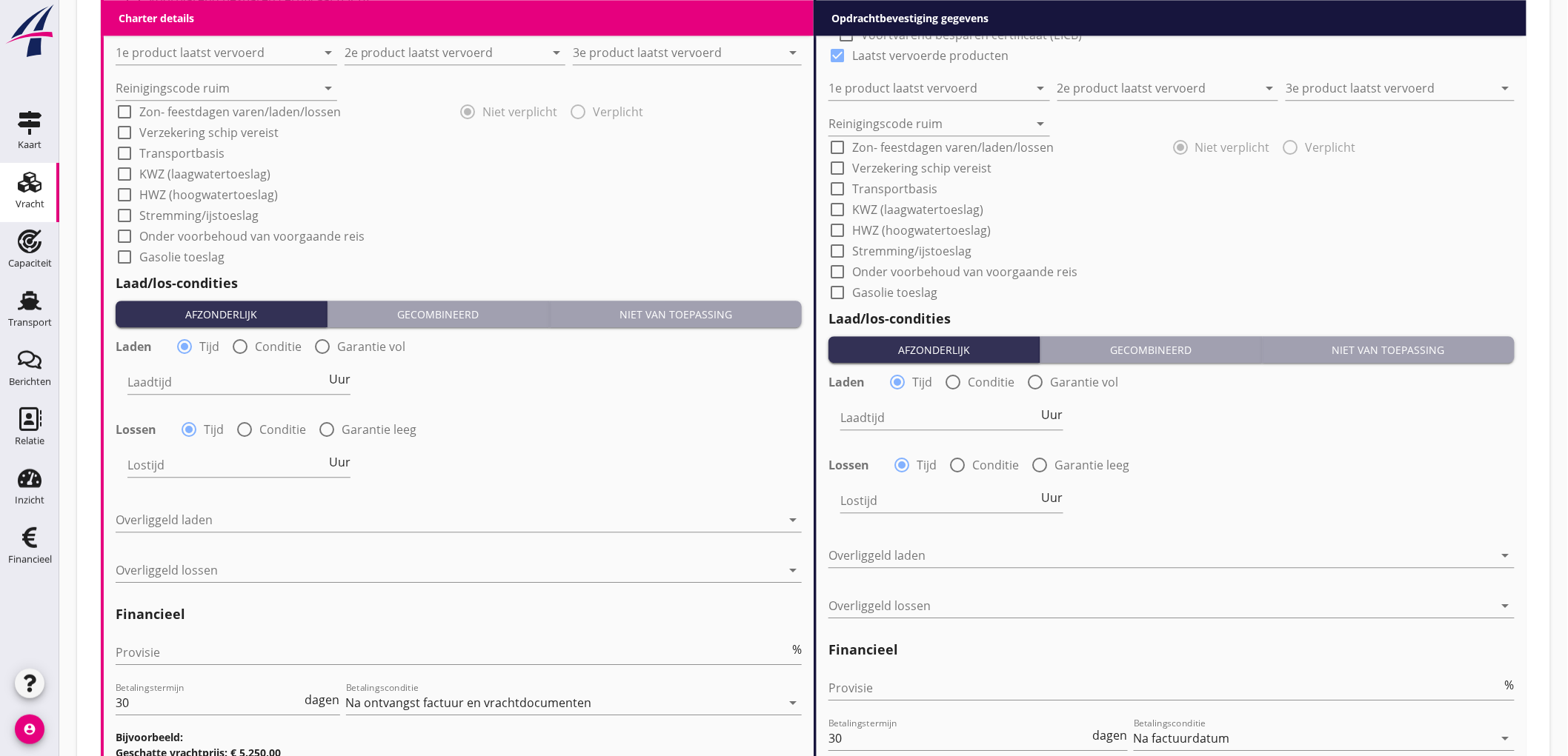
click at [253, 358] on div "Laadtijd Uur" at bounding box center [239, 383] width 223 height 50
click at [243, 342] on div at bounding box center [241, 347] width 25 height 25
radio input "false"
radio input "true"
click at [150, 397] on div "Laadtijd condities arrow_drop_down" at bounding box center [296, 390] width 336 height 39
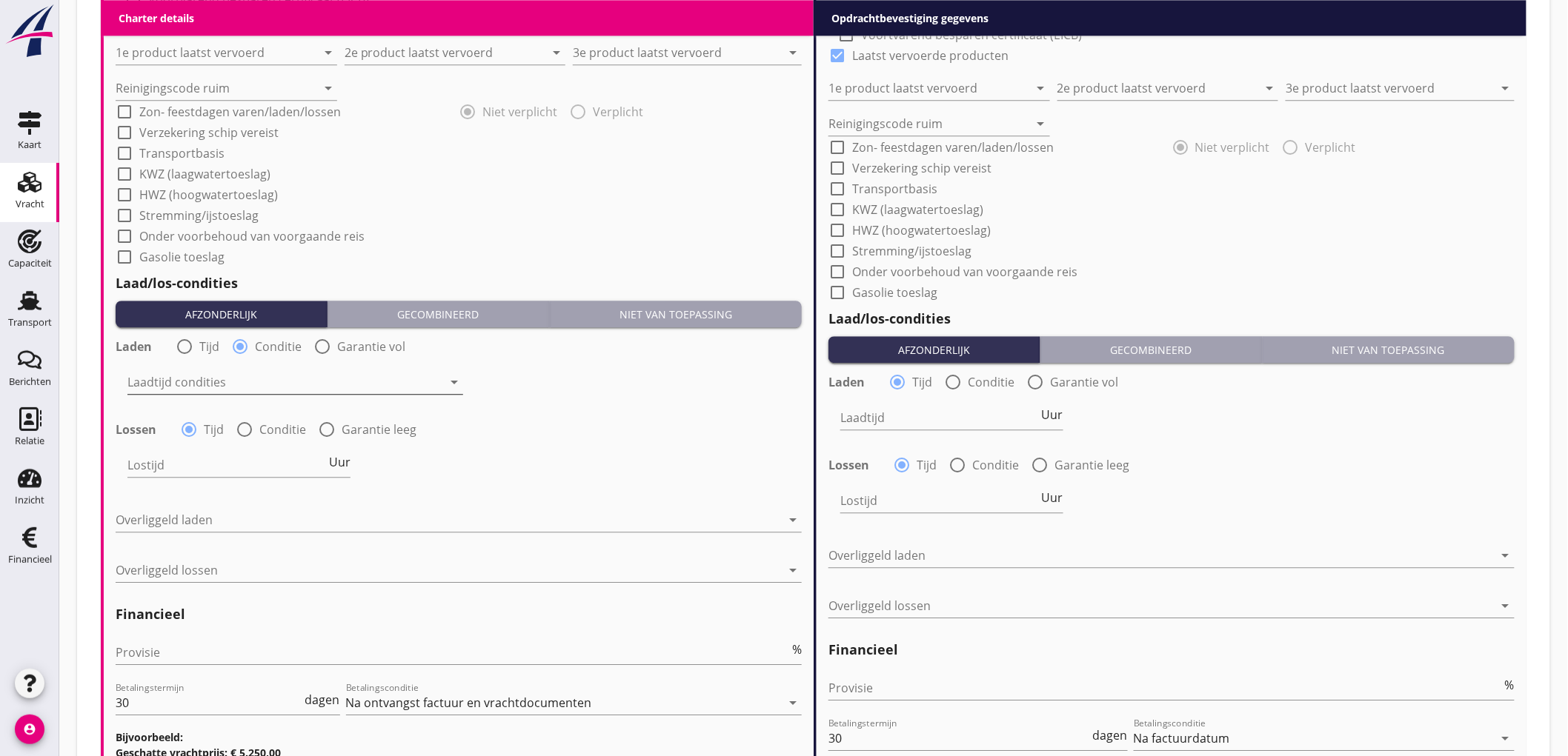
click at [156, 390] on div at bounding box center [285, 382] width 315 height 24
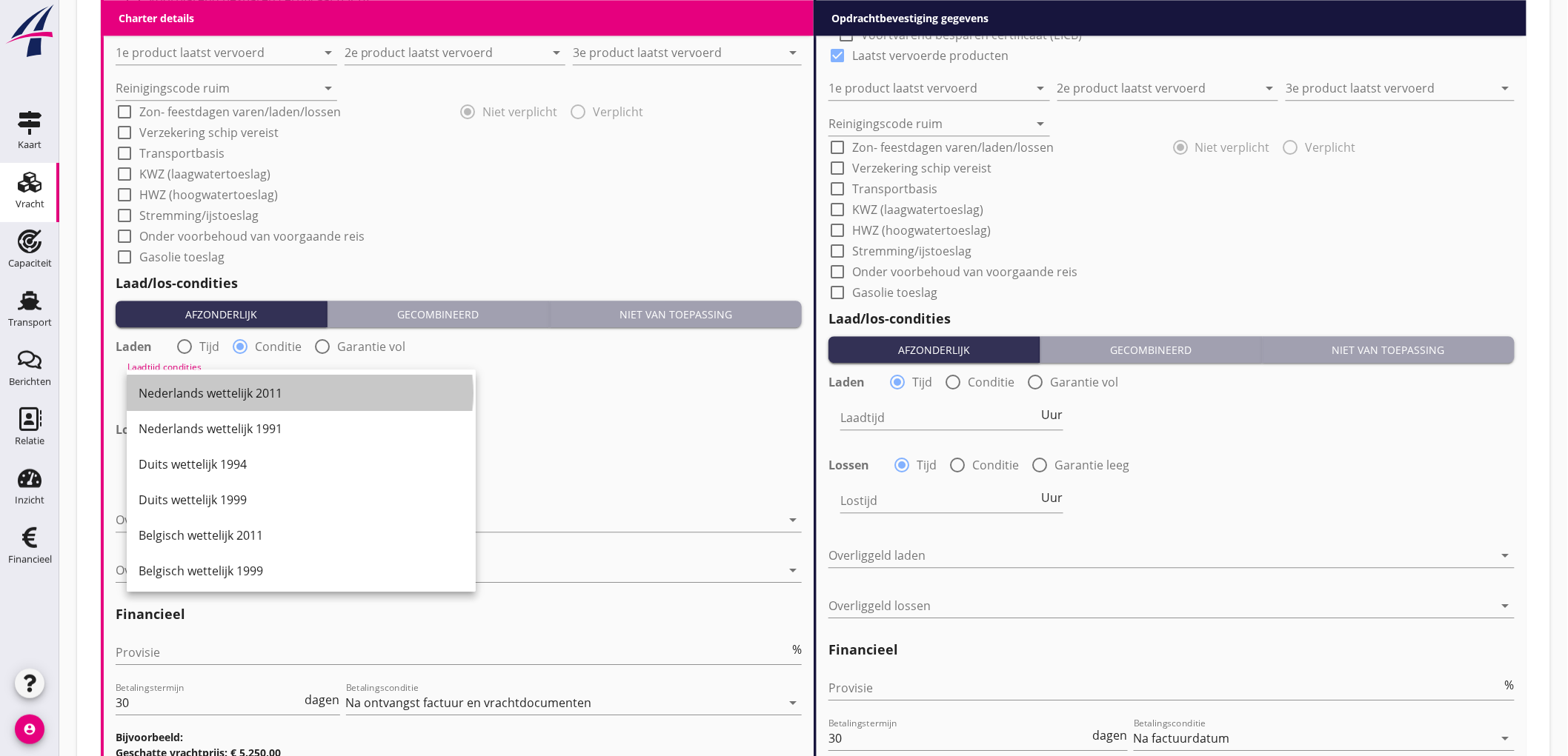
click at [156, 390] on div "Nederlands wettelijk 2011" at bounding box center [300, 393] width 326 height 17
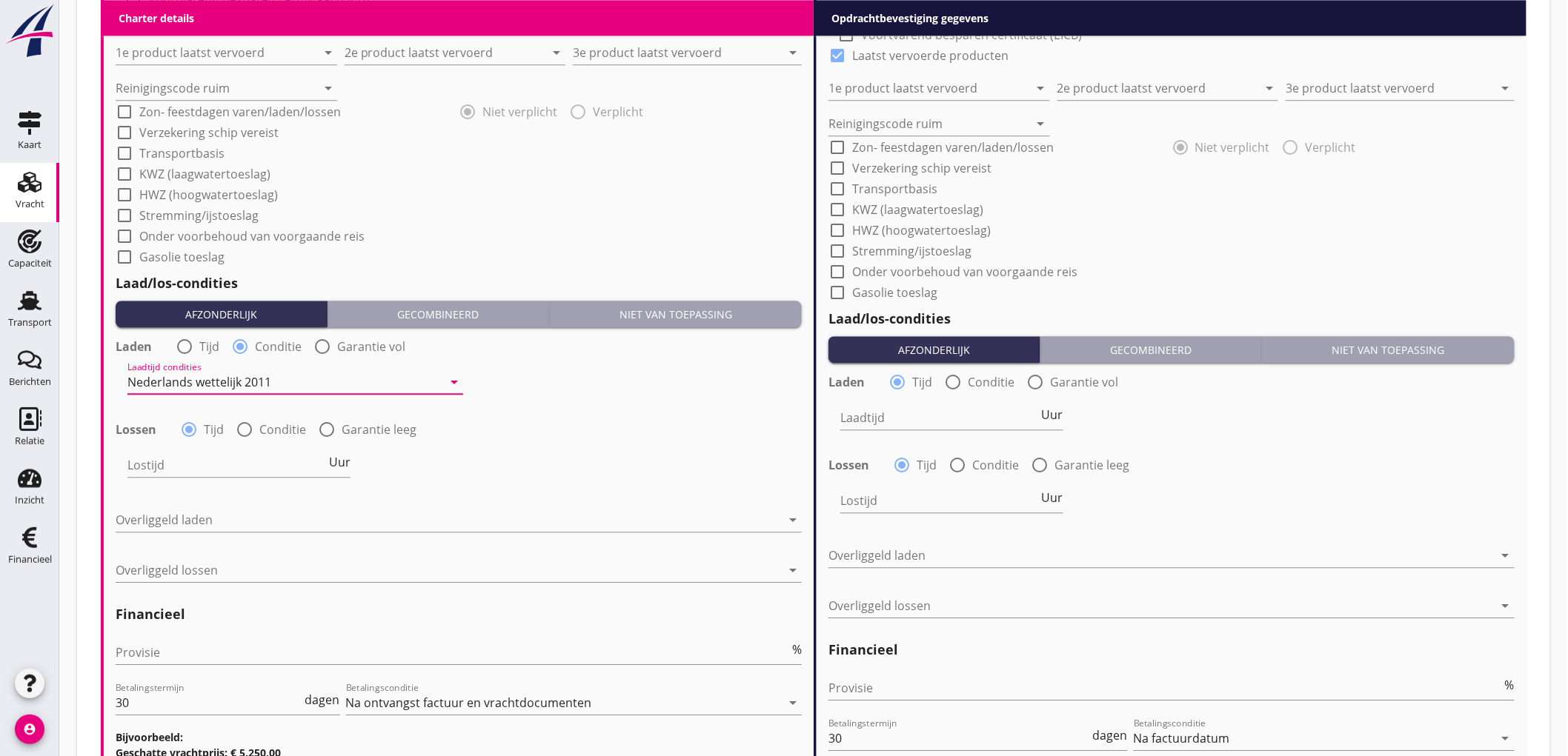
click at [250, 428] on div at bounding box center [244, 430] width 25 height 25
radio input "false"
radio input "true"
click at [174, 465] on div at bounding box center [285, 465] width 315 height 24
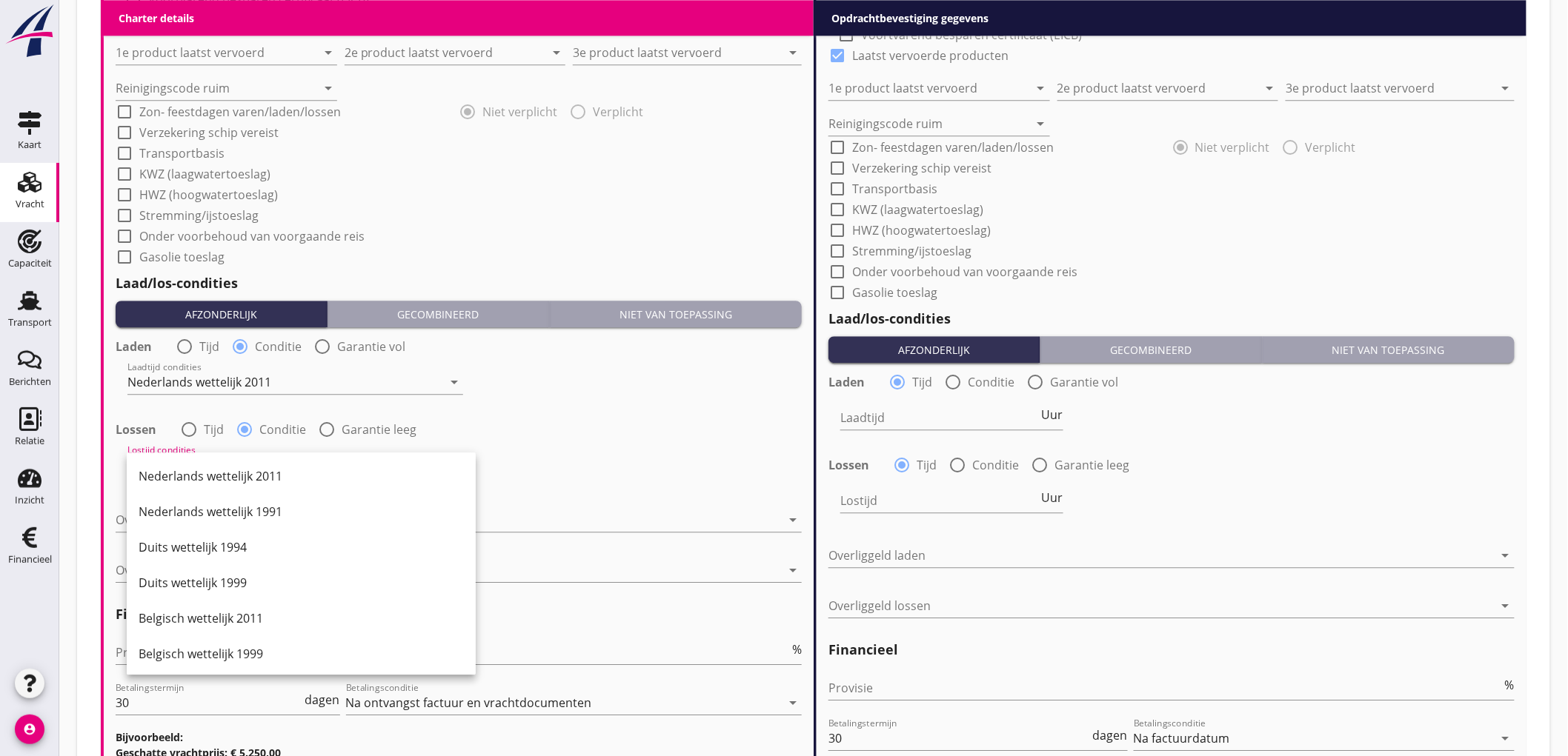
click at [174, 465] on div "Nederlands wettelijk 2011" at bounding box center [300, 476] width 326 height 36
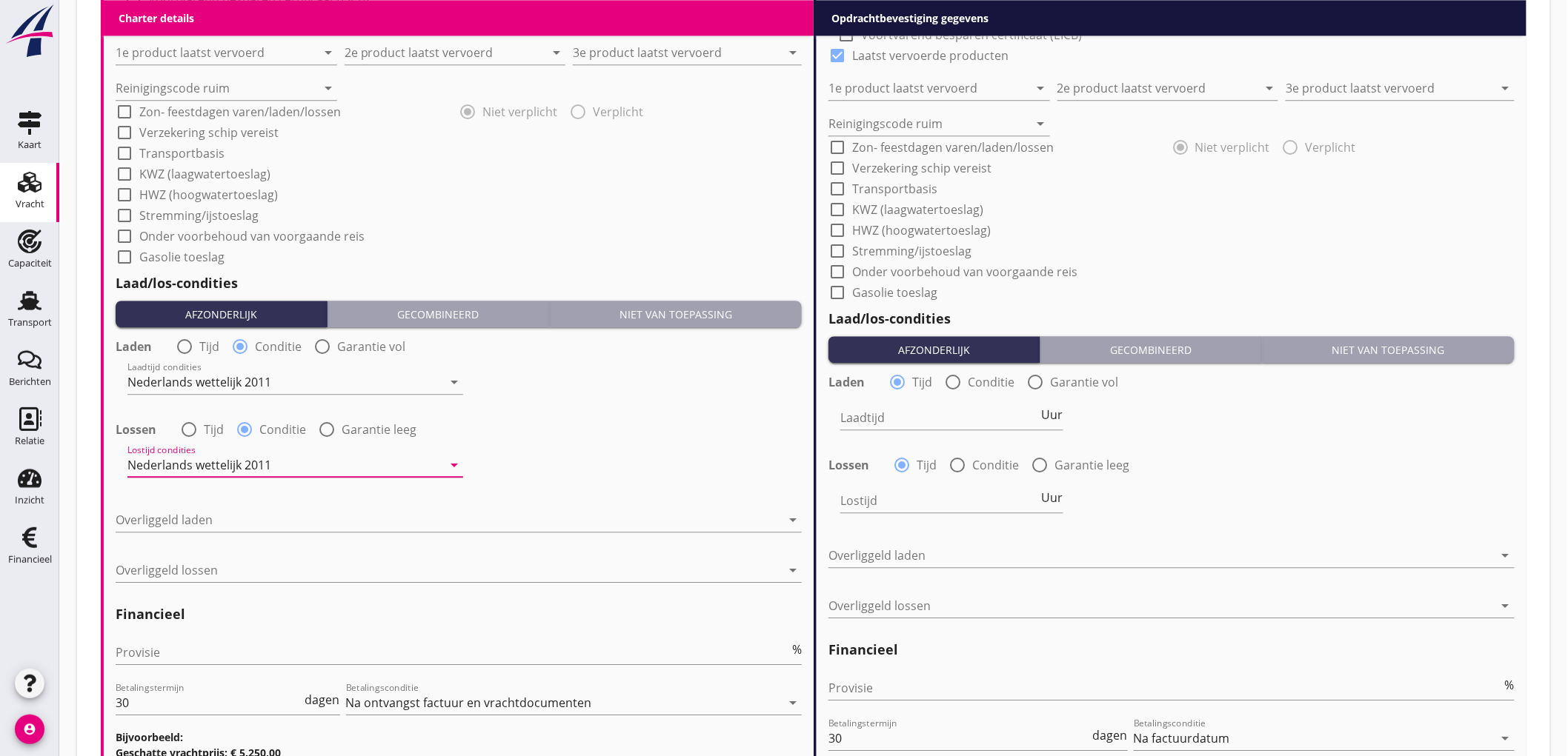
click at [215, 538] on div at bounding box center [459, 542] width 686 height 9
click at [221, 509] on div at bounding box center [448, 519] width 666 height 24
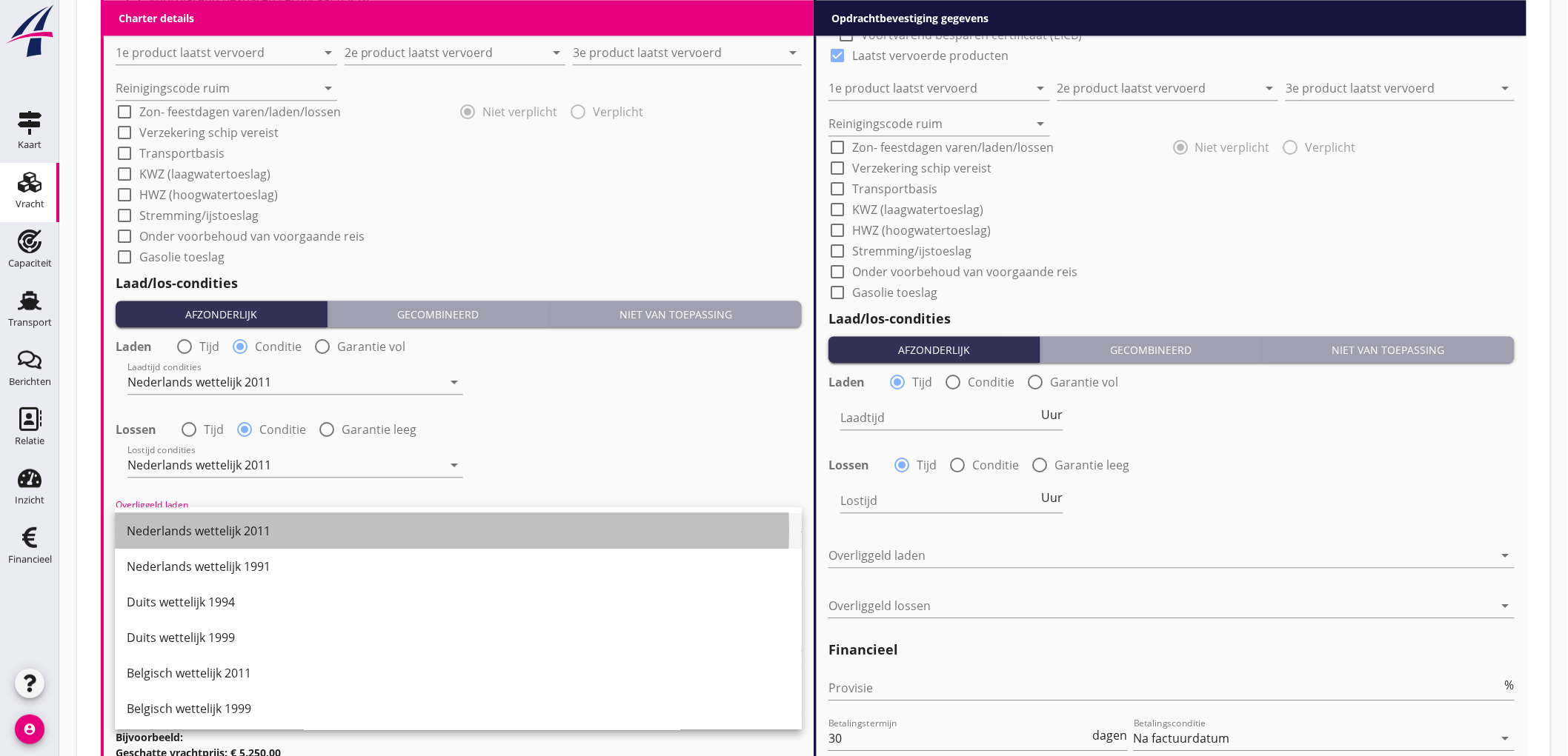
click at [221, 532] on div "Nederlands wettelijk 2011" at bounding box center [458, 531] width 664 height 17
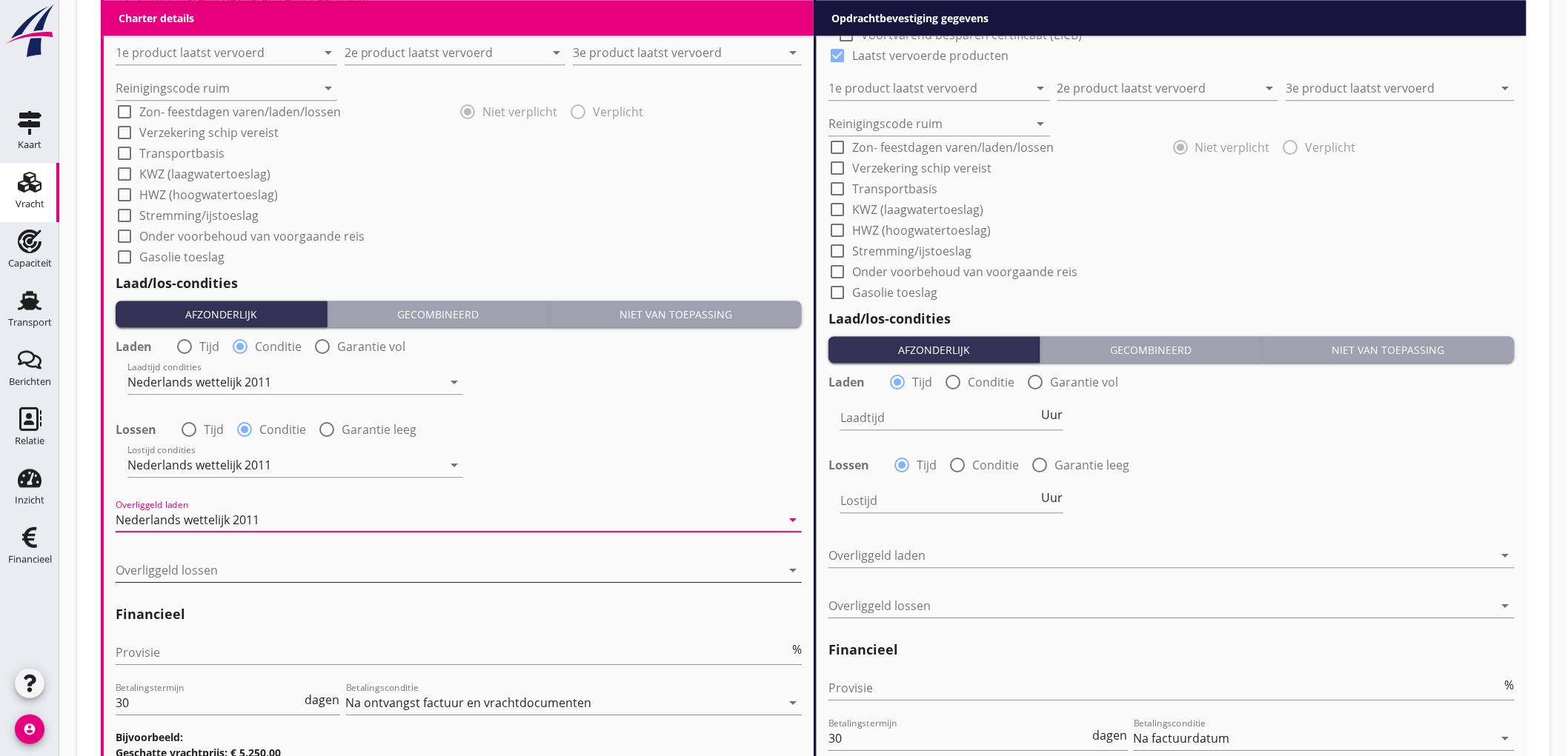
click at [208, 578] on div at bounding box center [448, 570] width 666 height 24
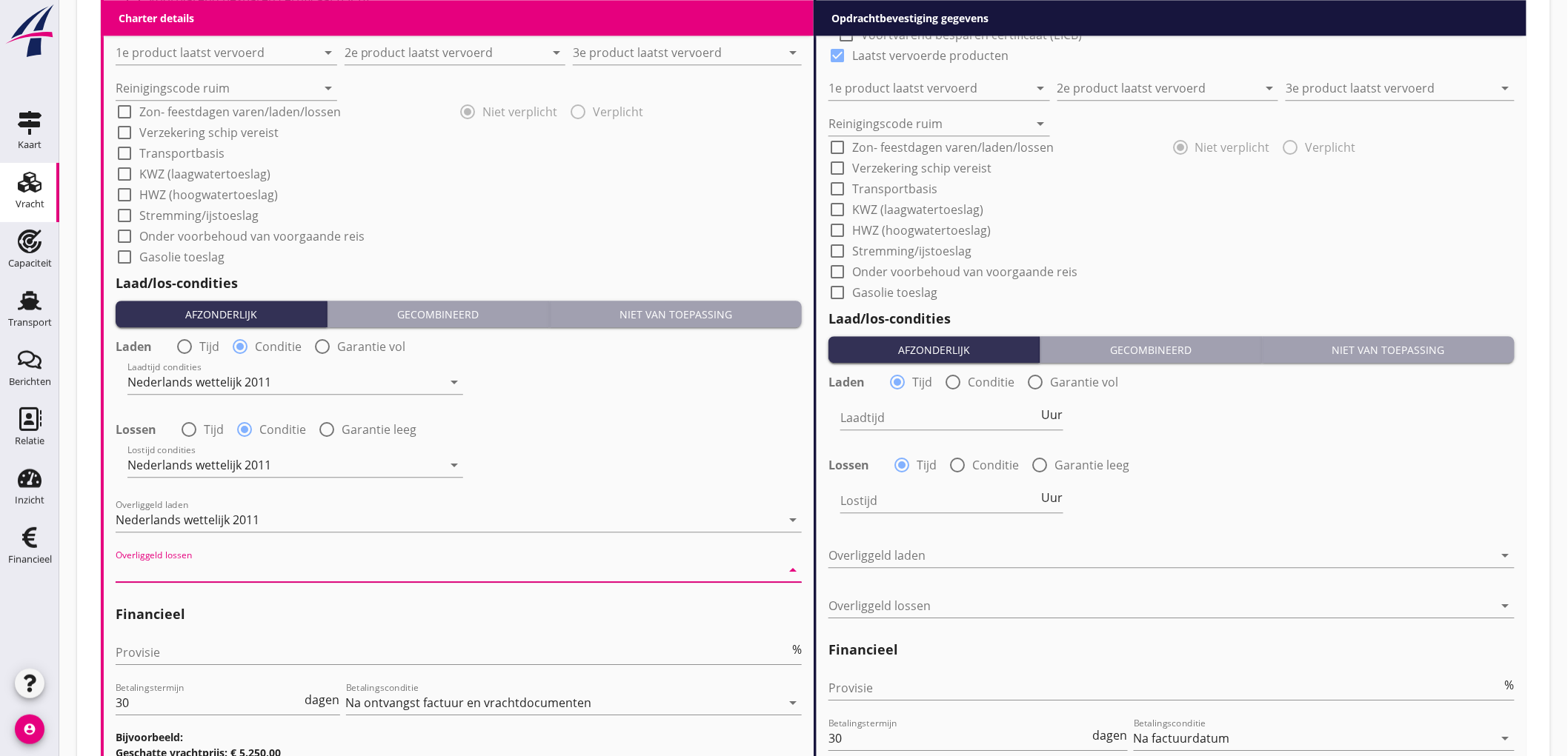
click at [208, 578] on div "Nederlands wettelijk 1991" at bounding box center [458, 584] width 664 height 17
click at [218, 568] on div "Nederlands wettelijk 1991" at bounding box center [187, 571] width 144 height 14
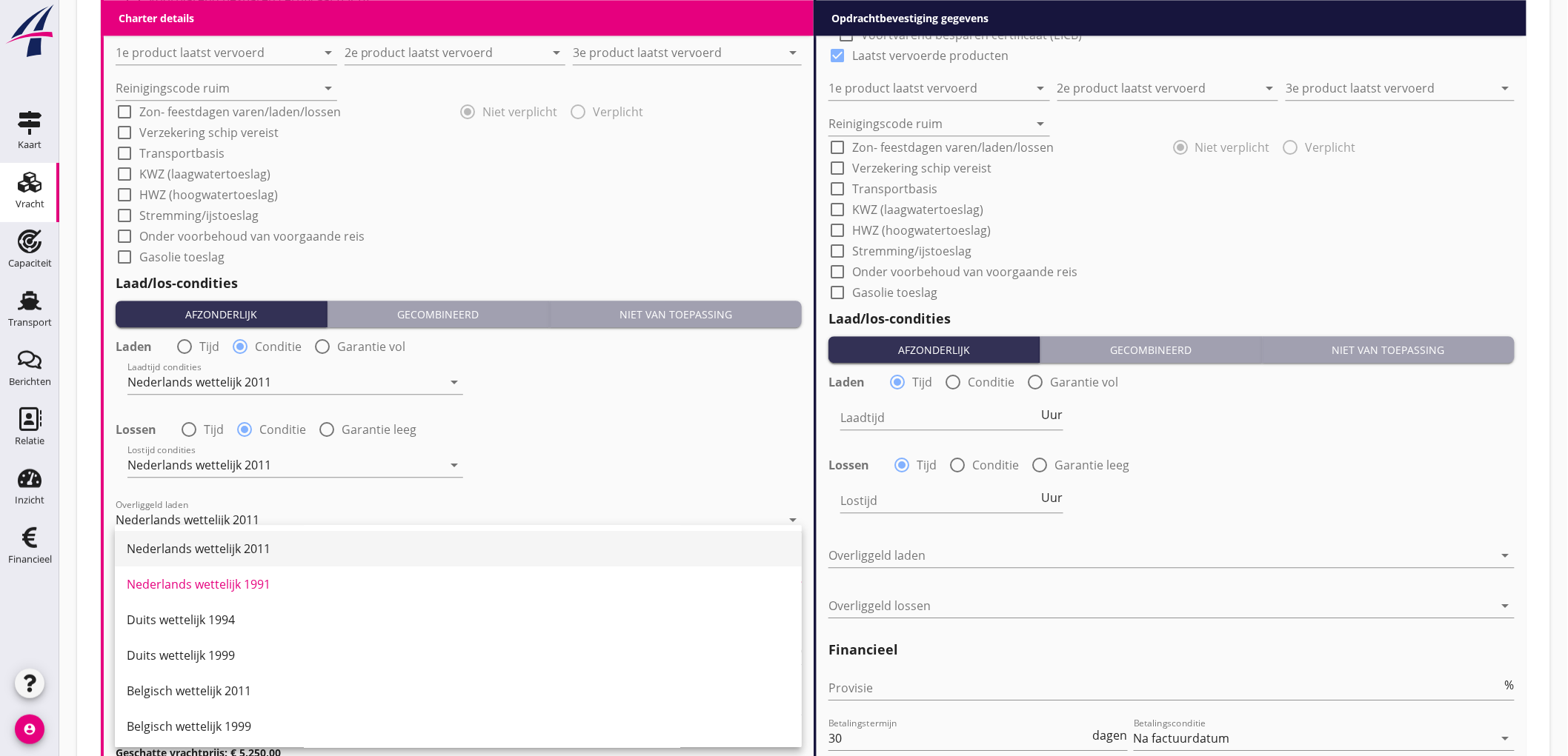
click at [248, 531] on div "Nederlands wettelijk 2011" at bounding box center [458, 548] width 664 height 36
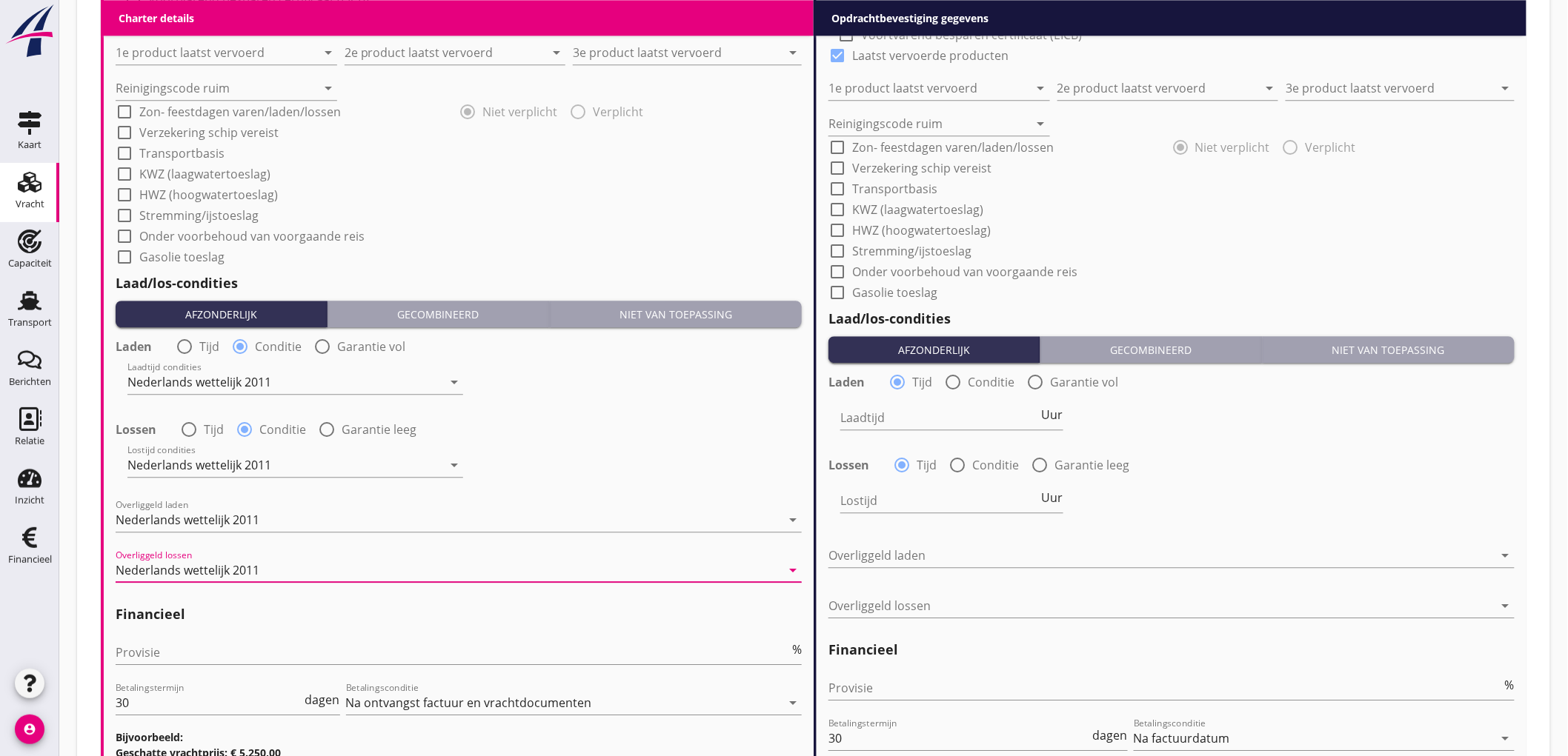
click at [199, 637] on div "Provisie %" at bounding box center [459, 655] width 686 height 47
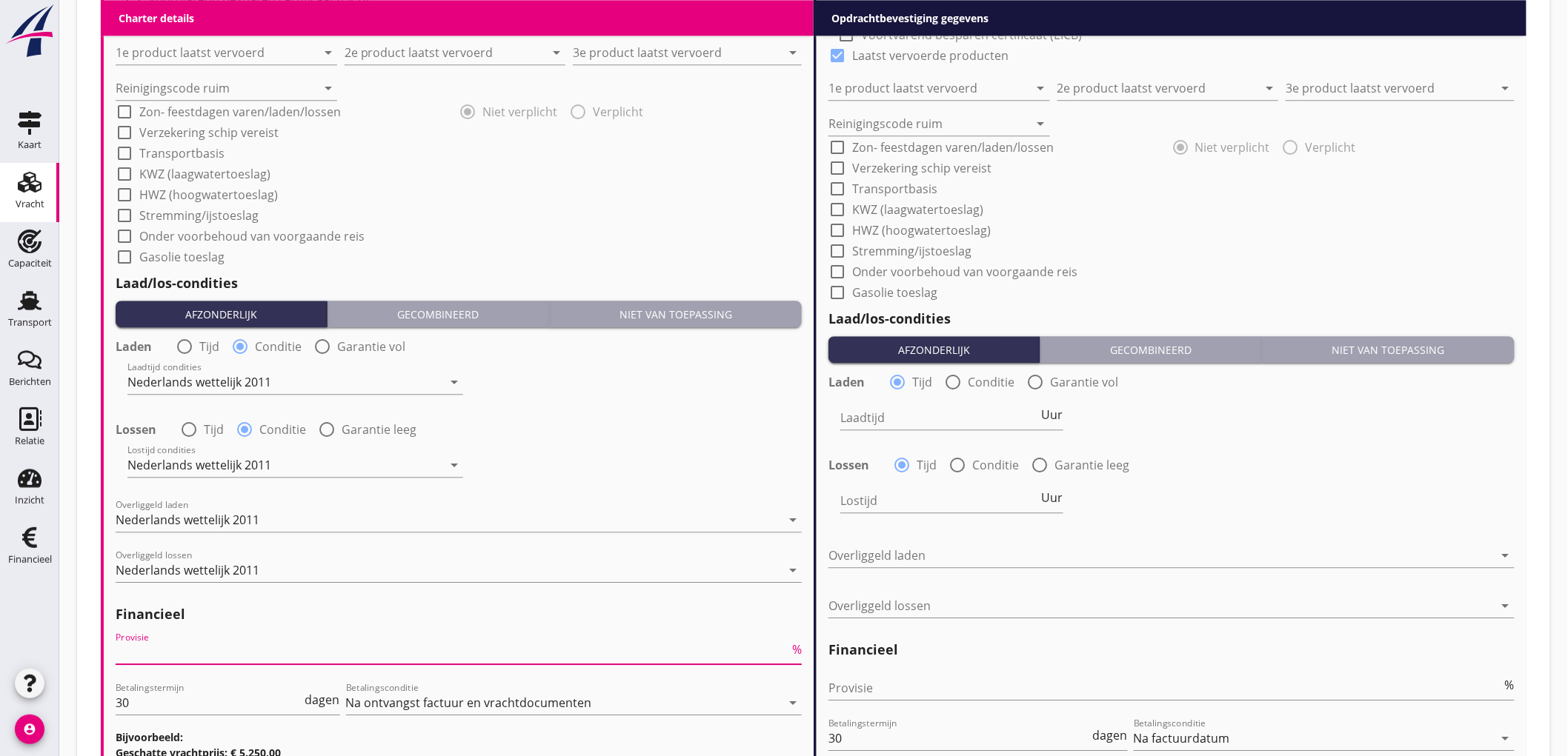
click at [200, 652] on input "Provisie" at bounding box center [452, 653] width 673 height 24
type input "5"
click at [875, 698] on input "Provisie" at bounding box center [1165, 687] width 673 height 24
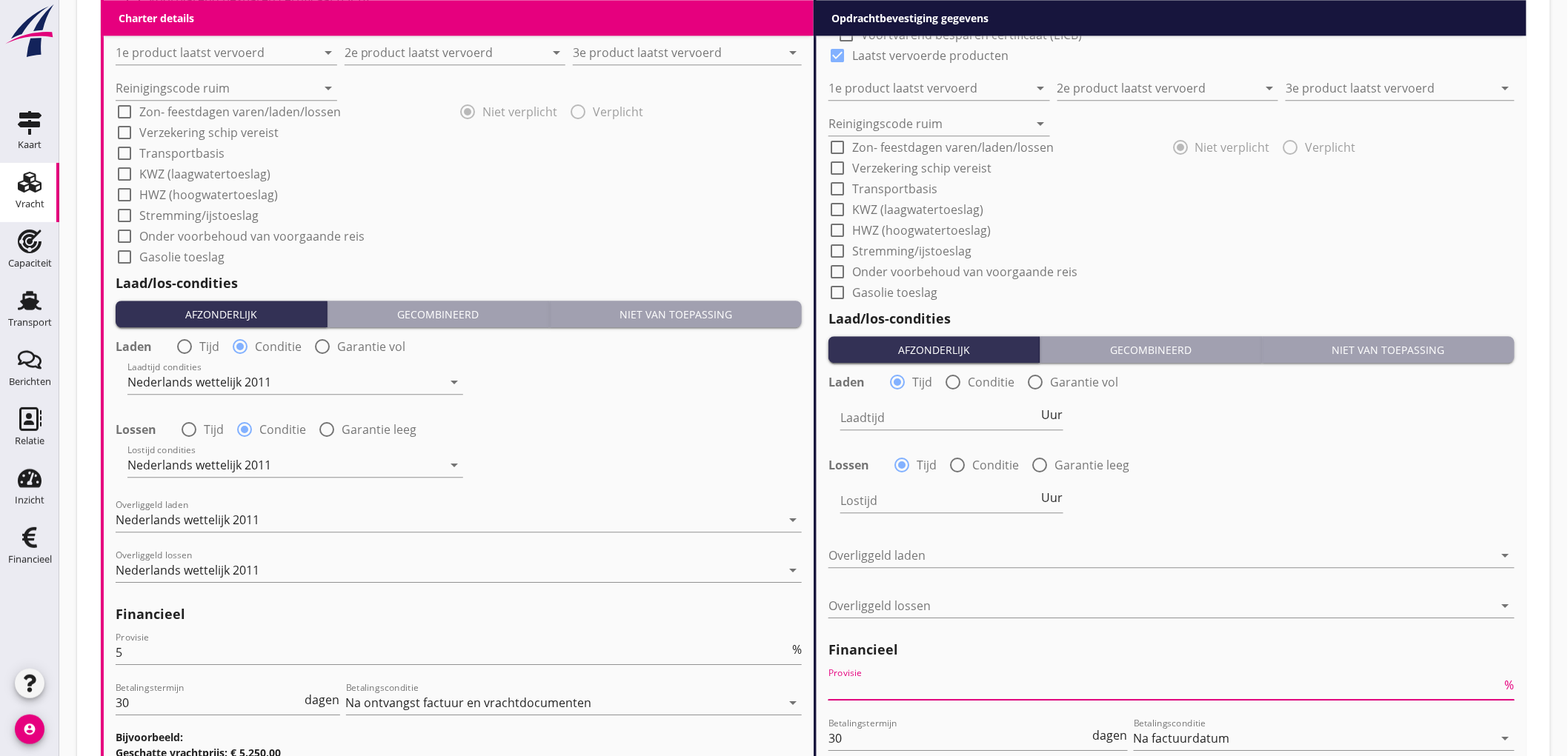
type input "2"
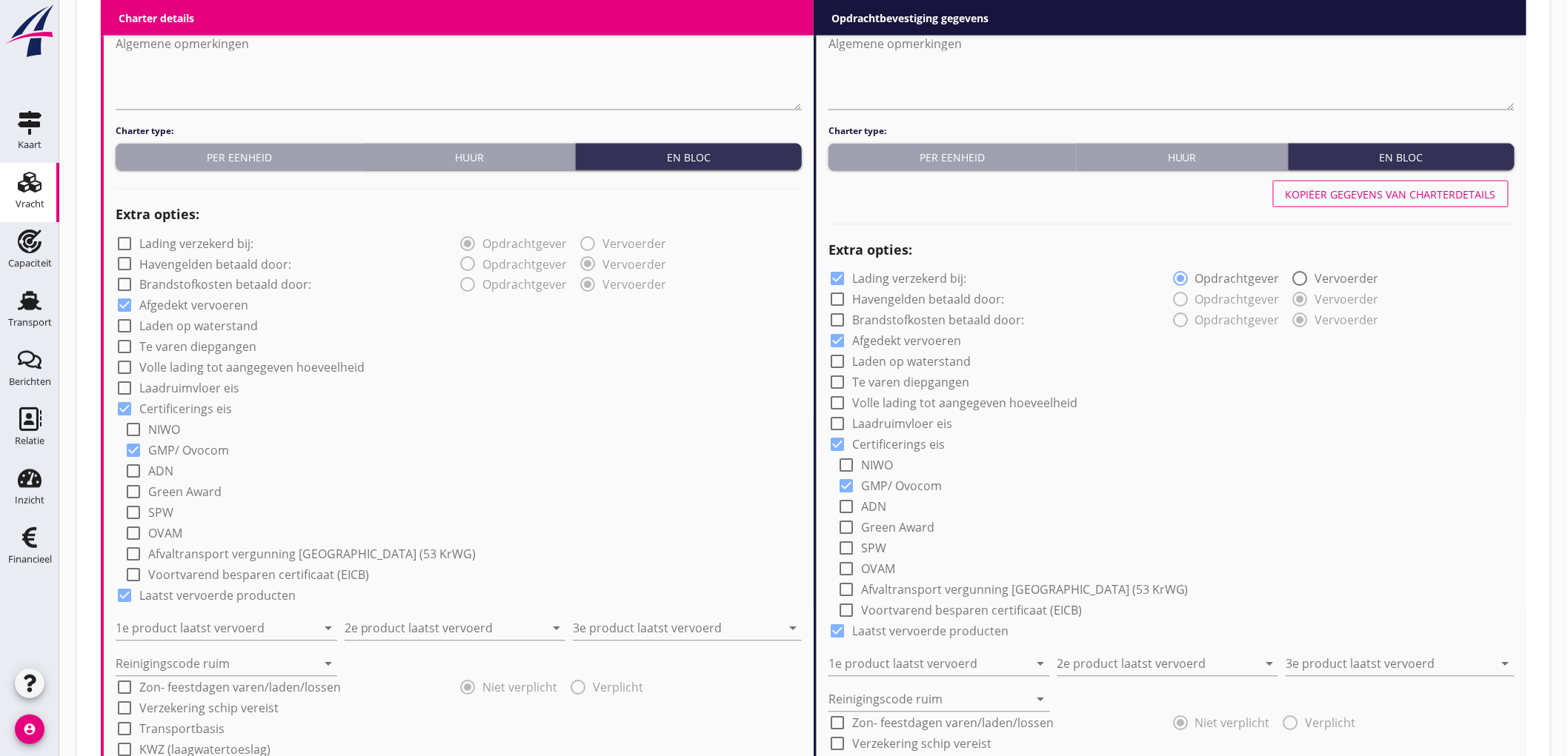
type input "2.5"
click at [1414, 197] on div "Kopiëer gegevens van charterdetails" at bounding box center [1391, 194] width 211 height 15
checkbox input "false"
radio input "false"
radio input "true"
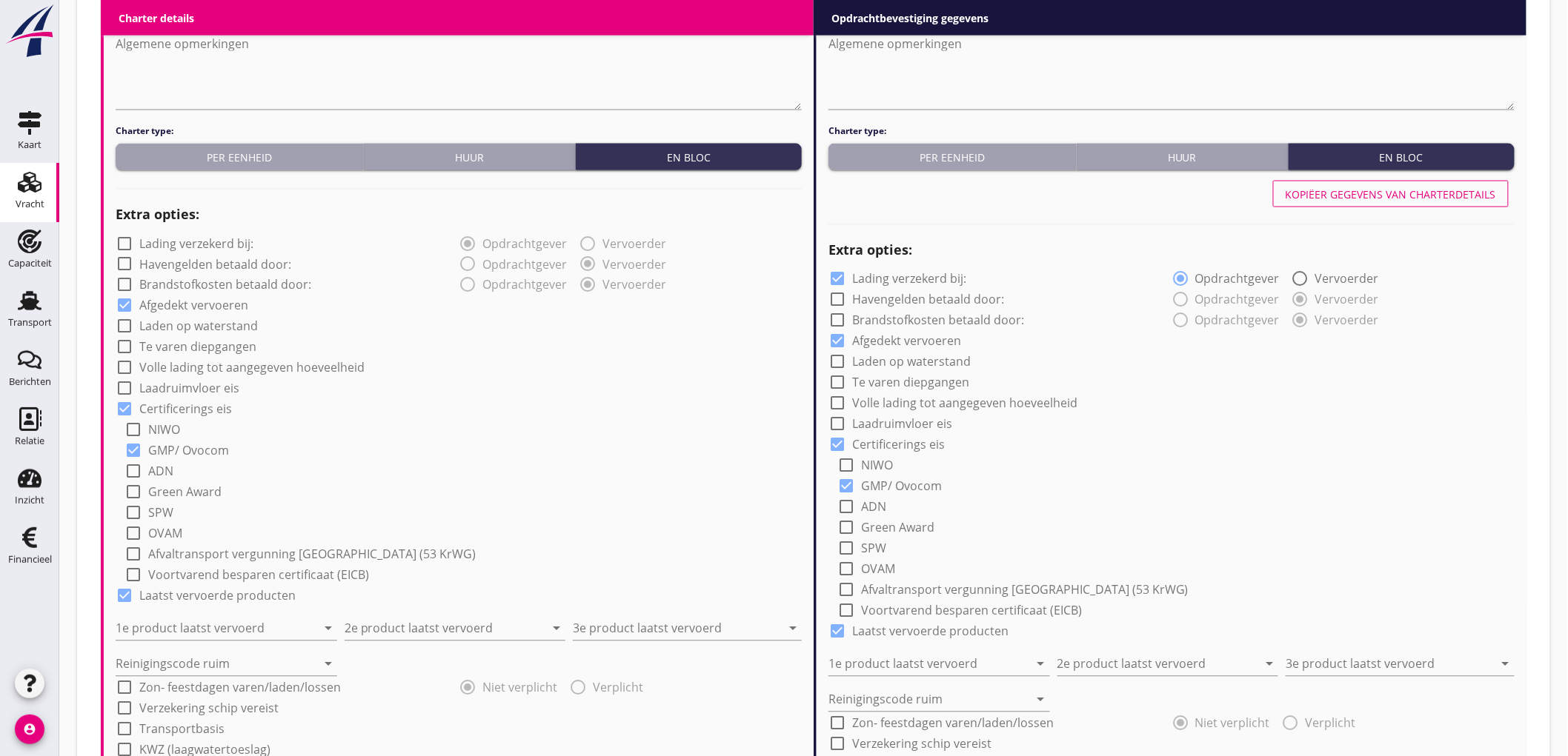
radio input "false"
radio input "true"
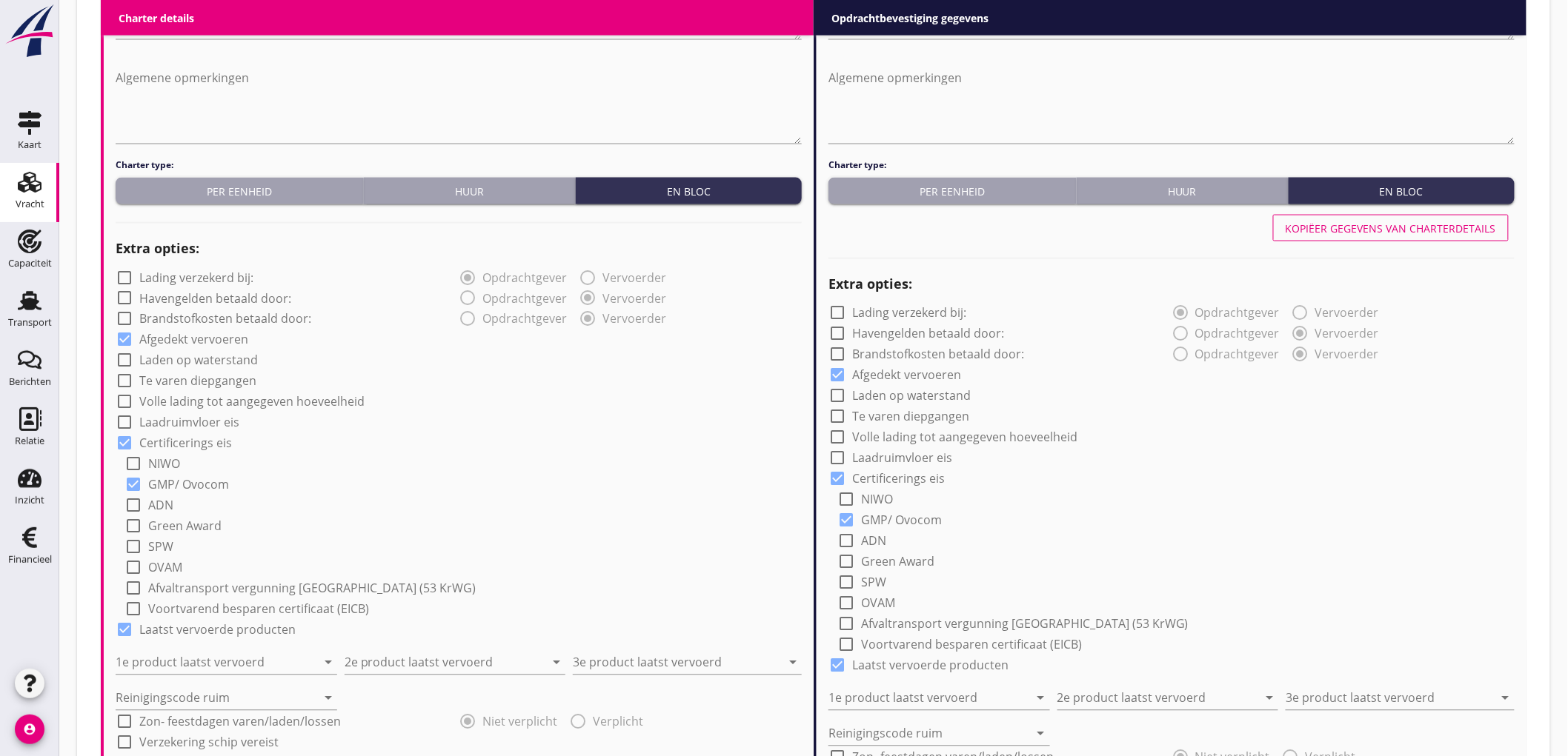
scroll to position [789, 0]
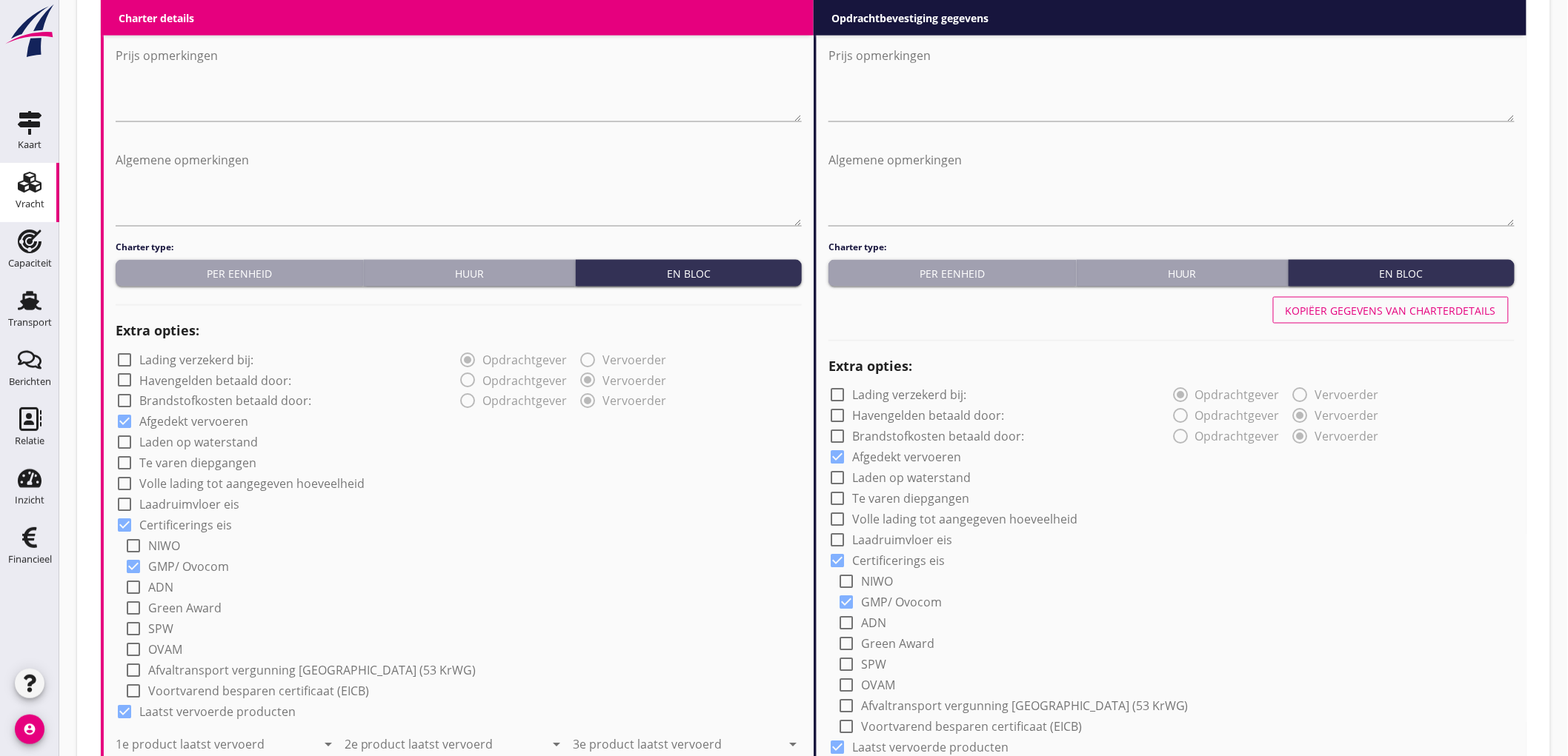
click at [1377, 303] on div "Kopiëer gegevens van charterdetails" at bounding box center [1391, 311] width 211 height 15
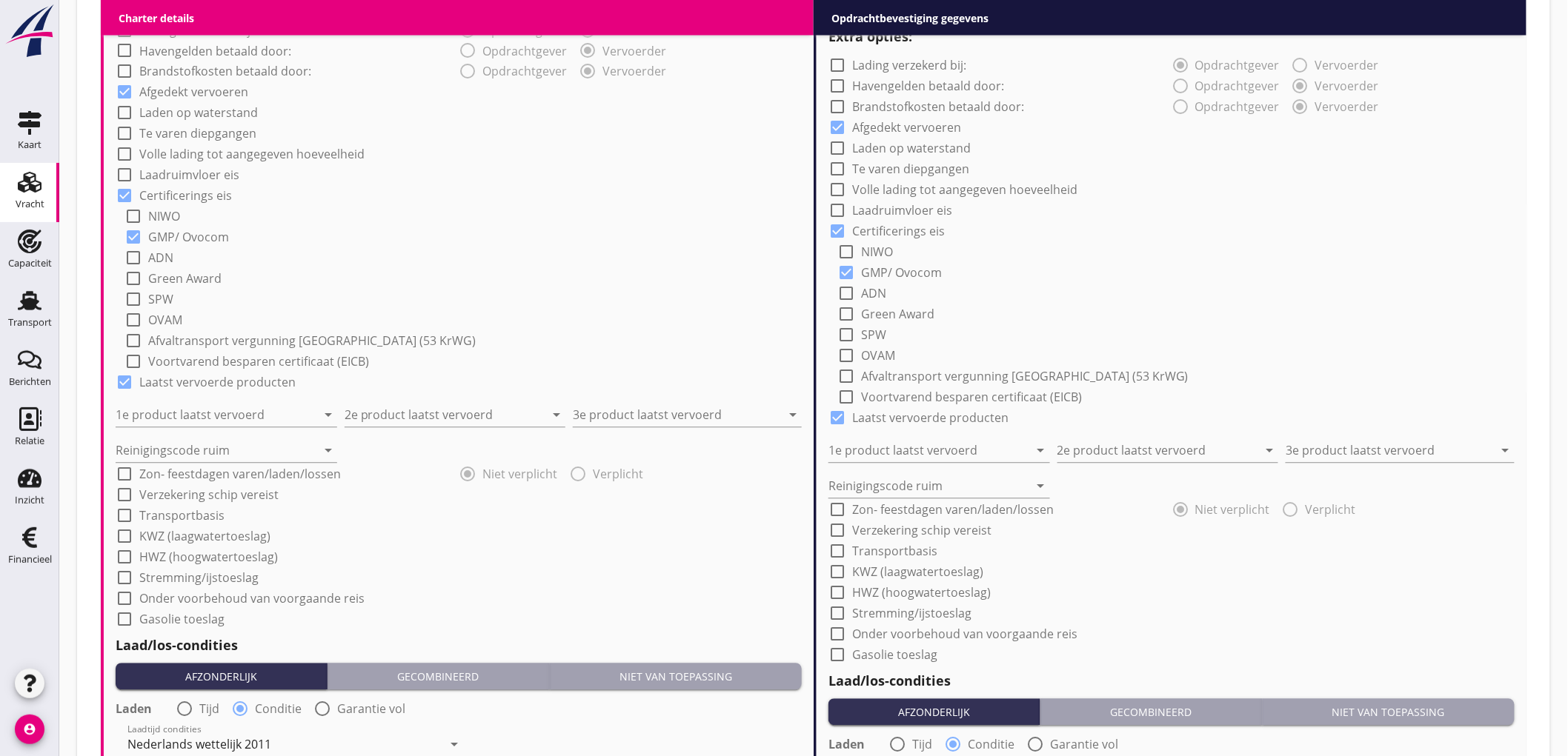
scroll to position [1201, 0]
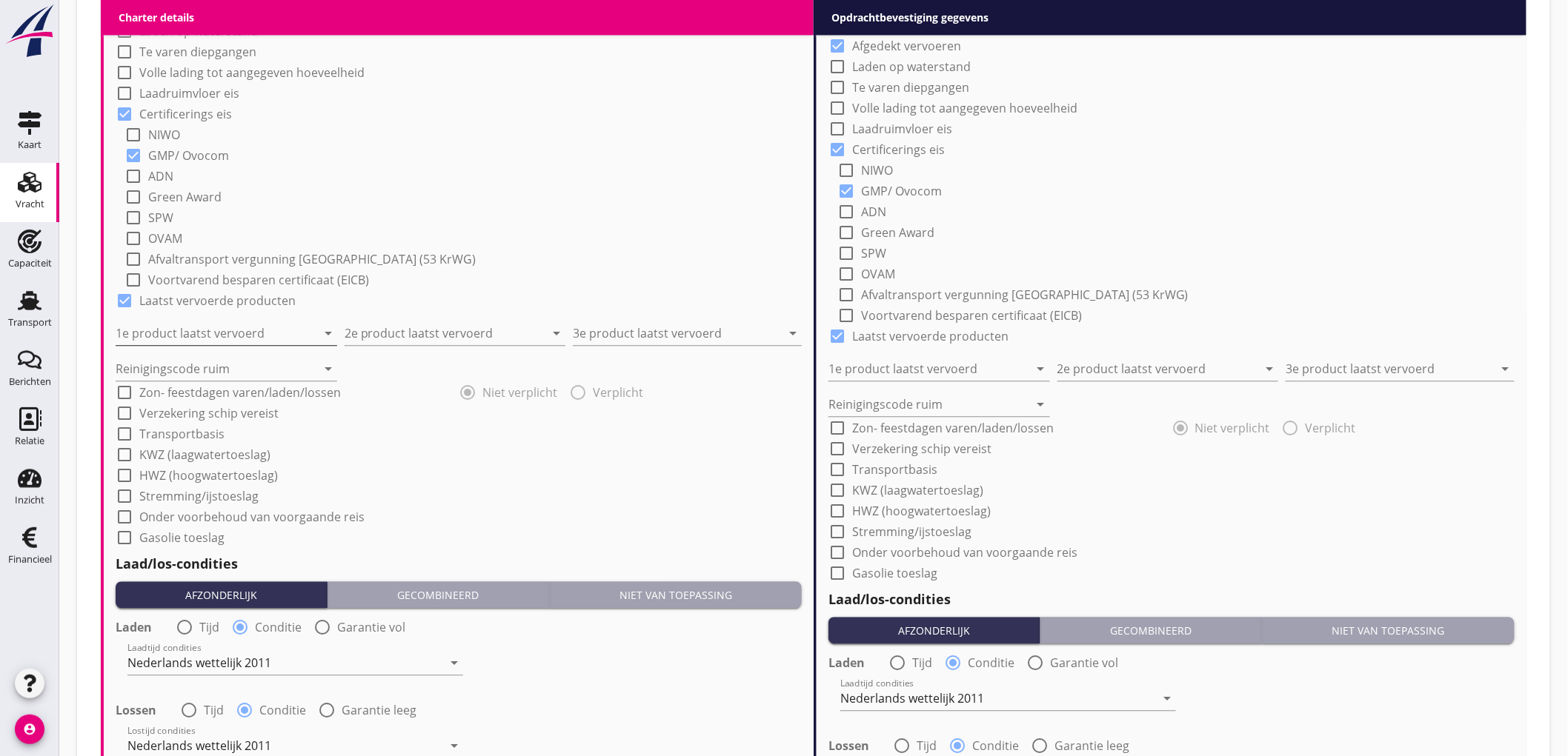
click at [138, 342] on input "1e product laatst vervoerd" at bounding box center [216, 333] width 201 height 24
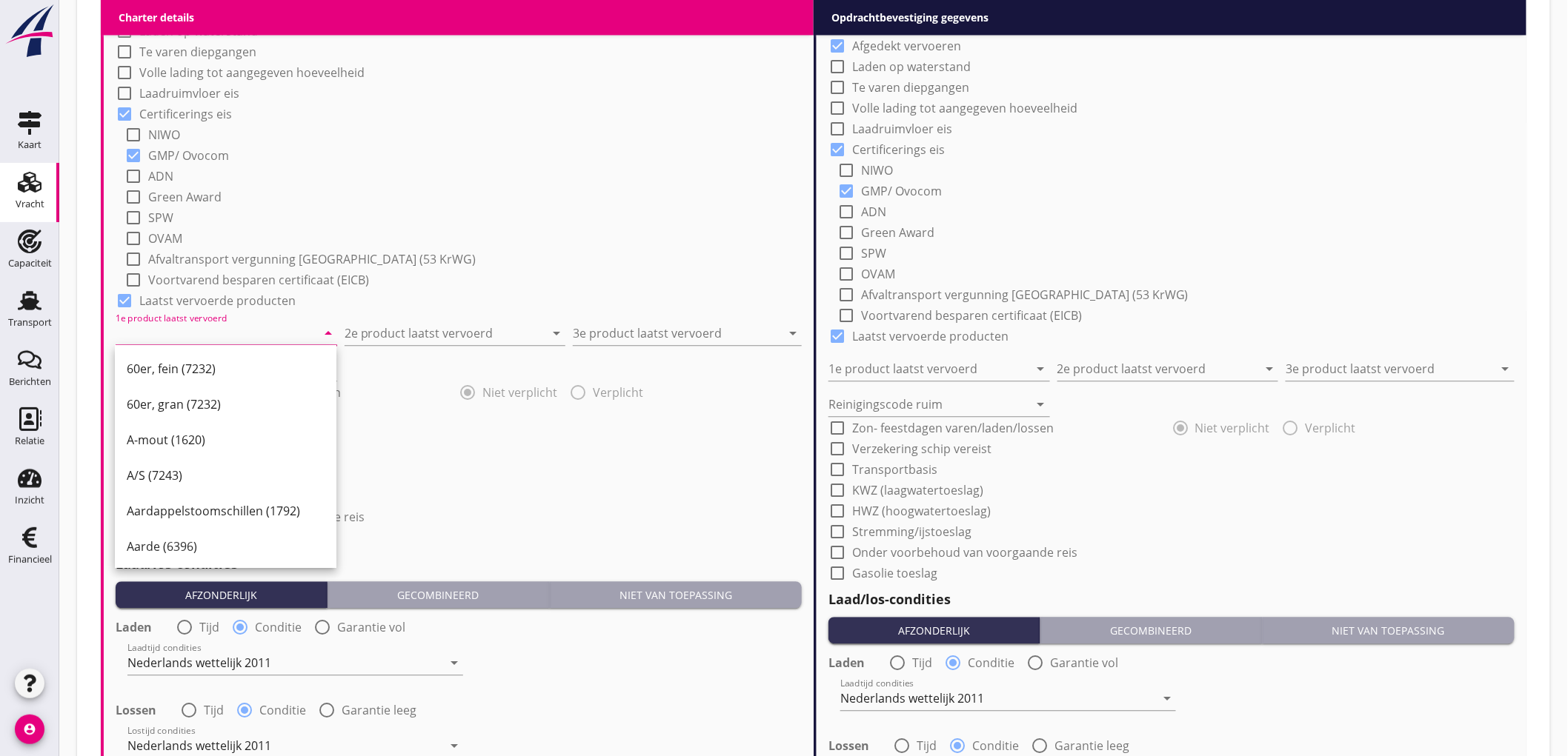
click at [160, 338] on input "1e product laatst vervoerd" at bounding box center [216, 333] width 201 height 24
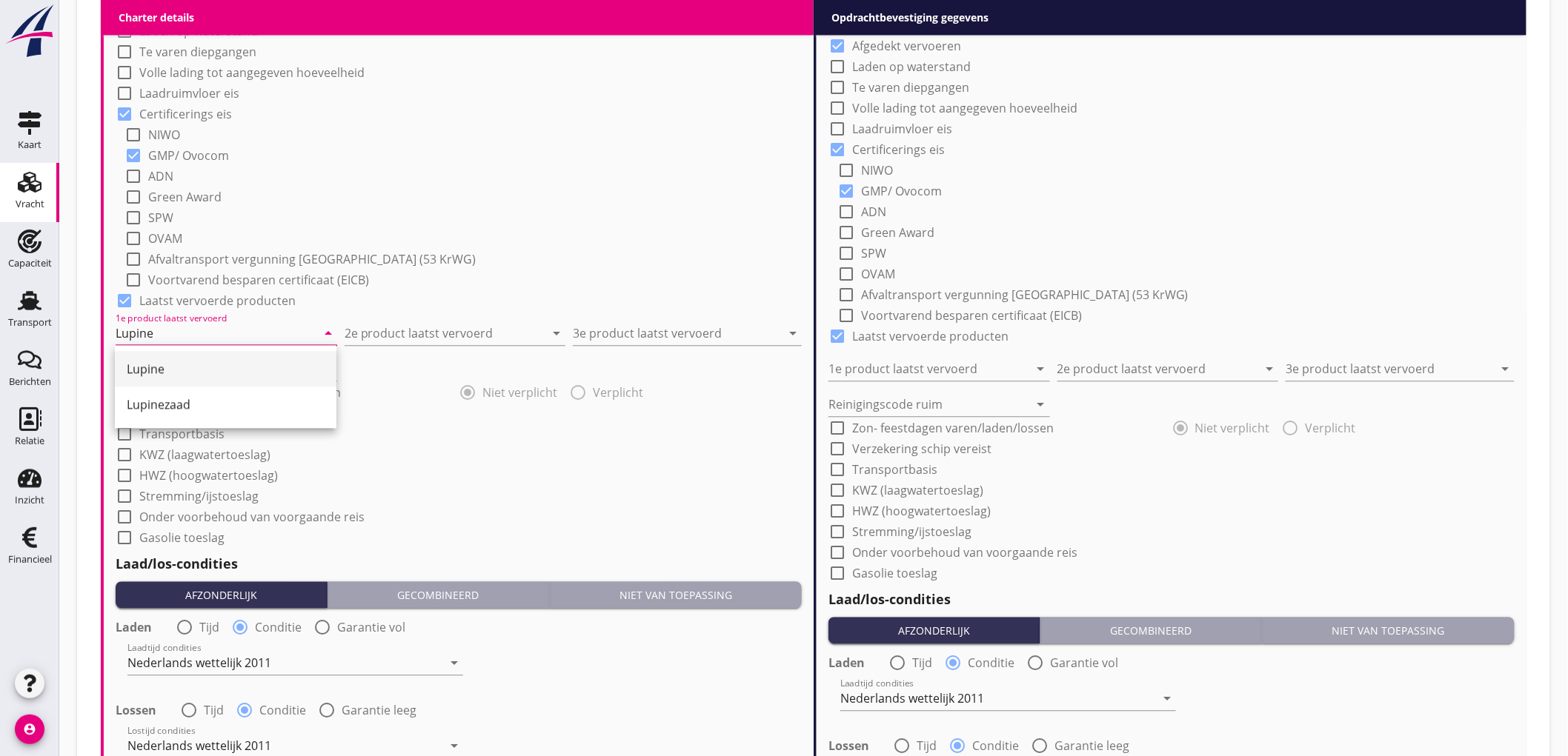
type input "Lupine"
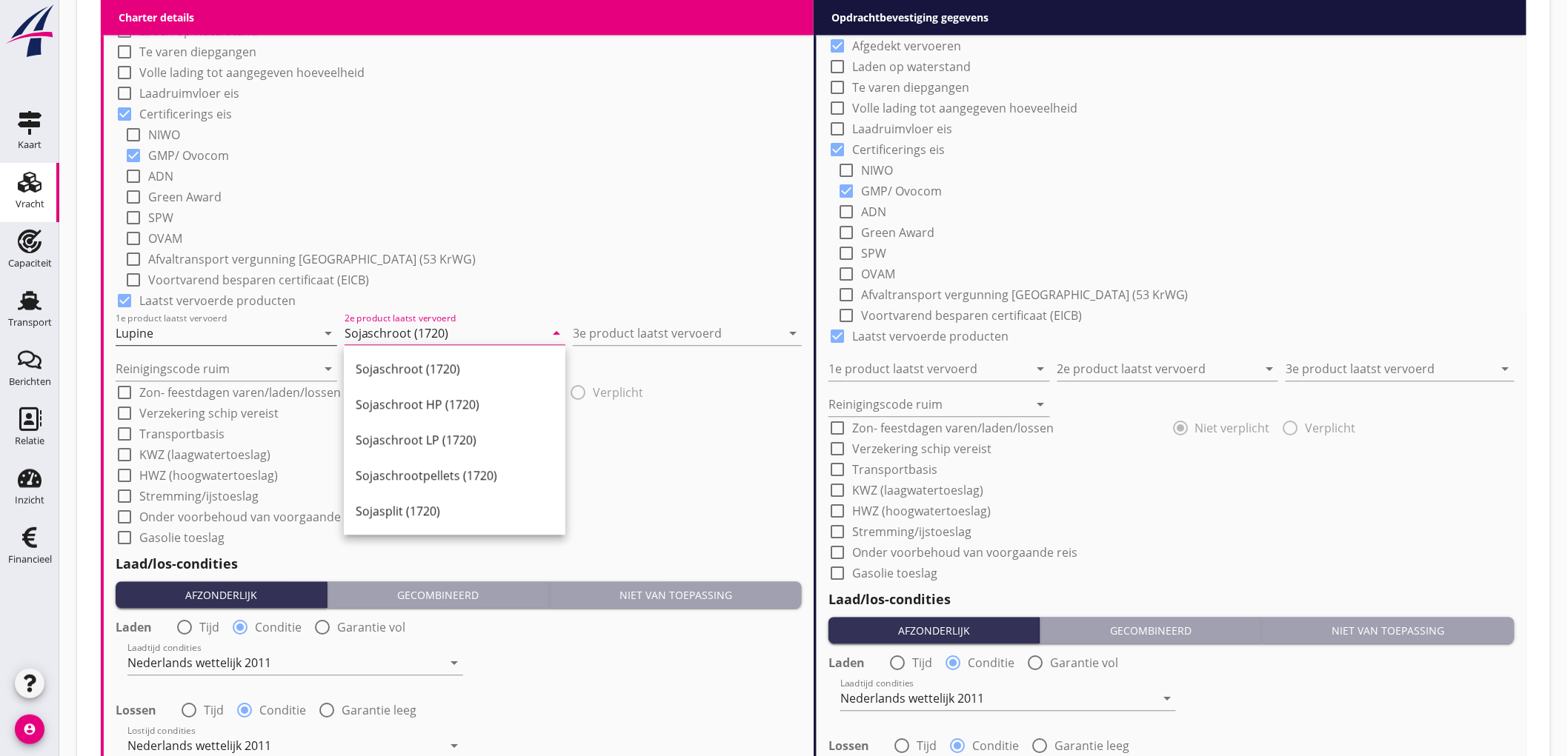
type input "Sojaschroot (1720)"
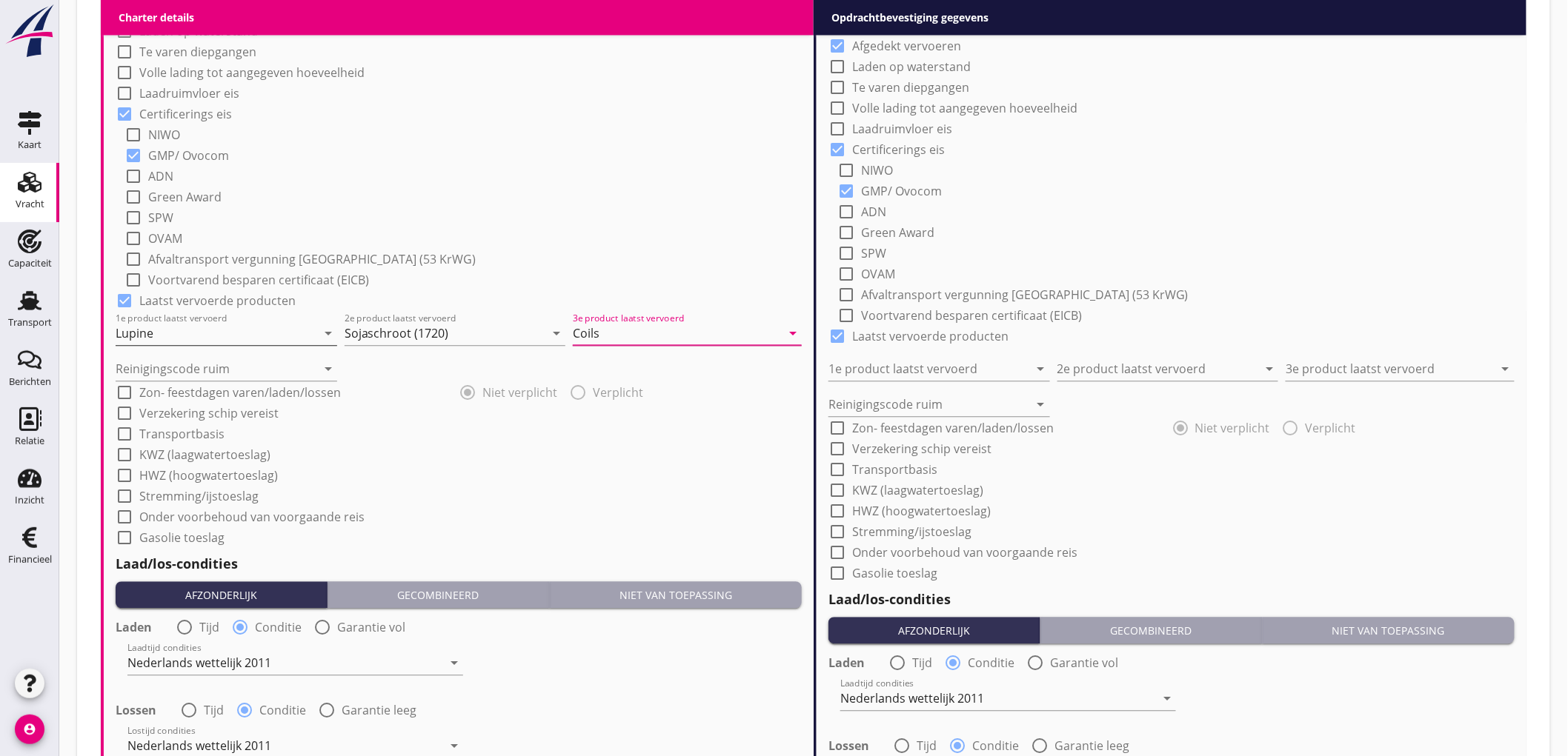
type input "Coils"
type input "a"
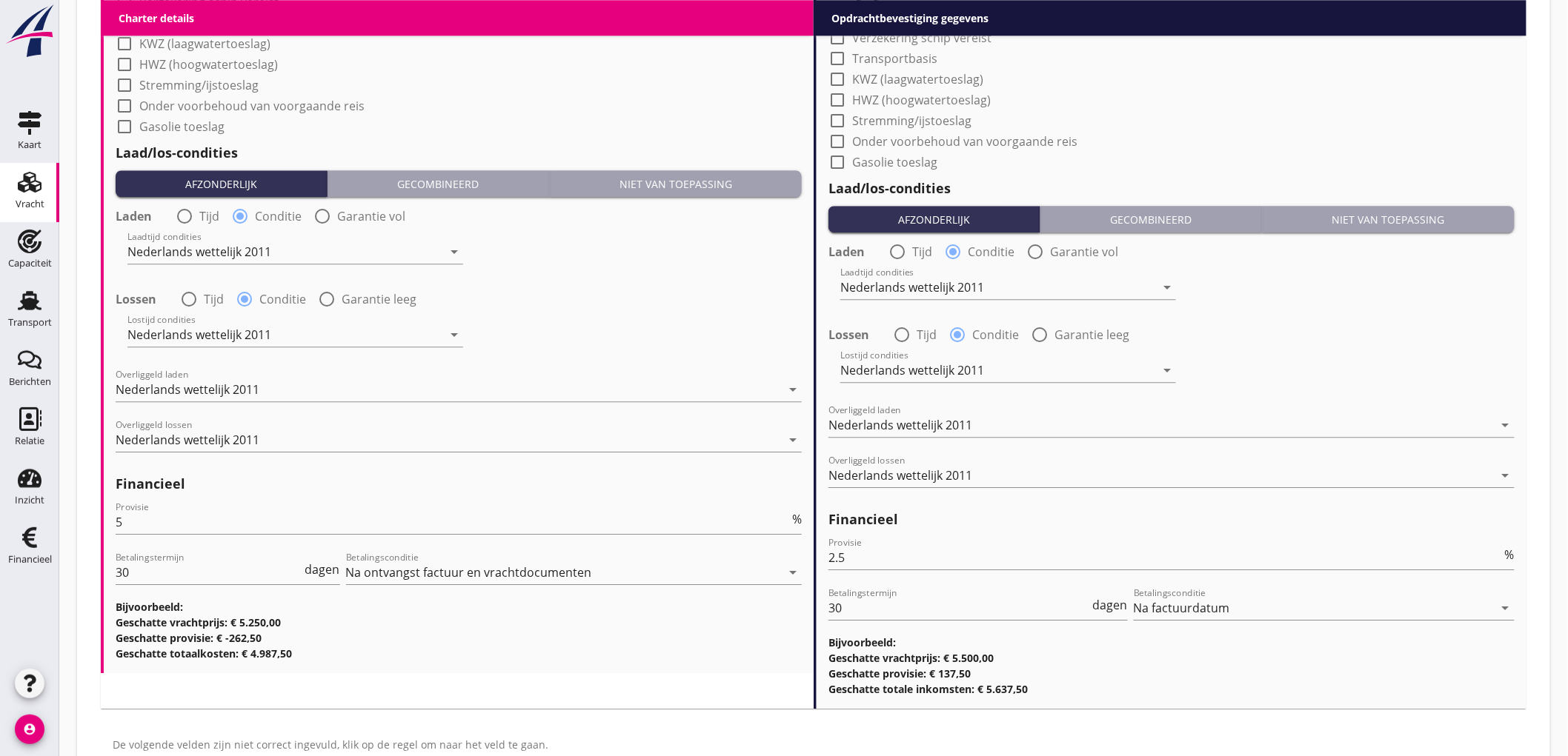
scroll to position [953, 0]
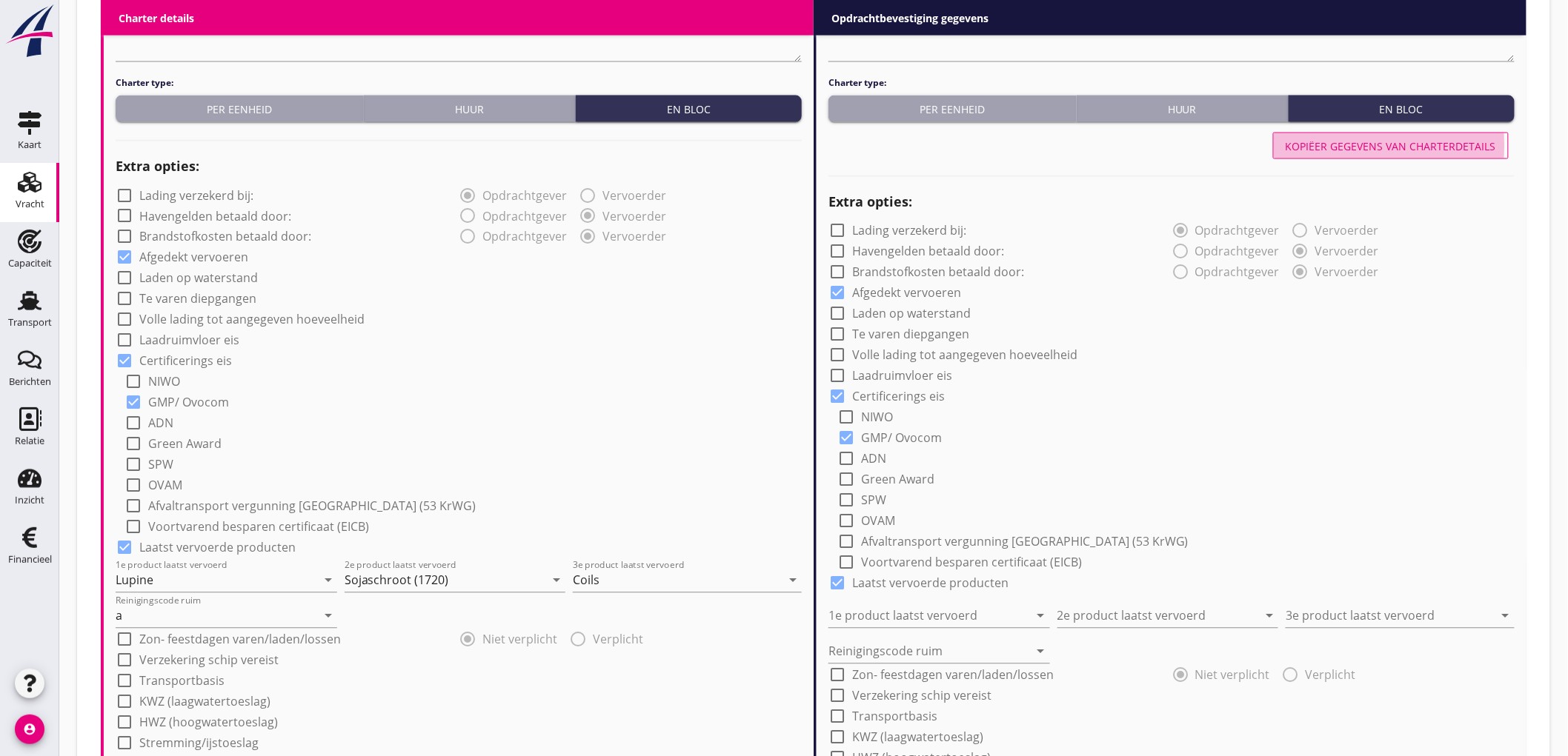
click at [1448, 142] on div "Kopiëer gegevens van charterdetails" at bounding box center [1391, 146] width 211 height 15
type input "Lupine"
type input "Sojaschroot (1720)"
type input "Coils"
type input "a"
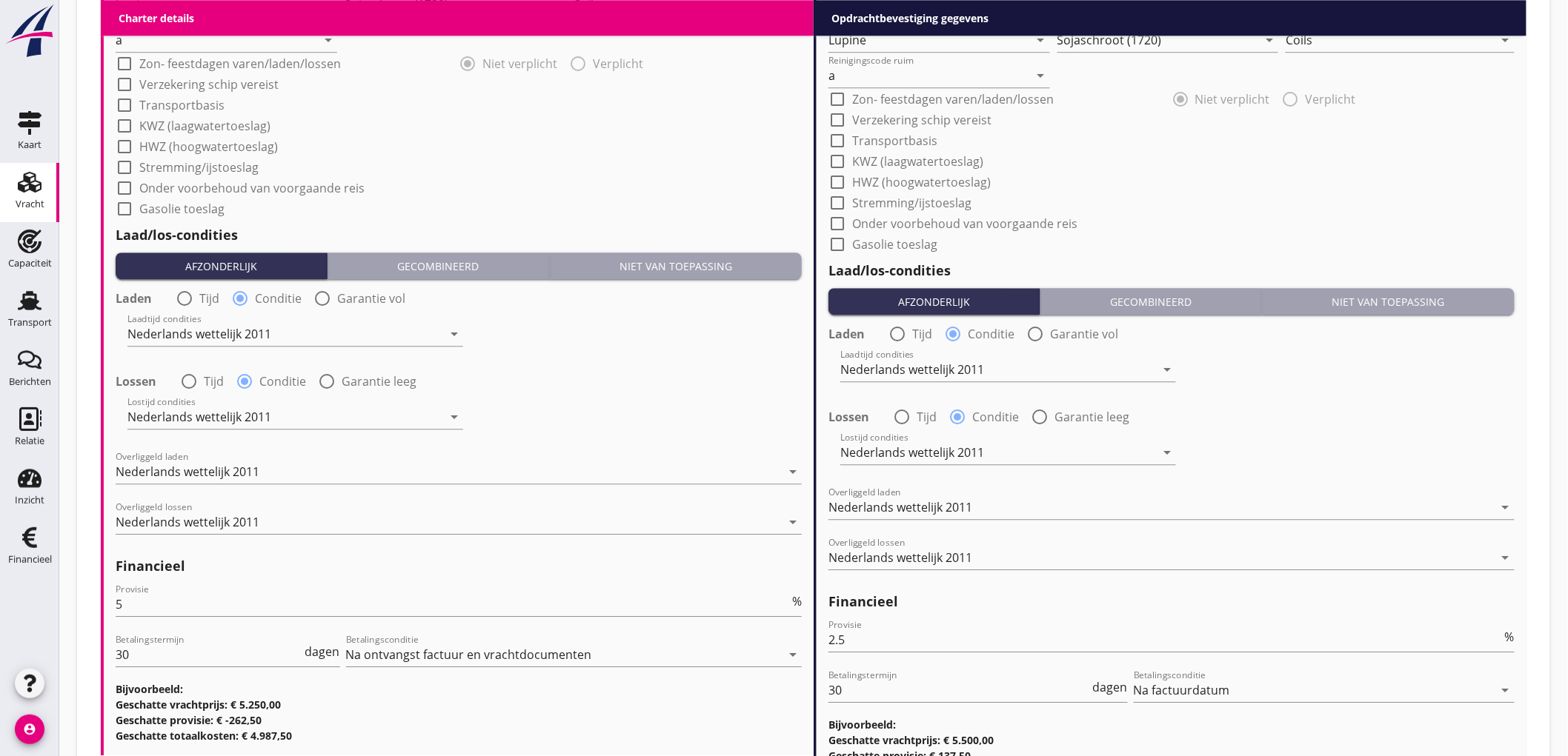
scroll to position [1664, 0]
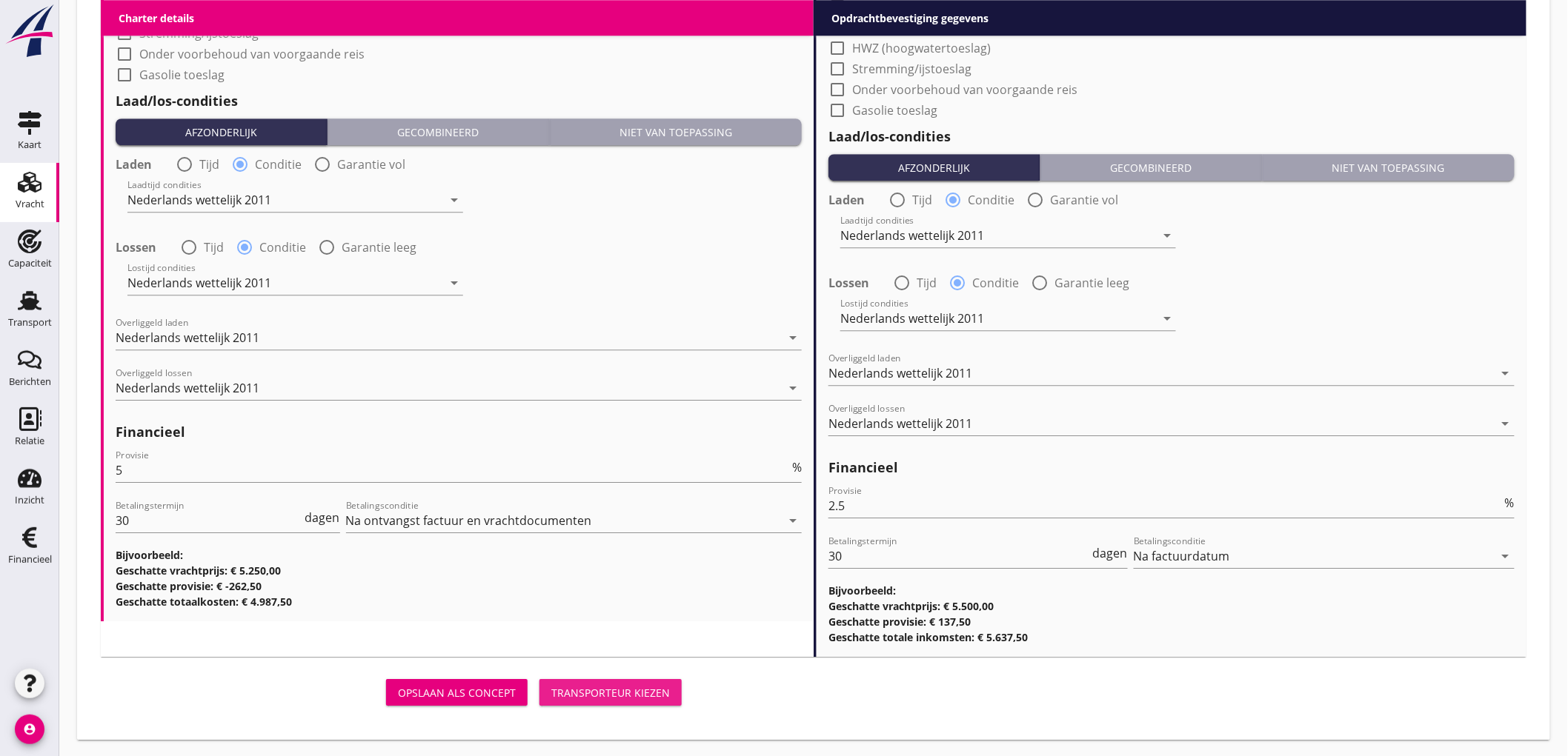
click at [649, 691] on div "Transporteur kiezen" at bounding box center [611, 693] width 119 height 15
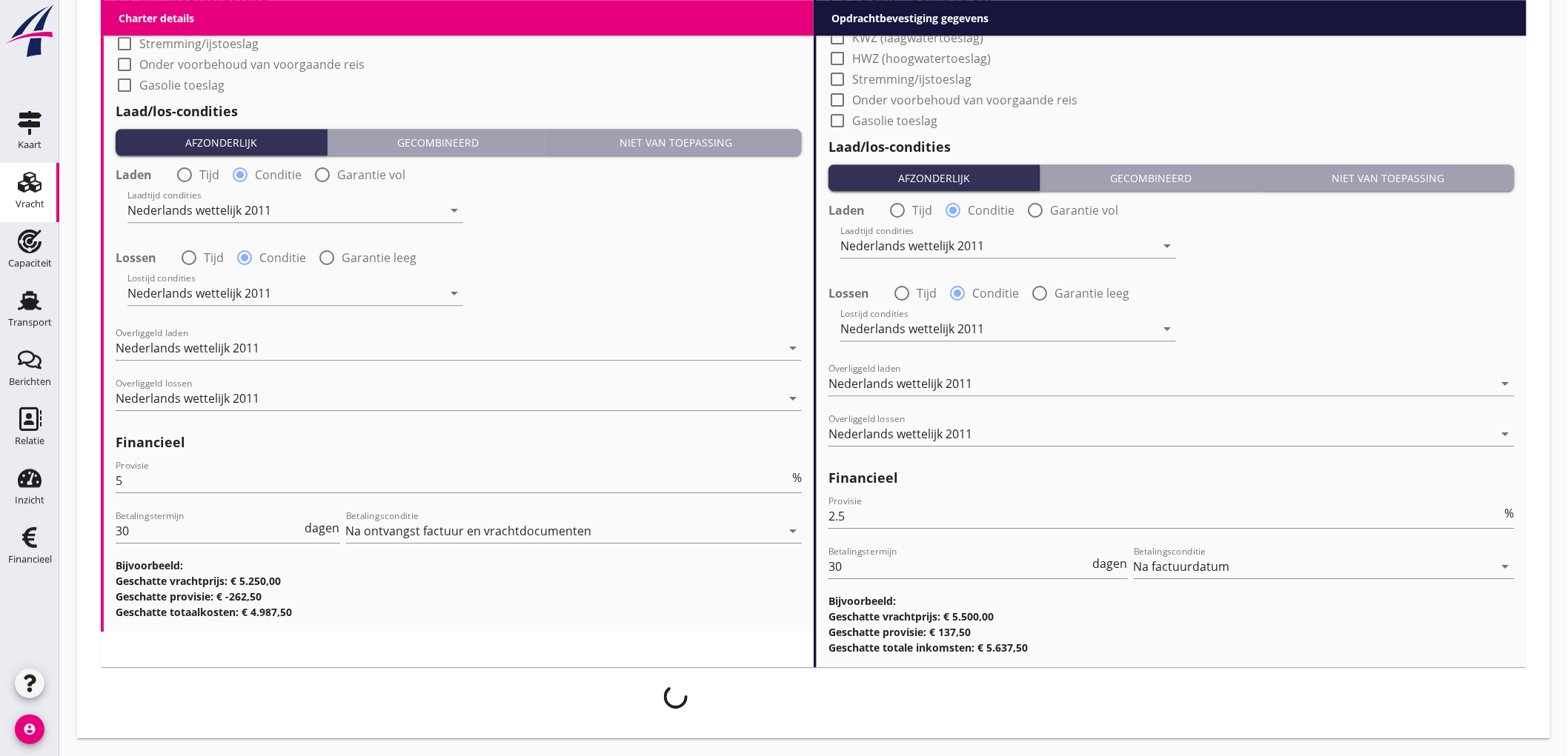
scroll to position [1653, 0]
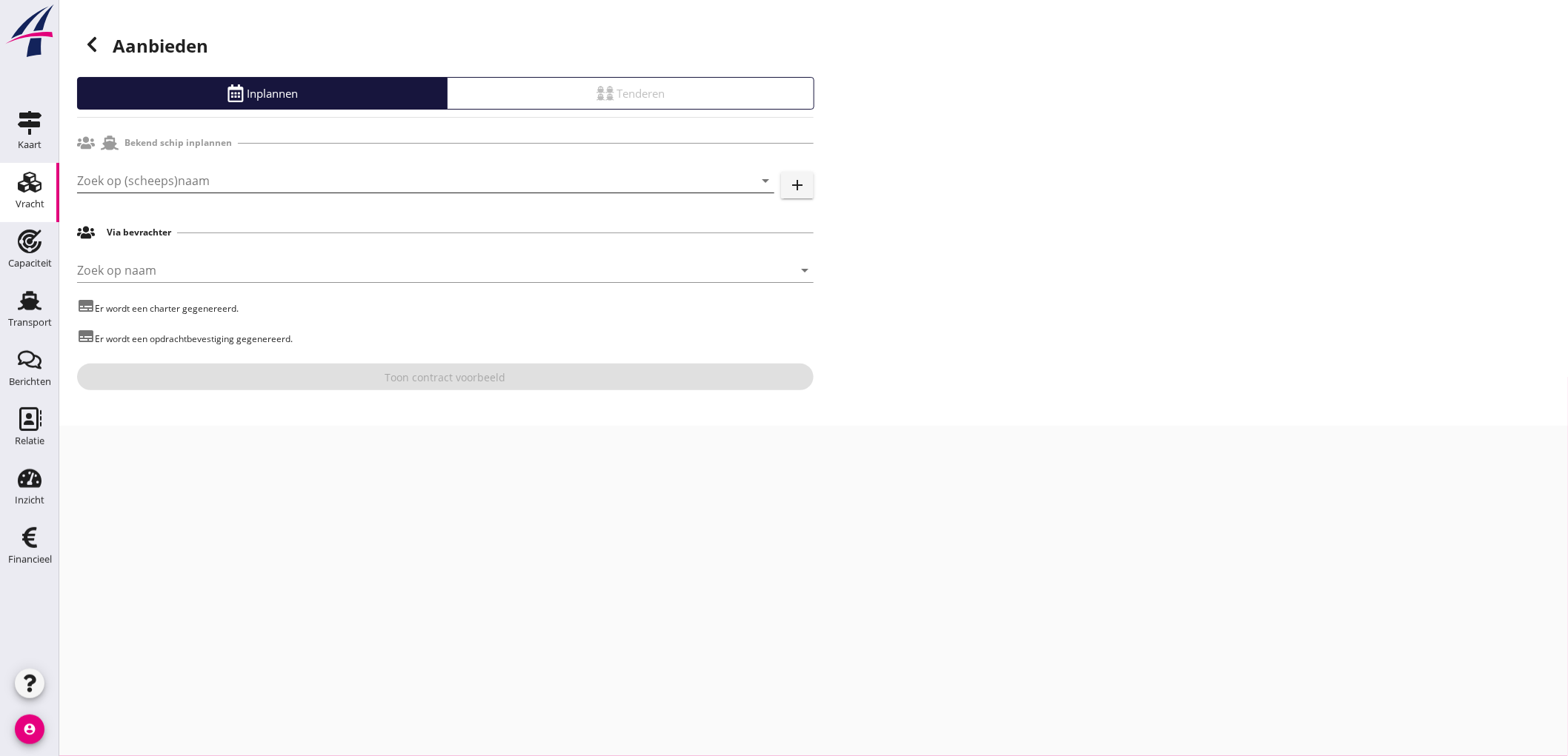
click at [282, 180] on input "Zoek op (scheeps)naam" at bounding box center [405, 181] width 656 height 24
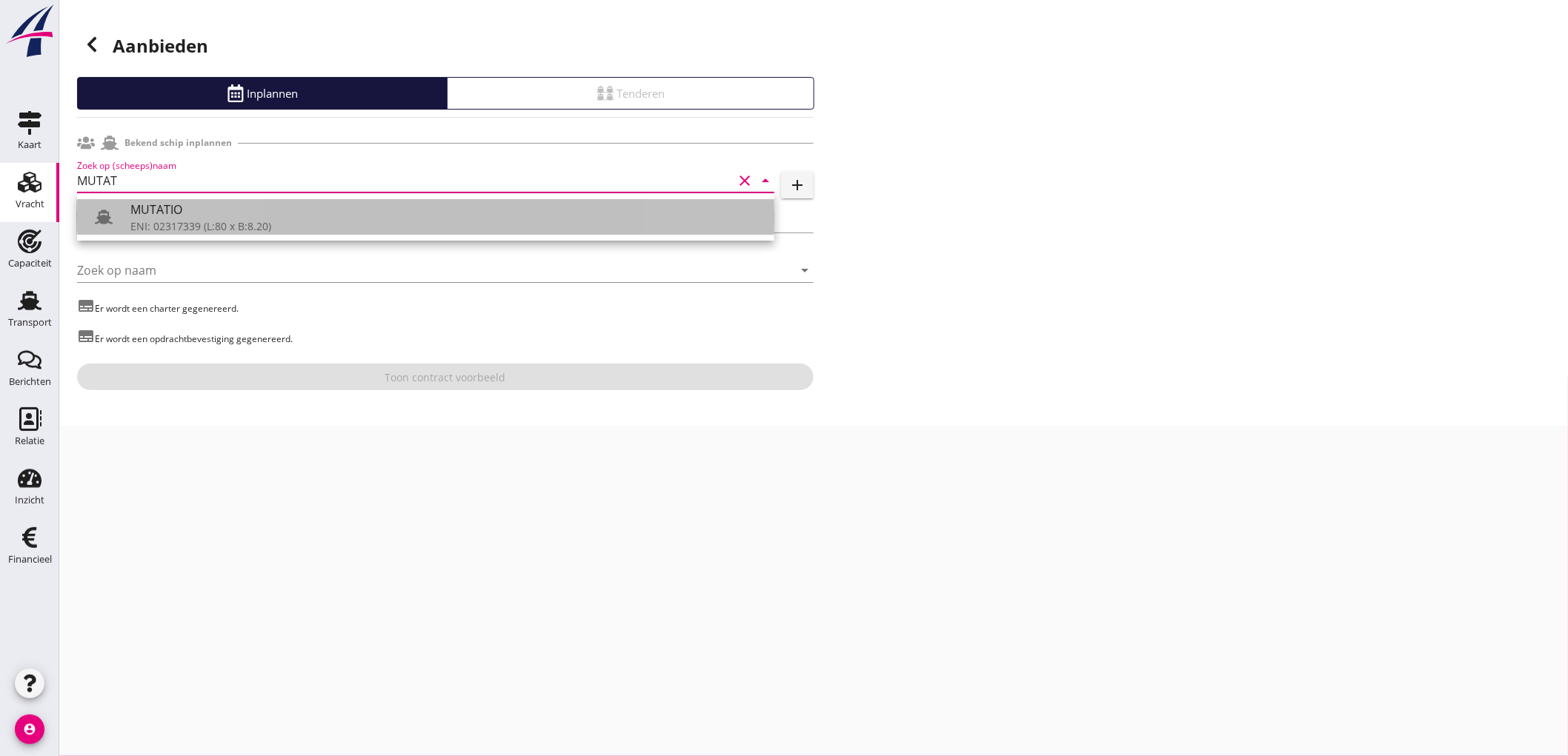
click at [183, 230] on div "ENI: 02317339 (L:80 x B:8.20)" at bounding box center [446, 226] width 632 height 15
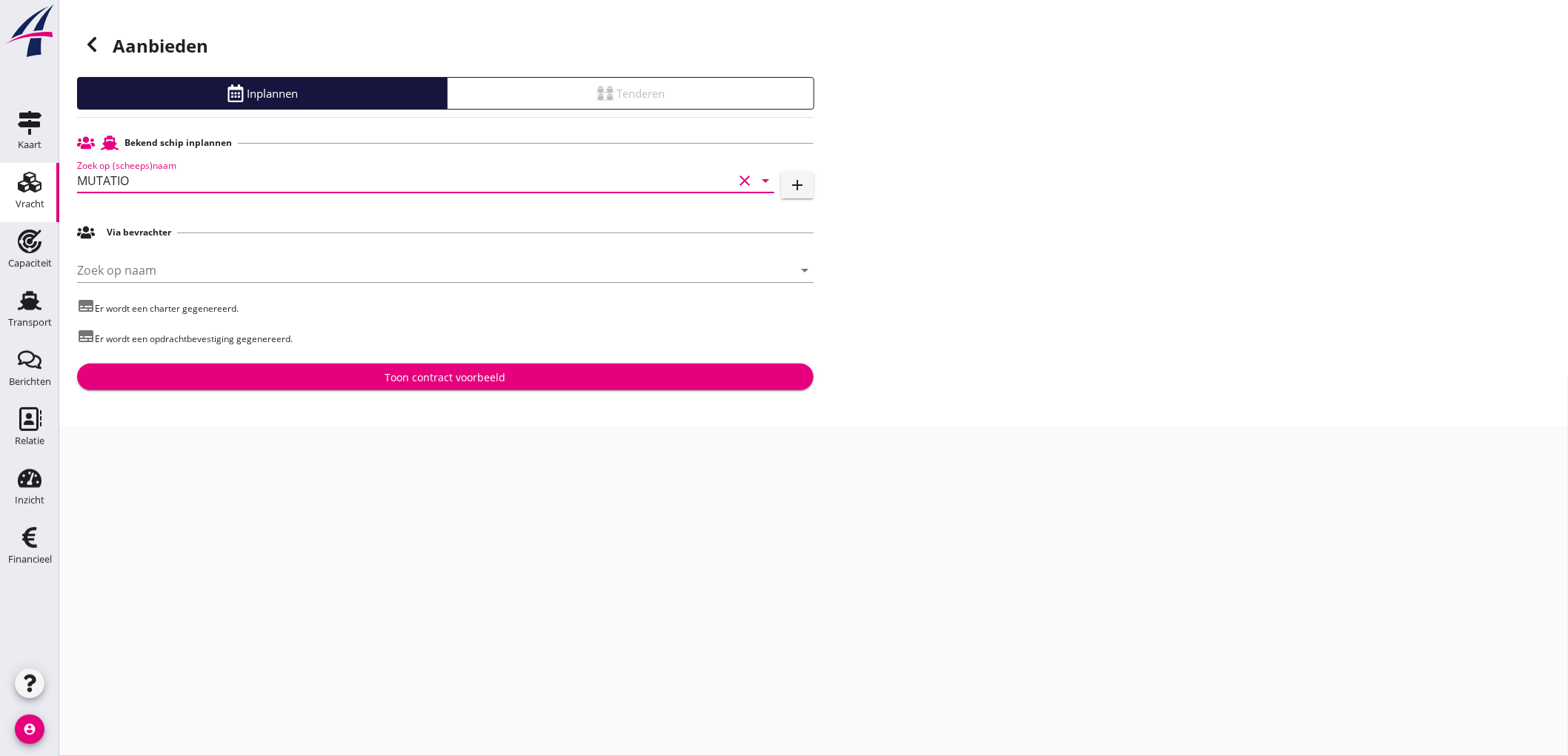
type input "MUTATIO"
click at [381, 379] on div "Toon contract voorbeeld" at bounding box center [445, 378] width 713 height 15
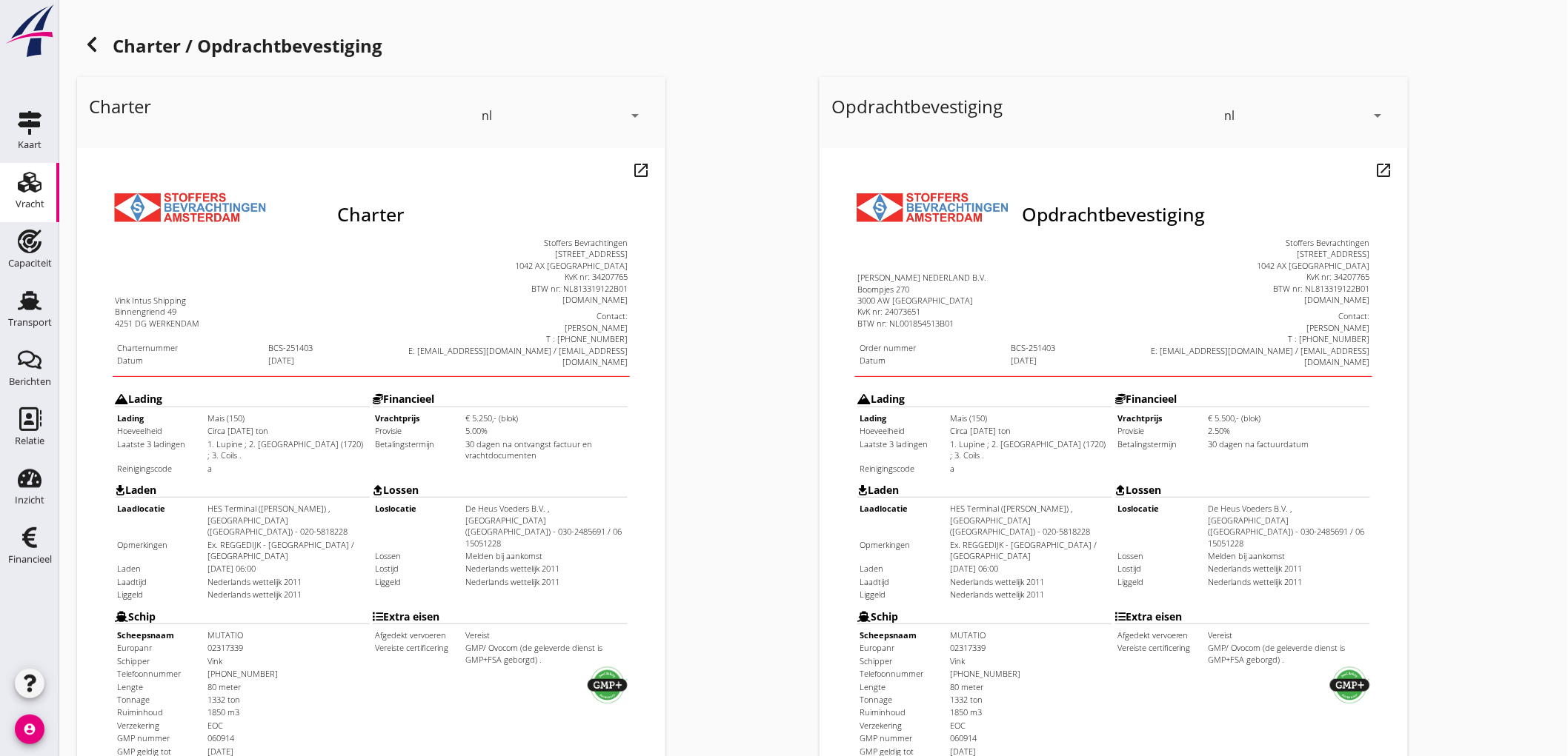
scroll to position [339, 0]
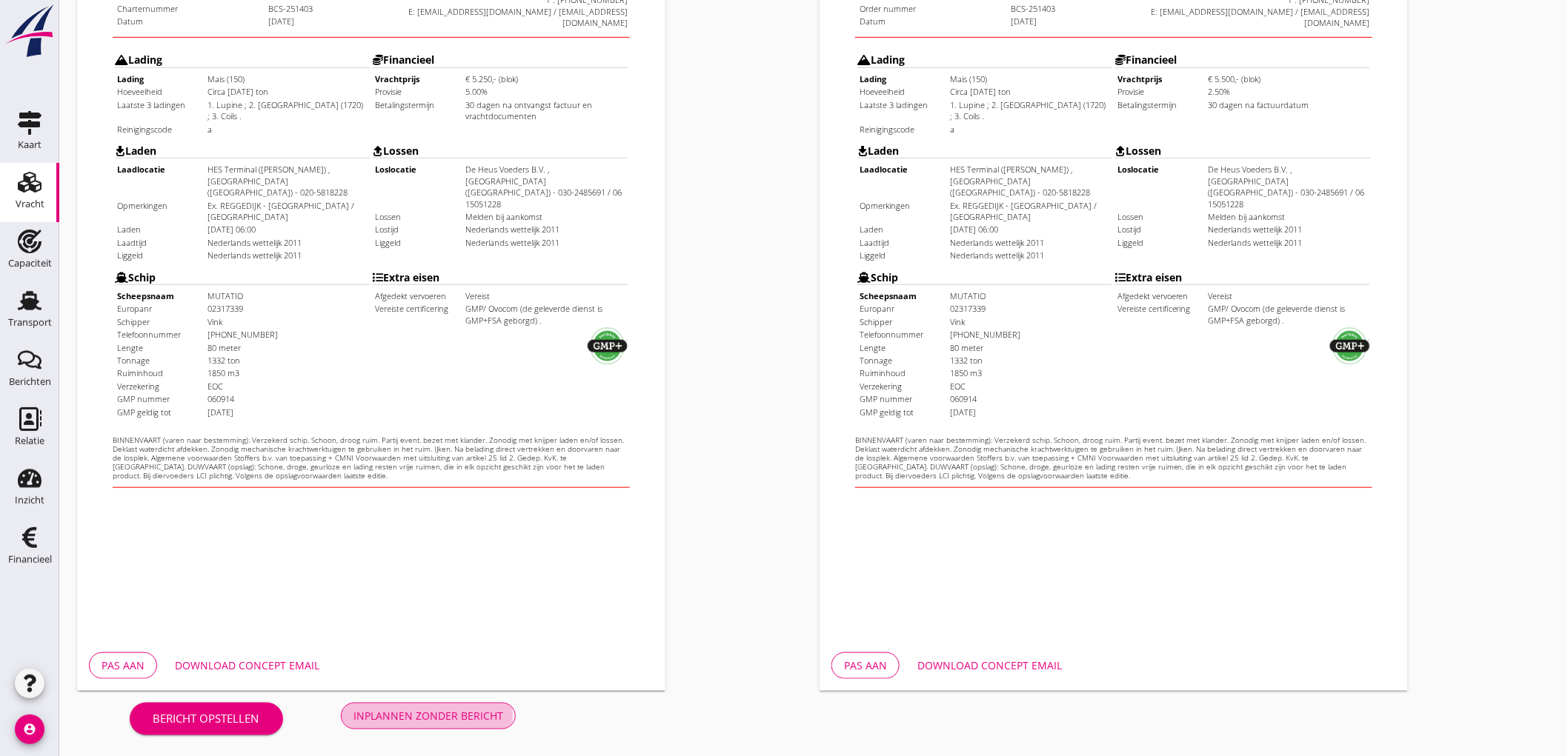
click at [453, 714] on div "Inplannen zonder bericht" at bounding box center [428, 715] width 150 height 15
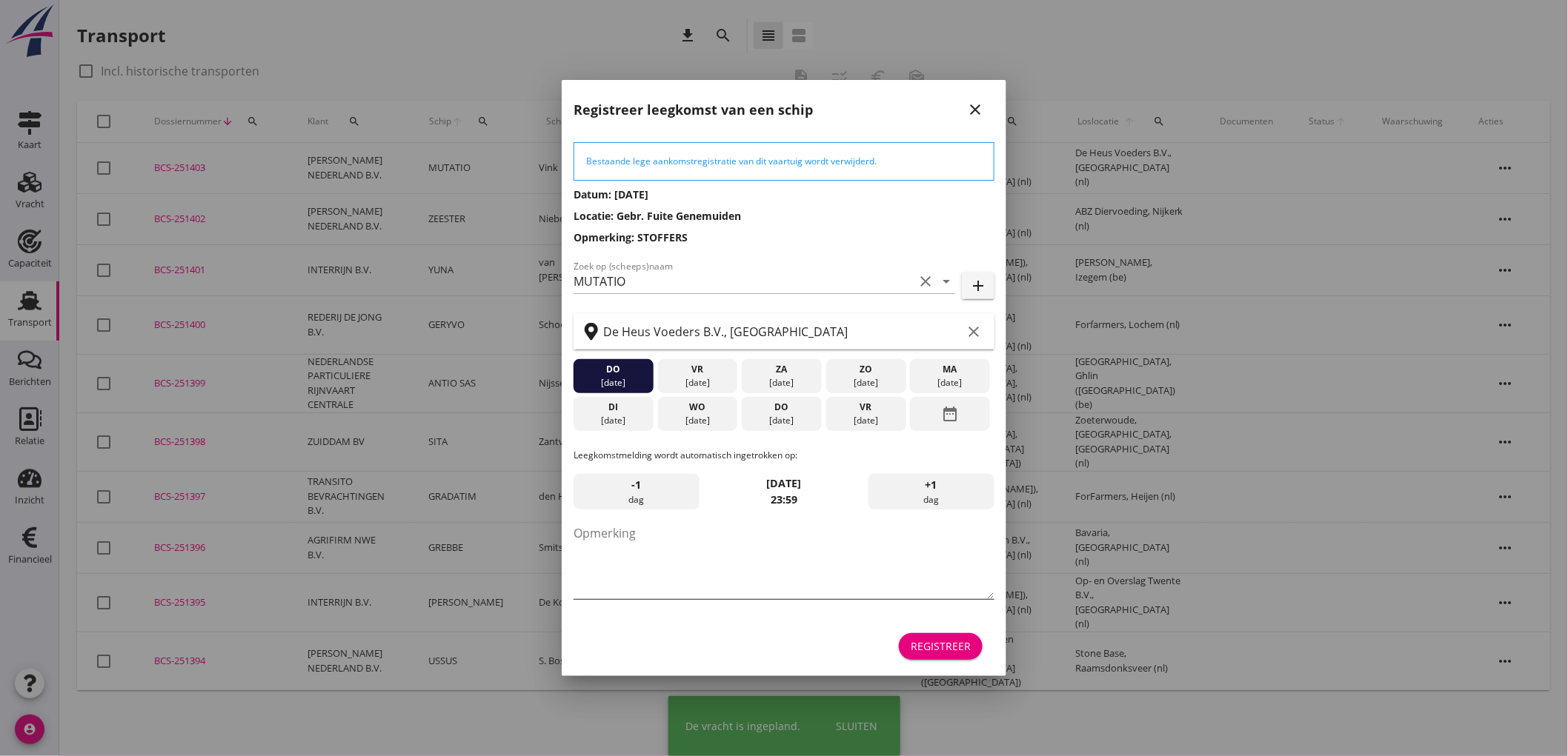
drag, startPoint x: 729, startPoint y: 546, endPoint x: 672, endPoint y: 596, distance: 75.8
click at [727, 553] on textarea "Opmerking" at bounding box center [784, 560] width 421 height 78
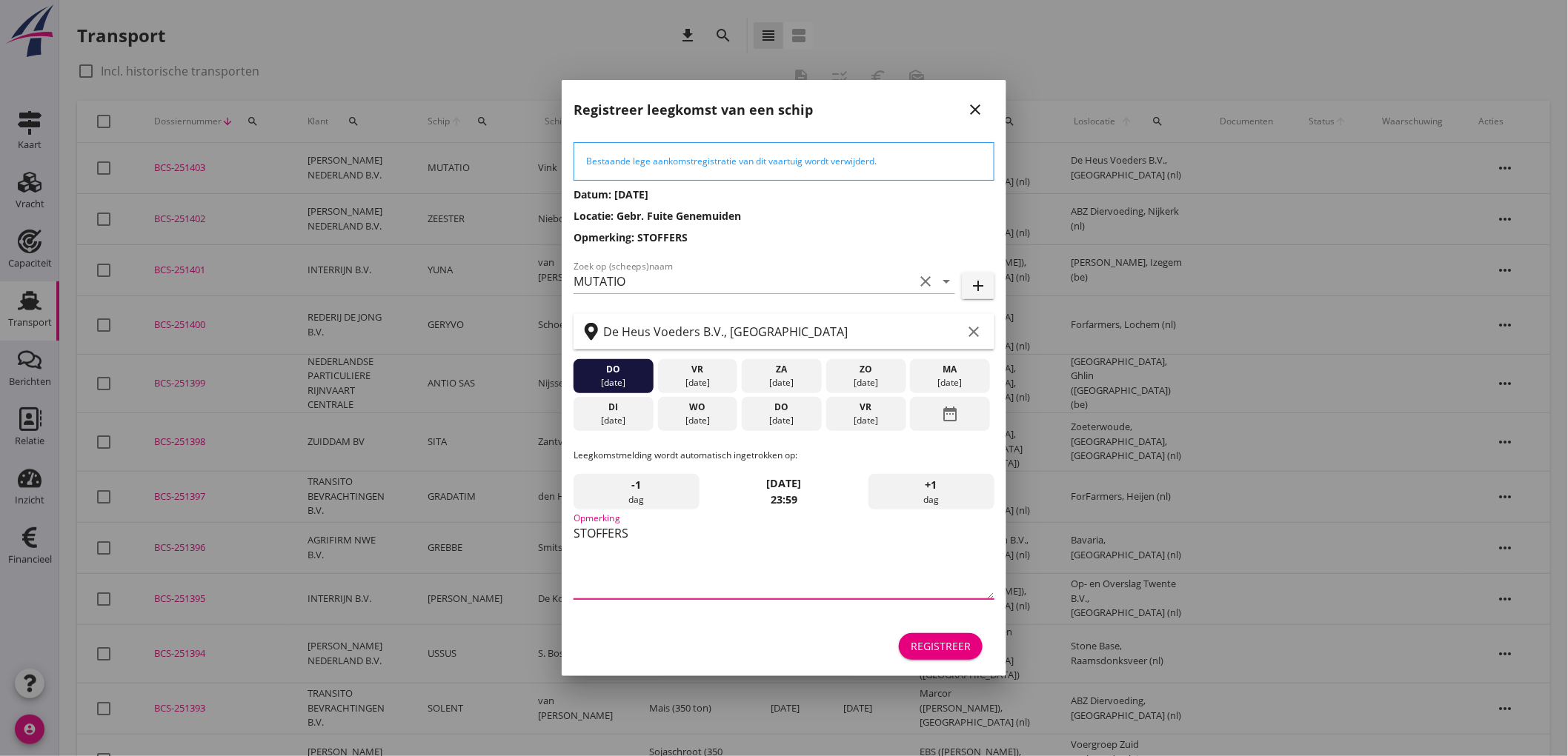
type textarea "STOFFERS"
click at [629, 415] on div "16 sep." at bounding box center [613, 421] width 72 height 14
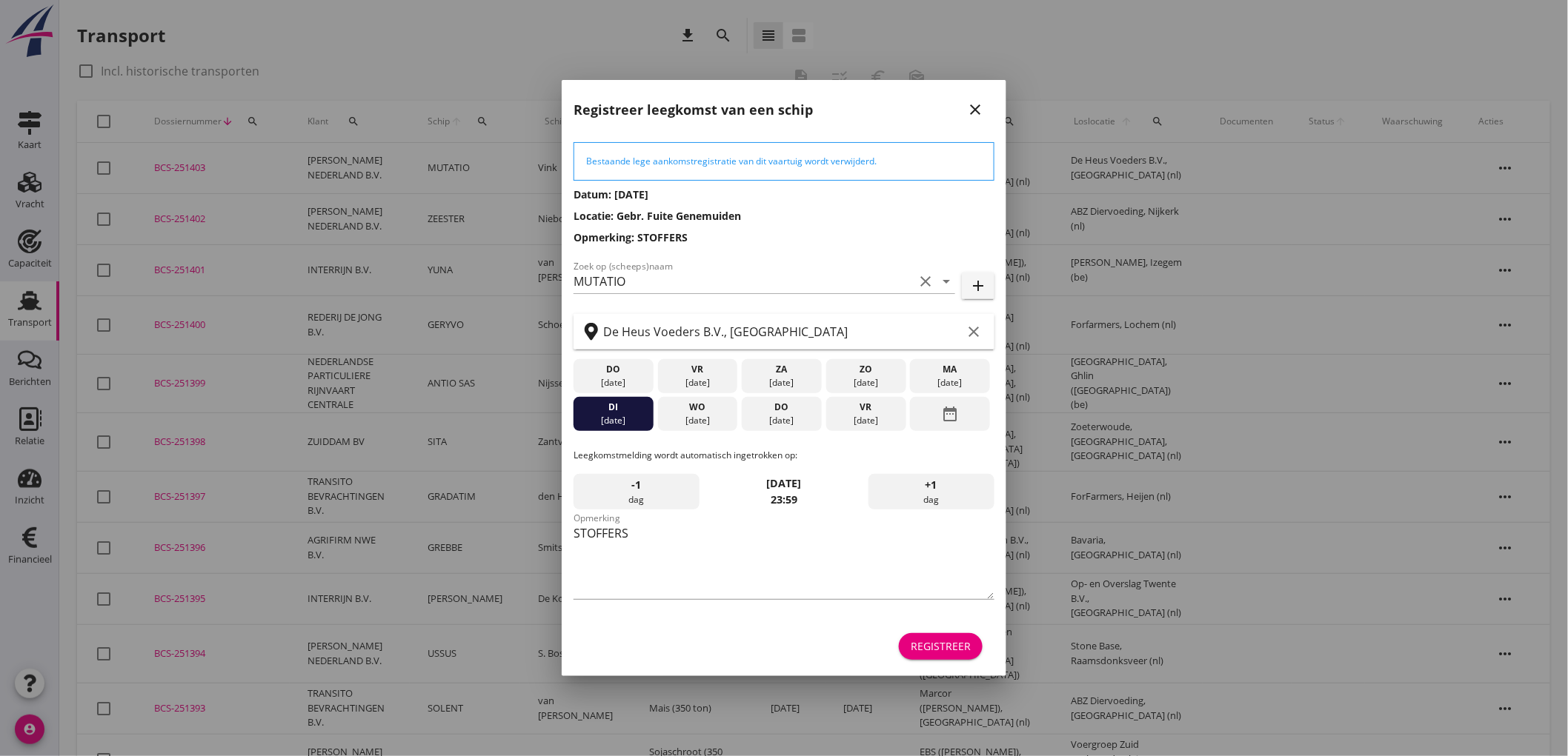
click at [958, 649] on div "Registreer" at bounding box center [941, 646] width 60 height 15
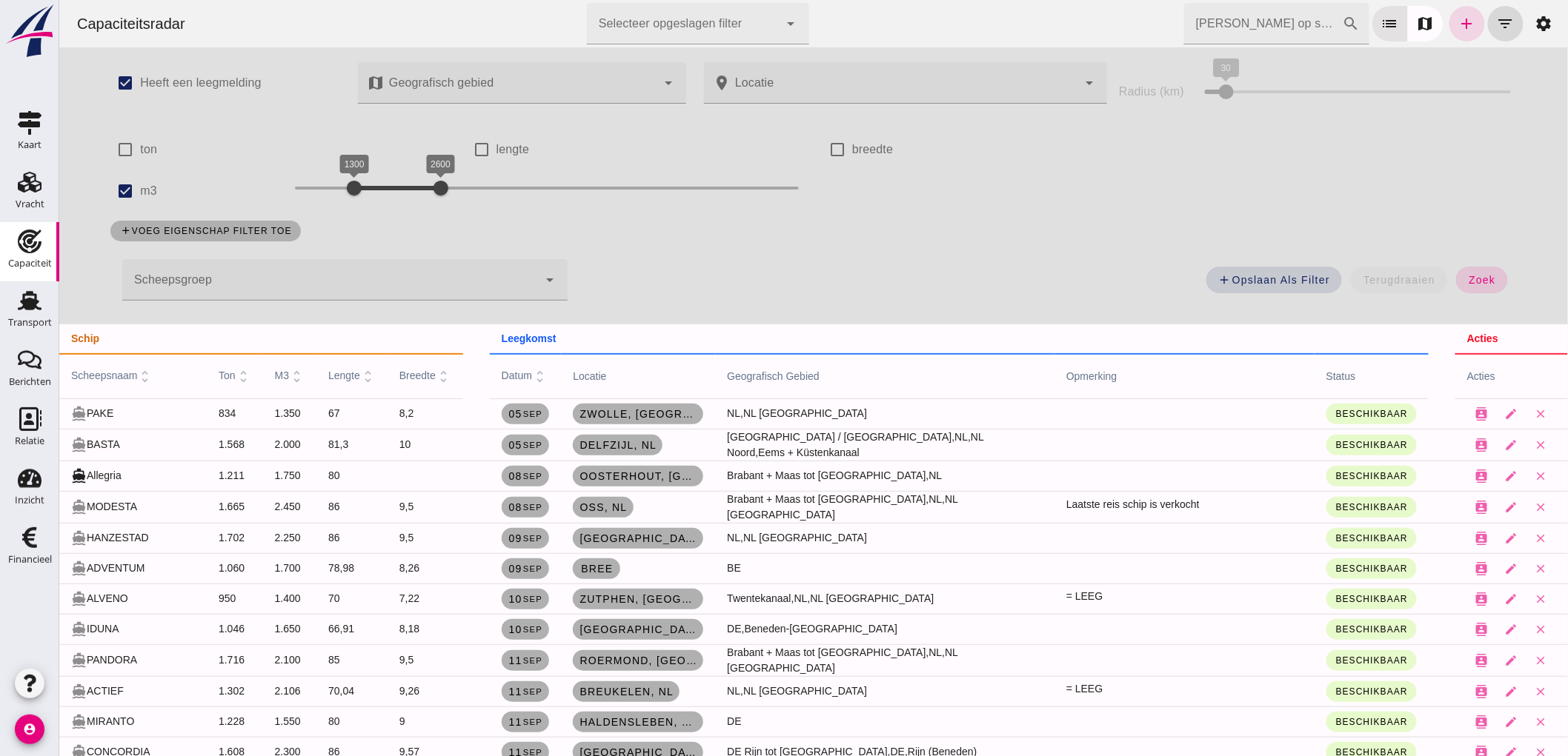
scroll to position [82, 0]
